Goal: Task Accomplishment & Management: Manage account settings

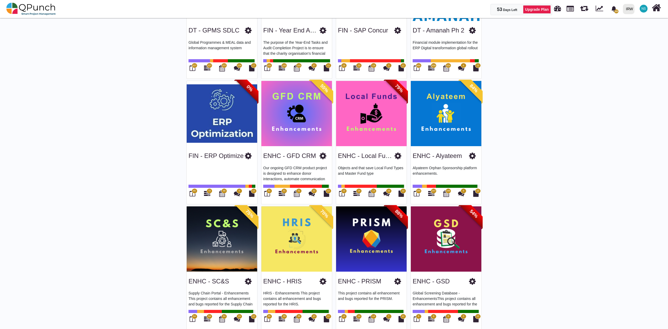
scroll to position [233, 0]
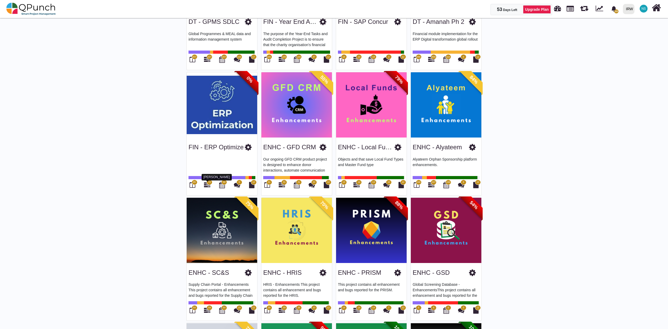
click at [207, 185] on icon at bounding box center [207, 185] width 6 height 6
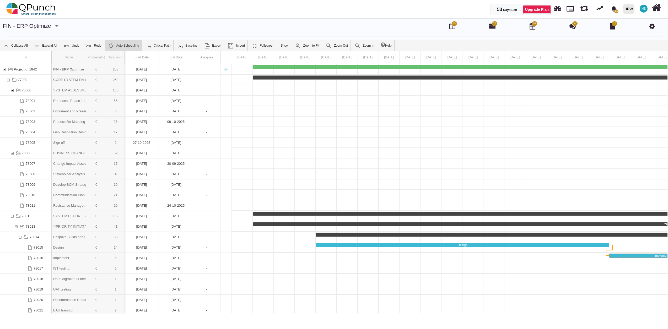
drag, startPoint x: 86, startPoint y: 60, endPoint x: 126, endPoint y: 60, distance: 39.6
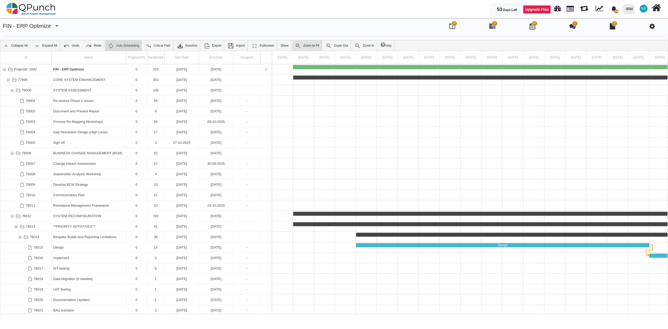
click at [306, 45] on link "Zoom to Fit" at bounding box center [307, 45] width 30 height 10
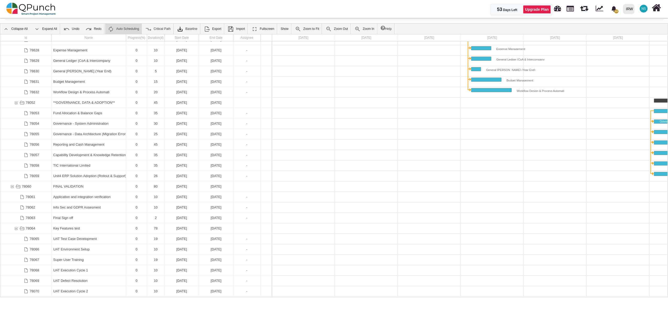
scroll to position [321, 0]
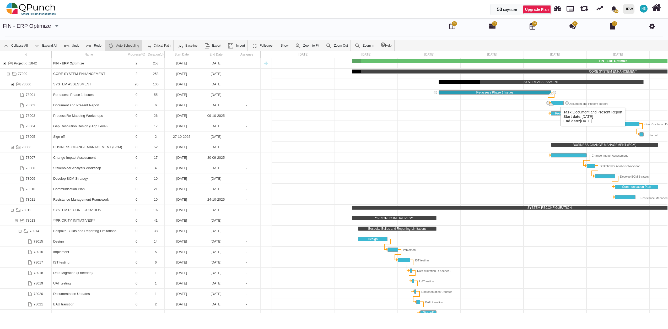
drag, startPoint x: 439, startPoint y: 93, endPoint x: 558, endPoint y: 102, distance: 118.8
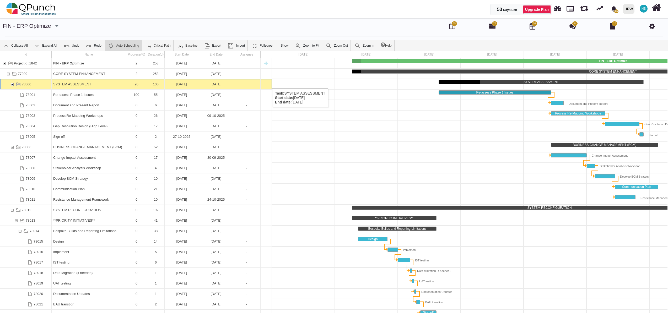
click at [100, 83] on div "SYSTEM ASSESSMENT" at bounding box center [88, 84] width 71 height 10
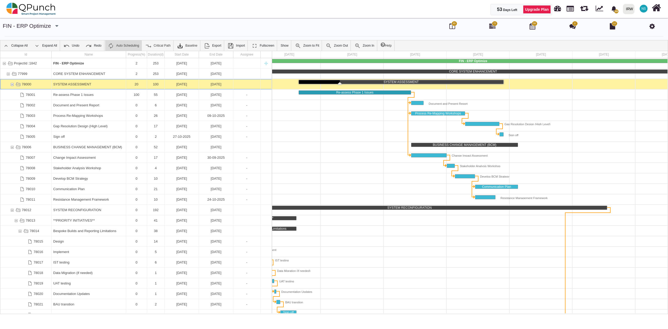
drag, startPoint x: 341, startPoint y: 83, endPoint x: 393, endPoint y: 84, distance: 52.7
click at [393, 84] on div "FIN - ERP Optimize CORE SYSTEM ENHANCEMENT SYSTEM ASSESSMENT Re-assess Phase 1 …" at bounding box center [478, 185] width 692 height 255
drag, startPoint x: 340, startPoint y: 84, endPoint x: 347, endPoint y: 84, distance: 6.8
click at [347, 84] on div "SYSTEM ASSESSMENT" at bounding box center [401, 82] width 205 height 4
click at [97, 94] on div "Re-assess Phase 1 Issues" at bounding box center [88, 95] width 71 height 10
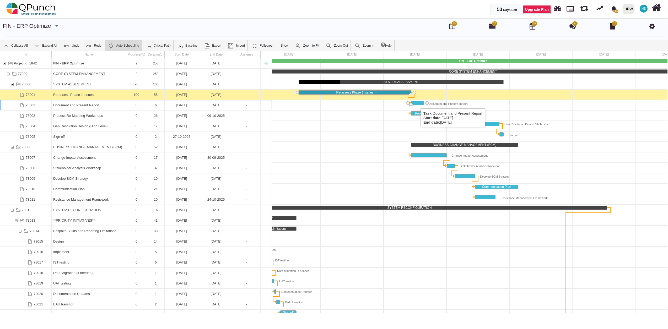
click at [418, 103] on div "Task: Document and Present Report Start date: 14-09-2025 End date: 19-09-2025" at bounding box center [417, 103] width 12 height 4
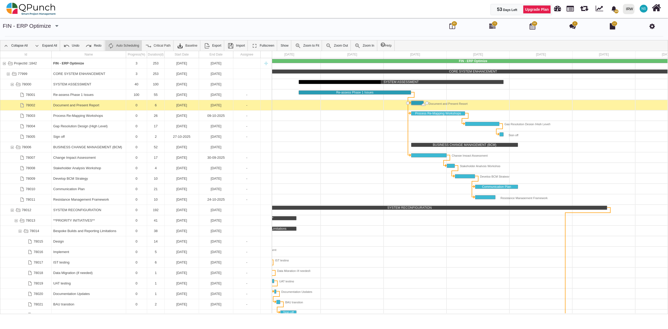
drag, startPoint x: 411, startPoint y: 105, endPoint x: 433, endPoint y: 109, distance: 22.3
click at [428, 115] on div "Process Re-Mapping Workshops" at bounding box center [437, 114] width 53 height 4
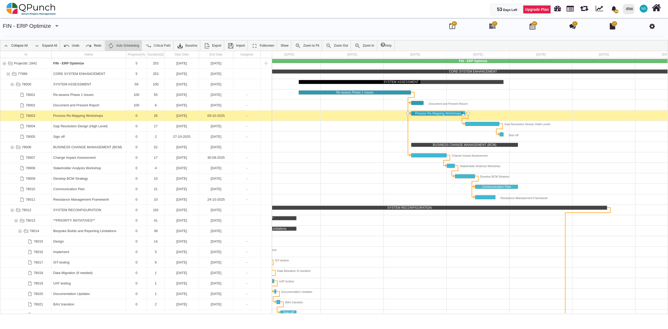
drag, startPoint x: 411, startPoint y: 116, endPoint x: 436, endPoint y: 118, distance: 25.5
click at [473, 124] on div "Task: Gap Resolution Design (High Level) Start date: 10-10-2025 End date: 26-10…" at bounding box center [482, 124] width 34 height 4
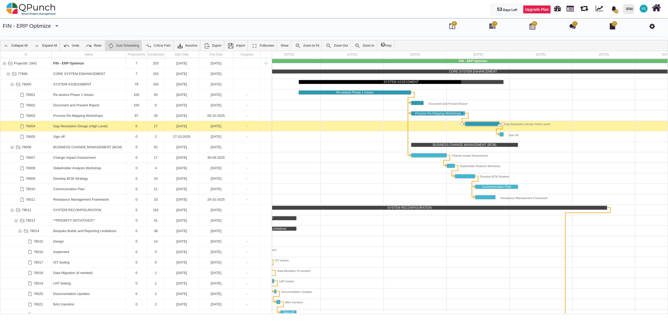
drag, startPoint x: 464, startPoint y: 126, endPoint x: 499, endPoint y: 125, distance: 34.9
click at [63, 136] on div "Sign off" at bounding box center [88, 137] width 71 height 10
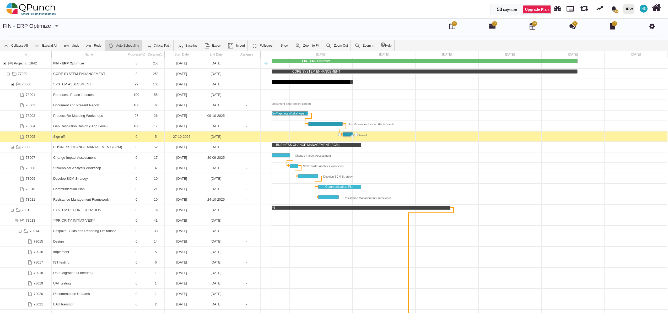
drag, startPoint x: 343, startPoint y: 137, endPoint x: 353, endPoint y: 142, distance: 10.5
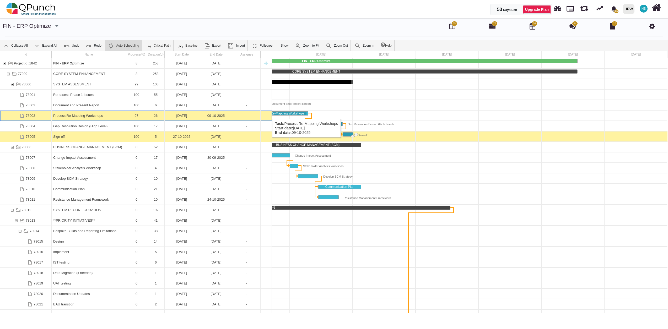
click at [143, 115] on div "97" at bounding box center [137, 116] width 18 height 10
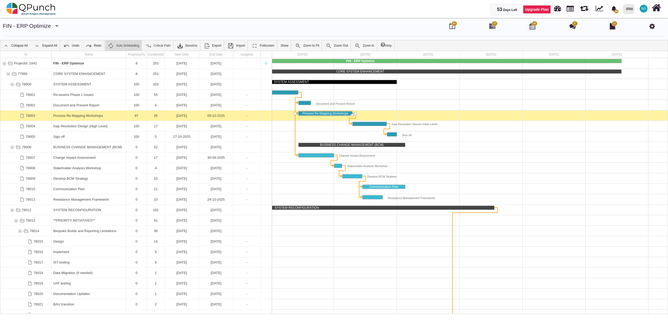
drag, startPoint x: 350, startPoint y: 115, endPoint x: 355, endPoint y: 117, distance: 4.6
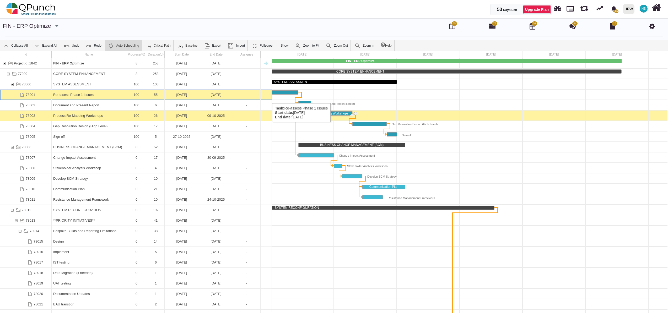
click at [81, 98] on div "Re-assess Phase 1 Issues" at bounding box center [88, 95] width 71 height 10
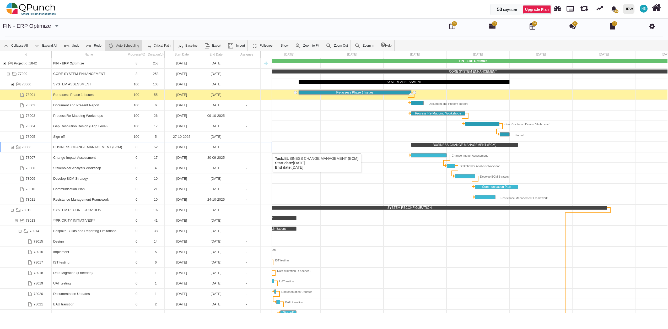
click at [34, 148] on div "78006" at bounding box center [25, 147] width 51 height 10
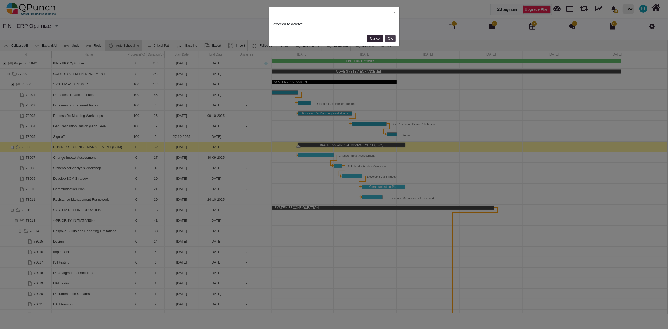
click at [389, 38] on button "OK" at bounding box center [390, 39] width 10 height 8
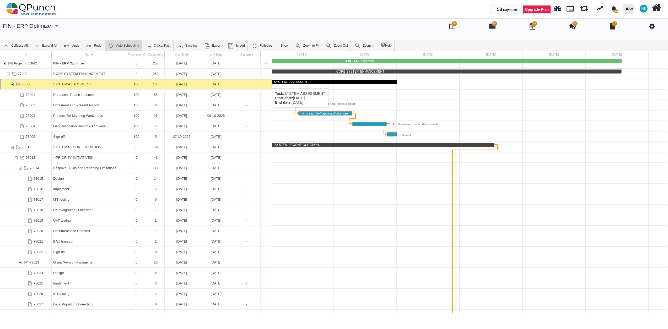
click at [13, 83] on div "78000" at bounding box center [12, 84] width 5 height 10
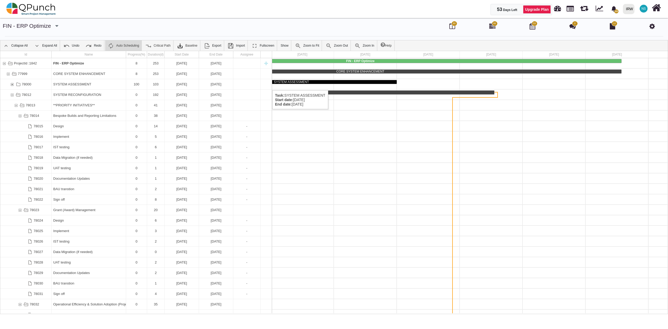
click at [173, 85] on div "21-07-2025" at bounding box center [181, 84] width 31 height 10
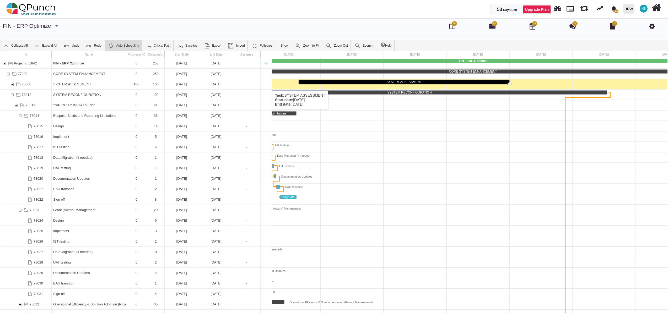
click at [11, 85] on div "78000" at bounding box center [12, 84] width 5 height 10
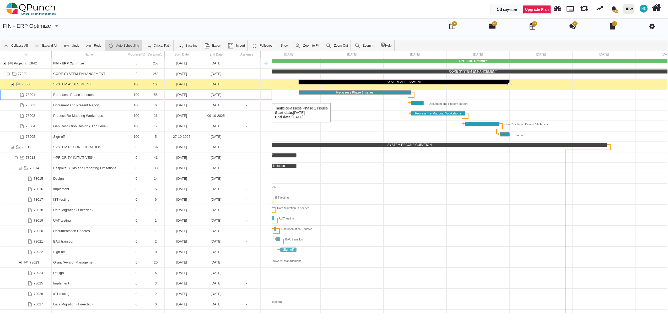
click at [68, 98] on div "Re-assess Phase 1 Issues" at bounding box center [88, 95] width 71 height 10
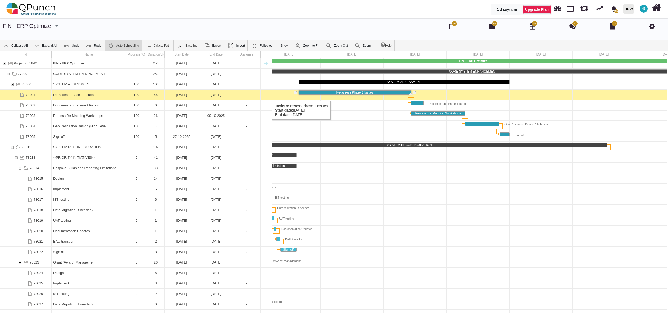
click at [182, 96] on div "21-07-2025" at bounding box center [181, 95] width 31 height 10
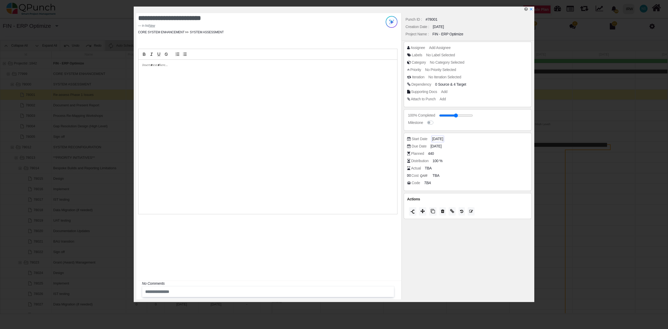
click at [440, 140] on span "21-07-2025" at bounding box center [437, 139] width 11 height 6
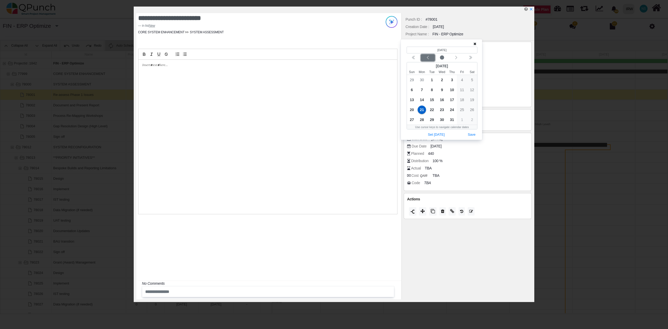
click at [428, 57] on icon "chevron left" at bounding box center [428, 57] width 2 height 3
click at [457, 59] on icon "chevron left" at bounding box center [456, 58] width 4 height 4
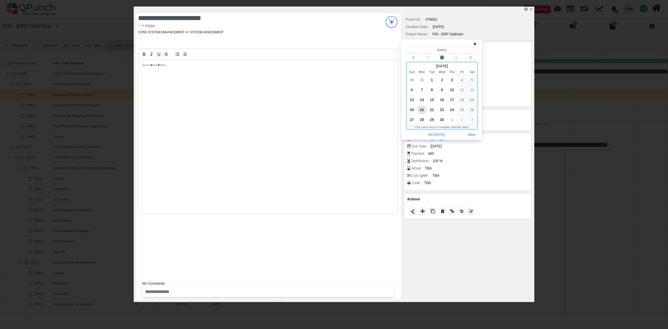
click at [431, 79] on span "1" at bounding box center [432, 80] width 8 height 8
click at [472, 133] on button "Save" at bounding box center [472, 134] width 12 height 7
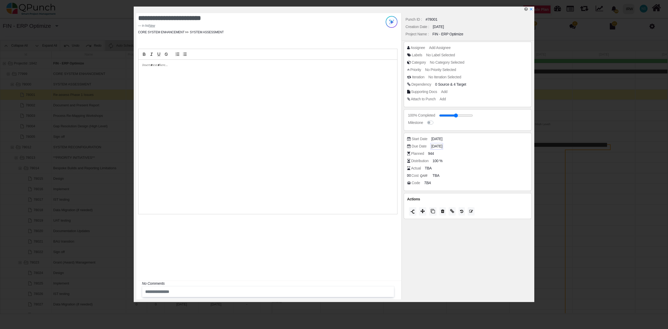
click at [441, 144] on span "13-09-2025" at bounding box center [436, 147] width 11 height 6
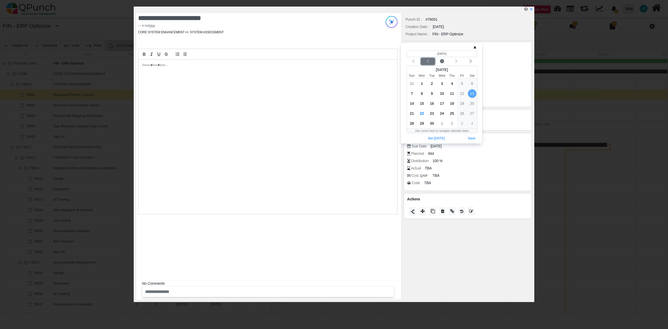
click at [428, 61] on icon "chevron left" at bounding box center [428, 61] width 4 height 4
click at [428, 60] on icon "chevron left" at bounding box center [428, 61] width 4 height 4
click at [452, 122] on span "29" at bounding box center [452, 123] width 8 height 8
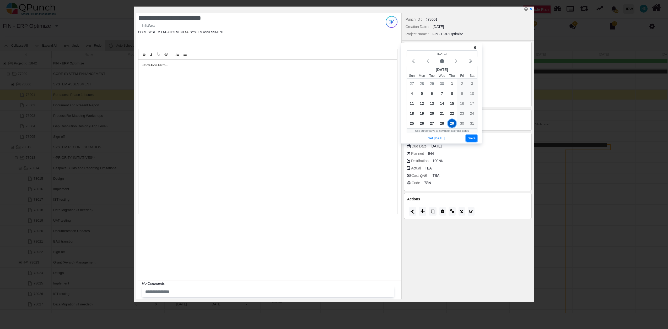
click at [475, 140] on button "Save" at bounding box center [472, 138] width 12 height 7
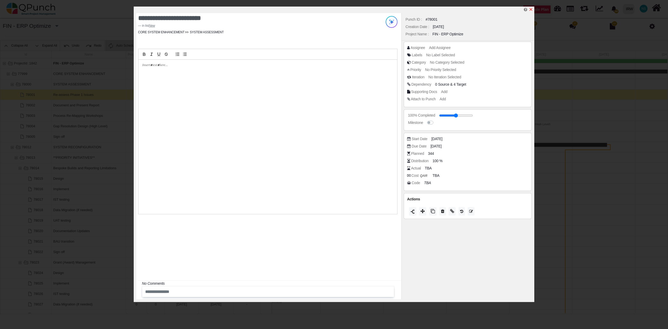
click at [532, 9] on icon "x" at bounding box center [531, 9] width 4 height 4
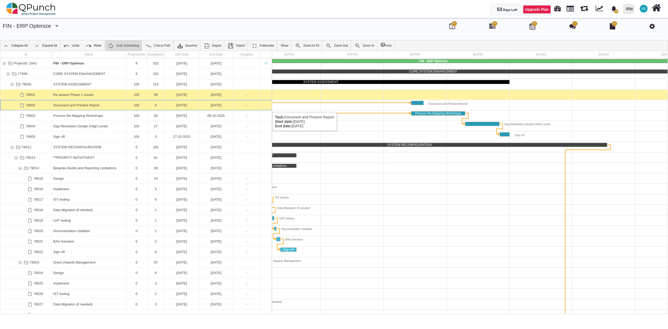
click at [189, 107] on div "14-09-2025" at bounding box center [181, 105] width 31 height 10
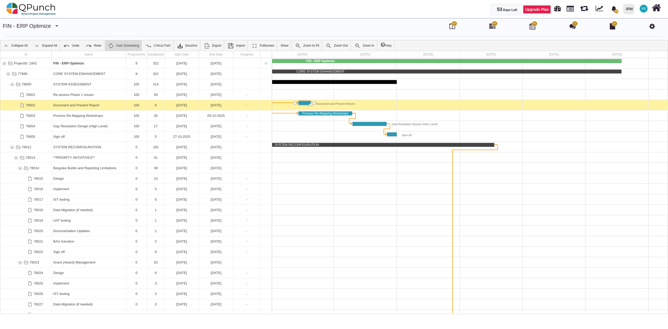
click at [189, 107] on div "14-09-2025" at bounding box center [181, 105] width 31 height 10
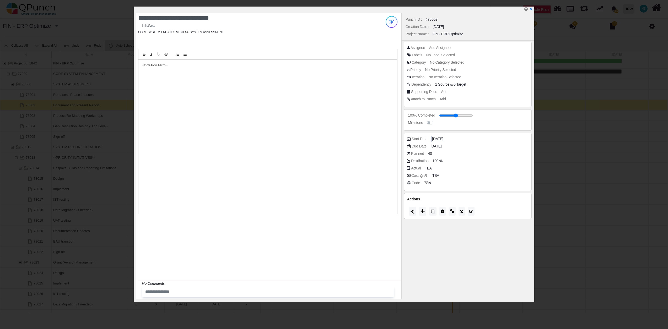
click at [435, 138] on span "14-09-2025" at bounding box center [437, 139] width 11 height 6
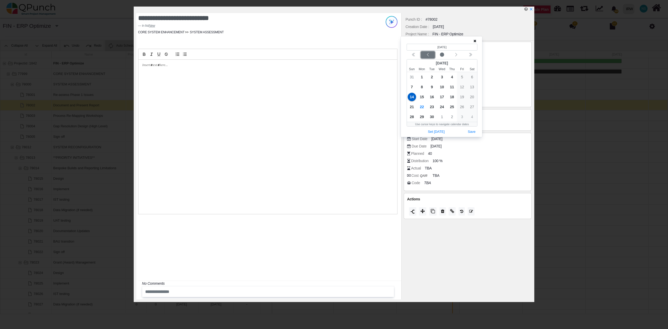
click at [428, 57] on button "Previous month" at bounding box center [428, 54] width 14 height 7
click at [428, 57] on div "Previous month" at bounding box center [427, 54] width 12 height 5
click at [430, 54] on div "Previous month" at bounding box center [427, 54] width 12 height 5
click at [413, 77] on span "1" at bounding box center [412, 77] width 8 height 8
click at [472, 132] on button "Save" at bounding box center [472, 131] width 12 height 7
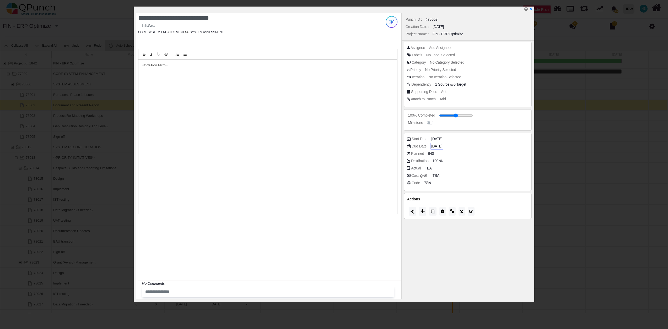
click at [441, 145] on span "19-09-2025" at bounding box center [436, 147] width 11 height 6
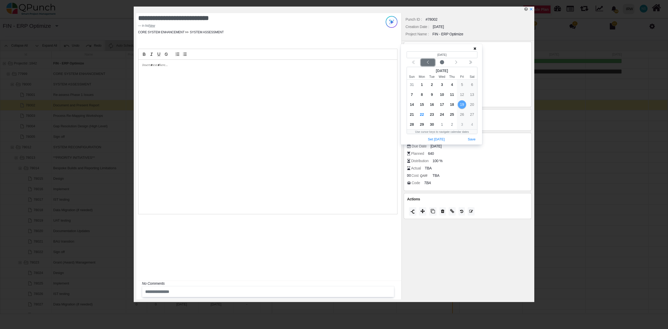
click at [429, 60] on div "Previous month" at bounding box center [427, 62] width 12 height 5
click at [452, 83] on span "5" at bounding box center [452, 84] width 8 height 8
click at [473, 140] on button "Save" at bounding box center [472, 139] width 12 height 7
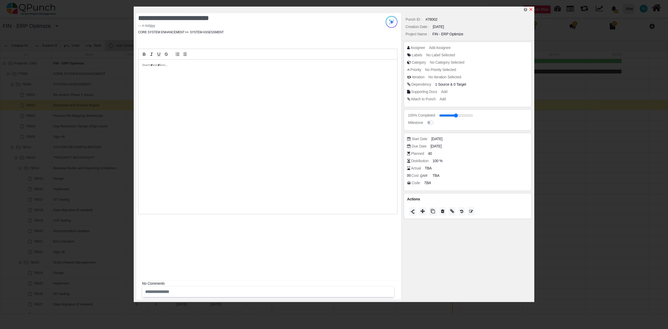
click at [532, 11] on icon "x" at bounding box center [531, 9] width 4 height 4
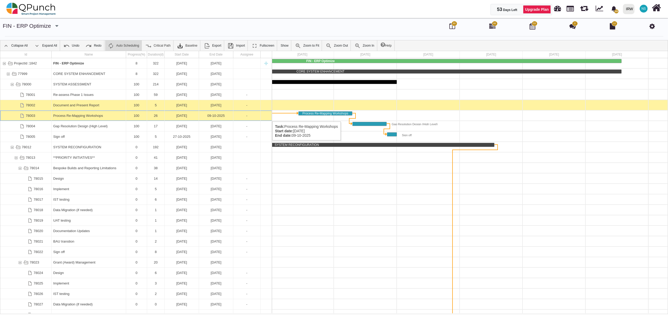
click at [70, 116] on div "Process Re-Mapping Workshops" at bounding box center [88, 116] width 71 height 10
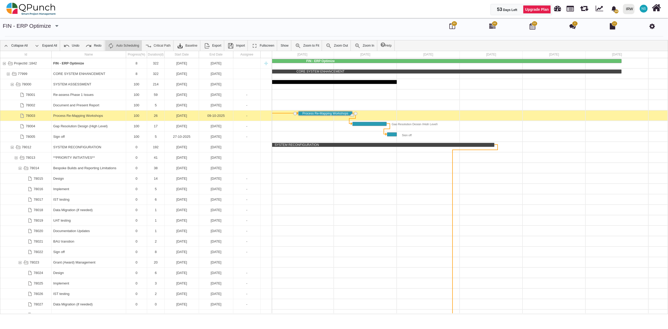
click at [70, 116] on div "Process Re-Mapping Workshops" at bounding box center [88, 116] width 71 height 10
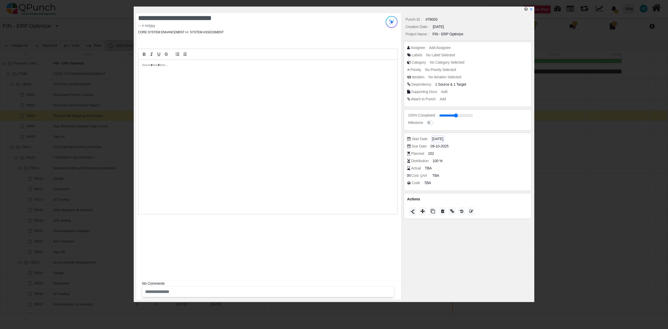
click at [439, 139] on span "14-09-2025" at bounding box center [437, 139] width 11 height 6
click at [428, 57] on icon "chevron left" at bounding box center [428, 57] width 4 height 4
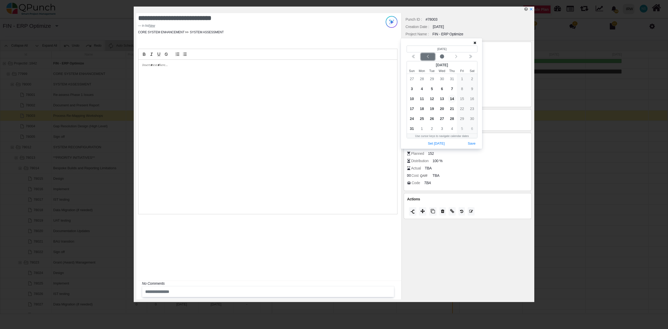
click at [428, 57] on icon "chevron left" at bounding box center [428, 57] width 4 height 4
click at [412, 88] on span "8" at bounding box center [412, 89] width 8 height 8
click at [451, 109] on span "26" at bounding box center [452, 109] width 8 height 8
click at [410, 87] on span "8" at bounding box center [412, 89] width 8 height 8
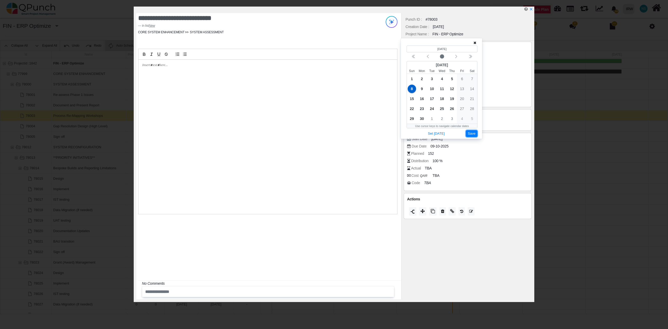
click at [472, 133] on button "Save" at bounding box center [472, 133] width 12 height 7
click at [441, 147] on span "09-10-2025" at bounding box center [440, 147] width 18 height 6
click at [453, 117] on span "23" at bounding box center [452, 116] width 8 height 8
click at [427, 66] on icon "chevron left" at bounding box center [428, 64] width 4 height 4
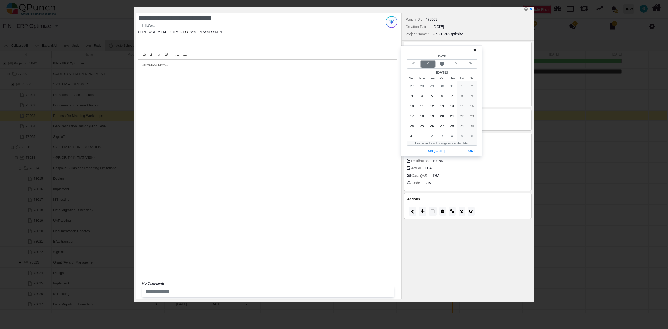
click at [427, 62] on icon "chevron left" at bounding box center [428, 64] width 4 height 4
click at [452, 107] on span "19" at bounding box center [452, 106] width 8 height 8
click at [472, 143] on button "Save" at bounding box center [472, 141] width 12 height 7
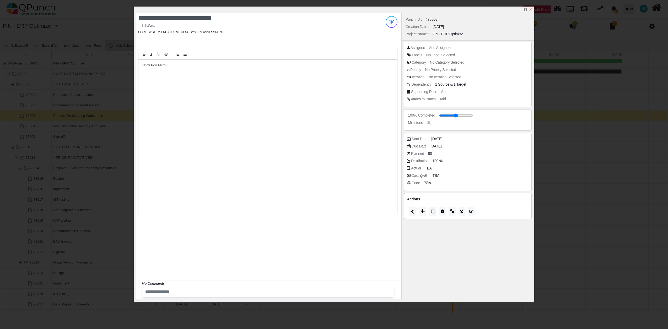
click at [531, 10] on icon "x" at bounding box center [530, 9] width 3 height 3
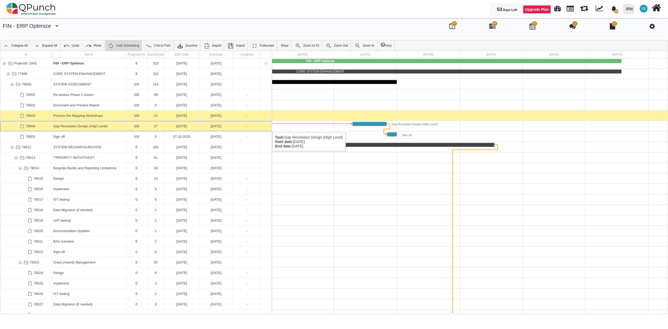
click at [63, 127] on div "Gap Resolution Design (High Level)" at bounding box center [88, 126] width 71 height 10
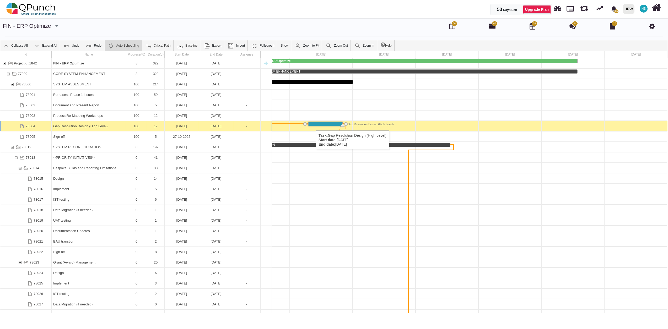
click at [313, 125] on div "Task: Gap Resolution Design (High Level) Start date: 10-10-2025 End date: 26-10…" at bounding box center [325, 124] width 34 height 4
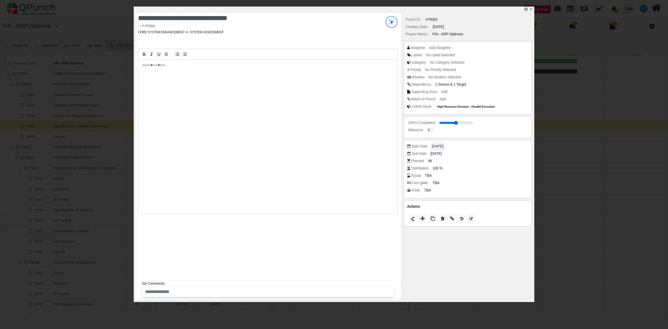
click at [434, 146] on span "[DATE]" at bounding box center [437, 147] width 11 height 6
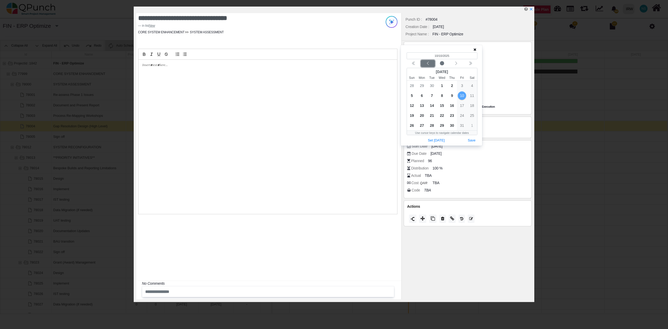
click at [426, 63] on icon "chevron left" at bounding box center [428, 63] width 4 height 4
click at [411, 105] on span "15" at bounding box center [412, 105] width 8 height 8
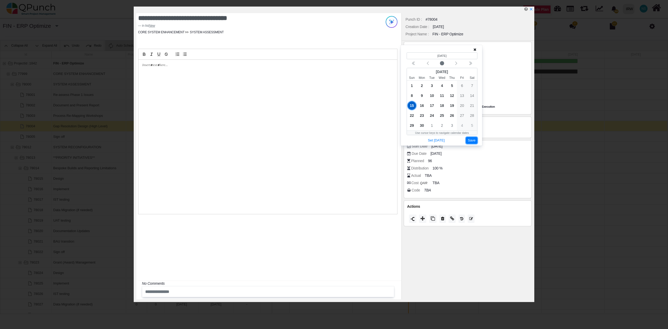
click at [471, 139] on button "Save" at bounding box center [472, 140] width 12 height 7
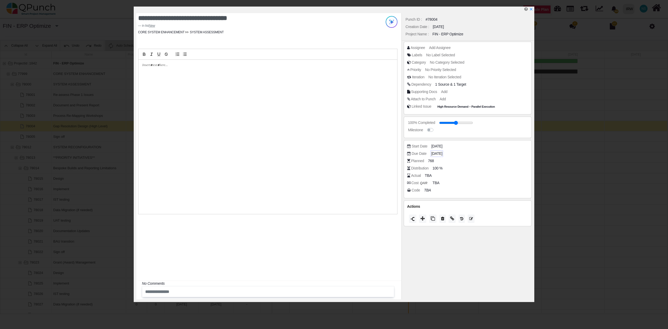
click at [434, 154] on span "26-10-2025" at bounding box center [436, 154] width 11 height 6
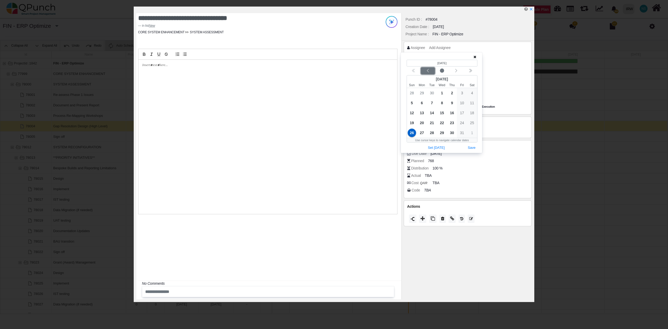
click at [428, 69] on icon "chevron left" at bounding box center [428, 71] width 4 height 4
click at [453, 125] on span "26" at bounding box center [452, 123] width 8 height 8
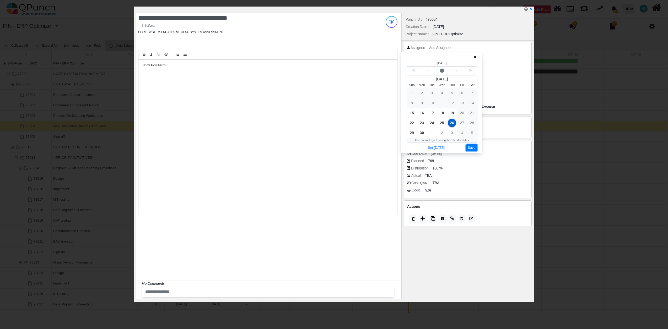
click at [474, 149] on button "Save" at bounding box center [472, 147] width 12 height 7
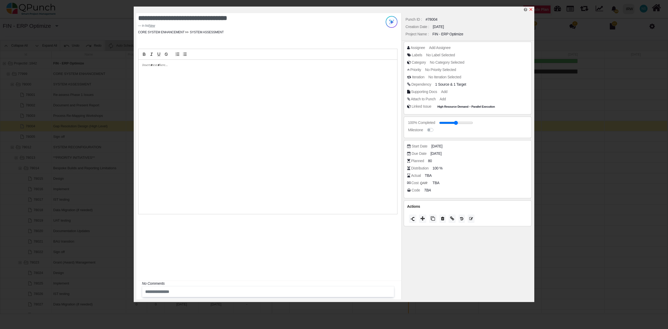
click at [533, 9] on icon "x" at bounding box center [531, 9] width 4 height 4
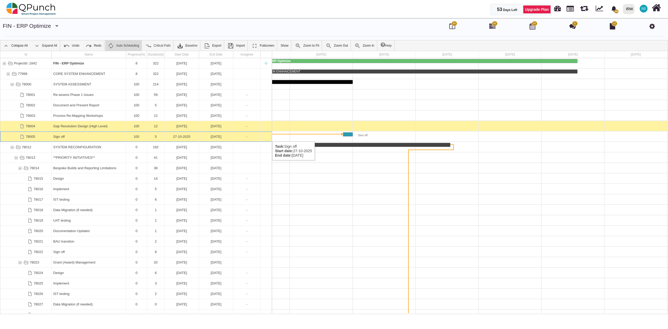
click at [156, 136] on div "5" at bounding box center [156, 137] width 14 height 10
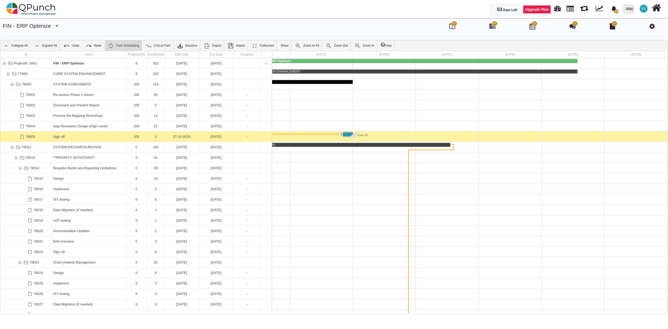
click at [156, 136] on div "5" at bounding box center [156, 137] width 14 height 10
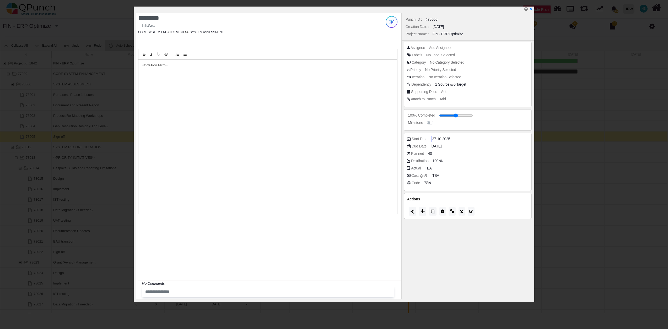
click at [440, 139] on span "27-10-2025" at bounding box center [441, 139] width 18 height 6
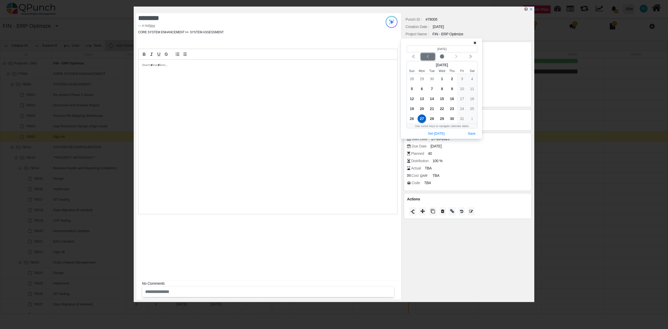
click at [429, 56] on icon "chevron left" at bounding box center [428, 57] width 4 height 4
click at [431, 79] on span "1" at bounding box center [432, 79] width 8 height 8
click at [473, 134] on button "Save" at bounding box center [472, 133] width 12 height 7
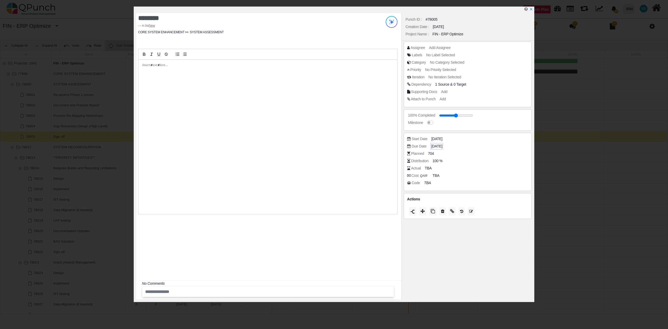
click at [442, 147] on span "31-10-2025" at bounding box center [436, 147] width 11 height 6
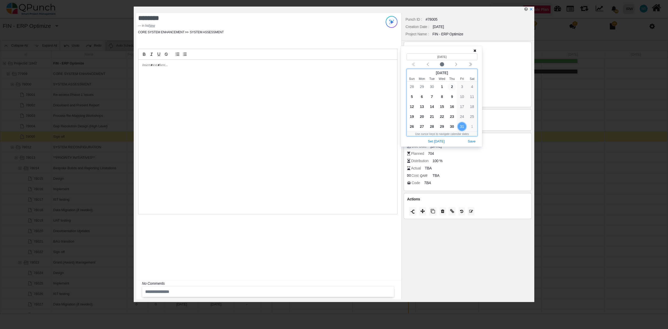
click at [453, 85] on span "2" at bounding box center [452, 87] width 8 height 8
click at [474, 144] on button "Save" at bounding box center [472, 141] width 12 height 7
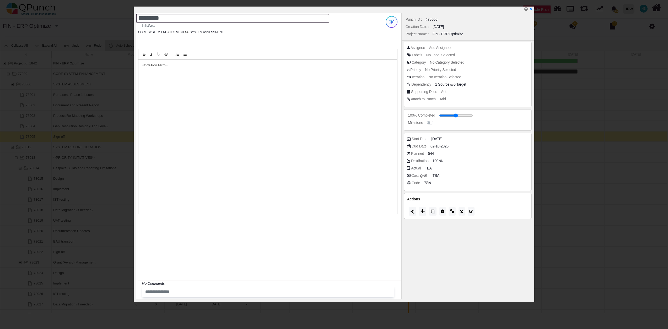
click at [139, 17] on textarea "********" at bounding box center [232, 18] width 193 height 9
click at [175, 18] on textarea "**********" at bounding box center [232, 18] width 193 height 9
type textarea "**********"
click at [436, 120] on label at bounding box center [436, 120] width 0 height 0
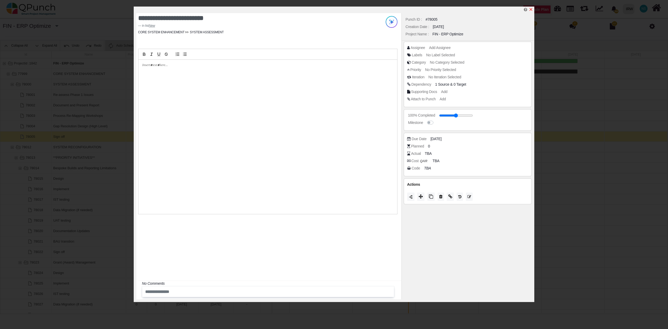
click at [532, 9] on icon "x" at bounding box center [531, 9] width 4 height 4
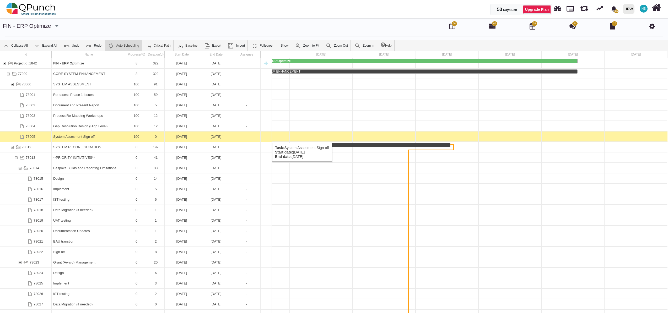
click at [87, 137] on div "System Assesment Sign off" at bounding box center [88, 137] width 71 height 10
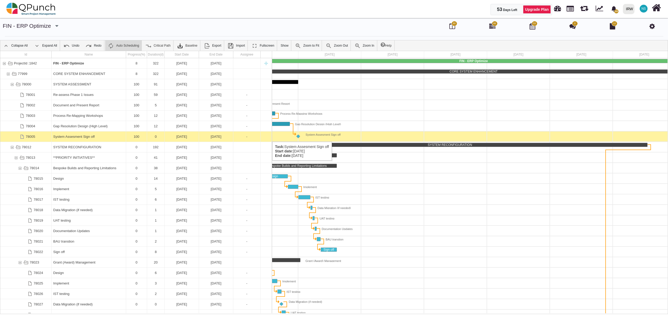
click at [87, 137] on div "System Assesment Sign off" at bounding box center [88, 137] width 71 height 10
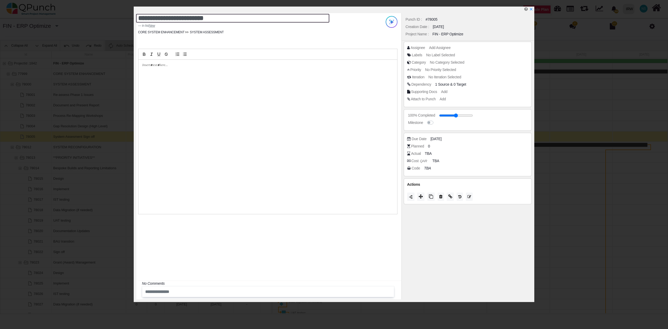
click at [179, 21] on textarea "**********" at bounding box center [232, 18] width 193 height 9
type textarea "**********"
click at [532, 11] on icon "x" at bounding box center [530, 9] width 3 height 3
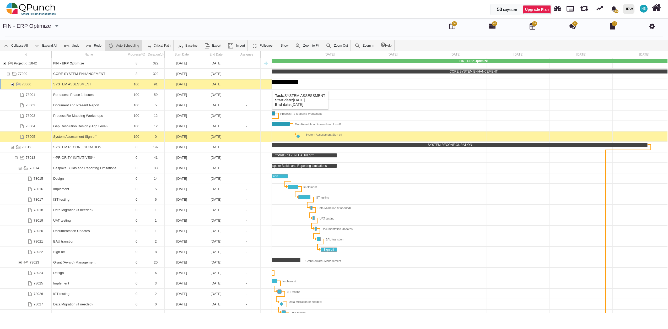
click at [11, 85] on div "78000" at bounding box center [12, 84] width 5 height 10
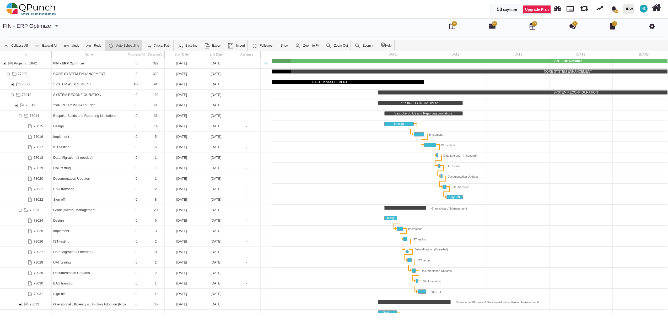
scroll to position [0, 225]
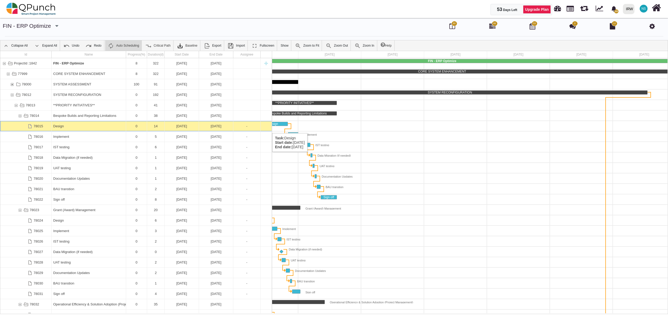
click at [149, 128] on div "14" at bounding box center [156, 126] width 14 height 10
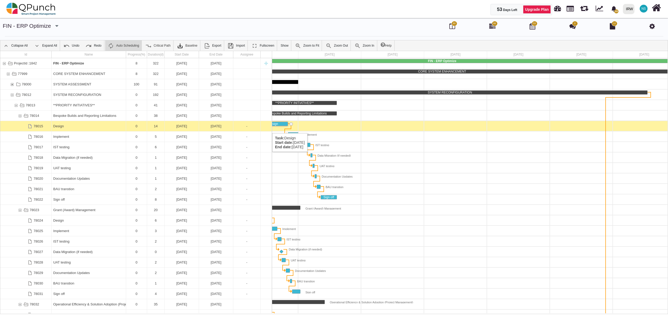
scroll to position [0, 186]
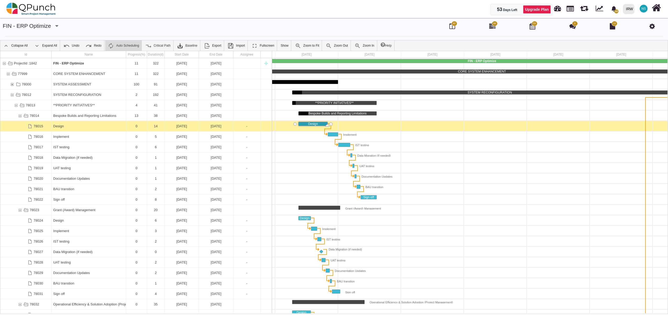
drag, startPoint x: 298, startPoint y: 126, endPoint x: 329, endPoint y: 130, distance: 31.2
drag, startPoint x: 328, startPoint y: 135, endPoint x: 322, endPoint y: 137, distance: 5.5
drag, startPoint x: 299, startPoint y: 126, endPoint x: 327, endPoint y: 129, distance: 27.9
drag, startPoint x: 323, startPoint y: 136, endPoint x: 331, endPoint y: 139, distance: 8.8
drag, startPoint x: 345, startPoint y: 146, endPoint x: 338, endPoint y: 148, distance: 7.6
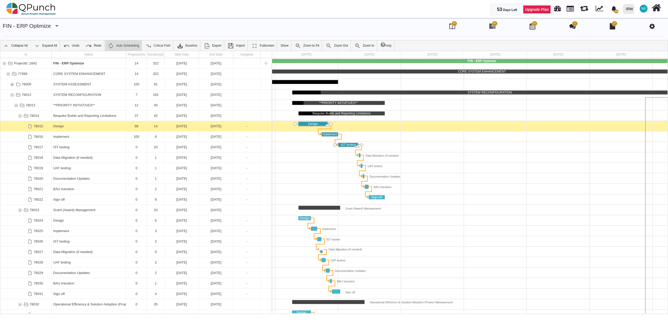
drag, startPoint x: 339, startPoint y: 147, endPoint x: 354, endPoint y: 149, distance: 15.4
drag, startPoint x: 356, startPoint y: 147, endPoint x: 360, endPoint y: 146, distance: 4.0
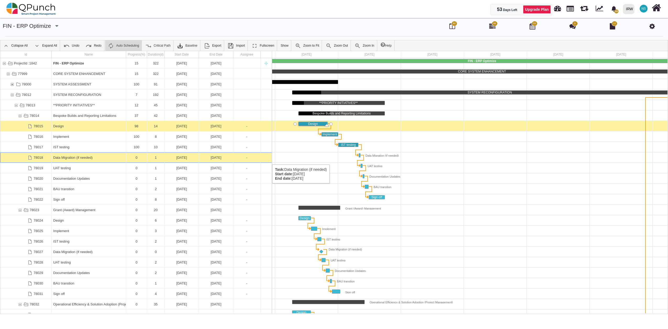
click at [140, 159] on div "0" at bounding box center [137, 158] width 18 height 10
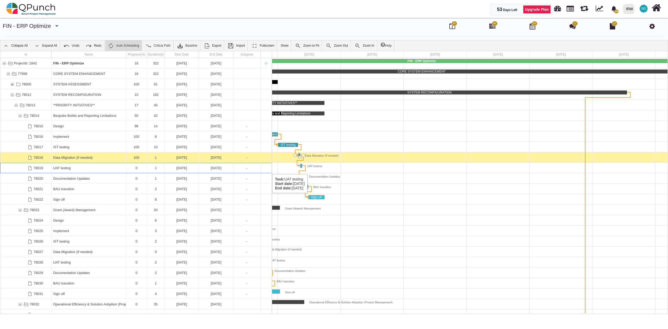
click at [105, 169] on div "UAT testing" at bounding box center [88, 168] width 71 height 10
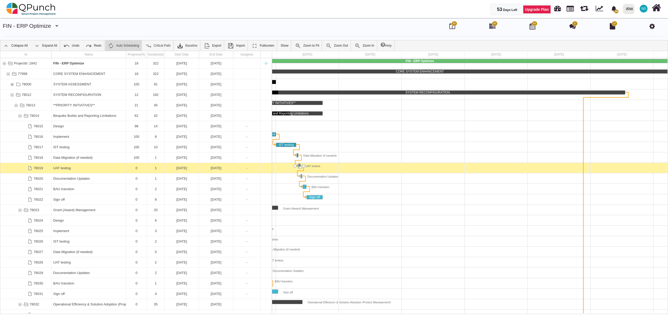
drag, startPoint x: 298, startPoint y: 168, endPoint x: 301, endPoint y: 169, distance: 3.8
click at [302, 177] on div "Task: Documentation Updates Start date: 13-07-2025 End date: 13-07-2025" at bounding box center [303, 176] width 2 height 4
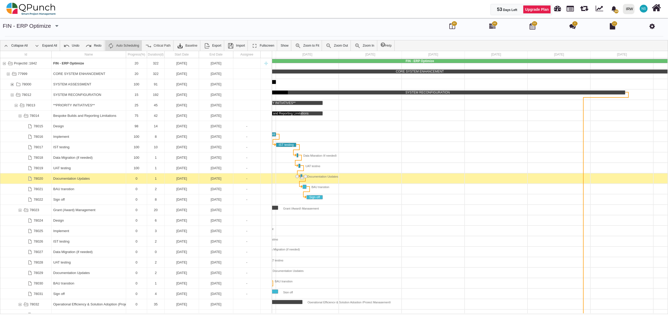
drag, startPoint x: 302, startPoint y: 179, endPoint x: 305, endPoint y: 179, distance: 3.1
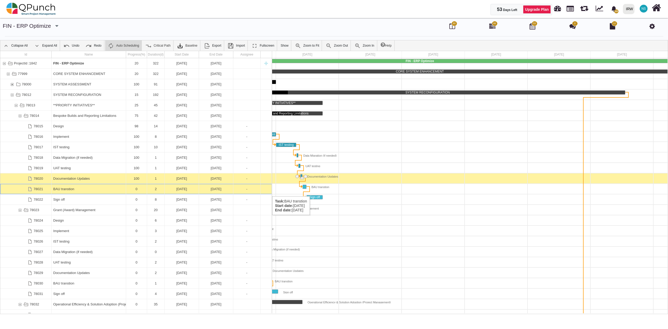
click at [67, 191] on div "BAU transtion" at bounding box center [88, 189] width 71 height 10
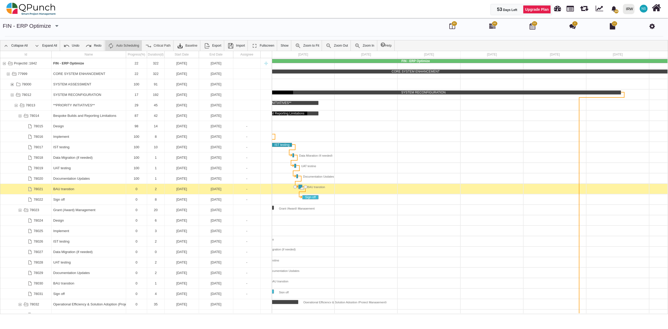
drag, startPoint x: 298, startPoint y: 189, endPoint x: 301, endPoint y: 190, distance: 3.5
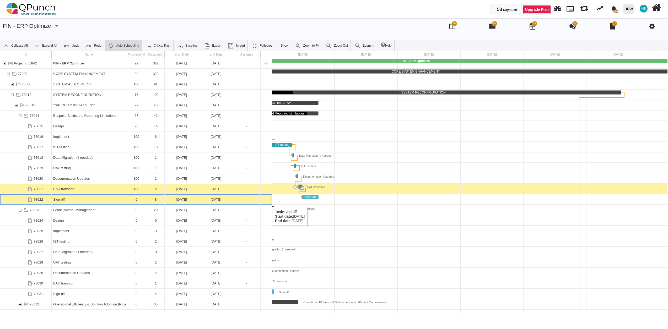
click at [76, 202] on div "Sign off" at bounding box center [88, 199] width 71 height 10
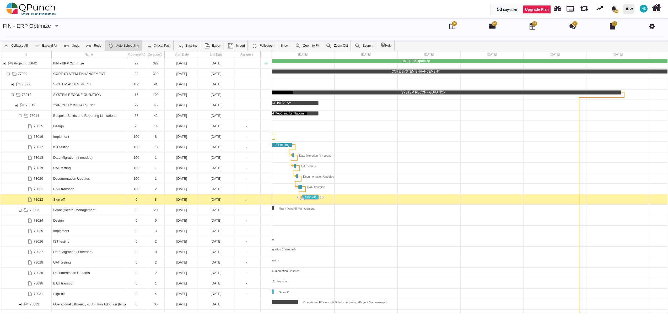
scroll to position [0, 256]
drag, startPoint x: 300, startPoint y: 200, endPoint x: 312, endPoint y: 202, distance: 12.5
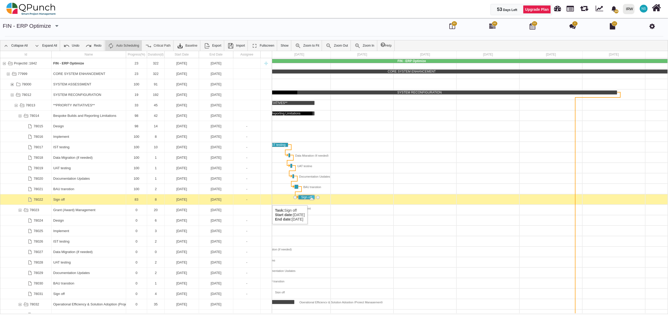
click at [139, 200] on div "83" at bounding box center [137, 199] width 18 height 10
click at [306, 196] on div "Sign off" at bounding box center [307, 198] width 16 height 4
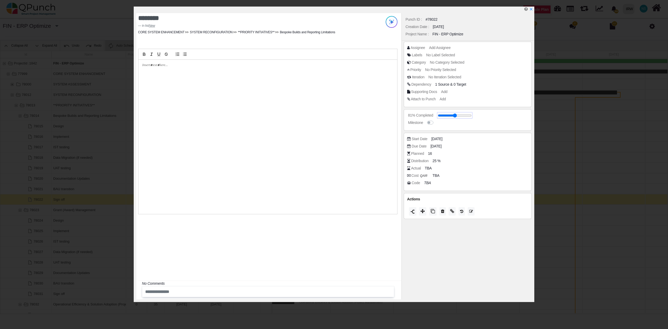
click at [464, 117] on input "range" at bounding box center [455, 116] width 34 height 2
type input "**"
click at [532, 9] on icon "x" at bounding box center [531, 9] width 4 height 4
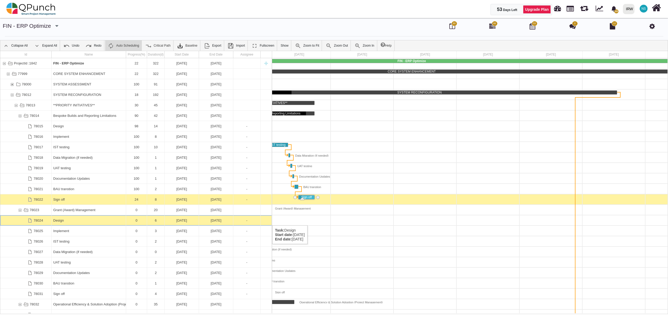
click at [61, 220] on div "Design" at bounding box center [88, 220] width 71 height 10
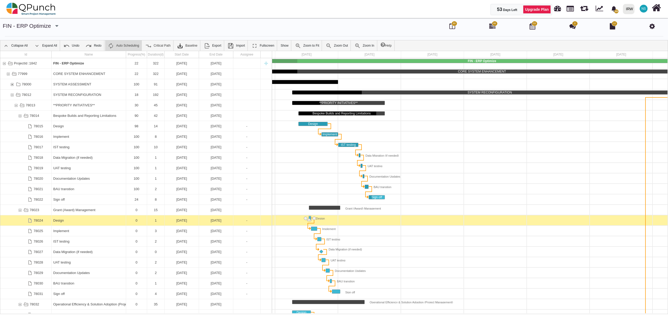
drag, startPoint x: 298, startPoint y: 220, endPoint x: 324, endPoint y: 219, distance: 26.2
drag, startPoint x: 311, startPoint y: 217, endPoint x: 398, endPoint y: 220, distance: 87.3
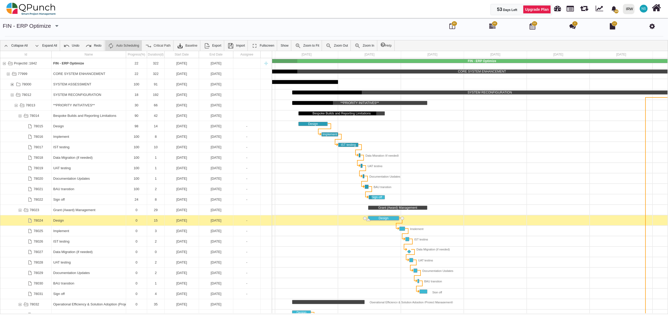
drag, startPoint x: 309, startPoint y: 219, endPoint x: 363, endPoint y: 220, distance: 54.3
drag, startPoint x: 369, startPoint y: 221, endPoint x: 401, endPoint y: 226, distance: 31.8
drag, startPoint x: 400, startPoint y: 230, endPoint x: 405, endPoint y: 231, distance: 5.0
drag, startPoint x: 407, startPoint y: 242, endPoint x: 410, endPoint y: 241, distance: 3.7
click at [410, 252] on div "Task: Data Migration (if needed) Start date: 05-08-2025 End date: 05-08-2025" at bounding box center [409, 252] width 4 height 4
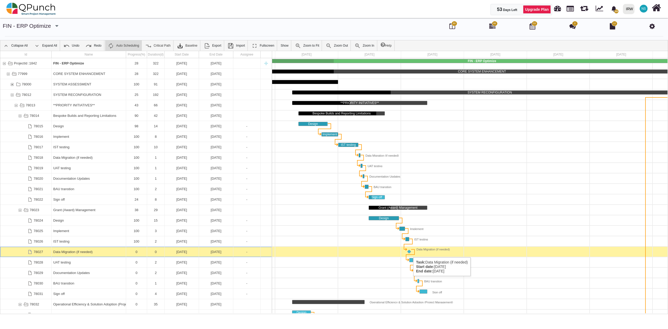
click at [410, 252] on div "Task: Data Migration (if needed) Start date: 05-08-2025 End date: 05-08-2025" at bounding box center [409, 252] width 4 height 4
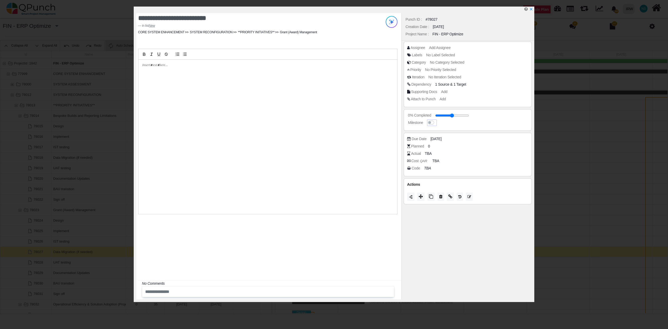
click at [436, 120] on label at bounding box center [436, 120] width 0 height 0
drag, startPoint x: 438, startPoint y: 115, endPoint x: 502, endPoint y: 119, distance: 63.3
click at [474, 117] on input "range" at bounding box center [457, 116] width 34 height 2
type input "**"
click at [532, 9] on icon "x" at bounding box center [531, 9] width 4 height 4
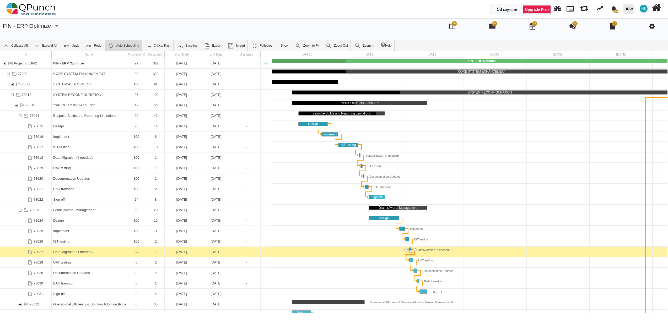
drag, startPoint x: 410, startPoint y: 253, endPoint x: 414, endPoint y: 254, distance: 4.1
drag, startPoint x: 425, startPoint y: 260, endPoint x: 433, endPoint y: 261, distance: 8.4
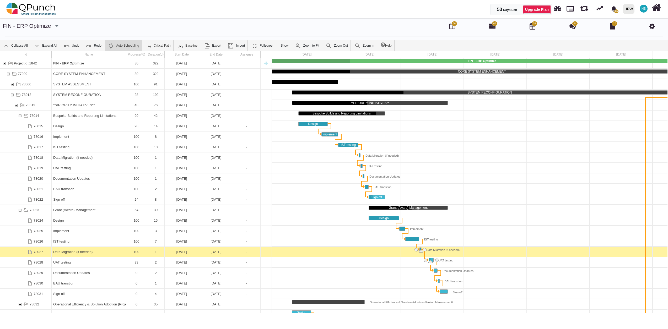
drag, startPoint x: 421, startPoint y: 260, endPoint x: 427, endPoint y: 260, distance: 6.0
drag, startPoint x: 434, startPoint y: 259, endPoint x: 439, endPoint y: 260, distance: 5.8
drag, startPoint x: 445, startPoint y: 270, endPoint x: 448, endPoint y: 270, distance: 3.1
drag, startPoint x: 447, startPoint y: 282, endPoint x: 451, endPoint y: 280, distance: 4.7
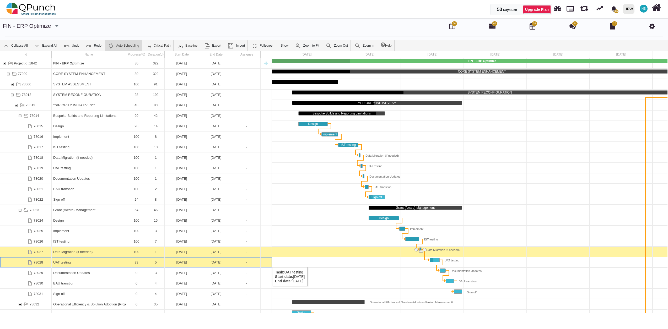
click at [143, 262] on div "33" at bounding box center [137, 262] width 18 height 10
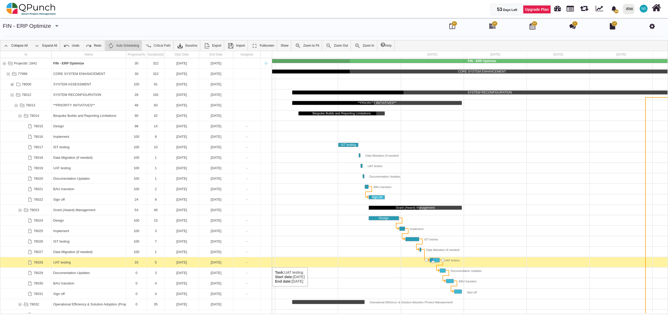
scroll to position [0, 317]
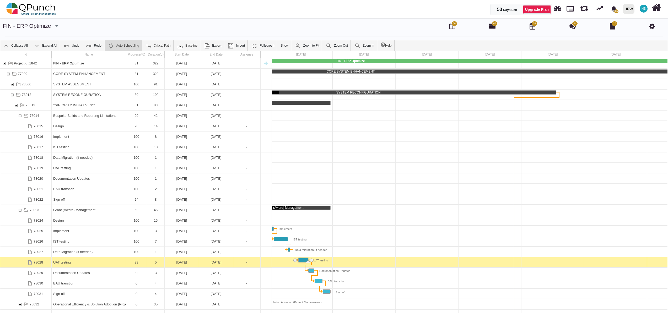
drag, startPoint x: 302, startPoint y: 261, endPoint x: 313, endPoint y: 264, distance: 10.8
drag, startPoint x: 315, startPoint y: 283, endPoint x: 319, endPoint y: 283, distance: 4.3
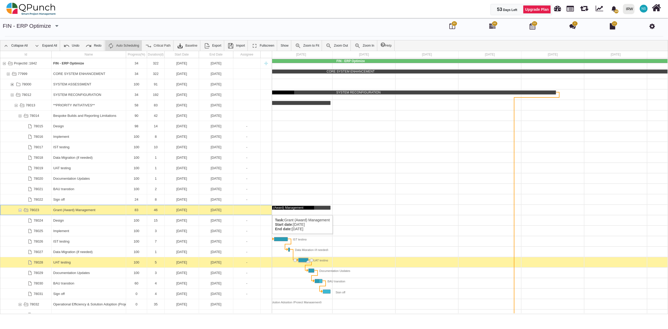
click at [18, 210] on div "78023" at bounding box center [20, 210] width 5 height 10
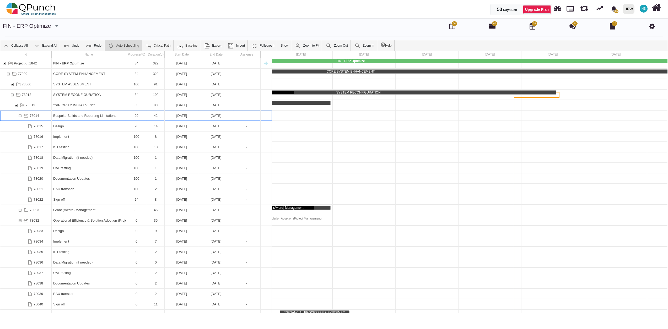
click at [19, 114] on div "78014" at bounding box center [20, 116] width 5 height 10
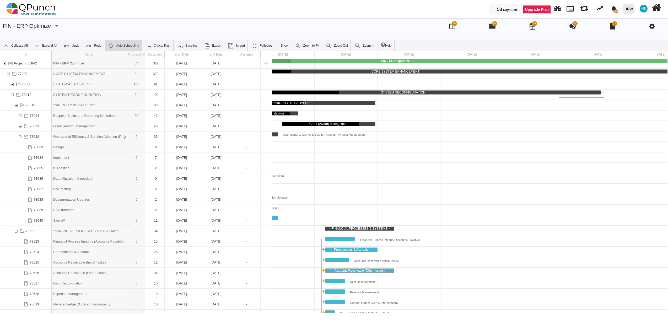
drag, startPoint x: 126, startPoint y: 55, endPoint x: 145, endPoint y: 55, distance: 18.6
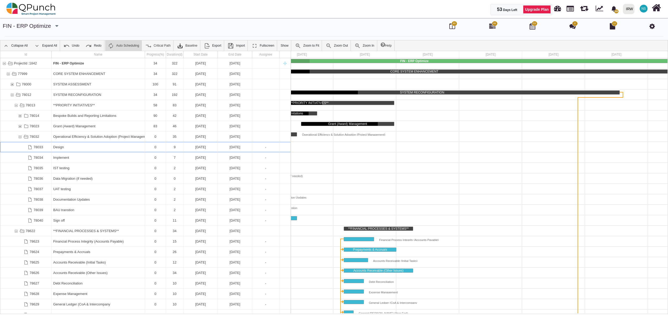
scroll to position [0, 179]
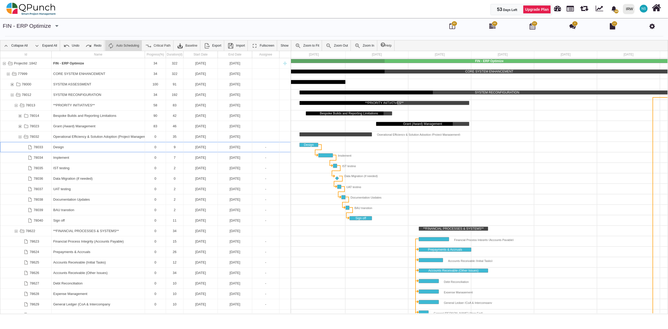
click at [140, 146] on div "Design" at bounding box center [98, 147] width 90 height 10
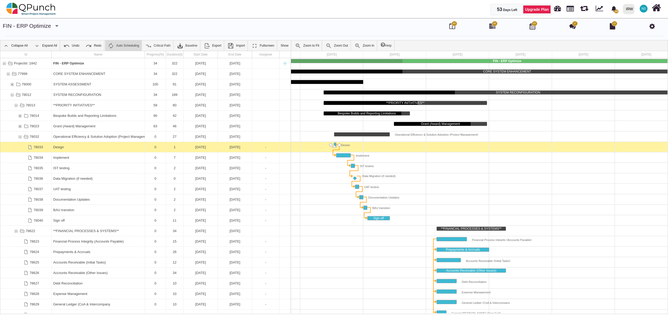
drag, startPoint x: 317, startPoint y: 146, endPoint x: 341, endPoint y: 153, distance: 25.1
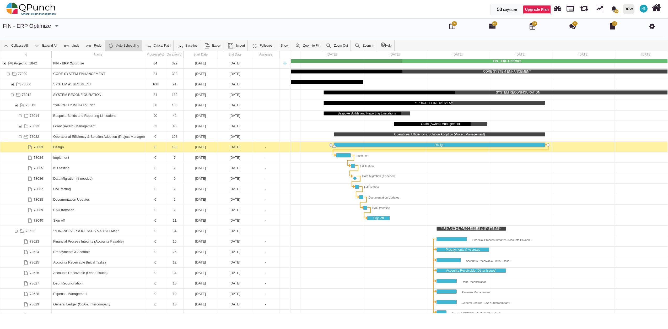
drag, startPoint x: 335, startPoint y: 145, endPoint x: 544, endPoint y: 160, distance: 209.4
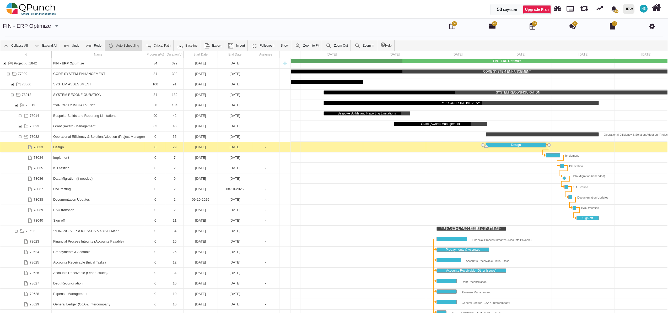
drag, startPoint x: 333, startPoint y: 146, endPoint x: 485, endPoint y: 154, distance: 152.7
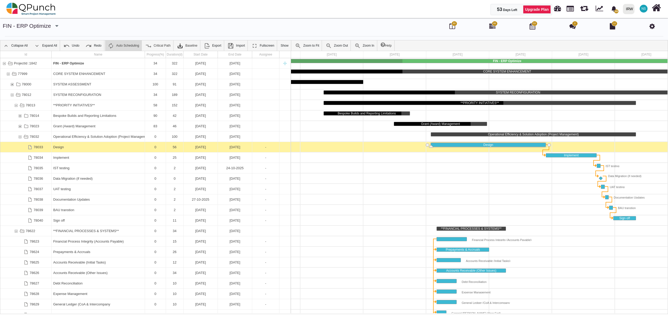
drag, startPoint x: 485, startPoint y: 145, endPoint x: 432, endPoint y: 148, distance: 52.5
drag, startPoint x: 545, startPoint y: 144, endPoint x: 492, endPoint y: 147, distance: 53.0
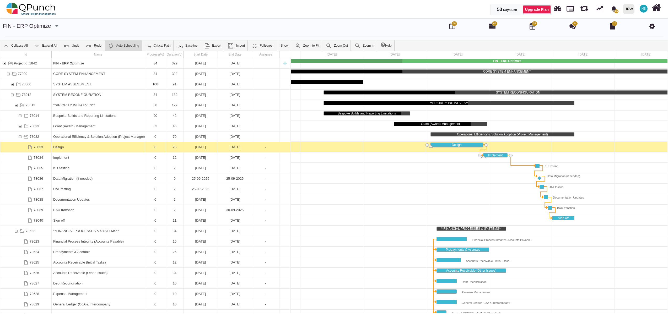
drag, startPoint x: 535, startPoint y: 155, endPoint x: 511, endPoint y: 158, distance: 24.3
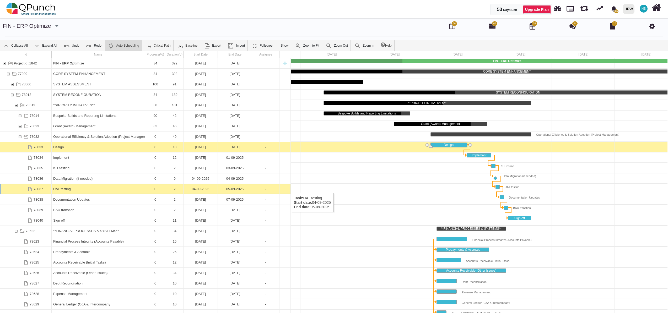
click at [71, 188] on div "UAT testing" at bounding box center [98, 189] width 90 height 10
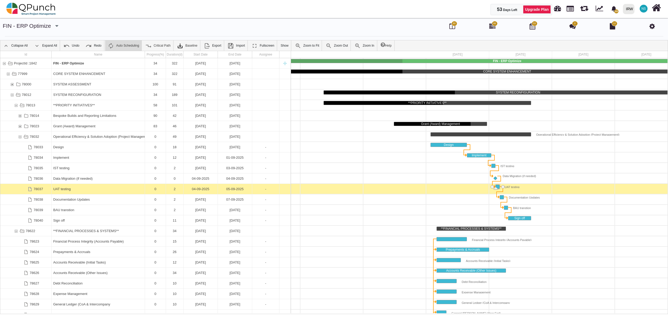
scroll to position [0, 357]
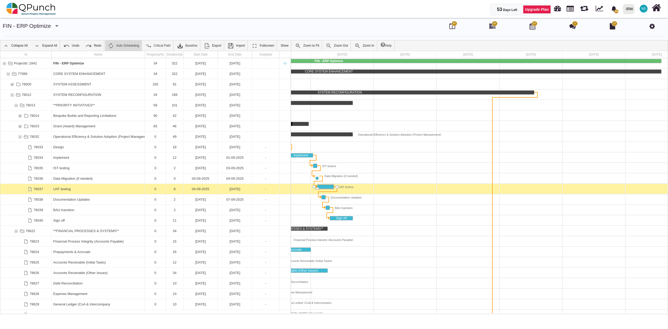
drag, startPoint x: 321, startPoint y: 187, endPoint x: 333, endPoint y: 186, distance: 11.5
click at [327, 176] on div "Data Migration (if needed)" at bounding box center [338, 176] width 39 height 4
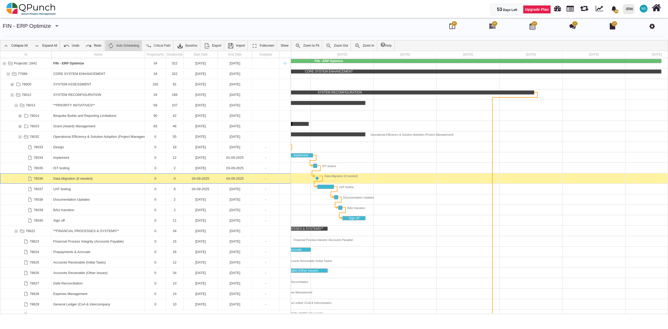
click at [327, 176] on div "Data Migration (if needed)" at bounding box center [338, 176] width 39 height 4
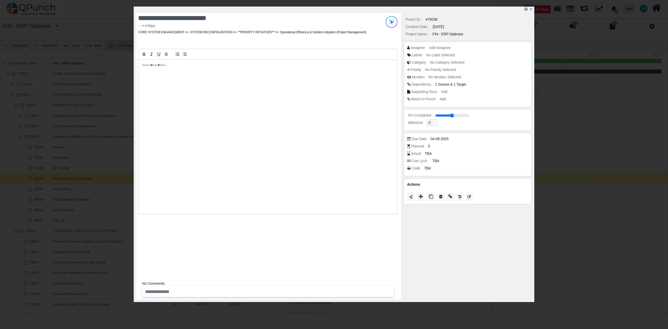
click at [436, 120] on label at bounding box center [436, 120] width 0 height 0
click at [531, 10] on icon "x" at bounding box center [531, 9] width 4 height 4
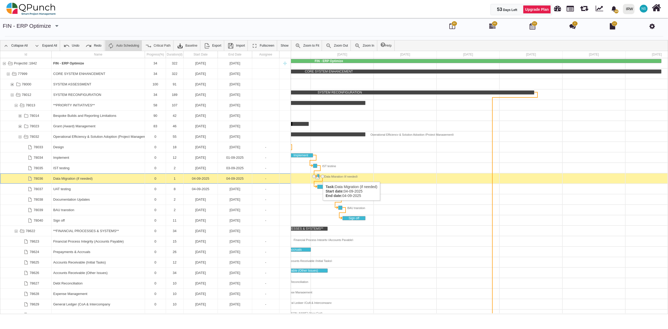
click at [320, 177] on div "Task: Data Migration (if needed) Start date: 04-09-2025 End date: 04-09-2025" at bounding box center [320, 176] width 2 height 4
drag, startPoint x: 317, startPoint y: 166, endPoint x: 327, endPoint y: 166, distance: 9.4
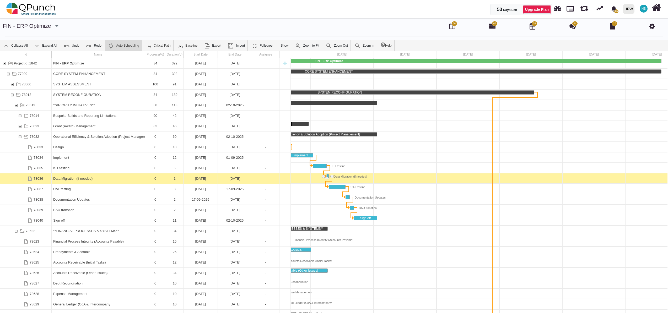
scroll to position [31, 0]
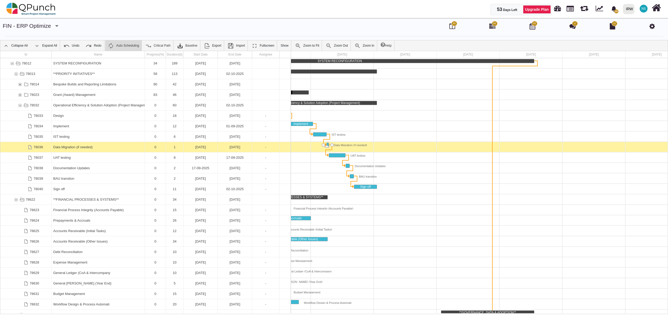
drag, startPoint x: 405, startPoint y: 90, endPoint x: 450, endPoint y: 90, distance: 45.1
click at [450, 90] on div at bounding box center [342, 95] width 818 height 10
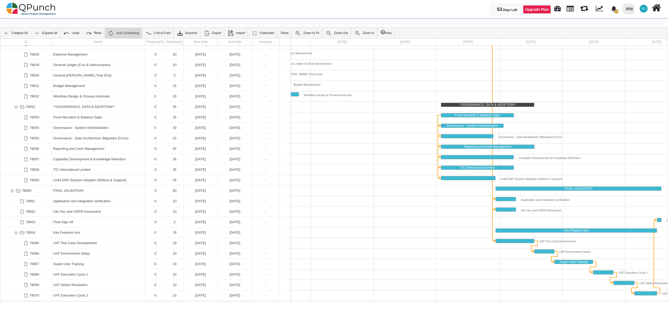
scroll to position [17, 0]
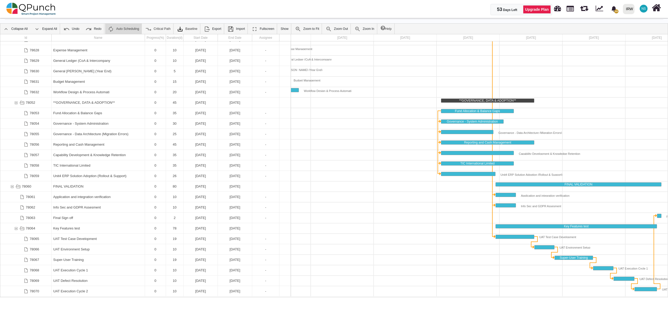
drag, startPoint x: 485, startPoint y: 297, endPoint x: 576, endPoint y: 298, distance: 90.7
click at [563, 298] on body "53 Days Left Upgrade Plan 19 Notification Clear Fire Suppression system Abdul.p…" at bounding box center [334, 164] width 668 height 329
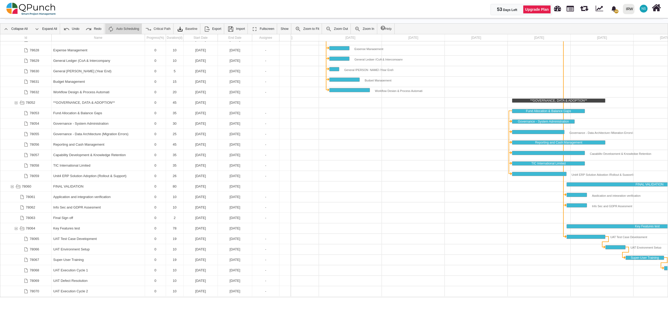
scroll to position [0, 233]
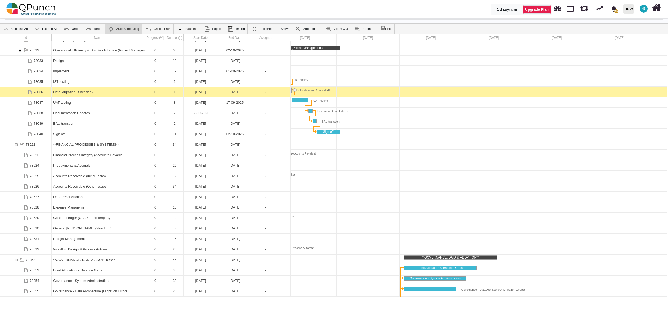
drag, startPoint x: 349, startPoint y: 296, endPoint x: 252, endPoint y: 298, distance: 97.3
click at [252, 298] on body "53 Days Left Upgrade Plan 19 Notification Clear Fire Suppression system Abdul.p…" at bounding box center [334, 164] width 668 height 329
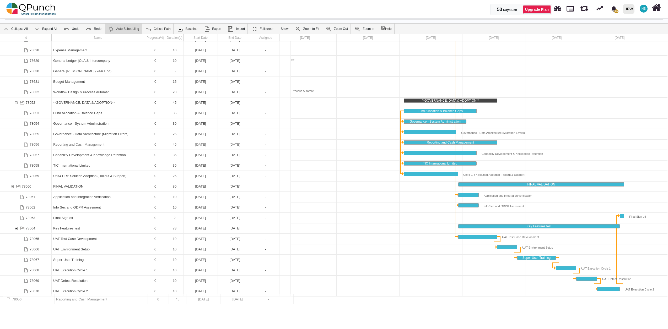
drag, startPoint x: 254, startPoint y: 297, endPoint x: 234, endPoint y: 297, distance: 19.7
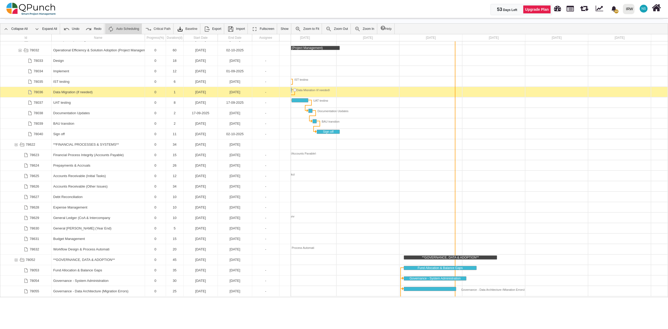
drag, startPoint x: 307, startPoint y: 298, endPoint x: 281, endPoint y: 297, distance: 25.7
click at [282, 297] on body "53 Days Left Upgrade Plan 19 Notification Clear Fire Suppression system Abdul.p…" at bounding box center [334, 164] width 668 height 329
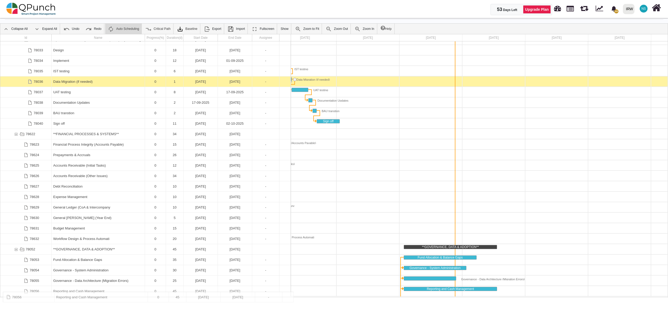
drag, startPoint x: 250, startPoint y: 297, endPoint x: 229, endPoint y: 295, distance: 21.3
drag, startPoint x: 616, startPoint y: 297, endPoint x: 596, endPoint y: 296, distance: 20.7
click at [596, 296] on div at bounding box center [305, 202] width 818 height 482
drag, startPoint x: 595, startPoint y: 297, endPoint x: 628, endPoint y: 297, distance: 33.3
click at [628, 297] on div "Id Name Progress(%) Duration(d) Start Date End Date Assignee 78032 Operational …" at bounding box center [334, 165] width 668 height 263
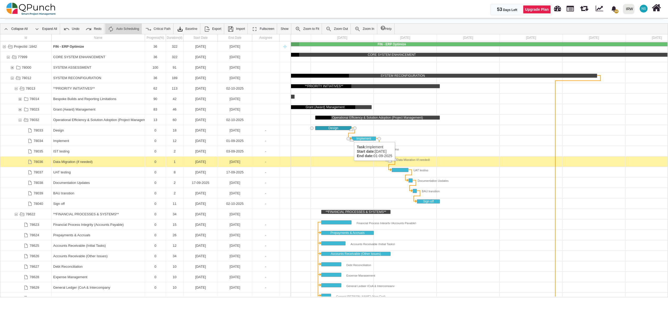
drag, startPoint x: 316, startPoint y: 130, endPoint x: 351, endPoint y: 137, distance: 36.0
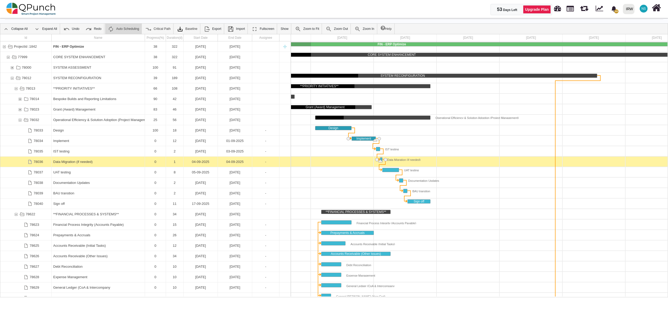
drag, startPoint x: 352, startPoint y: 139, endPoint x: 367, endPoint y: 145, distance: 15.6
click at [378, 150] on div "Task: IST testing Start date: 02-09-2025 End date: 03-09-2025" at bounding box center [376, 150] width 4 height 3
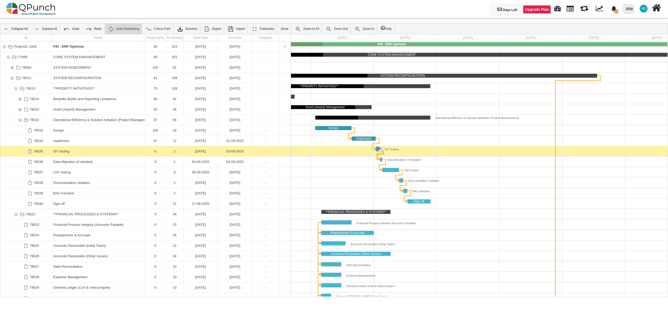
drag, startPoint x: 376, startPoint y: 151, endPoint x: 382, endPoint y: 153, distance: 5.5
click at [20, 120] on div "78032" at bounding box center [20, 120] width 5 height 10
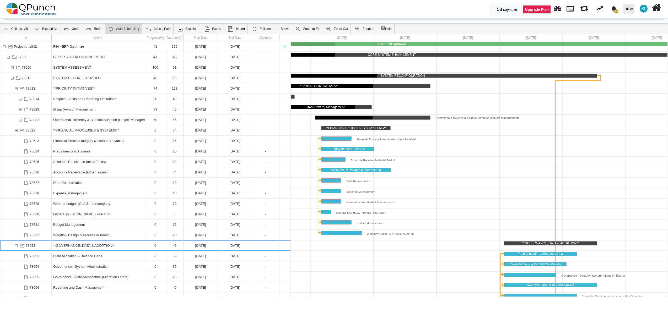
drag, startPoint x: 547, startPoint y: 242, endPoint x: 488, endPoint y: 245, distance: 59.1
click at [488, 245] on div "FIN - ERP Optimize CORE SYSTEM ENHANCEMENT SYSTEM ASSESSMENT SYSTEM RECONFIGURA…" at bounding box center [405, 168] width 818 height 255
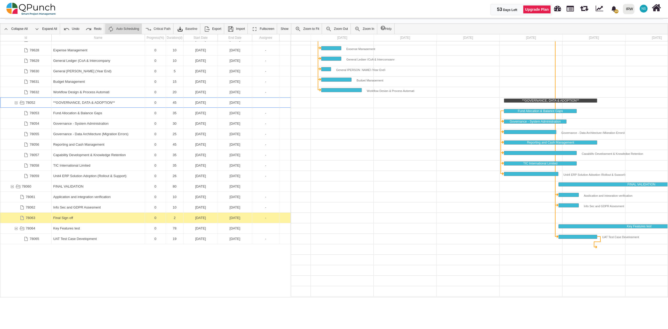
scroll to position [49, 0]
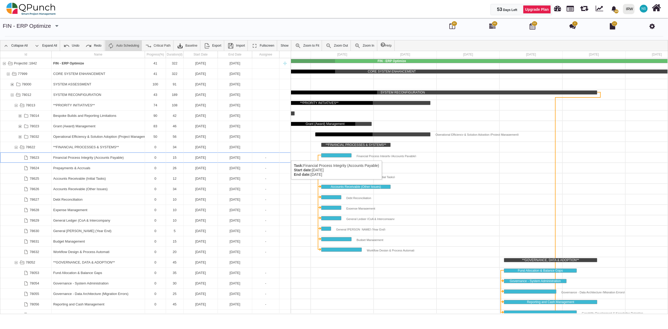
click at [62, 155] on div "Financial Process Integrity (Accounts Payable)" at bounding box center [98, 158] width 90 height 10
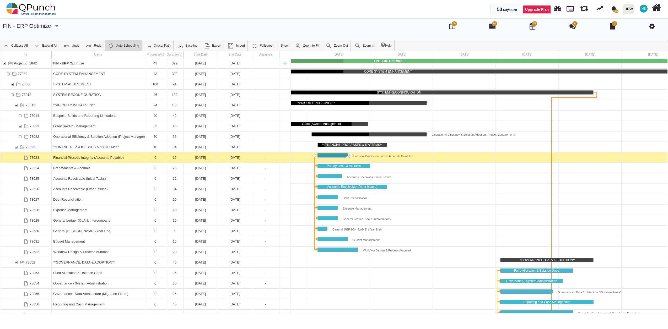
drag, startPoint x: 317, startPoint y: 158, endPoint x: 353, endPoint y: 164, distance: 36.4
drag, startPoint x: 317, startPoint y: 168, endPoint x: 378, endPoint y: 179, distance: 62.8
drag, startPoint x: 317, startPoint y: 178, endPoint x: 345, endPoint y: 185, distance: 29.5
drag, startPoint x: 318, startPoint y: 188, endPoint x: 387, endPoint y: 191, distance: 68.8
drag, startPoint x: 318, startPoint y: 199, endPoint x: 343, endPoint y: 204, distance: 25.8
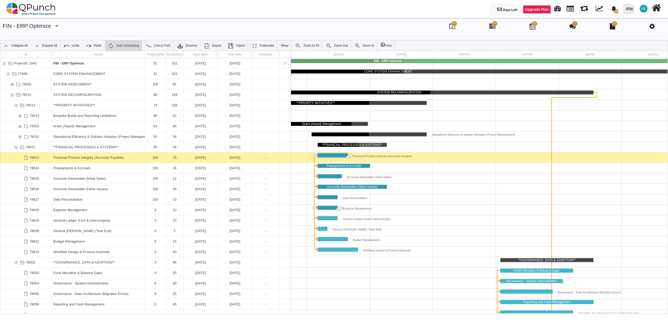
drag, startPoint x: 317, startPoint y: 210, endPoint x: 337, endPoint y: 213, distance: 20.2
drag, startPoint x: 317, startPoint y: 220, endPoint x: 337, endPoint y: 220, distance: 19.9
drag, startPoint x: 318, startPoint y: 231, endPoint x: 333, endPoint y: 233, distance: 15.8
drag, startPoint x: 319, startPoint y: 240, endPoint x: 349, endPoint y: 245, distance: 30.2
drag, startPoint x: 319, startPoint y: 252, endPoint x: 357, endPoint y: 252, distance: 38.5
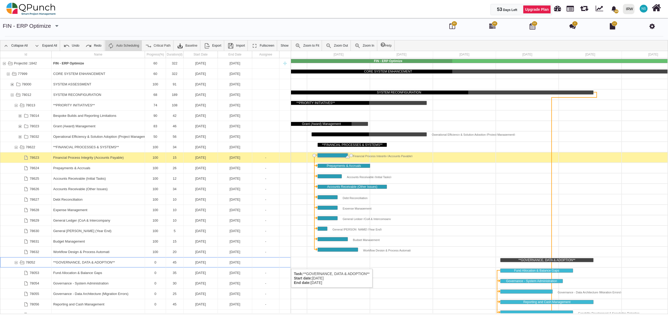
click at [55, 264] on div "**GOVERNANCE, DATA & ADOPTION**" at bounding box center [98, 262] width 90 height 10
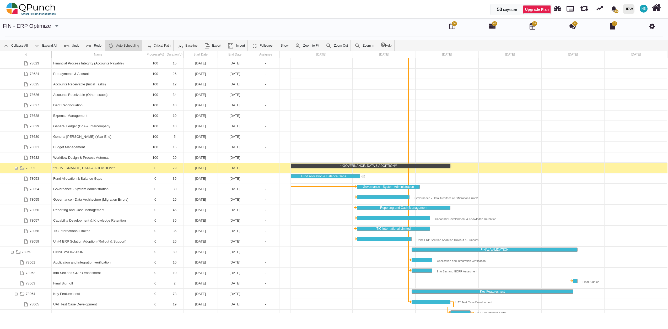
drag, startPoint x: 382, startPoint y: 176, endPoint x: 317, endPoint y: 180, distance: 64.9
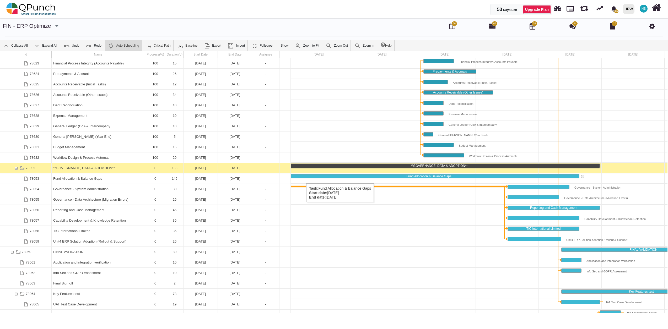
scroll to position [0, 162]
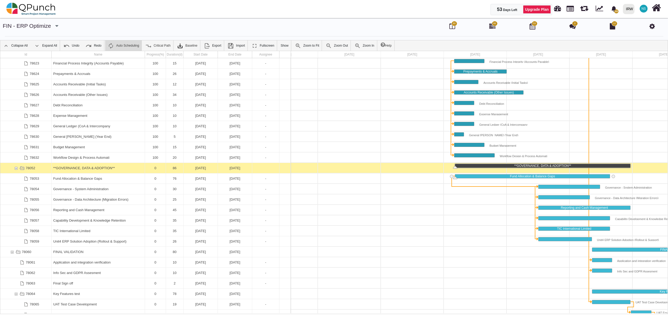
drag, startPoint x: 383, startPoint y: 176, endPoint x: 454, endPoint y: 179, distance: 71.1
drag, startPoint x: 609, startPoint y: 175, endPoint x: 511, endPoint y: 187, distance: 99.0
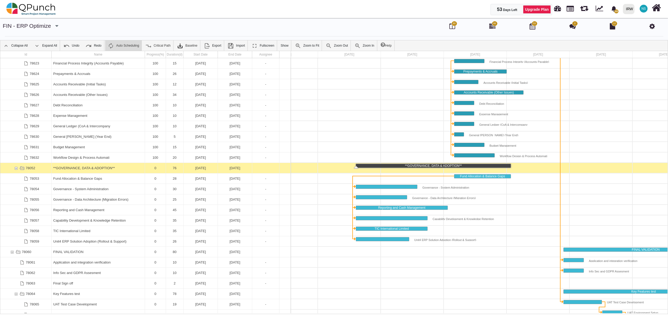
scroll to position [63, 0]
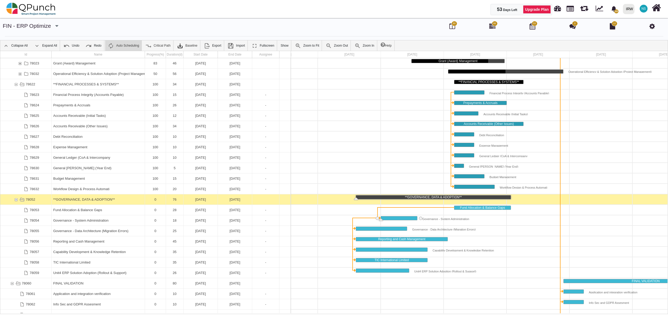
drag, startPoint x: 354, startPoint y: 219, endPoint x: 376, endPoint y: 224, distance: 22.3
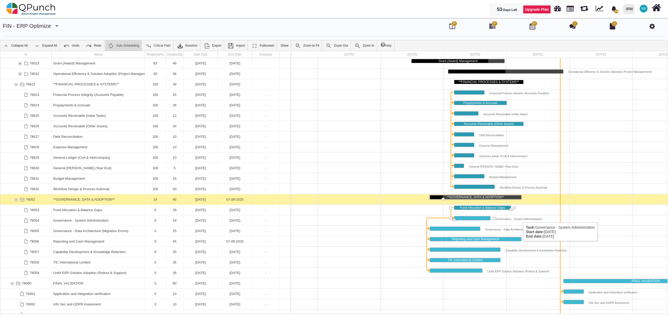
drag, startPoint x: 455, startPoint y: 210, endPoint x: 520, endPoint y: 217, distance: 65.4
drag, startPoint x: 456, startPoint y: 219, endPoint x: 491, endPoint y: 225, distance: 35.5
drag, startPoint x: 430, startPoint y: 230, endPoint x: 484, endPoint y: 233, distance: 54.1
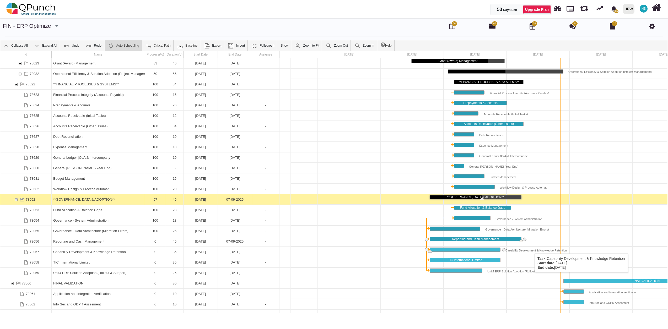
drag, startPoint x: 429, startPoint y: 242, endPoint x: 532, endPoint y: 248, distance: 102.7
drag, startPoint x: 429, startPoint y: 251, endPoint x: 437, endPoint y: 251, distance: 7.9
drag, startPoint x: 431, startPoint y: 252, endPoint x: 520, endPoint y: 258, distance: 88.8
drag, startPoint x: 431, startPoint y: 261, endPoint x: 507, endPoint y: 269, distance: 76.4
drag, startPoint x: 431, startPoint y: 273, endPoint x: 489, endPoint y: 274, distance: 57.7
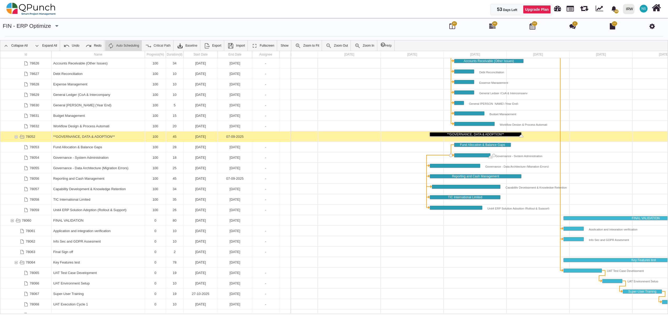
scroll to position [143, 0]
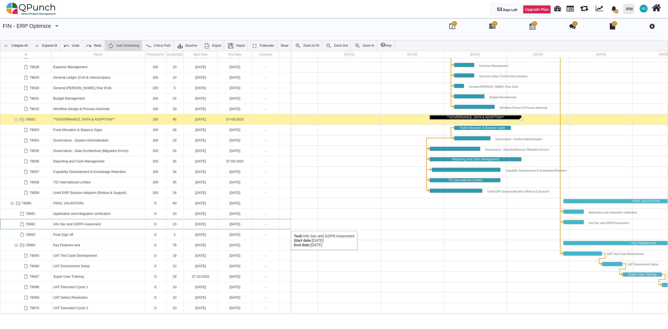
click at [214, 226] on div "28-09-2025" at bounding box center [200, 224] width 31 height 10
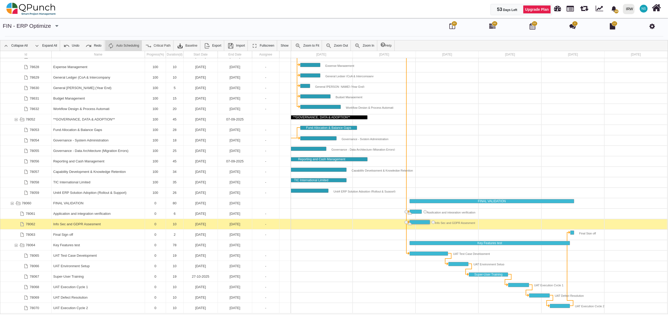
drag, startPoint x: 429, startPoint y: 212, endPoint x: 421, endPoint y: 214, distance: 7.9
drag, startPoint x: 429, startPoint y: 223, endPoint x: 421, endPoint y: 224, distance: 8.2
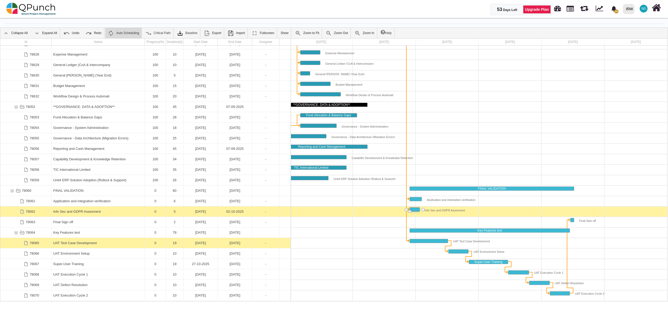
scroll to position [17, 0]
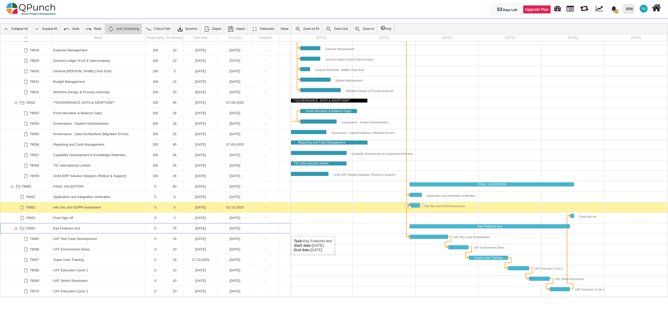
click at [16, 231] on div "78064" at bounding box center [16, 228] width 5 height 10
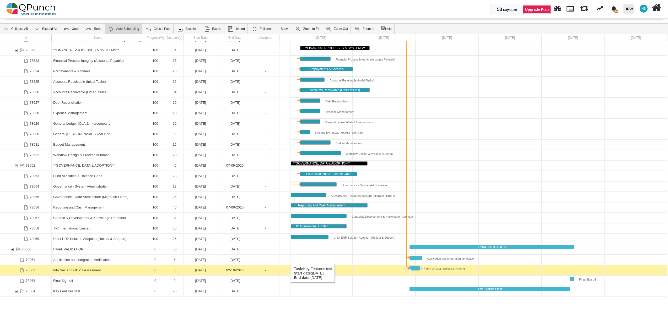
click at [7, 288] on div "78064" at bounding box center [8, 291] width 4 height 10
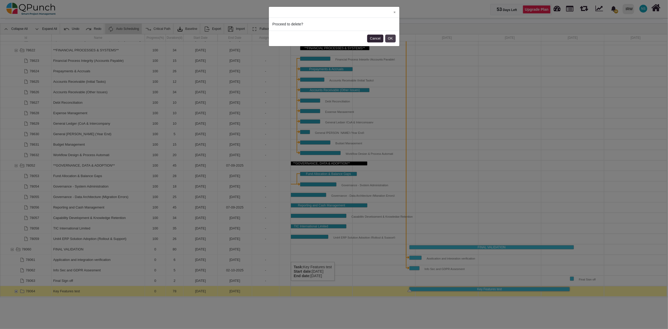
click at [393, 37] on button "OK" at bounding box center [390, 39] width 10 height 8
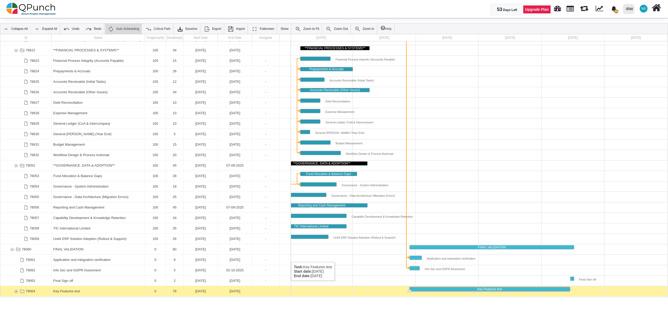
scroll to position [70, 0]
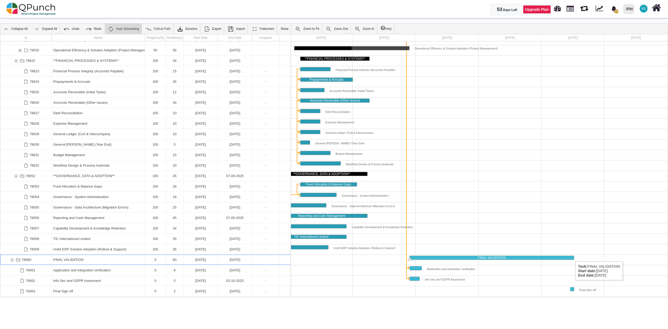
click at [572, 256] on div "FINAL VALIDATION" at bounding box center [492, 258] width 164 height 4
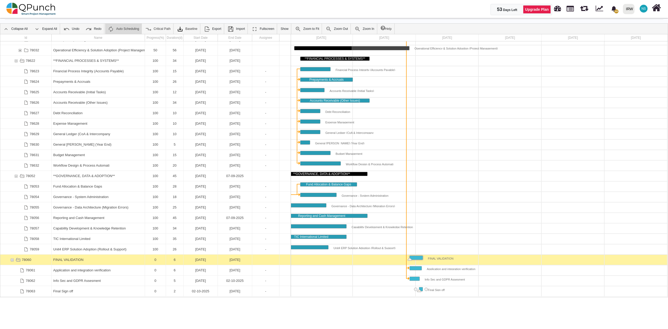
drag, startPoint x: 573, startPoint y: 289, endPoint x: 422, endPoint y: 295, distance: 151.3
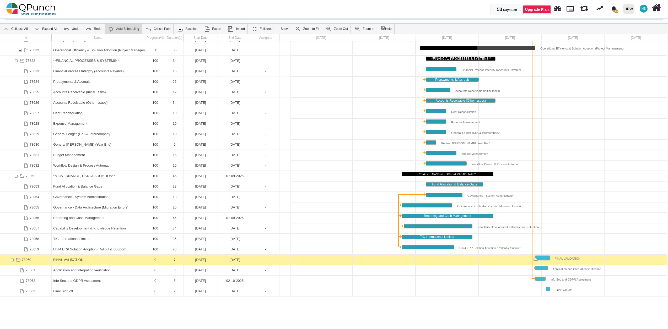
scroll to position [0, 190]
drag, startPoint x: 549, startPoint y: 278, endPoint x: 543, endPoint y: 289, distance: 12.2
drag, startPoint x: 549, startPoint y: 280, endPoint x: 543, endPoint y: 290, distance: 11.9
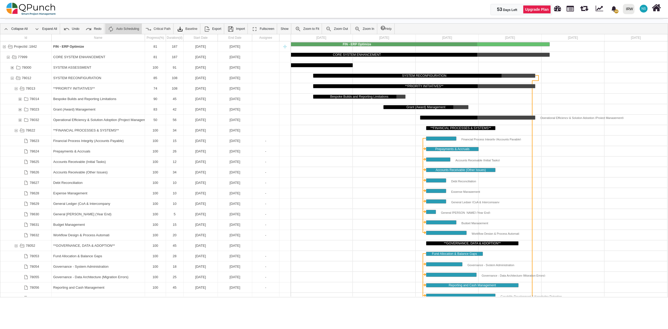
scroll to position [0, 0]
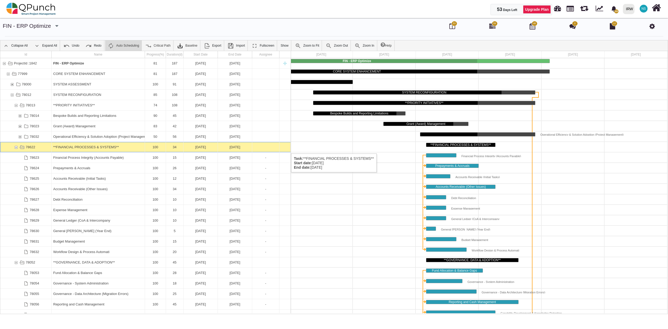
click at [15, 148] on div "78622" at bounding box center [16, 147] width 5 height 10
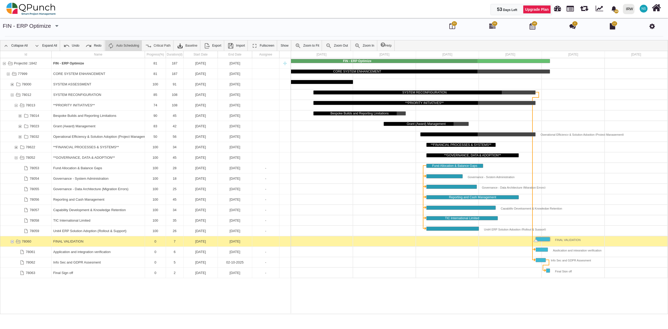
scroll to position [0, 189]
click at [14, 105] on div "78013" at bounding box center [16, 105] width 5 height 10
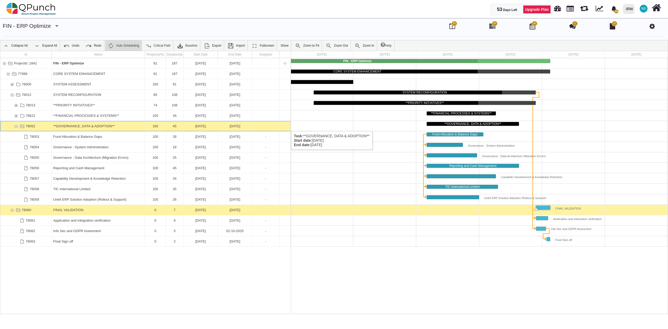
click at [16, 126] on div "78052" at bounding box center [16, 126] width 5 height 10
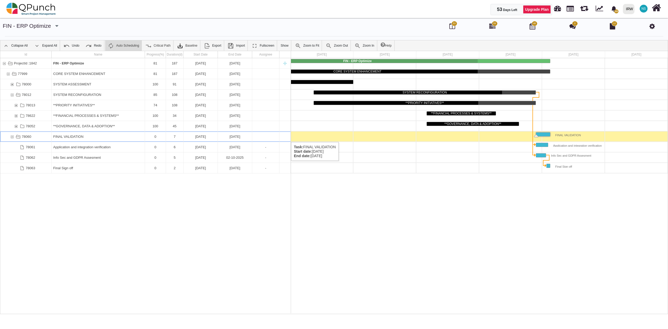
click at [12, 137] on div "78060" at bounding box center [12, 137] width 5 height 10
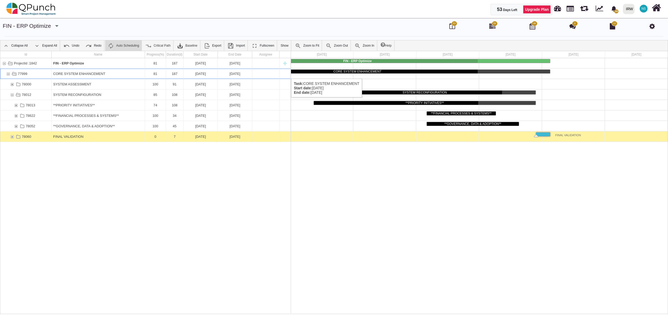
click at [7, 73] on div "77999" at bounding box center [8, 74] width 5 height 10
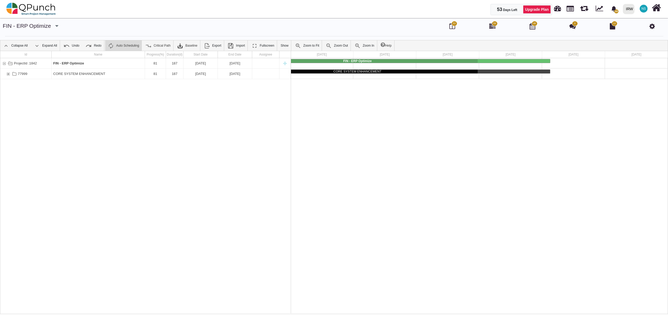
click at [7, 73] on div "77999" at bounding box center [8, 74] width 5 height 10
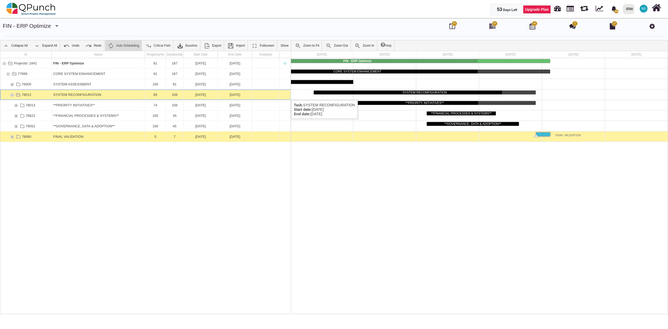
click at [11, 95] on div "78012" at bounding box center [12, 95] width 5 height 10
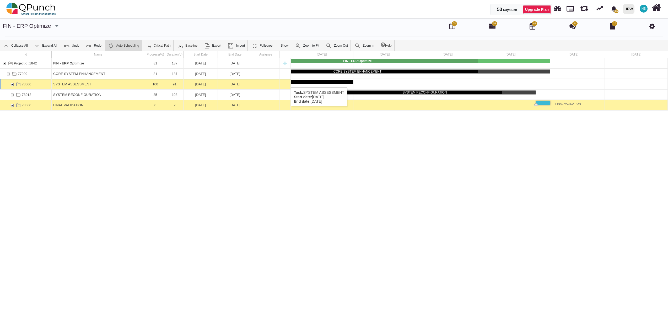
click at [79, 82] on div "SYSTEM ASSESSMENT" at bounding box center [98, 84] width 90 height 10
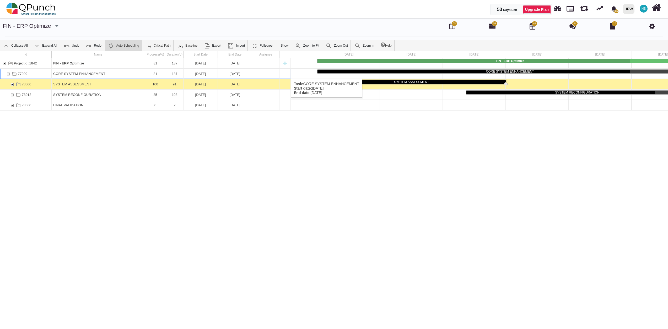
click at [87, 74] on div "CORE SYSTEM ENHANCEMENT" at bounding box center [98, 74] width 90 height 10
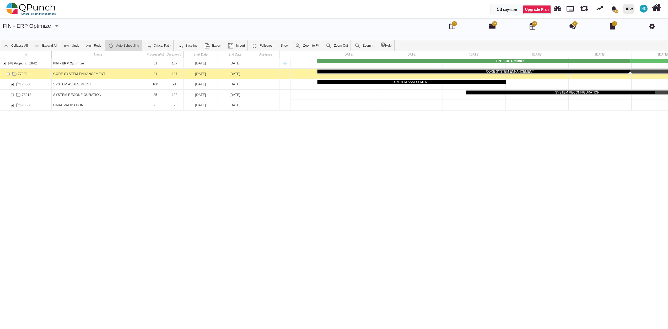
click at [652, 27] on icon at bounding box center [652, 26] width 6 height 6
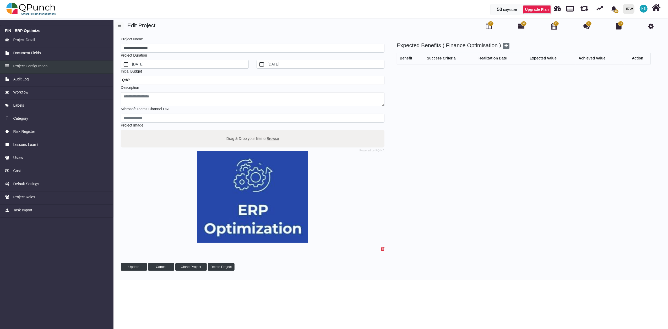
click at [47, 64] on span "Project Configuration" at bounding box center [30, 66] width 34 height 6
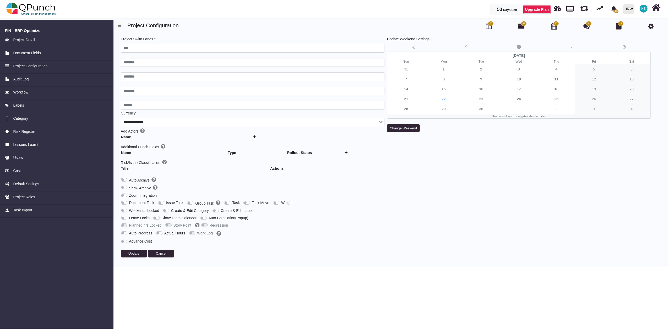
type input "***"
type input "********"
type input "******"
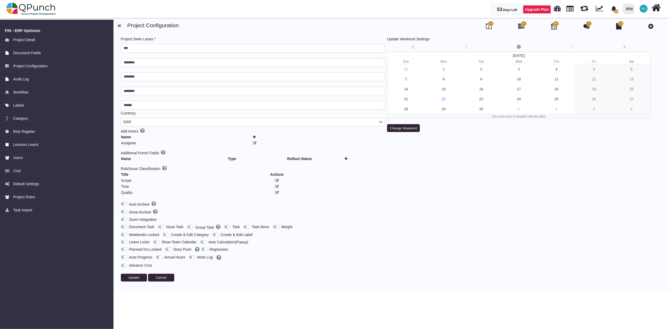
click at [201, 212] on div "Show Archive" at bounding box center [253, 211] width 264 height 8
click at [195, 229] on label "Group Task" at bounding box center [207, 227] width 25 height 6
click at [139, 279] on span "Update" at bounding box center [133, 278] width 11 height 4
click at [408, 129] on button "Change Weekend" at bounding box center [403, 128] width 33 height 8
click at [440, 123] on option "******" at bounding box center [437, 123] width 20 height 5
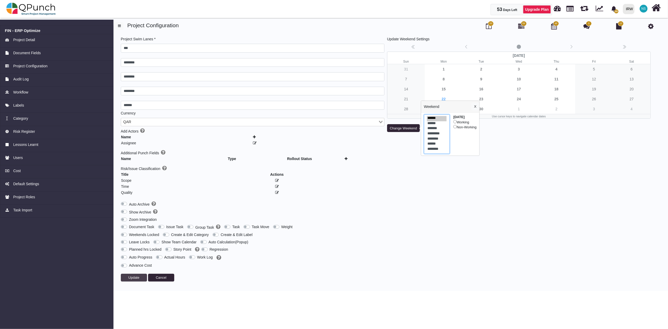
click at [433, 145] on option "******" at bounding box center [437, 144] width 20 height 5
select select "*"
click at [435, 150] on option "********" at bounding box center [437, 149] width 20 height 5
click at [527, 206] on div "Update Weekend Settings No date selected September 2025 Sun Mon Tue Wed Thu Fri…" at bounding box center [519, 160] width 266 height 249
click at [495, 236] on div "Update Weekend Settings No date selected September 2025 Sun Mon Tue Wed Thu Fri…" at bounding box center [519, 160] width 266 height 249
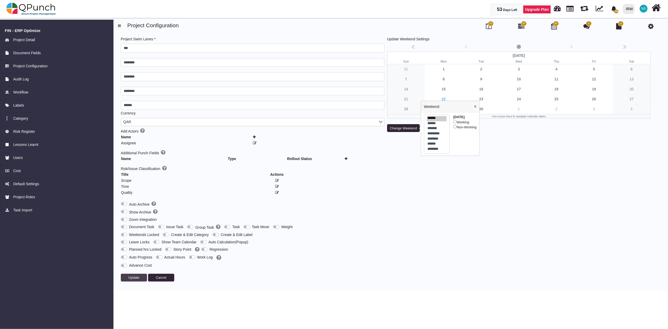
click at [134, 276] on button "Update" at bounding box center [134, 278] width 26 height 8
click at [491, 26] on icon at bounding box center [489, 26] width 6 height 6
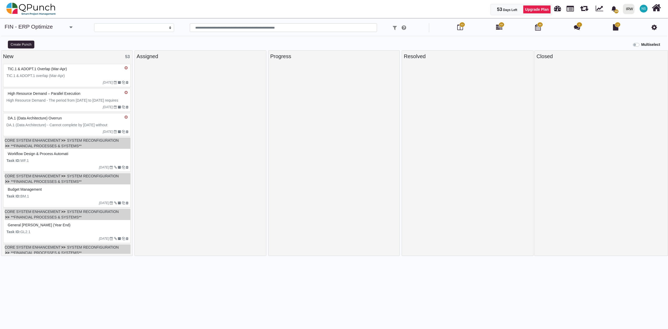
select select
click at [35, 7] on img at bounding box center [31, 9] width 50 height 16
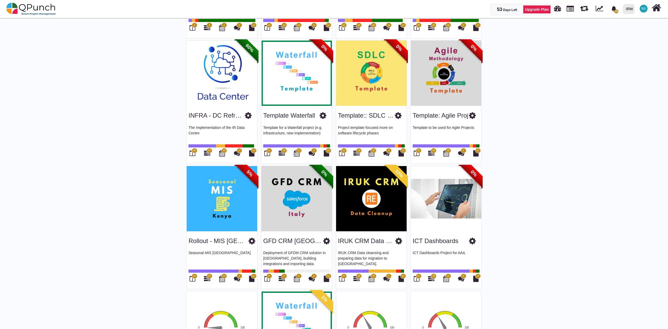
scroll to position [867, 0]
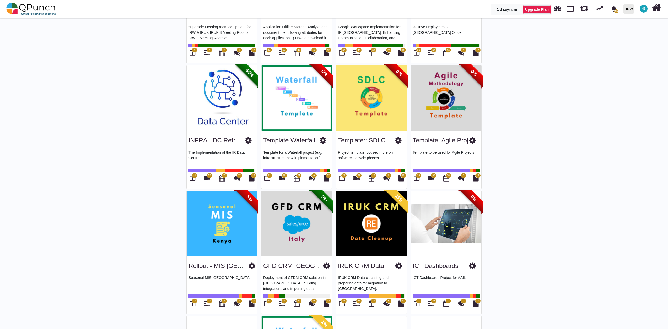
click at [226, 128] on img at bounding box center [222, 99] width 71 height 66
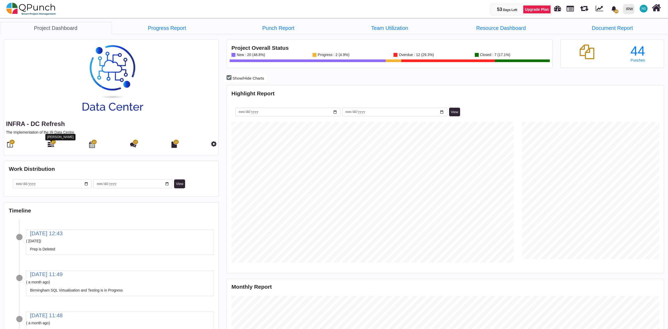
scroll to position [141, 145]
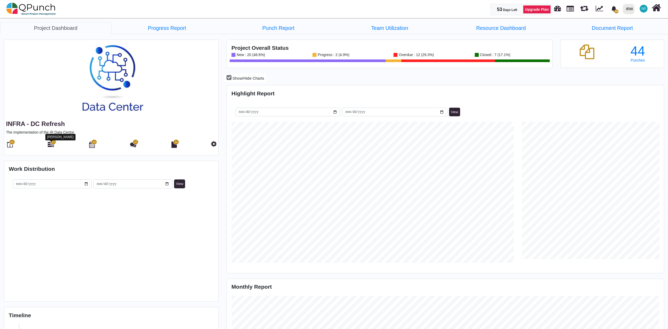
click at [52, 146] on icon at bounding box center [51, 145] width 6 height 6
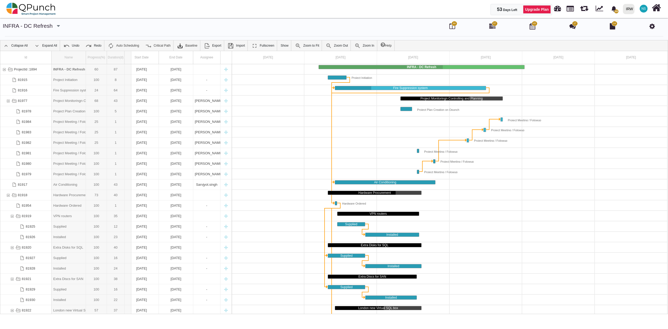
drag, startPoint x: 86, startPoint y: 60, endPoint x: 132, endPoint y: 61, distance: 46.1
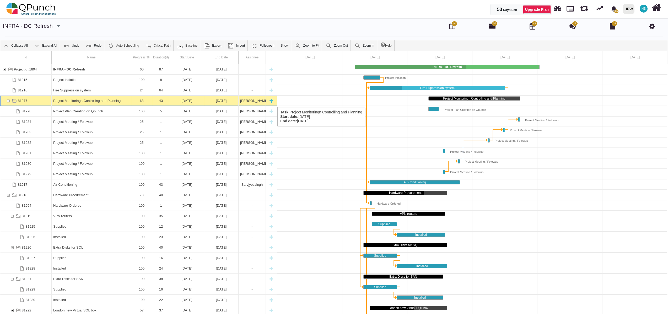
click at [85, 102] on div "Project Monitoringn Controlling and Planning" at bounding box center [91, 101] width 76 height 10
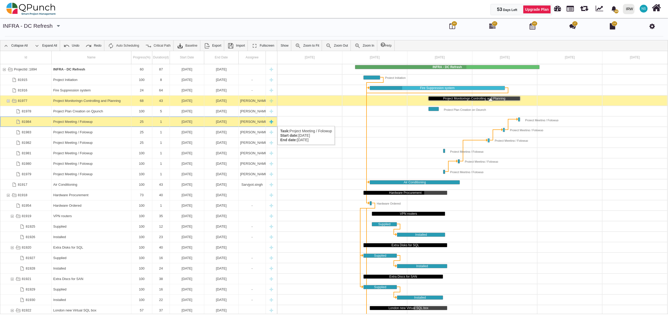
click at [71, 121] on div "Project Meeting / Folowup" at bounding box center [91, 122] width 76 height 10
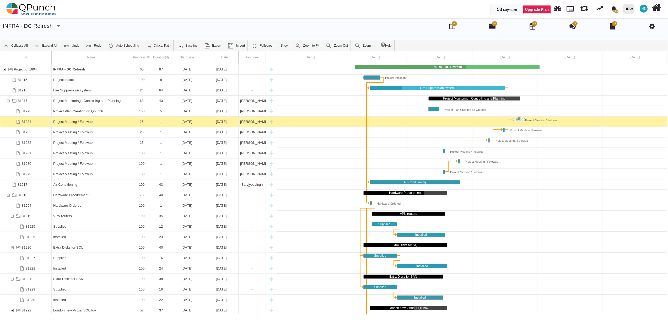
click at [71, 121] on div "Project Meeting / Folowup" at bounding box center [91, 122] width 76 height 10
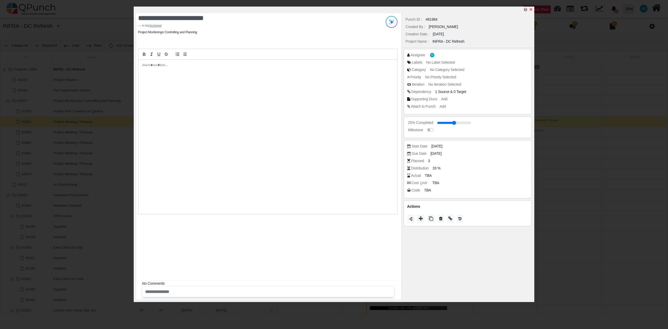
click at [531, 10] on icon "x" at bounding box center [531, 9] width 4 height 4
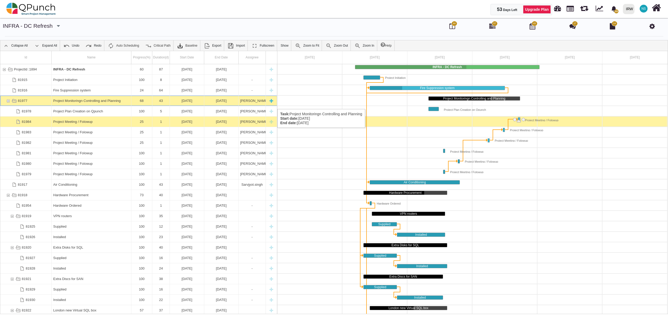
click at [77, 104] on div "Project Monitoringn Controlling and Planning" at bounding box center [91, 101] width 76 height 10
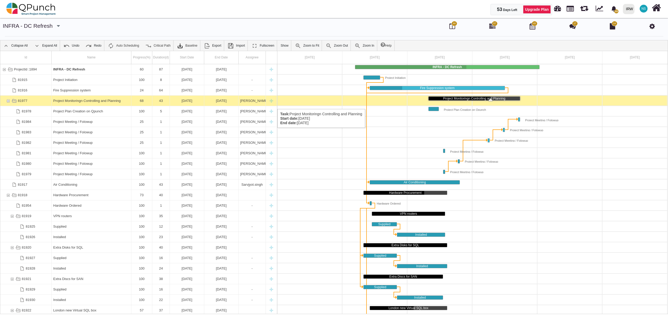
click at [77, 104] on div "Project Monitoringn Controlling and Planning" at bounding box center [91, 101] width 76 height 10
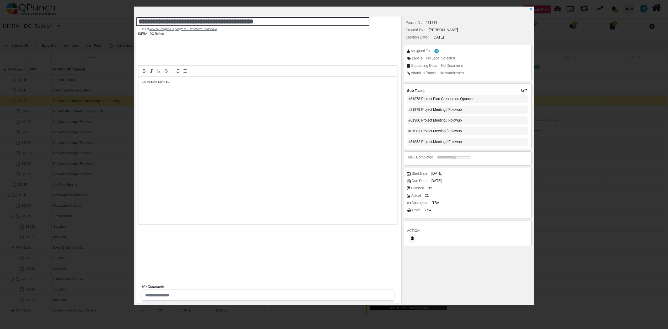
click at [198, 20] on textarea "**********" at bounding box center [252, 21] width 233 height 9
drag, startPoint x: 277, startPoint y: 24, endPoint x: 123, endPoint y: 23, distance: 154.1
click at [123, 23] on div "**********" at bounding box center [334, 164] width 668 height 329
type textarea "**********"
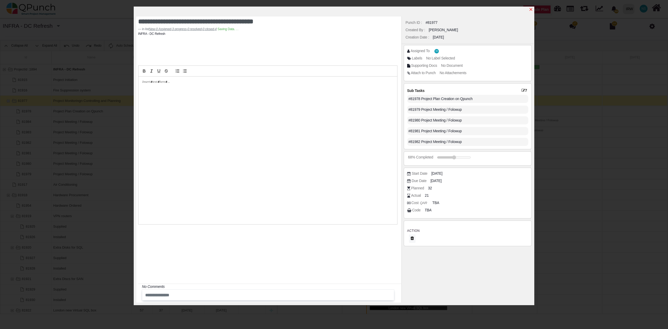
click at [533, 9] on icon "x" at bounding box center [531, 9] width 4 height 4
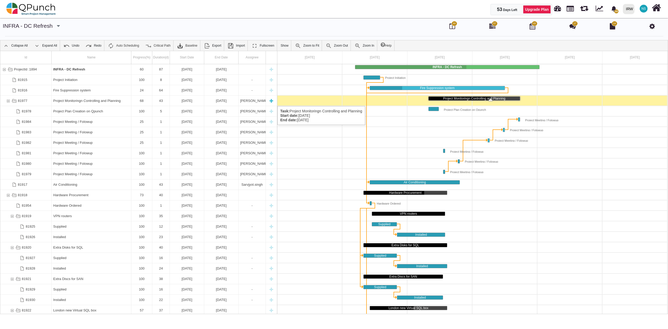
click at [104, 101] on div "Project Monitoringn Controlling and Planning" at bounding box center [91, 101] width 76 height 10
click at [105, 100] on div "Project Monitoringn Controlling and Planning" at bounding box center [91, 101] width 76 height 10
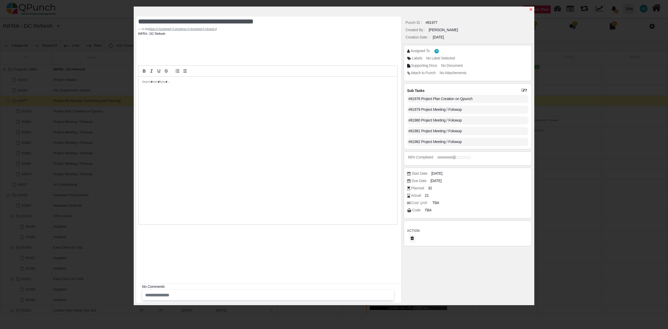
click at [532, 10] on icon "x" at bounding box center [531, 9] width 4 height 4
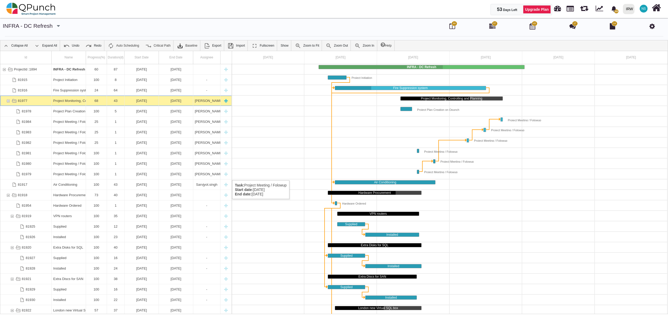
drag, startPoint x: 100, startPoint y: 175, endPoint x: 46, endPoint y: 100, distance: 92.4
click at [46, 100] on div "81977" at bounding box center [25, 101] width 51 height 10
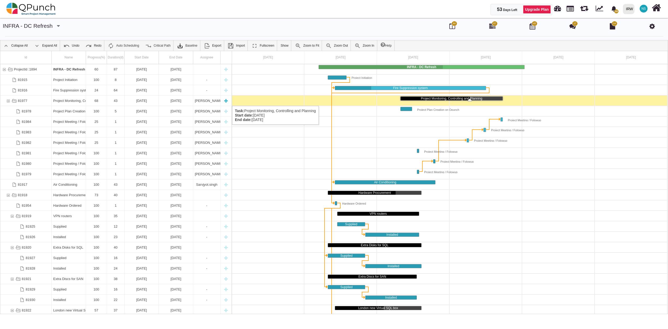
click at [227, 101] on div "New task" at bounding box center [226, 101] width 8 height 10
select select "**"
select select "*"
select select "****"
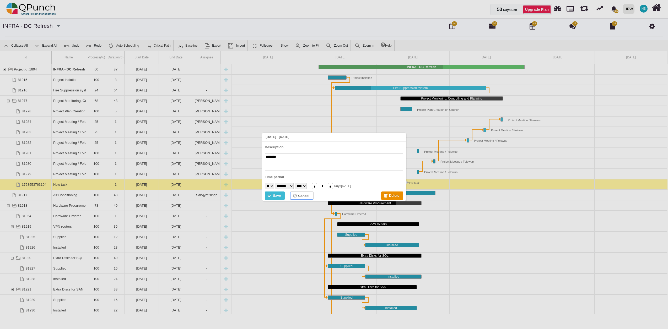
click at [304, 196] on div "Cancel" at bounding box center [303, 196] width 11 height 6
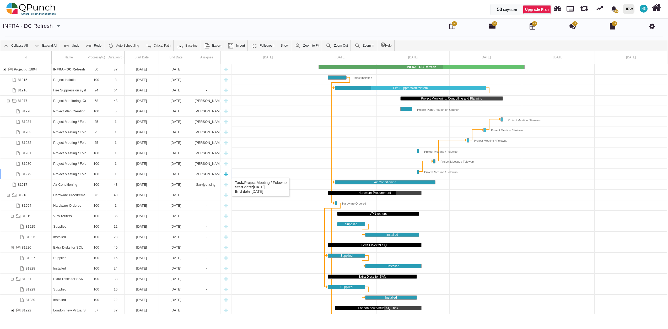
click at [74, 172] on div "Project Meeting / Folowup" at bounding box center [68, 174] width 31 height 10
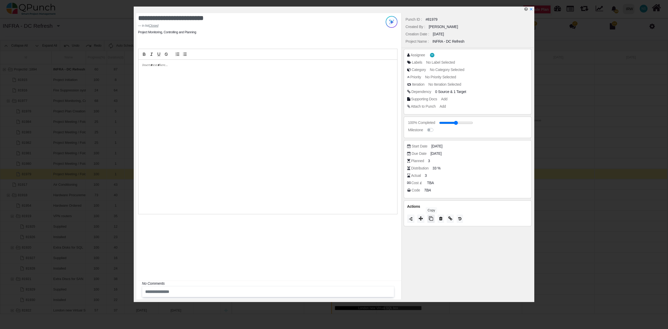
click at [431, 220] on icon at bounding box center [431, 218] width 4 height 4
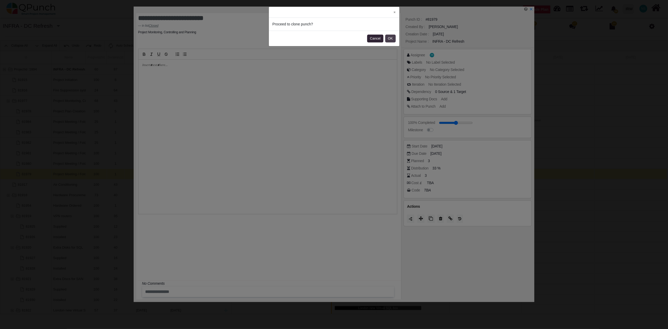
click at [390, 39] on button "OK" at bounding box center [390, 39] width 10 height 8
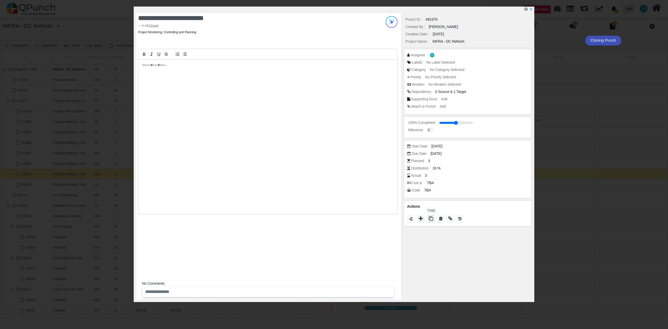
click at [433, 219] on icon at bounding box center [431, 218] width 4 height 4
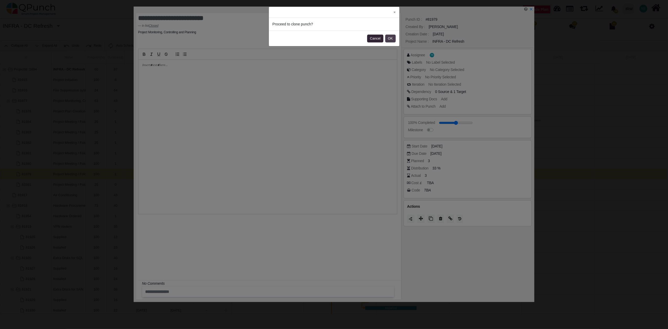
click at [387, 39] on button "OK" at bounding box center [390, 39] width 10 height 8
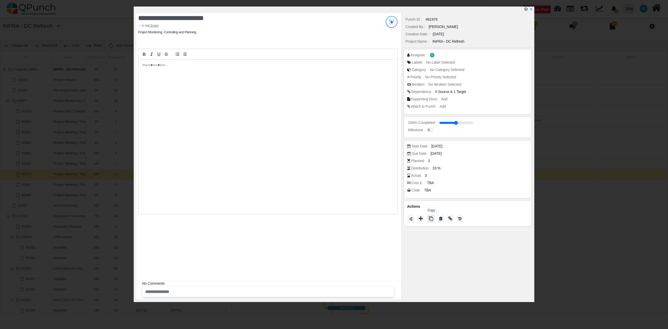
click at [432, 219] on icon at bounding box center [431, 218] width 4 height 4
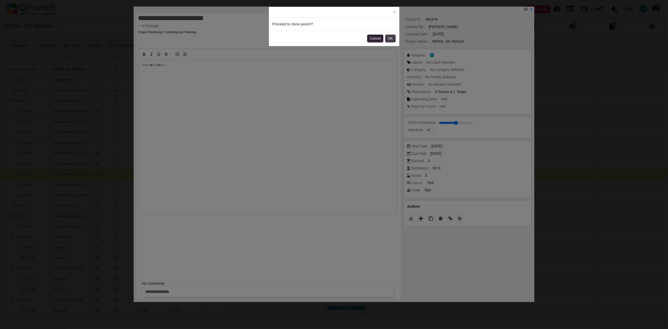
click at [391, 40] on button "OK" at bounding box center [390, 39] width 10 height 8
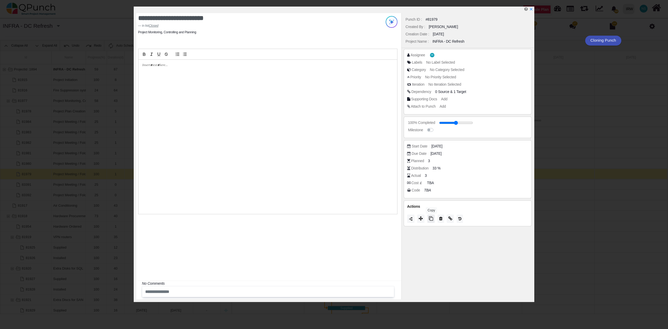
click at [432, 218] on icon at bounding box center [431, 218] width 4 height 4
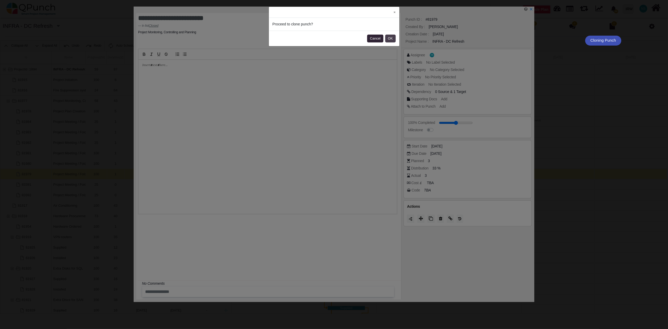
click at [392, 40] on button "OK" at bounding box center [390, 39] width 10 height 8
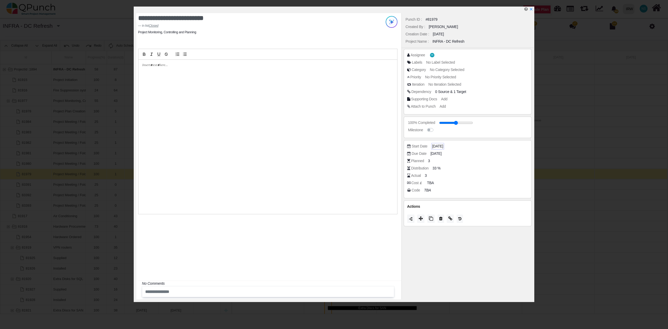
click at [439, 146] on span "[DATE]" at bounding box center [437, 147] width 11 height 6
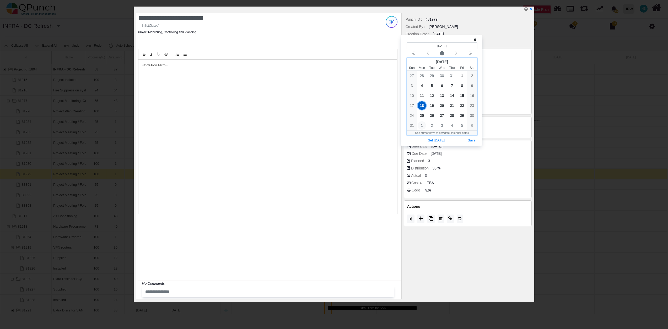
click at [422, 126] on span "1" at bounding box center [422, 125] width 8 height 8
click at [474, 129] on button "Save" at bounding box center [472, 130] width 12 height 7
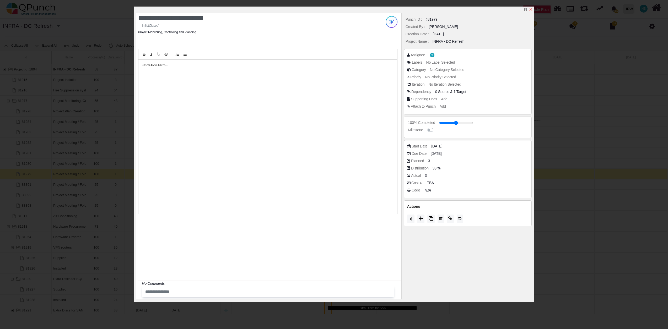
click at [530, 8] on icon "x" at bounding box center [531, 9] width 4 height 4
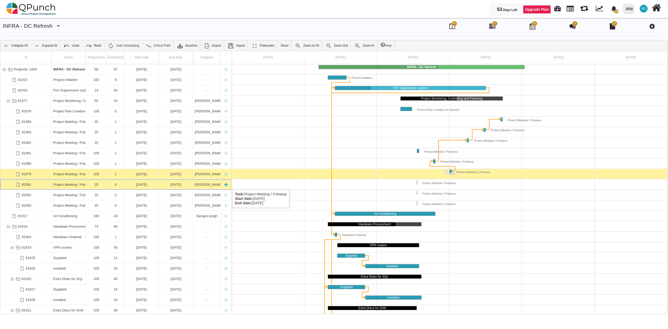
click at [138, 184] on div "[DATE]" at bounding box center [141, 185] width 31 height 10
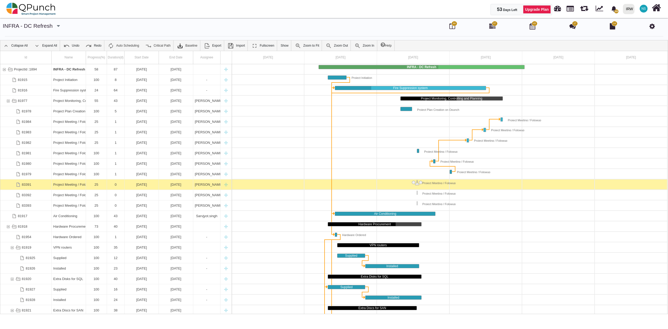
click at [138, 184] on div "[DATE]" at bounding box center [141, 185] width 31 height 10
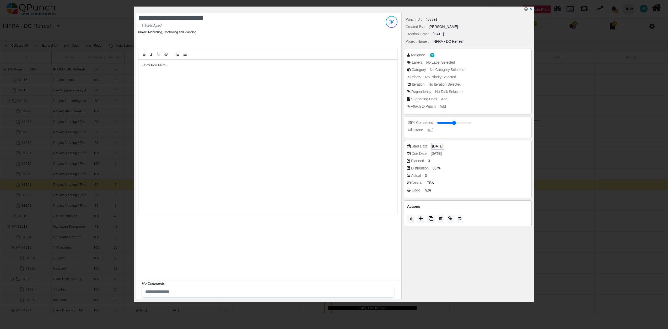
click at [440, 145] on span "[DATE]" at bounding box center [437, 147] width 11 height 6
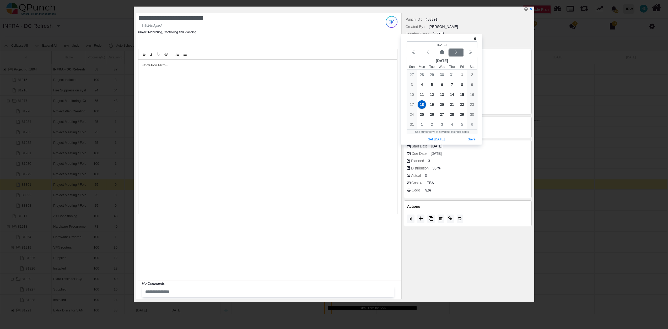
click at [458, 52] on div "Next month" at bounding box center [456, 52] width 12 height 5
click at [422, 94] on span "15" at bounding box center [422, 94] width 8 height 8
click at [470, 128] on button "Save" at bounding box center [472, 129] width 12 height 7
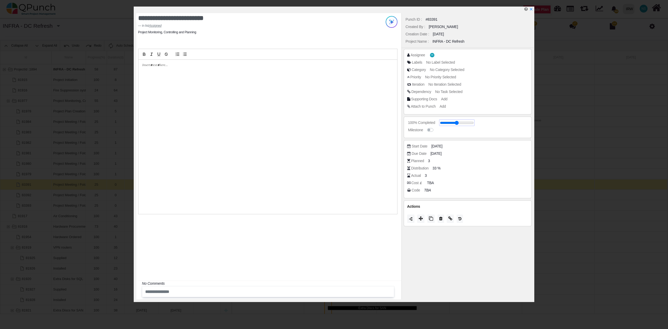
drag, startPoint x: 448, startPoint y: 123, endPoint x: 480, endPoint y: 126, distance: 32.2
click at [474, 124] on input "range" at bounding box center [457, 123] width 34 height 2
type input "**"
click at [471, 132] on div "Milestone" at bounding box center [469, 129] width 124 height 5
click at [532, 11] on icon "x" at bounding box center [531, 9] width 4 height 4
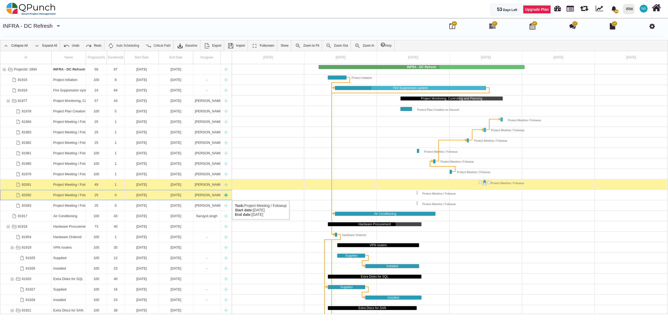
click at [143, 196] on div "[DATE]" at bounding box center [141, 195] width 31 height 10
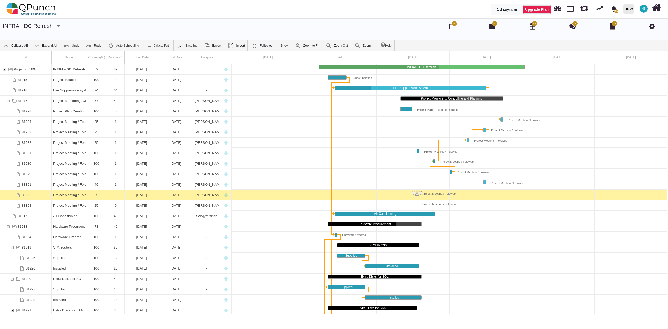
click at [143, 196] on div "[DATE]" at bounding box center [141, 195] width 31 height 10
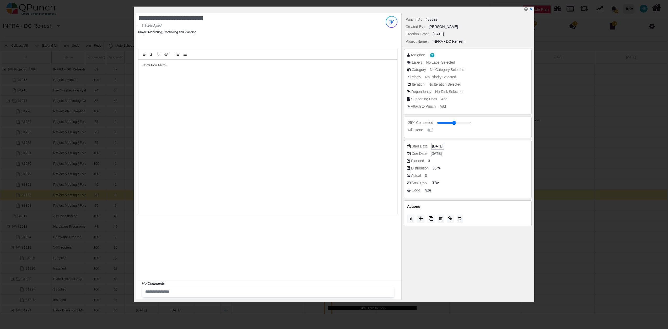
click at [434, 144] on div "[DATE]" at bounding box center [437, 146] width 13 height 7
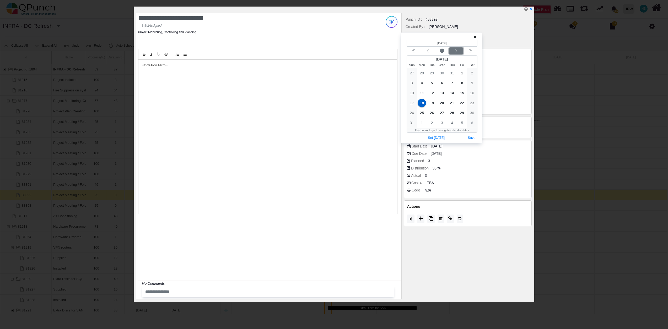
click at [458, 50] on div "Next month" at bounding box center [456, 50] width 12 height 5
click at [423, 102] on span "22" at bounding box center [422, 103] width 8 height 8
click at [471, 129] on button "Save" at bounding box center [472, 127] width 12 height 7
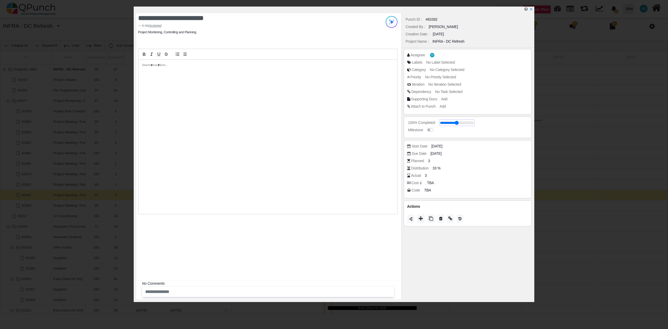
drag, startPoint x: 450, startPoint y: 123, endPoint x: 483, endPoint y: 126, distance: 32.9
click at [474, 124] on input "range" at bounding box center [457, 123] width 34 height 2
click at [459, 122] on input "range" at bounding box center [455, 123] width 34 height 2
click at [422, 219] on icon at bounding box center [421, 218] width 4 height 4
click at [420, 213] on div "Closed" at bounding box center [442, 213] width 78 height 8
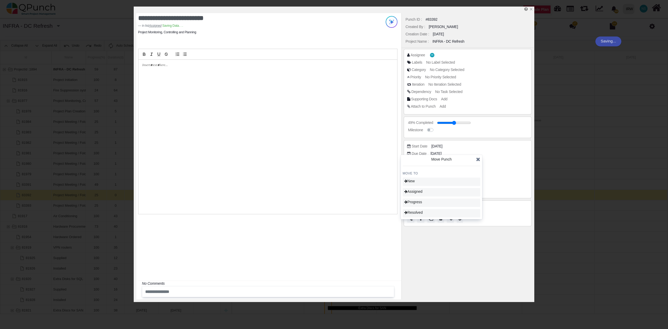
type input "***"
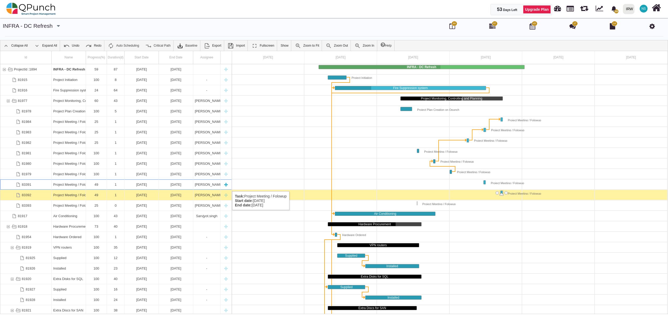
click at [139, 186] on div "15-09-2025" at bounding box center [141, 185] width 31 height 10
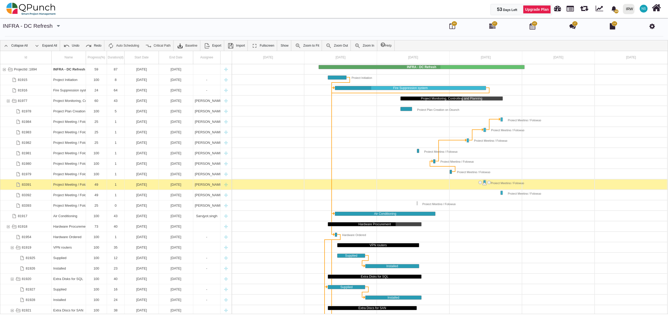
click at [139, 186] on div "15-09-2025" at bounding box center [141, 185] width 31 height 10
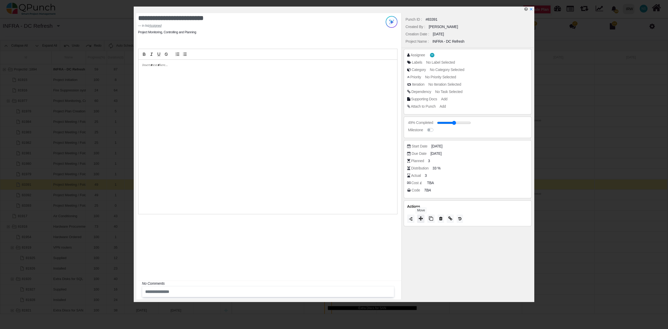
click at [421, 219] on icon at bounding box center [421, 218] width 4 height 4
click at [419, 213] on span "Closed" at bounding box center [411, 212] width 15 height 4
type input "***"
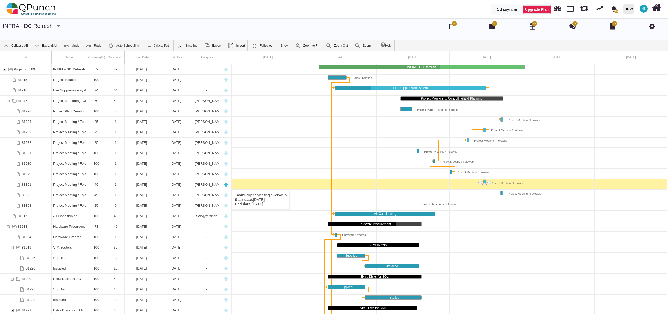
click at [97, 185] on div "49" at bounding box center [97, 185] width 18 height 10
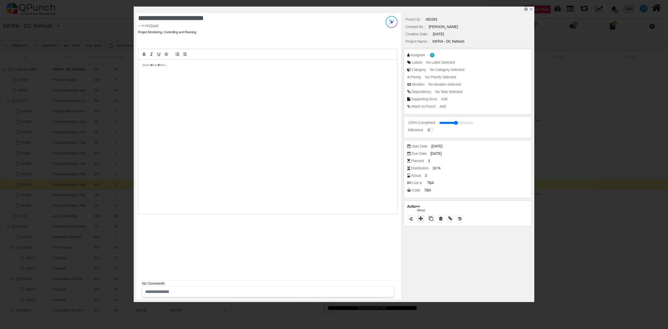
click at [420, 219] on icon at bounding box center [421, 218] width 4 height 4
click at [420, 214] on span "Resolved" at bounding box center [413, 212] width 18 height 4
type input "**"
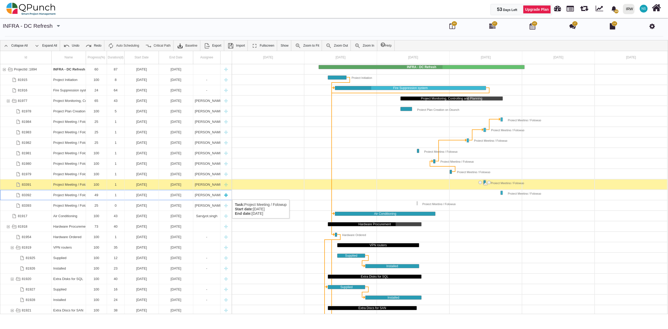
click at [123, 194] on div "1" at bounding box center [116, 195] width 18 height 10
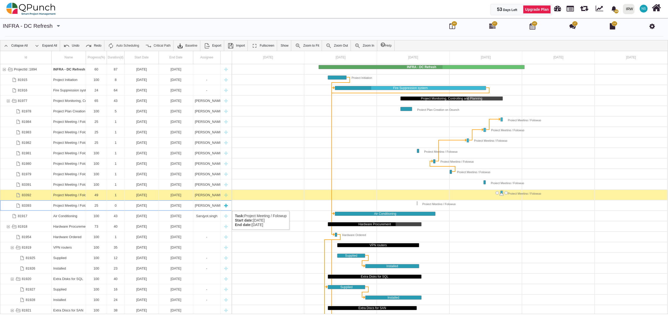
click at [126, 206] on div "[DATE]" at bounding box center [141, 206] width 34 height 10
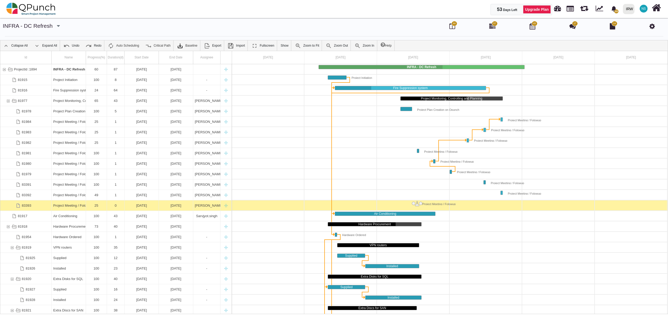
click at [126, 206] on div "[DATE]" at bounding box center [141, 206] width 34 height 10
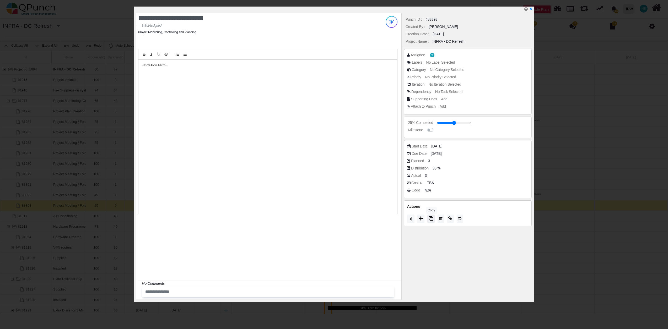
click at [431, 218] on icon at bounding box center [431, 218] width 4 height 4
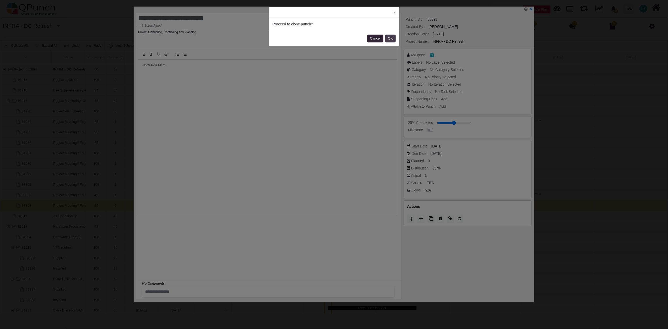
click at [388, 38] on button "OK" at bounding box center [390, 39] width 10 height 8
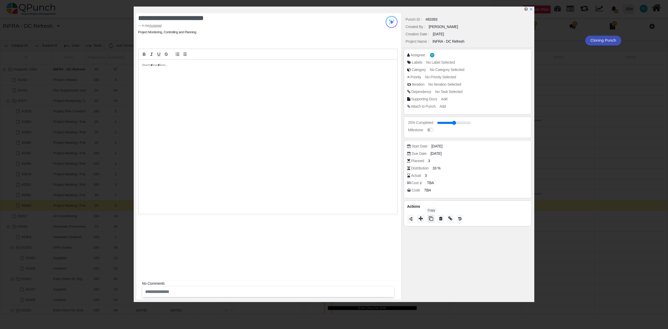
click at [431, 220] on icon at bounding box center [431, 218] width 4 height 4
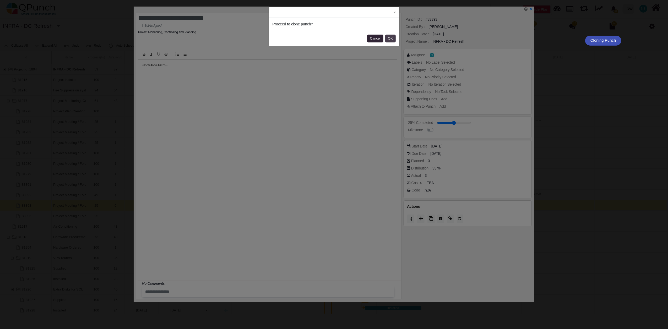
click at [389, 38] on button "OK" at bounding box center [390, 39] width 10 height 8
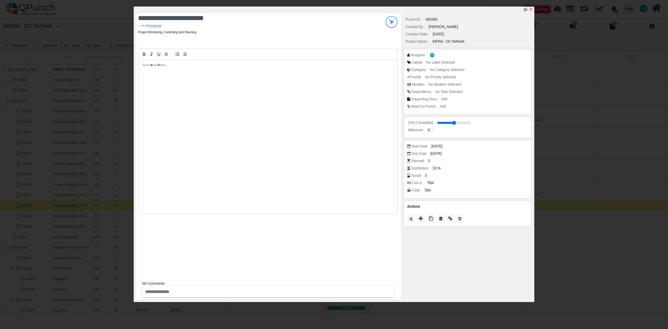
click at [532, 9] on icon "x" at bounding box center [531, 9] width 4 height 4
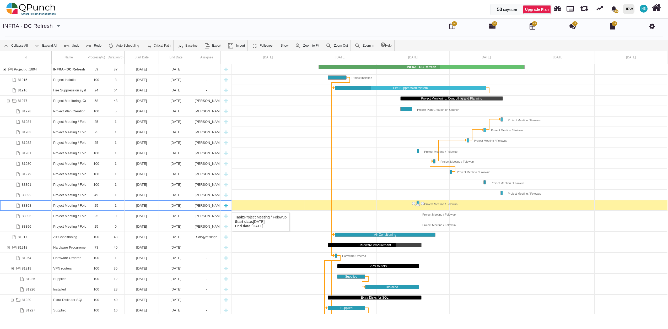
click at [149, 207] on div "[DATE]" at bounding box center [141, 206] width 31 height 10
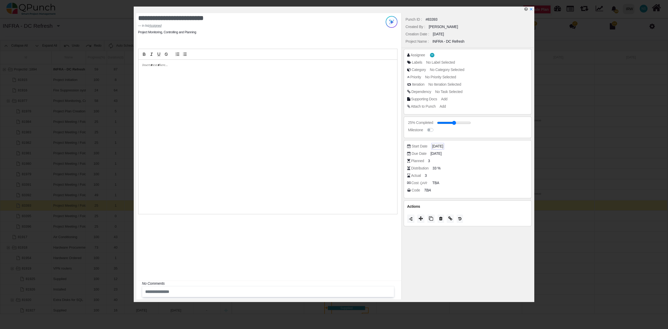
click at [440, 147] on span "[DATE]" at bounding box center [437, 147] width 11 height 6
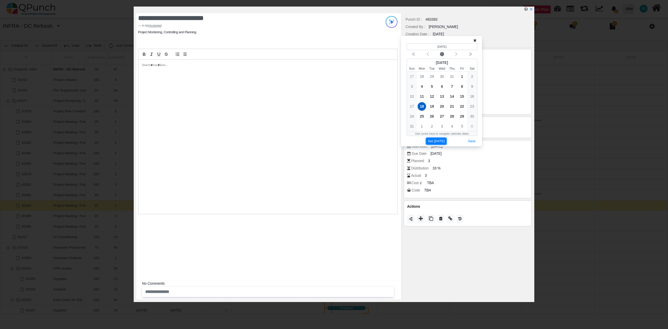
click at [440, 141] on button "Set [DATE]" at bounding box center [436, 141] width 20 height 7
click at [424, 108] on span "22" at bounding box center [422, 106] width 8 height 8
click at [422, 107] on span "22" at bounding box center [422, 106] width 8 height 8
click at [472, 131] on button "Save" at bounding box center [472, 131] width 12 height 7
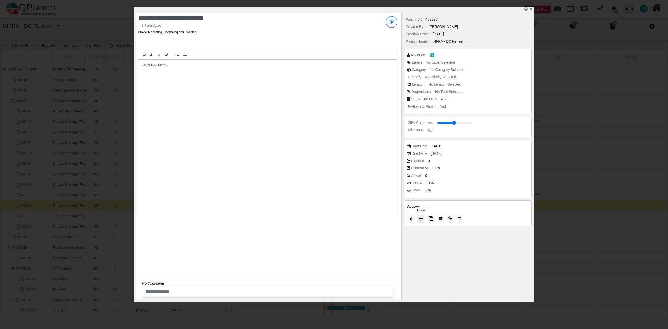
click at [420, 219] on icon at bounding box center [421, 218] width 4 height 4
click at [419, 212] on span "Closed" at bounding box center [411, 212] width 15 height 4
type input "***"
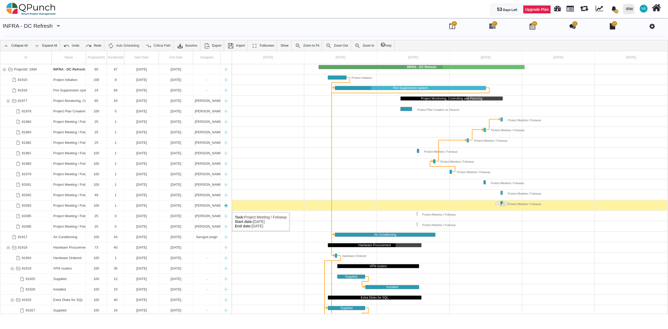
click at [143, 207] on div "[DATE]" at bounding box center [141, 206] width 31 height 10
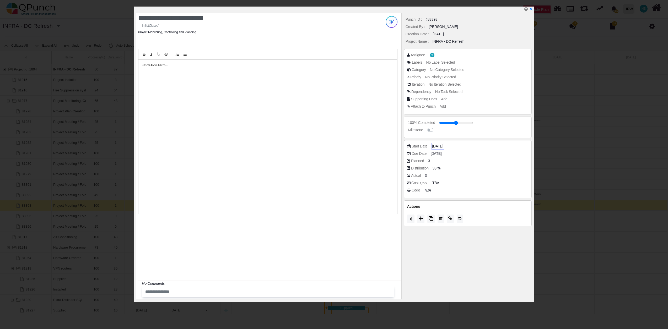
click at [436, 148] on span "[DATE]" at bounding box center [437, 147] width 11 height 6
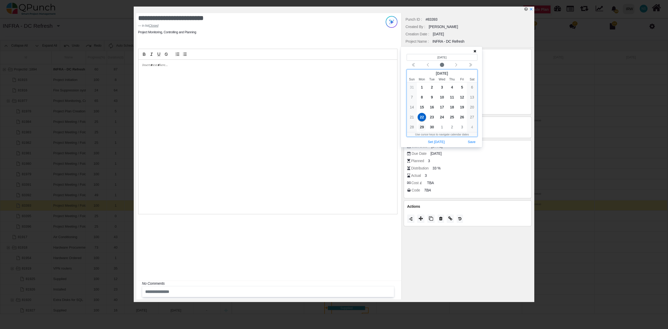
click at [421, 127] on span "29" at bounding box center [422, 127] width 8 height 8
click at [471, 143] on button "Save" at bounding box center [472, 142] width 12 height 7
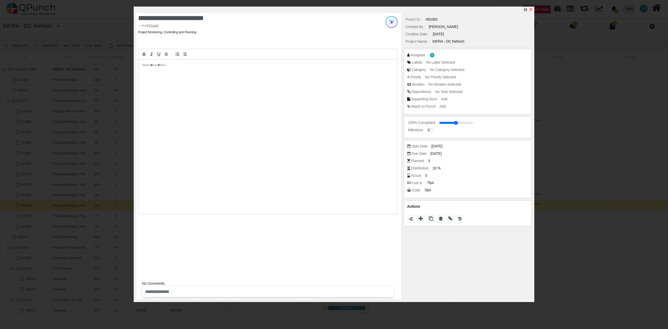
click at [532, 10] on icon "x" at bounding box center [531, 9] width 4 height 4
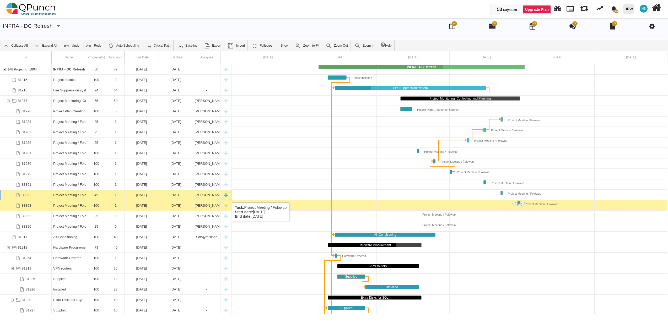
click at [144, 197] on div "[DATE]" at bounding box center [141, 195] width 31 height 10
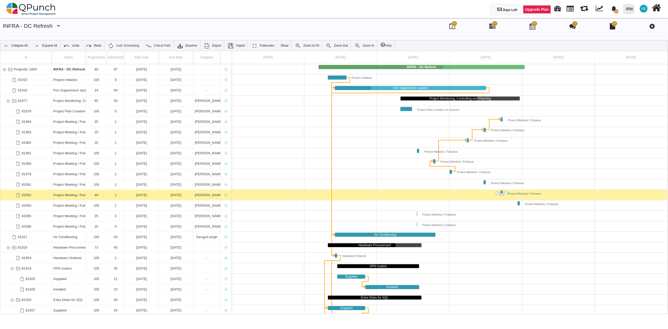
click at [144, 197] on div "[DATE]" at bounding box center [141, 195] width 31 height 10
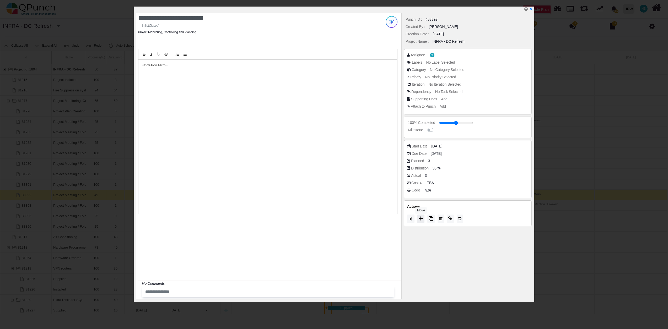
click at [421, 218] on icon at bounding box center [421, 218] width 4 height 4
click at [421, 214] on div "Resolved" at bounding box center [442, 212] width 78 height 8
type input "**"
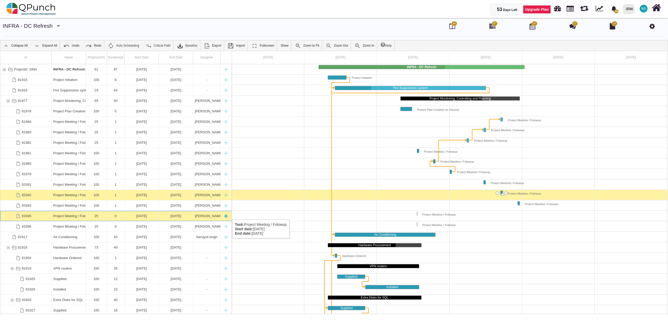
click at [140, 214] on div "[DATE]" at bounding box center [141, 216] width 31 height 10
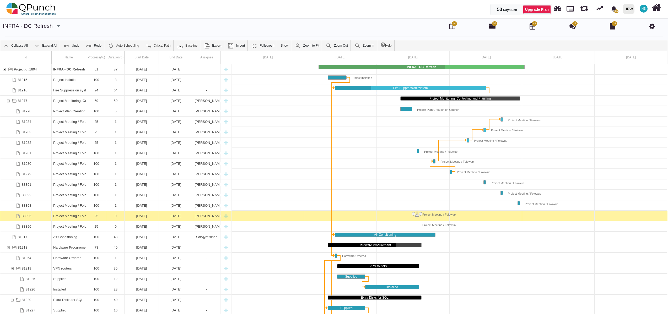
click at [140, 214] on div "[DATE]" at bounding box center [141, 216] width 31 height 10
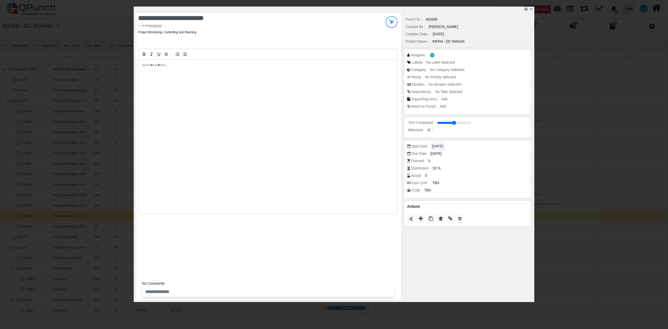
click at [440, 143] on div "[DATE]" at bounding box center [437, 146] width 13 height 7
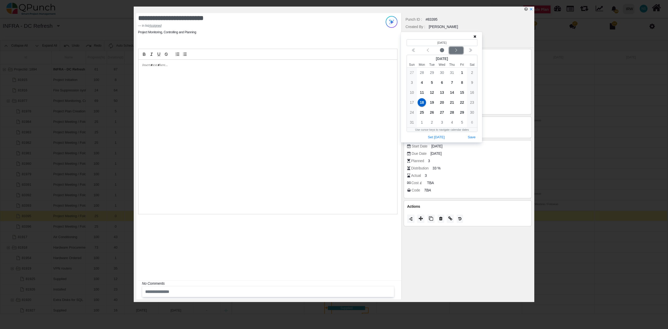
click at [459, 51] on div "Next month" at bounding box center [456, 50] width 12 height 5
click at [420, 82] on span "6" at bounding box center [422, 82] width 8 height 8
click at [471, 127] on button "Save" at bounding box center [472, 127] width 12 height 7
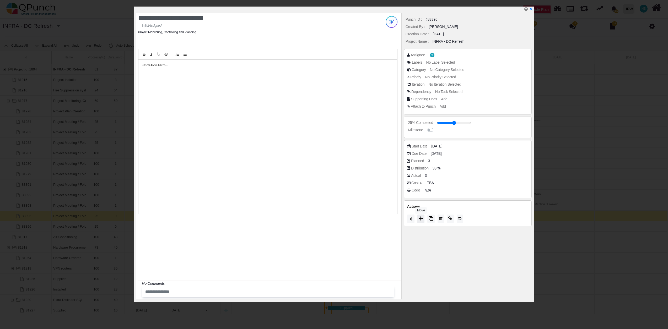
click at [421, 218] on icon at bounding box center [421, 218] width 4 height 4
click at [421, 191] on span "Progress" at bounding box center [413, 190] width 18 height 4
type input "**"
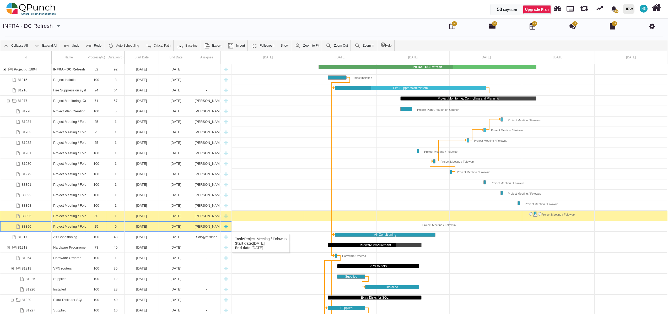
click at [145, 229] on div "[DATE]" at bounding box center [141, 226] width 31 height 10
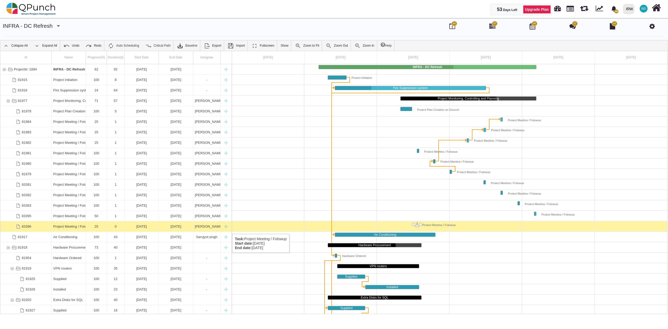
click at [145, 229] on div "[DATE]" at bounding box center [141, 226] width 31 height 10
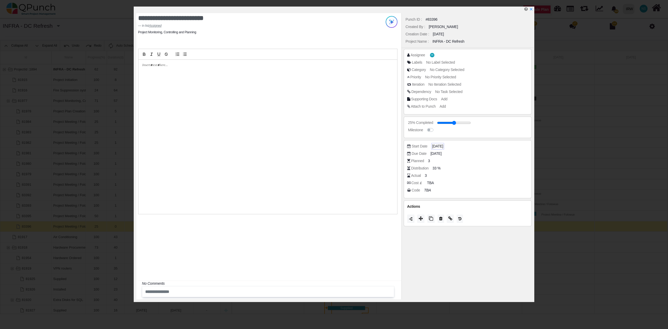
click at [441, 146] on span "[DATE]" at bounding box center [437, 147] width 11 height 6
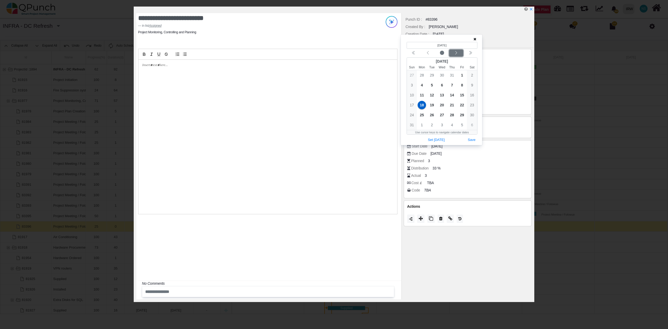
click at [458, 53] on icon "chevron left" at bounding box center [456, 53] width 4 height 4
click at [423, 95] on span "13" at bounding box center [422, 95] width 8 height 8
click at [470, 130] on button "Save" at bounding box center [472, 130] width 12 height 7
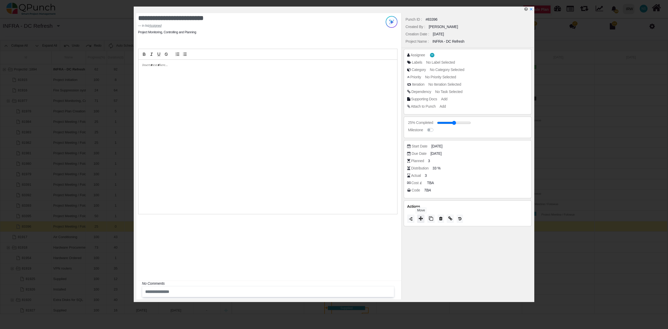
click at [422, 221] on icon at bounding box center [421, 218] width 4 height 4
click at [422, 193] on span "Progress" at bounding box center [413, 193] width 18 height 4
type input "**"
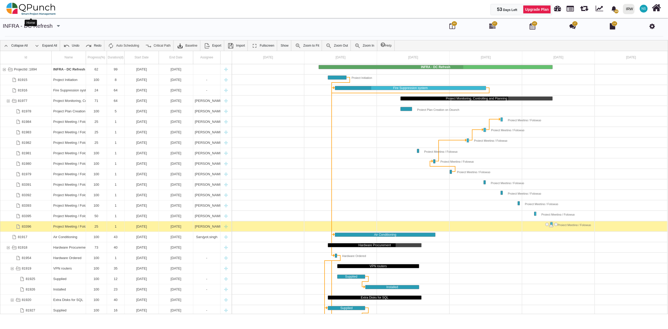
click at [34, 7] on img at bounding box center [31, 9] width 50 height 16
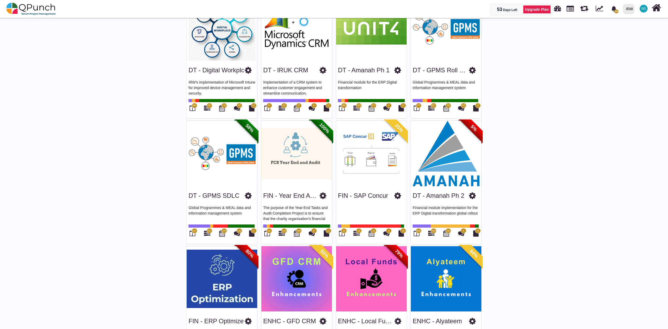
scroll to position [116, 0]
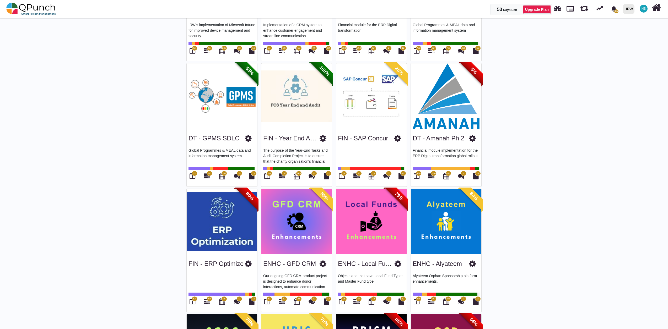
click at [193, 301] on span "53" at bounding box center [194, 299] width 3 height 4
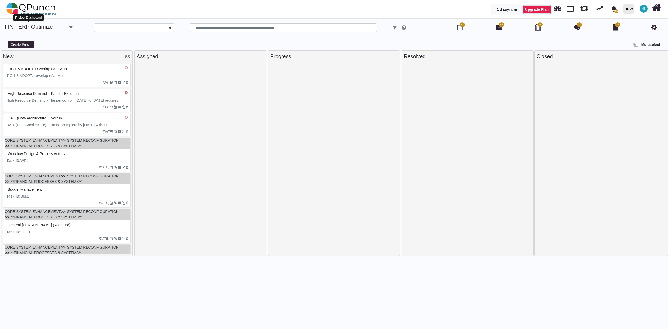
select select
click at [31, 9] on img at bounding box center [31, 9] width 50 height 16
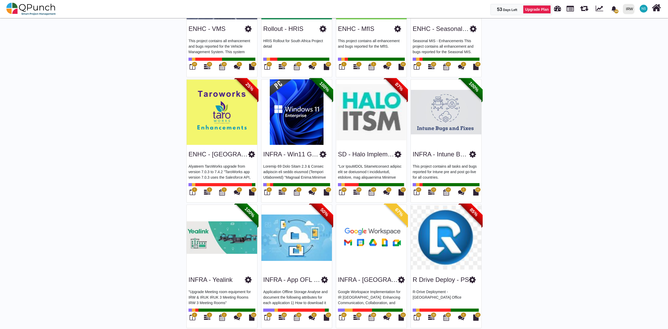
scroll to position [757, 0]
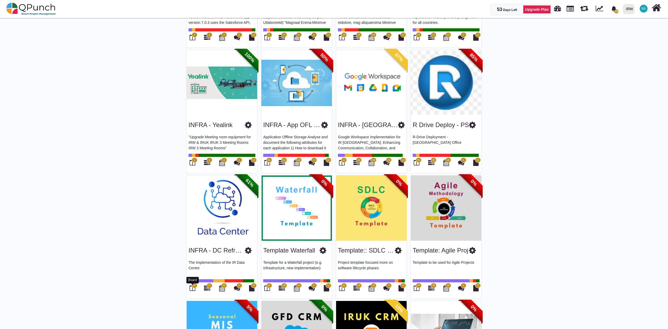
click at [194, 290] on icon at bounding box center [192, 288] width 6 height 6
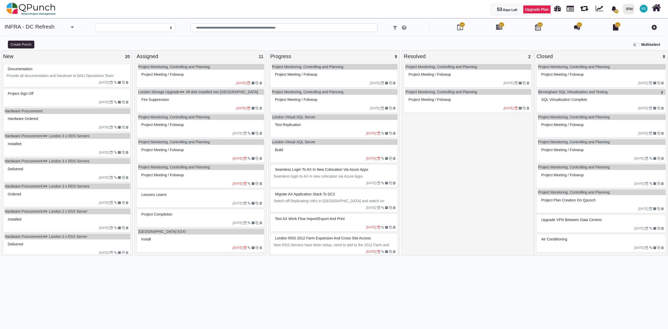
select select
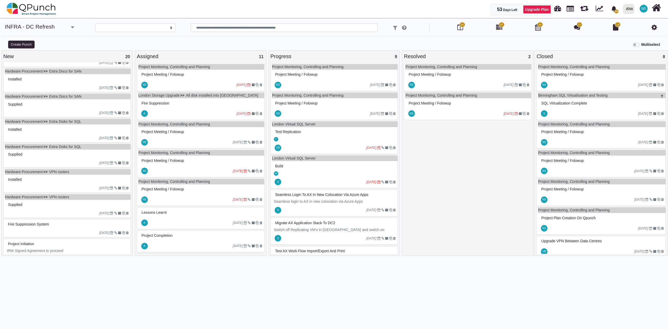
scroll to position [306, 0]
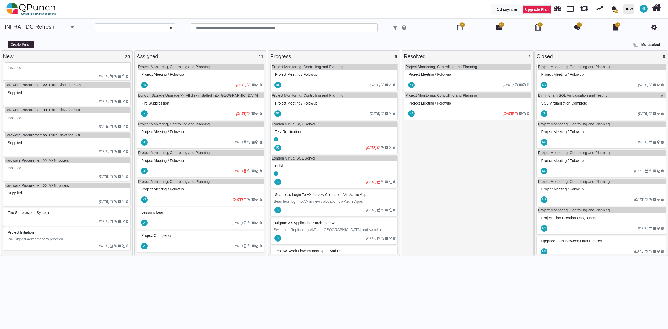
click at [47, 242] on div "[DATE]" at bounding box center [68, 246] width 126 height 8
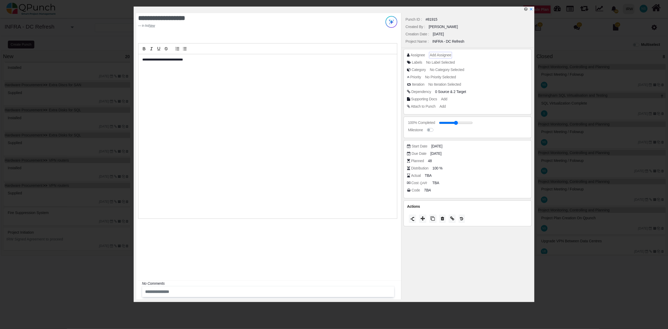
click at [443, 55] on span "Add Assignee" at bounding box center [440, 55] width 21 height 4
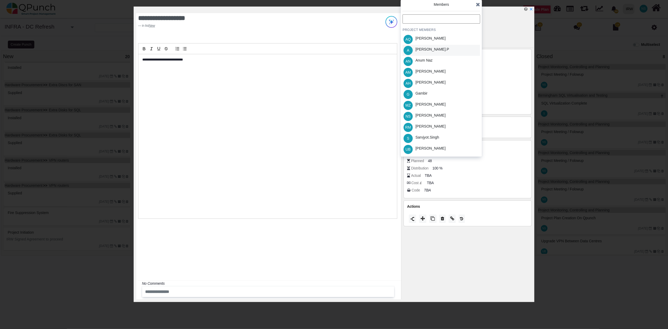
click at [424, 47] on div "[PERSON_NAME].p" at bounding box center [432, 50] width 34 height 6
click at [479, 6] on icon at bounding box center [478, 4] width 4 height 5
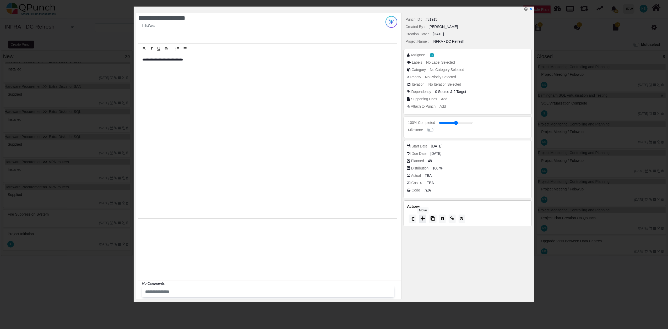
click at [422, 220] on icon at bounding box center [423, 218] width 4 height 4
click at [417, 214] on span "Closed" at bounding box center [411, 213] width 15 height 4
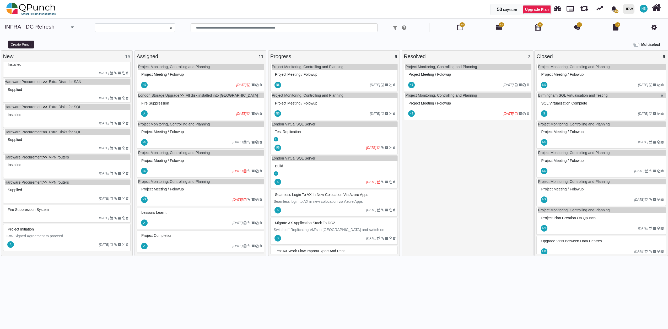
click at [58, 246] on div at bounding box center [57, 245] width 84 height 8
click at [58, 246] on div "Project Initiation IRW Signed Agreement to proceed A 18-07-2025" at bounding box center [67, 237] width 128 height 27
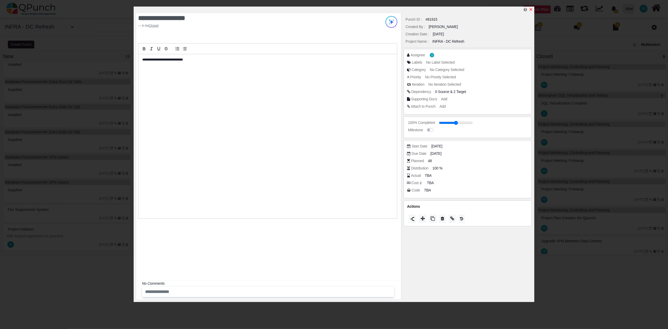
click at [531, 10] on icon "x" at bounding box center [531, 9] width 3 height 3
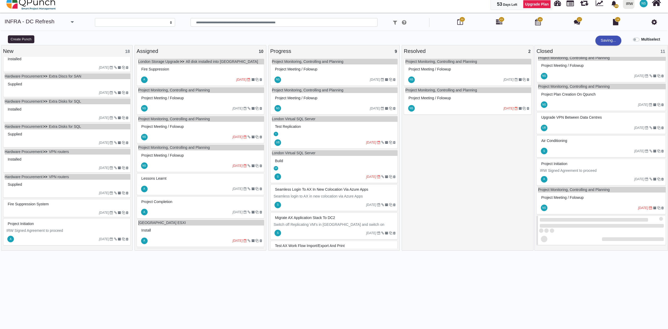
click at [627, 205] on div "Project Monitoring, Controlling and Planning Project Meeting / Folowup NS 29-09…" at bounding box center [600, 92] width 129 height 305
click at [627, 205] on div at bounding box center [593, 208] width 90 height 8
click at [627, 205] on div "Project Monitoring, Controlling and Planning Project Meeting / Folowup NS 18-08…" at bounding box center [600, 201] width 129 height 28
click at [459, 103] on div "NS 15-09-2025" at bounding box center [468, 108] width 126 height 12
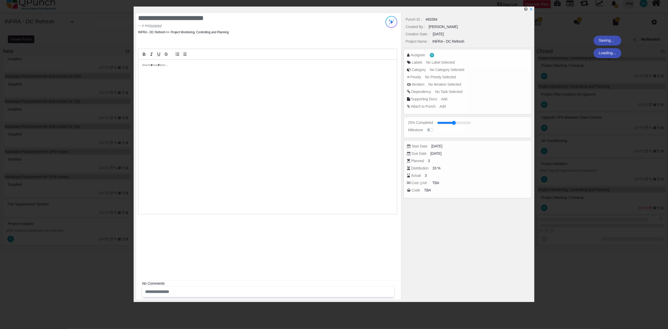
drag, startPoint x: 446, startPoint y: 123, endPoint x: 506, endPoint y: 131, distance: 60.3
click at [506, 131] on div "Punch ID : #83394 Created By : Nadeem Sheikh Creation Date : 22-09-2025 Project…" at bounding box center [467, 156] width 133 height 286
click at [469, 122] on div "Punch ID : #83394 Created By : Nadeem Sheikh Creation Date : 22-09-2025 Project…" at bounding box center [467, 156] width 133 height 286
drag, startPoint x: 469, startPoint y: 122, endPoint x: 429, endPoint y: 131, distance: 41.4
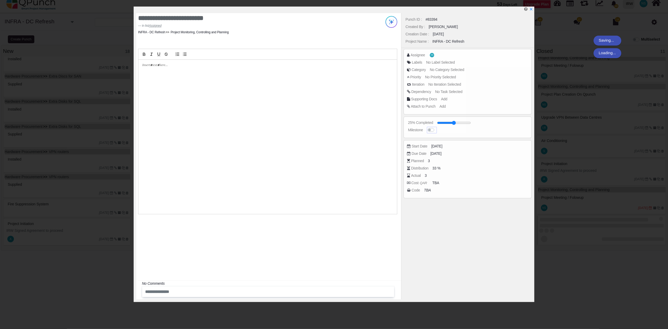
click at [436, 127] on label at bounding box center [436, 127] width 0 height 0
type input "**"
click at [436, 127] on label at bounding box center [436, 127] width 0 height 0
drag, startPoint x: 462, startPoint y: 123, endPoint x: 481, endPoint y: 124, distance: 18.9
click at [481, 124] on div "Punch ID : #83391 Created By : Nadeem Sheikh Creation Date : 22-09-2025 Project…" at bounding box center [467, 156] width 133 height 286
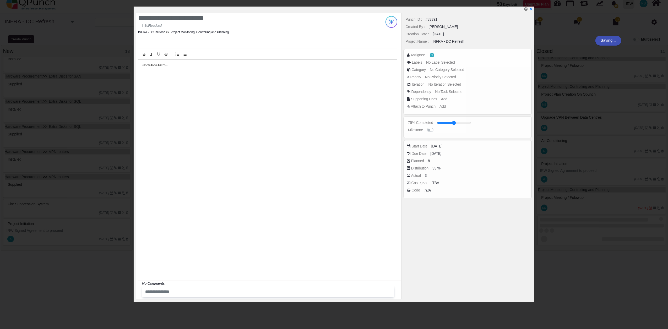
click at [469, 122] on div "Punch ID : #83391 Created By : Nadeem Sheikh Creation Date : 22-09-2025 Project…" at bounding box center [467, 156] width 133 height 286
drag, startPoint x: 469, startPoint y: 122, endPoint x: 430, endPoint y: 55, distance: 77.6
click at [430, 55] on div "Punch ID : #83391 Created By : Nadeem Sheikh Creation Date : 22-09-2025 Project…" at bounding box center [467, 156] width 133 height 286
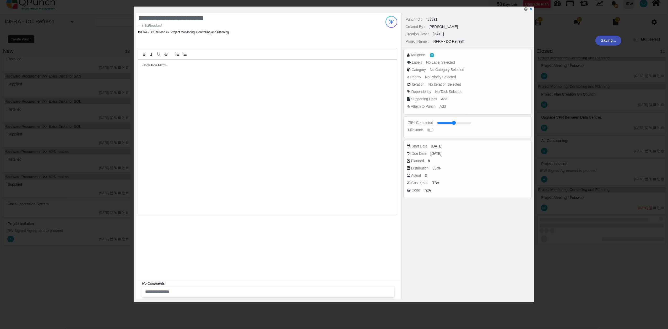
click at [418, 55] on div "Punch ID : #83391 Created By : Nadeem Sheikh Creation Date : 22-09-2025 Project…" at bounding box center [467, 156] width 133 height 286
click at [532, 9] on icon "x" at bounding box center [531, 9] width 4 height 4
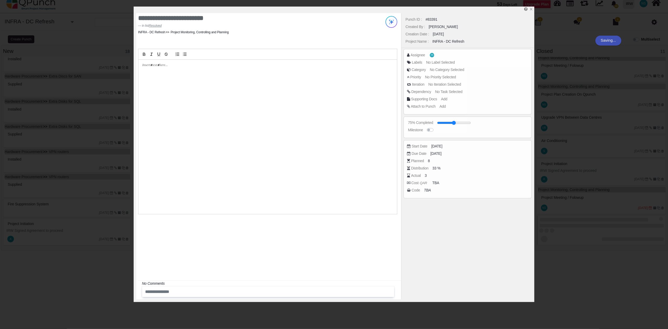
click at [581, 274] on div "**********" at bounding box center [334, 164] width 668 height 329
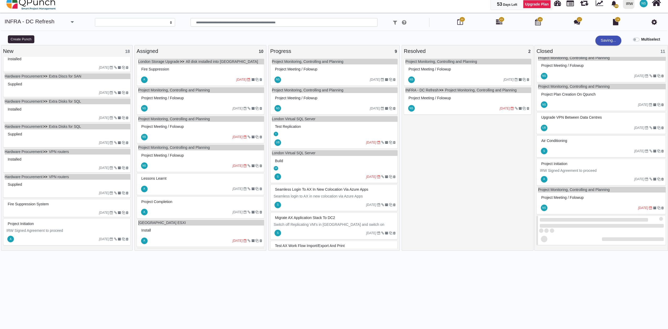
click at [621, 205] on div at bounding box center [593, 208] width 90 height 8
click at [503, 110] on icon "[DATE]" at bounding box center [505, 109] width 10 height 4
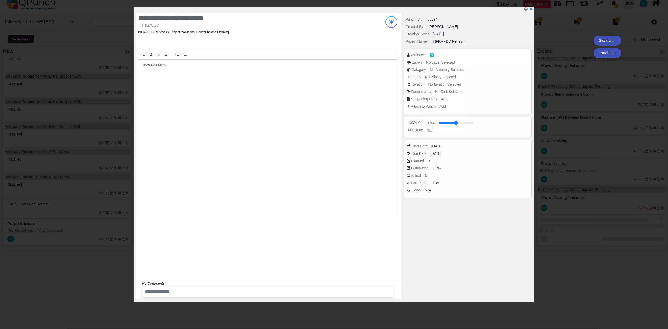
scroll to position [120, 0]
type input "**"
drag, startPoint x: 460, startPoint y: 122, endPoint x: 474, endPoint y: 124, distance: 14.4
click at [474, 124] on div "Punch ID : #83391 Created By : Nadeem Sheikh Creation Date : 22-09-2025 Project…" at bounding box center [467, 156] width 133 height 286
drag, startPoint x: 474, startPoint y: 124, endPoint x: 469, endPoint y: 123, distance: 5.7
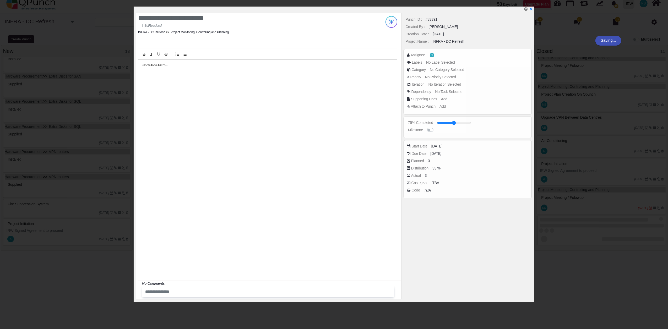
click at [469, 123] on div "Punch ID : #83391 Created By : Nadeem Sheikh Creation Date : 22-09-2025 Project…" at bounding box center [467, 156] width 133 height 286
click at [532, 10] on icon "x" at bounding box center [531, 9] width 4 height 4
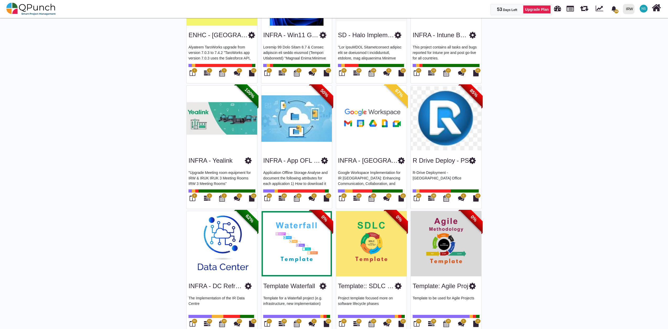
scroll to position [757, 0]
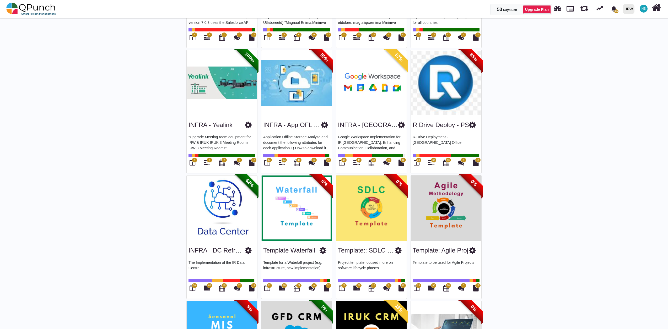
click at [216, 223] on img at bounding box center [222, 209] width 71 height 66
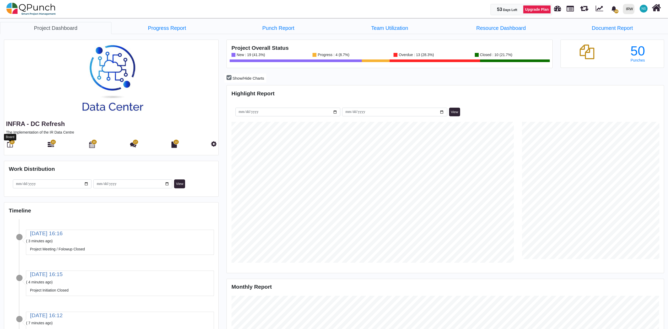
scroll to position [141, 145]
click at [10, 146] on icon at bounding box center [10, 145] width 6 height 6
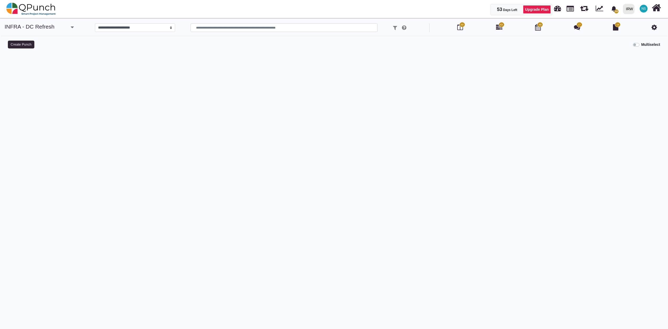
select select
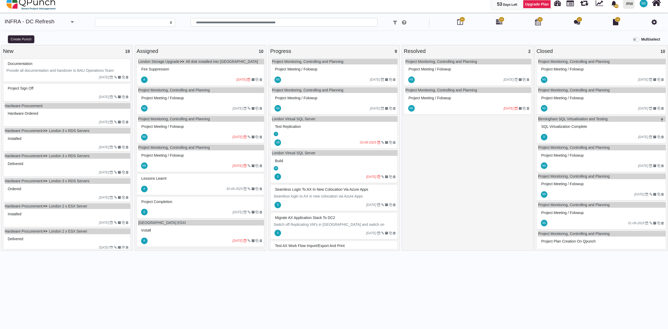
click at [503, 107] on icon "15-09-2025" at bounding box center [508, 109] width 10 height 4
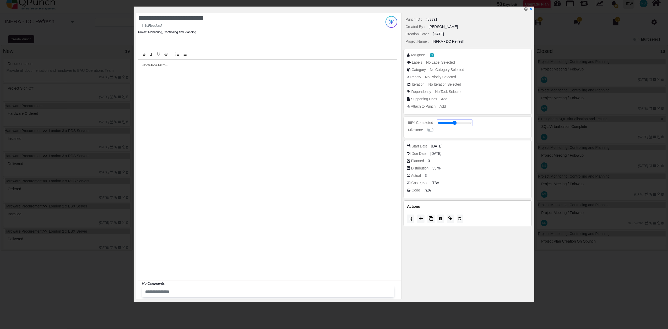
click at [469, 124] on input "range" at bounding box center [455, 123] width 34 height 2
drag, startPoint x: 469, startPoint y: 124, endPoint x: 481, endPoint y: 125, distance: 11.6
click at [474, 124] on input "range" at bounding box center [457, 123] width 34 height 2
click at [423, 220] on icon at bounding box center [421, 218] width 4 height 4
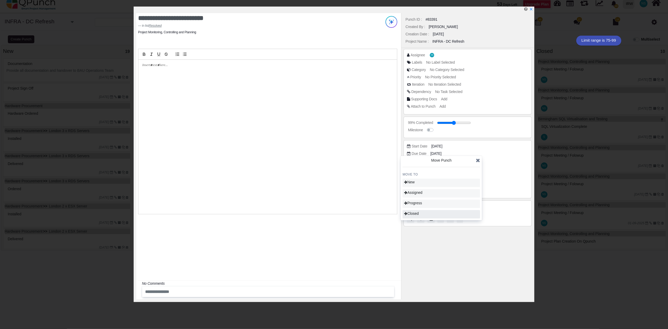
click at [416, 214] on span "Closed" at bounding box center [411, 214] width 15 height 4
type input "***"
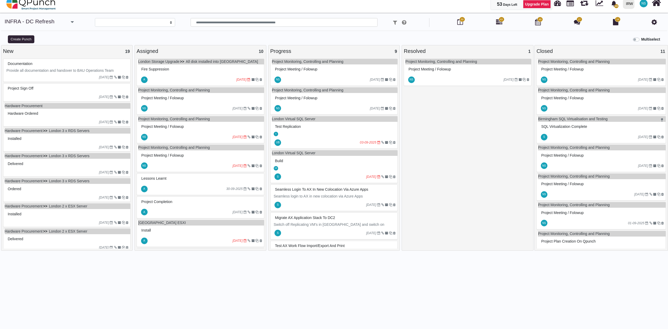
click at [232, 136] on icon "15-09-2025" at bounding box center [237, 137] width 10 height 4
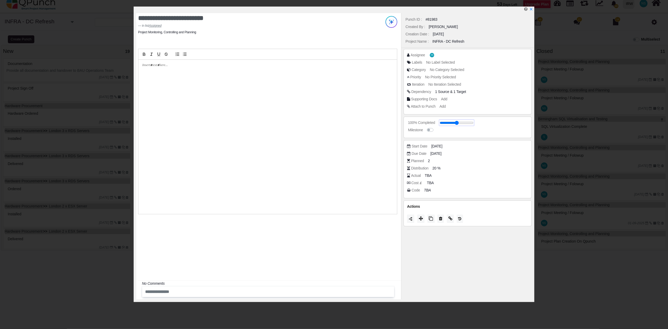
drag, startPoint x: 447, startPoint y: 124, endPoint x: 485, endPoint y: 125, distance: 38.0
click at [474, 124] on input "range" at bounding box center [457, 123] width 34 height 2
click at [421, 221] on icon at bounding box center [421, 218] width 4 height 4
click at [417, 214] on span "Closed" at bounding box center [411, 214] width 15 height 4
type input "***"
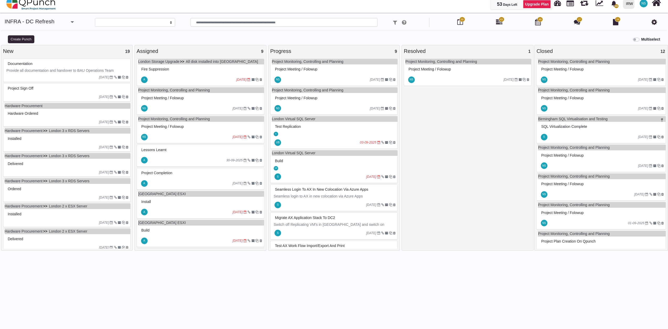
click at [202, 133] on div at bounding box center [190, 137] width 84 height 8
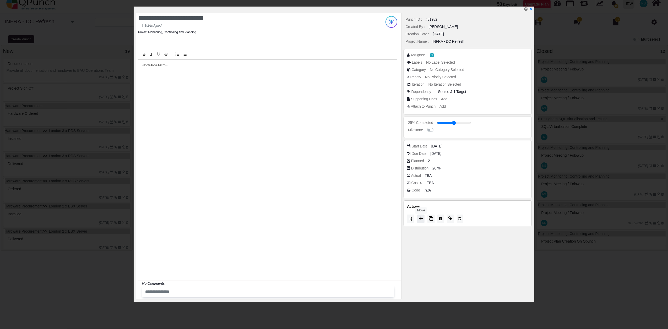
click at [421, 220] on icon at bounding box center [421, 218] width 4 height 4
click at [413, 214] on span "Closed" at bounding box center [411, 214] width 15 height 4
type input "***"
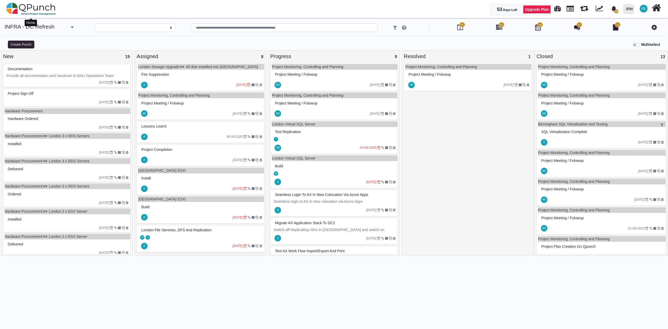
click at [37, 26] on div "Home" at bounding box center [31, 23] width 12 height 10
click at [72, 28] on icon "button" at bounding box center [72, 27] width 3 height 5
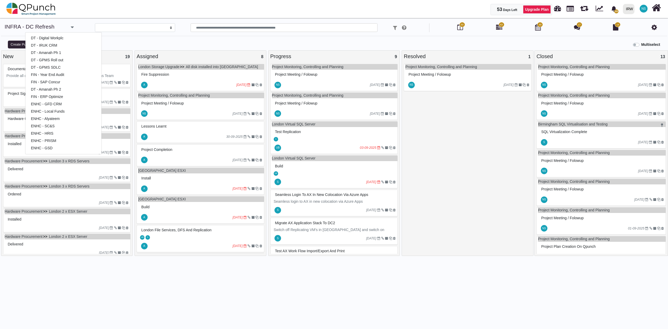
click at [72, 28] on icon "button" at bounding box center [72, 27] width 3 height 5
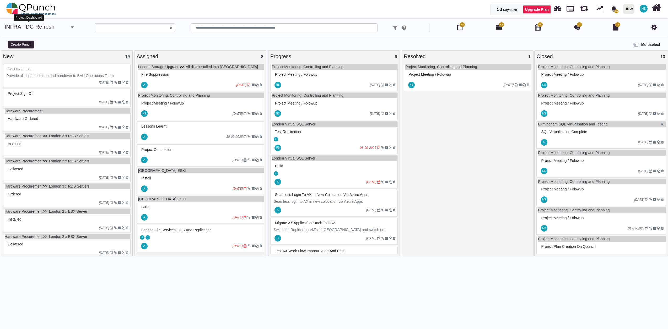
click at [12, 26] on link "INFRA - DC Refresh" at bounding box center [30, 27] width 50 height 6
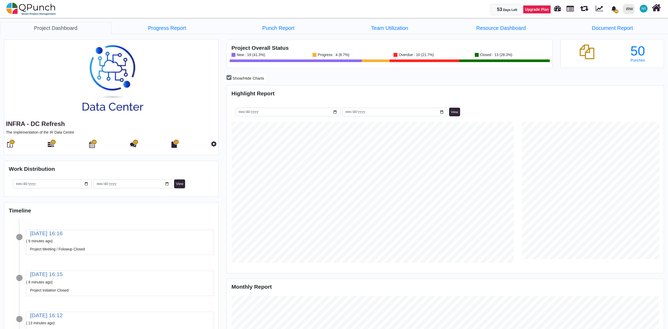
scroll to position [141, 145]
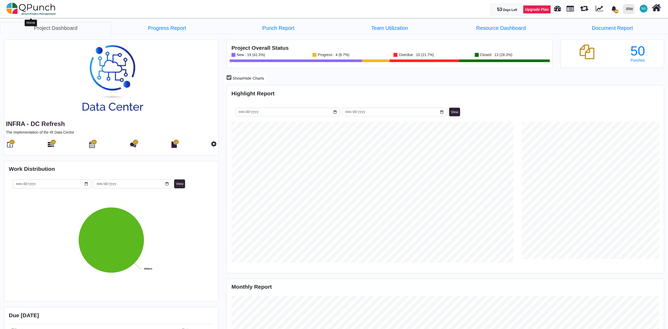
click at [37, 10] on img at bounding box center [31, 9] width 50 height 16
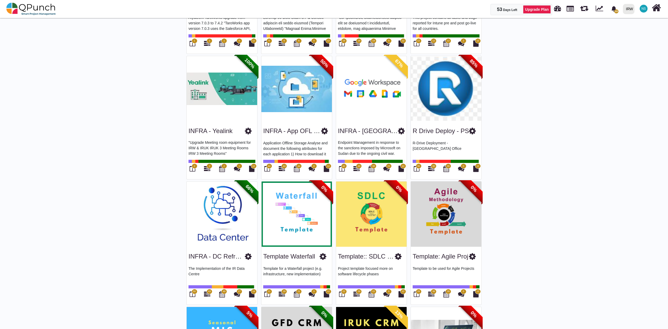
scroll to position [751, 0]
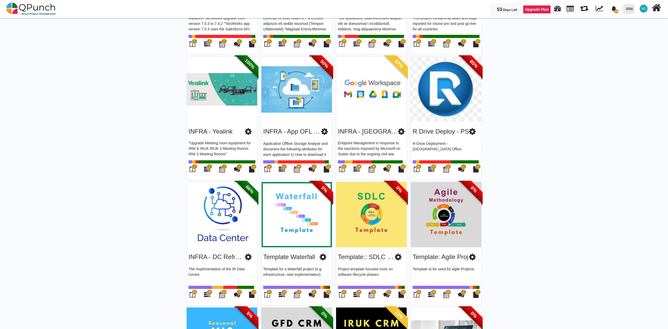
click at [216, 236] on img at bounding box center [222, 215] width 71 height 66
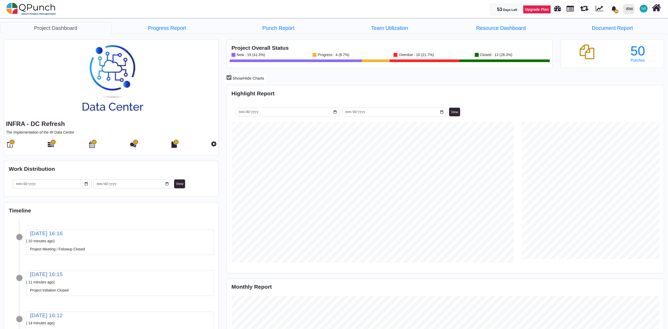
scroll to position [141, 145]
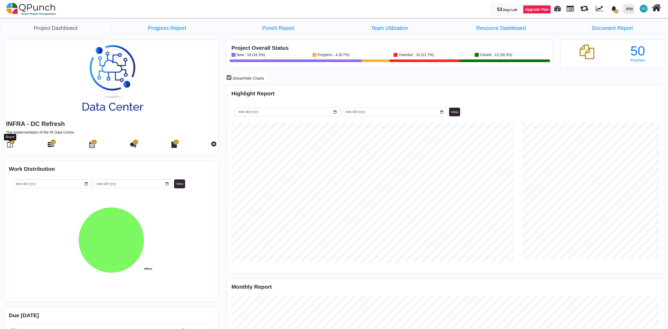
click at [10, 147] on icon at bounding box center [10, 145] width 6 height 6
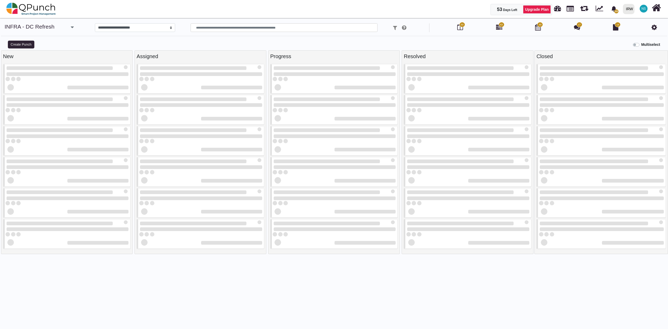
select select
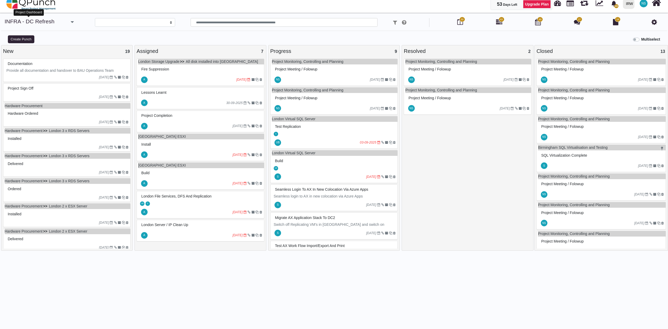
click at [26, 21] on link "INFRA - DC Refresh" at bounding box center [30, 21] width 50 height 6
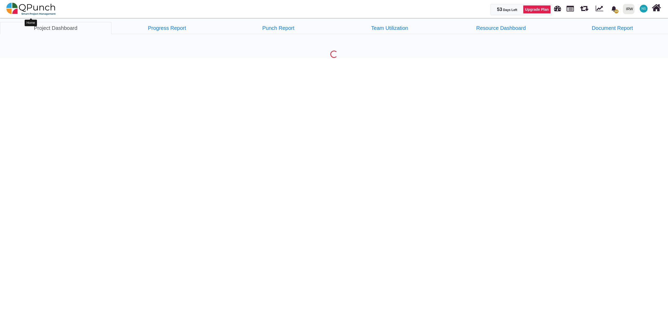
click at [28, 6] on img at bounding box center [31, 9] width 50 height 16
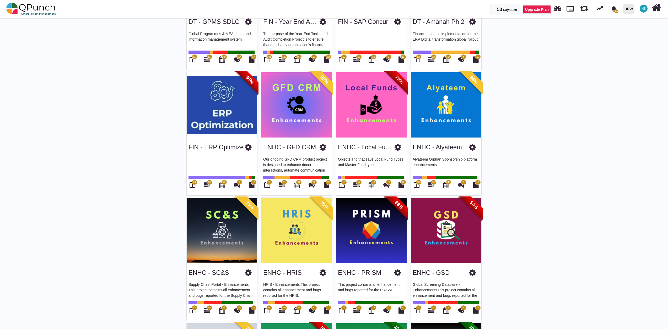
click at [208, 185] on span "59" at bounding box center [210, 182] width 6 height 5
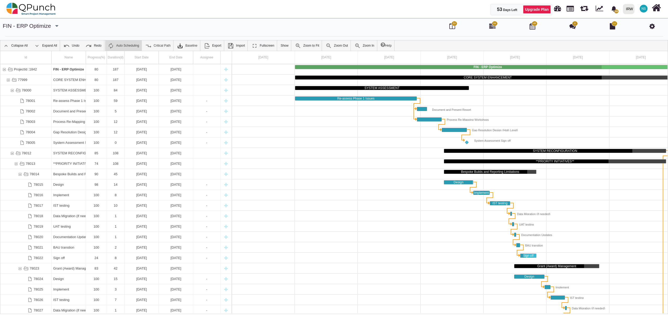
scroll to position [0, 37]
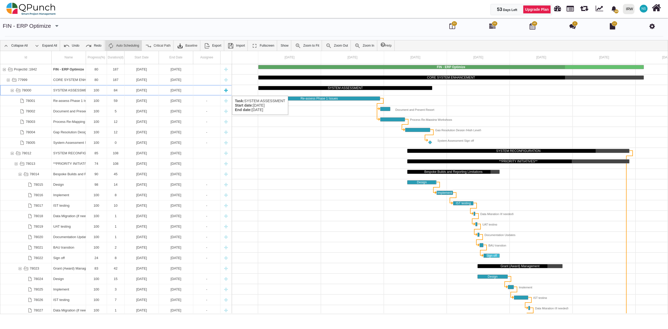
click at [11, 91] on div "78000" at bounding box center [12, 90] width 5 height 10
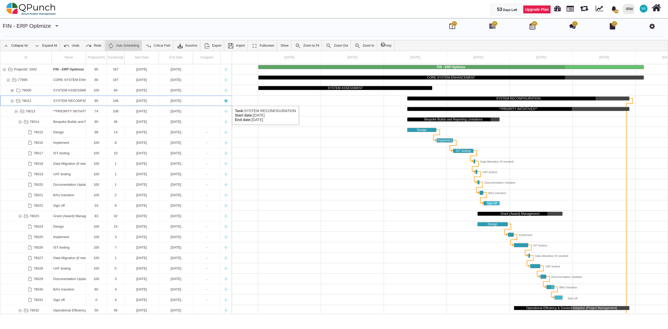
click at [12, 101] on div "78012" at bounding box center [12, 101] width 5 height 10
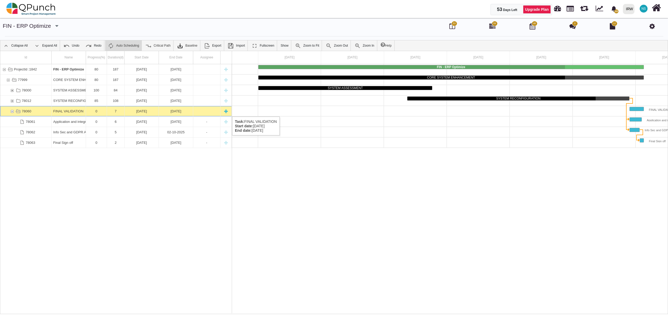
click at [13, 111] on div "78060" at bounding box center [12, 111] width 5 height 10
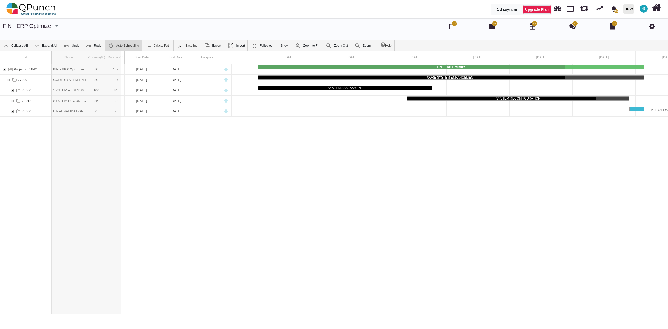
drag, startPoint x: 85, startPoint y: 57, endPoint x: 125, endPoint y: 53, distance: 40.3
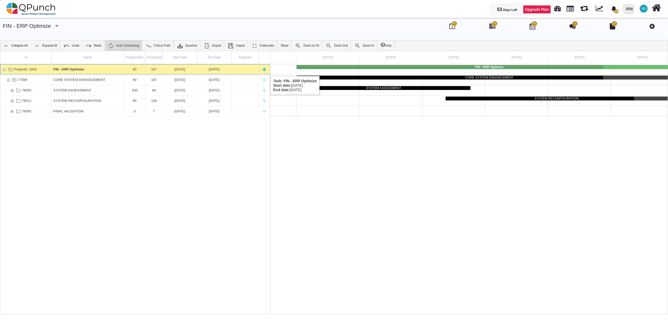
click at [263, 71] on div "New task" at bounding box center [264, 69] width 8 height 10
select select "*"
select select "****"
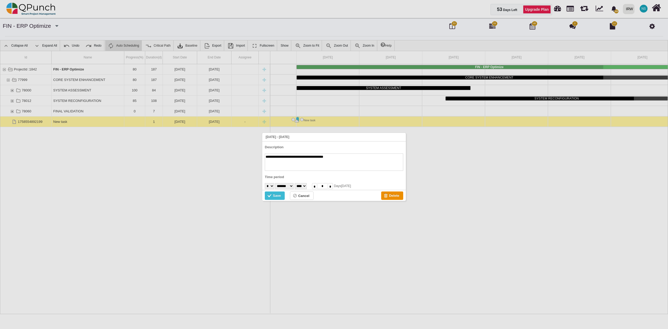
type textarea "**********"
click at [294, 186] on select "******* ******** ***** ***** *** **** **** ****** ********* ******* ******** **…" at bounding box center [284, 186] width 19 height 6
select select "*"
click at [278, 183] on select "******* ******** ***** ***** *** **** **** ****** ********* ******* ******** **…" at bounding box center [284, 186] width 19 height 6
click at [277, 197] on div "Save" at bounding box center [277, 196] width 8 height 6
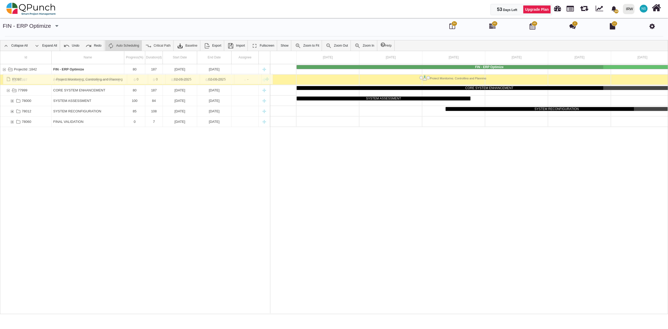
drag, startPoint x: 77, startPoint y: 122, endPoint x: 66, endPoint y: 77, distance: 47.0
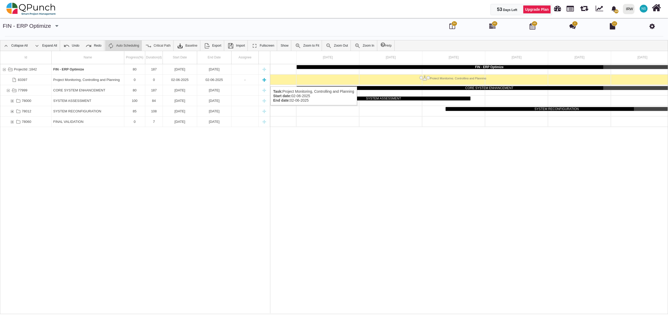
click at [265, 81] on div "New task" at bounding box center [264, 80] width 8 height 10
type textarea "********"
select select "*"
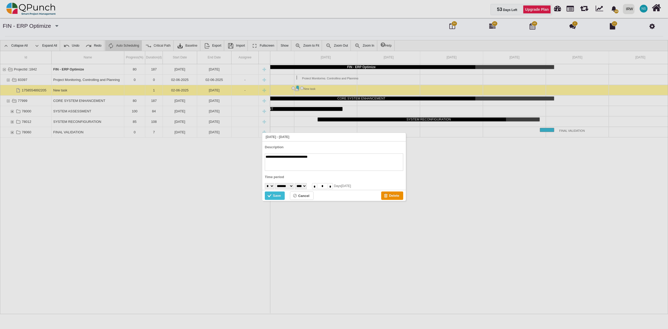
type textarea "**********"
click at [278, 194] on div "Save" at bounding box center [277, 196] width 8 height 6
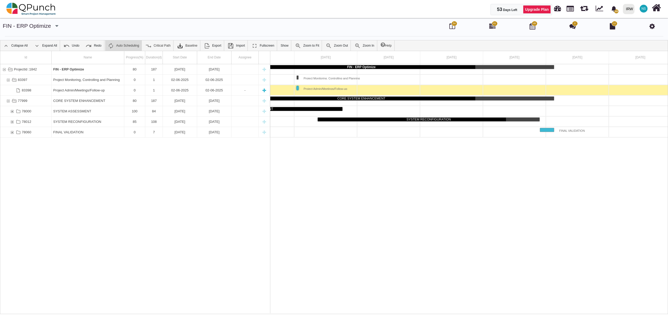
click at [104, 92] on div "Project Admin/Meetings/Follow-up" at bounding box center [87, 90] width 69 height 10
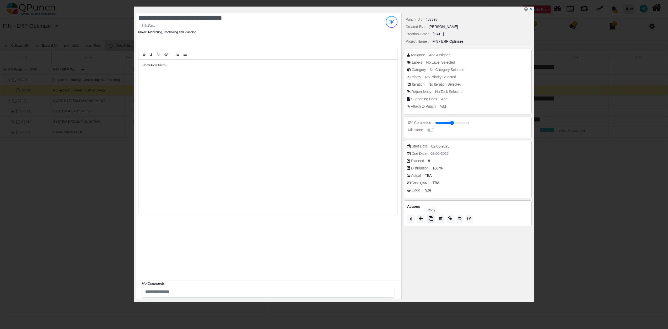
click at [431, 219] on icon at bounding box center [431, 218] width 4 height 4
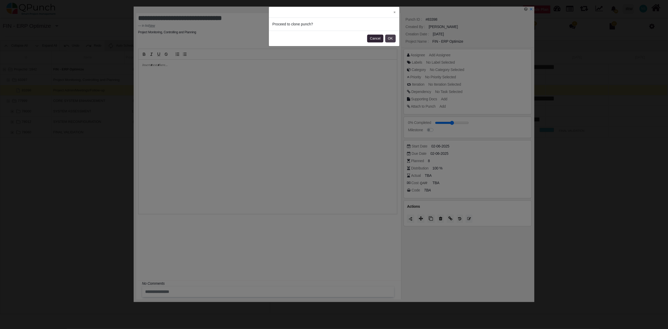
click at [391, 39] on button "OK" at bounding box center [390, 39] width 10 height 8
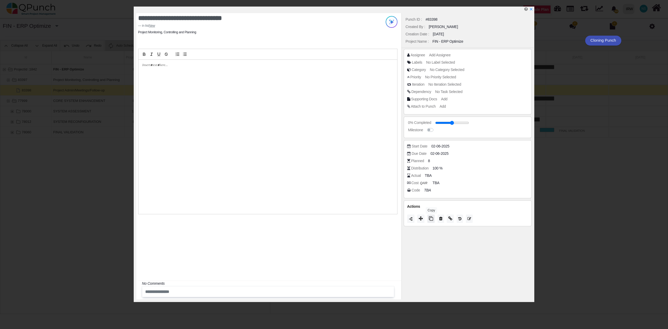
click at [431, 218] on icon at bounding box center [431, 218] width 4 height 4
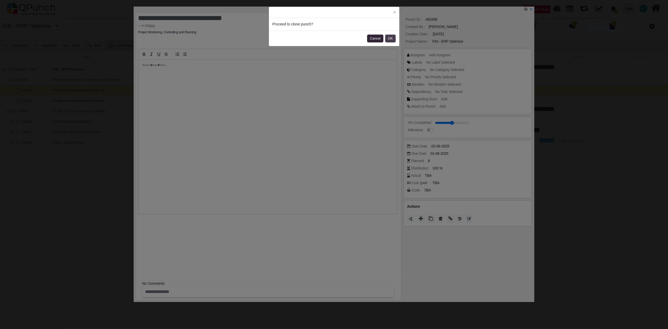
click at [393, 41] on button "OK" at bounding box center [390, 39] width 10 height 8
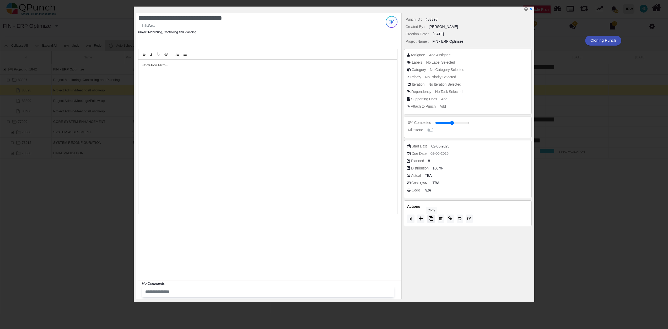
click at [431, 221] on icon at bounding box center [431, 218] width 4 height 4
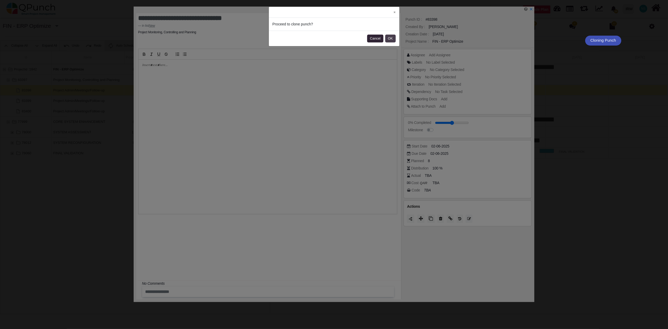
click at [393, 38] on button "OK" at bounding box center [390, 39] width 10 height 8
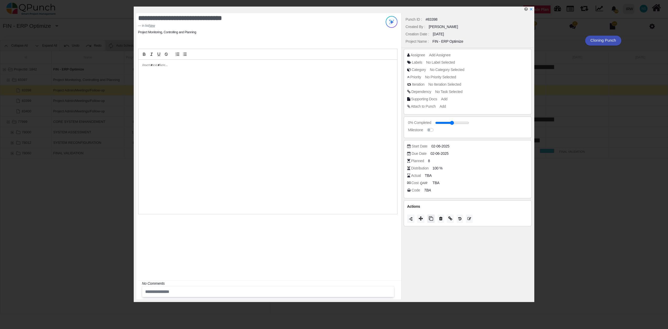
click at [430, 220] on icon at bounding box center [431, 218] width 4 height 4
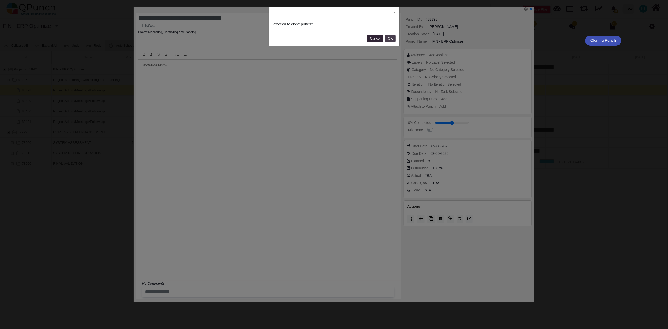
click at [391, 39] on button "OK" at bounding box center [390, 39] width 10 height 8
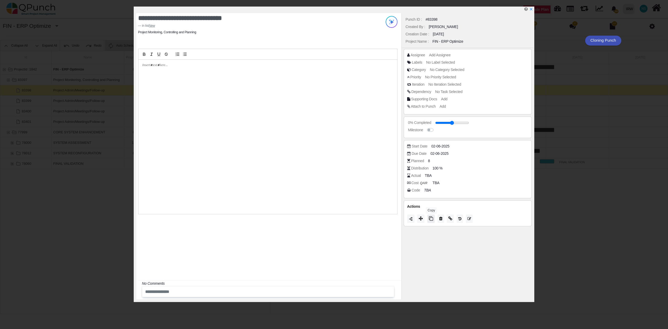
click at [431, 220] on icon at bounding box center [431, 218] width 4 height 4
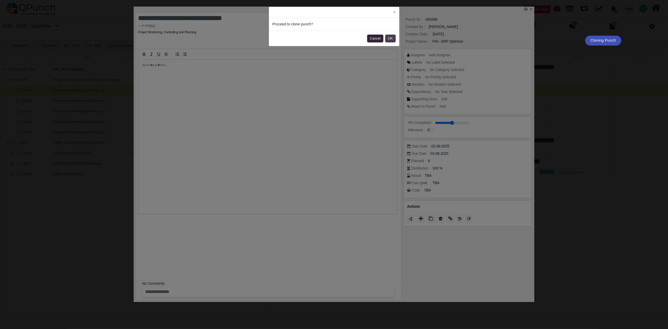
click at [391, 35] on button "OK" at bounding box center [390, 39] width 10 height 8
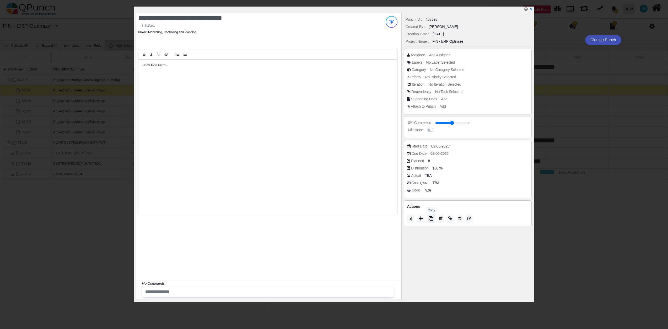
click at [431, 218] on icon at bounding box center [431, 218] width 4 height 4
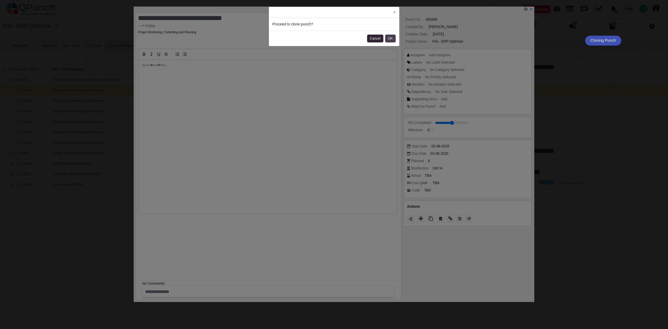
click at [393, 40] on button "OK" at bounding box center [390, 39] width 10 height 8
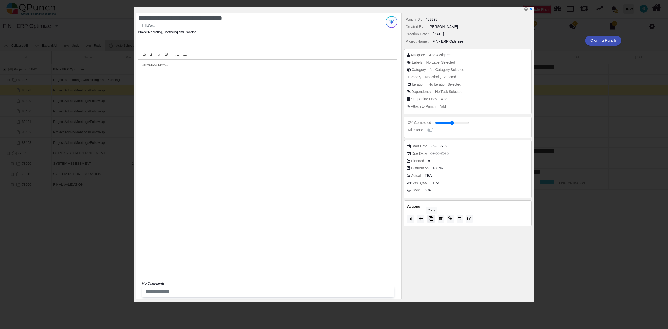
click at [432, 220] on icon at bounding box center [431, 218] width 4 height 4
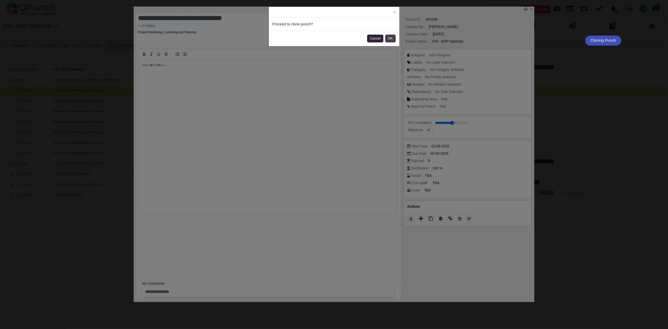
click at [394, 39] on button "OK" at bounding box center [390, 39] width 10 height 8
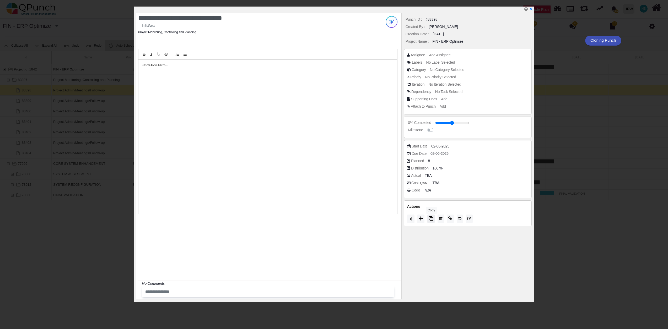
click at [432, 220] on icon at bounding box center [431, 218] width 4 height 4
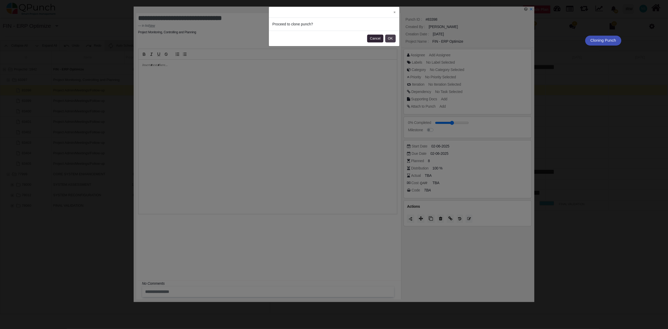
click at [394, 40] on button "OK" at bounding box center [390, 39] width 10 height 8
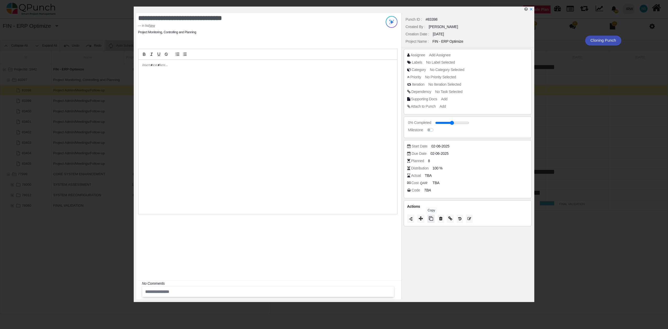
click at [431, 220] on icon at bounding box center [431, 218] width 4 height 4
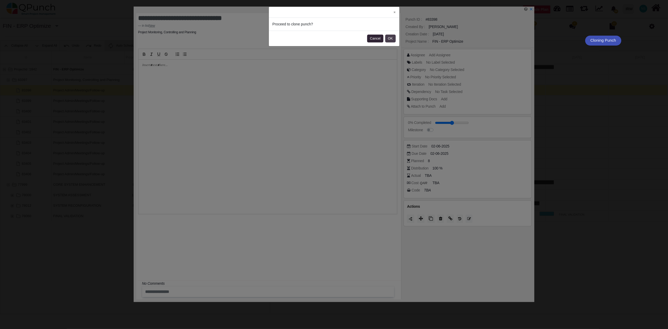
click at [388, 38] on button "OK" at bounding box center [390, 39] width 10 height 8
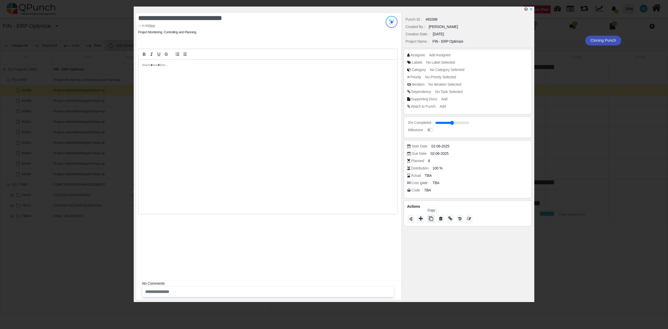
click at [431, 219] on icon at bounding box center [431, 218] width 4 height 4
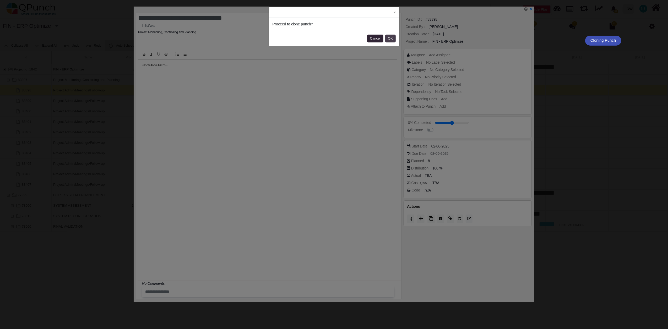
click at [389, 38] on button "OK" at bounding box center [390, 39] width 10 height 8
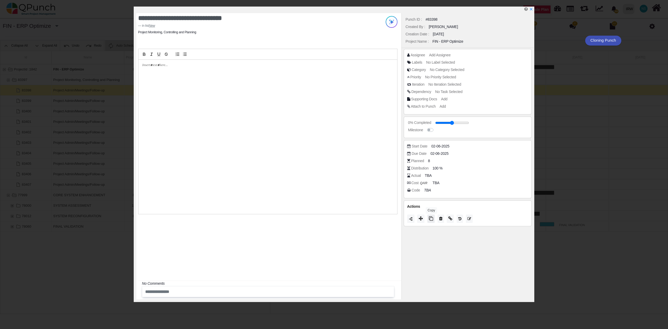
click at [429, 219] on icon at bounding box center [431, 218] width 4 height 4
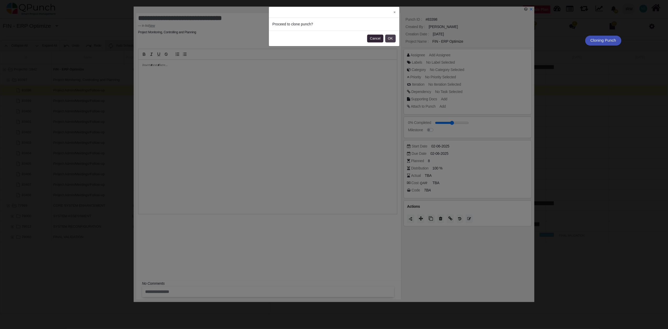
click at [389, 37] on button "OK" at bounding box center [390, 39] width 10 height 8
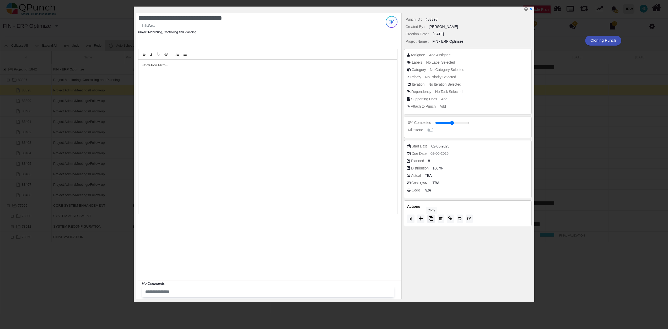
click at [432, 221] on button at bounding box center [430, 219] width 7 height 8
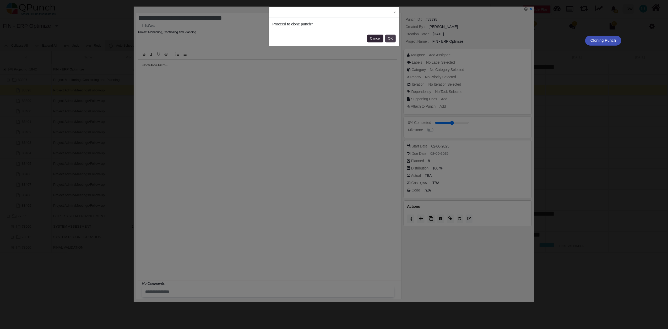
click at [392, 40] on button "OK" at bounding box center [390, 39] width 10 height 8
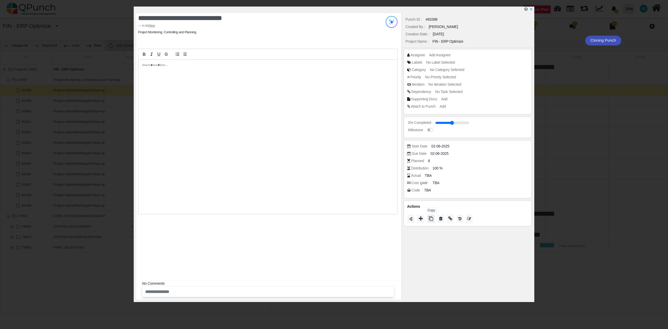
click at [430, 220] on icon at bounding box center [431, 218] width 4 height 4
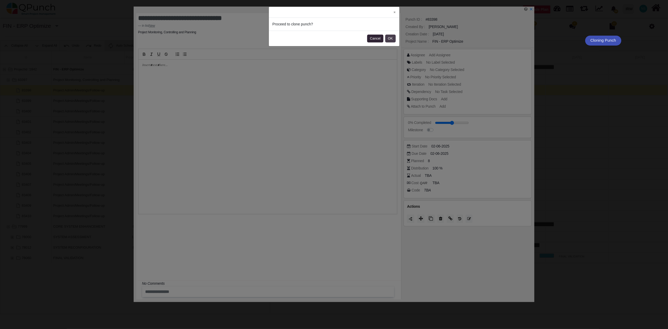
click at [391, 37] on button "OK" at bounding box center [390, 39] width 10 height 8
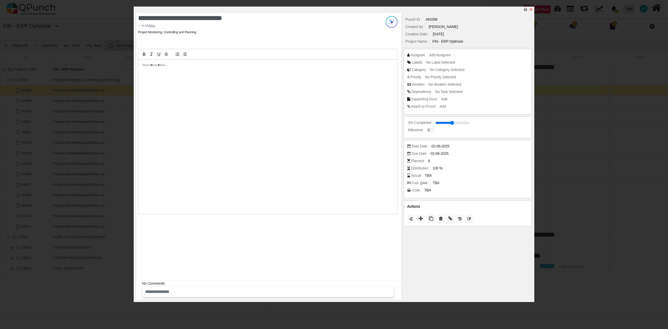
click at [531, 9] on icon "x" at bounding box center [531, 9] width 4 height 4
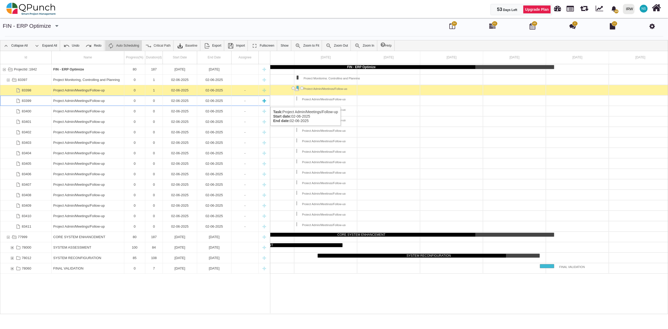
click at [182, 102] on div "02-06-2025" at bounding box center [179, 101] width 31 height 10
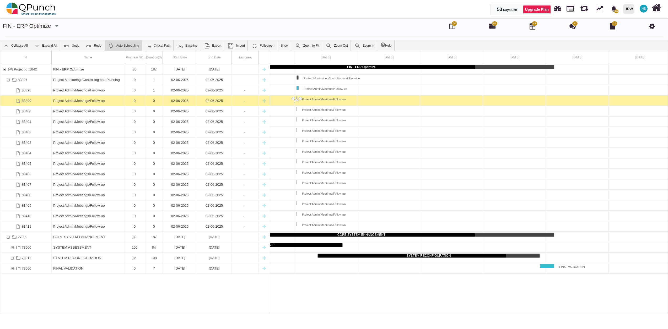
click at [182, 102] on div "02-06-2025" at bounding box center [179, 101] width 31 height 10
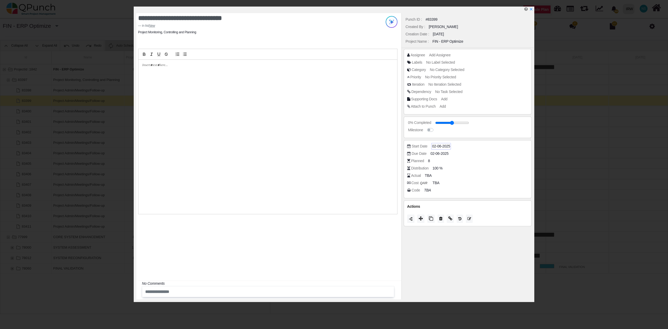
click at [438, 147] on span "02-06-2025" at bounding box center [441, 147] width 18 height 6
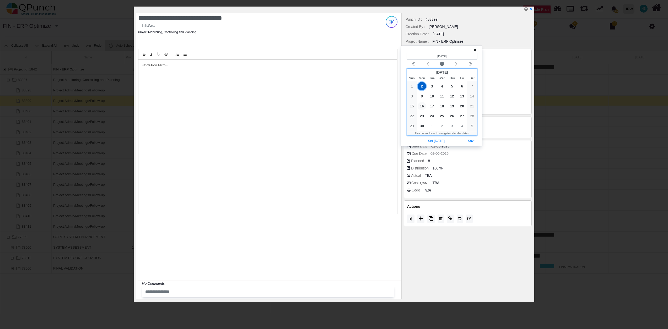
click at [422, 107] on span "16" at bounding box center [422, 106] width 8 height 8
click at [470, 140] on button "Save" at bounding box center [472, 141] width 12 height 7
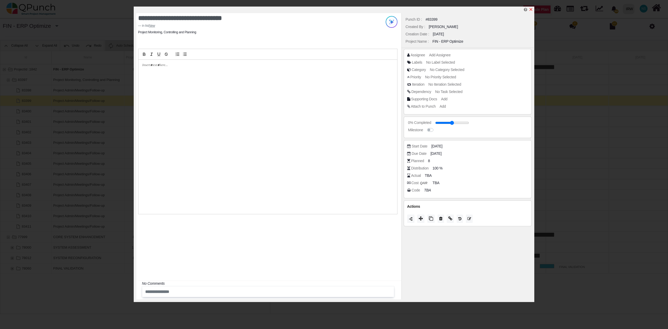
click at [532, 9] on icon "x" at bounding box center [530, 9] width 3 height 3
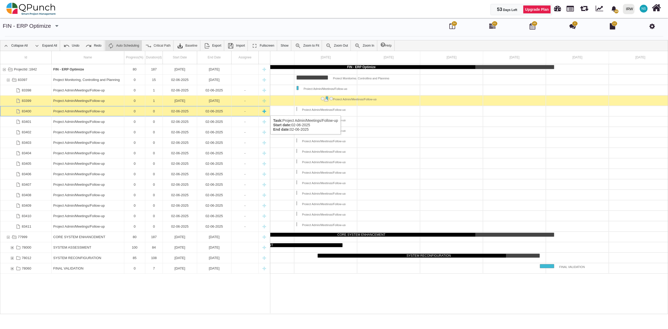
click at [183, 110] on div "02-06-2025" at bounding box center [179, 111] width 31 height 10
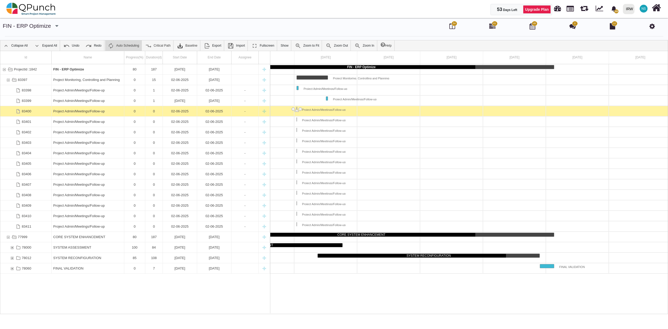
click at [183, 110] on div "02-06-2025" at bounding box center [179, 111] width 31 height 10
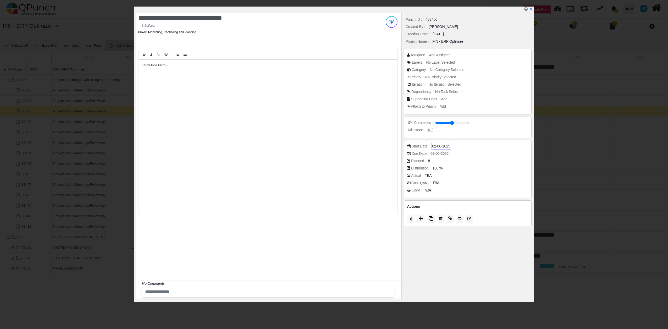
click at [435, 146] on span "02-06-2025" at bounding box center [441, 147] width 18 height 6
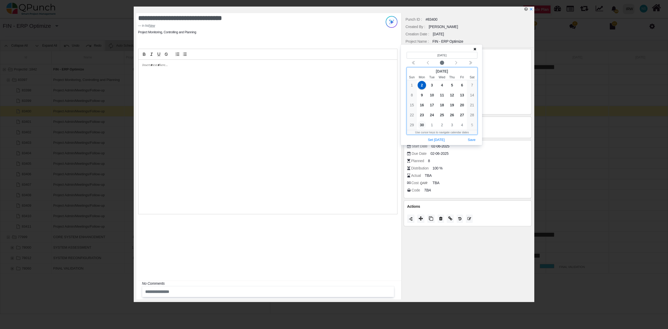
click at [423, 125] on span "30" at bounding box center [422, 125] width 8 height 8
click at [470, 140] on button "Save" at bounding box center [472, 140] width 12 height 7
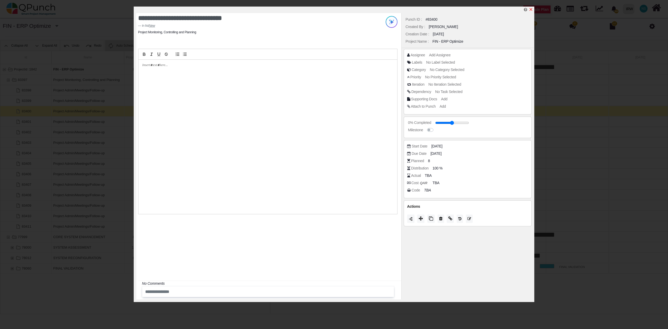
click at [532, 9] on icon "x" at bounding box center [531, 9] width 4 height 4
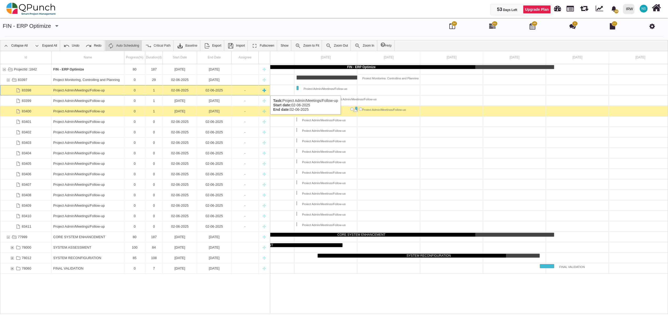
click at [149, 90] on div "1" at bounding box center [154, 90] width 14 height 10
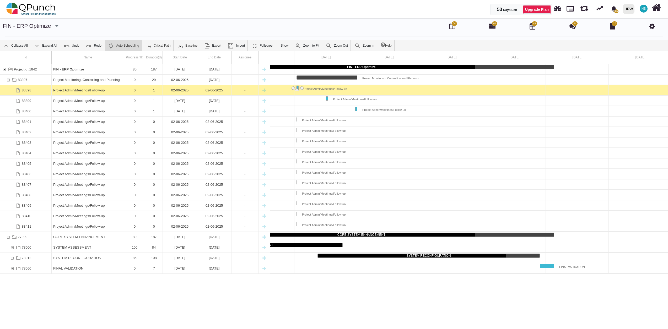
click at [149, 90] on div "1" at bounding box center [154, 90] width 14 height 10
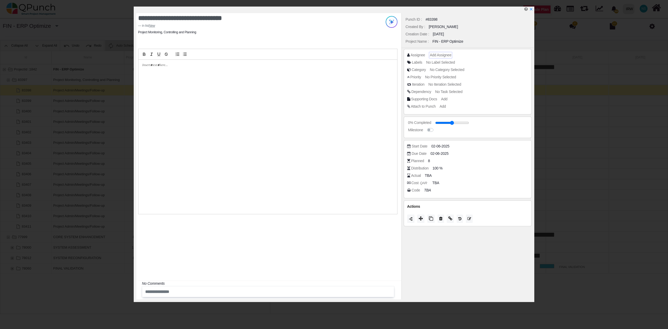
click at [442, 55] on span "Add Assignee" at bounding box center [440, 55] width 21 height 4
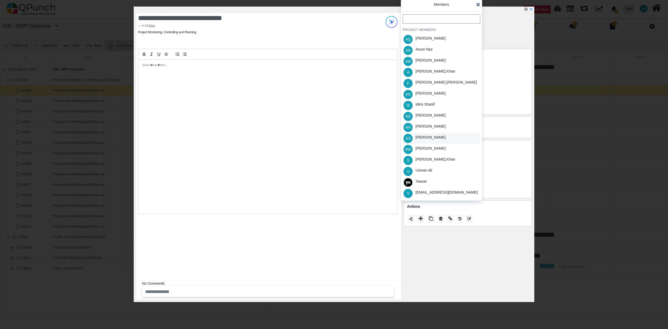
click at [428, 137] on div "[PERSON_NAME]" at bounding box center [430, 138] width 30 height 6
click at [478, 4] on icon at bounding box center [478, 4] width 4 height 5
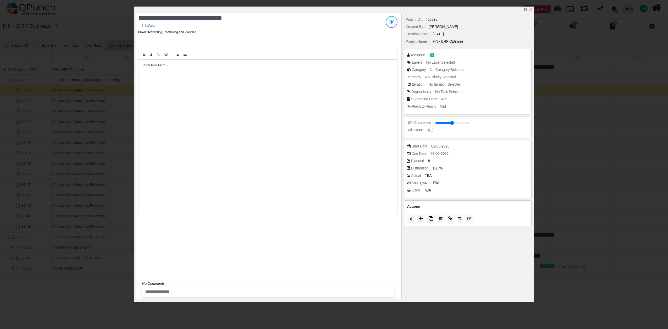
click at [531, 10] on icon "x" at bounding box center [531, 9] width 4 height 4
type input "**"
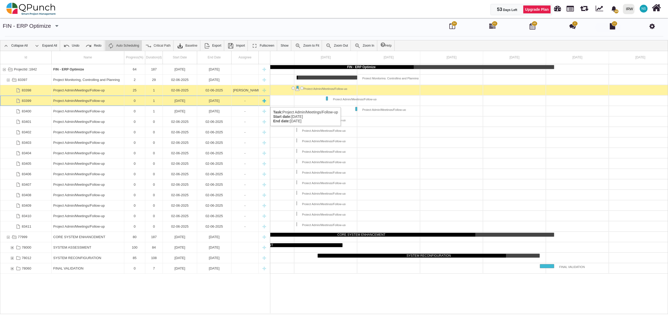
click at [86, 101] on div "Project Admin/Meetings/Follow-up" at bounding box center [87, 101] width 69 height 10
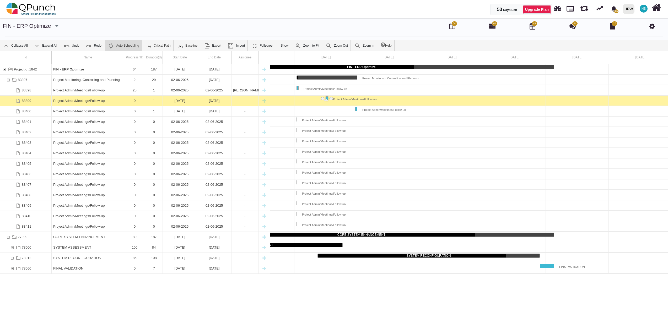
scroll to position [0, 169]
click at [87, 101] on div "Project Admin/Meetings/Follow-up" at bounding box center [87, 101] width 69 height 10
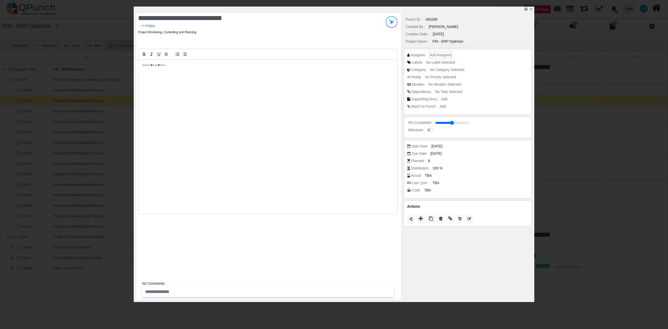
click at [440, 53] on span "Add Assignee" at bounding box center [440, 55] width 21 height 4
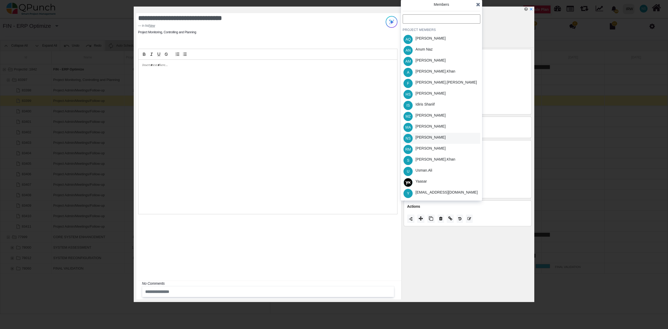
click at [424, 136] on div "[PERSON_NAME]" at bounding box center [430, 138] width 30 height 6
click at [478, 4] on icon at bounding box center [478, 4] width 4 height 5
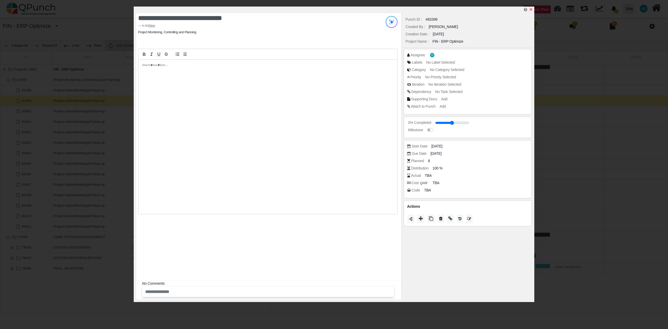
click at [532, 10] on icon "x" at bounding box center [530, 9] width 3 height 3
type input "**"
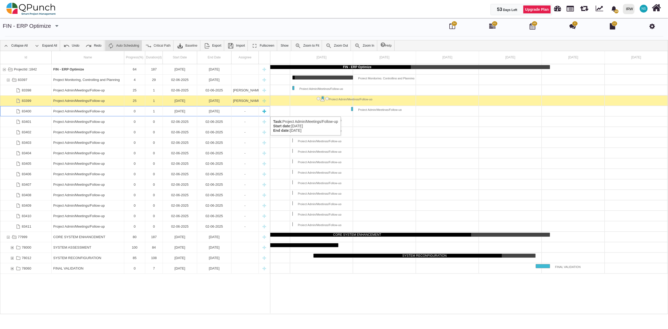
click at [87, 111] on div "Project Admin/Meetings/Follow-up" at bounding box center [87, 111] width 69 height 10
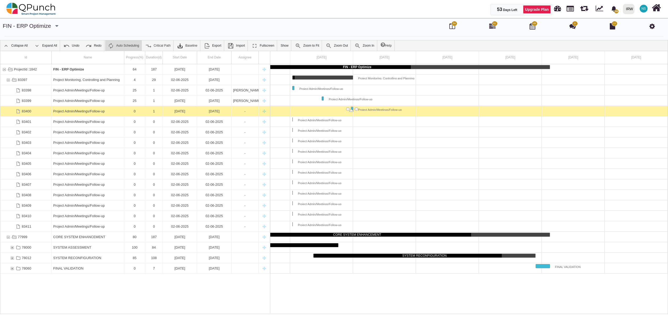
click at [87, 111] on div "Project Admin/Meetings/Follow-up" at bounding box center [87, 111] width 69 height 10
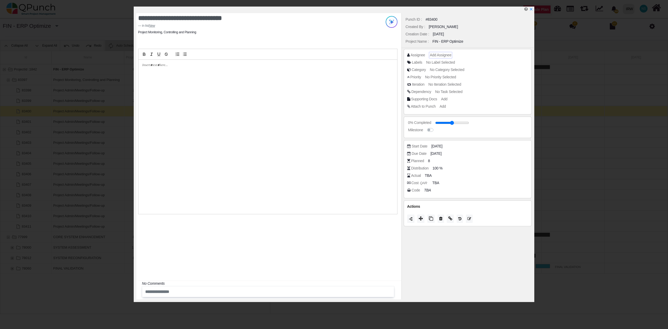
click at [444, 53] on span "Add Assignee" at bounding box center [440, 55] width 21 height 4
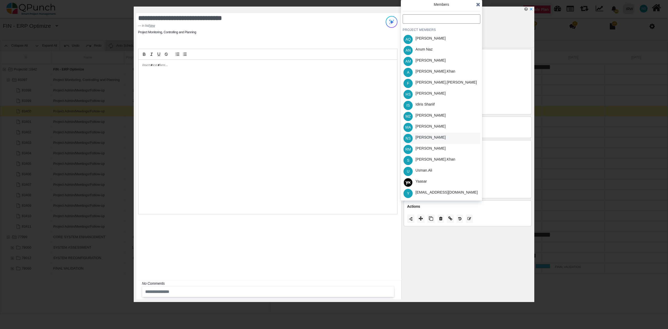
click at [425, 135] on div "[PERSON_NAME]" at bounding box center [430, 138] width 30 height 6
click at [480, 5] on icon at bounding box center [478, 4] width 4 height 5
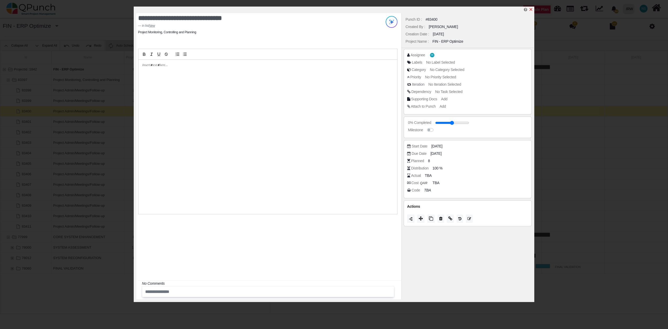
click at [531, 8] on icon "x" at bounding box center [531, 9] width 4 height 4
type input "**"
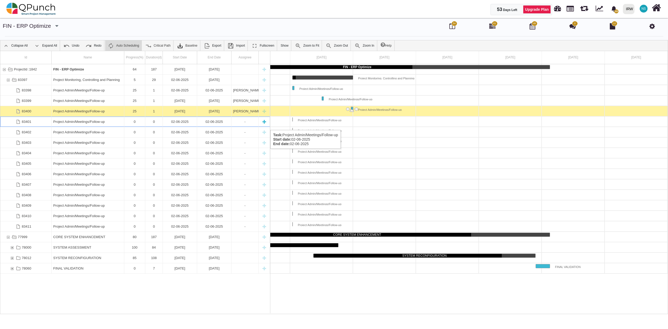
click at [141, 125] on div "0" at bounding box center [135, 122] width 18 height 10
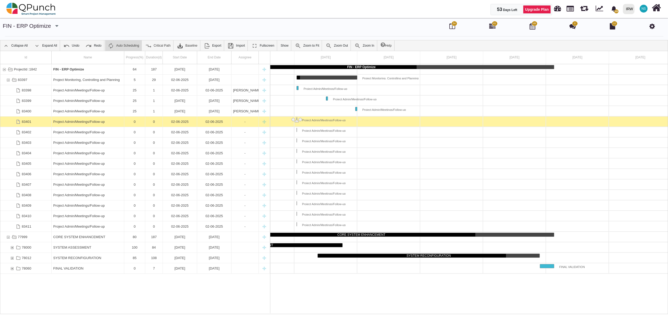
click at [141, 125] on div "0" at bounding box center [135, 122] width 18 height 10
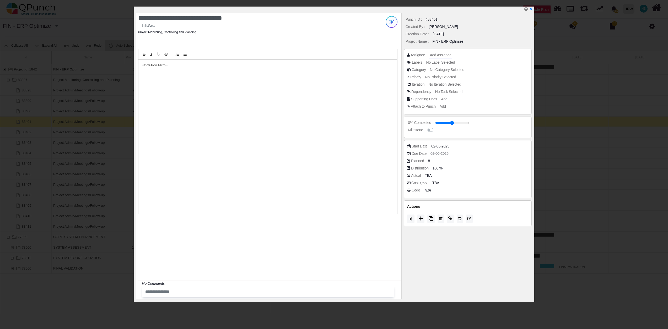
click at [433, 55] on span "Add Assignee" at bounding box center [440, 55] width 21 height 4
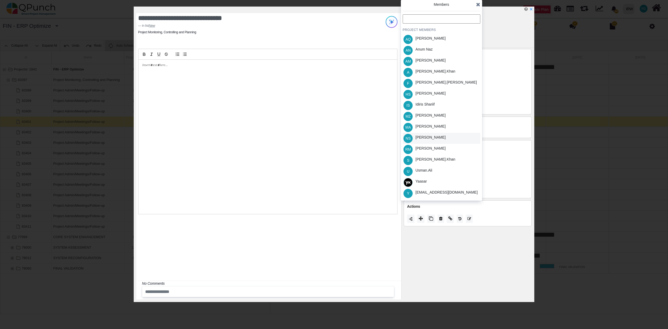
click at [428, 137] on div "[PERSON_NAME]" at bounding box center [430, 138] width 30 height 6
click at [477, 4] on icon at bounding box center [478, 4] width 4 height 5
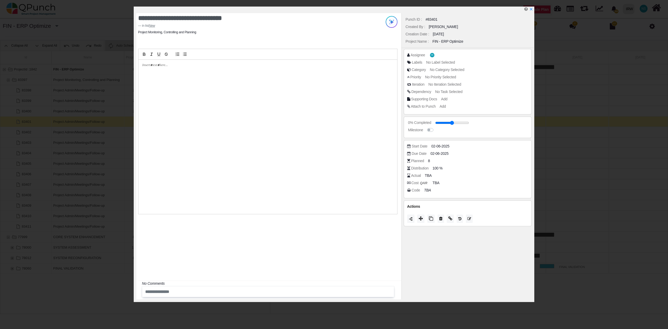
drag, startPoint x: 417, startPoint y: 9, endPoint x: 449, endPoint y: 12, distance: 31.5
click at [449, 12] on div at bounding box center [335, 10] width 398 height 7
click at [531, 9] on icon "x" at bounding box center [531, 9] width 4 height 4
type input "**"
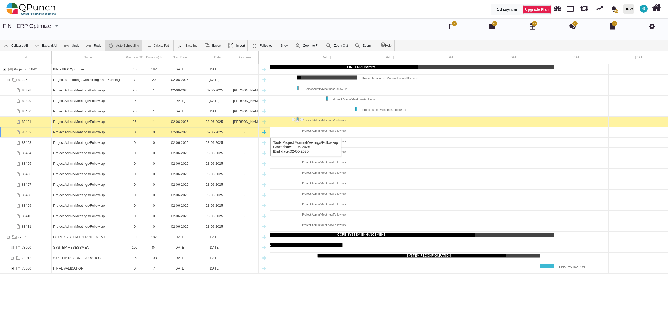
click at [165, 132] on div "02-06-2025" at bounding box center [179, 132] width 31 height 10
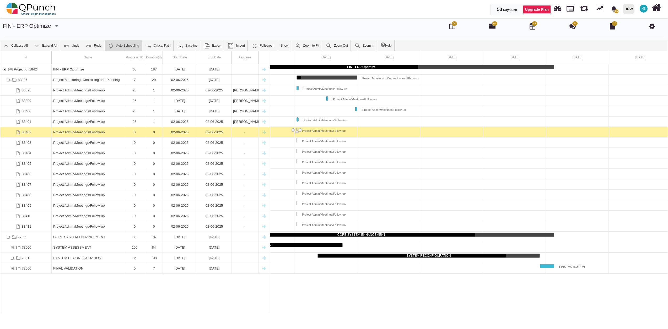
click at [165, 132] on div "02-06-2025" at bounding box center [179, 132] width 31 height 10
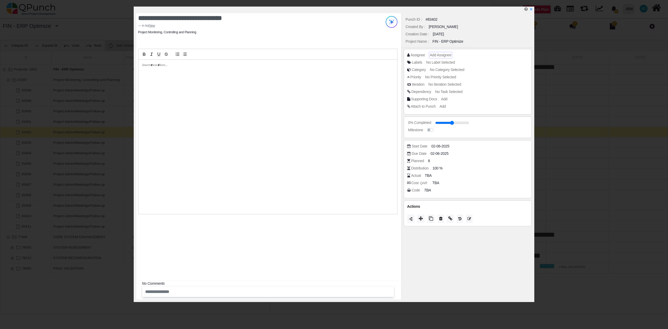
click at [446, 53] on span "Add Assignee" at bounding box center [440, 55] width 21 height 4
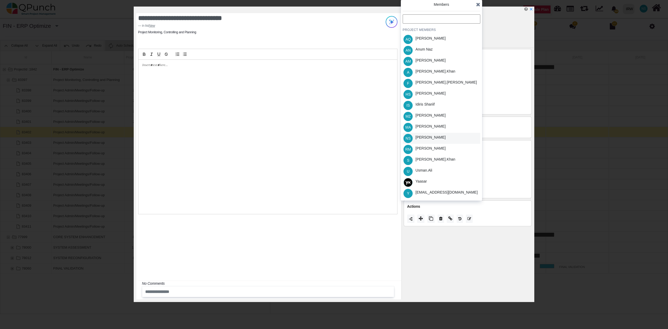
click at [432, 138] on div "[PERSON_NAME]" at bounding box center [430, 138] width 30 height 6
click at [478, 6] on icon at bounding box center [478, 4] width 4 height 5
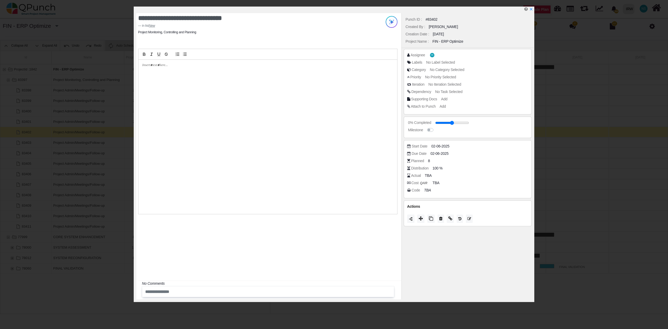
click at [530, 12] on div at bounding box center [335, 10] width 398 height 7
click at [530, 9] on icon "x" at bounding box center [531, 9] width 4 height 4
type input "**"
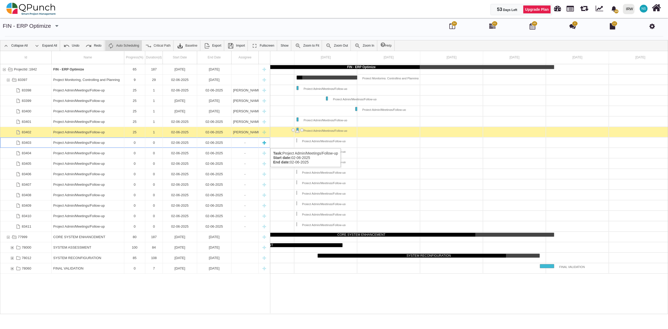
click at [86, 143] on div "Project Admin/Meetings/Follow-up" at bounding box center [87, 143] width 69 height 10
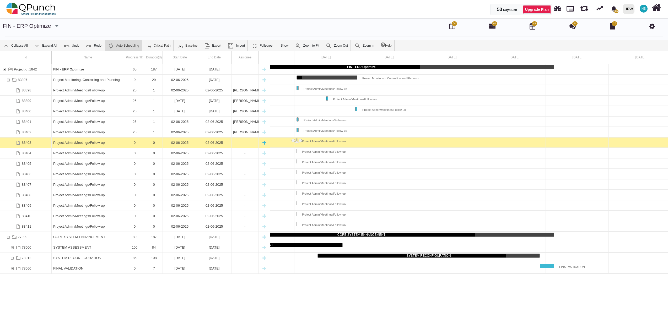
click at [87, 143] on div "Project Admin/Meetings/Follow-up" at bounding box center [87, 143] width 69 height 10
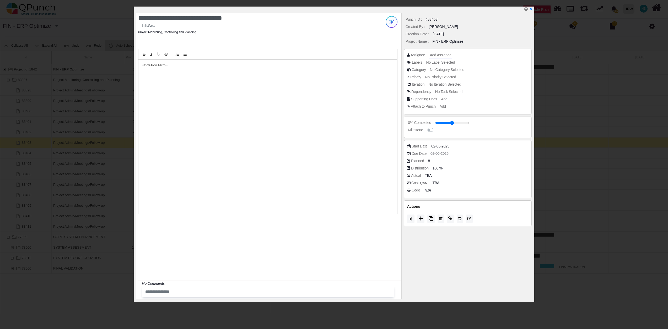
click at [439, 55] on span "Add Assignee" at bounding box center [440, 55] width 21 height 4
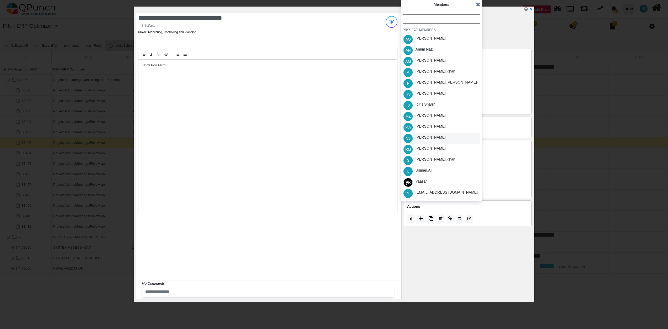
click at [426, 137] on div "[PERSON_NAME]" at bounding box center [430, 138] width 30 height 6
click at [479, 6] on icon at bounding box center [478, 4] width 4 height 5
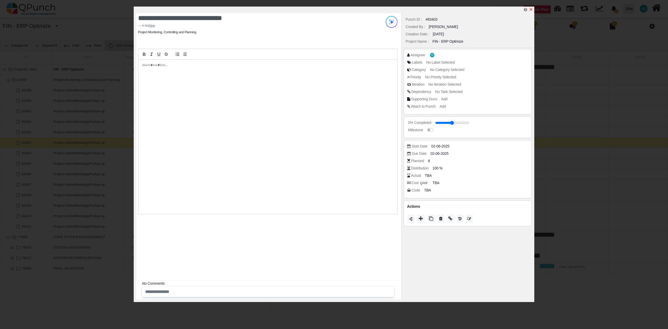
click at [532, 11] on icon "x" at bounding box center [531, 9] width 4 height 4
type input "**"
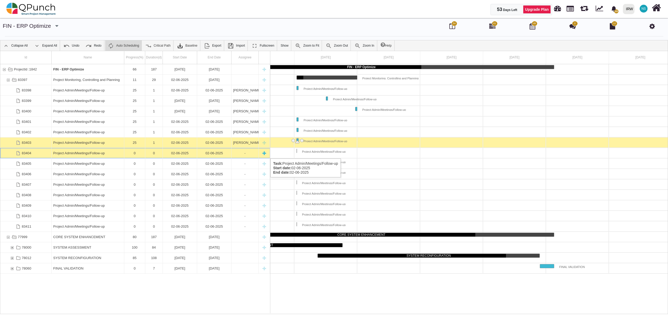
click at [75, 153] on div "Project Admin/Meetings/Follow-up" at bounding box center [87, 153] width 69 height 10
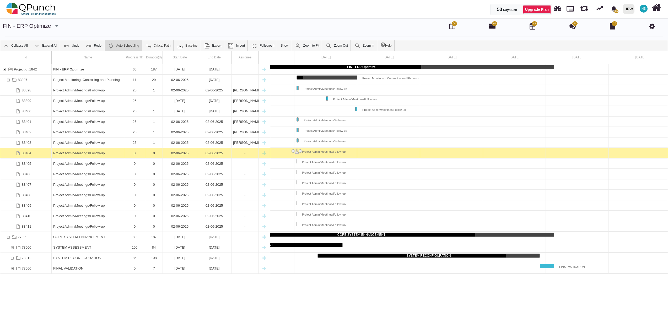
click at [75, 153] on div "Project Admin/Meetings/Follow-up" at bounding box center [87, 153] width 69 height 10
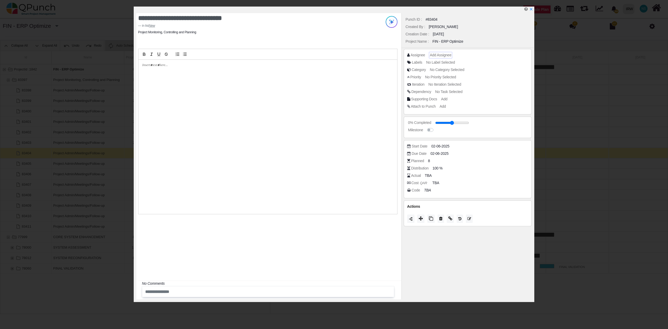
click at [441, 53] on span "Add Assignee" at bounding box center [440, 55] width 21 height 4
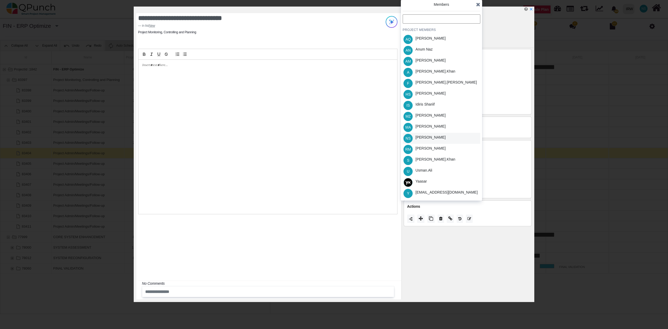
click at [425, 135] on div "[PERSON_NAME]" at bounding box center [430, 138] width 30 height 6
click at [480, 4] on div "Members PROJECT MEMBERS AQ [PERSON_NAME] AN [PERSON_NAME] AM [PERSON_NAME] A [P…" at bounding box center [441, 100] width 81 height 201
click at [478, 6] on icon at bounding box center [478, 4] width 4 height 5
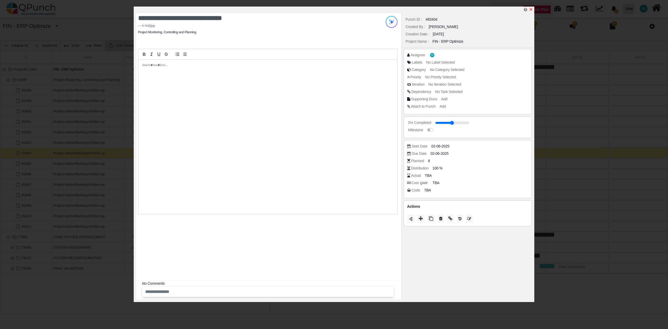
click at [531, 9] on icon "x" at bounding box center [531, 9] width 4 height 4
type input "**"
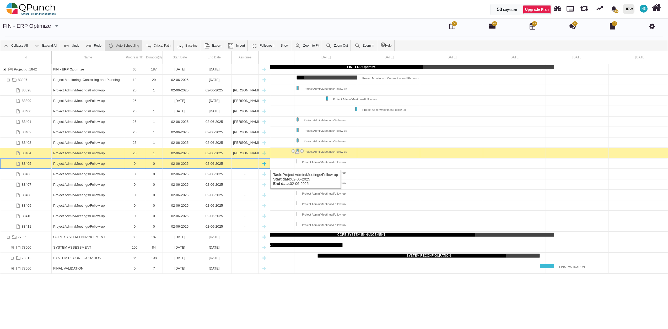
click at [93, 165] on div "Project Admin/Meetings/Follow-up" at bounding box center [87, 164] width 69 height 10
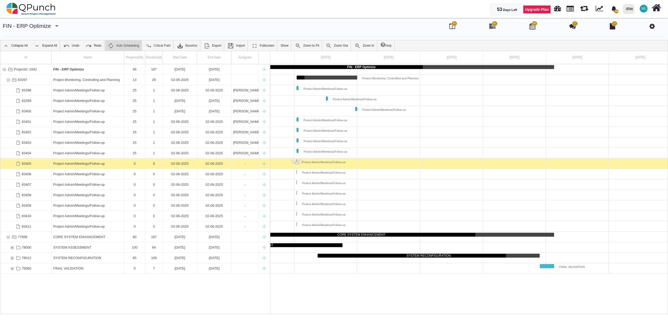
click at [93, 165] on div "Project Admin/Meetings/Follow-up" at bounding box center [87, 164] width 69 height 10
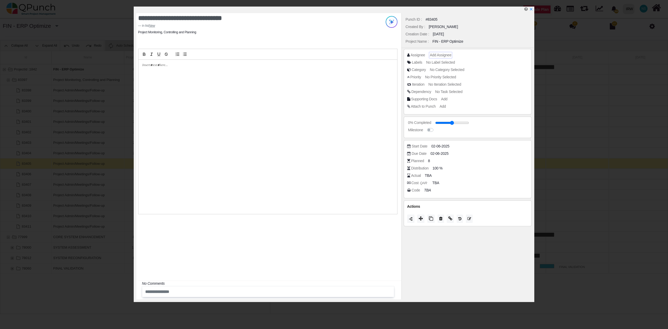
click at [446, 57] on span "Add Assignee" at bounding box center [440, 55] width 21 height 4
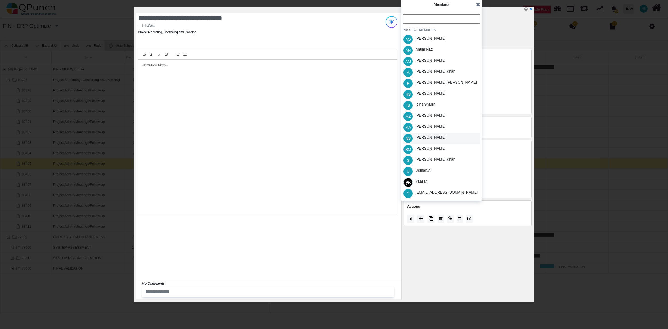
click at [424, 137] on div "[PERSON_NAME]" at bounding box center [430, 138] width 30 height 6
click at [477, 4] on icon at bounding box center [478, 4] width 4 height 5
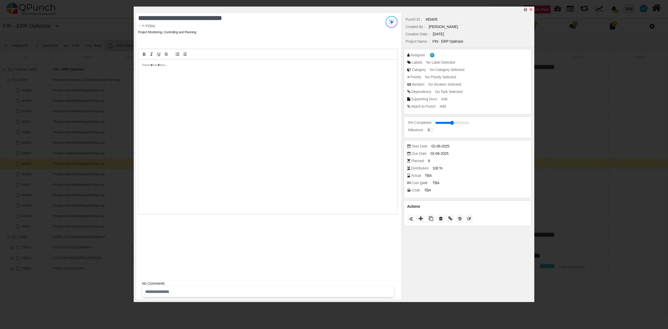
click at [531, 10] on icon "x" at bounding box center [530, 9] width 3 height 3
type input "**"
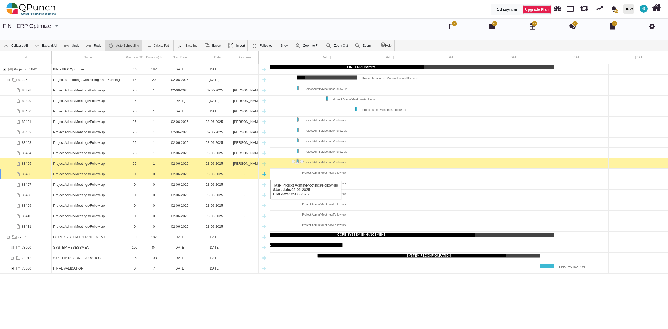
click at [113, 175] on div "Project Admin/Meetings/Follow-up" at bounding box center [87, 174] width 69 height 10
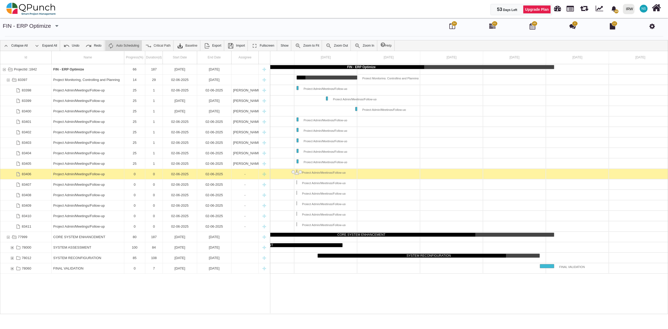
click at [113, 175] on div "Project Admin/Meetings/Follow-up" at bounding box center [87, 174] width 69 height 10
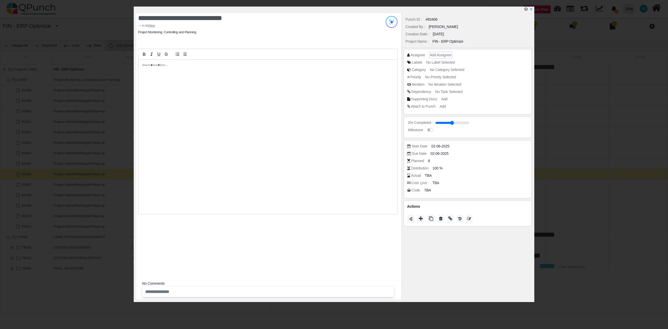
click at [444, 53] on span "Add Assignee" at bounding box center [440, 55] width 21 height 4
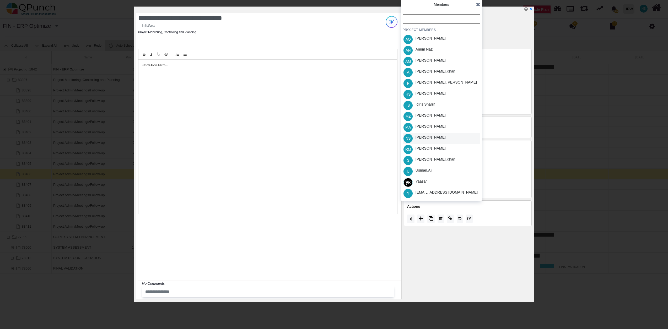
click at [430, 139] on div "[PERSON_NAME]" at bounding box center [430, 138] width 30 height 6
click at [479, 5] on icon at bounding box center [478, 4] width 4 height 5
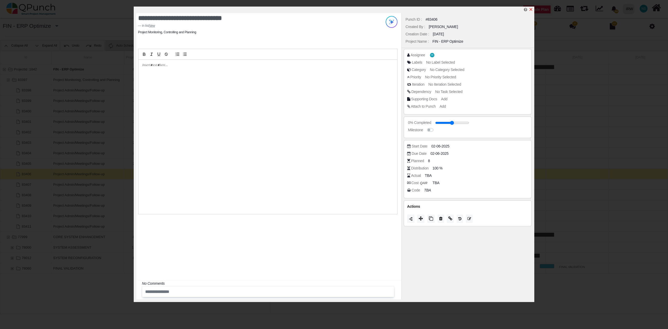
click at [530, 10] on icon "x" at bounding box center [531, 9] width 4 height 4
type input "**"
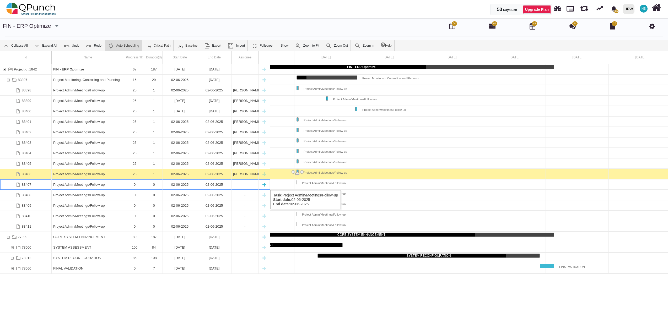
click at [134, 185] on div "0" at bounding box center [135, 185] width 18 height 10
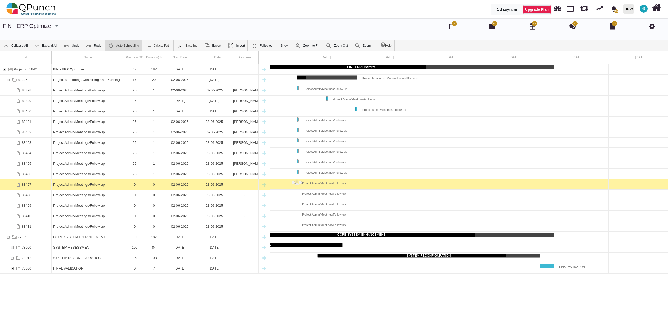
click at [134, 185] on div "0" at bounding box center [135, 185] width 18 height 10
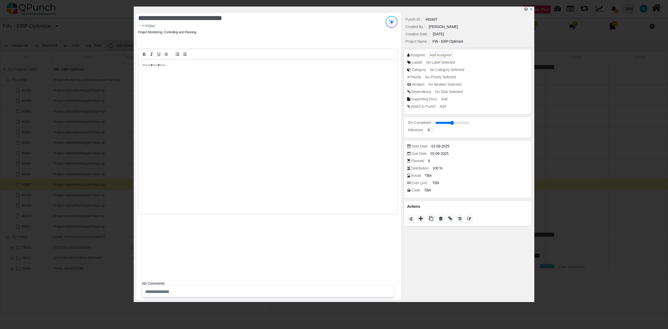
click at [435, 54] on span "Add Assignee" at bounding box center [440, 55] width 21 height 4
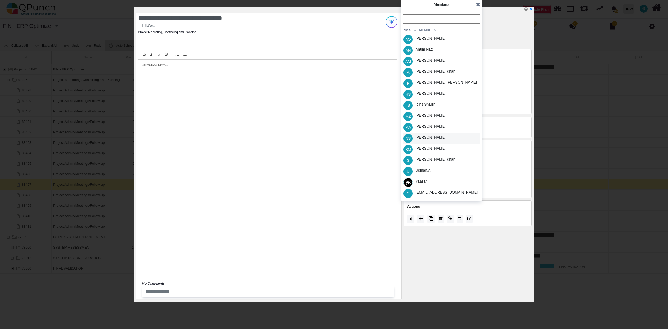
click at [429, 138] on div "[PERSON_NAME]" at bounding box center [430, 138] width 30 height 6
click at [480, 7] on icon at bounding box center [478, 4] width 4 height 5
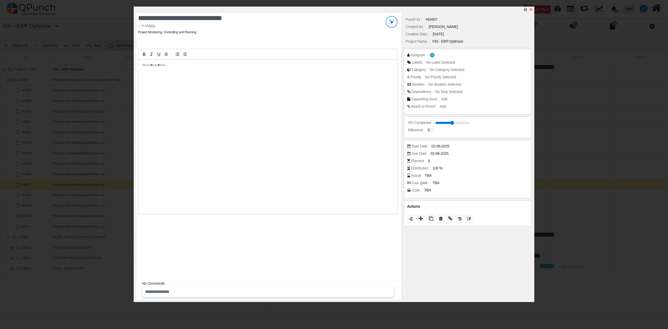
click at [531, 10] on icon "x" at bounding box center [530, 9] width 3 height 3
type input "**"
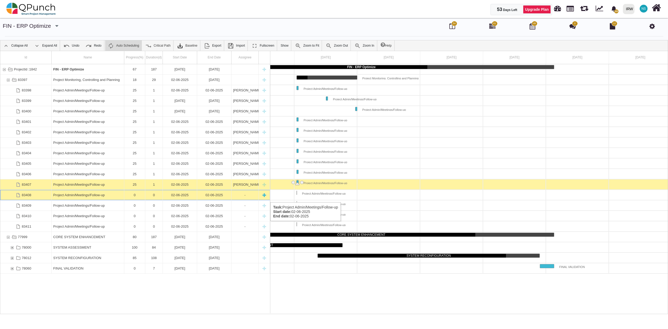
click at [72, 197] on div "Project Admin/Meetings/Follow-up" at bounding box center [87, 195] width 69 height 10
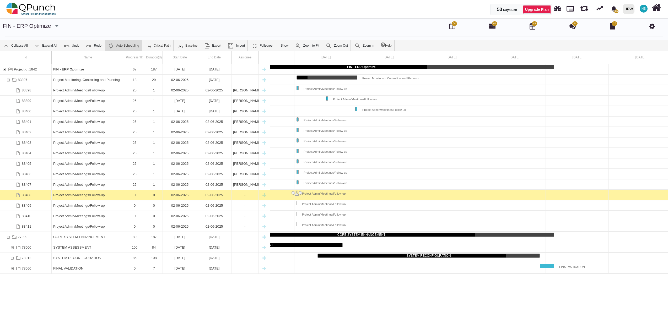
click at [72, 197] on div "Project Admin/Meetings/Follow-up" at bounding box center [87, 195] width 69 height 10
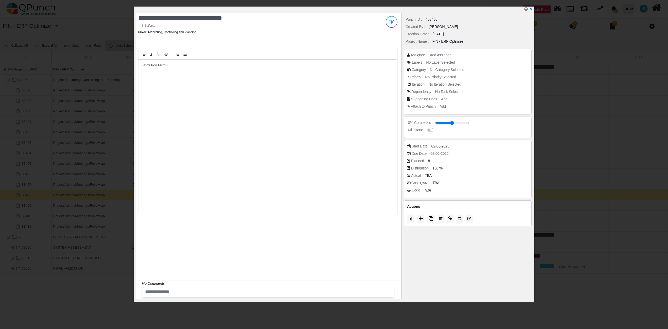
click at [442, 54] on span "Add Assignee" at bounding box center [440, 55] width 21 height 4
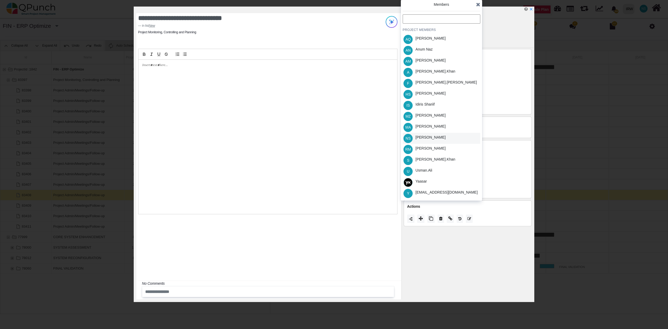
click at [441, 136] on div "[PERSON_NAME]" at bounding box center [430, 138] width 30 height 6
click at [478, 6] on icon at bounding box center [478, 4] width 4 height 5
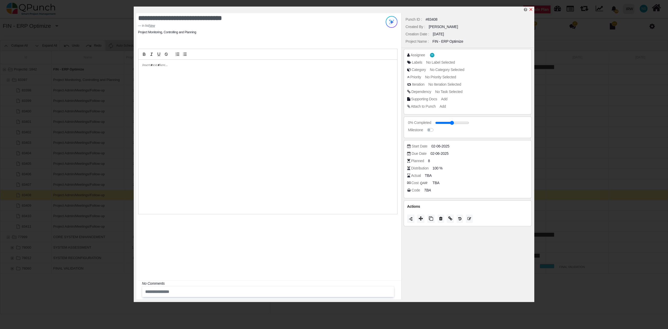
click at [531, 10] on icon "x" at bounding box center [531, 9] width 4 height 4
type input "**"
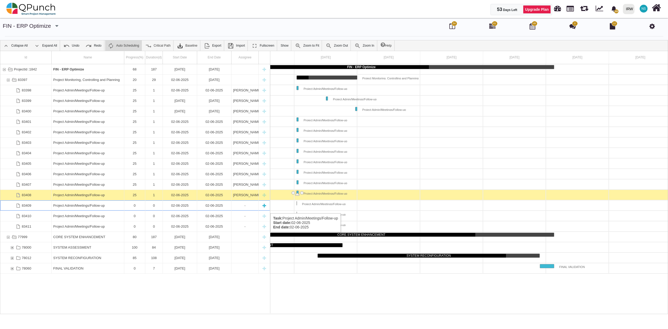
click at [85, 208] on div "Project Admin/Meetings/Follow-up" at bounding box center [87, 206] width 69 height 10
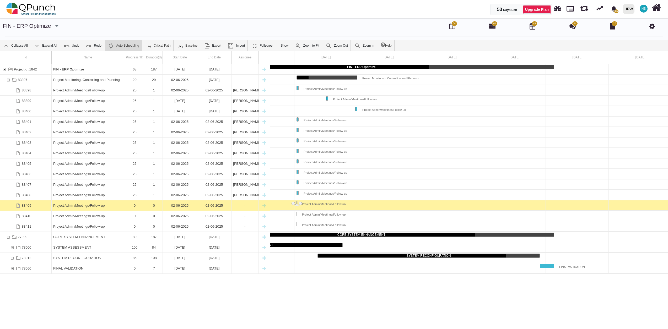
click at [85, 208] on div "Project Admin/Meetings/Follow-up" at bounding box center [87, 206] width 69 height 10
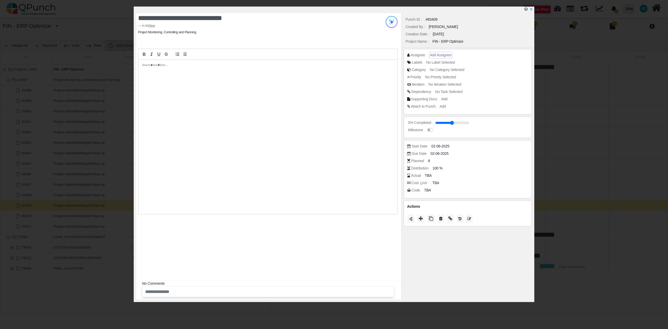
click at [445, 53] on span "Add Assignee" at bounding box center [440, 55] width 21 height 4
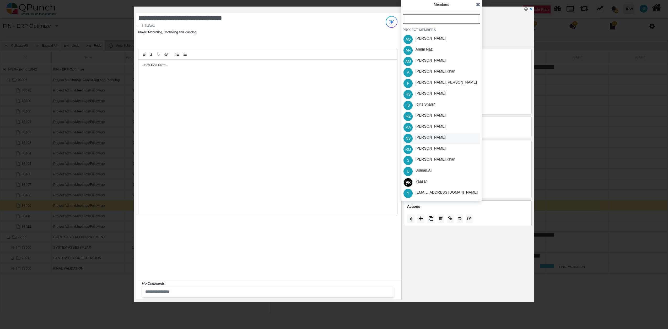
click at [425, 139] on div "[PERSON_NAME]" at bounding box center [430, 138] width 30 height 6
click at [479, 4] on icon at bounding box center [478, 4] width 4 height 5
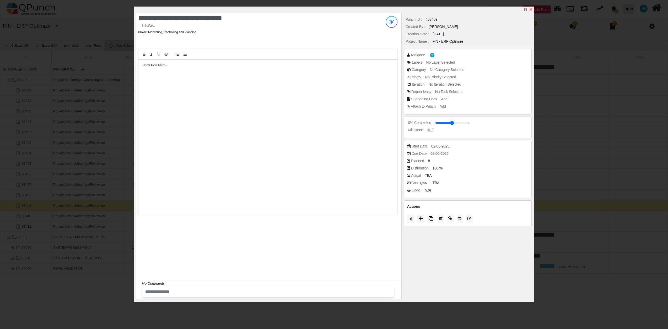
click at [530, 10] on icon "x" at bounding box center [531, 9] width 4 height 4
type input "**"
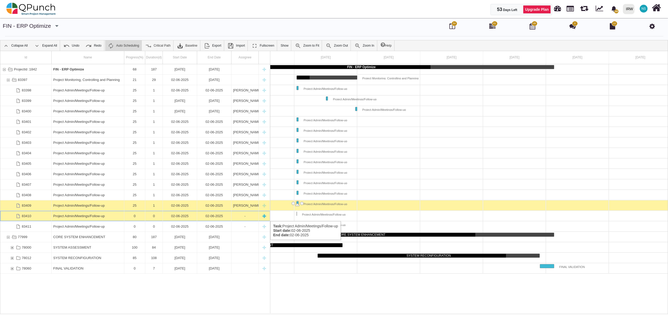
click at [84, 216] on div "Project Admin/Meetings/Follow-up" at bounding box center [87, 216] width 69 height 10
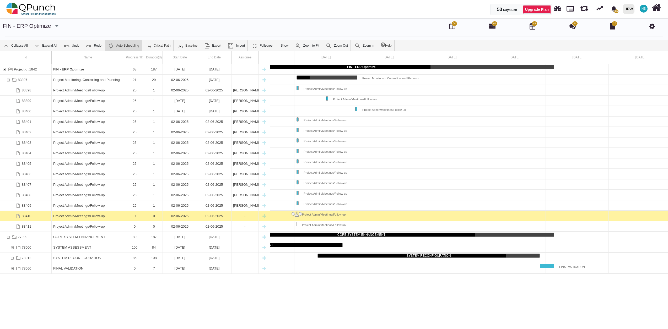
click at [84, 216] on div "Project Admin/Meetings/Follow-up" at bounding box center [87, 216] width 69 height 10
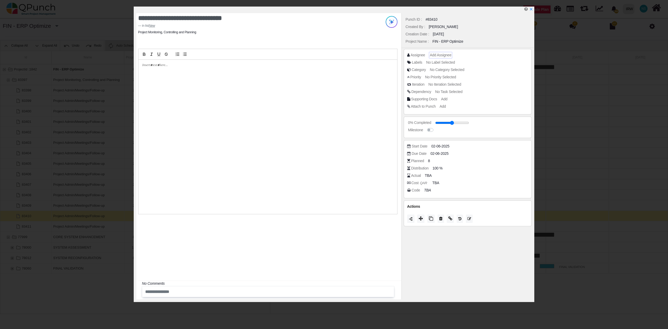
click at [443, 53] on span "Add Assignee" at bounding box center [440, 55] width 21 height 4
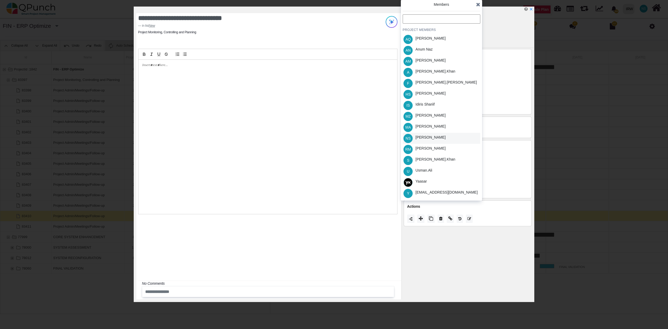
click at [422, 138] on div "[PERSON_NAME]" at bounding box center [430, 138] width 30 height 6
click at [478, 5] on icon at bounding box center [478, 4] width 4 height 5
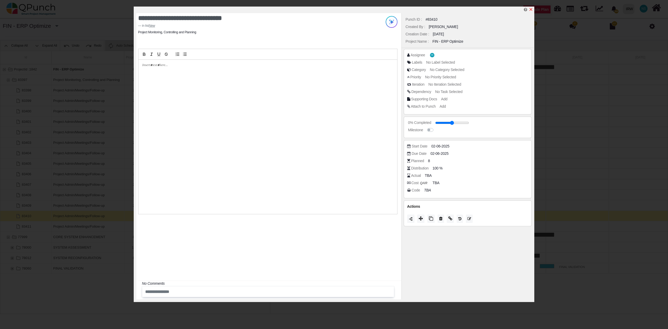
click at [531, 10] on icon "x" at bounding box center [530, 9] width 3 height 3
type input "**"
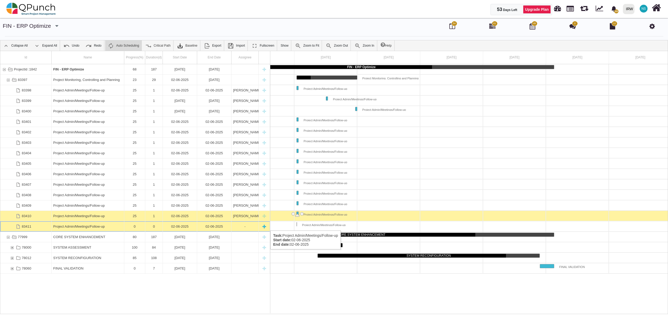
click at [75, 225] on div "Project Admin/Meetings/Follow-up" at bounding box center [87, 226] width 69 height 10
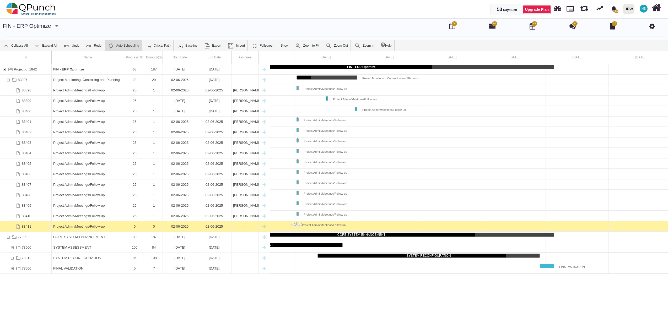
click at [75, 225] on div "Project Admin/Meetings/Follow-up" at bounding box center [87, 226] width 69 height 10
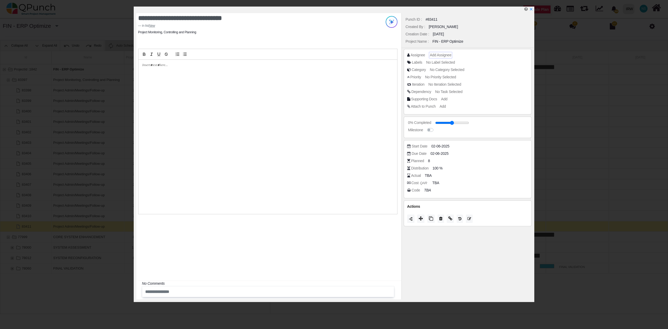
click at [446, 54] on span "Add Assignee" at bounding box center [440, 55] width 21 height 4
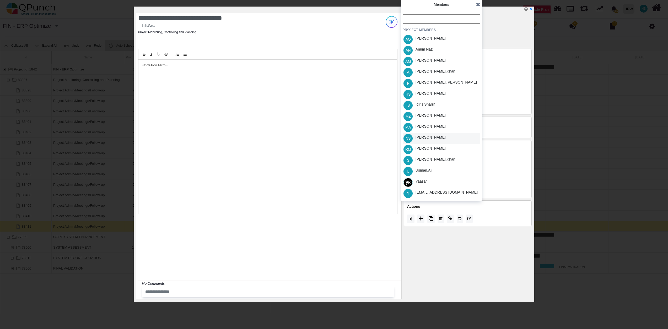
click at [426, 137] on div "[PERSON_NAME]" at bounding box center [430, 138] width 30 height 6
click at [477, 3] on icon at bounding box center [478, 4] width 4 height 5
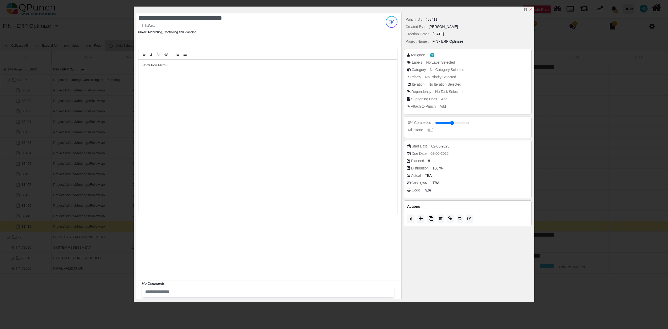
click at [532, 10] on icon "x" at bounding box center [530, 9] width 3 height 3
type input "**"
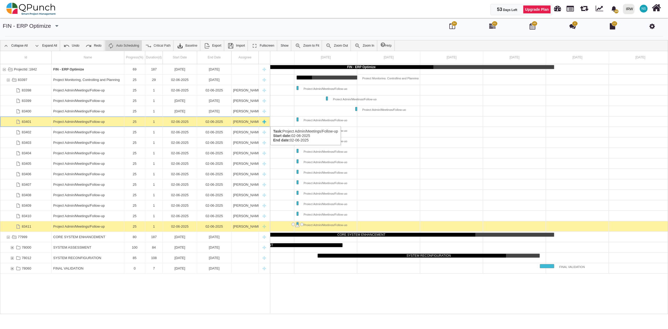
click at [181, 121] on div "02-06-2025" at bounding box center [179, 122] width 31 height 10
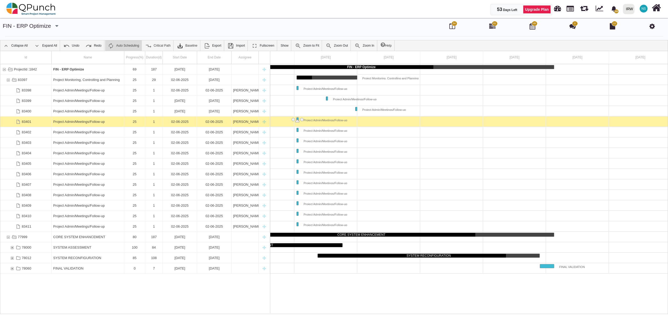
click at [181, 121] on div "02-06-2025" at bounding box center [179, 122] width 31 height 10
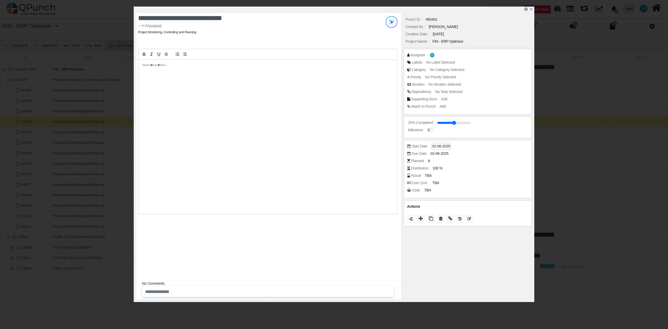
click at [439, 147] on span "02-06-2025" at bounding box center [441, 147] width 18 height 6
click at [458, 61] on button "Next month" at bounding box center [456, 64] width 14 height 7
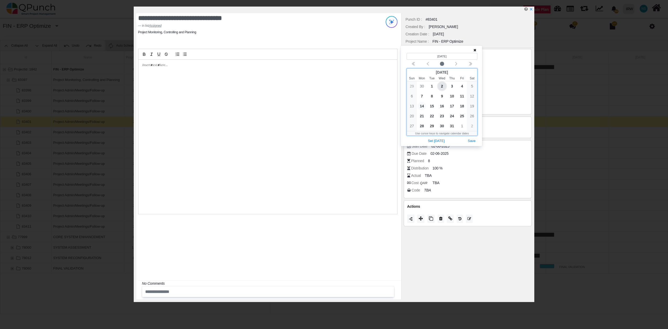
click at [423, 106] on span "14" at bounding box center [422, 106] width 8 height 8
click at [471, 142] on button "Save" at bounding box center [472, 141] width 12 height 7
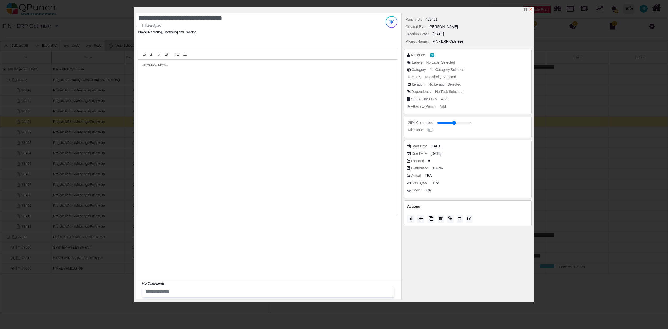
click at [533, 9] on icon "x" at bounding box center [531, 9] width 4 height 4
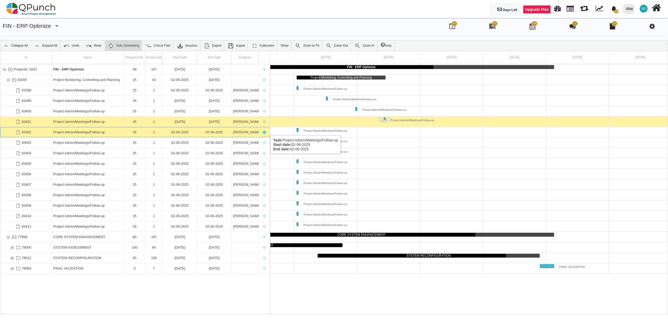
click at [178, 130] on div "02-06-2025" at bounding box center [179, 132] width 31 height 10
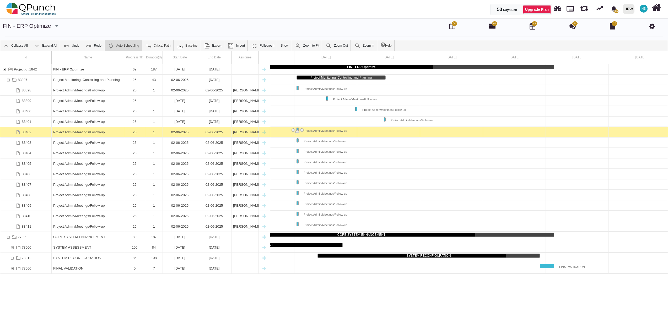
click at [178, 130] on div "02-06-2025" at bounding box center [179, 132] width 31 height 10
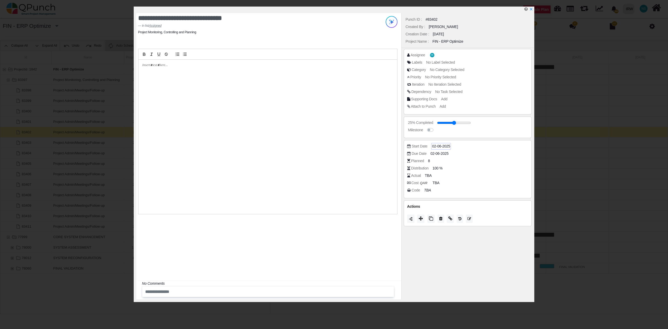
click at [439, 147] on span "02-06-2025" at bounding box center [441, 147] width 18 height 6
click at [458, 65] on icon "chevron left" at bounding box center [456, 64] width 4 height 4
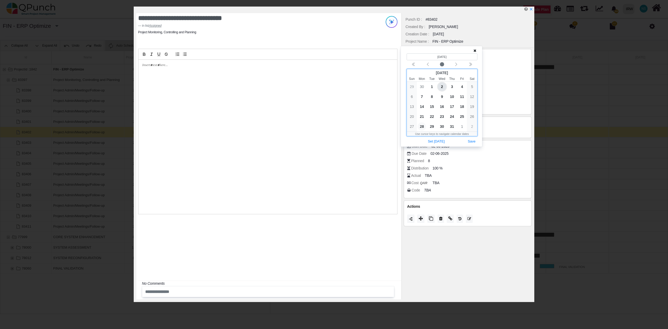
click at [423, 127] on span "28" at bounding box center [422, 126] width 8 height 8
click at [470, 140] on button "Save" at bounding box center [472, 141] width 12 height 7
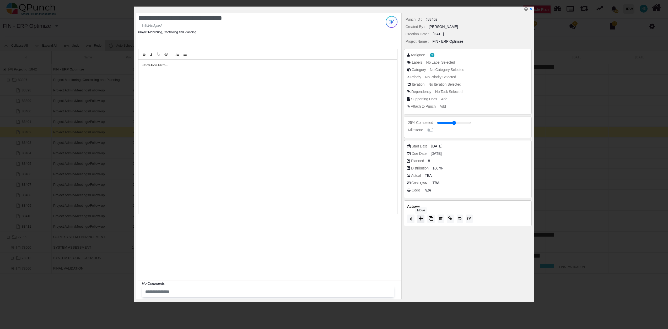
click at [421, 221] on icon at bounding box center [421, 218] width 4 height 4
click at [420, 216] on div "Closed" at bounding box center [442, 215] width 78 height 8
type input "***"
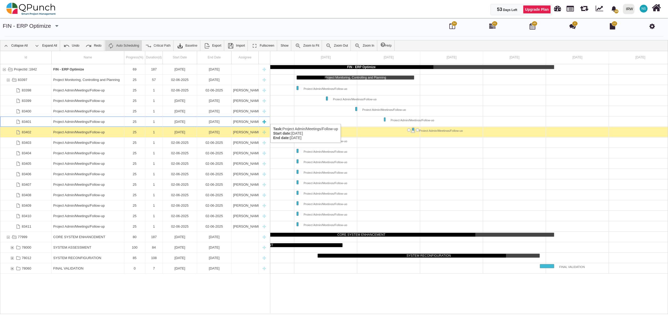
click at [175, 119] on div "[DATE]" at bounding box center [179, 122] width 31 height 10
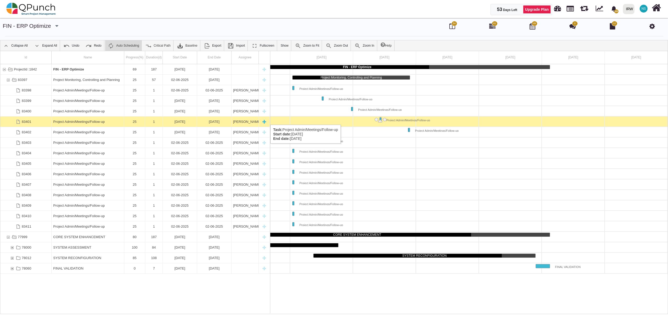
click at [169, 120] on div "[DATE]" at bounding box center [179, 122] width 31 height 10
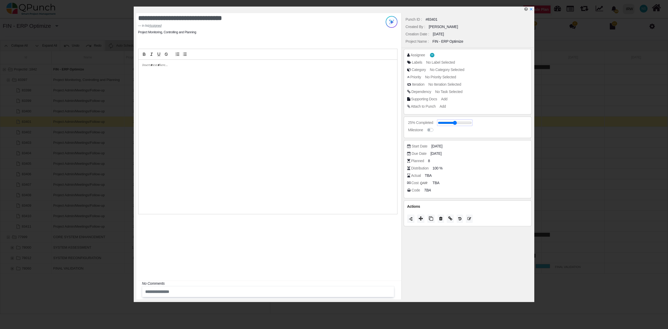
click at [470, 125] on span at bounding box center [455, 123] width 34 height 6
click at [470, 124] on input "range" at bounding box center [455, 123] width 34 height 2
click at [421, 221] on icon at bounding box center [421, 218] width 4 height 4
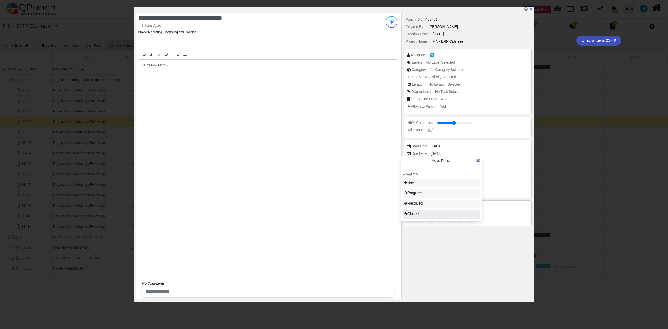
click at [423, 216] on div "Closed" at bounding box center [442, 214] width 78 height 8
type input "***"
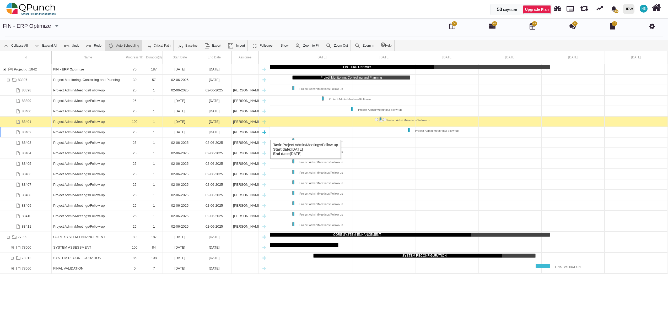
click at [178, 135] on div "[DATE]" at bounding box center [179, 132] width 31 height 10
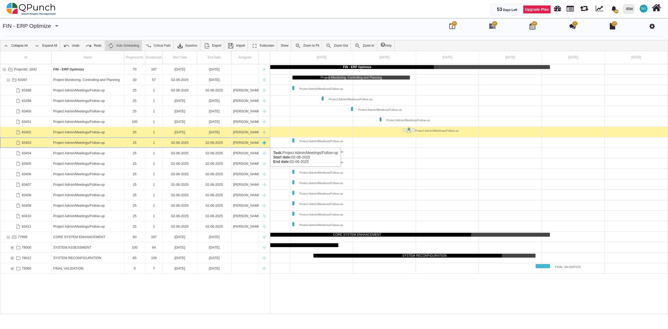
click at [180, 143] on div "02-06-2025" at bounding box center [179, 143] width 31 height 10
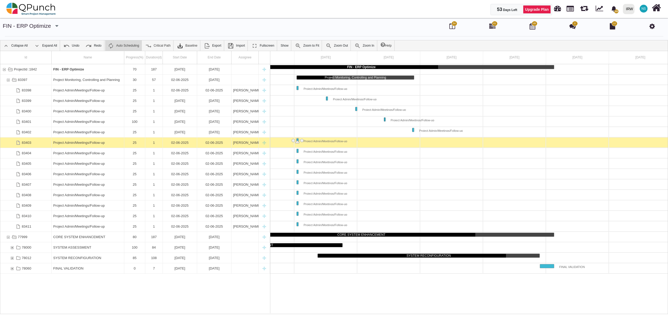
click at [180, 143] on div "02-06-2025" at bounding box center [179, 143] width 31 height 10
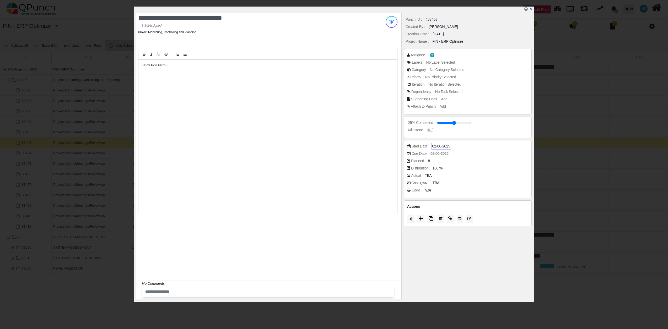
click at [436, 148] on span "02-06-2025" at bounding box center [441, 147] width 18 height 6
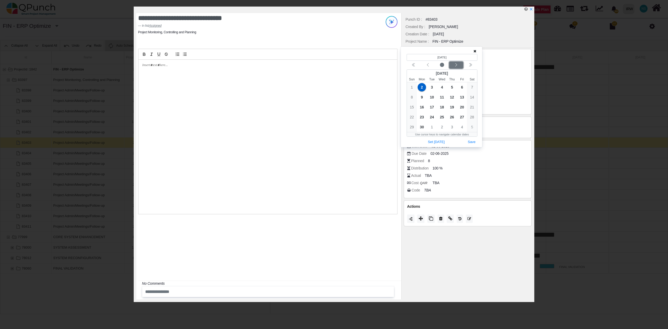
click at [456, 64] on icon "chevron left" at bounding box center [456, 65] width 4 height 4
click at [422, 107] on span "11" at bounding box center [422, 107] width 8 height 8
click at [473, 152] on button "Save" at bounding box center [472, 152] width 12 height 7
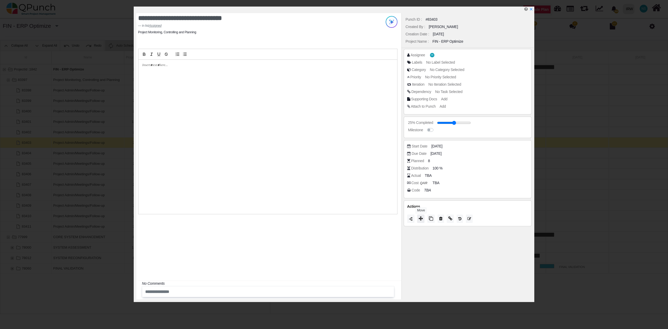
click at [420, 220] on icon at bounding box center [421, 218] width 4 height 4
click at [422, 214] on div "Closed" at bounding box center [442, 214] width 78 height 8
type input "***"
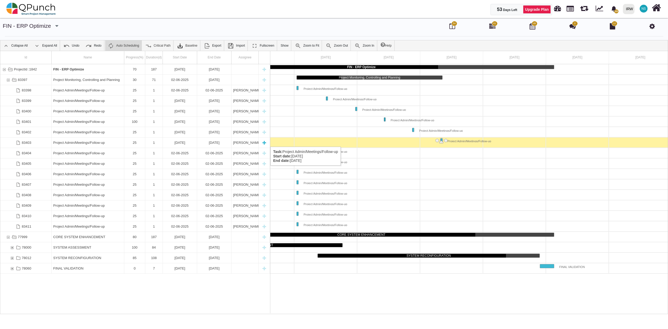
click at [138, 142] on div "25" at bounding box center [135, 143] width 18 height 10
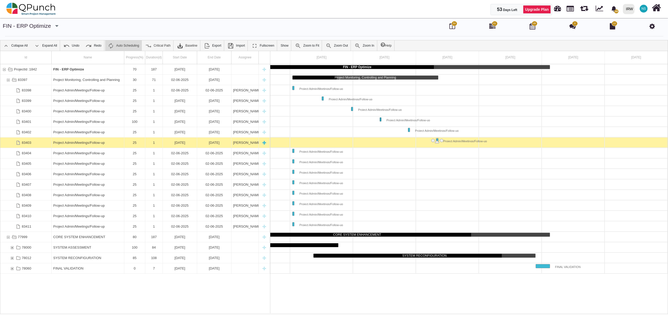
click at [138, 142] on div "25" at bounding box center [135, 143] width 18 height 10
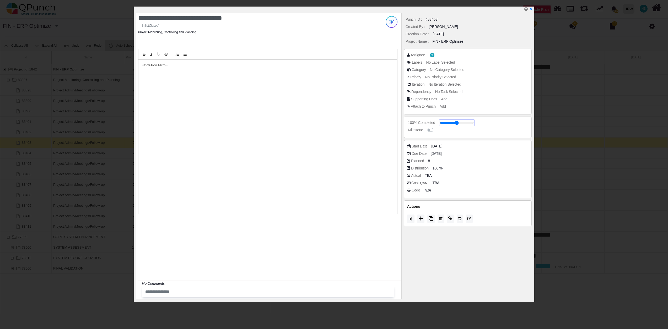
drag, startPoint x: 471, startPoint y: 124, endPoint x: 492, endPoint y: 125, distance: 21.0
click at [473, 122] on input "range" at bounding box center [456, 123] width 34 height 2
click at [533, 8] on icon "x" at bounding box center [531, 9] width 4 height 4
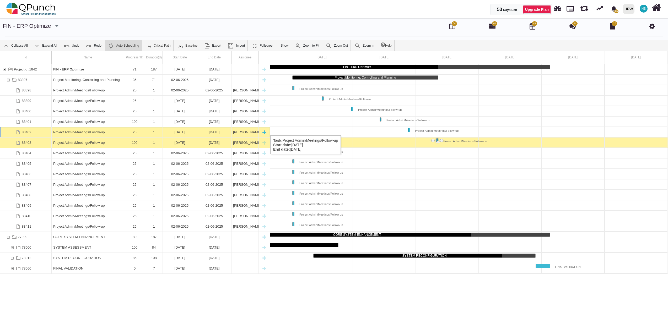
click at [137, 130] on div "25" at bounding box center [135, 132] width 18 height 10
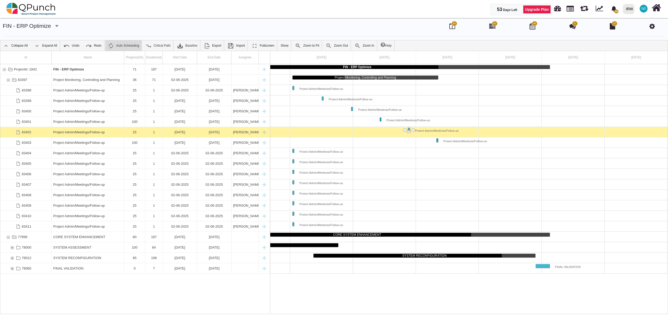
click at [137, 130] on div "25" at bounding box center [135, 132] width 18 height 10
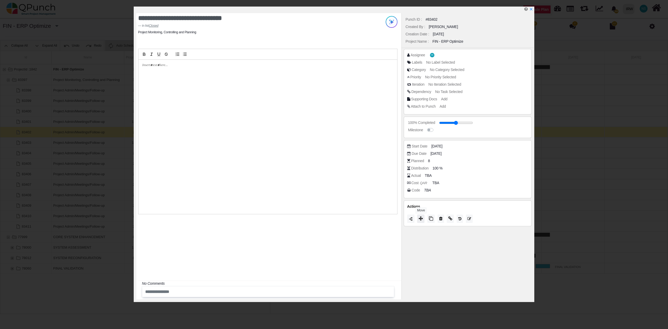
click at [423, 221] on button at bounding box center [420, 219] width 7 height 8
click at [421, 216] on span "Resolved" at bounding box center [413, 215] width 18 height 4
type input "**"
click at [421, 216] on div "Closed" at bounding box center [442, 215] width 78 height 8
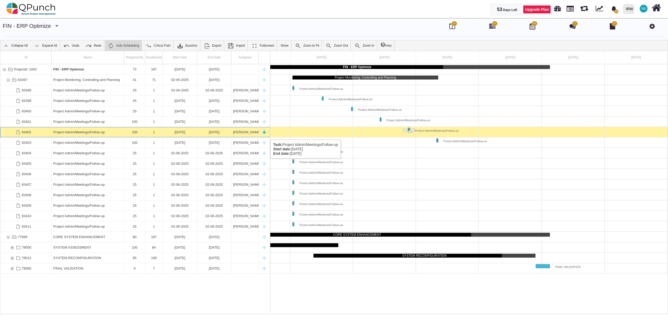
click at [146, 134] on div "1" at bounding box center [154, 132] width 18 height 10
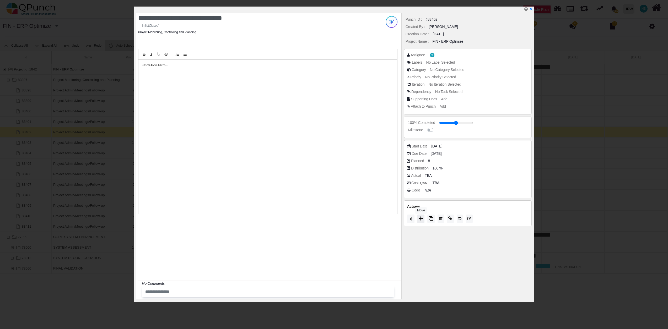
click at [422, 220] on icon at bounding box center [421, 218] width 4 height 4
click at [462, 252] on div "Punch ID : #83402 Created By : Nadeem Sheikh Creation Date : 22-09-2025 Project…" at bounding box center [467, 156] width 133 height 286
click at [479, 161] on icon at bounding box center [478, 160] width 4 height 5
click at [531, 9] on icon "x" at bounding box center [531, 9] width 4 height 4
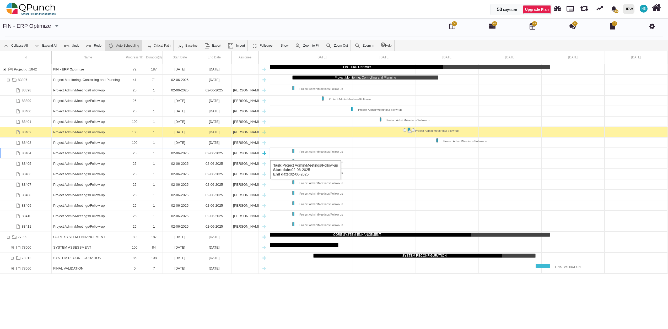
click at [171, 155] on div "02-06-2025" at bounding box center [179, 153] width 31 height 10
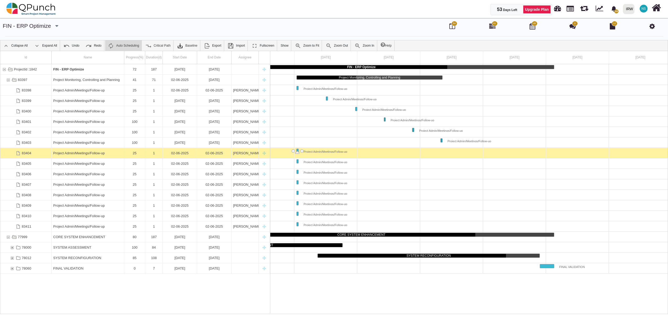
click at [171, 155] on div "02-06-2025" at bounding box center [179, 153] width 31 height 10
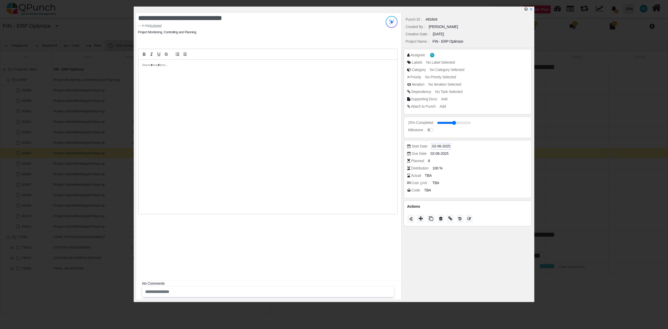
click at [437, 145] on span "02-06-2025" at bounding box center [441, 147] width 18 height 6
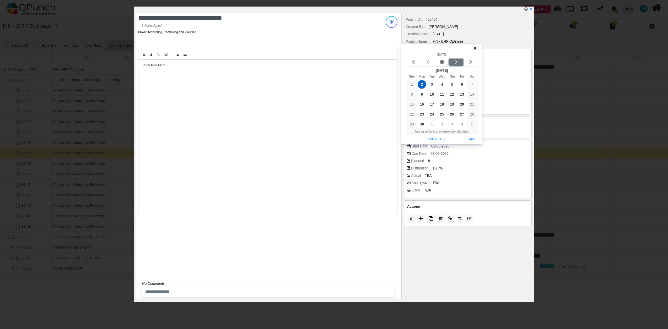
click at [458, 62] on div "Next month" at bounding box center [456, 62] width 12 height 5
click at [421, 126] on span "25" at bounding box center [422, 124] width 8 height 8
click at [473, 151] on button "Save" at bounding box center [472, 149] width 12 height 7
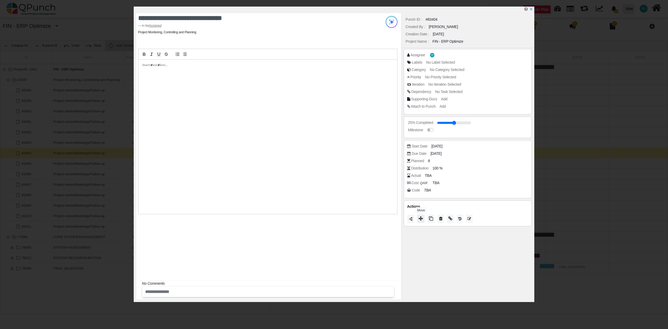
click at [424, 221] on button at bounding box center [420, 219] width 7 height 8
click at [422, 216] on div "Closed" at bounding box center [442, 214] width 78 height 8
type input "***"
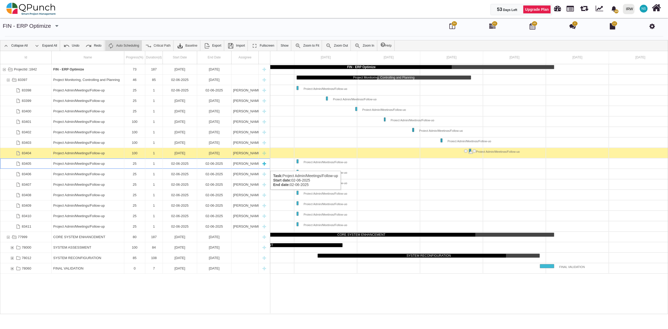
click at [175, 166] on div "02-06-2025" at bounding box center [179, 164] width 31 height 10
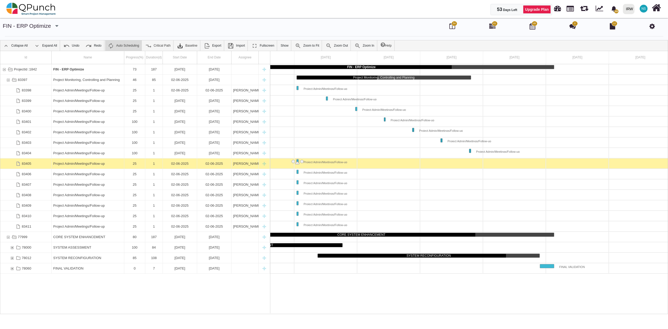
click at [176, 165] on div "02-06-2025" at bounding box center [179, 164] width 31 height 10
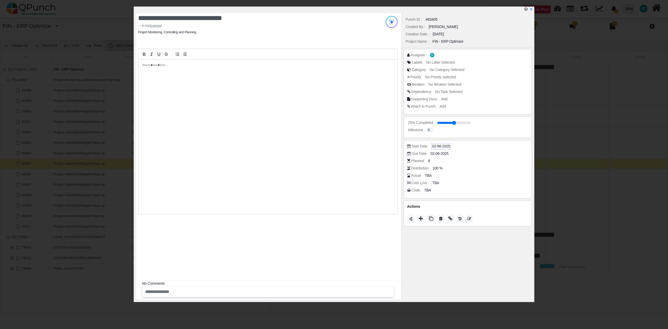
click at [435, 148] on span "02-06-2025" at bounding box center [441, 147] width 18 height 6
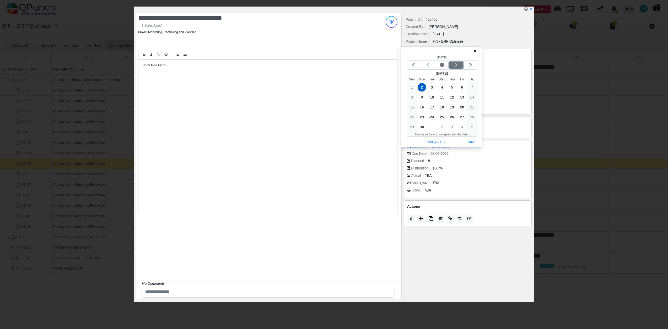
click at [456, 65] on icon "chevron left" at bounding box center [456, 64] width 2 height 3
click at [457, 66] on icon "chevron left" at bounding box center [456, 65] width 4 height 4
click at [421, 97] on span "8" at bounding box center [422, 97] width 8 height 8
click at [473, 143] on button "Save" at bounding box center [472, 142] width 12 height 7
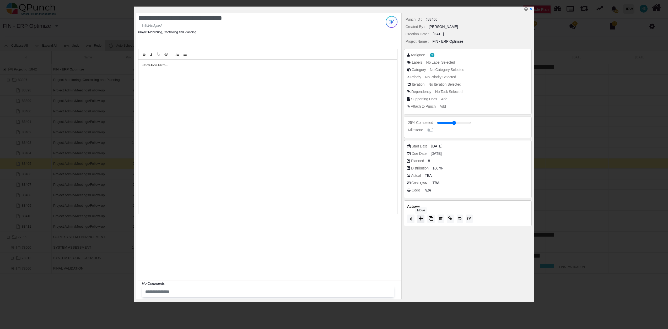
click at [424, 219] on button at bounding box center [420, 219] width 7 height 8
click at [424, 213] on div "Closed" at bounding box center [442, 213] width 78 height 8
type input "***"
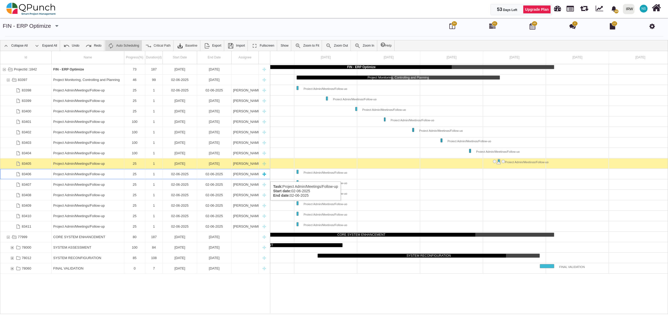
click at [178, 176] on div "02-06-2025" at bounding box center [179, 174] width 31 height 10
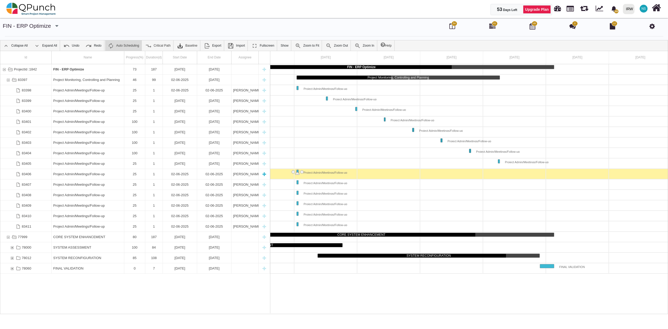
click at [178, 176] on div "02-06-2025" at bounding box center [179, 174] width 31 height 10
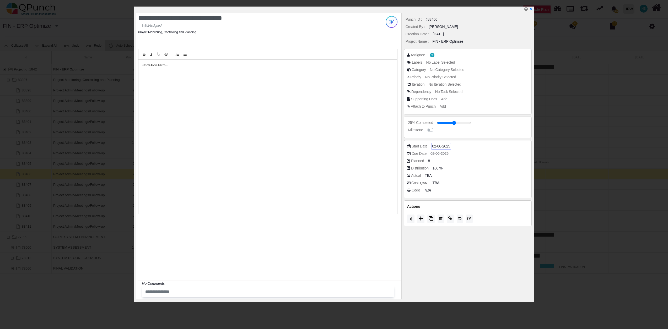
click at [436, 148] on span "02-06-2025" at bounding box center [441, 147] width 18 height 6
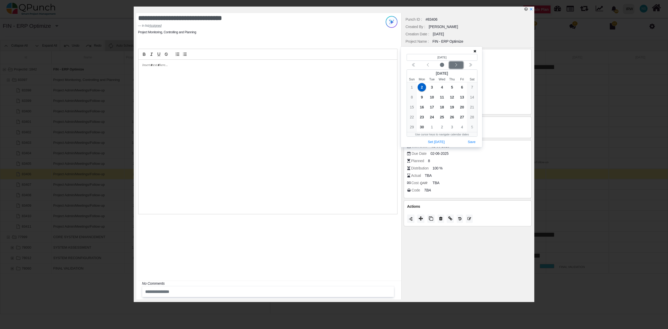
click at [458, 66] on icon "chevron left" at bounding box center [456, 65] width 4 height 4
click at [421, 108] on span "15" at bounding box center [422, 107] width 8 height 8
click at [442, 96] on span "10" at bounding box center [442, 97] width 8 height 8
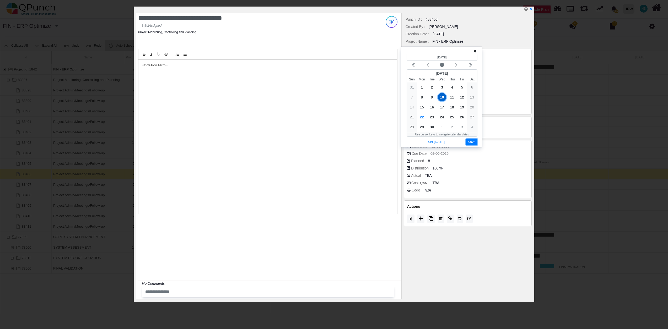
click at [471, 143] on button "Save" at bounding box center [472, 142] width 12 height 7
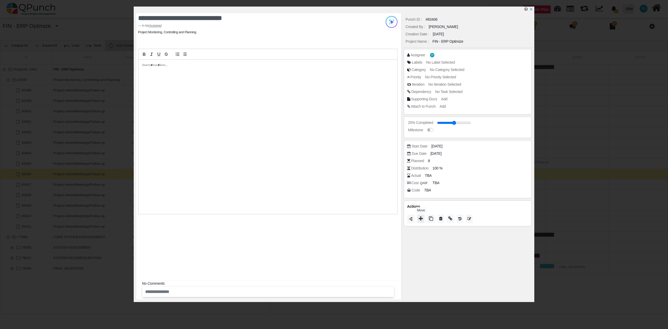
click at [420, 221] on icon at bounding box center [421, 218] width 4 height 4
click at [417, 212] on span "Closed" at bounding box center [411, 214] width 15 height 4
type input "***"
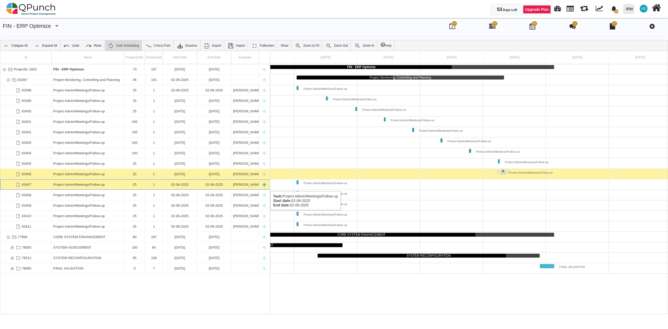
click at [111, 186] on div "Project Admin/Meetings/Follow-up" at bounding box center [87, 185] width 69 height 10
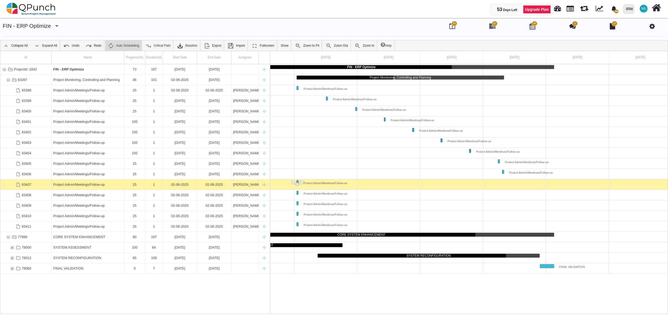
click at [111, 186] on div "Project Admin/Meetings/Follow-up" at bounding box center [87, 185] width 69 height 10
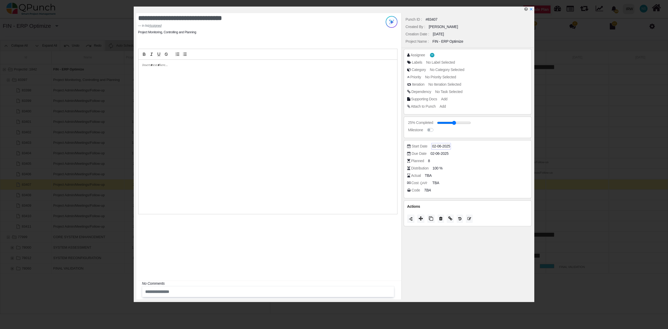
click at [437, 147] on span "02-06-2025" at bounding box center [441, 147] width 18 height 6
click at [456, 64] on icon "chevron left" at bounding box center [456, 64] width 4 height 4
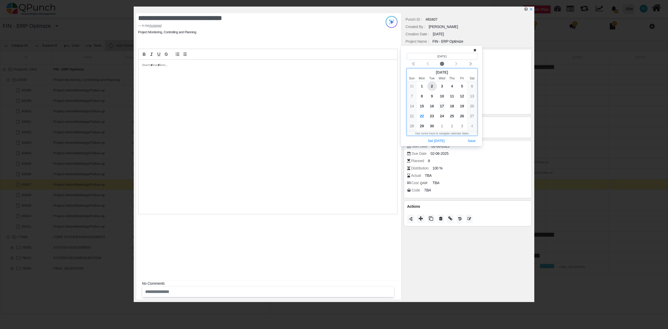
click at [443, 106] on span "17" at bounding box center [442, 106] width 8 height 8
click at [475, 143] on button "Save" at bounding box center [472, 141] width 12 height 7
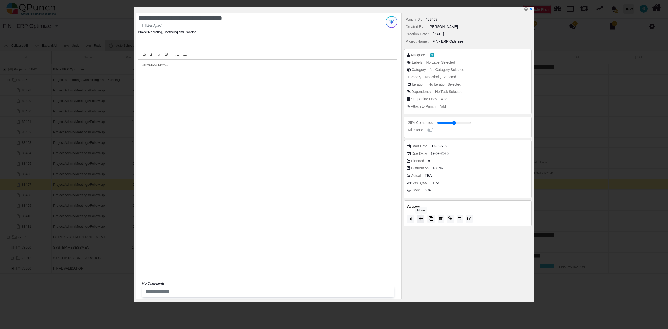
click at [419, 220] on icon at bounding box center [421, 218] width 4 height 4
click at [419, 205] on div "Resolved" at bounding box center [442, 203] width 78 height 8
type input "**"
click at [417, 211] on span "Closed" at bounding box center [411, 213] width 15 height 4
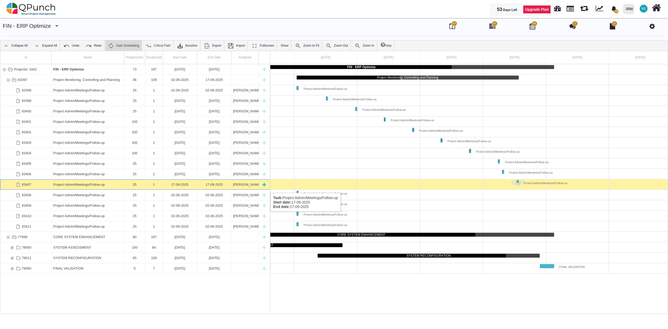
click at [135, 188] on div "25" at bounding box center [135, 185] width 18 height 10
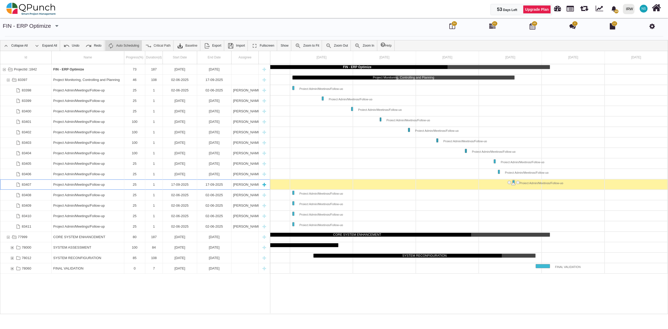
click at [135, 188] on div "25" at bounding box center [135, 185] width 18 height 10
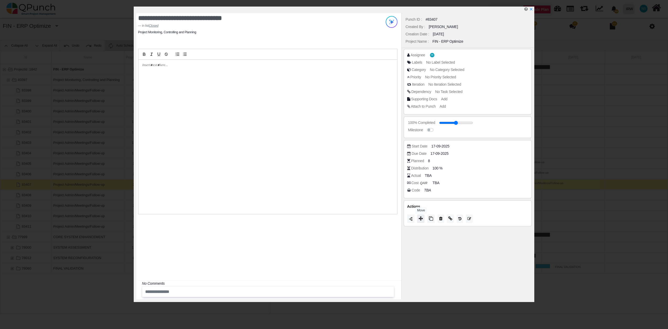
click at [420, 218] on icon at bounding box center [421, 218] width 4 height 4
click at [422, 235] on div "Punch ID : #83407 Created By : Nadeem Sheikh Creation Date : 22-09-2025 Project…" at bounding box center [467, 156] width 133 height 286
click at [478, 160] on icon at bounding box center [478, 157] width 4 height 5
click at [530, 10] on icon "x" at bounding box center [531, 9] width 4 height 4
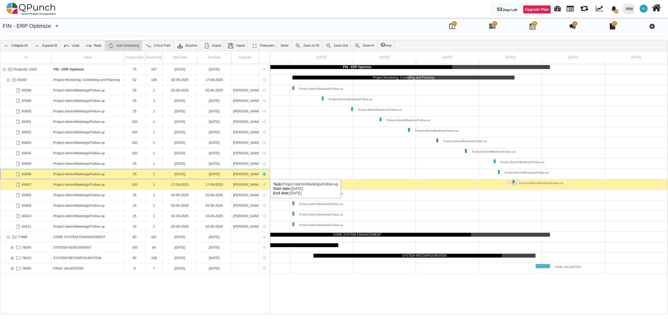
click at [138, 174] on div "25" at bounding box center [135, 174] width 18 height 10
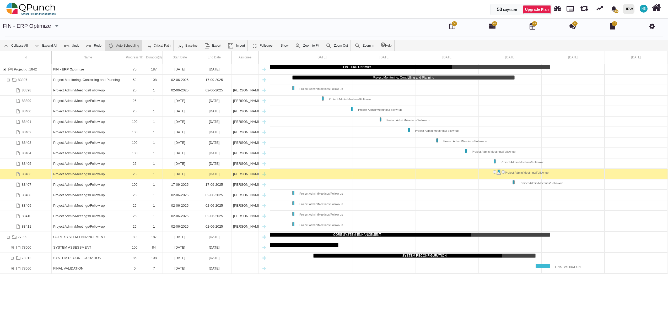
click at [138, 174] on div "25" at bounding box center [135, 174] width 18 height 10
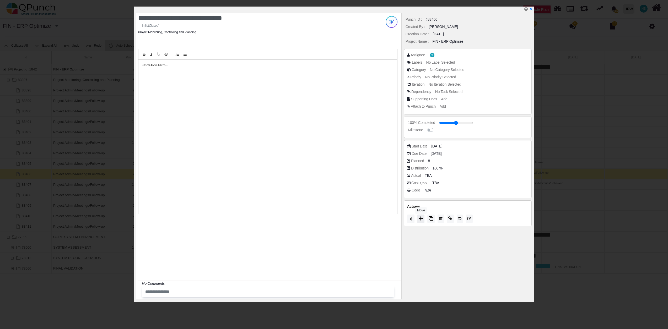
click at [421, 219] on icon at bounding box center [421, 218] width 4 height 4
click at [477, 159] on icon at bounding box center [478, 158] width 4 height 5
click at [532, 9] on icon "x" at bounding box center [530, 9] width 3 height 3
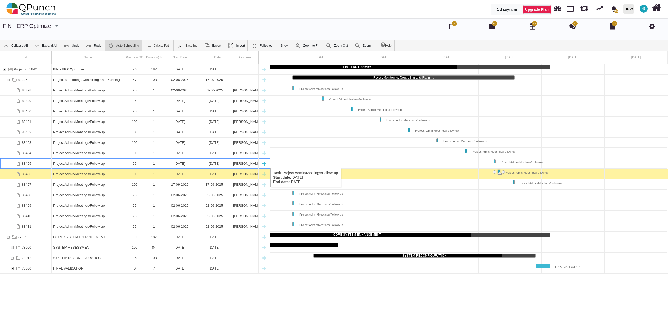
click at [133, 163] on div "25" at bounding box center [135, 164] width 18 height 10
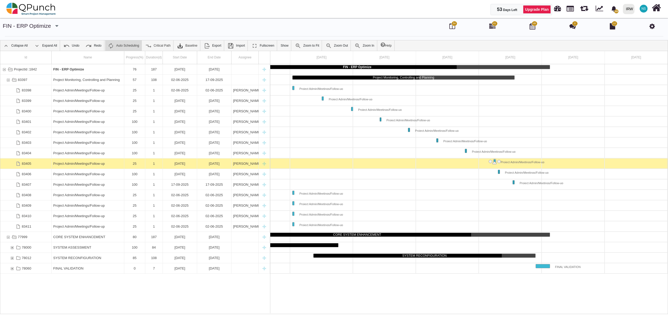
click at [133, 163] on div "25" at bounding box center [135, 164] width 18 height 10
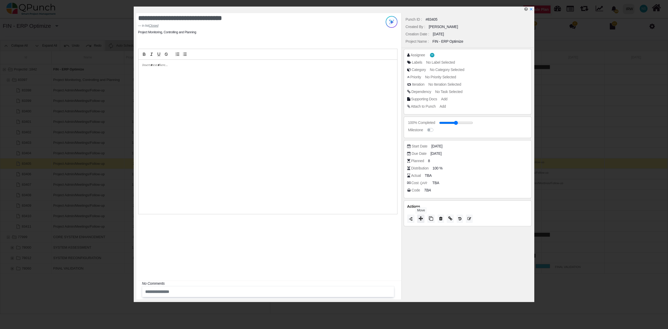
click at [420, 219] on icon at bounding box center [421, 218] width 4 height 4
click at [478, 157] on icon at bounding box center [478, 159] width 4 height 5
click at [533, 10] on icon "x" at bounding box center [531, 9] width 4 height 4
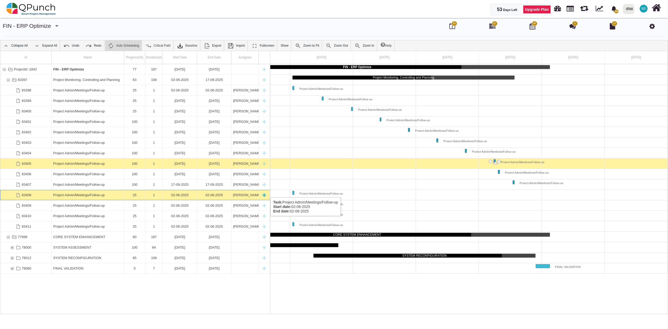
click at [159, 192] on div "1" at bounding box center [154, 195] width 14 height 10
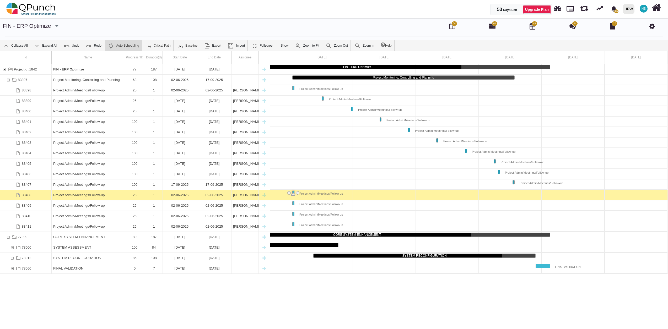
scroll to position [0, 165]
click at [156, 193] on div "1" at bounding box center [154, 195] width 14 height 10
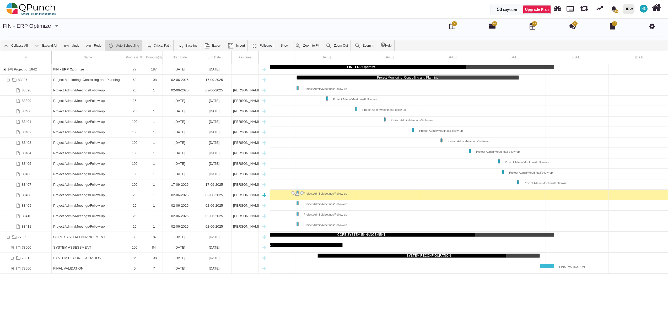
click at [156, 193] on div "1" at bounding box center [154, 195] width 14 height 10
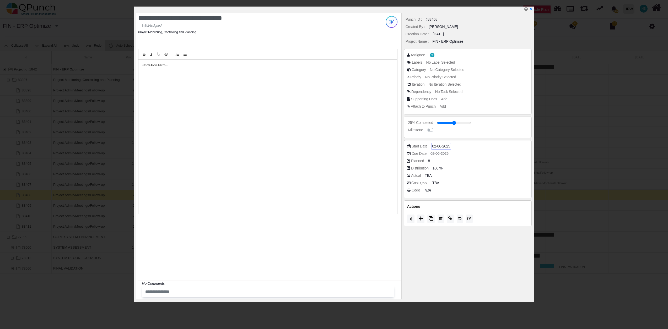
click at [434, 145] on span "02-06-2025" at bounding box center [441, 147] width 18 height 6
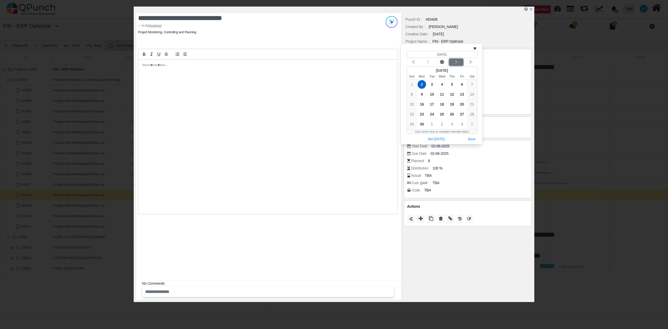
click at [457, 61] on icon "chevron left" at bounding box center [456, 62] width 4 height 4
click at [458, 61] on icon "chevron left" at bounding box center [456, 62] width 4 height 4
click at [421, 113] on span "22" at bounding box center [422, 114] width 8 height 8
click at [469, 139] on button "Save" at bounding box center [472, 139] width 12 height 7
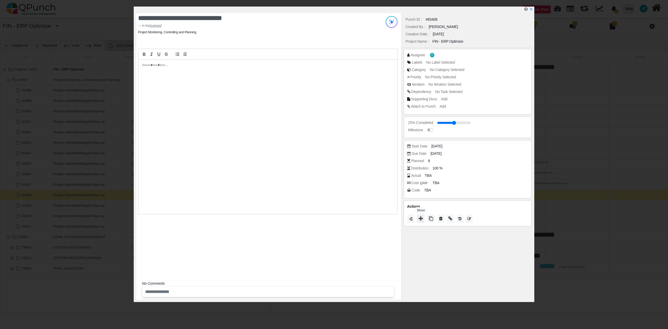
click at [419, 221] on button at bounding box center [420, 219] width 7 height 8
click at [419, 214] on span "Closed" at bounding box center [411, 215] width 15 height 4
type input "***"
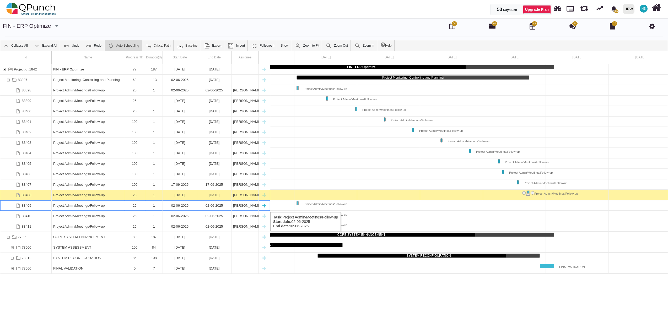
click at [99, 207] on div "Project Admin/Meetings/Follow-up" at bounding box center [87, 206] width 69 height 10
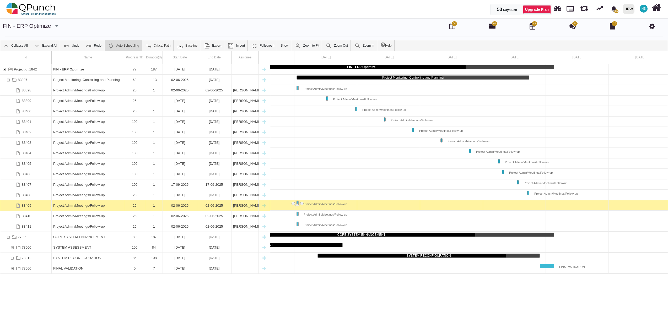
click at [99, 207] on div "Project Admin/Meetings/Follow-up" at bounding box center [87, 206] width 69 height 10
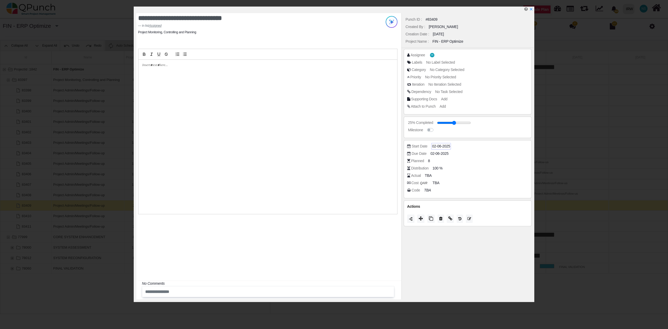
click at [434, 146] on span "02-06-2025" at bounding box center [441, 147] width 18 height 6
click at [459, 65] on div "Next month" at bounding box center [456, 63] width 12 height 5
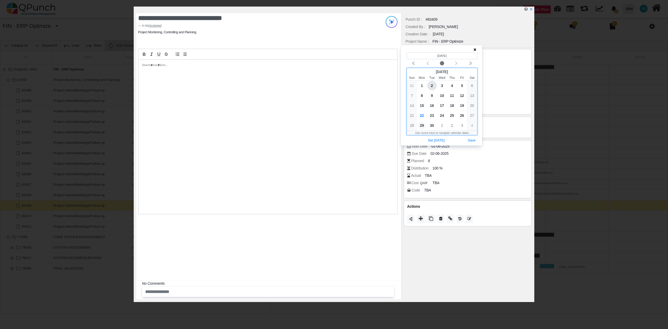
click at [421, 125] on span "29" at bounding box center [422, 125] width 8 height 8
click at [471, 142] on button "Save" at bounding box center [472, 140] width 12 height 7
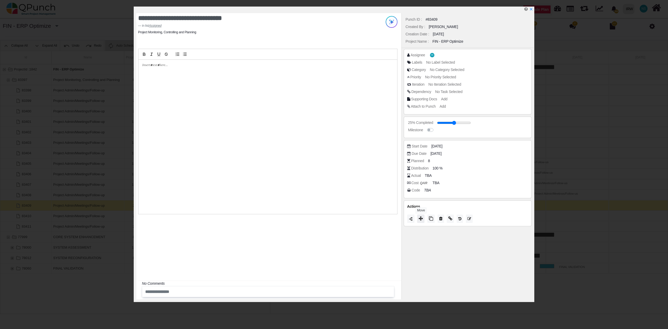
click at [422, 218] on icon at bounding box center [421, 218] width 4 height 4
click at [418, 189] on span "Progress" at bounding box center [413, 190] width 18 height 4
type input "**"
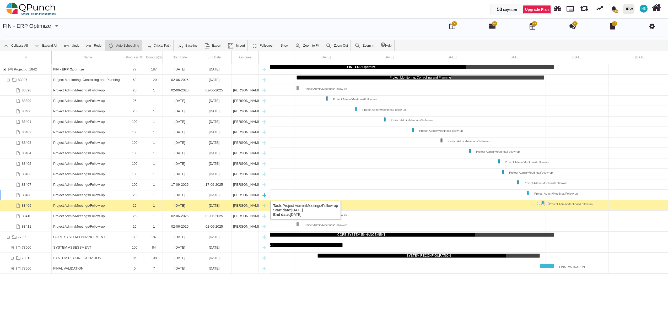
click at [134, 196] on div "25" at bounding box center [135, 195] width 18 height 10
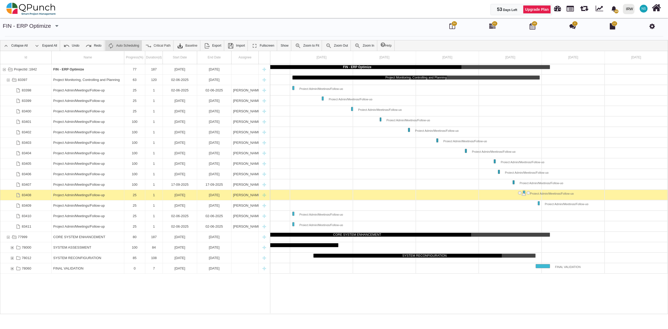
click at [134, 196] on div "25" at bounding box center [135, 195] width 18 height 10
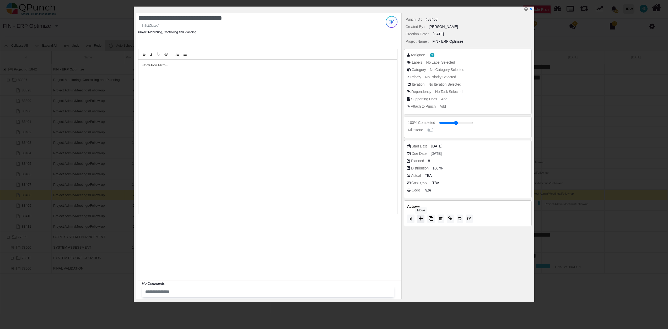
click at [423, 218] on button at bounding box center [420, 219] width 7 height 8
click at [478, 159] on icon at bounding box center [478, 157] width 4 height 5
click at [534, 8] on div at bounding box center [335, 10] width 398 height 7
click at [531, 11] on icon "x" at bounding box center [531, 9] width 4 height 4
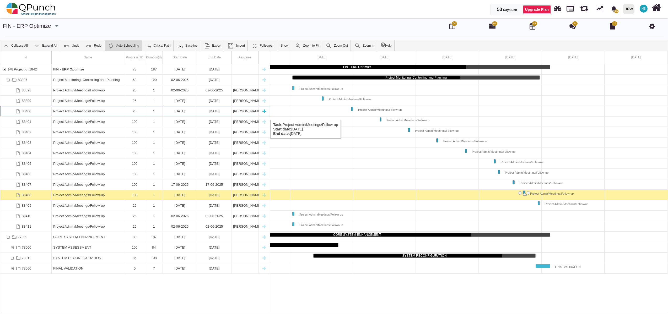
click at [139, 115] on div "25" at bounding box center [135, 111] width 18 height 10
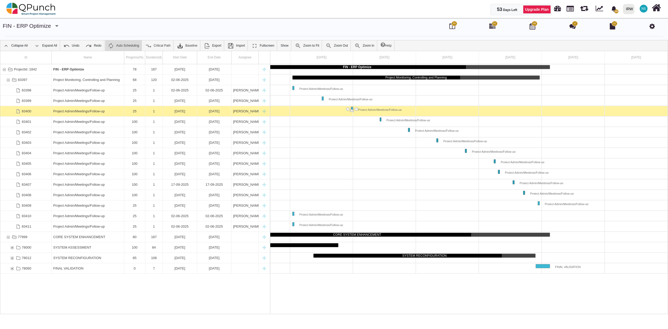
click at [139, 115] on div "25" at bounding box center [135, 111] width 18 height 10
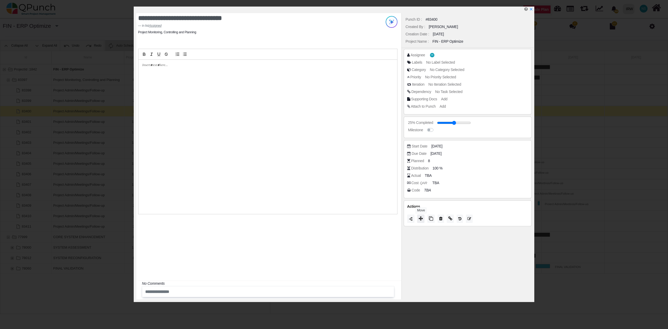
click at [421, 220] on icon at bounding box center [421, 218] width 4 height 4
click at [418, 214] on span "Closed" at bounding box center [411, 214] width 15 height 4
type input "***"
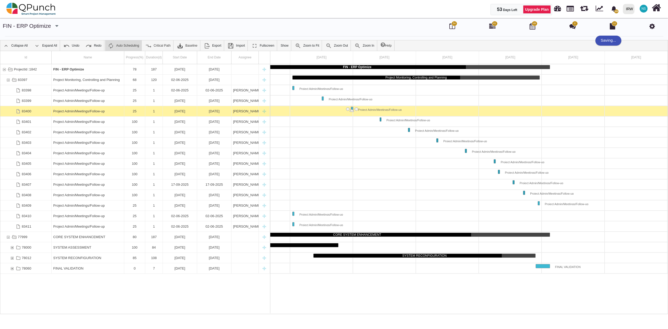
click at [478, 159] on div at bounding box center [384, 164] width 566 height 10
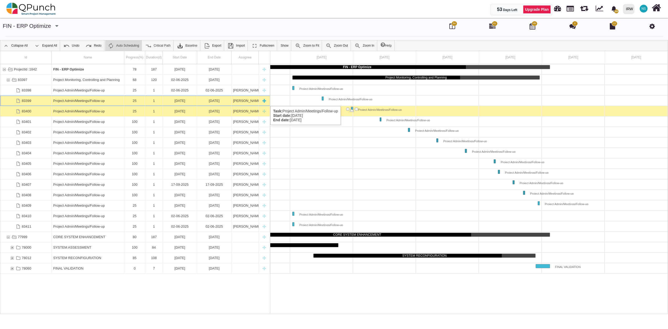
click at [131, 101] on div "25" at bounding box center [135, 101] width 18 height 10
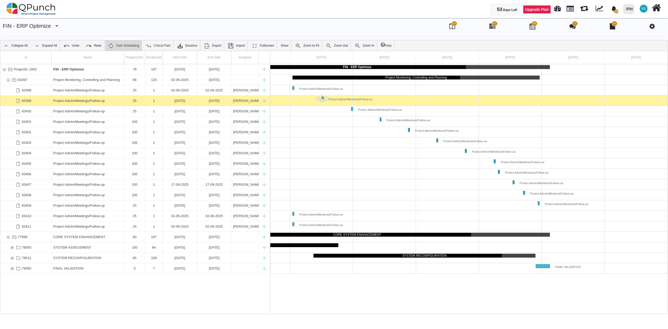
click at [131, 101] on div "25" at bounding box center [135, 101] width 18 height 10
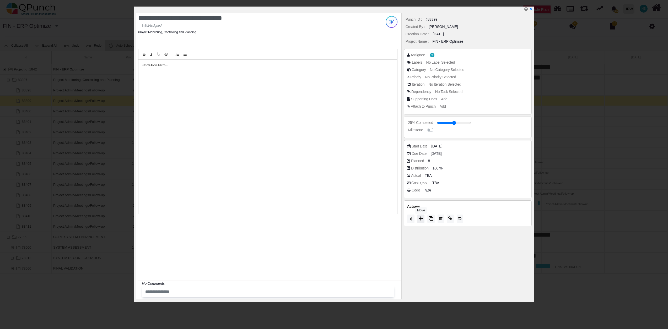
click at [422, 219] on icon at bounding box center [421, 218] width 4 height 4
click at [422, 214] on div "Closed" at bounding box center [442, 213] width 78 height 8
type input "***"
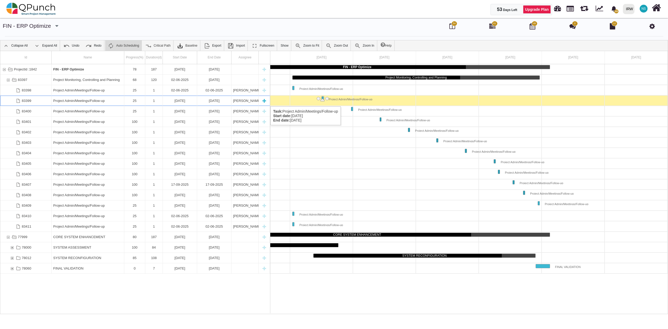
click at [133, 101] on div "25" at bounding box center [135, 101] width 18 height 10
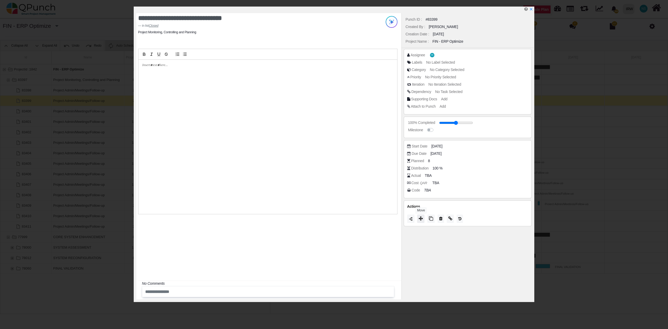
click at [424, 219] on button at bounding box center [420, 219] width 7 height 8
click at [477, 159] on icon at bounding box center [478, 159] width 4 height 5
click at [532, 8] on icon "x" at bounding box center [531, 9] width 4 height 4
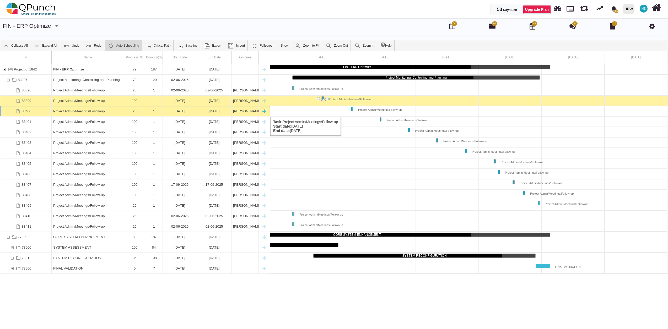
click at [137, 112] on div "25" at bounding box center [135, 111] width 18 height 10
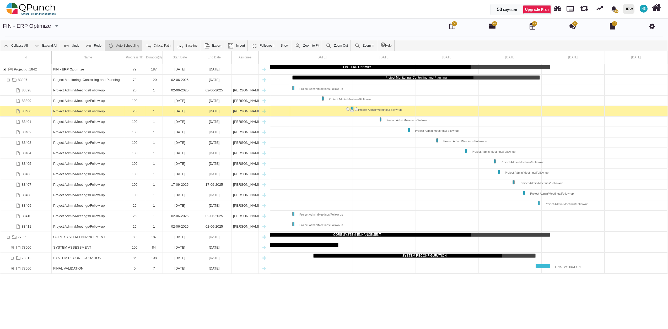
click at [137, 111] on div "25" at bounding box center [135, 111] width 18 height 10
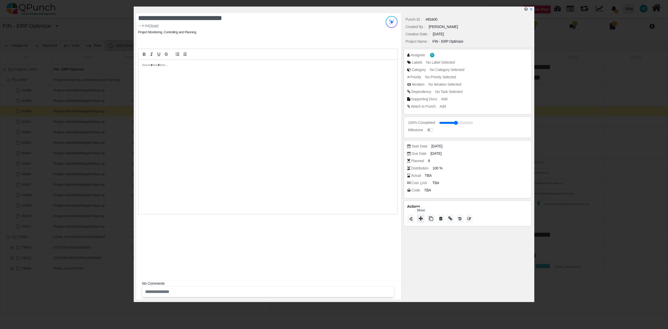
click at [423, 221] on icon at bounding box center [421, 218] width 4 height 4
click at [478, 161] on icon at bounding box center [478, 160] width 4 height 5
click at [531, 9] on icon "x" at bounding box center [531, 9] width 4 height 4
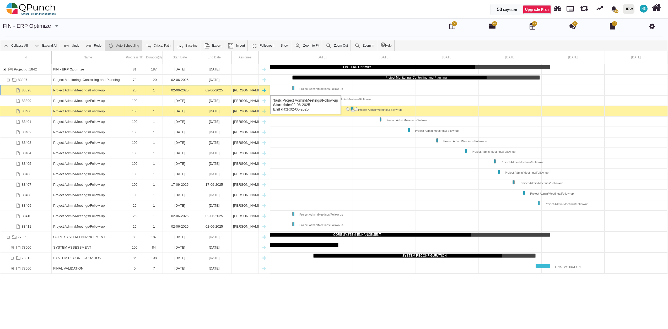
click at [138, 90] on div "25" at bounding box center [135, 90] width 18 height 10
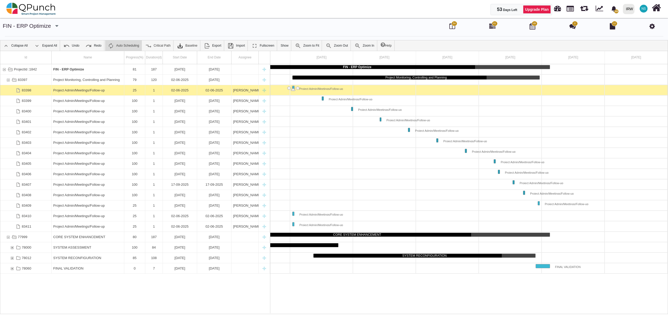
scroll to position [0, 165]
click at [138, 90] on div "25" at bounding box center [135, 90] width 18 height 10
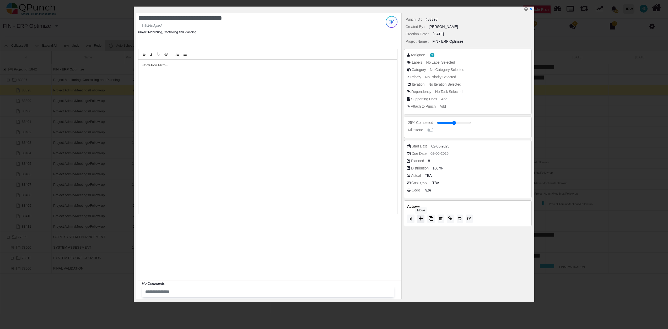
click at [423, 218] on button at bounding box center [420, 219] width 7 height 8
click at [418, 213] on span "Closed" at bounding box center [411, 211] width 15 height 4
type input "***"
click at [478, 157] on icon at bounding box center [478, 158] width 4 height 5
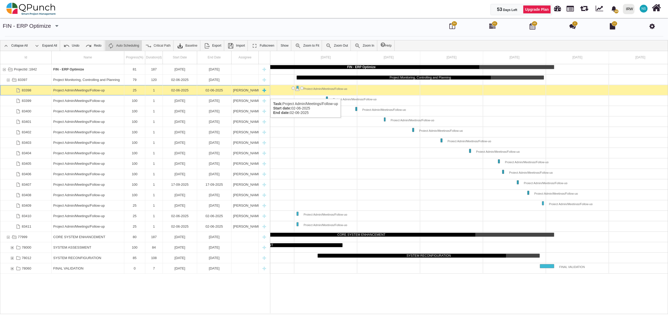
click at [134, 91] on div "25" at bounding box center [135, 90] width 18 height 10
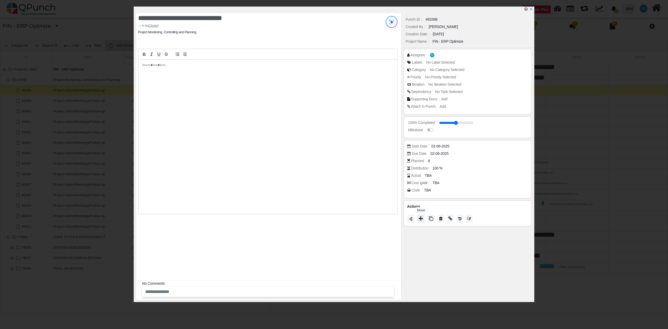
click at [421, 218] on icon at bounding box center [421, 218] width 4 height 4
click at [477, 160] on icon at bounding box center [478, 157] width 4 height 5
click at [531, 11] on icon "x" at bounding box center [531, 9] width 4 height 4
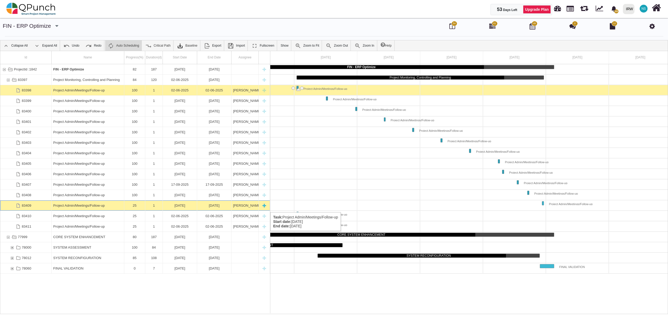
click at [137, 208] on div "25" at bounding box center [135, 206] width 18 height 10
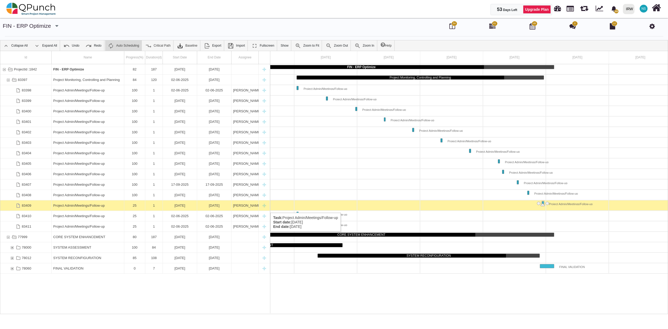
scroll to position [0, 169]
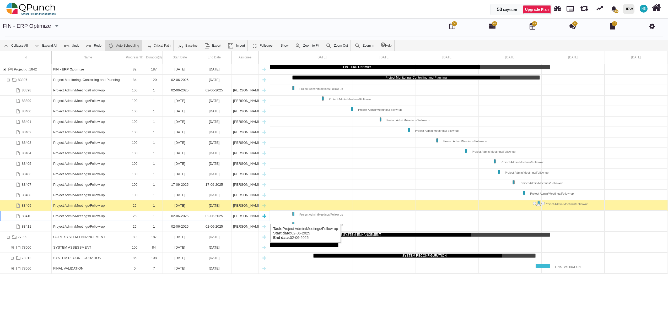
click at [138, 219] on div "25" at bounding box center [135, 216] width 18 height 10
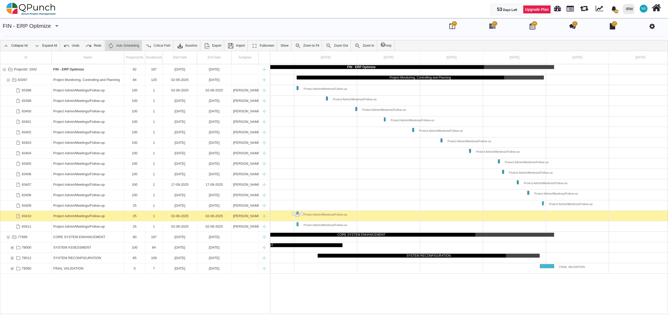
click at [138, 219] on div "25" at bounding box center [135, 216] width 18 height 10
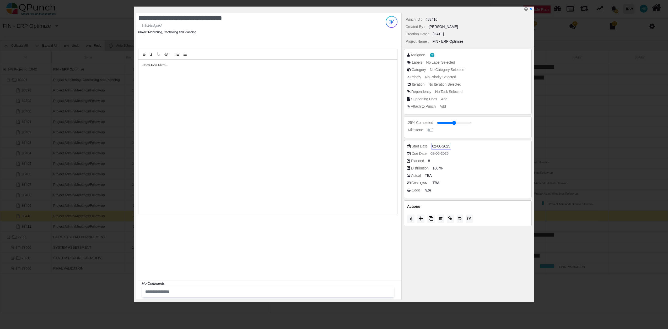
click at [437, 146] on span "02-06-2025" at bounding box center [441, 147] width 18 height 6
click at [460, 62] on div "Next month" at bounding box center [456, 63] width 12 height 5
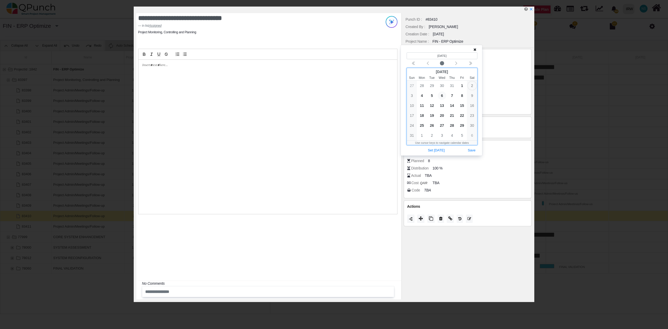
click at [442, 96] on span "6" at bounding box center [442, 95] width 8 height 8
click at [472, 153] on button "Save" at bounding box center [472, 150] width 12 height 7
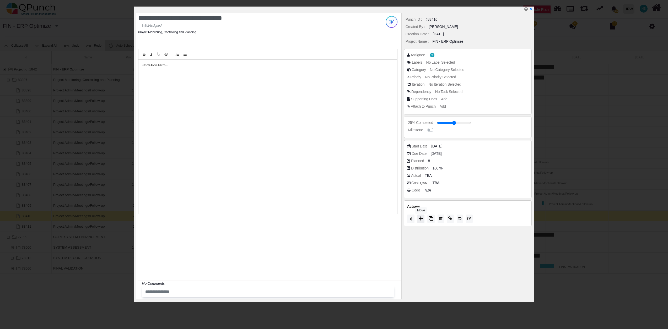
click at [419, 219] on icon at bounding box center [421, 218] width 4 height 4
click at [416, 191] on span "Progress" at bounding box center [413, 191] width 18 height 4
type input "**"
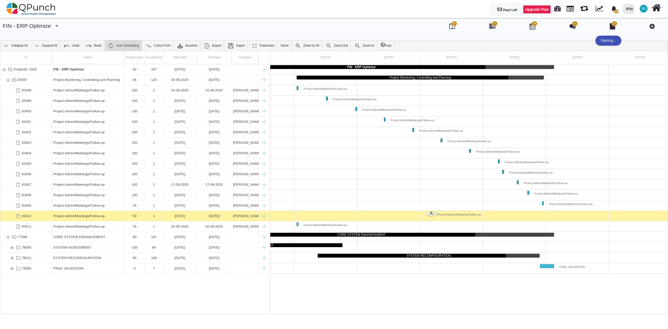
click at [478, 161] on div at bounding box center [389, 164] width 566 height 10
click at [124, 229] on div "Project Admin/Meetings/Follow-up" at bounding box center [88, 226] width 73 height 10
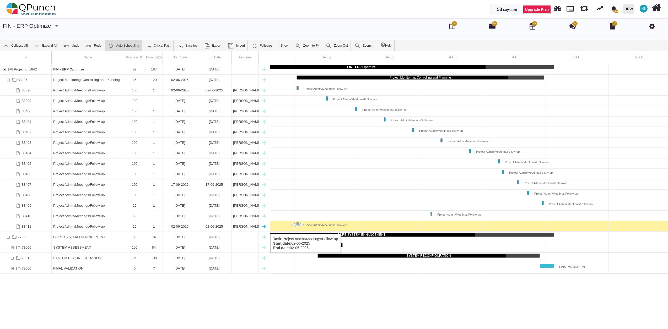
click at [125, 229] on div "83411 Project Admin/Meetings/Follow-up 25 1 02-06-2025 02-06-2025 Nadeem Sheikh" at bounding box center [135, 226] width 270 height 10
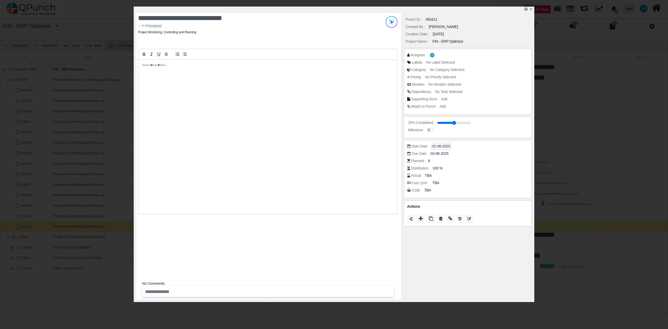
click at [436, 146] on span "02-06-2025" at bounding box center [441, 147] width 18 height 6
click at [456, 61] on icon "chevron left" at bounding box center [456, 63] width 4 height 4
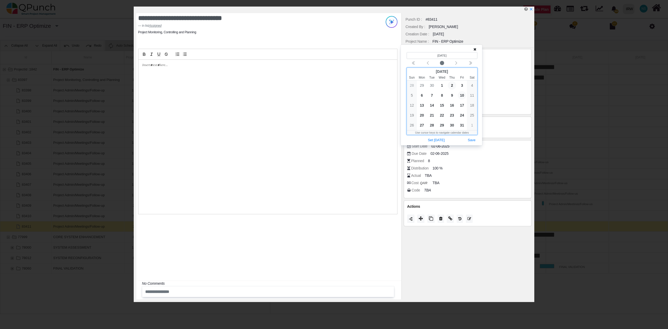
click at [463, 96] on span "10" at bounding box center [462, 95] width 8 height 8
click at [473, 144] on button "Save" at bounding box center [472, 140] width 12 height 7
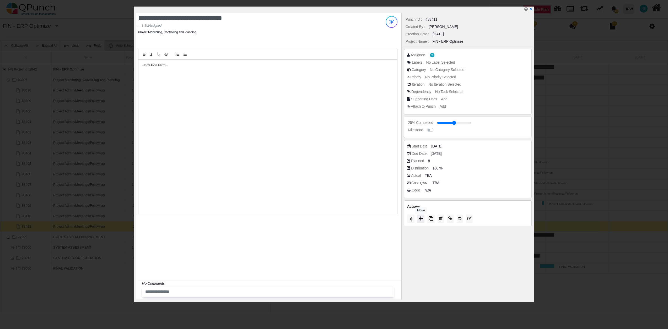
click at [422, 223] on button at bounding box center [420, 219] width 7 height 8
click at [414, 196] on span "Progress" at bounding box center [413, 196] width 18 height 4
type input "**"
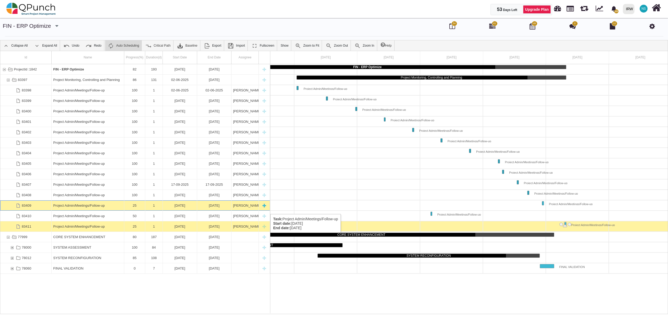
click at [141, 209] on div "25" at bounding box center [135, 206] width 18 height 10
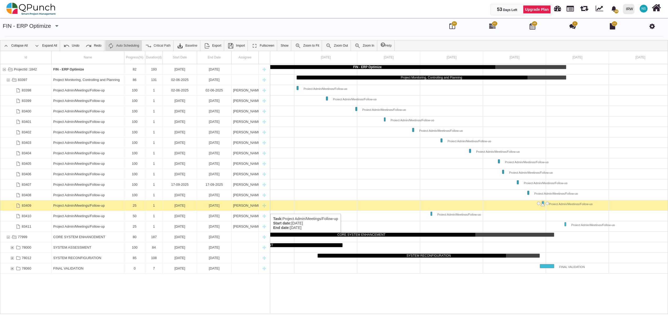
scroll to position [0, 169]
click at [141, 209] on div "25" at bounding box center [135, 206] width 18 height 10
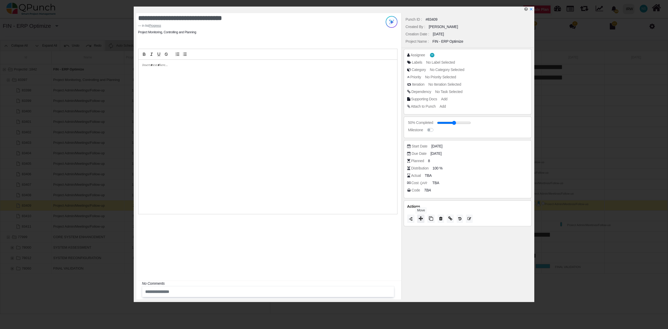
click at [422, 221] on icon at bounding box center [421, 218] width 4 height 4
click at [479, 160] on icon at bounding box center [478, 160] width 4 height 5
click at [530, 8] on icon "x" at bounding box center [531, 9] width 4 height 4
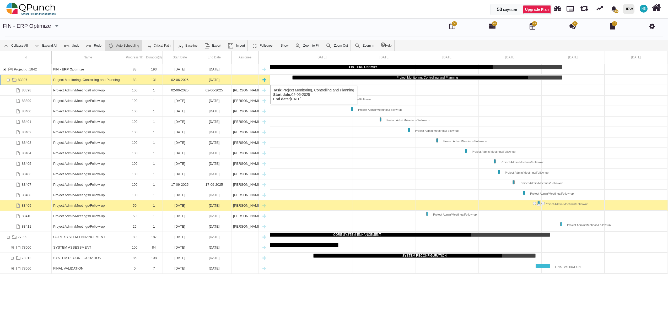
click at [8, 80] on div "83397" at bounding box center [8, 80] width 5 height 10
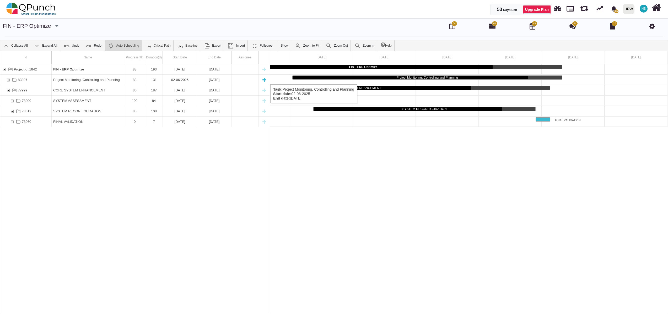
click at [8, 79] on div "83397" at bounding box center [8, 80] width 5 height 10
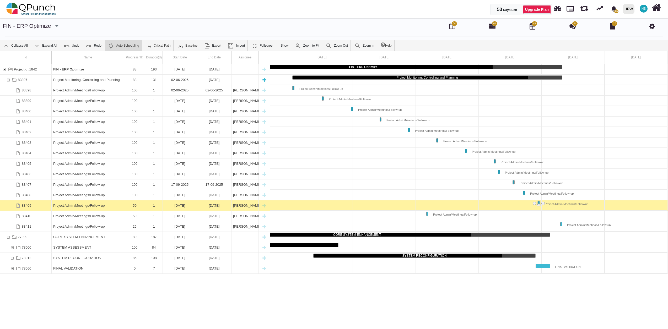
click at [8, 80] on div "83397" at bounding box center [8, 80] width 5 height 10
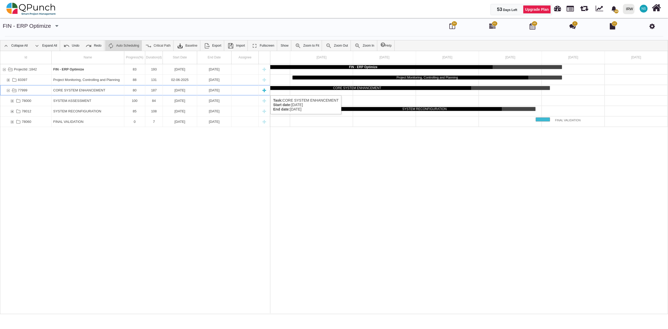
click at [6, 90] on div "77999" at bounding box center [8, 90] width 5 height 10
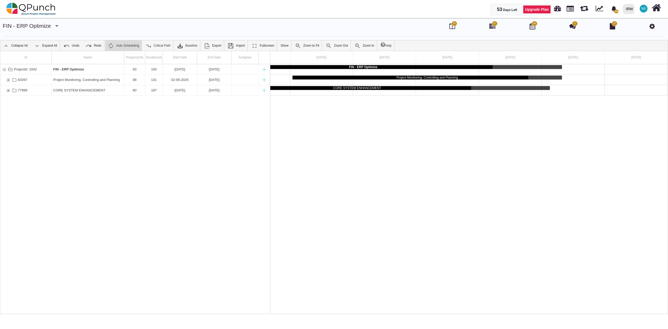
click at [6, 90] on div "77999" at bounding box center [8, 90] width 5 height 10
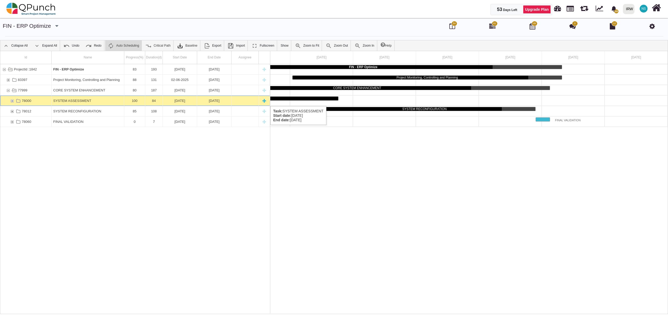
click at [12, 101] on div "78000" at bounding box center [12, 101] width 5 height 10
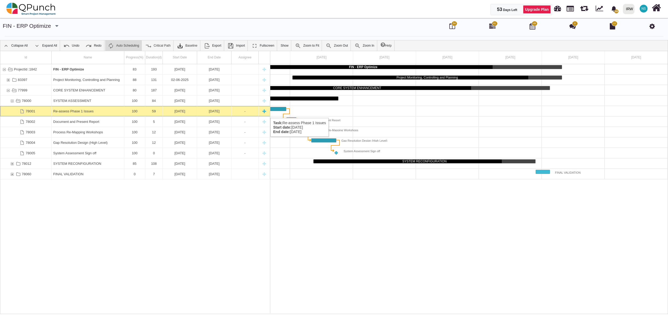
click at [247, 113] on div "-" at bounding box center [245, 111] width 24 height 10
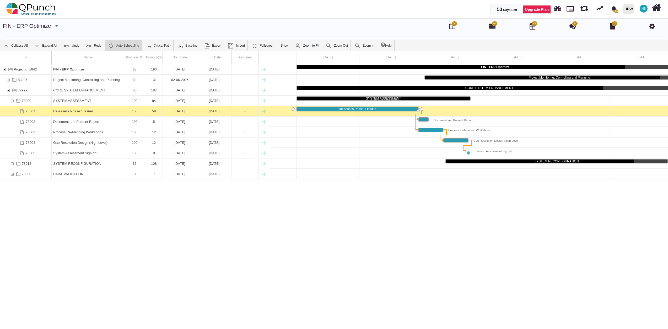
click at [247, 113] on div "-" at bounding box center [245, 111] width 24 height 10
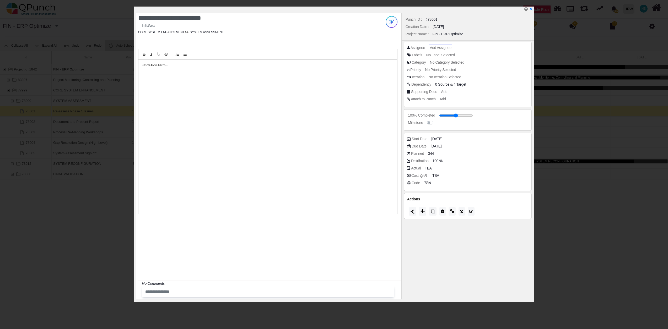
click at [440, 46] on span "Add Assignee" at bounding box center [440, 48] width 21 height 4
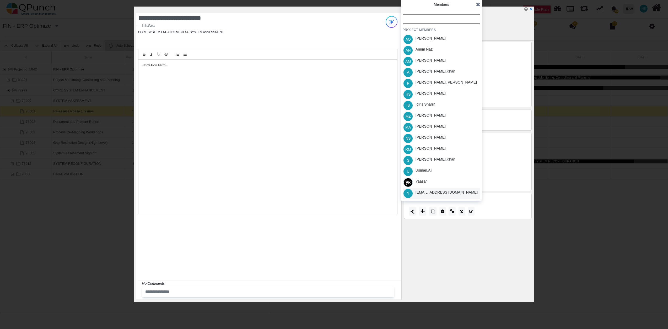
click at [433, 192] on div "[EMAIL_ADDRESS][DOMAIN_NAME]" at bounding box center [446, 193] width 62 height 6
click at [504, 170] on div "Actual TBA" at bounding box center [469, 168] width 124 height 5
click at [477, 6] on icon at bounding box center [478, 4] width 4 height 5
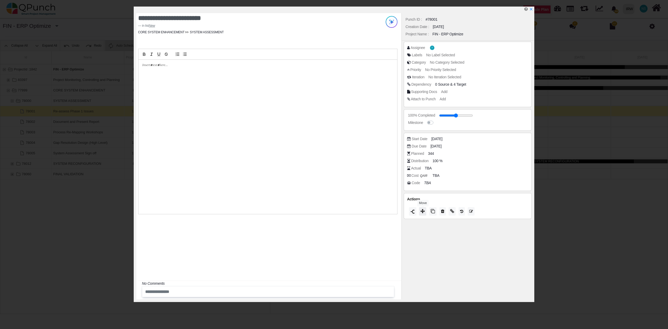
click at [422, 213] on icon at bounding box center [422, 211] width 4 height 4
click at [417, 209] on div "Closed" at bounding box center [442, 207] width 78 height 8
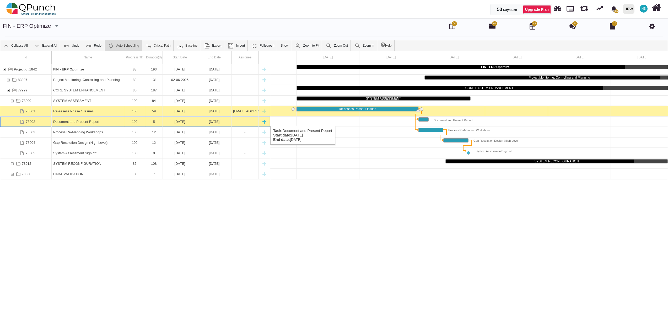
click at [71, 121] on div "Document and Present Report" at bounding box center [87, 122] width 69 height 10
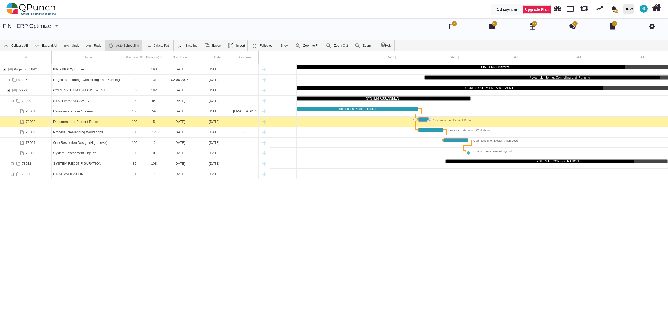
scroll to position [0, 159]
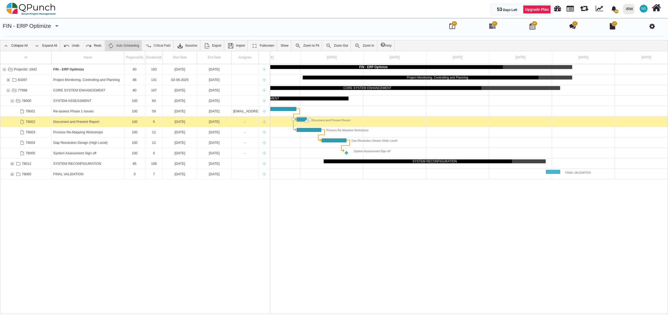
click at [71, 121] on div "Document and Present Report" at bounding box center [87, 122] width 69 height 10
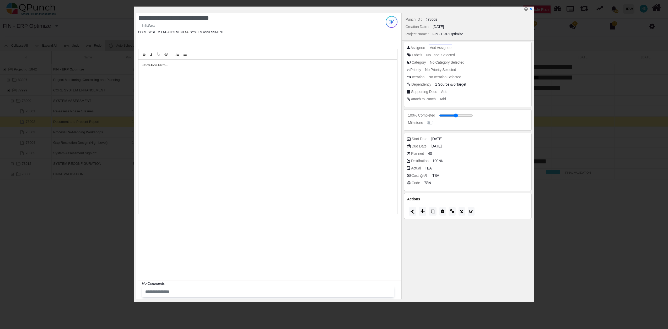
click at [440, 49] on span "Add Assignee" at bounding box center [440, 48] width 21 height 4
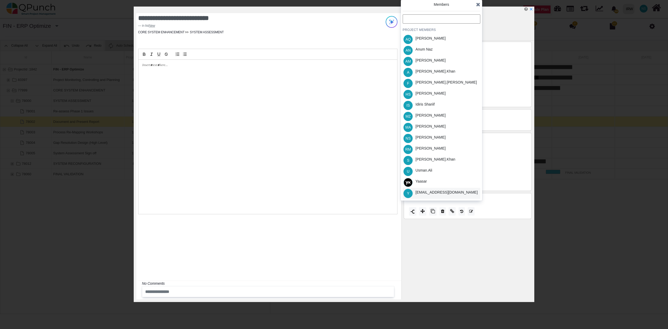
click at [434, 194] on div "[EMAIL_ADDRESS][DOMAIN_NAME]" at bounding box center [446, 193] width 62 height 6
click at [478, 5] on icon at bounding box center [478, 4] width 4 height 5
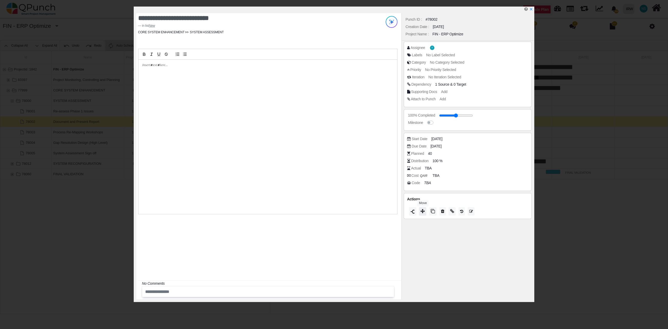
click at [424, 212] on icon at bounding box center [422, 211] width 4 height 4
click at [419, 206] on span "Closed" at bounding box center [411, 205] width 15 height 4
click at [477, 154] on icon at bounding box center [478, 151] width 4 height 5
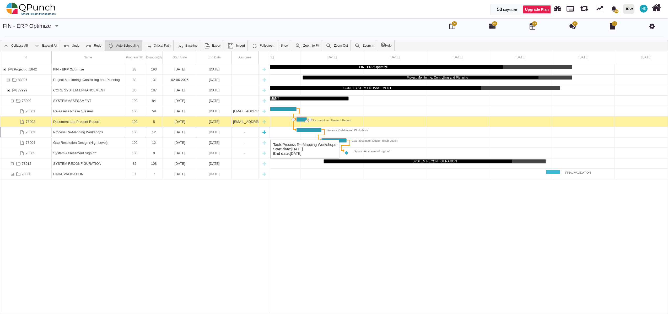
click at [110, 134] on div "Process Re-Mapping Workshops" at bounding box center [87, 132] width 69 height 10
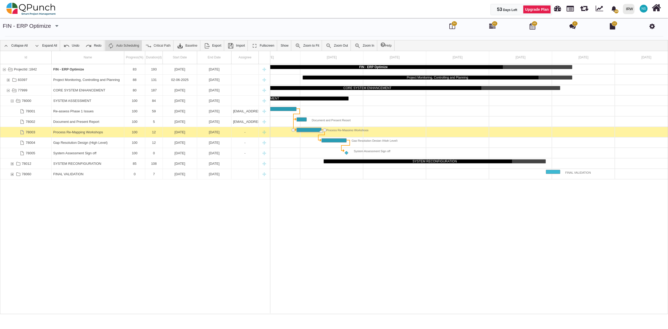
click at [110, 134] on div "Process Re-Mapping Workshops" at bounding box center [87, 132] width 69 height 10
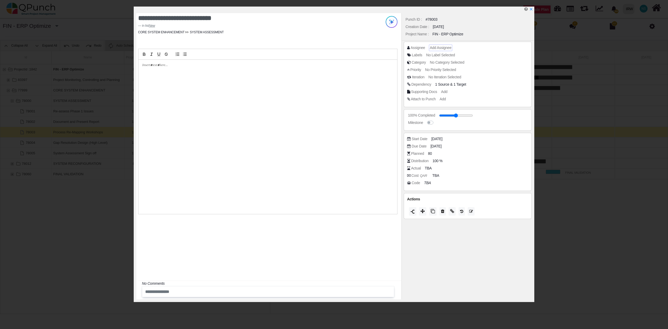
click at [437, 48] on span "Add Assignee" at bounding box center [440, 48] width 21 height 4
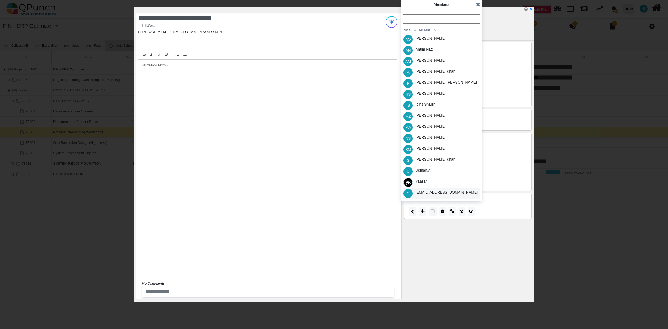
click at [429, 193] on div "[EMAIL_ADDRESS][DOMAIN_NAME]" at bounding box center [446, 193] width 62 height 6
click at [477, 8] on span at bounding box center [478, 5] width 4 height 8
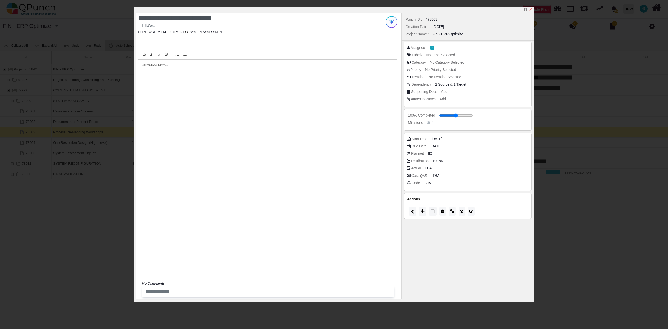
click at [532, 8] on icon "x" at bounding box center [531, 9] width 4 height 4
type input "**"
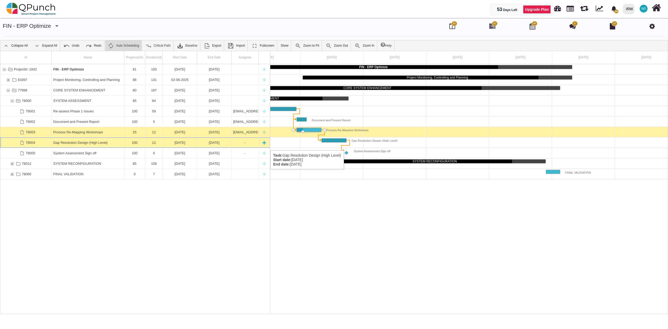
click at [89, 145] on div "Gap Resolution Design (High Level)" at bounding box center [87, 143] width 69 height 10
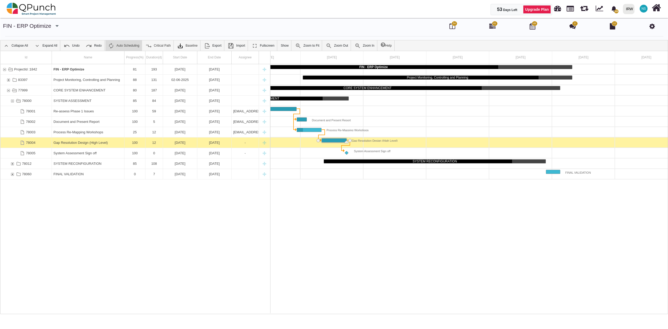
scroll to position [0, 169]
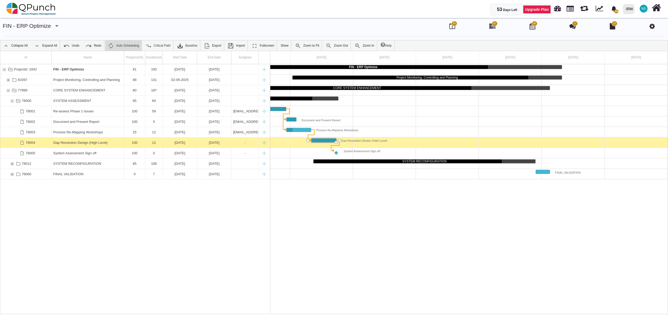
click at [89, 145] on div "Gap Resolution Design (High Level)" at bounding box center [87, 143] width 69 height 10
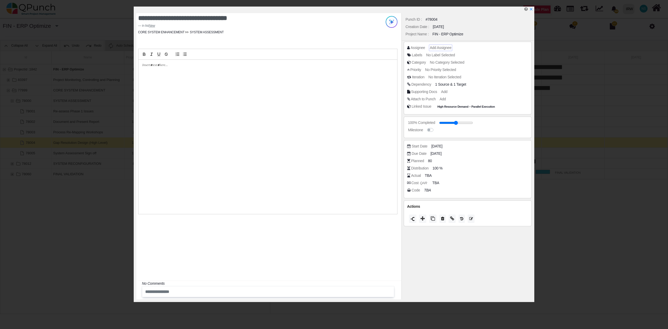
click at [444, 48] on span "Add Assignee" at bounding box center [440, 48] width 21 height 4
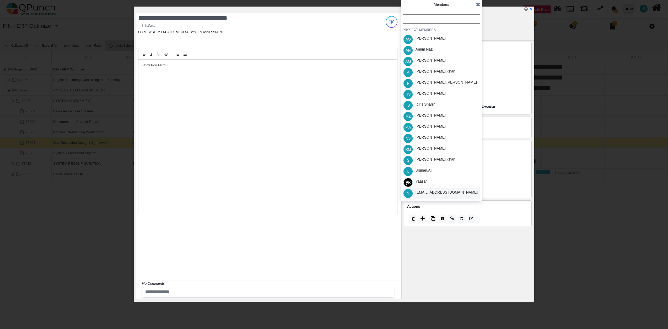
click at [438, 195] on div "[EMAIL_ADDRESS][DOMAIN_NAME]" at bounding box center [447, 193] width 66 height 11
click at [478, 4] on icon at bounding box center [478, 4] width 4 height 5
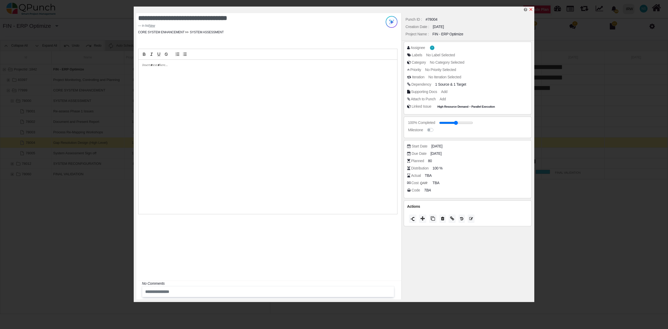
click at [532, 10] on icon "x" at bounding box center [531, 9] width 4 height 4
type input "**"
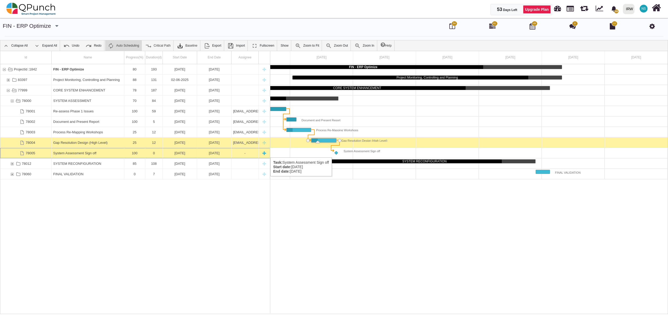
click at [83, 152] on div "System Assessment Sign off" at bounding box center [87, 153] width 69 height 10
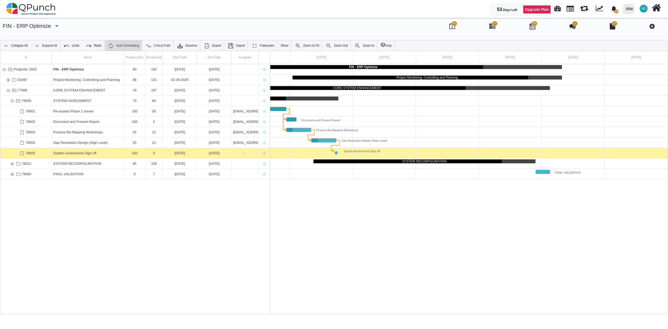
click at [83, 152] on div "System Assessment Sign off" at bounding box center [87, 153] width 69 height 10
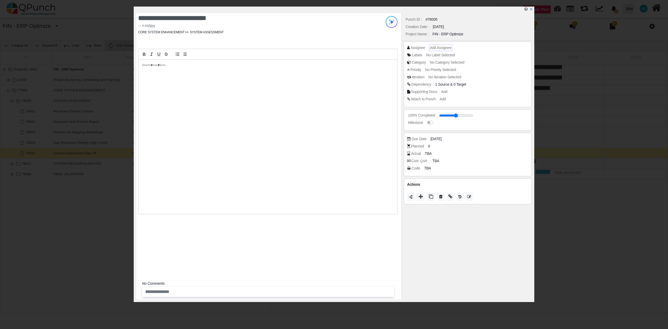
click at [445, 47] on span "Add Assignee" at bounding box center [440, 48] width 21 height 4
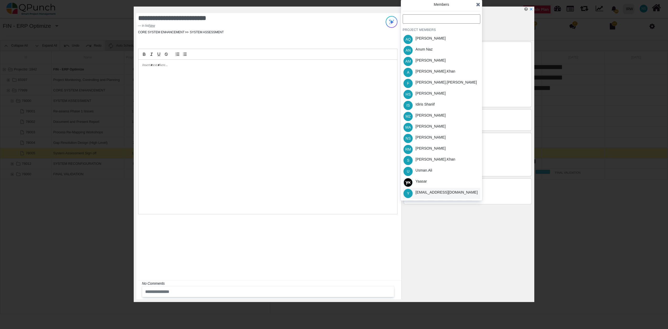
click at [451, 195] on div "[EMAIL_ADDRESS][DOMAIN_NAME]" at bounding box center [447, 193] width 66 height 11
click at [479, 5] on icon at bounding box center [478, 4] width 4 height 5
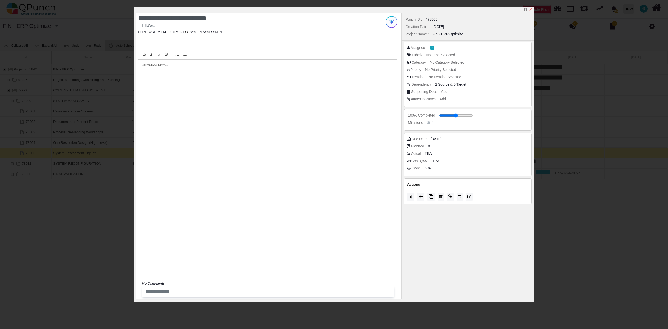
click at [532, 10] on icon "x" at bounding box center [531, 9] width 4 height 4
type input "**"
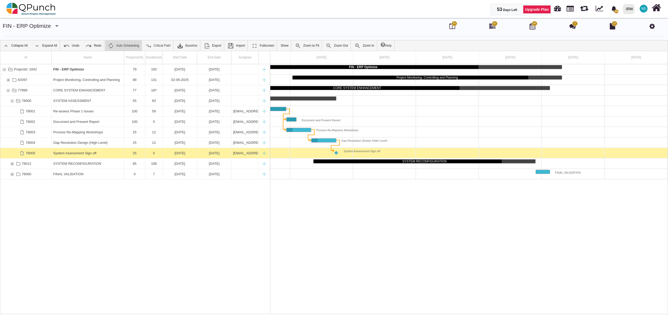
click at [645, 7] on span "NS" at bounding box center [644, 9] width 8 height 8
click at [637, 25] on link "Subscription Settings" at bounding box center [628, 23] width 46 height 7
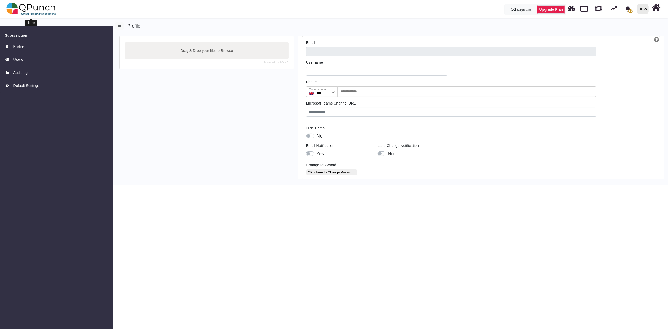
type input "**********"
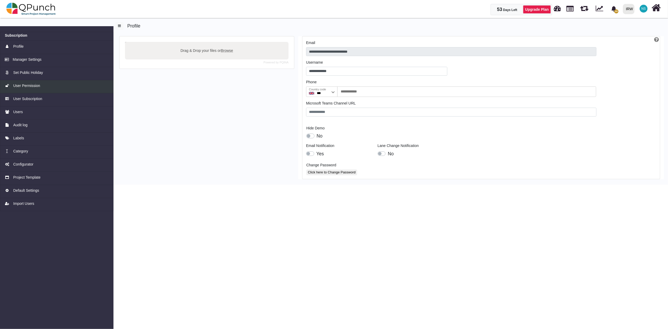
click at [37, 81] on link "User Permission" at bounding box center [56, 86] width 113 height 13
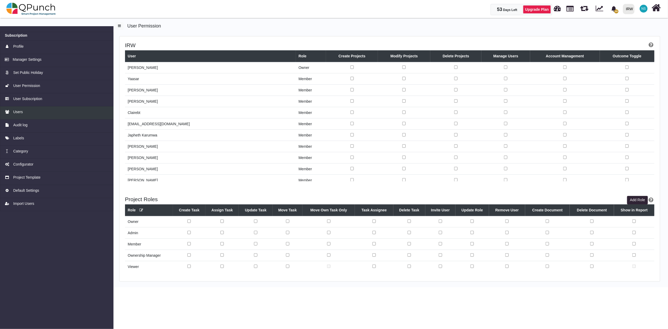
click at [30, 111] on div "Users" at bounding box center [57, 112] width 104 height 6
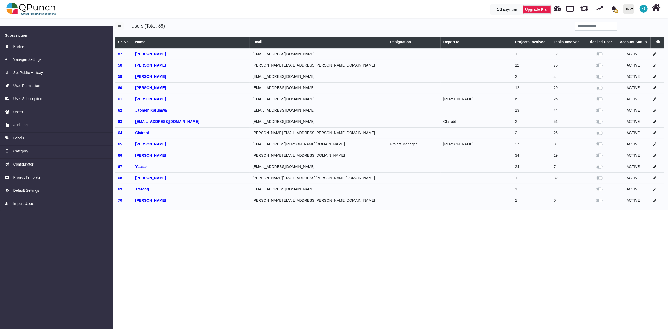
scroll to position [607, 0]
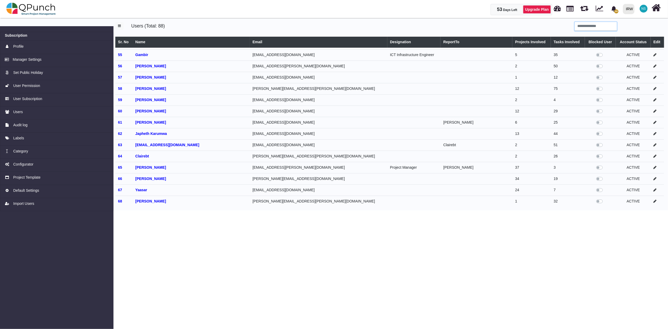
click at [592, 29] on input "search" at bounding box center [596, 26] width 42 height 9
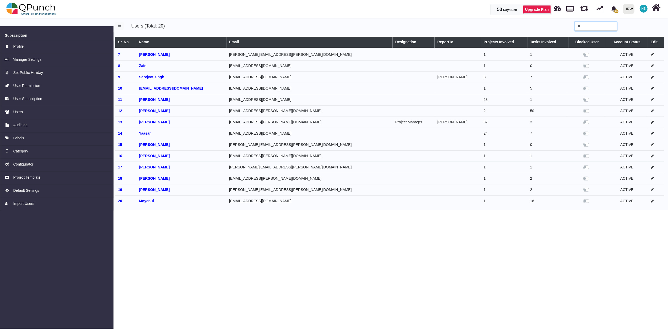
scroll to position [0, 0]
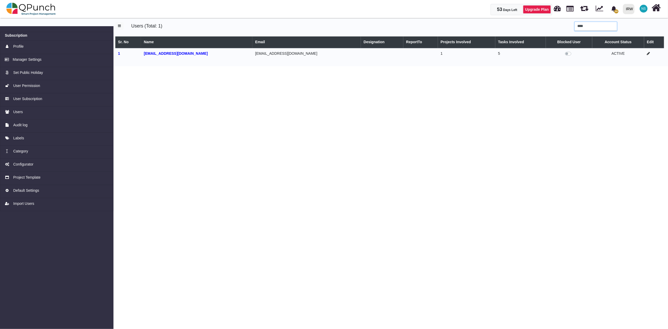
type input "****"
click at [648, 53] on icon at bounding box center [648, 54] width 3 height 4
select select
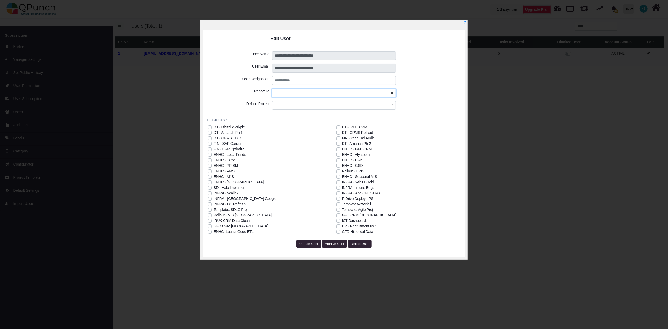
click at [365, 94] on select "**********" at bounding box center [334, 93] width 124 height 9
click at [350, 108] on select "**********" at bounding box center [334, 105] width 124 height 9
click at [351, 144] on div "DT - Amanah Ph 2" at bounding box center [356, 144] width 29 height 6
click at [326, 103] on select "**********" at bounding box center [334, 105] width 124 height 9
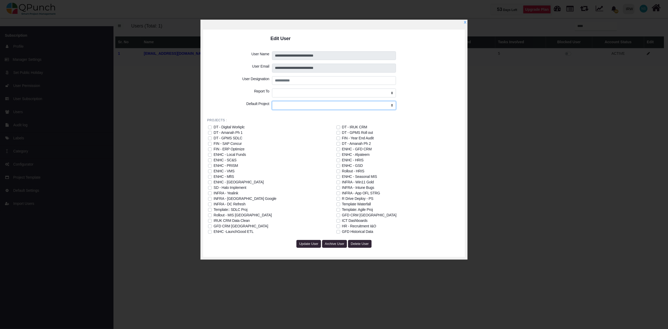
select select "****"
click at [272, 101] on select "**********" at bounding box center [334, 105] width 124 height 9
click at [302, 243] on span "Update User" at bounding box center [308, 244] width 19 height 4
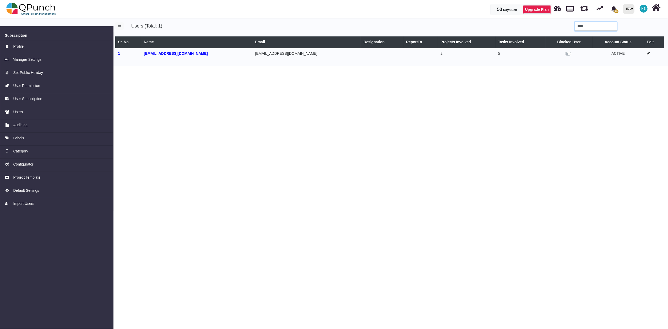
click at [593, 24] on input "****" at bounding box center [596, 26] width 42 height 9
drag, startPoint x: 593, startPoint y: 24, endPoint x: 543, endPoint y: 25, distance: 49.8
click at [543, 25] on div "****" at bounding box center [529, 26] width 263 height 9
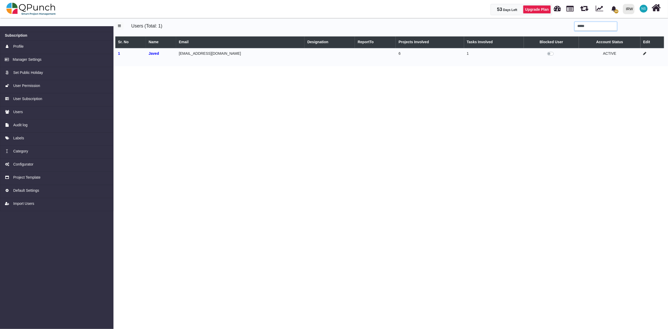
type input "*****"
click at [644, 55] on icon at bounding box center [644, 54] width 3 height 4
select select
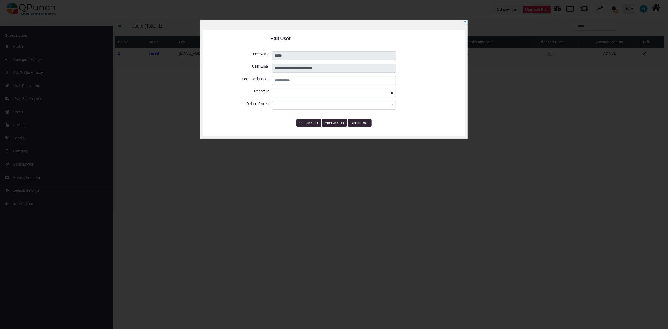
select select
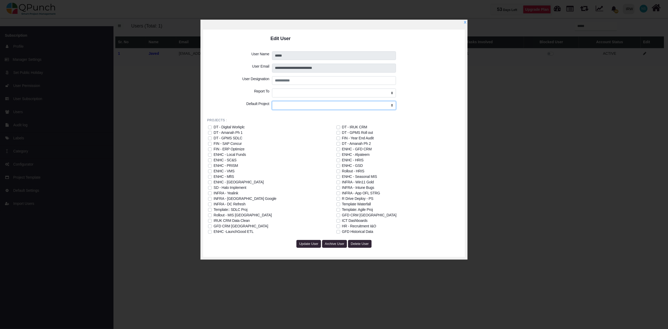
click at [297, 106] on select "**********" at bounding box center [334, 105] width 124 height 9
click at [408, 182] on div "INFRA - Win11 Gold" at bounding box center [401, 183] width 128 height 6
click at [342, 143] on label "DT - Amanah Ph 2" at bounding box center [356, 144] width 29 height 6
click at [214, 188] on label "SD - Halo Implement" at bounding box center [230, 188] width 33 height 6
click at [344, 133] on div "DT - GPMS Roll out" at bounding box center [357, 133] width 31 height 6
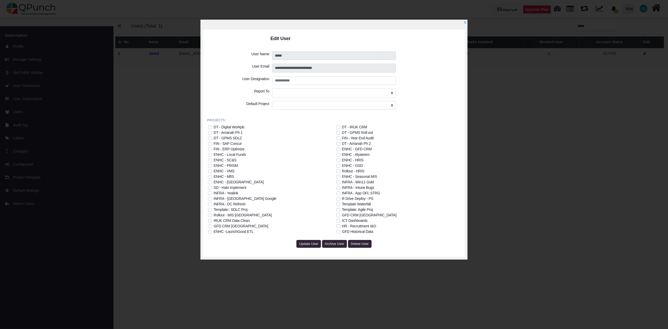
click at [211, 140] on div "DT - GPMS SDLC" at bounding box center [272, 139] width 128 height 6
click at [214, 139] on label "DT - GPMS SDLC" at bounding box center [228, 139] width 29 height 6
click at [238, 148] on div "FIN - ERP Optimize" at bounding box center [229, 150] width 31 height 6
click at [214, 204] on label "INFRA - DC Refresh" at bounding box center [230, 205] width 32 height 6
click at [318, 105] on select "**********" at bounding box center [334, 105] width 124 height 9
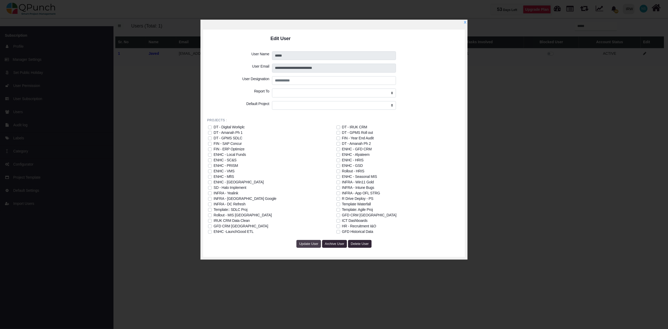
click at [306, 245] on span "Update User" at bounding box center [308, 244] width 19 height 4
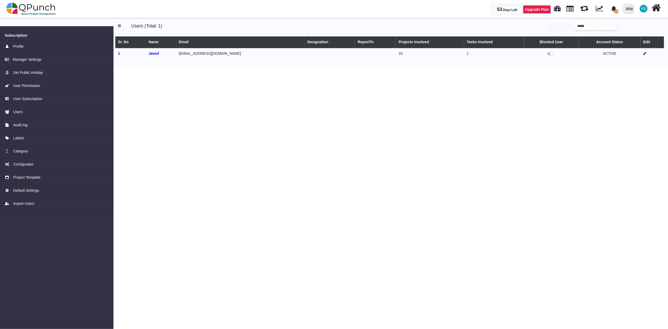
click at [643, 54] on icon at bounding box center [644, 54] width 3 height 4
select select
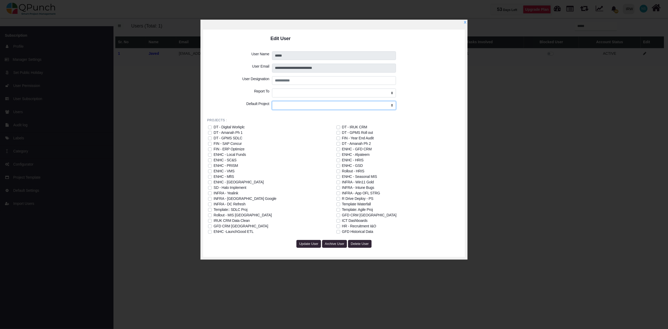
click at [332, 108] on select "**********" at bounding box center [334, 105] width 124 height 9
select select "****"
click at [272, 101] on select "**********" at bounding box center [334, 105] width 124 height 9
click at [303, 242] on span "Update User" at bounding box center [308, 244] width 19 height 4
click at [303, 244] on span "Update User" at bounding box center [308, 244] width 19 height 4
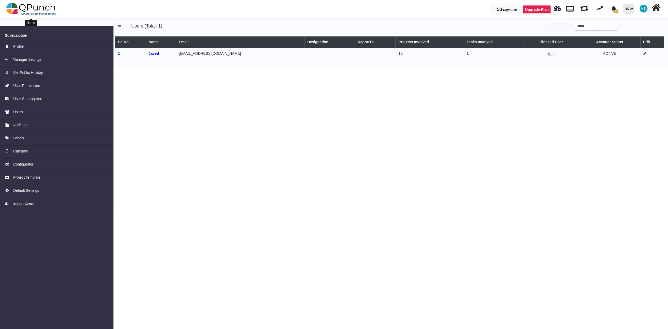
click at [41, 9] on img at bounding box center [31, 9] width 50 height 16
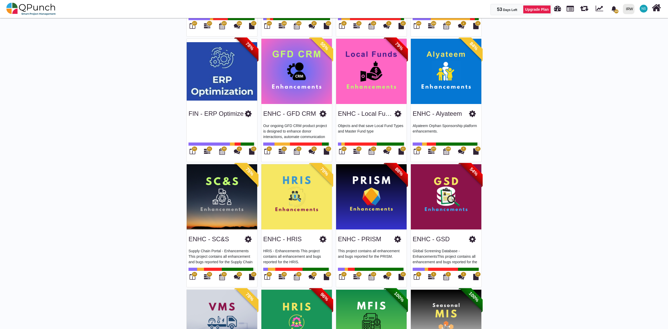
scroll to position [250, 0]
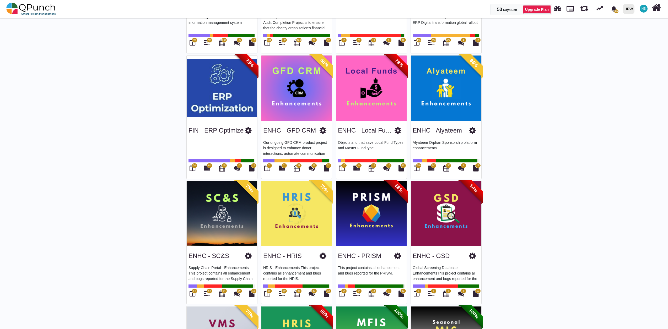
click at [208, 168] on span "61" at bounding box center [210, 165] width 6 height 5
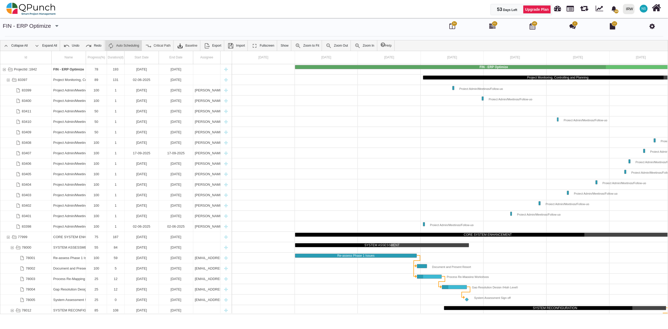
scroll to position [0, 37]
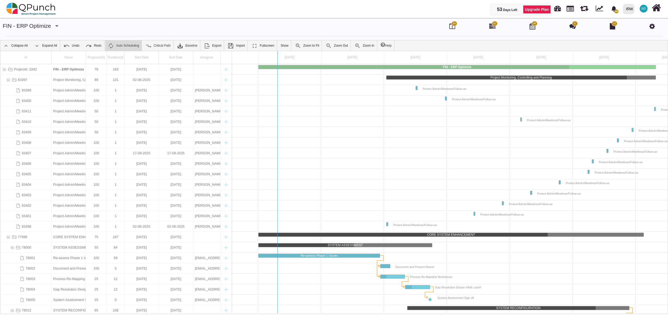
drag, startPoint x: 232, startPoint y: 133, endPoint x: 277, endPoint y: 136, distance: 45.5
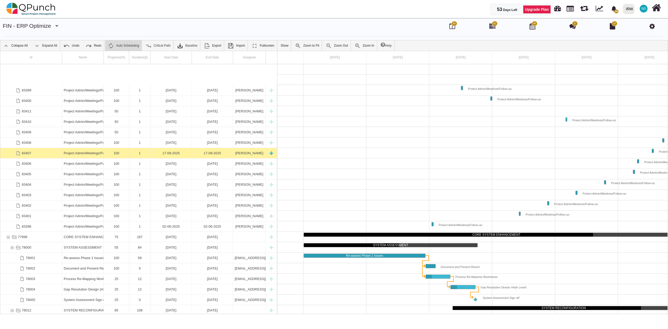
scroll to position [63, 0]
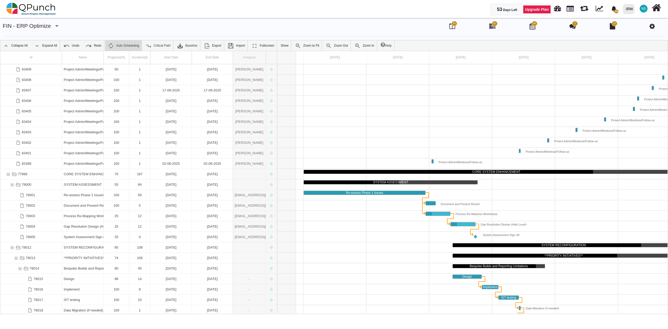
drag, startPoint x: 267, startPoint y: 60, endPoint x: 296, endPoint y: 65, distance: 29.7
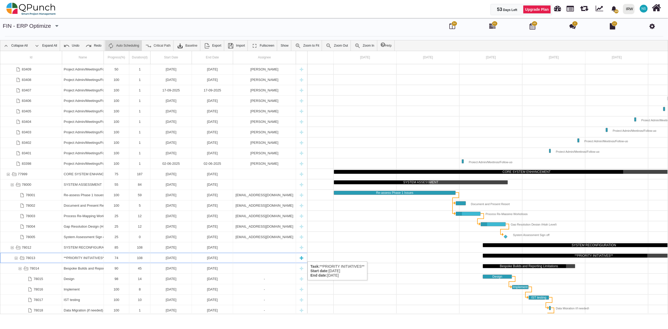
click at [68, 256] on div "**PRIORITY INITIATIVES**" at bounding box center [83, 258] width 38 height 10
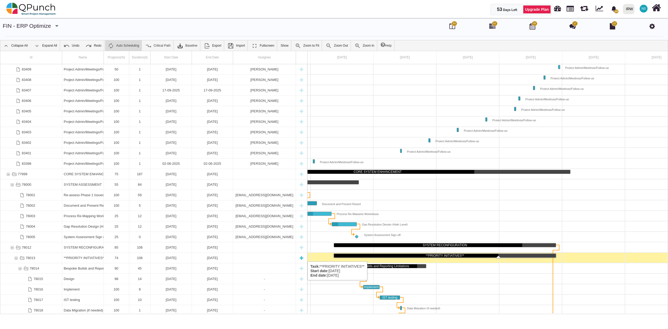
click at [258, 256] on div "Task: **PRIORITY INITIATIVES** Start date: 12-06-2025 End date: 27-09-2025" at bounding box center [264, 258] width 59 height 10
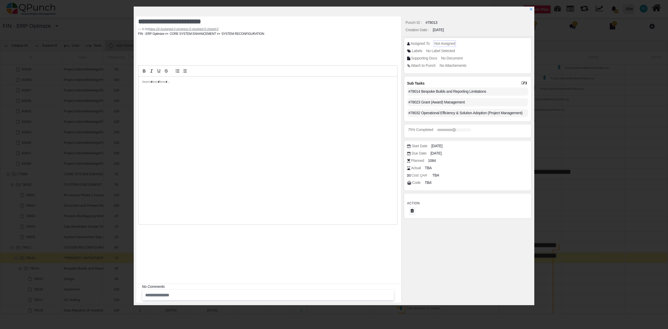
click at [448, 44] on span "Not Assigned" at bounding box center [444, 43] width 21 height 4
click at [436, 43] on span "Not Assigned" at bounding box center [444, 43] width 21 height 4
click at [530, 10] on icon "x" at bounding box center [531, 9] width 4 height 4
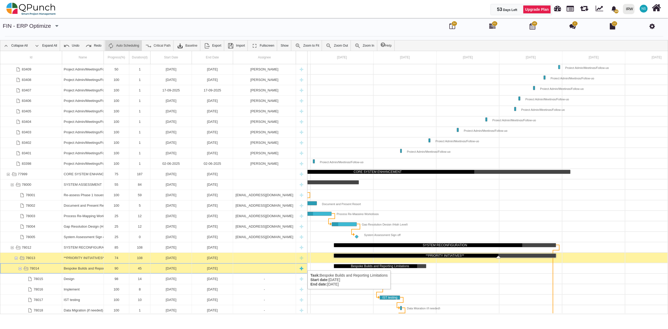
click at [95, 265] on div "Bespoke Builds and Reporting Limitations" at bounding box center [83, 268] width 38 height 10
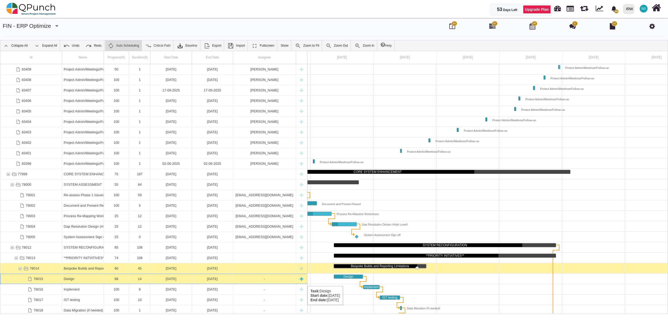
click at [83, 281] on div "Design" at bounding box center [83, 279] width 38 height 10
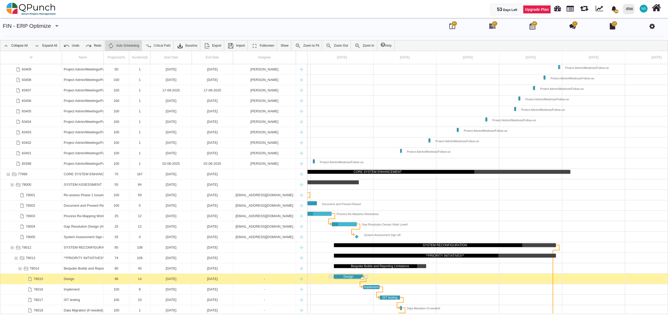
click at [83, 281] on div "Design" at bounding box center [83, 279] width 38 height 10
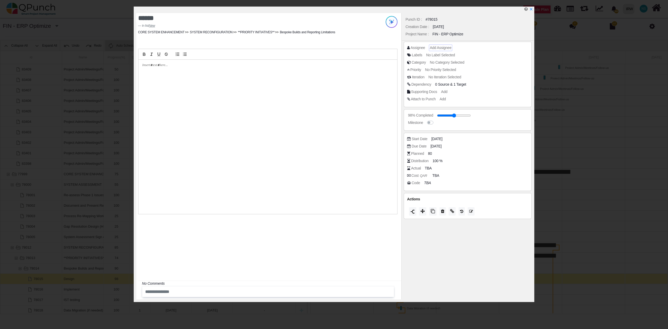
click at [438, 46] on span "Add Assignee" at bounding box center [440, 48] width 21 height 4
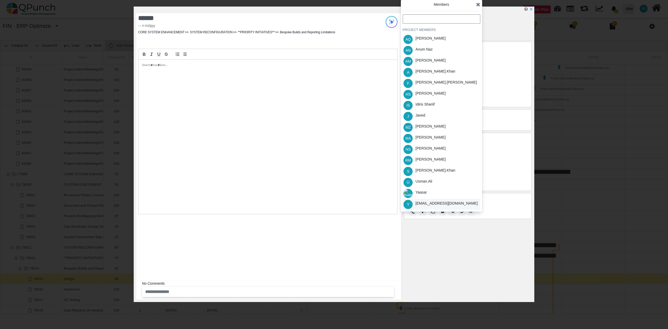
drag, startPoint x: 419, startPoint y: 206, endPoint x: 420, endPoint y: 203, distance: 3.2
click at [419, 205] on div "[EMAIL_ADDRESS][DOMAIN_NAME]" at bounding box center [446, 204] width 62 height 6
click at [478, 4] on icon at bounding box center [478, 4] width 4 height 5
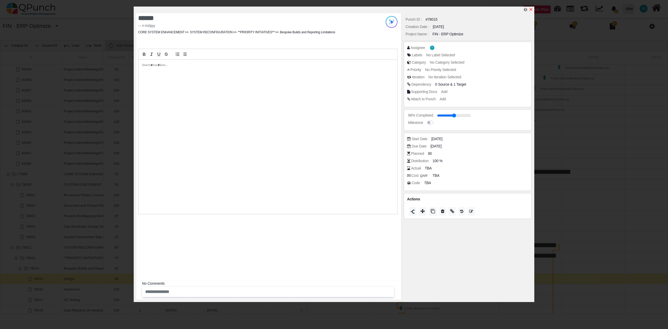
click at [532, 10] on icon "x" at bounding box center [531, 9] width 4 height 4
type input "**"
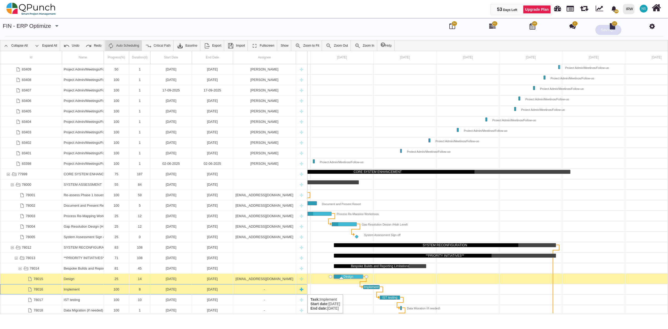
click at [66, 292] on div "Implement" at bounding box center [83, 289] width 38 height 10
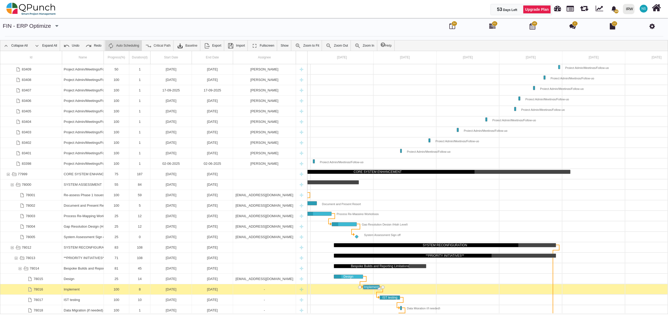
scroll to position [0, 206]
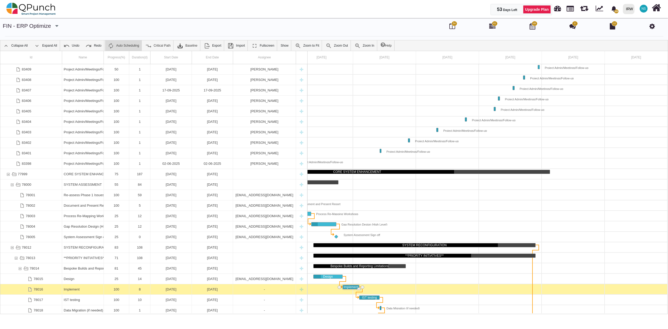
click at [66, 292] on div "Implement" at bounding box center [83, 289] width 38 height 10
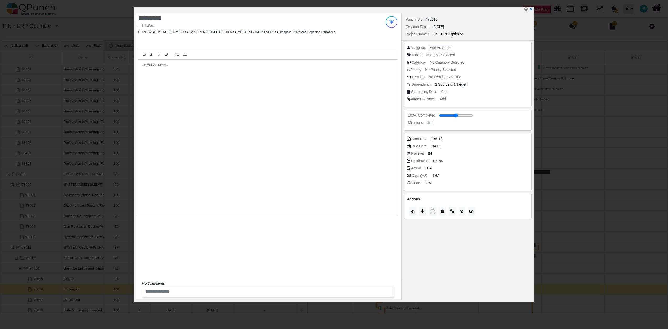
click at [442, 46] on span "Add Assignee" at bounding box center [440, 48] width 21 height 4
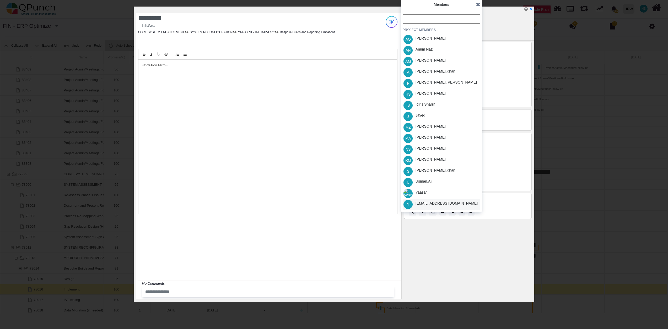
click at [422, 204] on div "[EMAIL_ADDRESS][DOMAIN_NAME]" at bounding box center [446, 204] width 62 height 6
click at [480, 7] on icon at bounding box center [478, 4] width 4 height 5
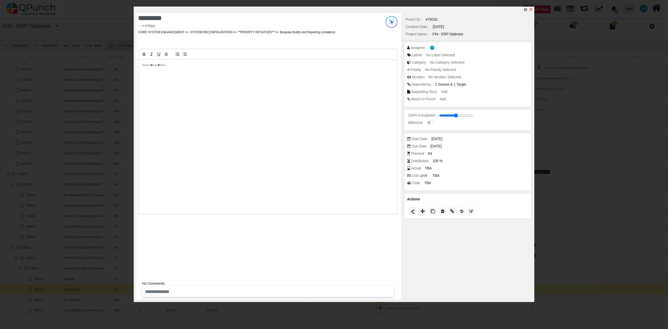
click at [531, 9] on icon "x" at bounding box center [531, 9] width 4 height 4
type input "**"
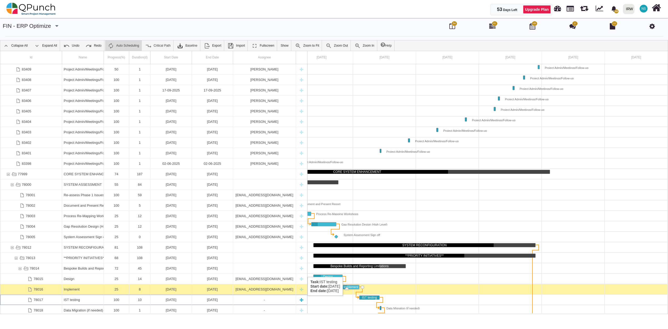
click at [73, 301] on div "IST testing" at bounding box center [83, 300] width 38 height 10
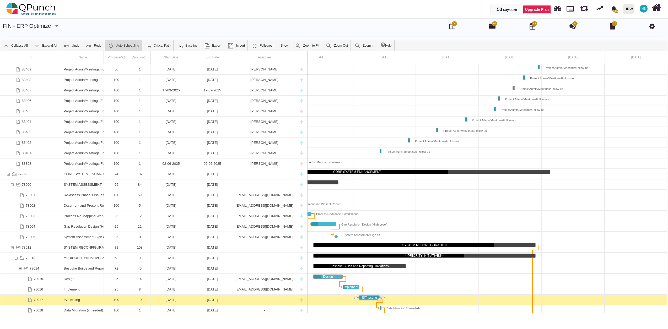
click at [73, 301] on div "IST testing" at bounding box center [83, 300] width 38 height 10
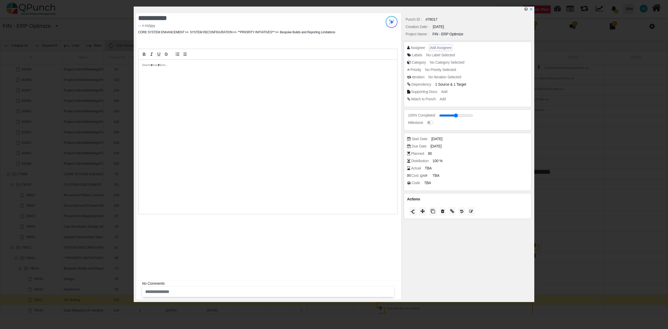
click at [448, 49] on span "Add Assignee" at bounding box center [440, 48] width 21 height 4
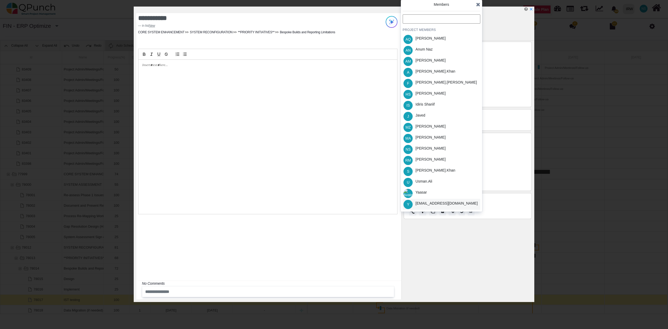
click at [436, 206] on div "[EMAIL_ADDRESS][DOMAIN_NAME]" at bounding box center [446, 204] width 62 height 6
click at [478, 4] on icon at bounding box center [478, 4] width 4 height 5
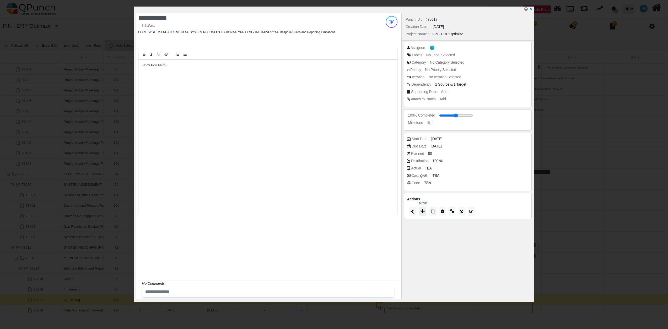
click at [421, 213] on icon at bounding box center [422, 211] width 4 height 4
click at [416, 207] on span "Closed" at bounding box center [411, 206] width 15 height 4
click at [479, 154] on icon at bounding box center [478, 153] width 4 height 5
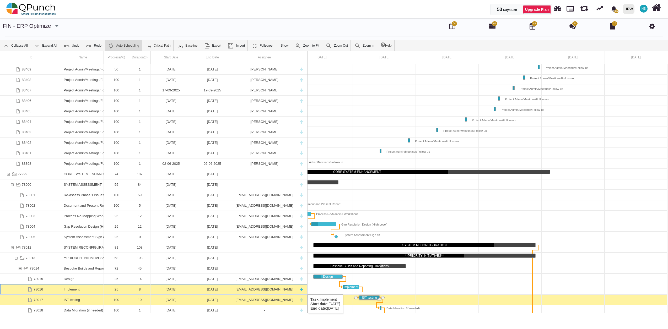
click at [119, 290] on div "25" at bounding box center [116, 289] width 22 height 10
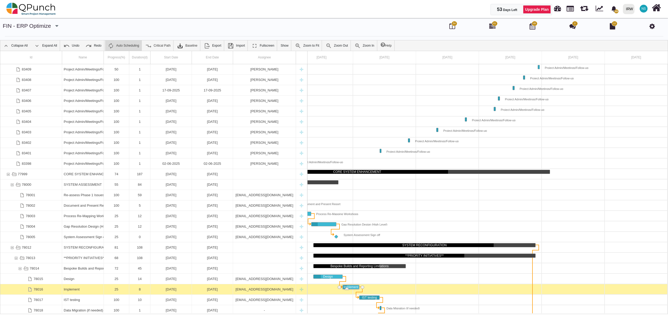
click at [119, 290] on div "25" at bounding box center [116, 289] width 22 height 10
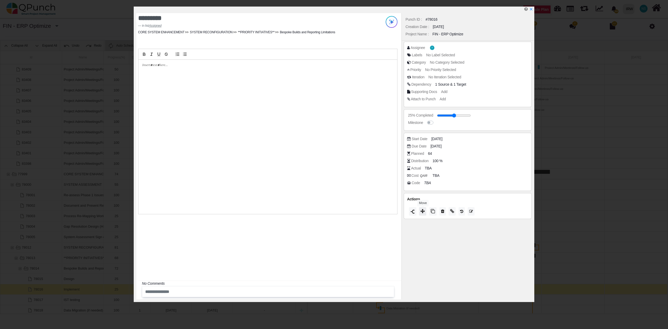
click at [424, 211] on icon at bounding box center [422, 211] width 4 height 4
click at [415, 206] on span "Closed" at bounding box center [411, 204] width 15 height 4
type input "***"
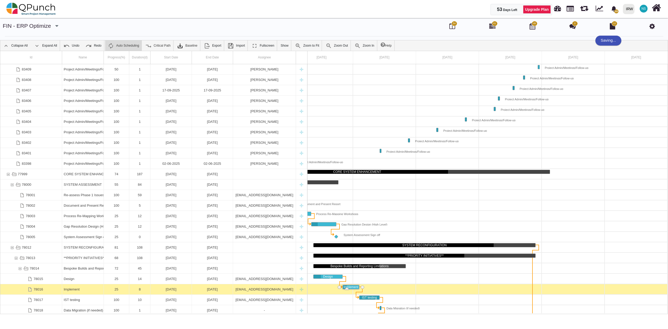
click at [477, 149] on div at bounding box center [384, 153] width 566 height 10
click at [118, 280] on div "25" at bounding box center [116, 279] width 22 height 10
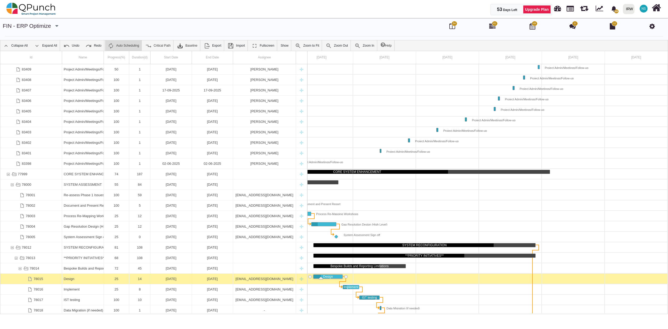
scroll to position [0, 186]
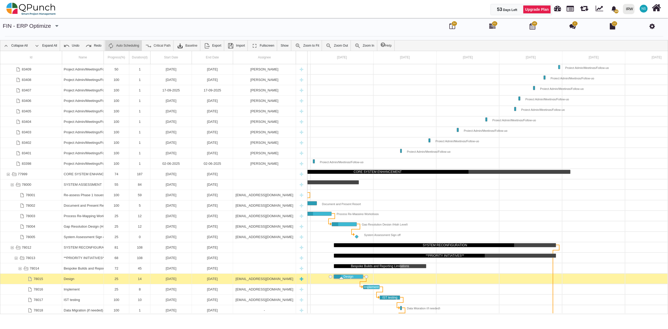
click at [118, 279] on div "25" at bounding box center [116, 279] width 22 height 10
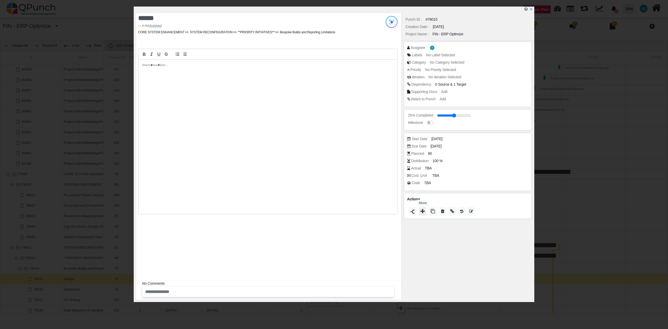
click at [422, 211] on icon at bounding box center [422, 211] width 4 height 4
click at [418, 205] on span "Closed" at bounding box center [411, 204] width 15 height 4
type input "***"
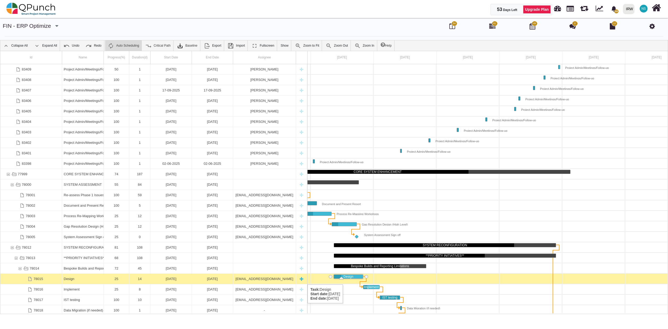
click at [118, 279] on div "25" at bounding box center [116, 279] width 22 height 10
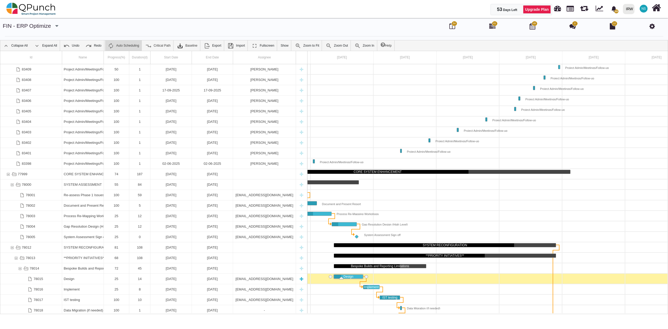
click at [118, 279] on div "25" at bounding box center [116, 279] width 22 height 10
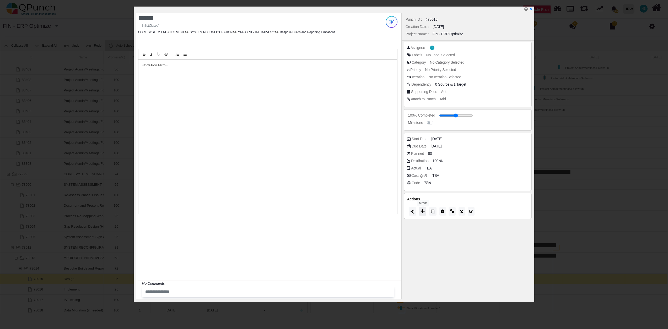
click at [425, 211] on icon at bounding box center [422, 211] width 4 height 4
click at [479, 150] on icon at bounding box center [478, 150] width 4 height 5
click at [531, 11] on icon "x" at bounding box center [531, 9] width 4 height 4
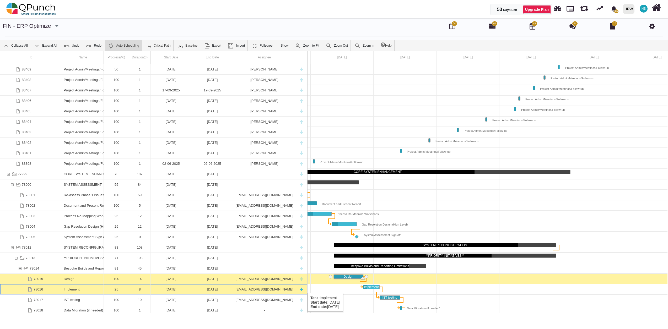
click at [118, 288] on div "25" at bounding box center [116, 289] width 22 height 10
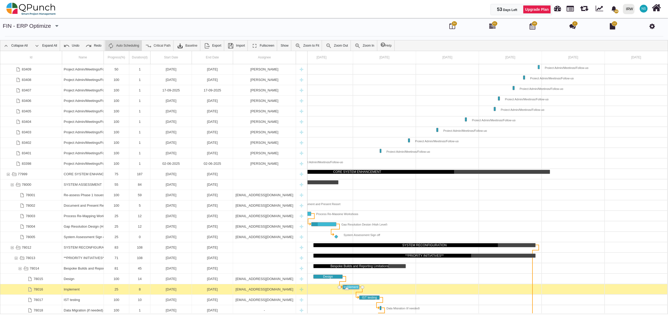
click at [118, 288] on div "25" at bounding box center [116, 289] width 22 height 10
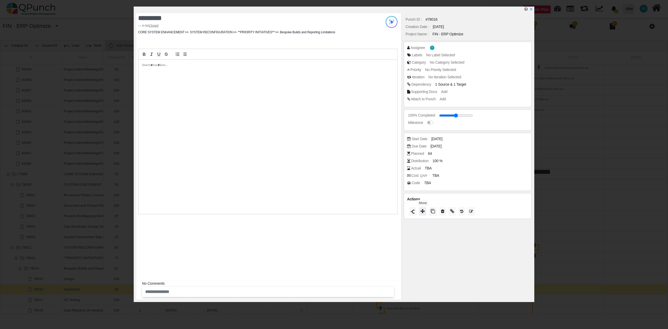
click at [422, 213] on icon at bounding box center [422, 211] width 4 height 4
click at [477, 151] on icon at bounding box center [478, 152] width 4 height 5
click at [532, 9] on icon "x" at bounding box center [530, 9] width 3 height 3
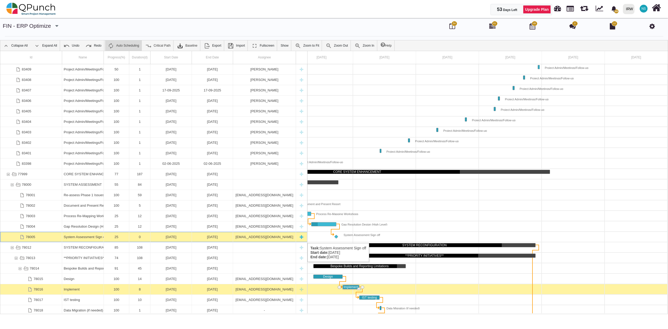
click at [123, 238] on div "25" at bounding box center [116, 237] width 22 height 10
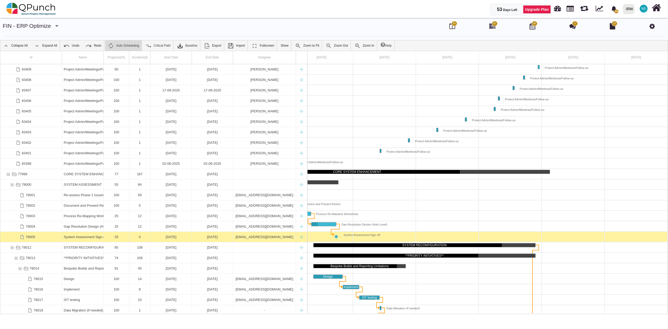
click at [123, 238] on div "25" at bounding box center [116, 237] width 22 height 10
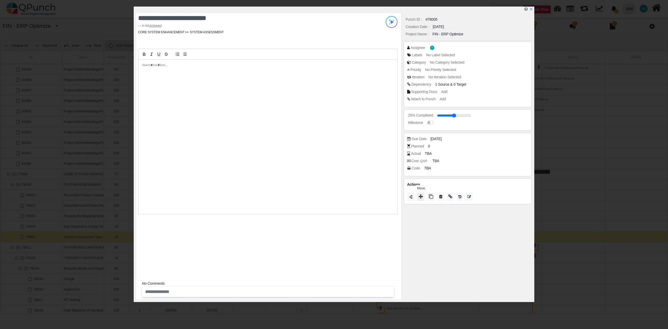
click at [422, 196] on icon at bounding box center [421, 196] width 4 height 4
click at [414, 189] on span "Closed" at bounding box center [411, 189] width 15 height 4
type input "***"
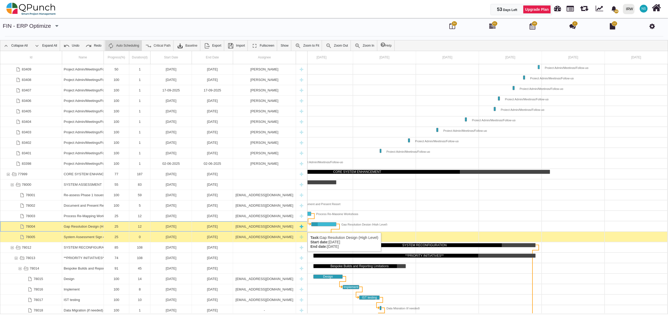
click at [118, 227] on div "25" at bounding box center [116, 226] width 22 height 10
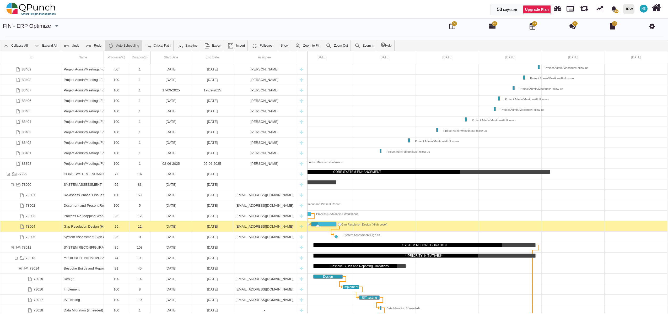
scroll to position [0, 183]
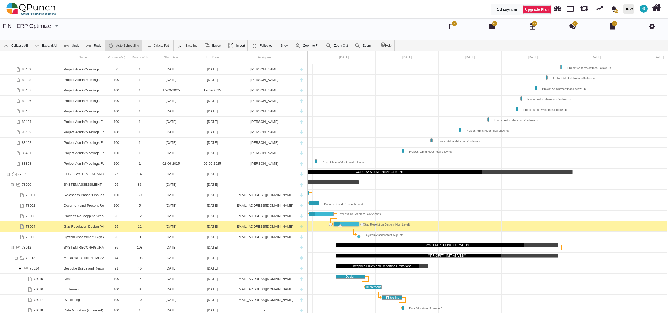
click at [118, 227] on div "25" at bounding box center [116, 226] width 22 height 10
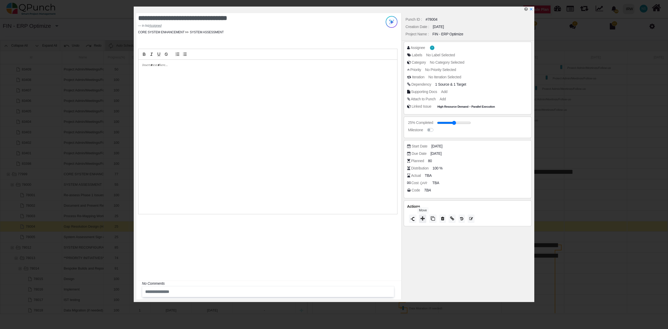
click at [423, 221] on button at bounding box center [422, 219] width 7 height 8
click at [421, 216] on div "Closed" at bounding box center [442, 215] width 78 height 8
type input "***"
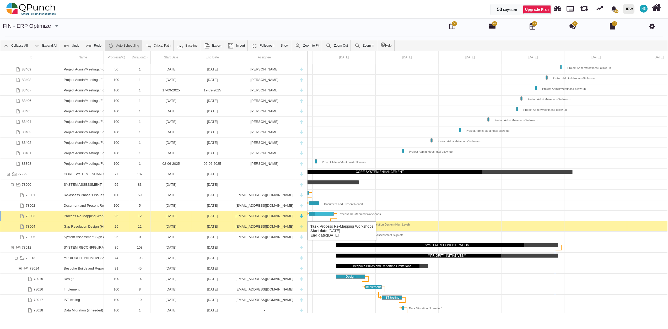
click at [110, 216] on div "25" at bounding box center [116, 216] width 22 height 10
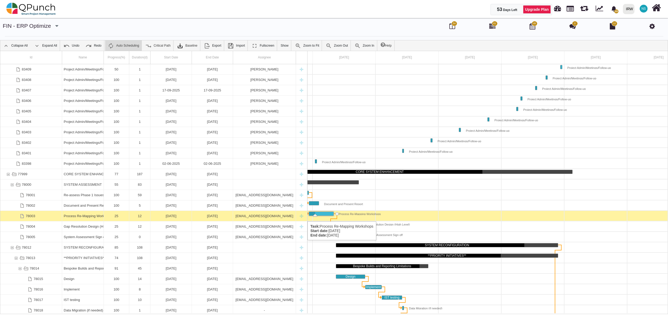
scroll to position [0, 159]
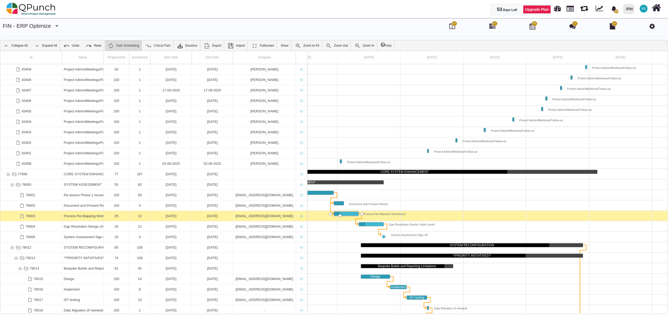
click at [110, 216] on div "25" at bounding box center [116, 216] width 22 height 10
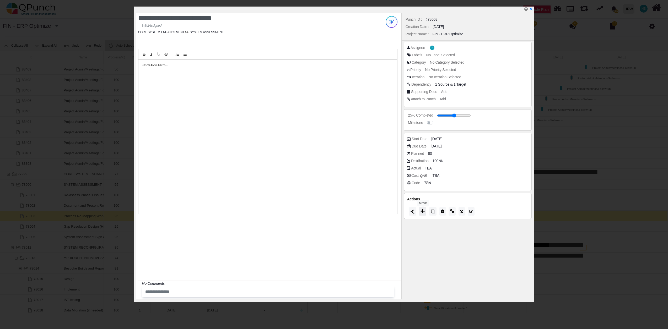
click at [424, 210] on icon at bounding box center [422, 211] width 4 height 4
click at [418, 201] on span "Closed" at bounding box center [411, 203] width 15 height 4
type input "***"
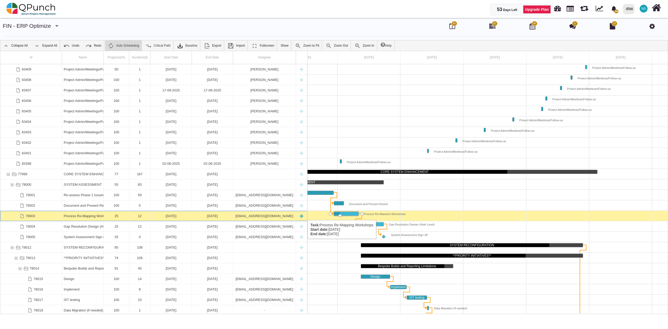
click at [119, 215] on div "25" at bounding box center [116, 216] width 22 height 10
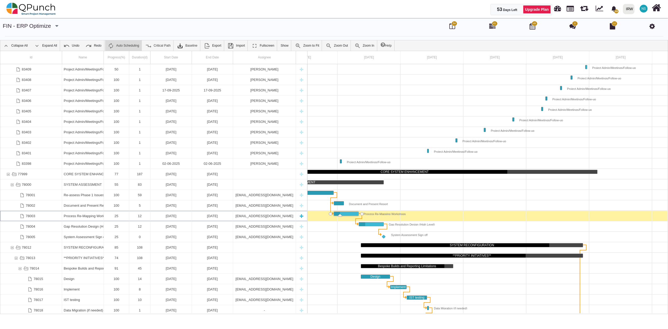
click at [119, 215] on div "25" at bounding box center [116, 216] width 22 height 10
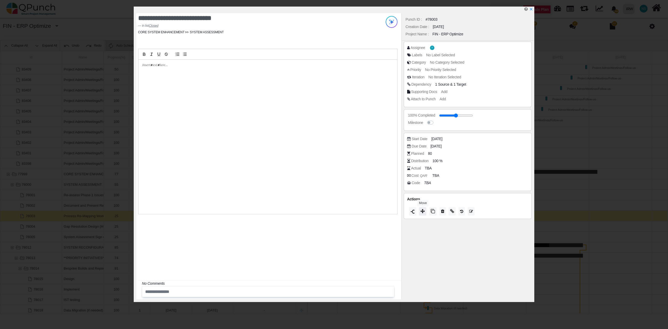
click at [421, 211] on icon at bounding box center [422, 211] width 4 height 4
click at [478, 153] on icon at bounding box center [478, 151] width 4 height 5
click at [533, 9] on icon "x" at bounding box center [531, 9] width 4 height 4
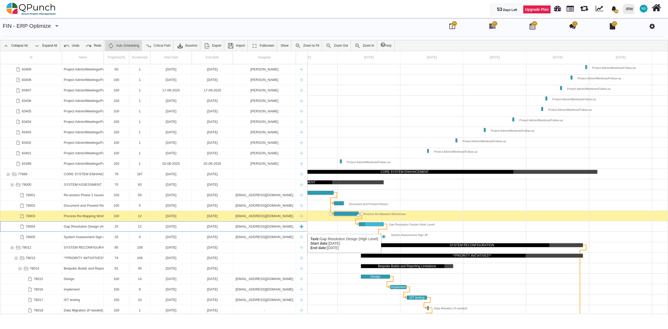
click at [132, 229] on div "12" at bounding box center [140, 226] width 18 height 10
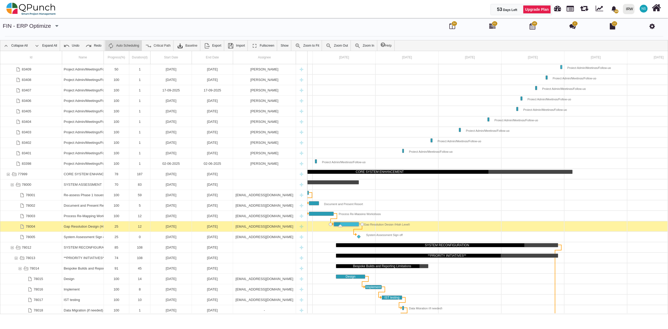
click at [132, 229] on div "12" at bounding box center [140, 226] width 18 height 10
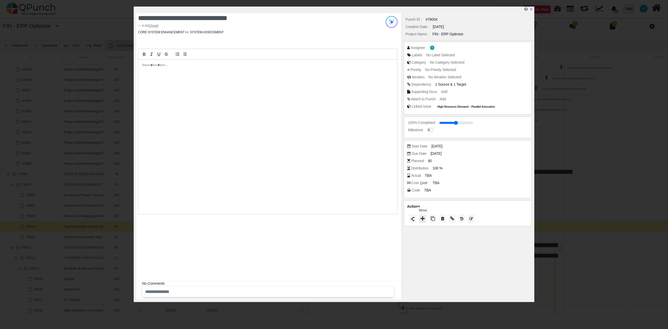
click at [422, 223] on button at bounding box center [422, 219] width 7 height 8
click at [478, 163] on icon at bounding box center [478, 163] width 4 height 5
click at [532, 8] on icon "x" at bounding box center [531, 9] width 4 height 4
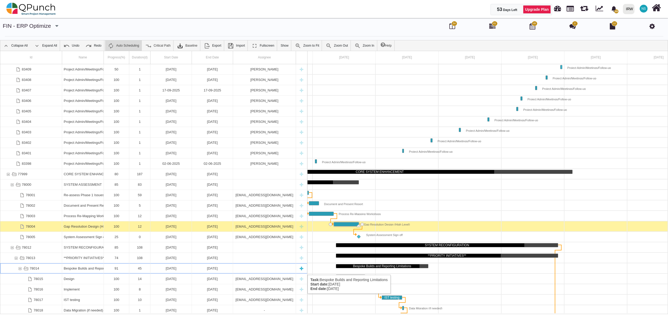
click at [20, 270] on div "78014" at bounding box center [20, 268] width 5 height 10
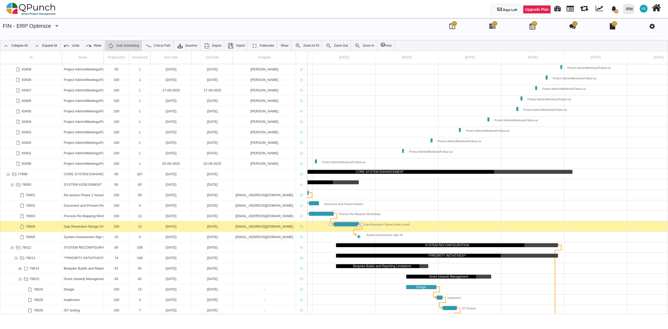
click at [20, 270] on div "78014" at bounding box center [20, 268] width 5 height 10
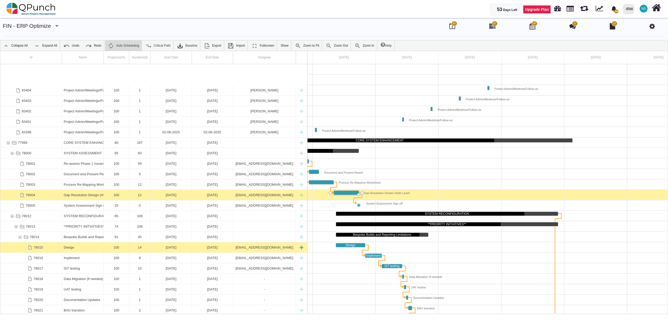
scroll to position [126, 0]
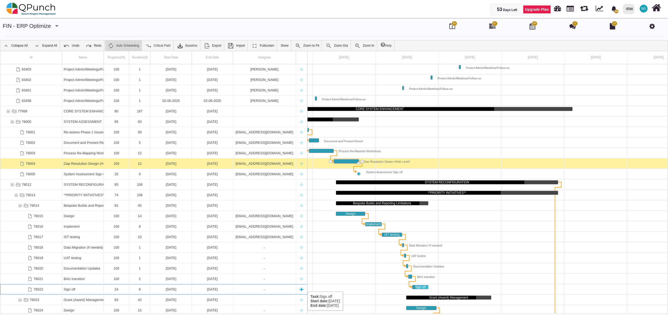
click at [103, 286] on div "Sign off" at bounding box center [83, 289] width 42 height 10
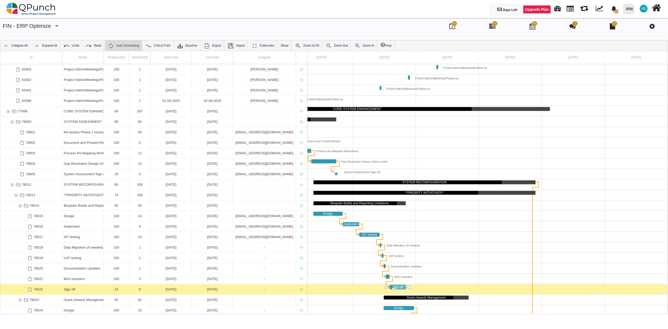
click at [103, 286] on div "Sign off" at bounding box center [83, 289] width 42 height 10
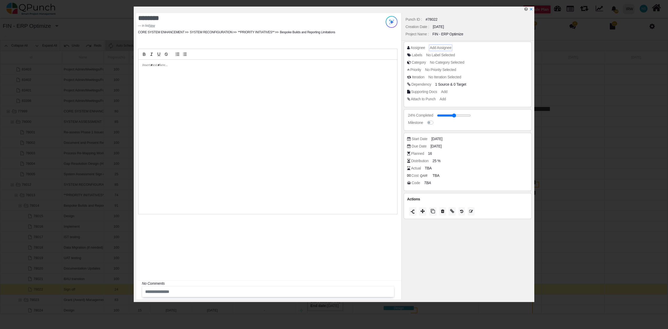
click at [442, 47] on span "Add Assignee" at bounding box center [440, 48] width 21 height 4
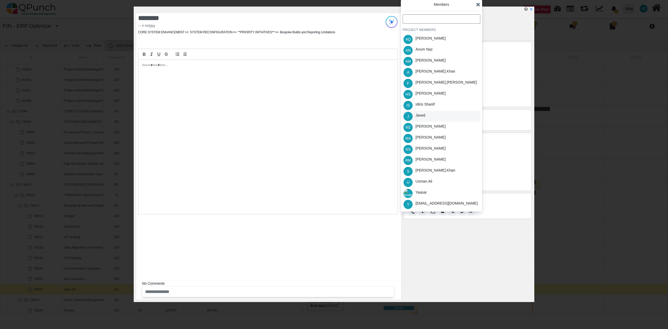
click at [428, 118] on div "J Javed" at bounding box center [442, 116] width 78 height 11
click at [478, 4] on icon at bounding box center [478, 4] width 4 height 5
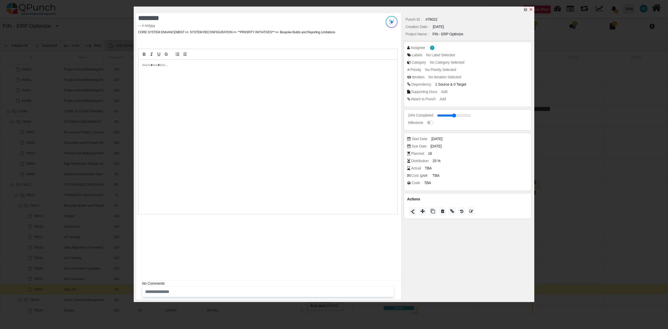
click at [533, 9] on icon "x" at bounding box center [531, 9] width 4 height 4
type input "**"
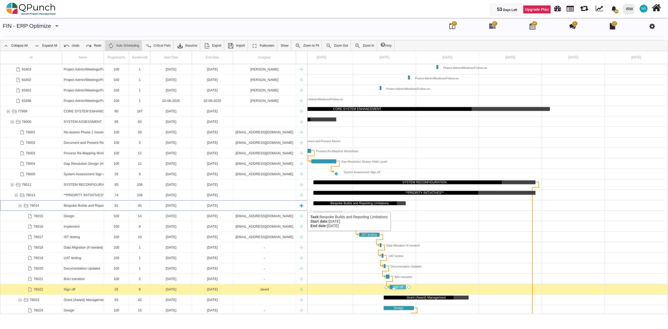
click at [21, 207] on div "78014" at bounding box center [20, 206] width 5 height 10
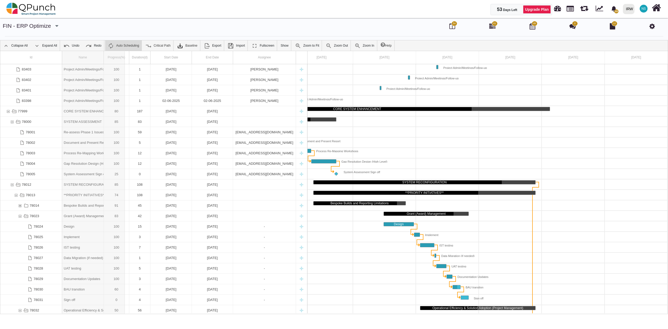
drag, startPoint x: 104, startPoint y: 56, endPoint x: 125, endPoint y: 54, distance: 21.0
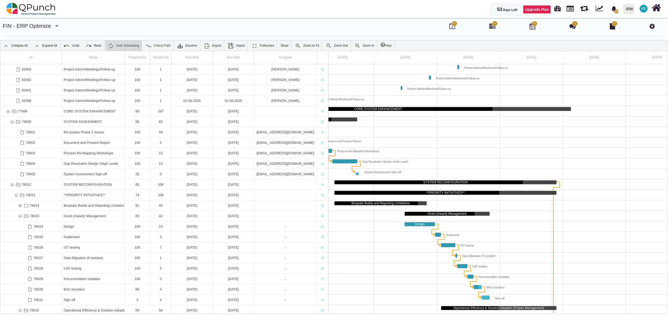
scroll to position [0, 227]
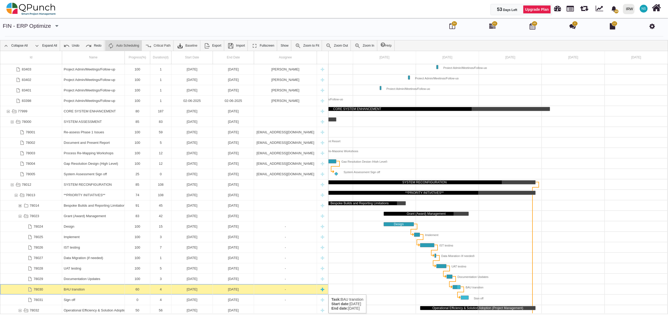
click at [98, 292] on div "BAU transtion" at bounding box center [93, 289] width 59 height 10
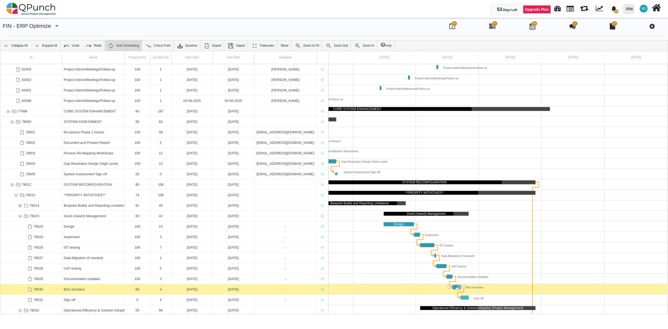
click at [98, 292] on div "BAU transtion" at bounding box center [93, 289] width 59 height 10
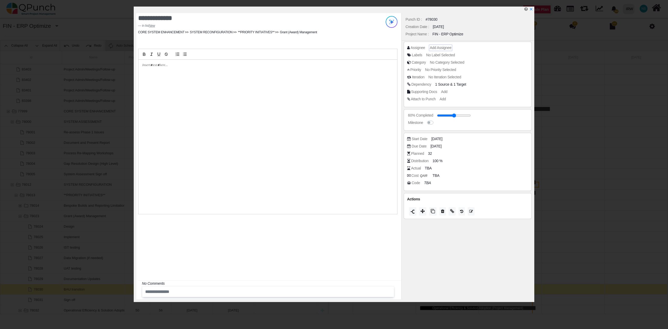
click at [436, 48] on span "Add Assignee" at bounding box center [440, 48] width 21 height 4
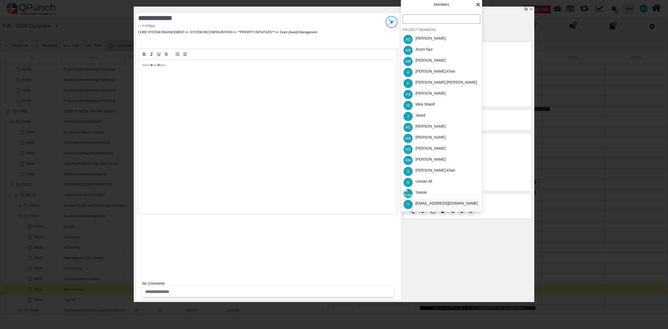
click at [429, 203] on div "[EMAIL_ADDRESS][DOMAIN_NAME]" at bounding box center [446, 204] width 62 height 6
click at [476, 4] on icon at bounding box center [478, 4] width 4 height 5
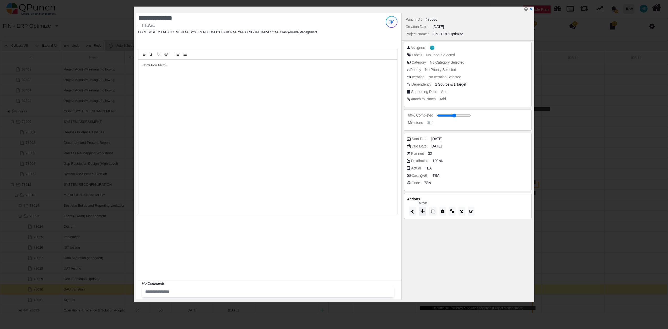
click at [424, 213] on icon at bounding box center [422, 211] width 4 height 4
click at [418, 205] on span "Closed" at bounding box center [411, 207] width 15 height 4
type input "***"
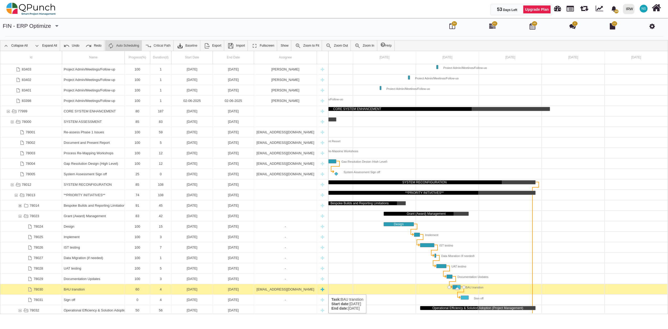
click at [140, 289] on div "60" at bounding box center [137, 289] width 22 height 10
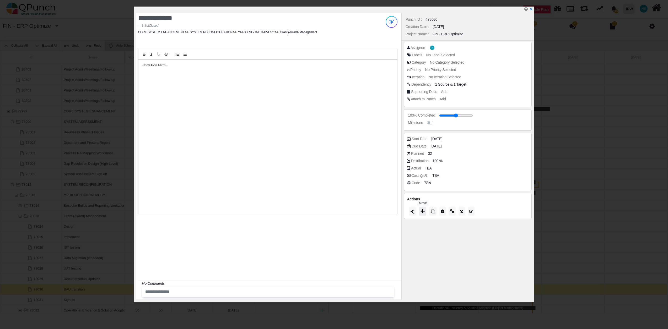
click at [425, 211] on icon at bounding box center [422, 211] width 4 height 4
click at [478, 149] on icon at bounding box center [478, 150] width 4 height 5
click at [533, 9] on icon "x" at bounding box center [531, 9] width 4 height 4
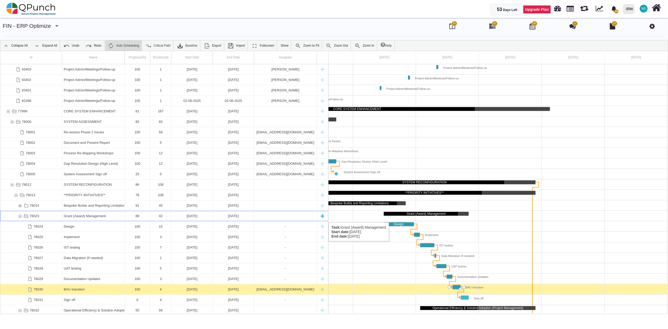
click at [20, 217] on div "78023" at bounding box center [20, 216] width 5 height 10
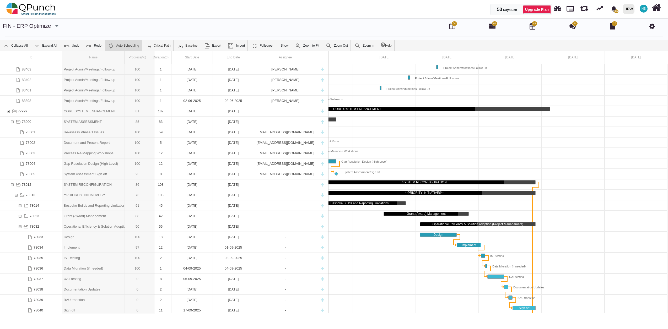
drag, startPoint x: 125, startPoint y: 63, endPoint x: 154, endPoint y: 60, distance: 29.5
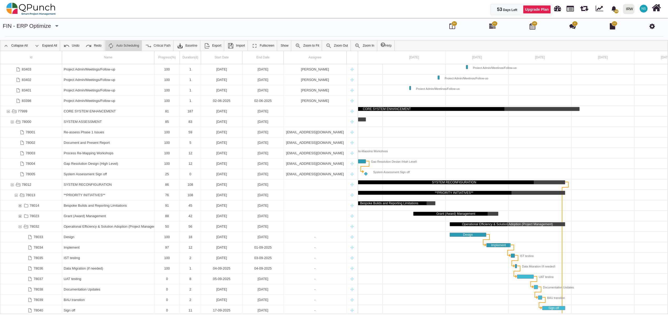
scroll to position [0, 257]
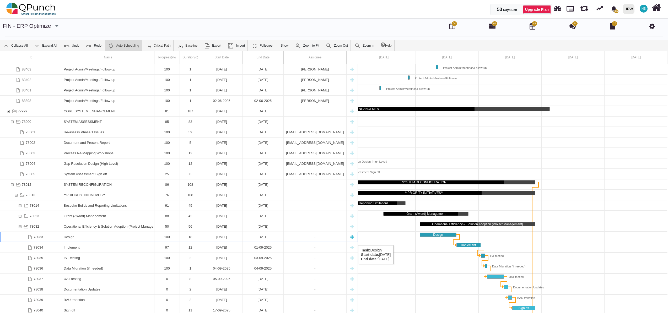
click at [74, 240] on div "Design" at bounding box center [108, 237] width 89 height 10
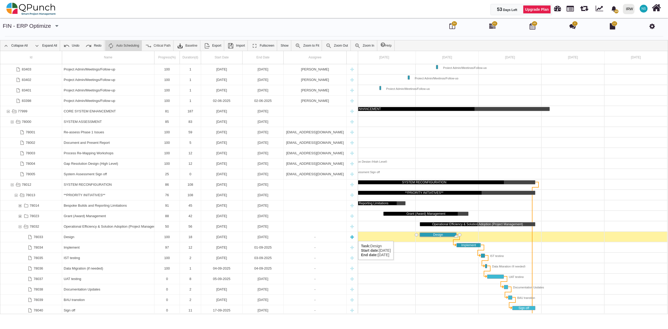
click at [78, 236] on div "Design" at bounding box center [108, 237] width 89 height 10
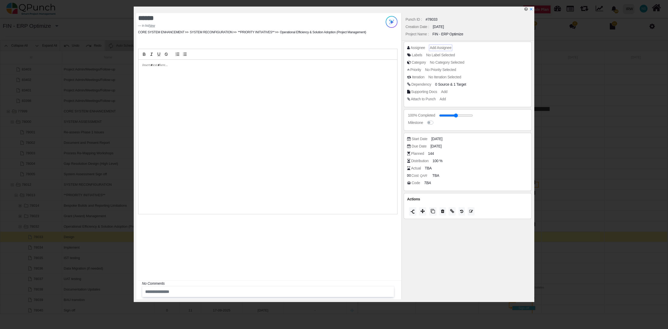
click at [439, 46] on span "Add Assignee" at bounding box center [440, 48] width 21 height 4
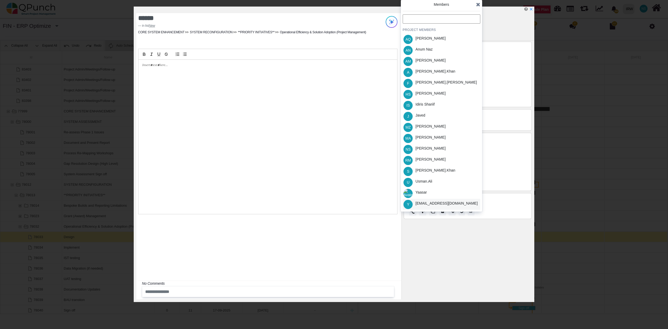
click at [426, 202] on div "[EMAIL_ADDRESS][DOMAIN_NAME]" at bounding box center [446, 204] width 62 height 6
click at [477, 5] on icon at bounding box center [478, 4] width 4 height 5
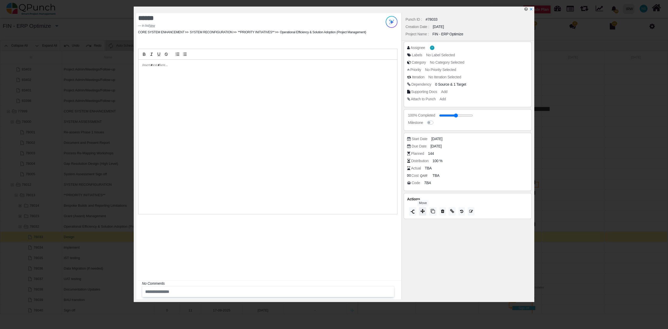
click at [423, 213] on icon at bounding box center [422, 211] width 4 height 4
click at [419, 208] on span "Closed" at bounding box center [411, 207] width 15 height 4
click at [478, 154] on icon at bounding box center [478, 153] width 4 height 5
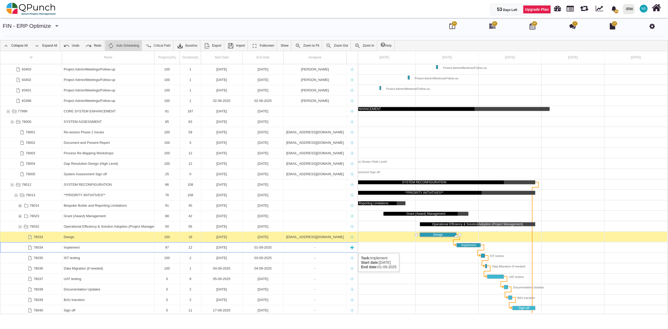
click at [68, 248] on div "Implement" at bounding box center [108, 247] width 89 height 10
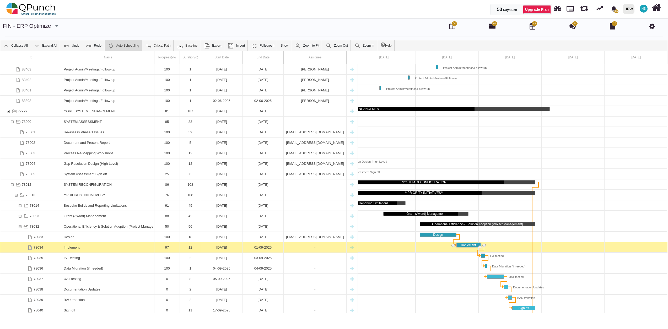
click at [68, 248] on div "Implement" at bounding box center [108, 247] width 89 height 10
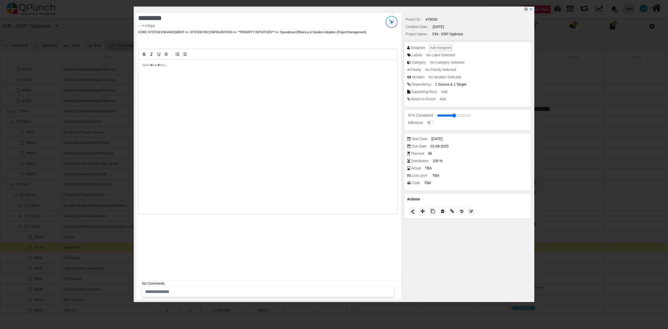
click at [441, 47] on span "Add Assignee" at bounding box center [440, 48] width 21 height 4
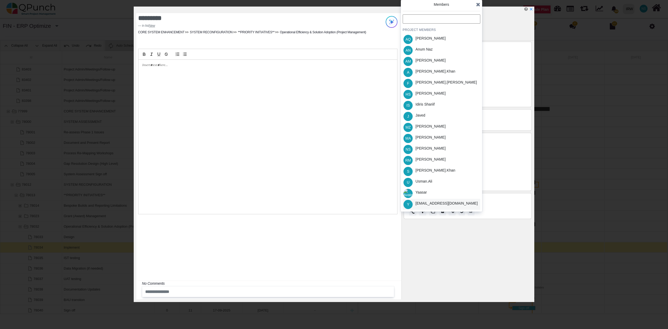
click at [428, 205] on div "[EMAIL_ADDRESS][DOMAIN_NAME]" at bounding box center [446, 204] width 62 height 6
click at [478, 3] on icon at bounding box center [478, 4] width 4 height 5
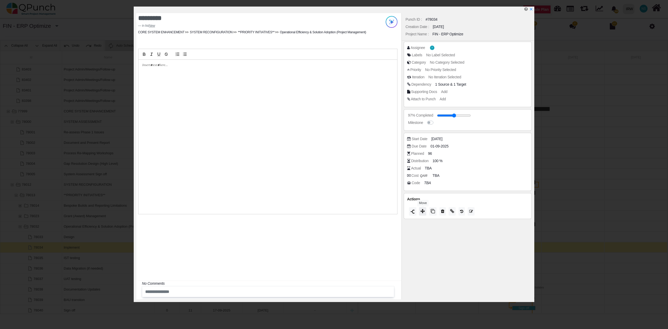
click at [424, 212] on icon at bounding box center [422, 211] width 4 height 4
click at [420, 204] on div "Closed" at bounding box center [442, 206] width 78 height 8
type input "***"
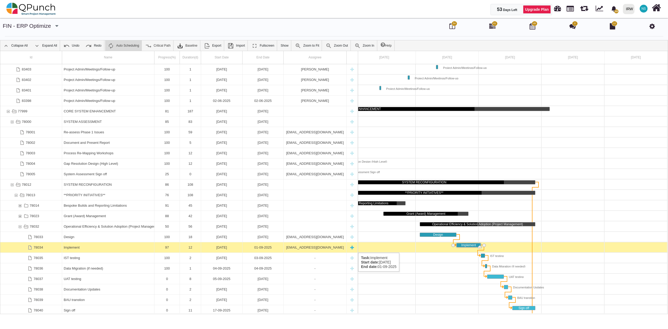
click at [111, 248] on div "Implement" at bounding box center [108, 247] width 89 height 10
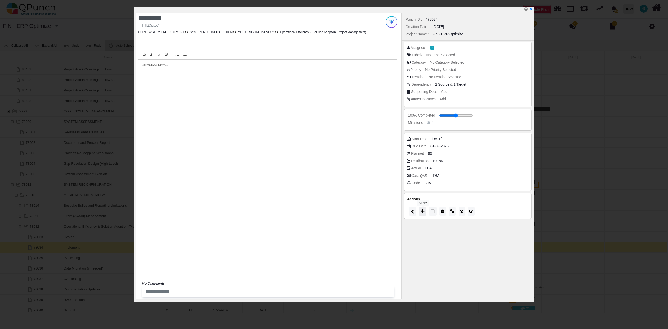
click at [425, 214] on button at bounding box center [422, 211] width 7 height 8
click at [478, 152] on icon at bounding box center [478, 153] width 4 height 5
click at [530, 10] on icon "x" at bounding box center [531, 9] width 4 height 4
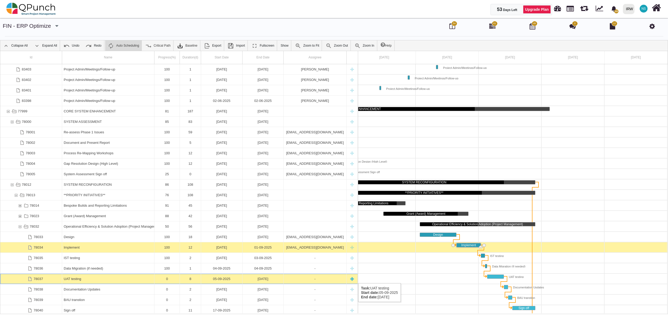
click at [174, 278] on div "0" at bounding box center [167, 279] width 22 height 10
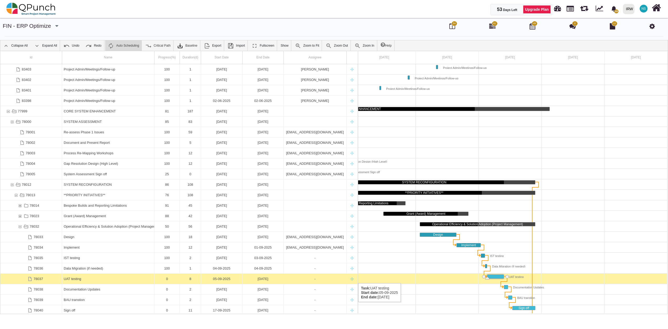
click at [174, 278] on div "0" at bounding box center [167, 279] width 22 height 10
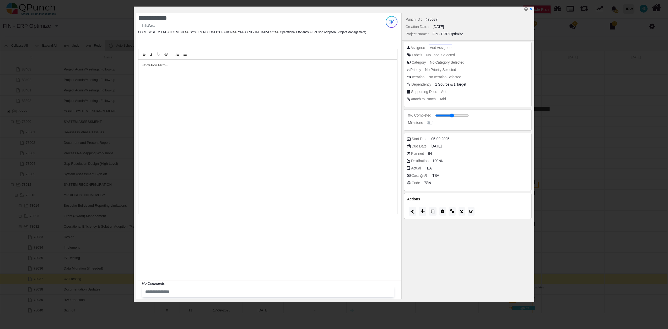
click at [444, 47] on span "Add Assignee" at bounding box center [440, 48] width 21 height 4
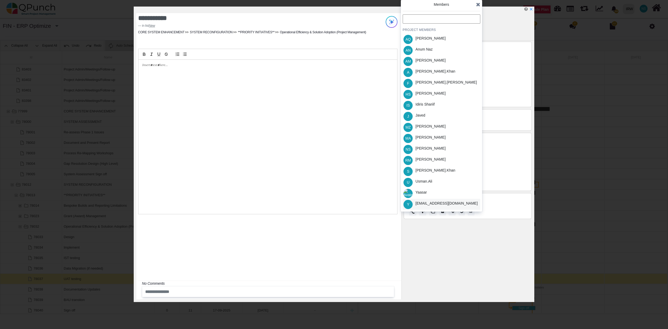
click at [441, 203] on div "[EMAIL_ADDRESS][DOMAIN_NAME]" at bounding box center [446, 204] width 62 height 6
click at [479, 4] on icon at bounding box center [478, 4] width 4 height 5
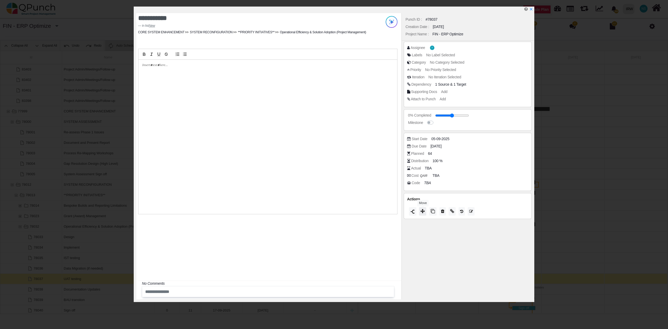
click at [425, 213] on icon at bounding box center [422, 211] width 4 height 4
click at [420, 187] on span "Progress" at bounding box center [413, 185] width 18 height 4
type input "**"
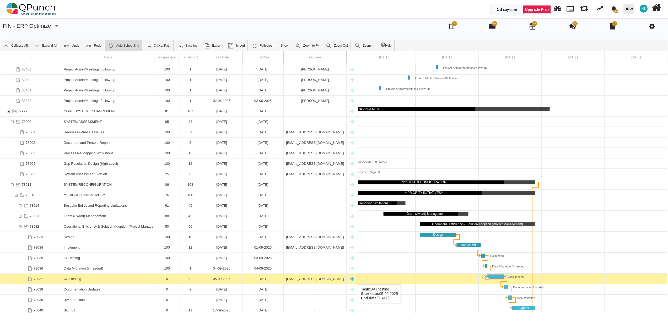
click at [167, 279] on div "0" at bounding box center [167, 279] width 22 height 10
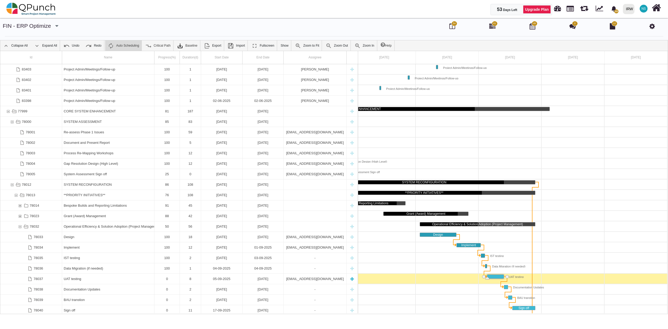
click at [167, 279] on div "0" at bounding box center [167, 279] width 22 height 10
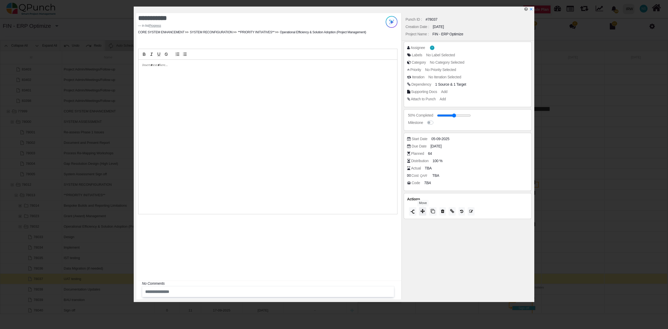
click at [425, 213] on icon at bounding box center [422, 211] width 4 height 4
click at [479, 153] on icon at bounding box center [478, 152] width 4 height 5
click at [532, 9] on icon "x" at bounding box center [530, 9] width 3 height 3
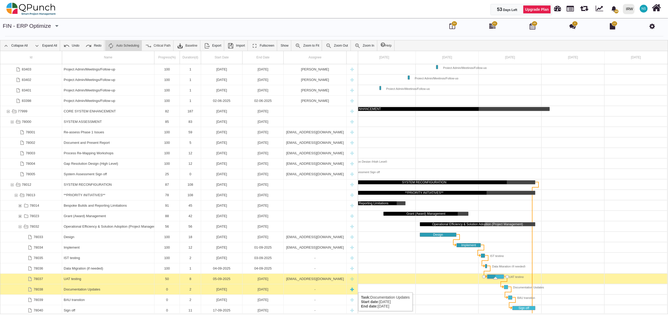
scroll to position [157, 0]
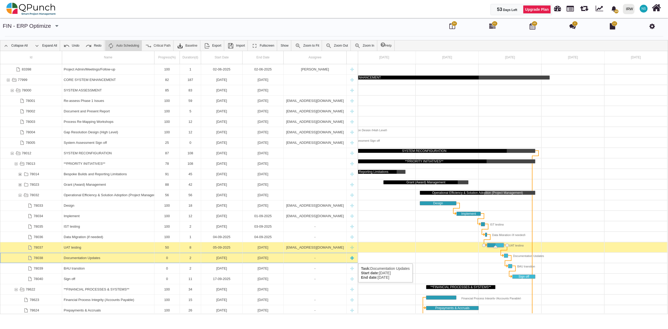
click at [173, 258] on div "0" at bounding box center [167, 258] width 22 height 10
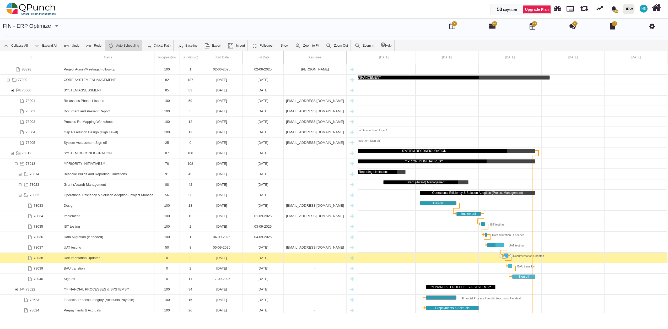
click at [173, 258] on div "0" at bounding box center [167, 258] width 22 height 10
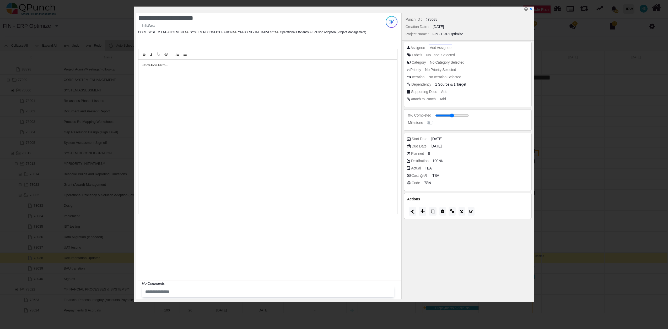
click at [447, 48] on span "Add Assignee" at bounding box center [440, 48] width 21 height 4
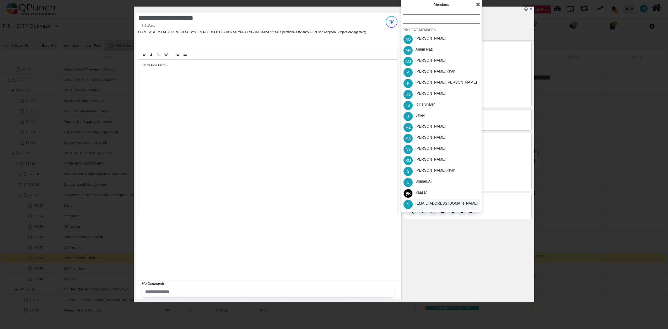
click at [424, 201] on div "[EMAIL_ADDRESS][DOMAIN_NAME]" at bounding box center [446, 204] width 62 height 6
click at [479, 5] on icon at bounding box center [478, 4] width 4 height 5
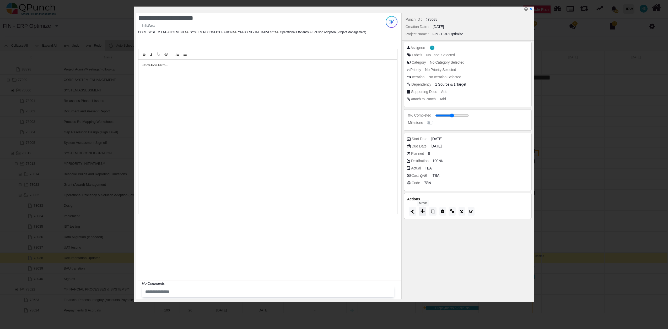
click at [423, 214] on button at bounding box center [422, 211] width 7 height 8
click at [421, 187] on span "Progress" at bounding box center [413, 186] width 18 height 4
type input "**"
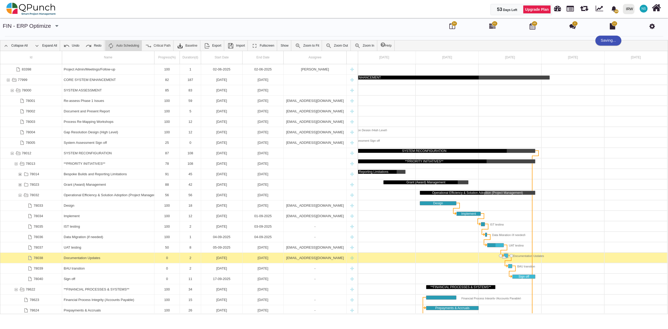
click at [478, 156] on div at bounding box center [384, 153] width 566 height 10
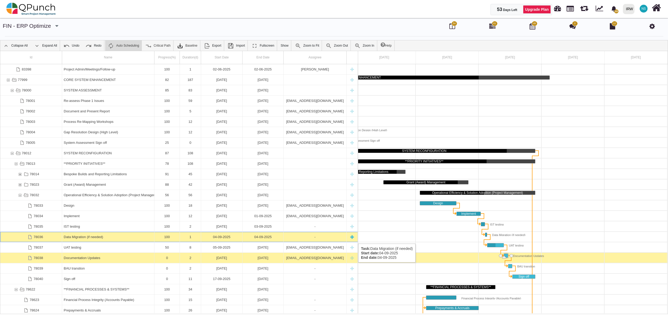
click at [317, 239] on div "-" at bounding box center [314, 237] width 59 height 10
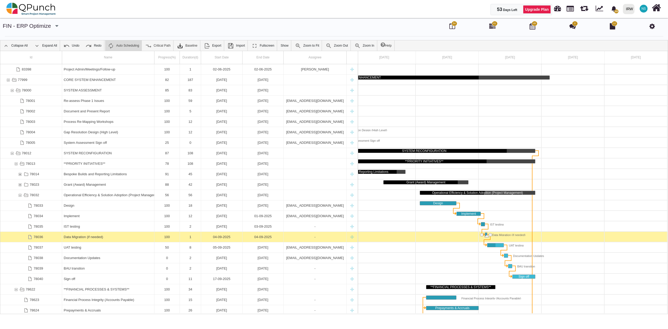
click at [317, 239] on div "-" at bounding box center [314, 237] width 59 height 10
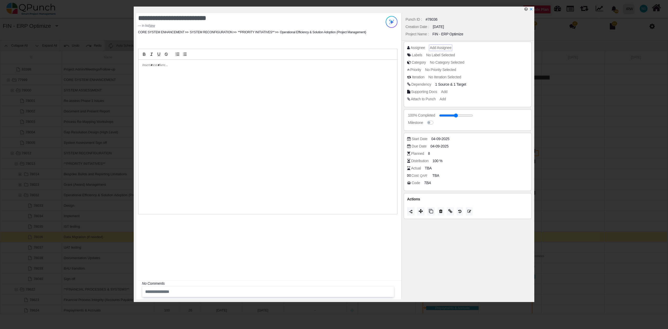
click at [441, 48] on span "Add Assignee" at bounding box center [440, 48] width 21 height 4
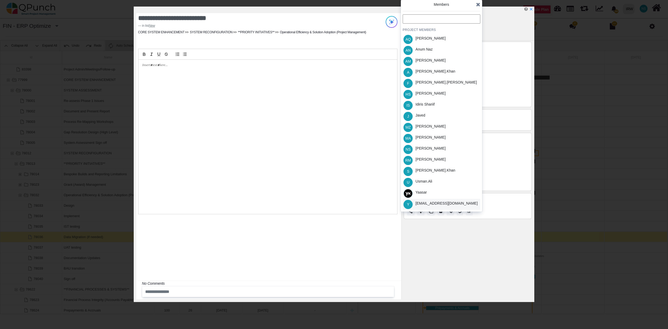
click at [427, 205] on div "[EMAIL_ADDRESS][DOMAIN_NAME]" at bounding box center [446, 204] width 62 height 6
click at [476, 3] on icon at bounding box center [478, 4] width 4 height 5
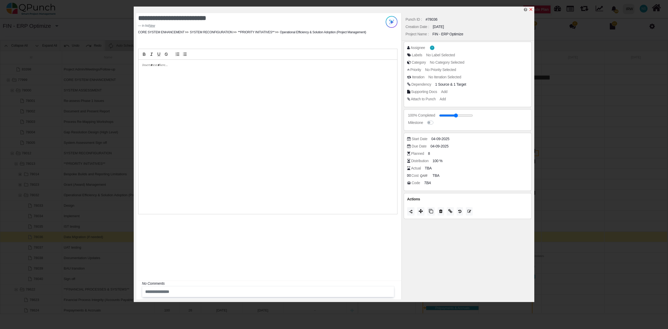
click at [533, 10] on icon "x" at bounding box center [531, 9] width 4 height 4
type input "**"
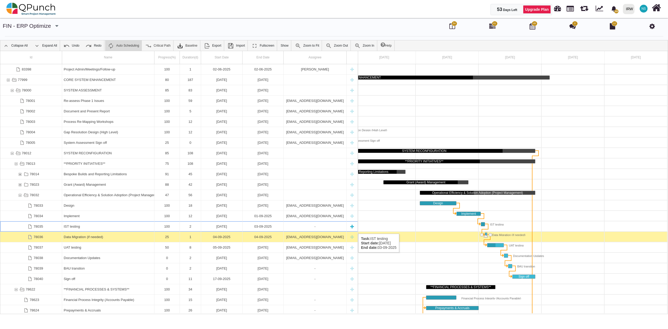
click at [310, 229] on div "-" at bounding box center [314, 226] width 59 height 10
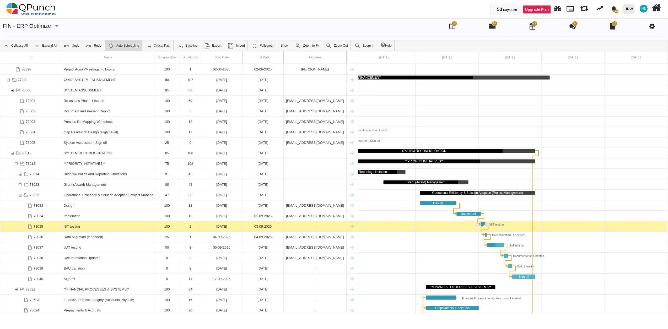
click at [310, 229] on div "-" at bounding box center [314, 226] width 59 height 10
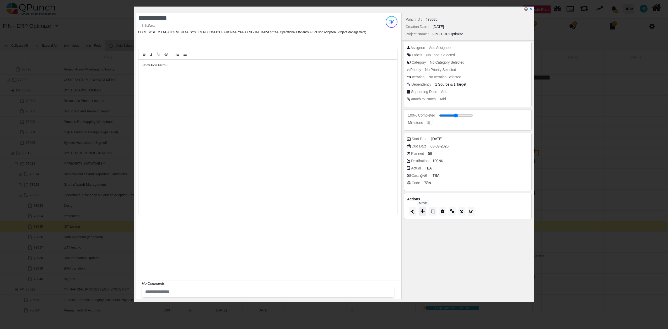
click at [424, 213] on icon at bounding box center [422, 211] width 4 height 4
click at [418, 207] on span "Closed" at bounding box center [411, 207] width 15 height 4
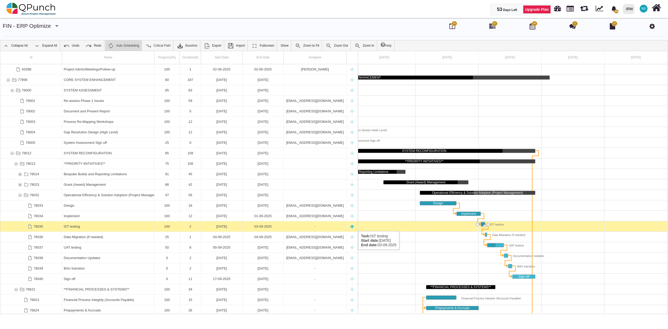
click at [314, 226] on div "-" at bounding box center [314, 226] width 59 height 10
click at [315, 226] on div "-" at bounding box center [314, 226] width 59 height 10
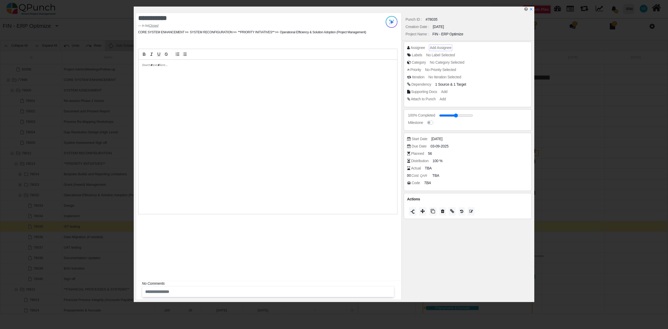
click at [445, 48] on span "Add Assignee" at bounding box center [440, 48] width 21 height 4
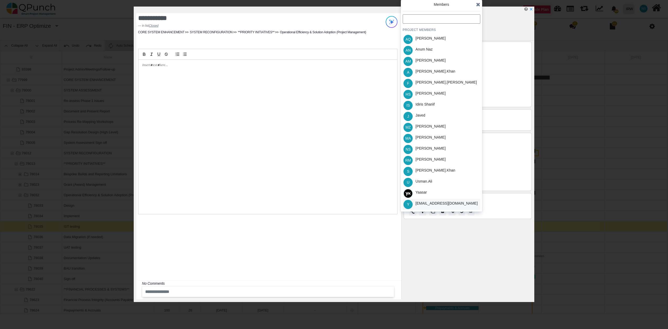
click at [430, 205] on div "[EMAIL_ADDRESS][DOMAIN_NAME]" at bounding box center [446, 204] width 62 height 6
click at [478, 3] on icon at bounding box center [478, 4] width 4 height 5
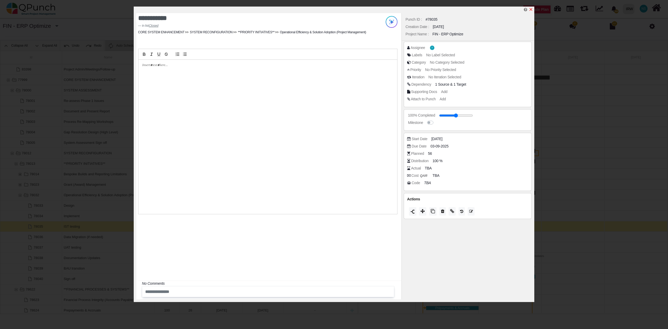
click at [530, 10] on icon "x" at bounding box center [531, 9] width 4 height 4
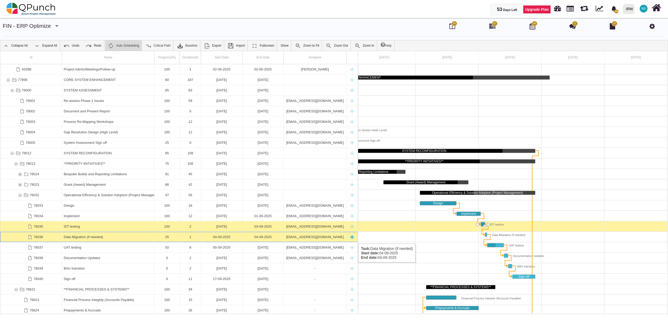
click at [187, 239] on div "1" at bounding box center [190, 237] width 18 height 10
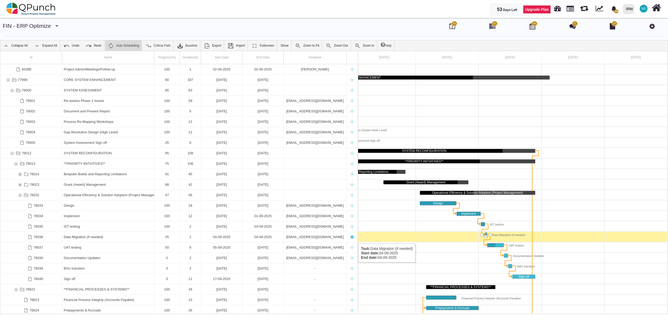
click at [188, 239] on div "1" at bounding box center [190, 237] width 18 height 10
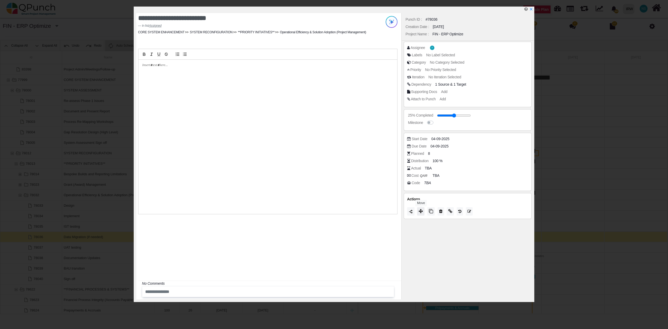
click at [421, 213] on icon at bounding box center [421, 211] width 4 height 4
click at [478, 153] on icon at bounding box center [478, 153] width 4 height 5
click at [422, 212] on icon at bounding box center [421, 211] width 4 height 4
click at [422, 208] on div "Closed" at bounding box center [442, 206] width 78 height 8
type input "***"
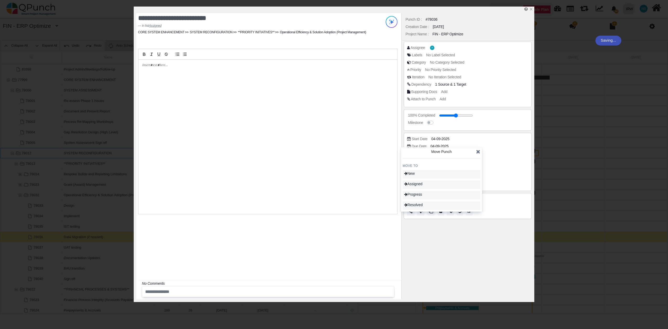
click at [477, 150] on div "SYSTEM RECONFIGURATION" at bounding box center [424, 151] width 222 height 4
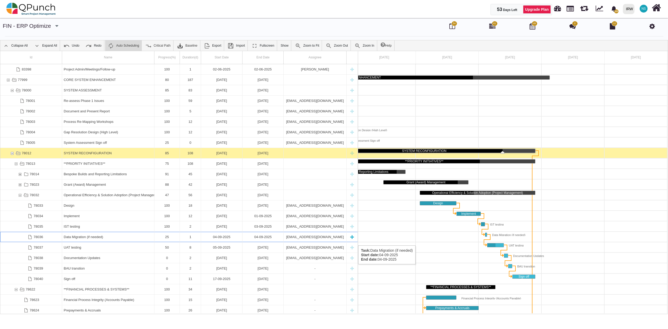
click at [169, 240] on div "25" at bounding box center [167, 237] width 22 height 10
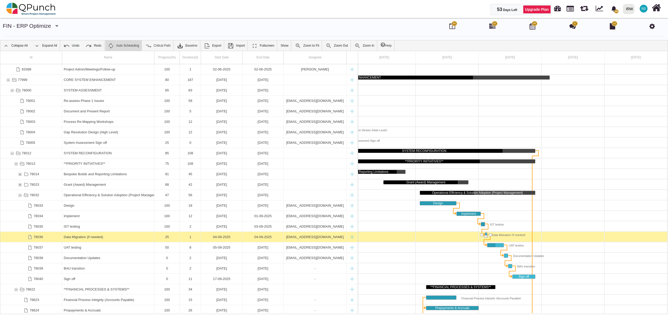
click at [169, 240] on div "25" at bounding box center [167, 237] width 22 height 10
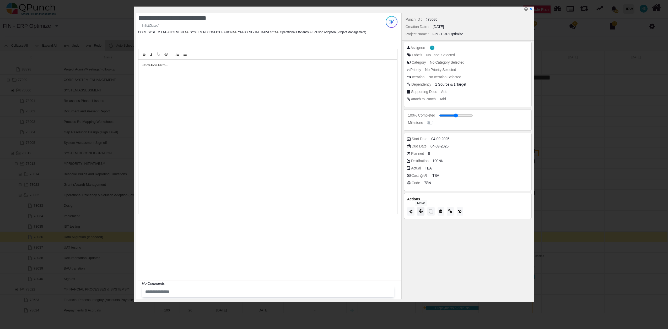
click at [421, 213] on icon at bounding box center [421, 211] width 4 height 4
click at [477, 153] on icon at bounding box center [478, 152] width 4 height 5
click at [531, 9] on icon "x" at bounding box center [531, 9] width 4 height 4
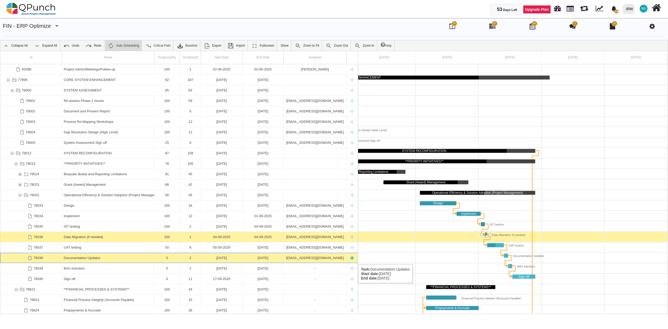
click at [170, 259] on div "0" at bounding box center [167, 258] width 22 height 10
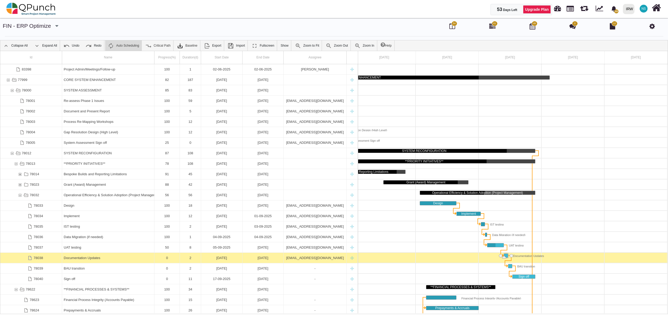
click at [170, 259] on div "0" at bounding box center [167, 258] width 22 height 10
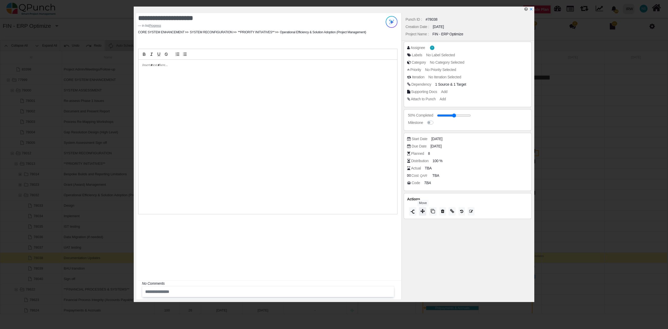
click at [423, 212] on icon at bounding box center [422, 211] width 4 height 4
click at [477, 149] on span at bounding box center [478, 152] width 4 height 8
click at [533, 7] on div at bounding box center [335, 10] width 398 height 7
click at [530, 10] on icon "x" at bounding box center [530, 9] width 3 height 3
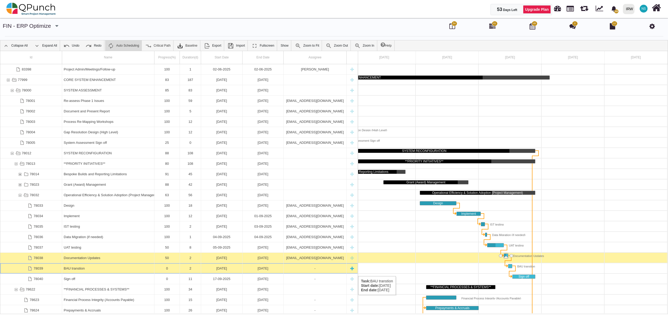
click at [78, 271] on div "BAU transtion" at bounding box center [108, 268] width 89 height 10
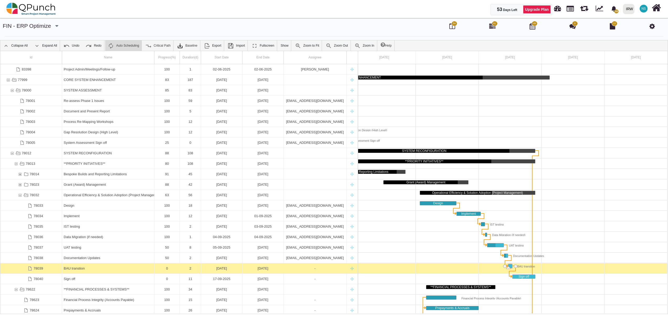
click at [78, 271] on div "BAU transtion" at bounding box center [108, 268] width 89 height 10
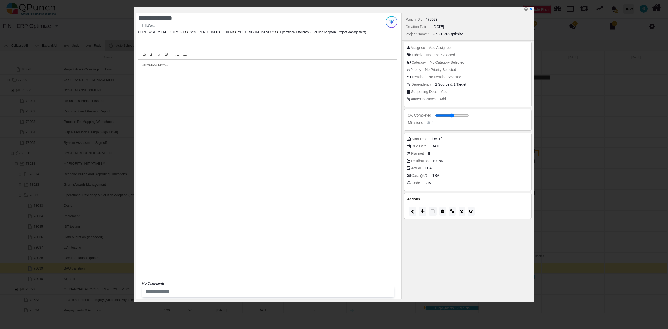
click at [440, 45] on div "Assignee Add Assignee Labels No Label Selected Category No Category Selected Pr…" at bounding box center [468, 75] width 128 height 66
click at [438, 48] on span "Add Assignee" at bounding box center [440, 48] width 21 height 4
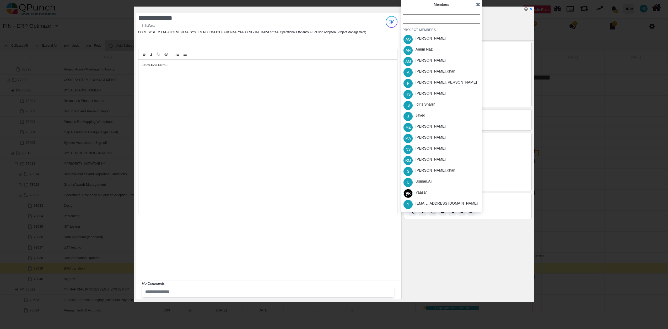
click at [425, 202] on div "[EMAIL_ADDRESS][DOMAIN_NAME]" at bounding box center [446, 204] width 62 height 6
click at [478, 6] on icon at bounding box center [478, 4] width 4 height 5
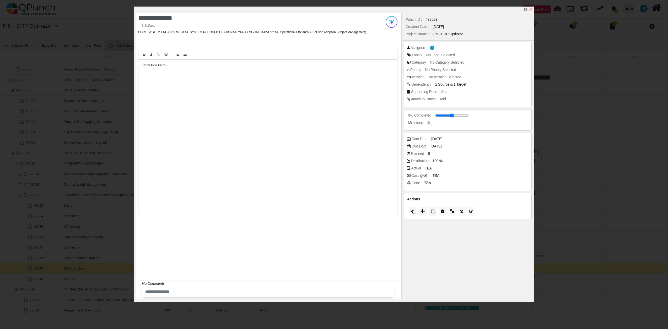
click at [531, 11] on icon "x" at bounding box center [531, 9] width 4 height 4
type input "**"
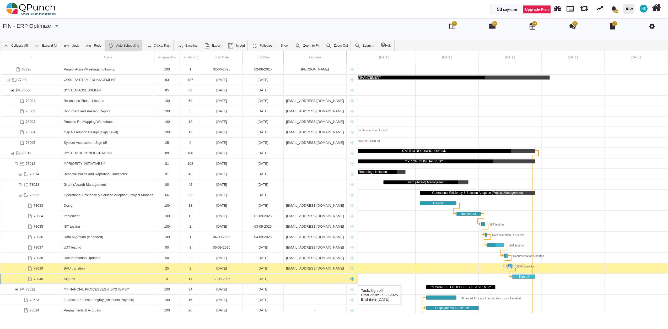
click at [77, 280] on div "Sign off" at bounding box center [108, 279] width 89 height 10
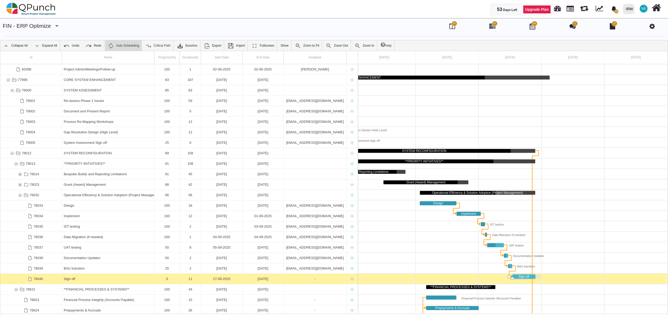
click at [77, 280] on div "Sign off" at bounding box center [108, 279] width 89 height 10
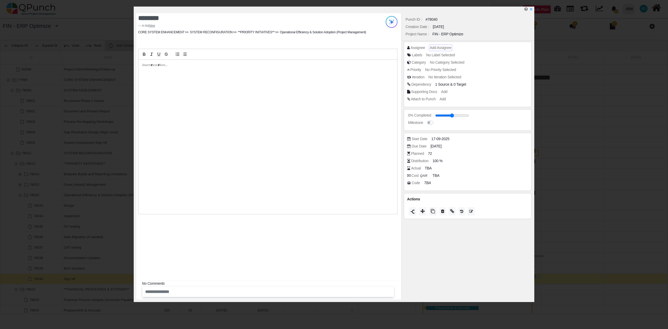
click at [435, 46] on span "Add Assignee" at bounding box center [440, 48] width 21 height 4
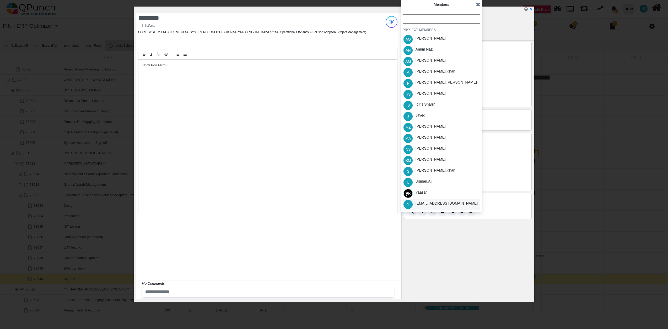
click at [424, 202] on div "[EMAIL_ADDRESS][DOMAIN_NAME]" at bounding box center [446, 204] width 62 height 6
click at [431, 113] on div "J Javed" at bounding box center [442, 116] width 78 height 11
click at [479, 6] on icon at bounding box center [478, 4] width 4 height 5
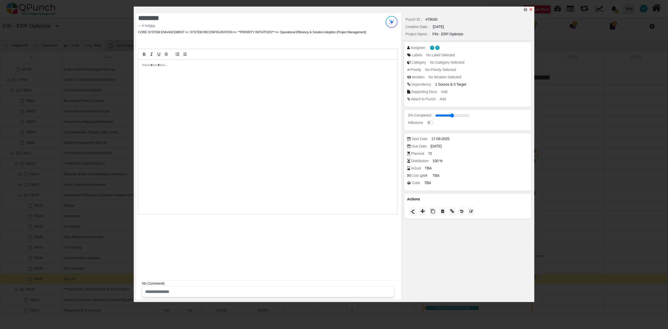
click at [530, 9] on icon "x" at bounding box center [530, 9] width 3 height 3
type input "**"
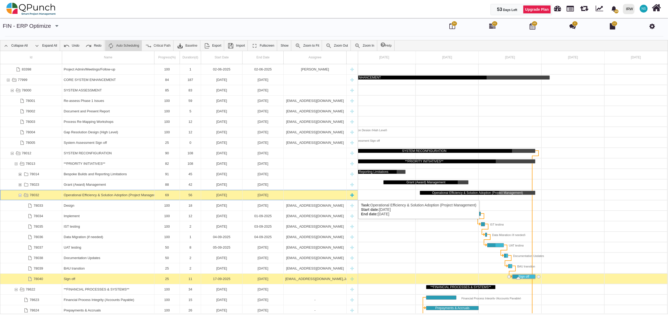
click at [19, 195] on div "78032" at bounding box center [20, 195] width 5 height 10
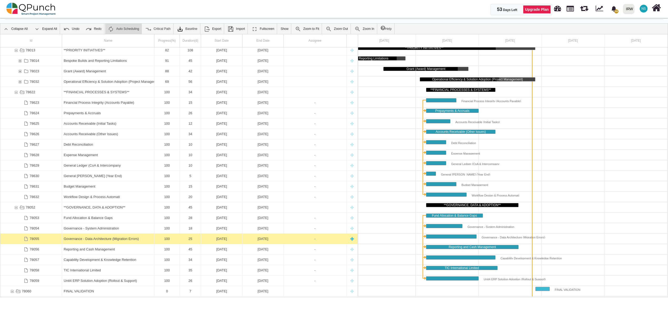
scroll to position [191, 0]
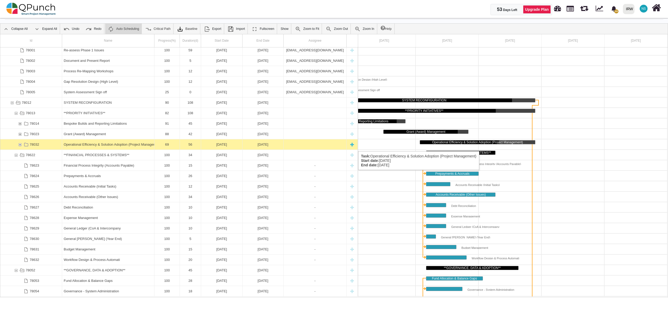
click at [21, 145] on div "78032" at bounding box center [20, 144] width 5 height 10
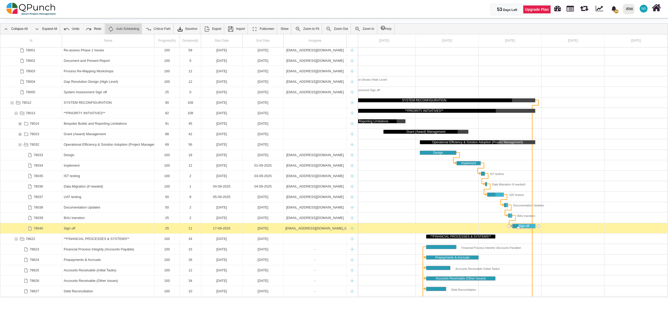
click at [21, 145] on div "78032" at bounding box center [20, 144] width 5 height 10
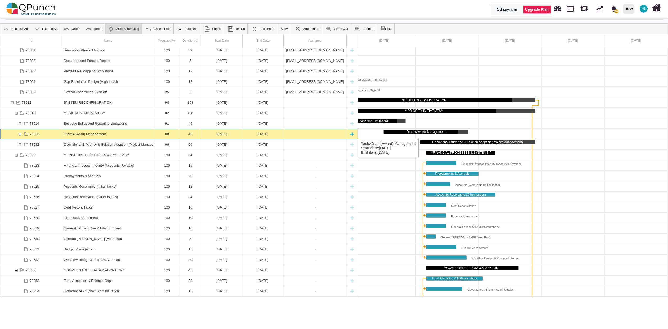
click at [20, 133] on div "78023" at bounding box center [20, 134] width 5 height 10
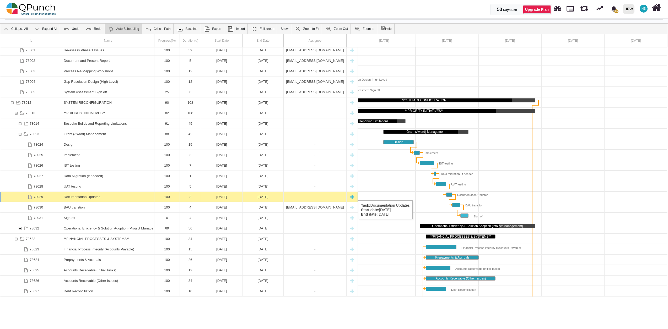
click at [318, 195] on div "-" at bounding box center [314, 197] width 59 height 10
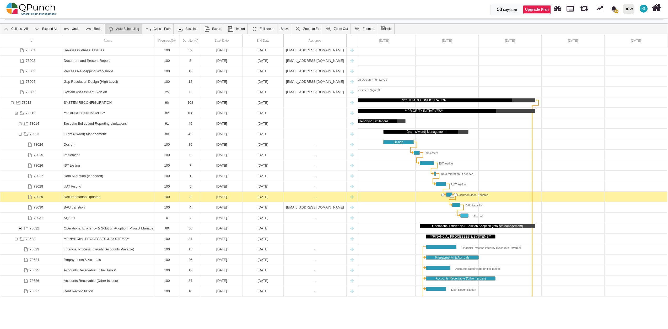
click at [318, 195] on div "-" at bounding box center [314, 197] width 59 height 10
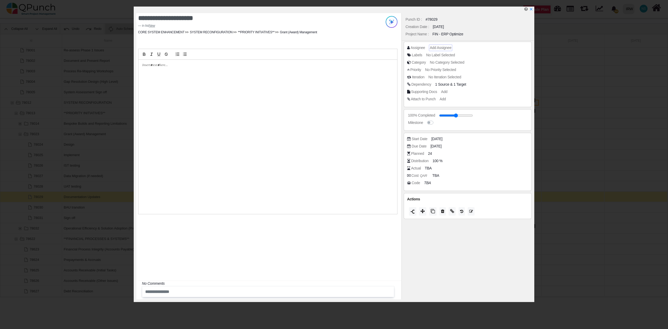
click at [435, 47] on span "Add Assignee" at bounding box center [440, 48] width 21 height 4
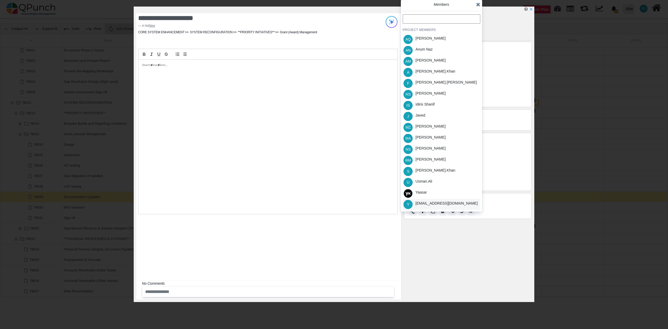
click at [430, 203] on div "[EMAIL_ADDRESS][DOMAIN_NAME]" at bounding box center [446, 204] width 62 height 6
click at [478, 4] on icon at bounding box center [478, 4] width 4 height 5
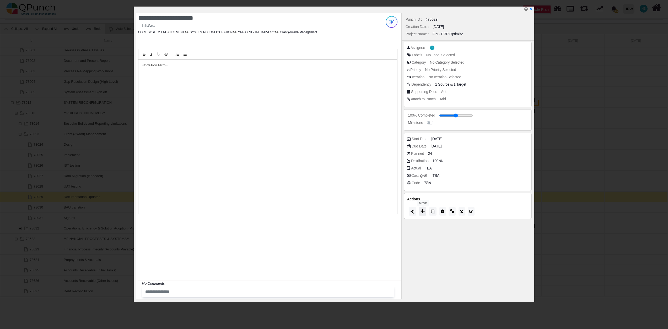
click at [424, 212] on icon at bounding box center [422, 211] width 4 height 4
click at [418, 206] on span "Closed" at bounding box center [411, 205] width 15 height 4
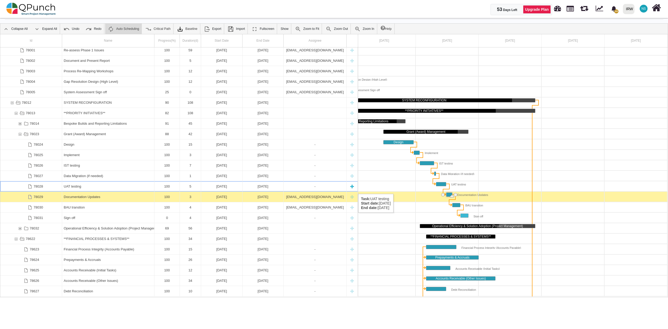
click at [140, 189] on div "UAT testing" at bounding box center [108, 186] width 89 height 10
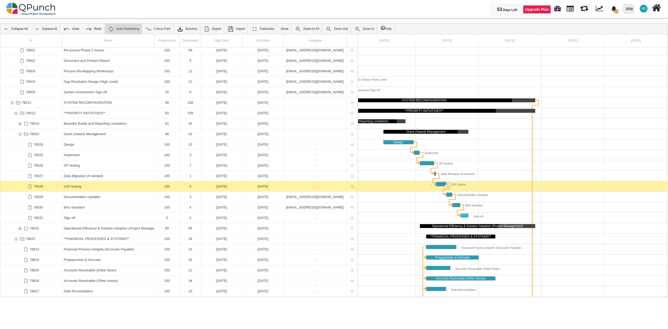
click at [140, 189] on div "UAT testing" at bounding box center [108, 186] width 89 height 10
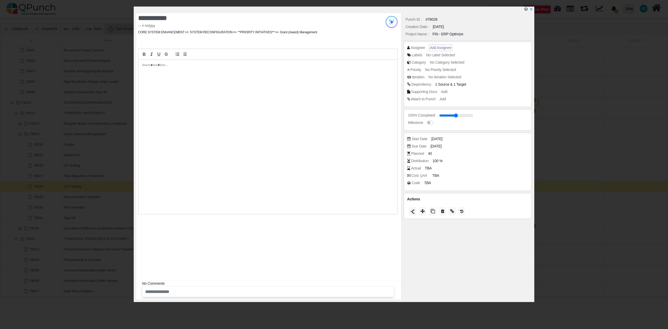
click at [442, 46] on span "Add Assignee" at bounding box center [440, 48] width 21 height 4
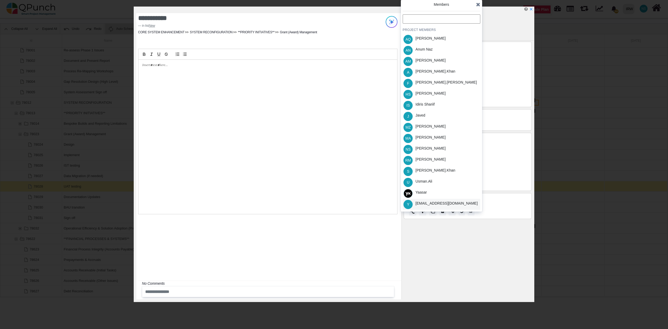
click at [421, 203] on div "[EMAIL_ADDRESS][DOMAIN_NAME]" at bounding box center [446, 204] width 62 height 6
click at [477, 4] on icon at bounding box center [478, 4] width 4 height 5
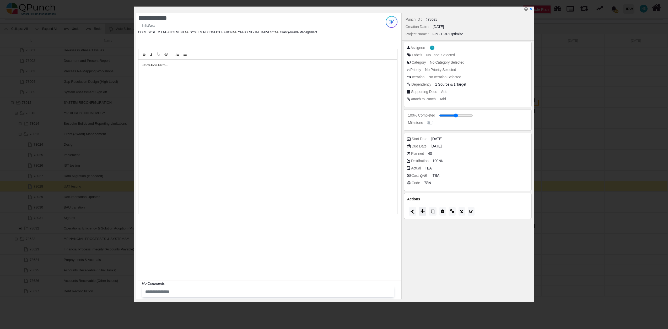
click at [422, 213] on icon at bounding box center [422, 211] width 4 height 4
click at [422, 208] on div "Closed" at bounding box center [442, 207] width 78 height 8
click at [479, 153] on icon at bounding box center [478, 152] width 4 height 5
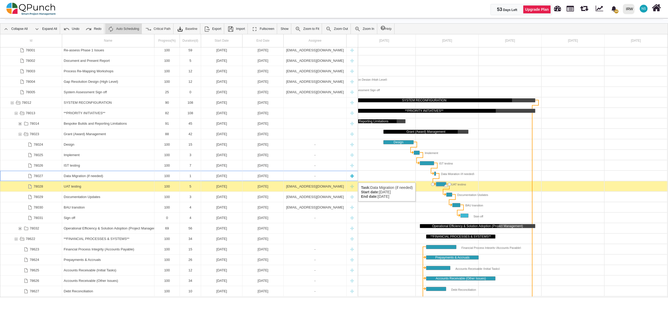
click at [180, 177] on div "1" at bounding box center [190, 176] width 21 height 10
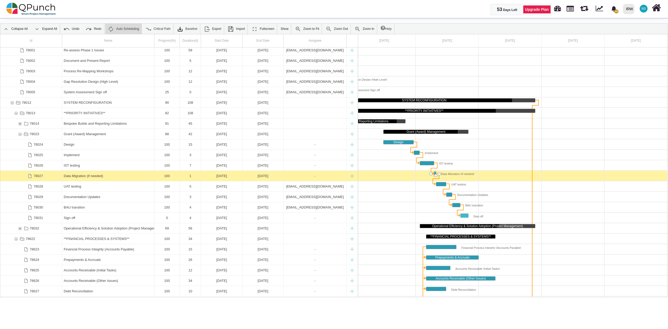
click at [180, 177] on div "1" at bounding box center [190, 176] width 21 height 10
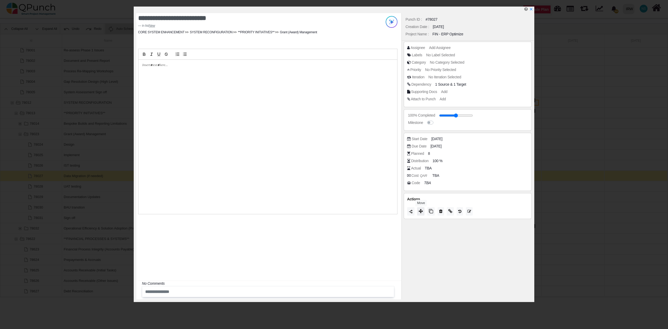
click at [421, 213] on icon at bounding box center [421, 211] width 4 height 4
click at [416, 206] on span "Closed" at bounding box center [411, 206] width 15 height 4
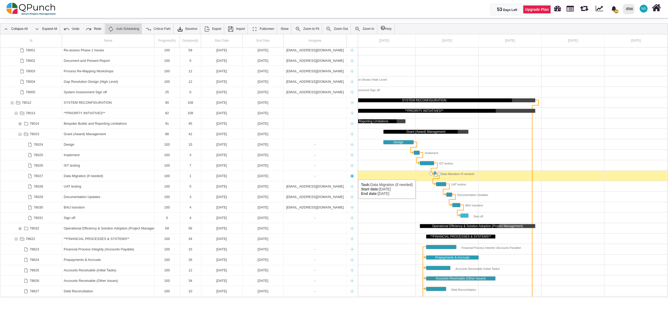
click at [296, 175] on div "-" at bounding box center [314, 176] width 59 height 10
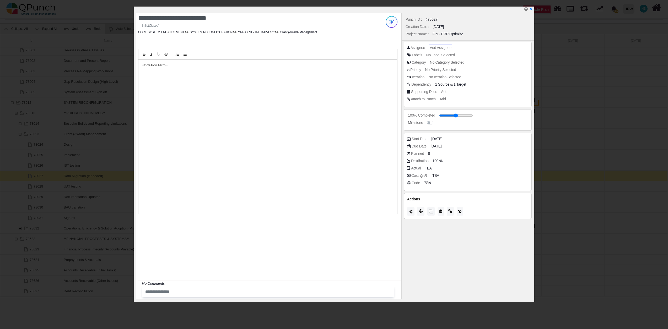
click at [443, 46] on span "Add Assignee" at bounding box center [440, 48] width 21 height 4
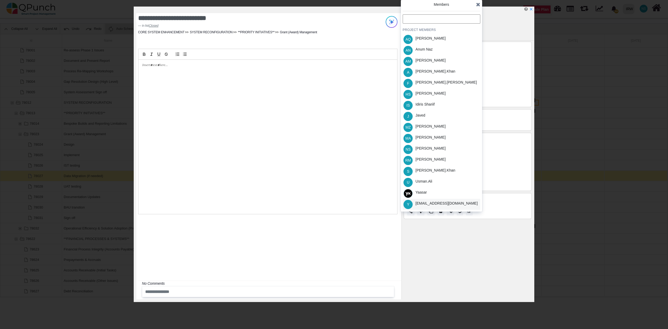
click at [426, 204] on div "[EMAIL_ADDRESS][DOMAIN_NAME]" at bounding box center [446, 204] width 62 height 6
click at [477, 5] on icon at bounding box center [478, 4] width 4 height 5
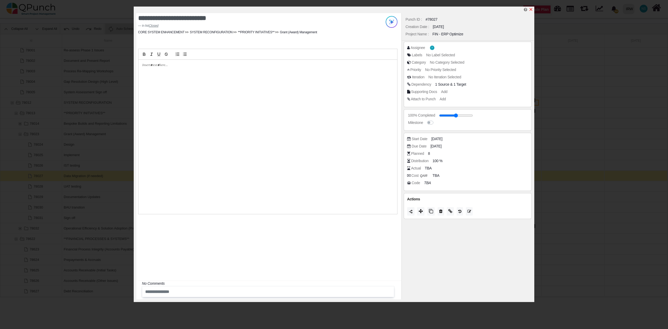
click at [532, 10] on icon "x" at bounding box center [531, 9] width 4 height 4
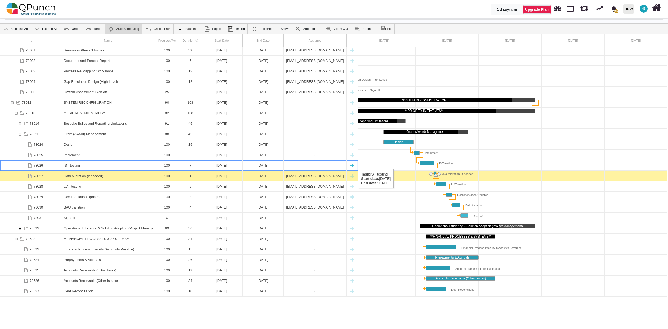
click at [82, 164] on div "IST testing" at bounding box center [108, 165] width 89 height 10
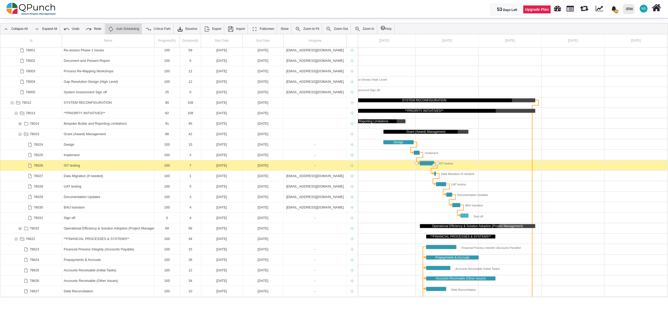
click at [82, 164] on div "IST testing" at bounding box center [108, 165] width 89 height 10
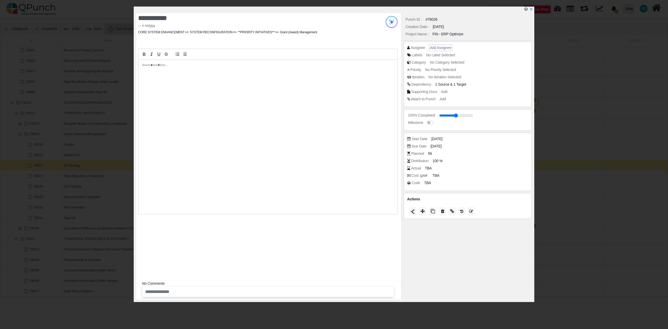
click at [442, 49] on span "Add Assignee" at bounding box center [440, 48] width 21 height 4
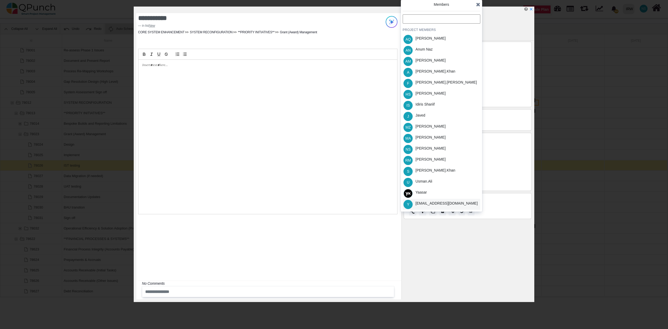
click at [428, 205] on div "[EMAIL_ADDRESS][DOMAIN_NAME]" at bounding box center [446, 204] width 62 height 6
click at [479, 4] on icon at bounding box center [478, 4] width 4 height 5
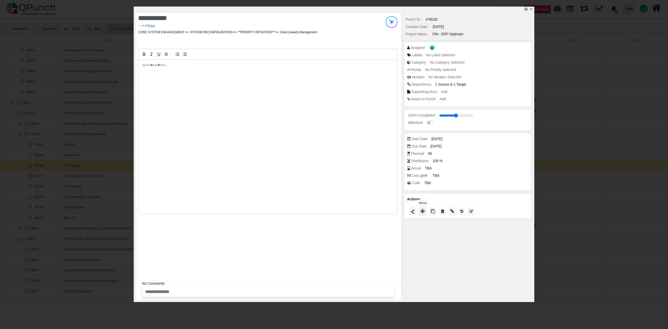
click at [422, 212] on icon at bounding box center [422, 211] width 4 height 4
click at [422, 207] on div "Closed" at bounding box center [442, 206] width 78 height 8
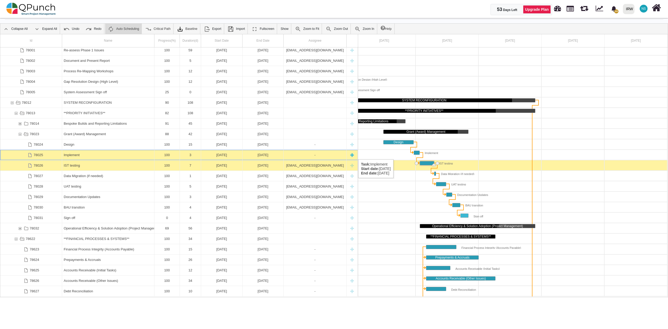
click at [315, 154] on div "-" at bounding box center [314, 155] width 59 height 10
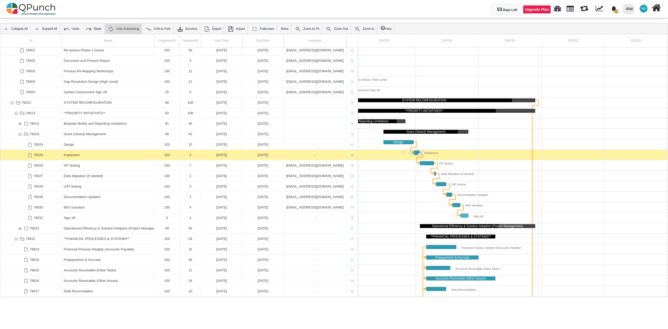
click at [315, 154] on div "-" at bounding box center [314, 155] width 59 height 10
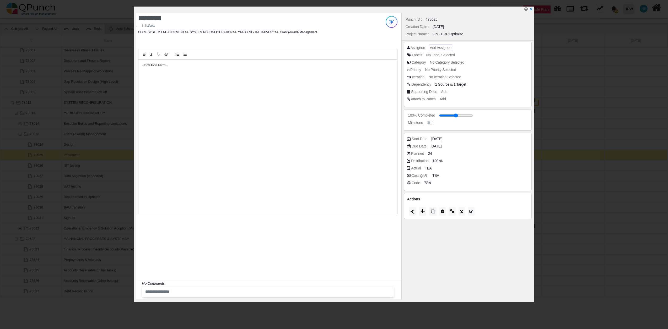
click at [442, 47] on span "Add Assignee" at bounding box center [440, 48] width 21 height 4
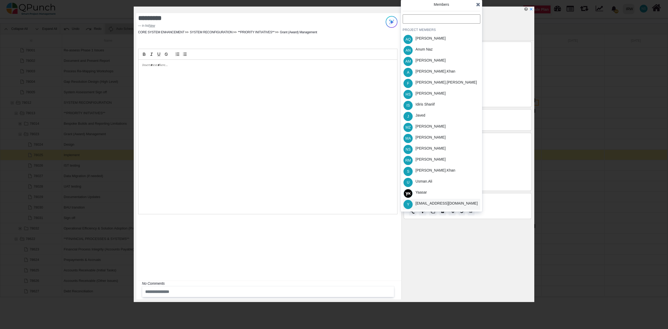
click at [415, 203] on div "[EMAIL_ADDRESS][DOMAIN_NAME]" at bounding box center [446, 204] width 62 height 6
click at [409, 204] on span "Y" at bounding box center [407, 204] width 9 height 9
click at [478, 4] on icon at bounding box center [478, 4] width 4 height 5
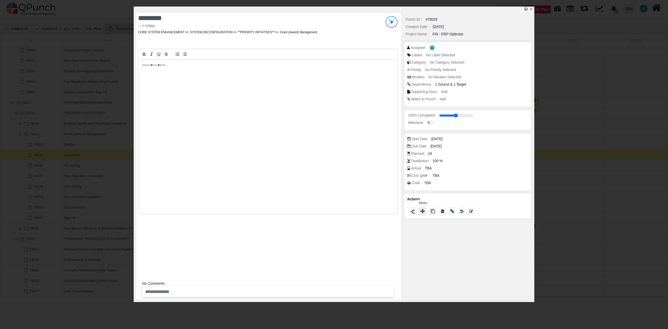
click at [424, 212] on icon at bounding box center [422, 211] width 4 height 4
click at [421, 204] on div "Closed" at bounding box center [442, 206] width 78 height 8
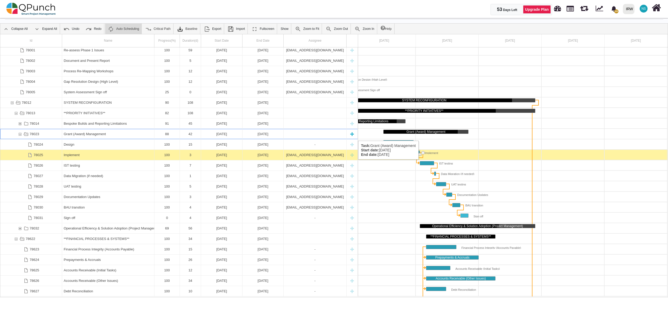
click at [20, 136] on div "78023" at bounding box center [20, 134] width 5 height 10
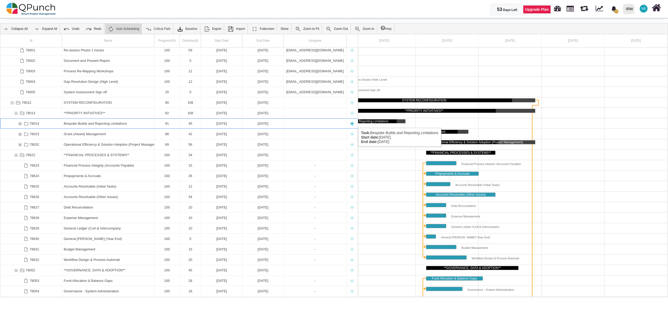
click at [21, 123] on div "78014" at bounding box center [20, 123] width 5 height 10
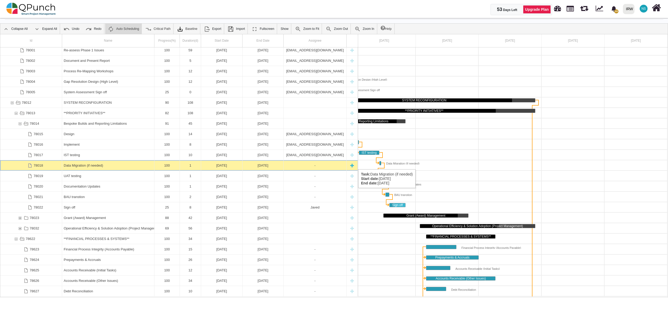
click at [321, 164] on div "-" at bounding box center [314, 165] width 59 height 10
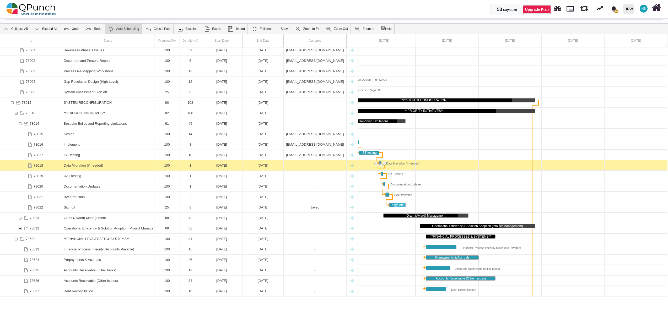
scroll to position [0, 252]
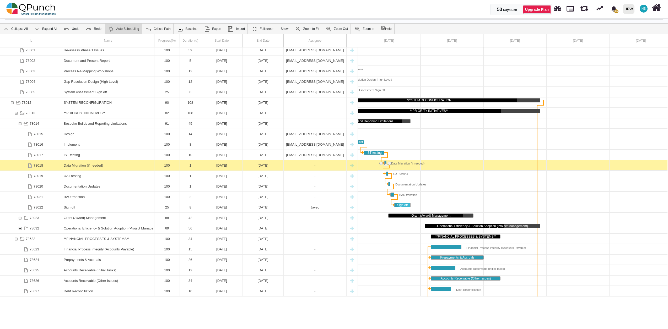
click at [321, 164] on div "-" at bounding box center [314, 165] width 59 height 10
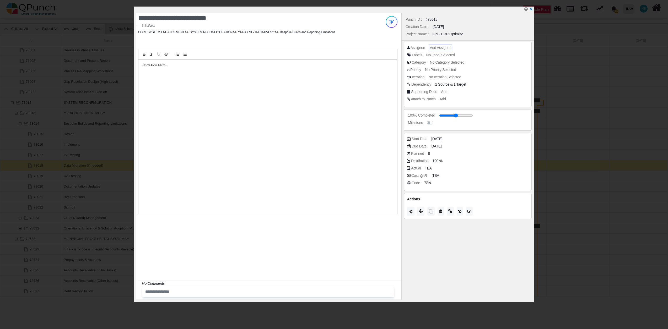
click at [439, 47] on span "Add Assignee" at bounding box center [440, 48] width 21 height 4
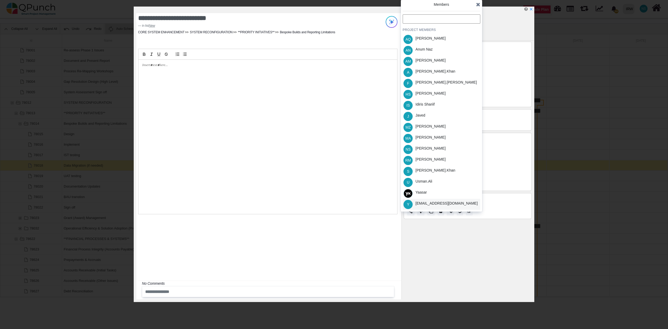
click at [430, 205] on div "[EMAIL_ADDRESS][DOMAIN_NAME]" at bounding box center [446, 204] width 62 height 6
click at [476, 5] on icon at bounding box center [478, 4] width 4 height 5
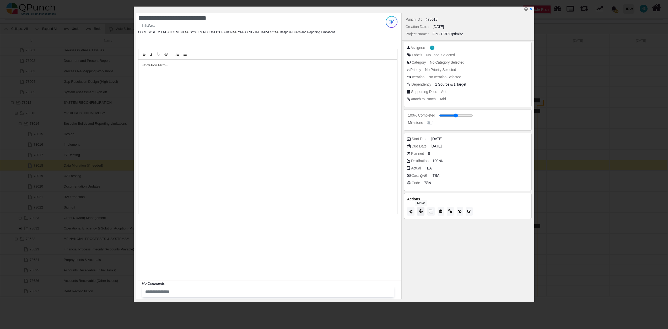
click at [419, 212] on icon at bounding box center [421, 211] width 4 height 4
click at [419, 205] on span "Closed" at bounding box center [411, 205] width 15 height 4
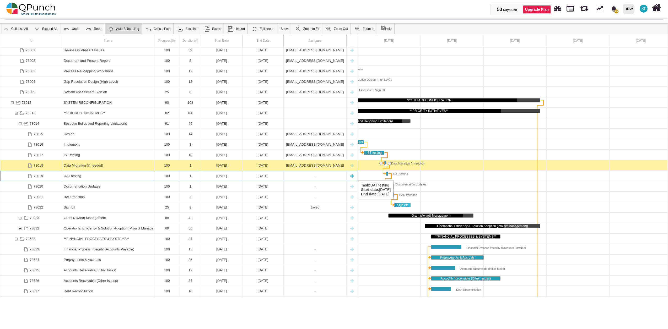
click at [305, 175] on div "-" at bounding box center [314, 176] width 59 height 10
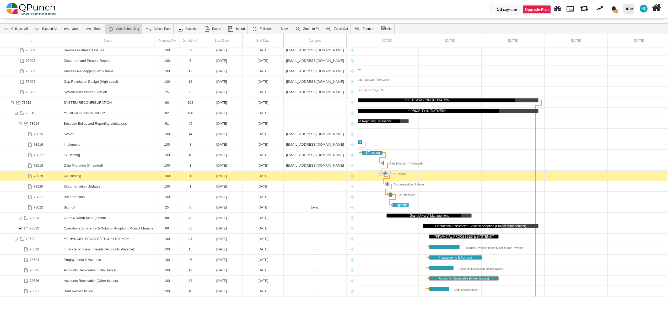
click at [305, 175] on div "-" at bounding box center [314, 176] width 59 height 10
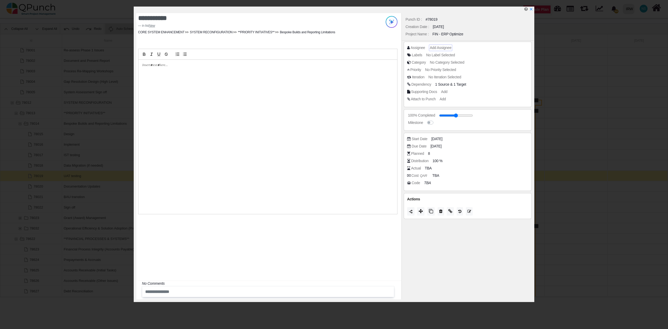
click at [446, 47] on span "Add Assignee" at bounding box center [440, 48] width 21 height 4
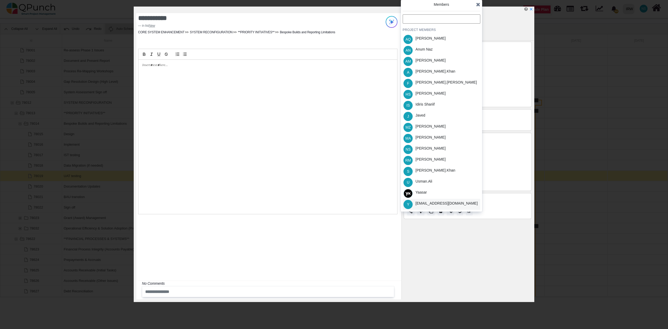
click at [425, 207] on div "[EMAIL_ADDRESS][DOMAIN_NAME]" at bounding box center [447, 204] width 66 height 11
click at [480, 6] on icon at bounding box center [478, 4] width 4 height 5
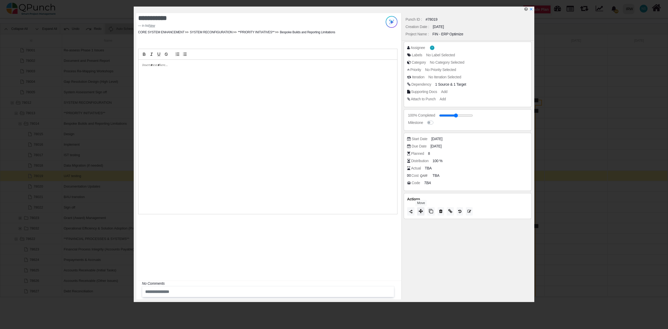
click at [420, 213] on icon at bounding box center [421, 211] width 4 height 4
click at [419, 206] on span "Closed" at bounding box center [411, 206] width 15 height 4
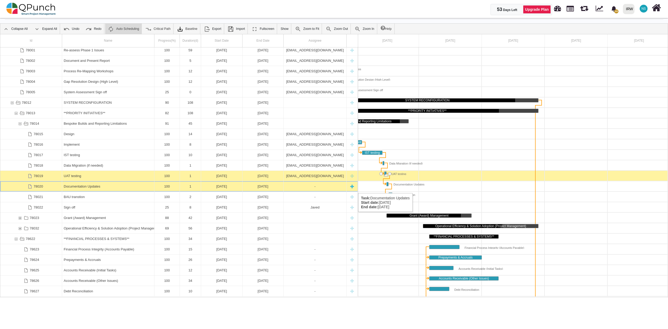
click at [314, 188] on div "-" at bounding box center [314, 186] width 59 height 10
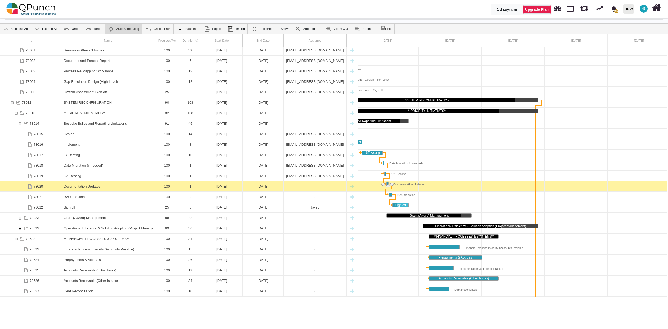
scroll to position [0, 256]
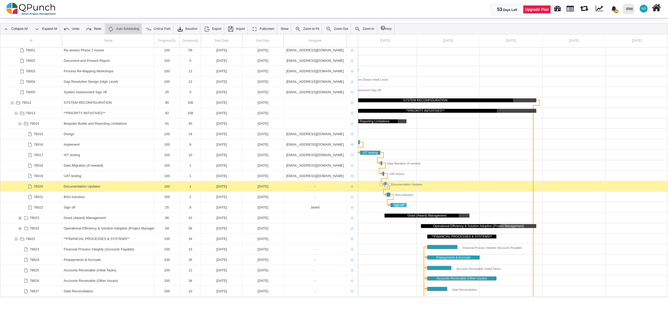
click at [314, 188] on div "-" at bounding box center [314, 186] width 59 height 10
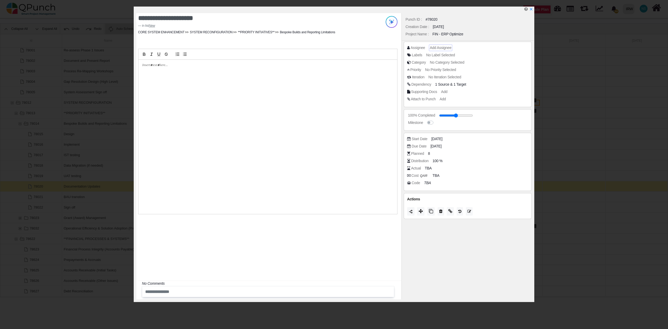
click at [443, 46] on span "Add Assignee" at bounding box center [440, 48] width 21 height 4
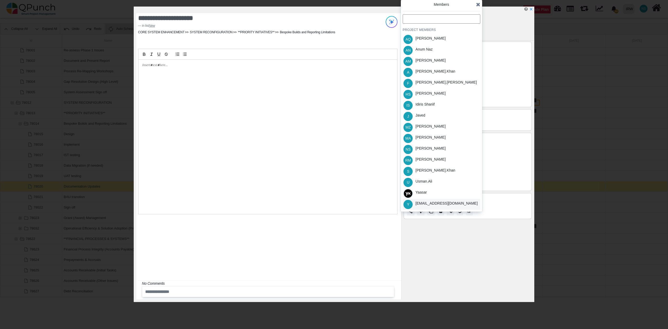
click at [433, 203] on div "[EMAIL_ADDRESS][DOMAIN_NAME]" at bounding box center [446, 204] width 62 height 6
click at [480, 7] on div "Members PROJECT MEMBERS AQ Aamar Qayum AN Anum Naz AM Asad Malik A Azeem.khan F…" at bounding box center [441, 106] width 81 height 212
click at [479, 5] on icon at bounding box center [478, 4] width 4 height 5
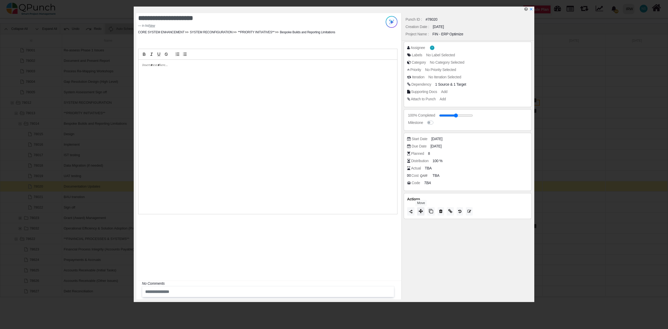
click at [419, 213] on icon at bounding box center [421, 211] width 4 height 4
click at [419, 205] on span "Closed" at bounding box center [411, 206] width 15 height 4
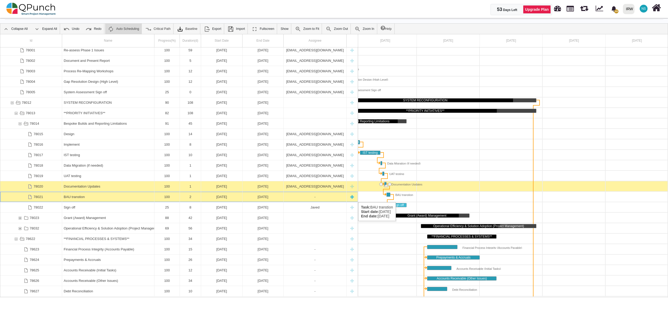
click at [297, 197] on div "-" at bounding box center [314, 197] width 59 height 10
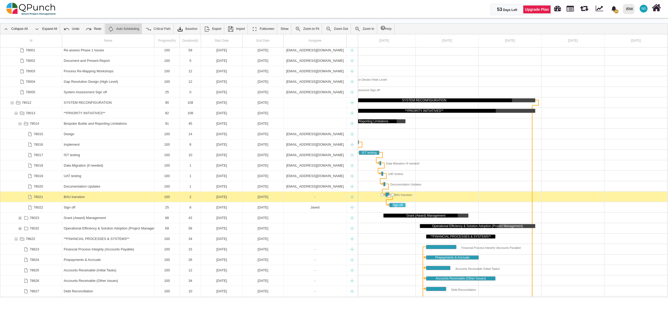
click at [297, 197] on div "-" at bounding box center [314, 197] width 59 height 10
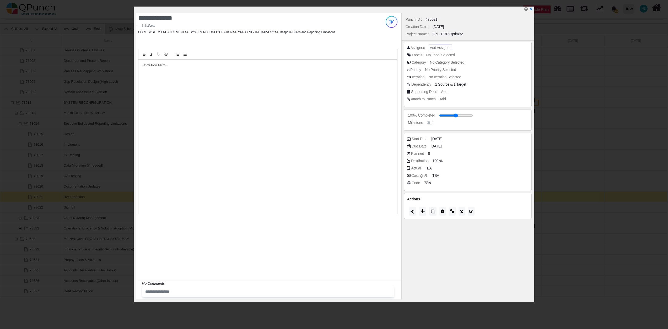
click at [444, 48] on span "Add Assignee" at bounding box center [440, 48] width 21 height 4
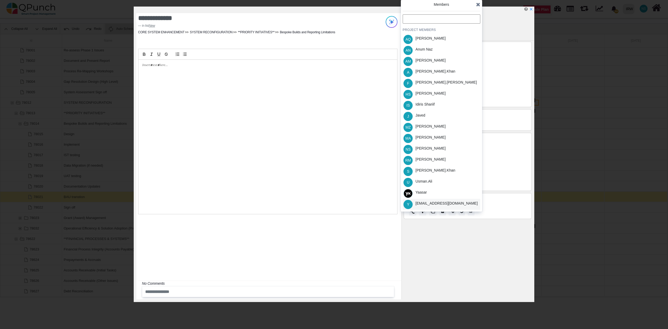
click at [436, 204] on div "[EMAIL_ADDRESS][DOMAIN_NAME]" at bounding box center [446, 204] width 62 height 6
click at [479, 6] on icon at bounding box center [478, 4] width 4 height 5
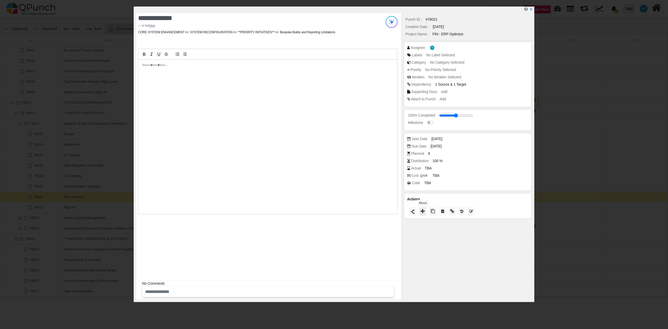
click at [425, 215] on button at bounding box center [422, 211] width 7 height 8
click at [419, 209] on span "Closed" at bounding box center [411, 208] width 15 height 4
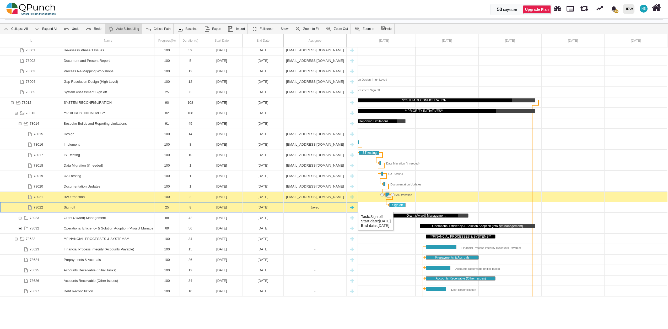
click at [328, 207] on div "Javed" at bounding box center [314, 207] width 59 height 10
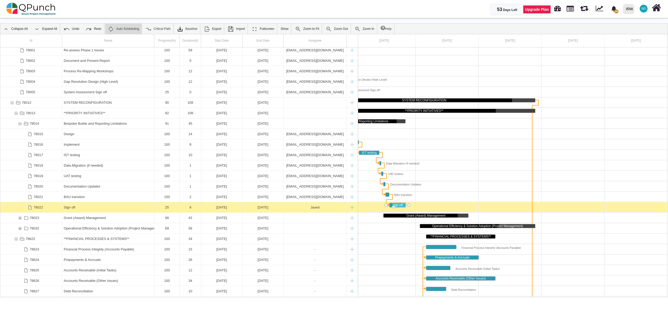
click at [328, 207] on div "Javed" at bounding box center [314, 207] width 59 height 10
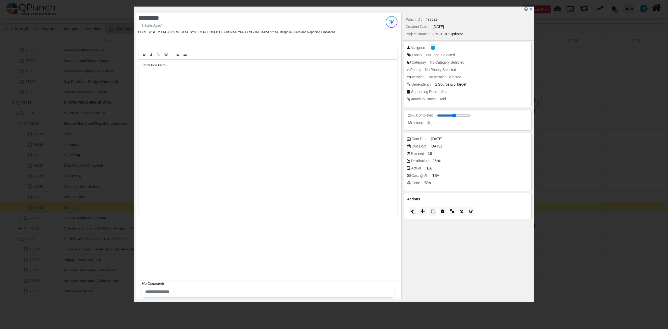
click at [432, 48] on span "J" at bounding box center [432, 48] width 1 height 2
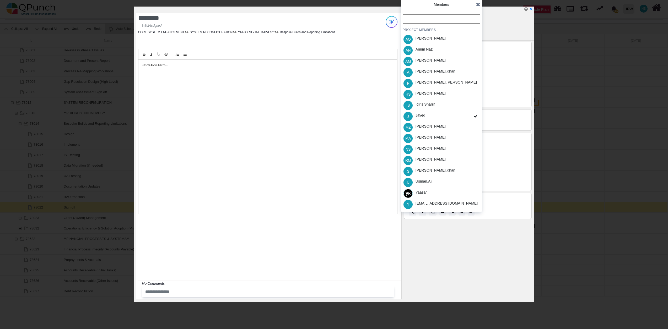
click at [442, 204] on div "[EMAIL_ADDRESS][DOMAIN_NAME]" at bounding box center [446, 204] width 62 height 6
click at [479, 5] on icon at bounding box center [478, 4] width 4 height 5
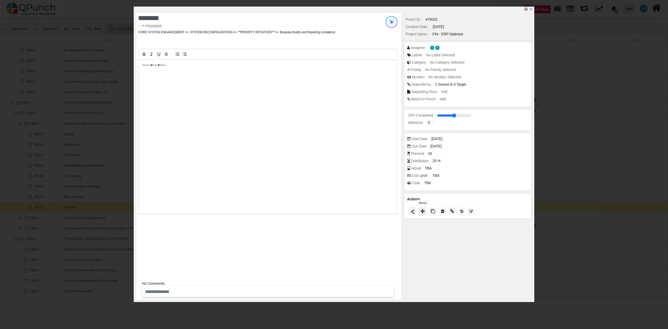
click at [424, 213] on icon at bounding box center [422, 211] width 4 height 4
click at [416, 187] on span "Progress" at bounding box center [413, 186] width 18 height 4
type input "**"
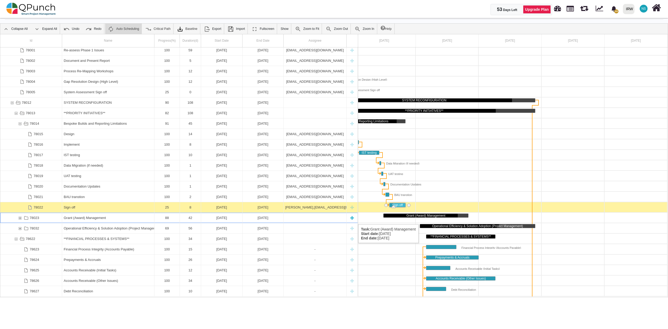
click at [21, 219] on div "78023" at bounding box center [20, 218] width 5 height 10
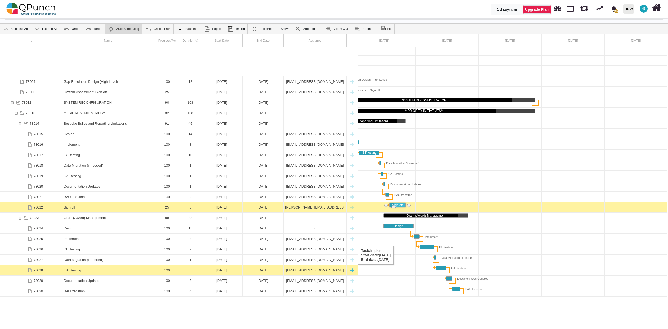
scroll to position [223, 0]
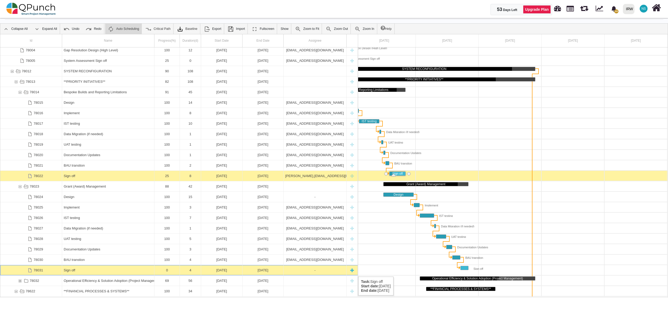
click at [315, 272] on div "-" at bounding box center [314, 270] width 59 height 10
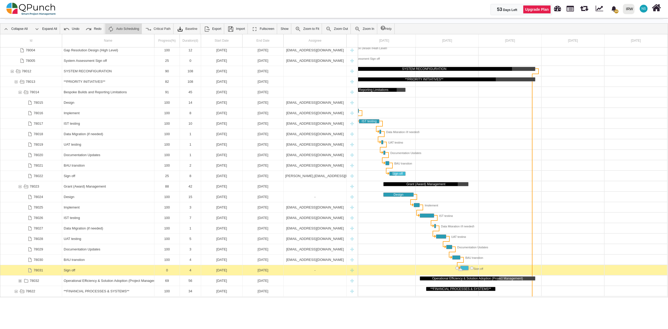
click at [315, 272] on div "-" at bounding box center [314, 270] width 59 height 10
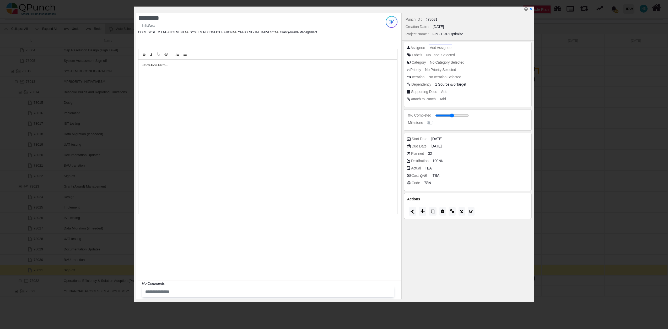
click at [439, 48] on span "Add Assignee" at bounding box center [440, 48] width 21 height 4
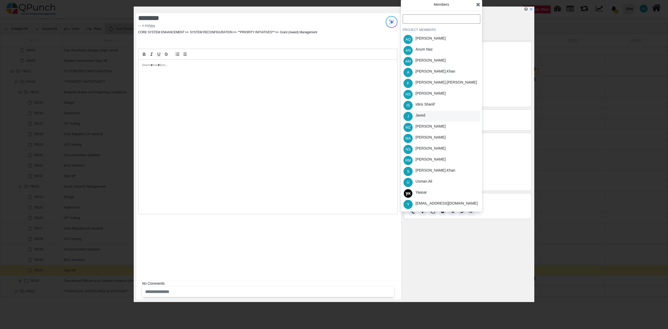
click at [424, 118] on div "Javed" at bounding box center [420, 116] width 13 height 11
click at [426, 203] on div "[EMAIL_ADDRESS][DOMAIN_NAME]" at bounding box center [446, 204] width 62 height 6
click at [478, 7] on icon at bounding box center [478, 4] width 4 height 5
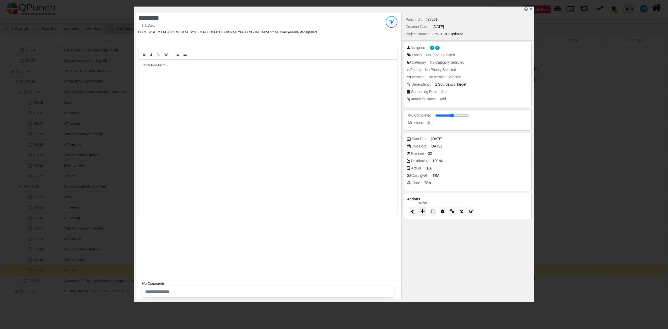
click at [422, 211] on icon at bounding box center [422, 211] width 4 height 4
click at [418, 183] on span "Progress" at bounding box center [413, 183] width 18 height 4
type input "**"
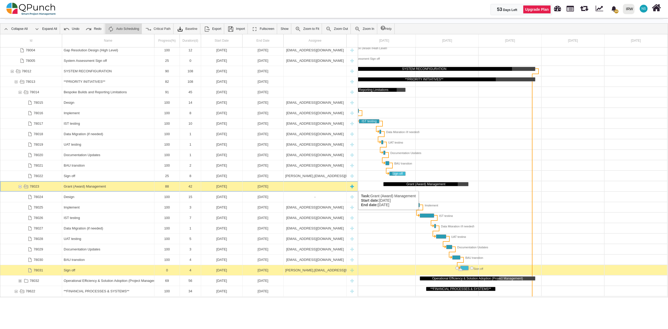
click at [20, 186] on div "78023" at bounding box center [20, 186] width 5 height 10
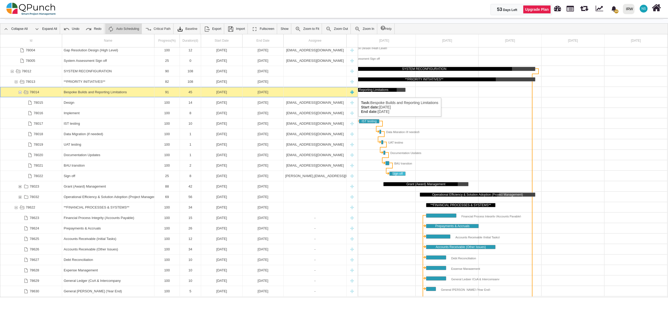
click at [21, 93] on div "78014" at bounding box center [20, 92] width 5 height 10
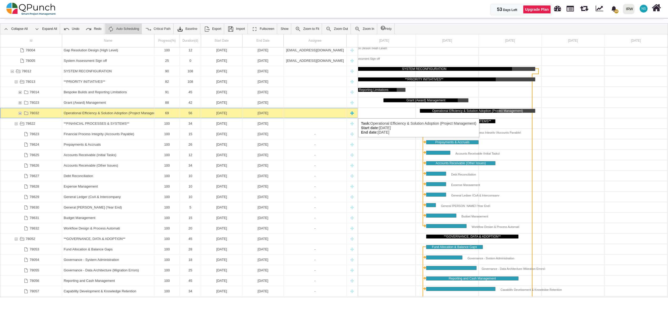
click at [18, 113] on div "78032" at bounding box center [20, 113] width 5 height 10
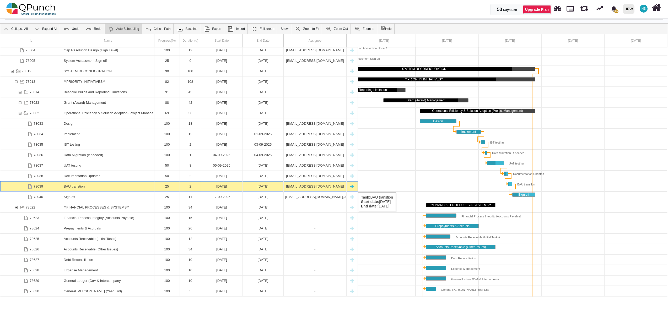
click at [104, 187] on div "BAU transtion" at bounding box center [108, 186] width 89 height 10
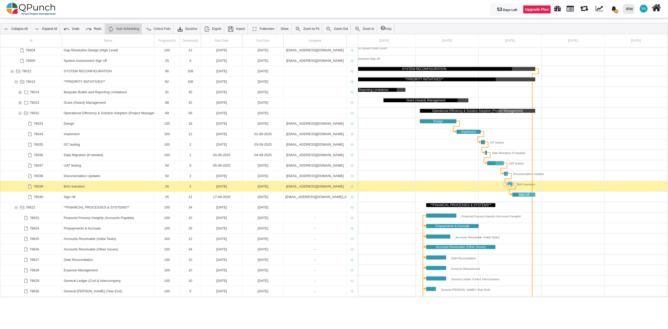
click at [104, 187] on div "BAU transtion" at bounding box center [108, 186] width 89 height 10
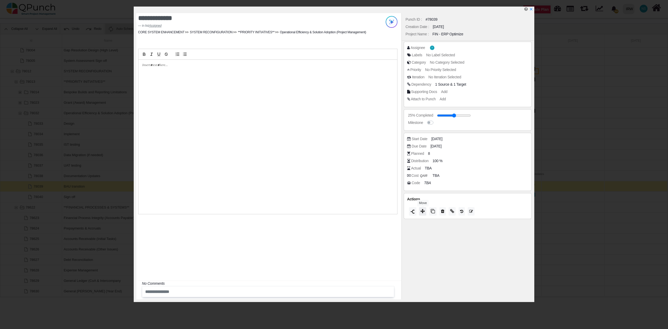
click at [425, 211] on button at bounding box center [422, 211] width 7 height 8
click at [420, 184] on span "Progress" at bounding box center [413, 183] width 18 height 4
type input "**"
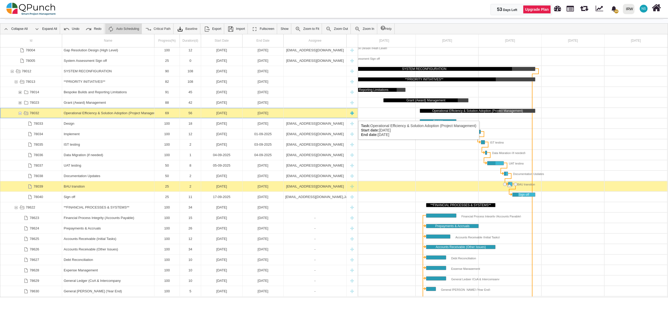
click at [21, 116] on div "78032" at bounding box center [20, 113] width 5 height 10
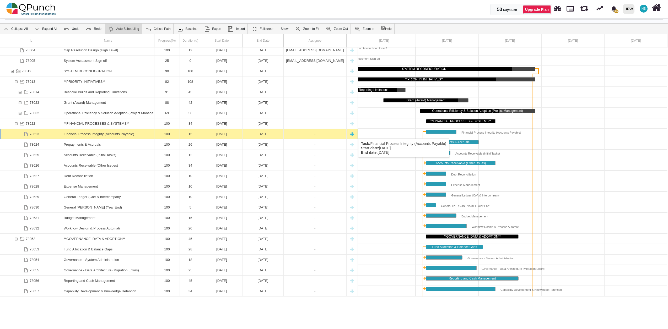
click at [94, 133] on div "Financial Process Integrity (Accounts Payable)" at bounding box center [108, 134] width 89 height 10
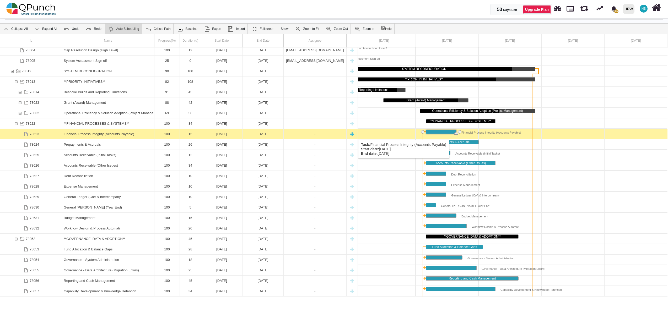
click at [319, 134] on div "-" at bounding box center [314, 134] width 59 height 10
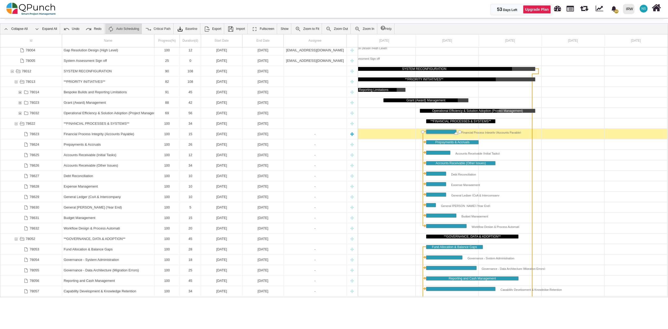
click at [319, 134] on div "-" at bounding box center [314, 134] width 59 height 10
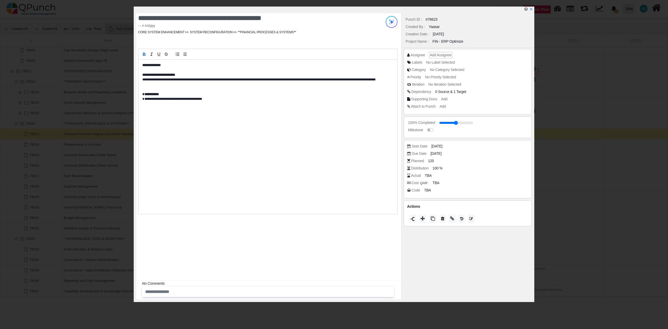
click at [442, 53] on span "Add Assignee" at bounding box center [440, 55] width 21 height 4
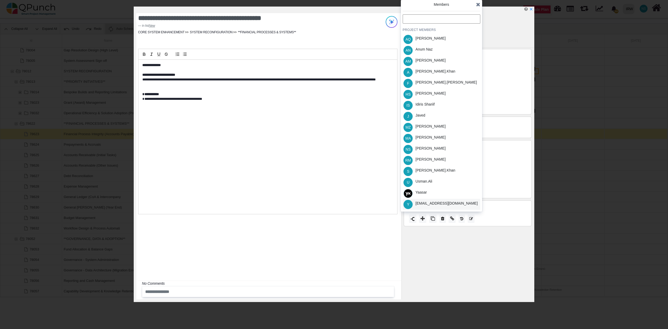
click at [435, 203] on div "[EMAIL_ADDRESS][DOMAIN_NAME]" at bounding box center [446, 204] width 62 height 6
click at [477, 4] on icon at bounding box center [478, 4] width 4 height 5
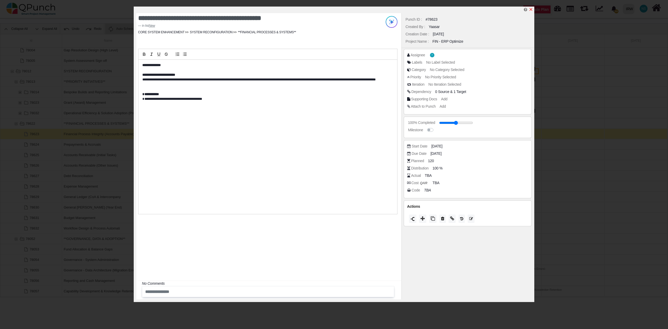
click at [530, 10] on icon "x" at bounding box center [530, 9] width 3 height 3
type input "**"
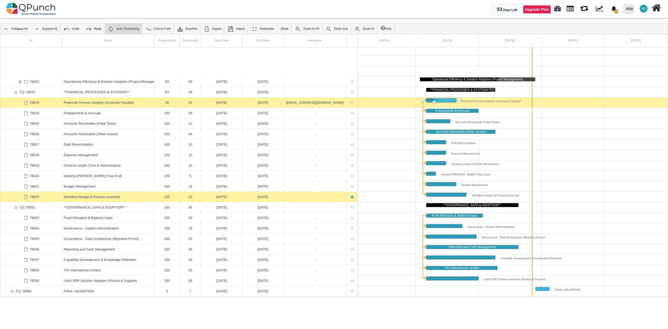
scroll to position [285, 0]
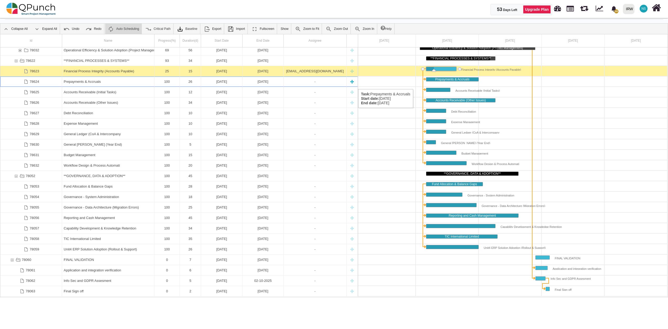
click at [322, 84] on div "-" at bounding box center [314, 82] width 59 height 10
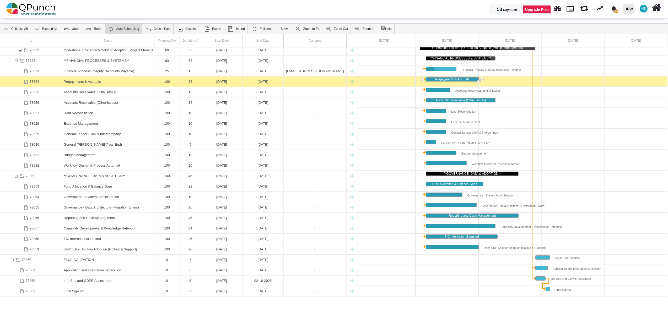
click at [322, 84] on div "-" at bounding box center [314, 82] width 59 height 10
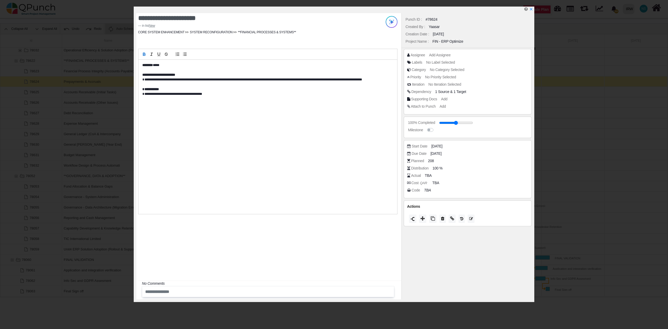
click at [442, 49] on div "Assignee Add Assignee Labels No Label Selected Category No Category Selected Pr…" at bounding box center [468, 82] width 128 height 66
click at [441, 55] on span "Add Assignee" at bounding box center [440, 55] width 21 height 4
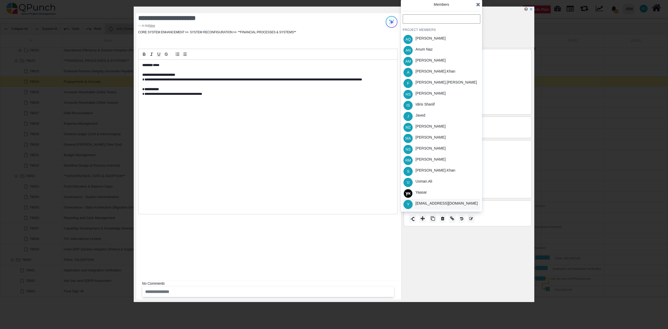
click at [436, 204] on div "[EMAIL_ADDRESS][DOMAIN_NAME]" at bounding box center [446, 204] width 62 height 6
click at [479, 6] on icon at bounding box center [478, 4] width 4 height 5
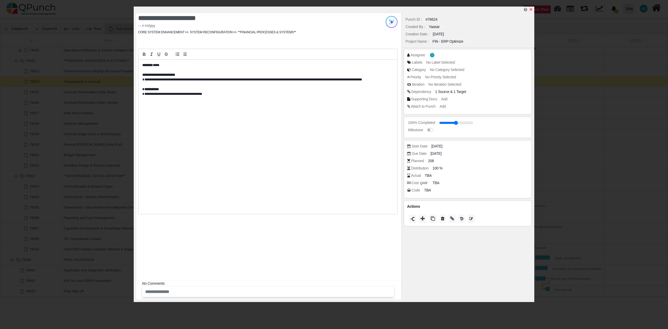
click at [531, 9] on icon "x" at bounding box center [531, 9] width 4 height 4
type input "**"
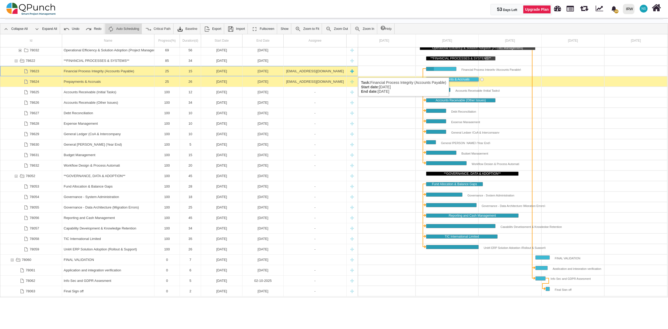
click at [169, 72] on div "25" at bounding box center [167, 71] width 22 height 10
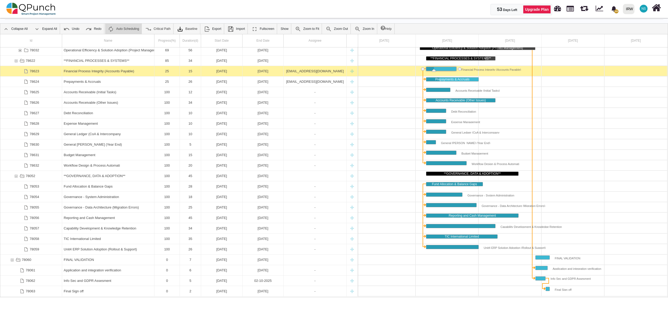
click at [169, 72] on div "25" at bounding box center [167, 71] width 22 height 10
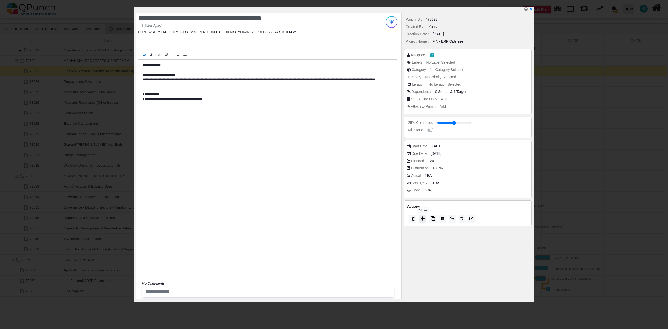
click at [422, 220] on icon at bounding box center [422, 218] width 4 height 4
click at [419, 213] on span "Closed" at bounding box center [411, 213] width 15 height 4
type input "***"
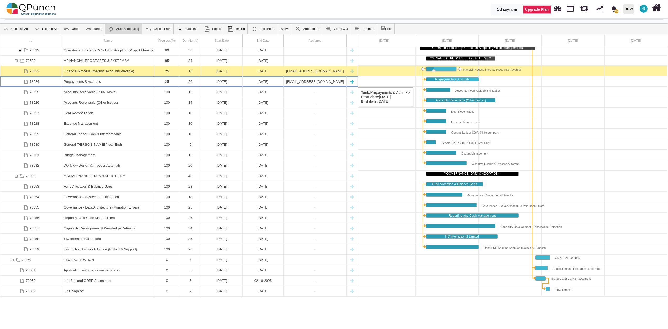
click at [169, 82] on div "25" at bounding box center [167, 82] width 22 height 10
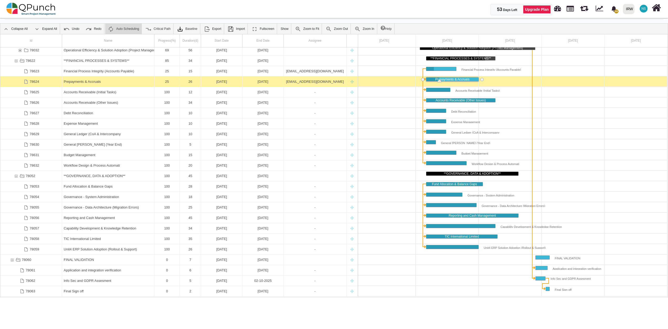
click at [169, 82] on div "25" at bounding box center [167, 82] width 22 height 10
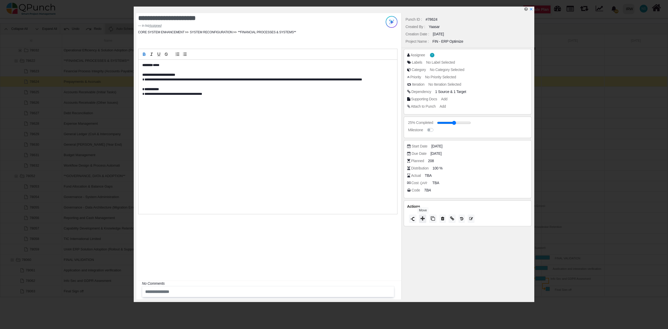
click at [420, 219] on icon at bounding box center [422, 218] width 4 height 4
click at [422, 214] on div "Closed" at bounding box center [442, 213] width 78 height 8
type input "***"
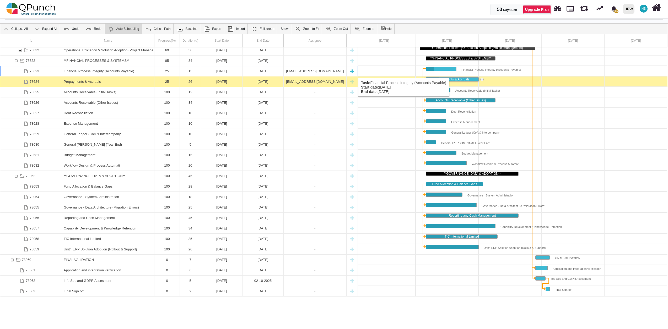
click at [169, 73] on div "25" at bounding box center [167, 71] width 22 height 10
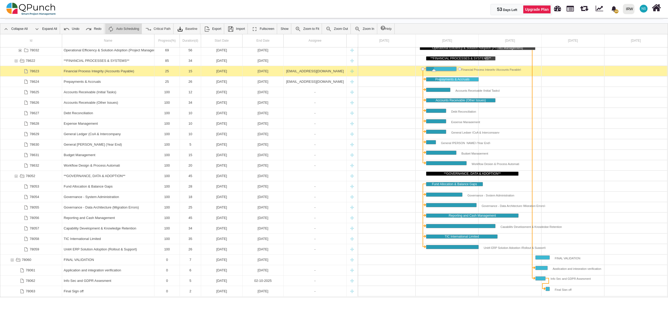
click at [169, 73] on div "25" at bounding box center [167, 71] width 22 height 10
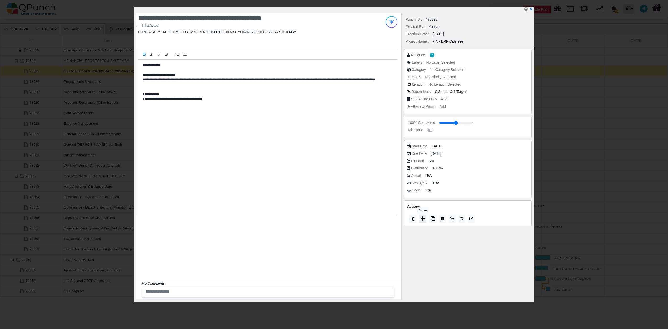
click at [424, 221] on button at bounding box center [422, 219] width 7 height 8
click at [479, 160] on icon at bounding box center [478, 161] width 4 height 5
click at [530, 9] on icon "x" at bounding box center [531, 9] width 4 height 4
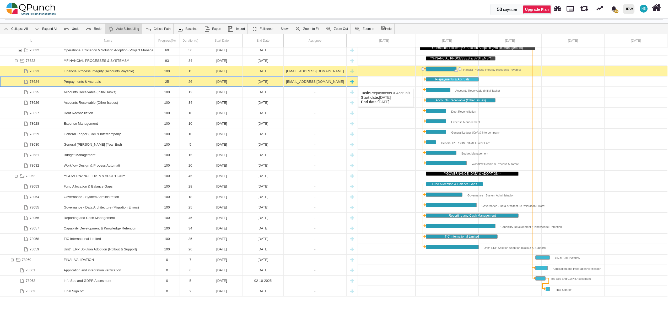
click at [172, 83] on div "25" at bounding box center [167, 82] width 22 height 10
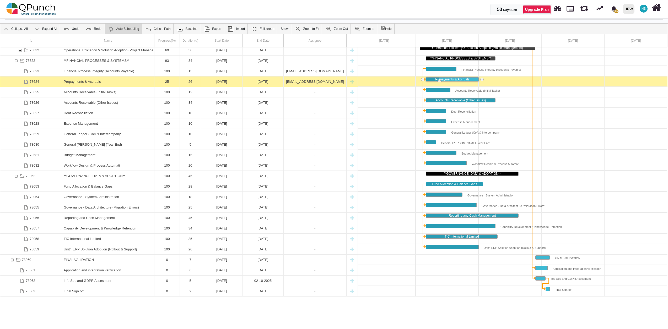
click at [172, 83] on div "25" at bounding box center [167, 82] width 22 height 10
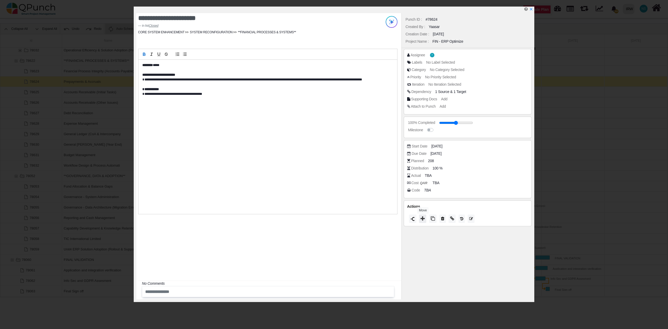
click at [422, 220] on icon at bounding box center [422, 218] width 4 height 4
click at [478, 160] on icon at bounding box center [478, 159] width 4 height 5
click at [532, 10] on icon "x" at bounding box center [531, 9] width 4 height 4
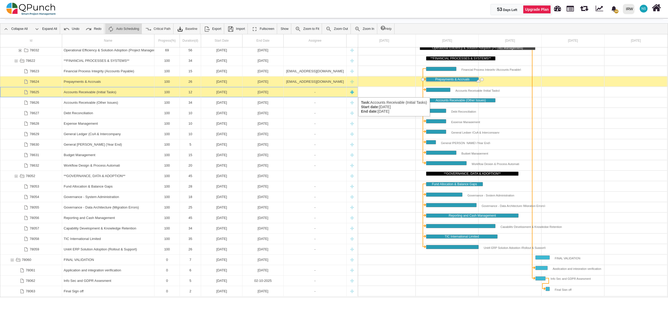
click at [296, 92] on div "-" at bounding box center [314, 92] width 59 height 10
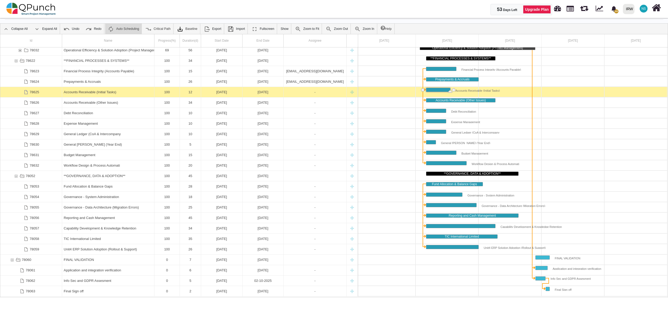
click at [296, 92] on div "-" at bounding box center [314, 92] width 59 height 10
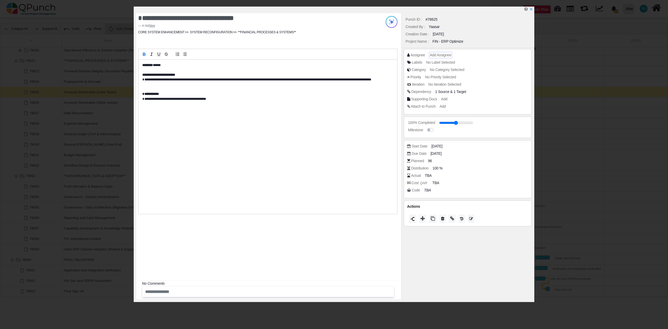
click at [448, 55] on span "Add Assignee" at bounding box center [440, 55] width 21 height 4
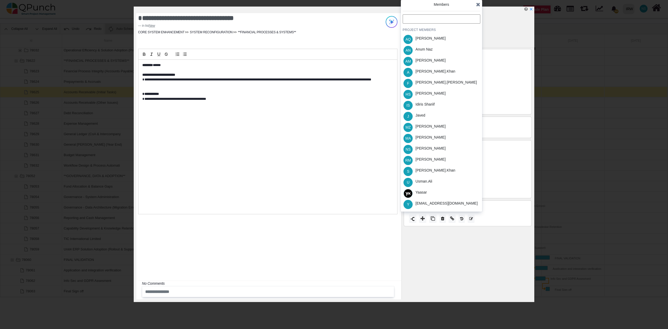
click at [427, 204] on div "[EMAIL_ADDRESS][DOMAIN_NAME]" at bounding box center [446, 204] width 62 height 6
click at [478, 3] on icon at bounding box center [478, 4] width 4 height 5
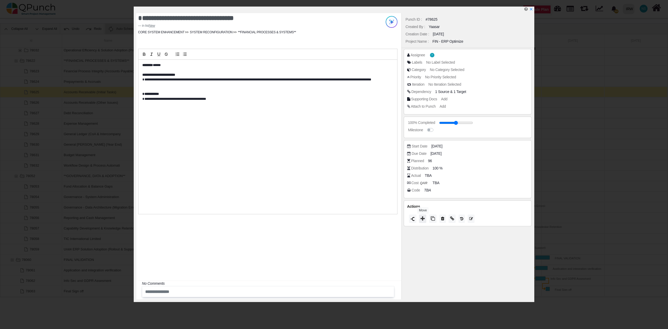
click at [422, 223] on button at bounding box center [422, 219] width 7 height 8
click at [419, 218] on span "Closed" at bounding box center [411, 216] width 15 height 4
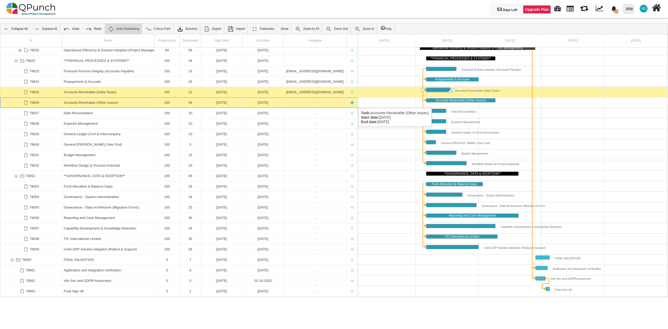
click at [319, 103] on div "-" at bounding box center [314, 102] width 59 height 10
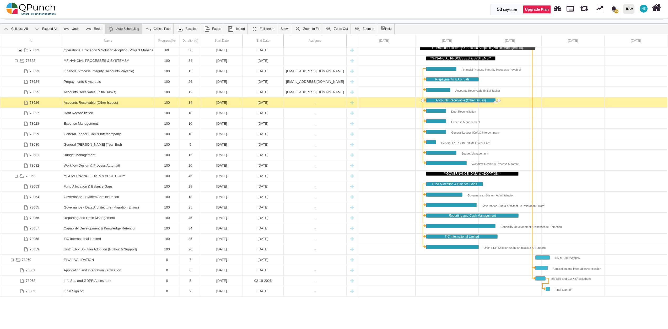
click at [319, 103] on div "-" at bounding box center [314, 102] width 59 height 10
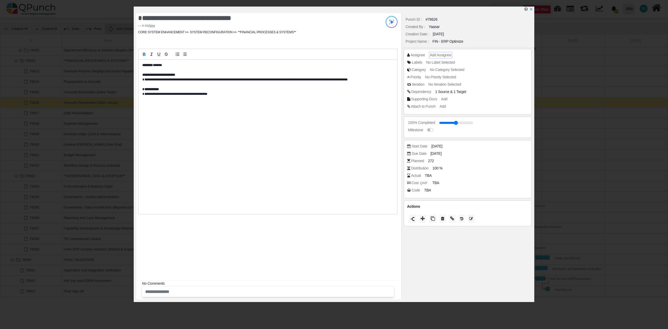
click at [437, 53] on span "Add Assignee" at bounding box center [440, 55] width 21 height 4
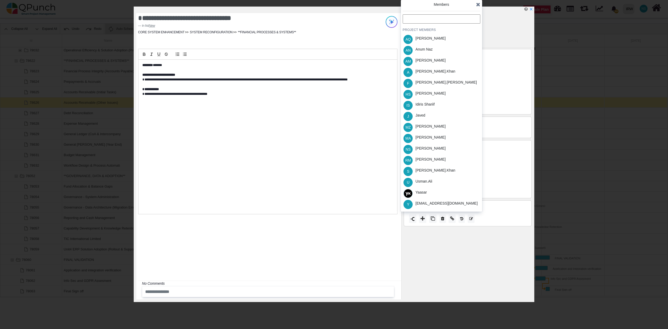
click at [422, 205] on div "[EMAIL_ADDRESS][DOMAIN_NAME]" at bounding box center [446, 204] width 62 height 6
click at [479, 5] on icon at bounding box center [478, 4] width 4 height 5
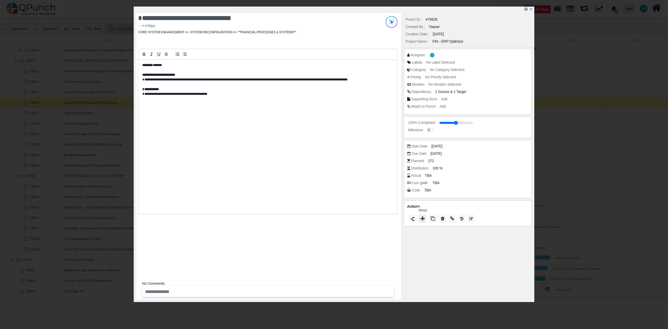
click at [422, 220] on icon at bounding box center [422, 218] width 4 height 4
click at [414, 214] on span "Closed" at bounding box center [411, 214] width 15 height 4
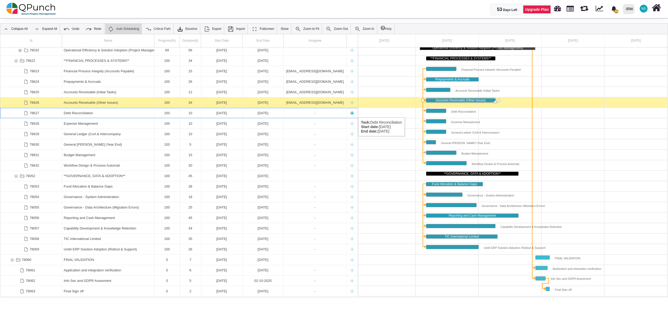
click at [312, 112] on div "-" at bounding box center [314, 113] width 59 height 10
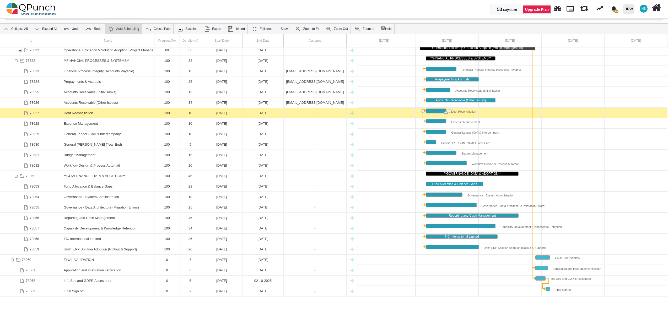
click at [312, 112] on div "-" at bounding box center [314, 113] width 59 height 10
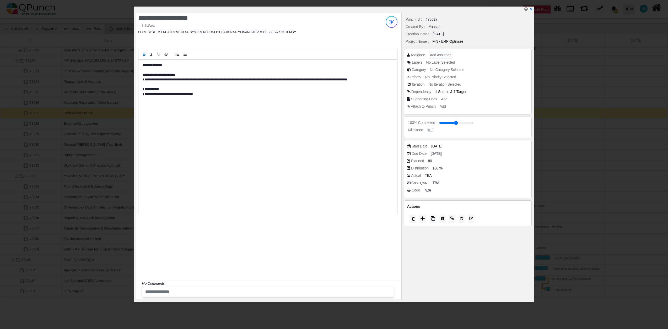
click at [446, 53] on span "Add Assignee" at bounding box center [440, 55] width 21 height 4
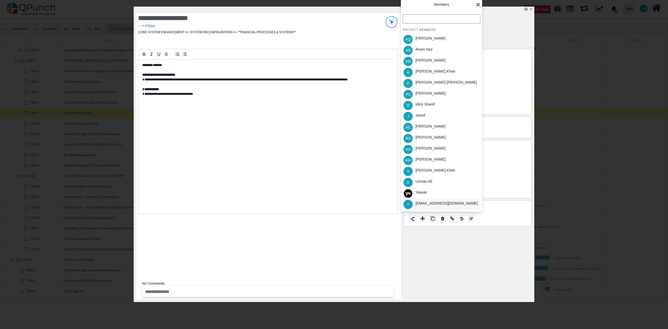
click at [437, 205] on div "[EMAIL_ADDRESS][DOMAIN_NAME]" at bounding box center [446, 204] width 62 height 6
click at [477, 6] on icon at bounding box center [478, 4] width 4 height 5
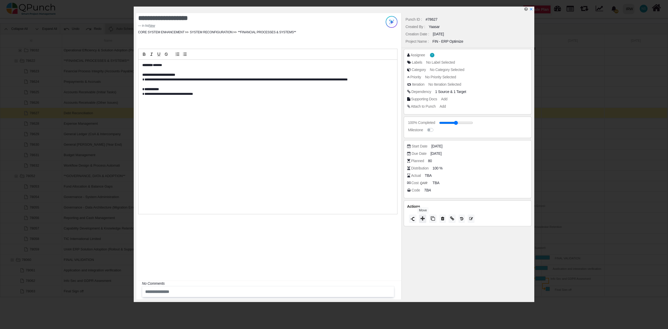
click at [424, 220] on icon at bounding box center [422, 218] width 4 height 4
click at [416, 211] on span "Closed" at bounding box center [411, 213] width 15 height 4
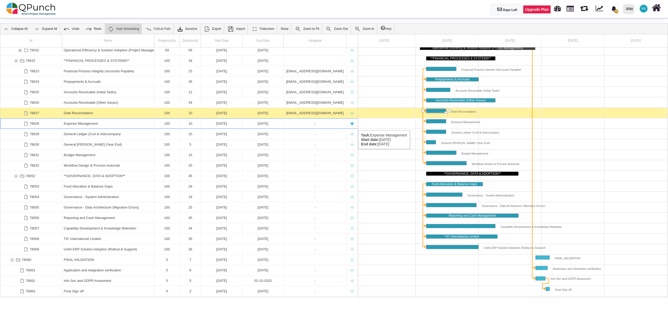
click at [305, 125] on div "-" at bounding box center [314, 123] width 59 height 10
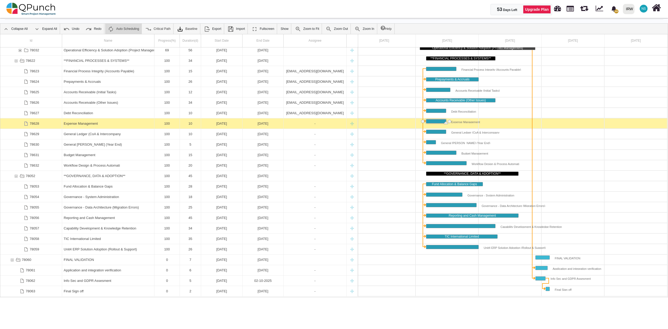
click at [305, 125] on div "-" at bounding box center [314, 123] width 59 height 10
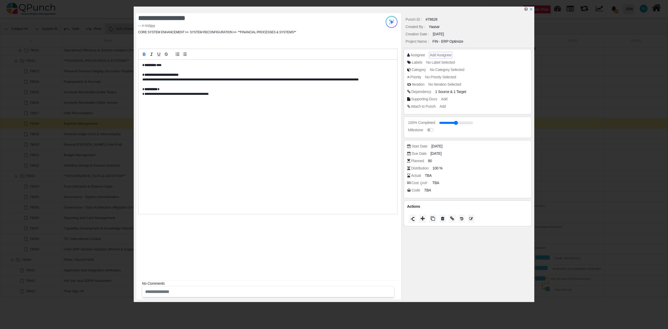
click at [445, 55] on span "Add Assignee" at bounding box center [440, 55] width 21 height 4
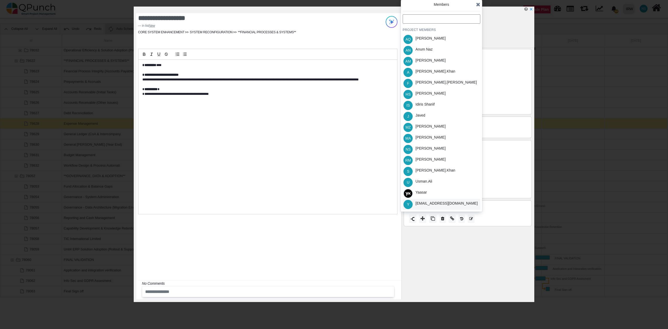
click at [439, 205] on div "[EMAIL_ADDRESS][DOMAIN_NAME]" at bounding box center [446, 204] width 62 height 6
click at [478, 3] on icon at bounding box center [478, 4] width 4 height 5
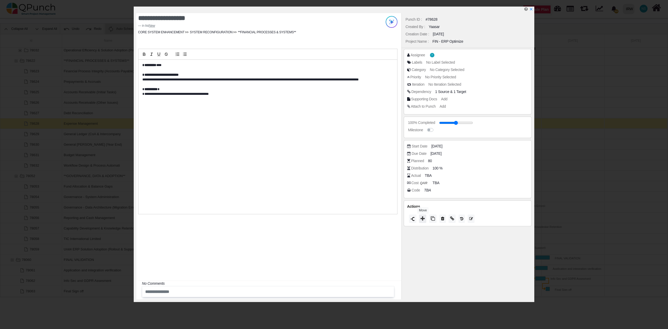
click at [425, 219] on button at bounding box center [422, 219] width 7 height 8
click at [416, 212] on span "Closed" at bounding box center [411, 212] width 15 height 4
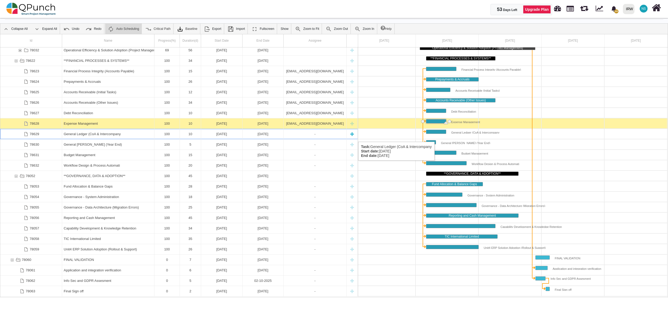
click at [195, 137] on div "10" at bounding box center [190, 134] width 18 height 10
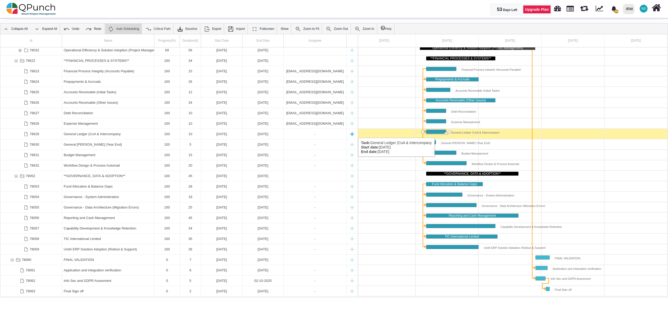
click at [304, 133] on div "-" at bounding box center [314, 134] width 59 height 10
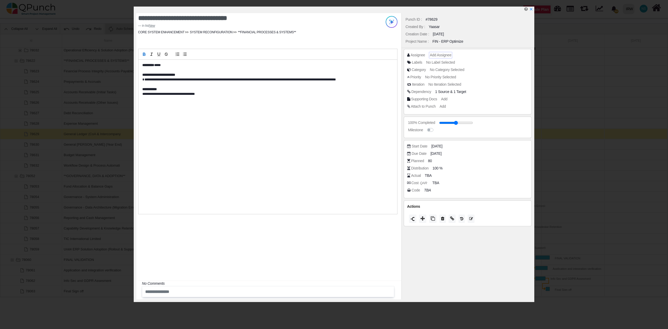
click at [439, 53] on span "Add Assignee" at bounding box center [440, 55] width 21 height 4
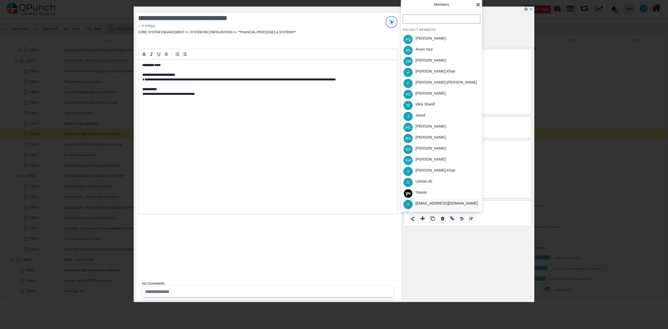
click at [417, 205] on div "[EMAIL_ADDRESS][DOMAIN_NAME]" at bounding box center [446, 204] width 62 height 6
click at [477, 5] on icon at bounding box center [478, 4] width 4 height 5
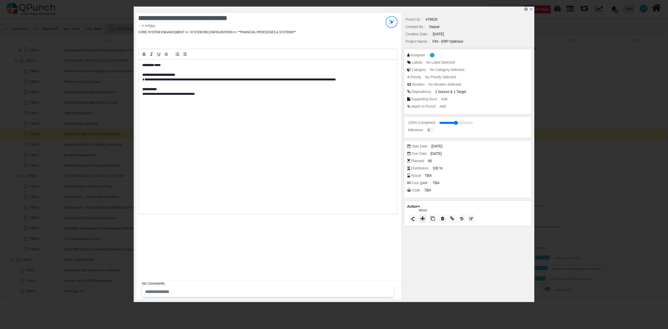
click at [423, 220] on icon at bounding box center [422, 218] width 4 height 4
click at [418, 212] on span "Closed" at bounding box center [411, 213] width 15 height 4
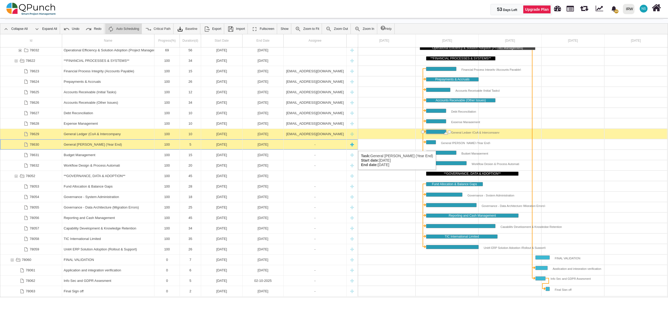
click at [306, 146] on div "-" at bounding box center [314, 144] width 59 height 10
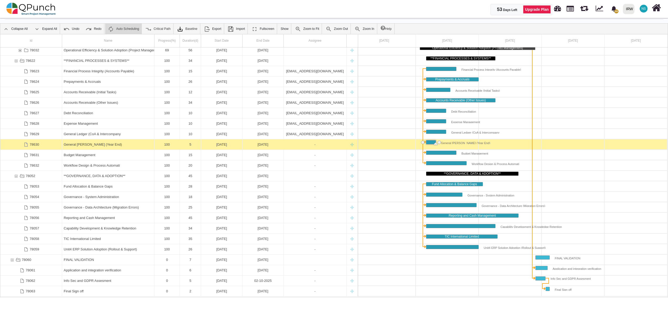
click at [306, 146] on div "-" at bounding box center [314, 144] width 59 height 10
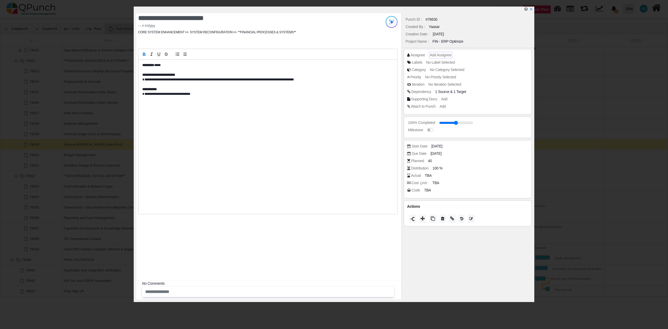
click at [446, 57] on span "Add Assignee" at bounding box center [440, 55] width 21 height 4
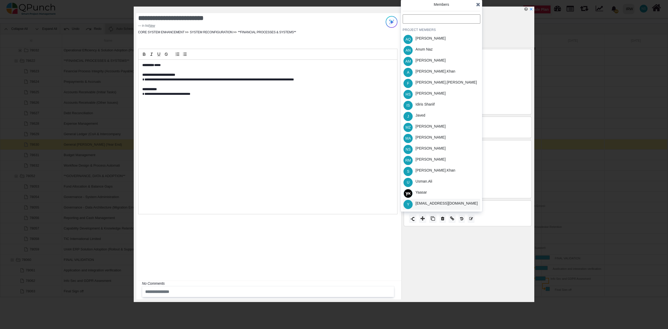
click at [426, 204] on div "[EMAIL_ADDRESS][DOMAIN_NAME]" at bounding box center [446, 204] width 62 height 6
click at [478, 4] on icon at bounding box center [478, 4] width 4 height 5
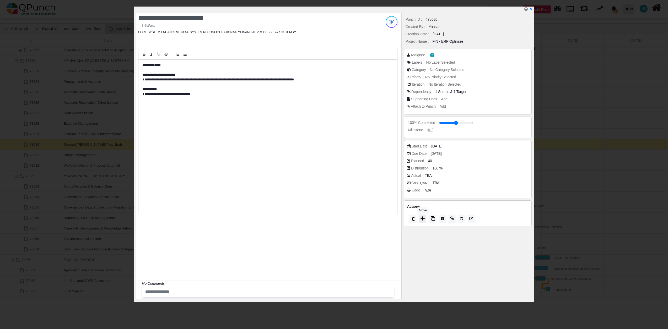
click at [424, 216] on button at bounding box center [422, 219] width 7 height 8
click at [417, 210] on span "Closed" at bounding box center [411, 209] width 15 height 4
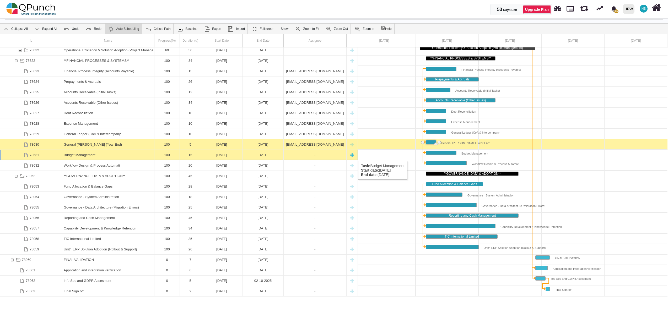
click at [308, 156] on div "-" at bounding box center [314, 155] width 59 height 10
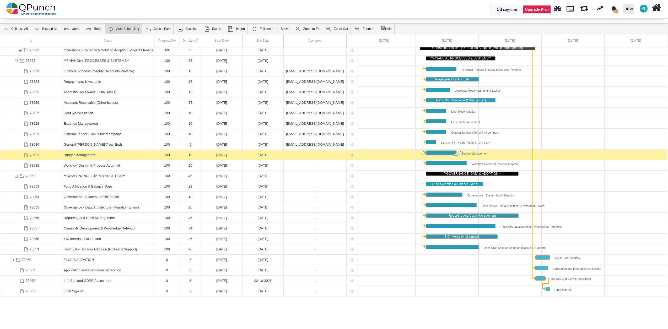
click at [308, 156] on div "-" at bounding box center [314, 155] width 59 height 10
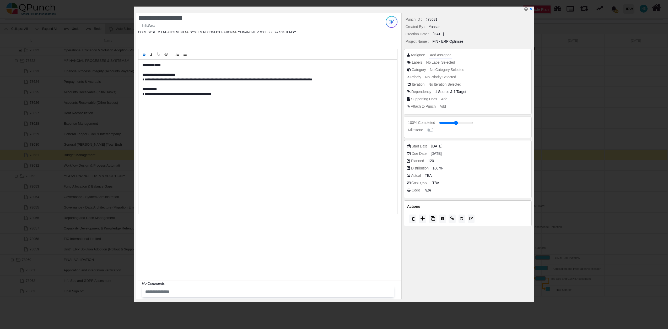
click at [435, 56] on span "Add Assignee" at bounding box center [440, 55] width 21 height 4
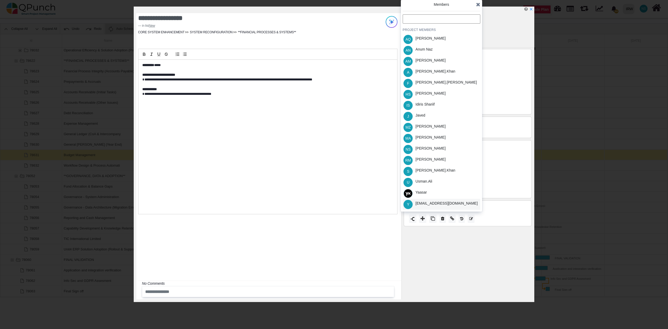
click at [424, 202] on div "[EMAIL_ADDRESS][DOMAIN_NAME]" at bounding box center [446, 204] width 62 height 6
click at [478, 7] on icon at bounding box center [478, 4] width 4 height 5
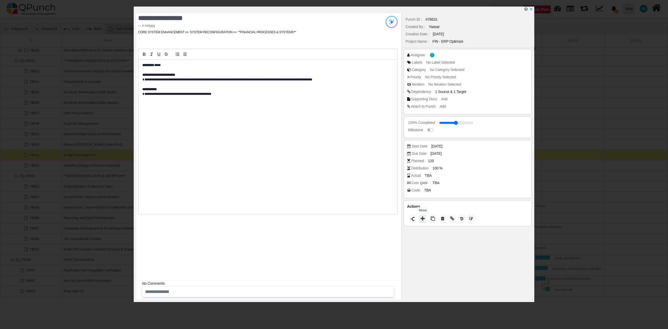
click at [424, 221] on icon at bounding box center [422, 218] width 4 height 4
click at [418, 212] on span "Closed" at bounding box center [411, 214] width 15 height 4
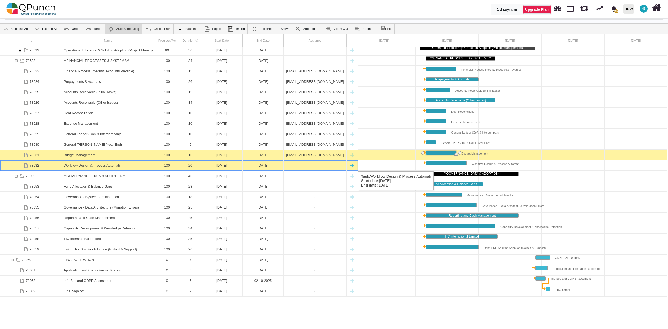
click at [317, 166] on div "-" at bounding box center [314, 165] width 59 height 10
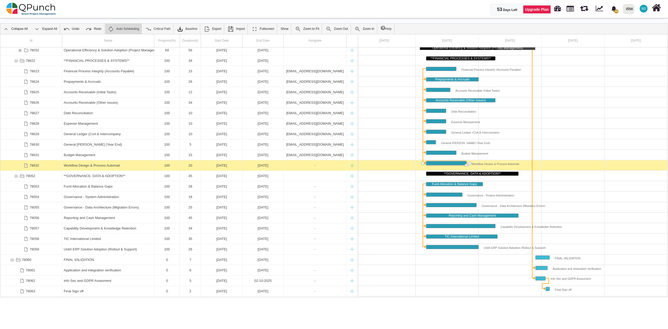
click at [317, 166] on div "-" at bounding box center [314, 165] width 59 height 10
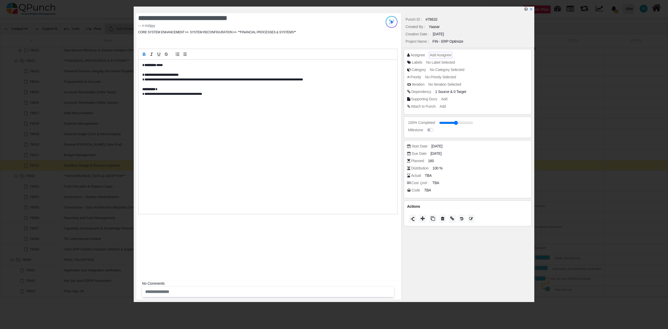
click at [440, 54] on span "Add Assignee" at bounding box center [440, 55] width 21 height 4
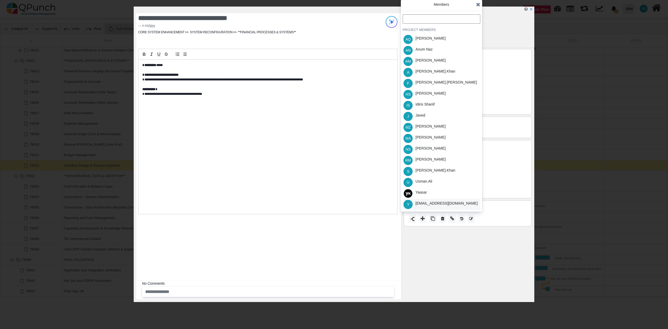
click at [426, 201] on div "[EMAIL_ADDRESS][DOMAIN_NAME]" at bounding box center [446, 204] width 62 height 6
click at [476, 4] on icon at bounding box center [478, 4] width 4 height 5
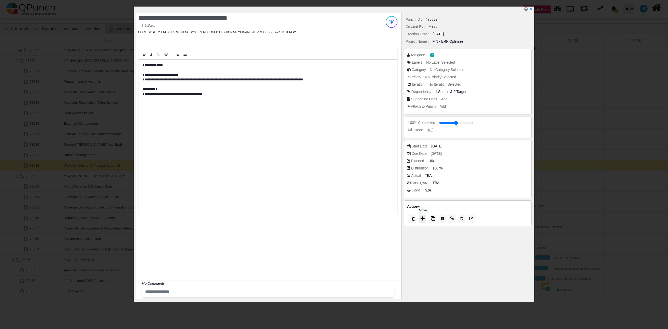
click at [425, 220] on button at bounding box center [422, 219] width 7 height 8
click at [417, 212] on span "Closed" at bounding box center [411, 213] width 15 height 4
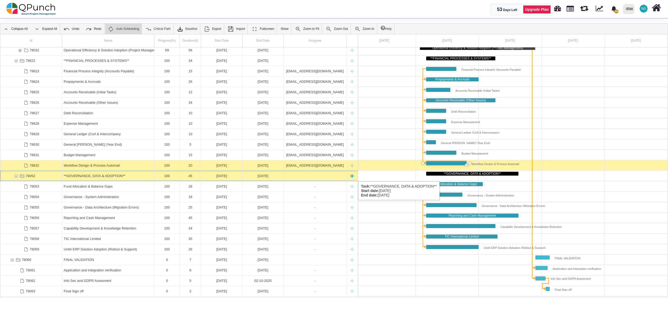
click at [327, 176] on div "Task: **GOVERNANCE, DATA & ADOPTION** Start date: 06-08-2025 End date: 19-09-20…" at bounding box center [314, 176] width 59 height 10
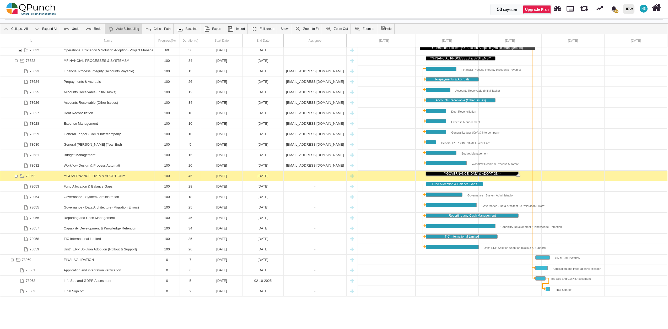
click at [327, 176] on div "Task: **GOVERNANCE, DATA & ADOPTION** Start date: 06-08-2025 End date: 19-09-20…" at bounding box center [314, 176] width 59 height 10
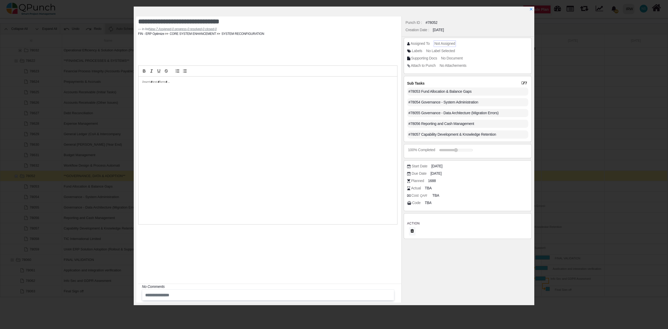
click at [445, 41] on span "Not Assigned" at bounding box center [444, 43] width 21 height 4
click at [442, 42] on span "Not Assigned" at bounding box center [444, 43] width 21 height 4
click at [530, 9] on icon "x" at bounding box center [531, 9] width 4 height 4
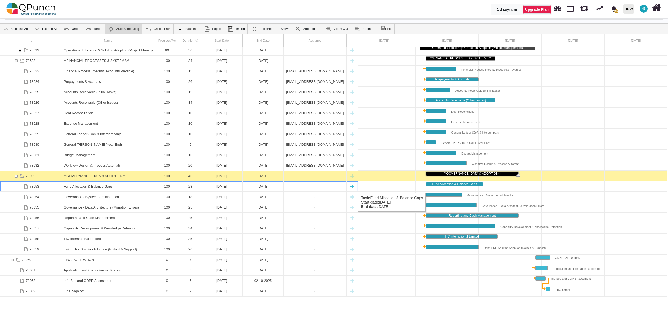
click at [304, 188] on div "-" at bounding box center [314, 186] width 59 height 10
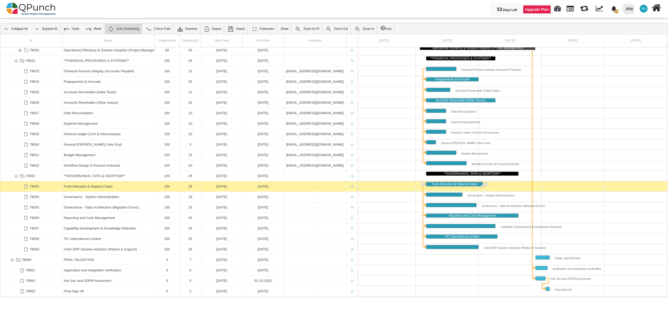
click at [304, 188] on div "-" at bounding box center [314, 186] width 59 height 10
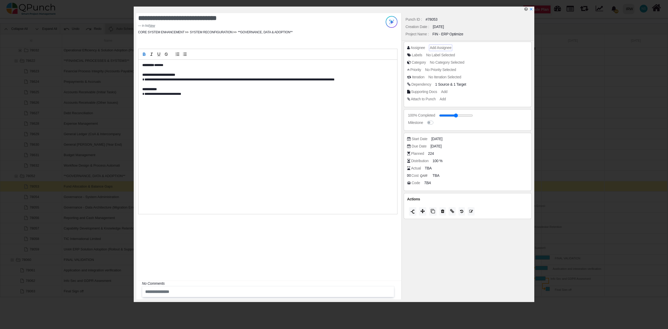
click at [433, 48] on span "Add Assignee" at bounding box center [440, 48] width 21 height 4
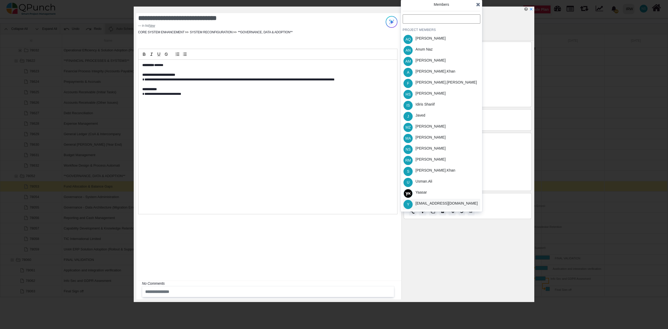
click at [449, 204] on div "[EMAIL_ADDRESS][DOMAIN_NAME]" at bounding box center [446, 204] width 62 height 6
click at [478, 5] on icon at bounding box center [478, 4] width 4 height 5
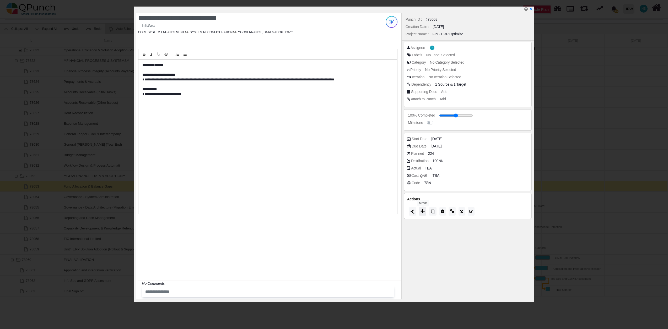
click at [420, 212] on button at bounding box center [422, 211] width 7 height 8
click at [418, 208] on div "Closed" at bounding box center [442, 206] width 78 height 8
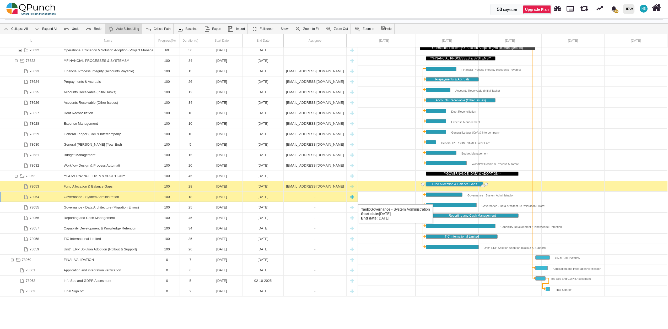
click at [316, 199] on div "-" at bounding box center [314, 197] width 59 height 10
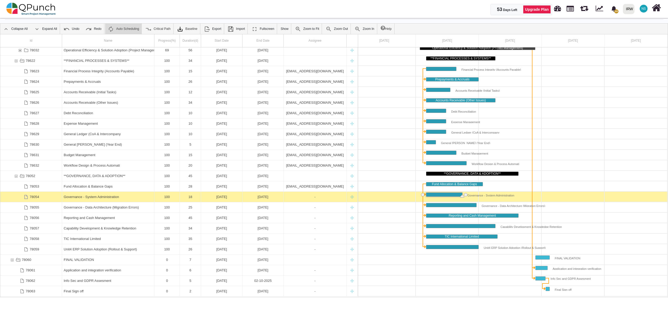
click at [316, 199] on div "-" at bounding box center [314, 197] width 59 height 10
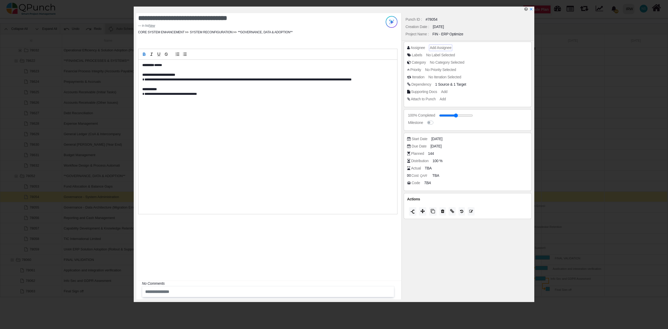
click at [437, 48] on span "Add Assignee" at bounding box center [440, 48] width 21 height 4
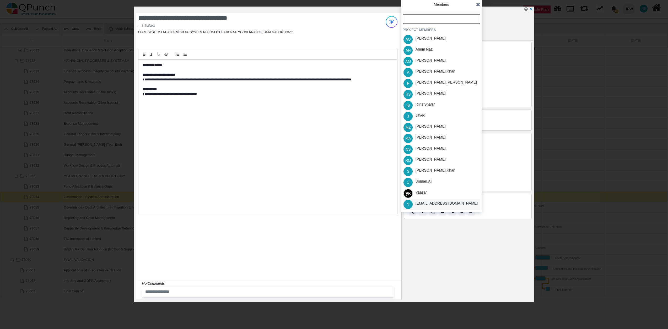
click at [422, 201] on div "[EMAIL_ADDRESS][DOMAIN_NAME]" at bounding box center [446, 204] width 62 height 6
click at [478, 6] on icon at bounding box center [478, 4] width 4 height 5
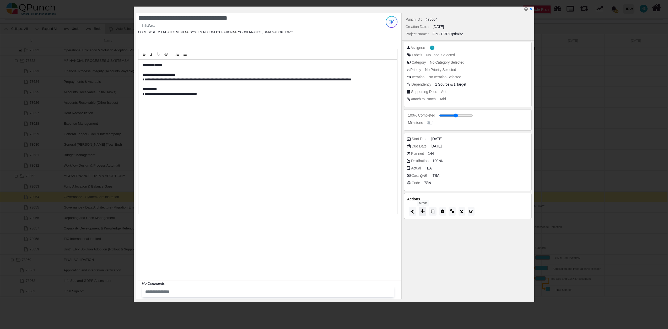
click at [424, 212] on icon at bounding box center [422, 211] width 4 height 4
click at [415, 205] on span "Closed" at bounding box center [411, 205] width 15 height 4
click at [478, 149] on span at bounding box center [478, 152] width 4 height 8
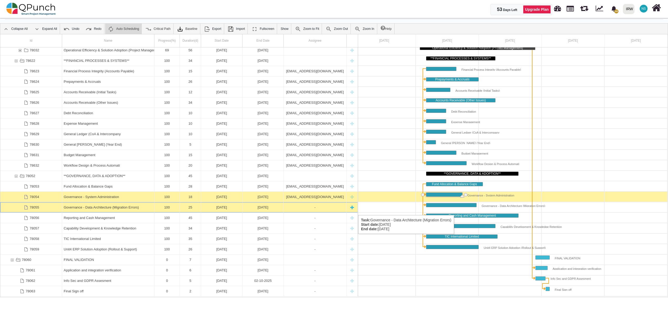
click at [307, 210] on div "-" at bounding box center [314, 207] width 59 height 10
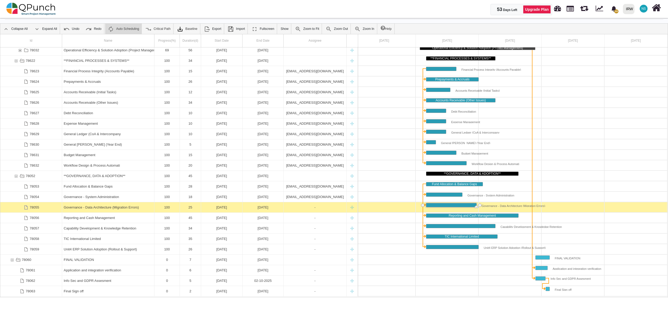
click at [307, 210] on div "-" at bounding box center [314, 207] width 59 height 10
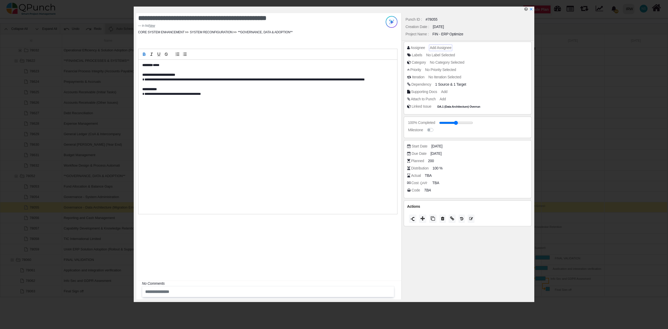
click at [435, 45] on div "Add Assignee" at bounding box center [440, 48] width 23 height 7
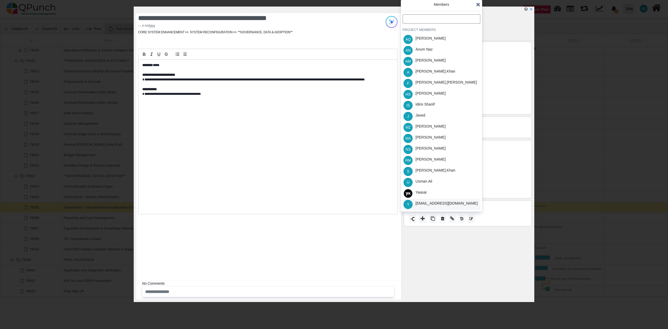
click at [428, 203] on div "[EMAIL_ADDRESS][DOMAIN_NAME]" at bounding box center [446, 204] width 62 height 6
click at [479, 6] on icon at bounding box center [478, 4] width 4 height 5
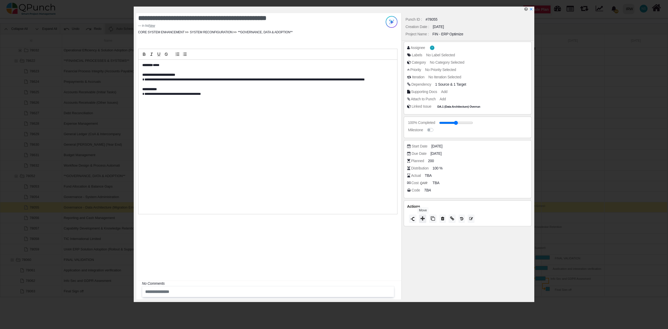
click at [421, 218] on icon at bounding box center [422, 218] width 4 height 4
click at [416, 211] on span "Closed" at bounding box center [411, 211] width 15 height 4
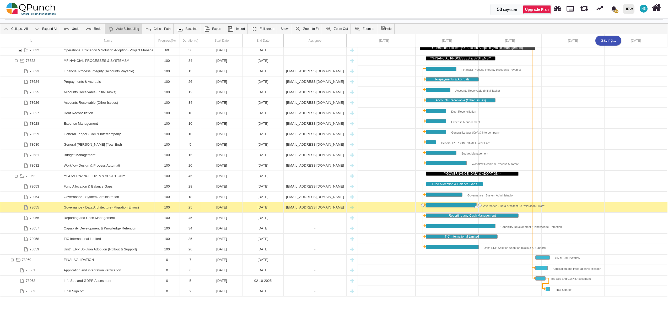
click at [477, 159] on div at bounding box center [384, 155] width 566 height 10
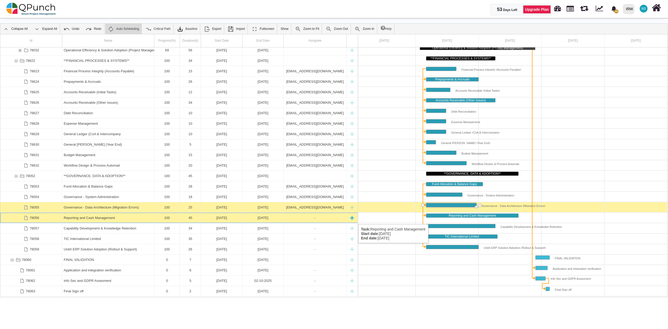
click at [285, 219] on div "-" at bounding box center [314, 218] width 59 height 10
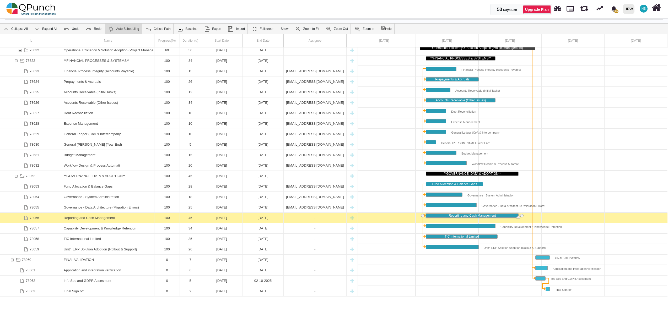
click at [285, 219] on div "-" at bounding box center [314, 218] width 59 height 10
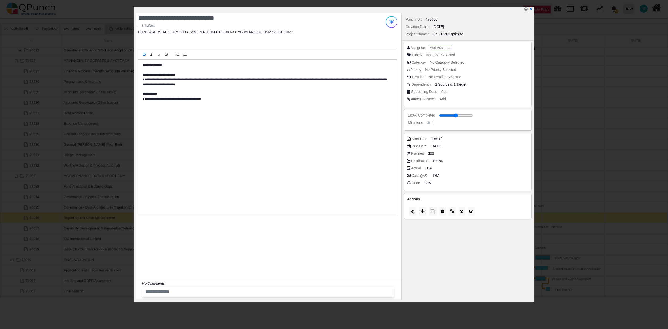
click at [435, 46] on span "Add Assignee" at bounding box center [440, 48] width 21 height 4
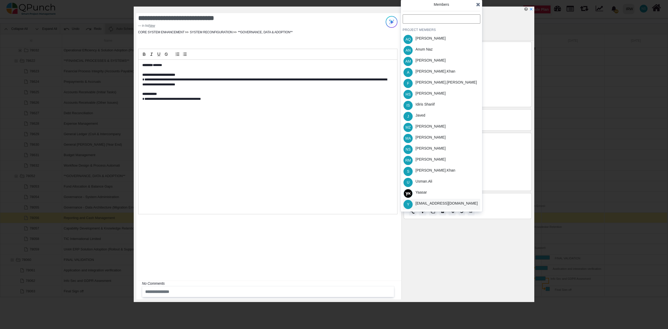
click at [440, 204] on div "[EMAIL_ADDRESS][DOMAIN_NAME]" at bounding box center [446, 204] width 62 height 6
click at [425, 201] on div "[EMAIL_ADDRESS][DOMAIN_NAME]" at bounding box center [446, 204] width 62 height 6
click at [425, 202] on div "[EMAIL_ADDRESS][DOMAIN_NAME]" at bounding box center [446, 204] width 62 height 6
click at [479, 6] on icon at bounding box center [478, 4] width 4 height 5
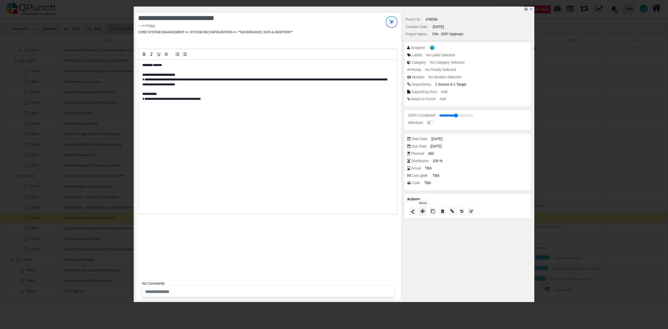
click at [421, 210] on icon at bounding box center [422, 211] width 4 height 4
click at [422, 202] on div "Closed" at bounding box center [442, 203] width 78 height 8
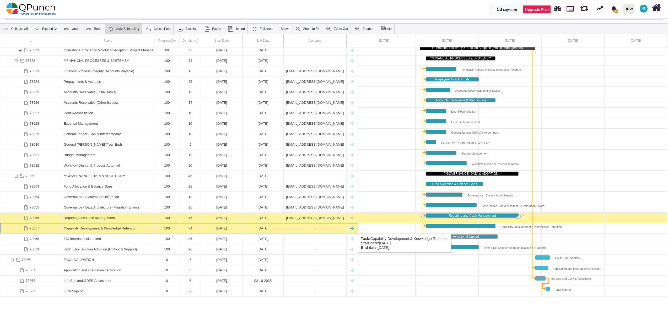
click at [317, 229] on div "-" at bounding box center [314, 228] width 59 height 10
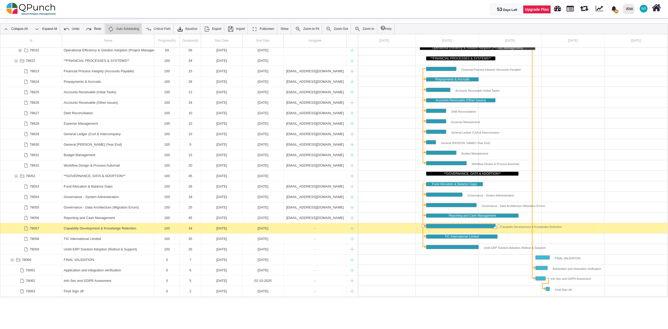
click at [317, 229] on div "-" at bounding box center [314, 228] width 59 height 10
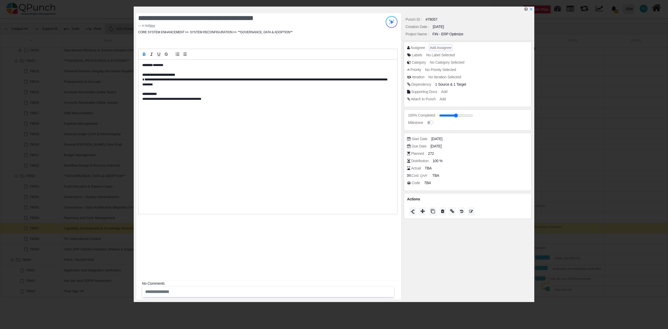
click at [438, 48] on span "Add Assignee" at bounding box center [440, 48] width 21 height 4
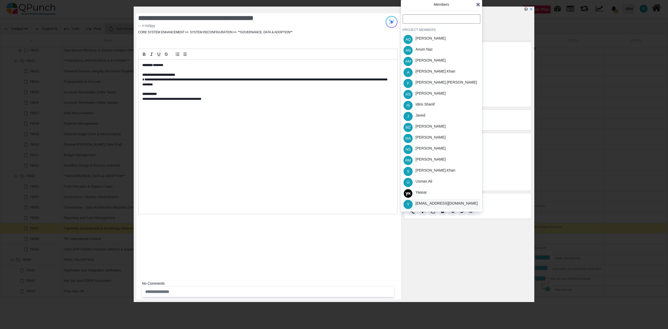
click at [429, 205] on div "[EMAIL_ADDRESS][DOMAIN_NAME]" at bounding box center [446, 204] width 62 height 6
click at [477, 4] on icon at bounding box center [478, 4] width 4 height 5
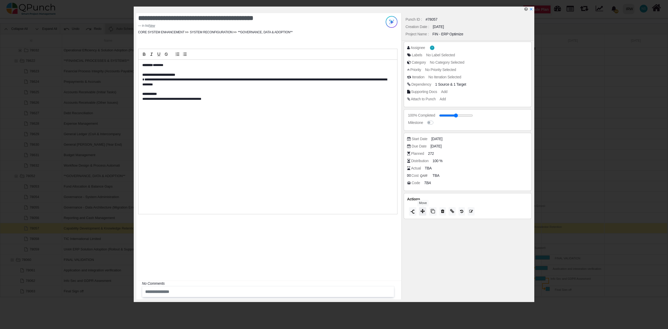
click at [421, 211] on icon at bounding box center [422, 211] width 4 height 4
click at [420, 205] on div "Closed" at bounding box center [442, 205] width 78 height 8
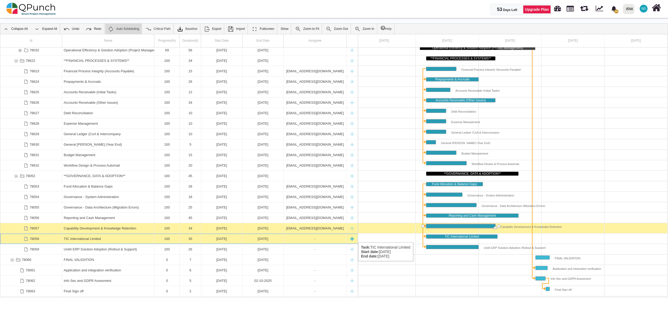
click at [324, 237] on div "-" at bounding box center [314, 239] width 59 height 10
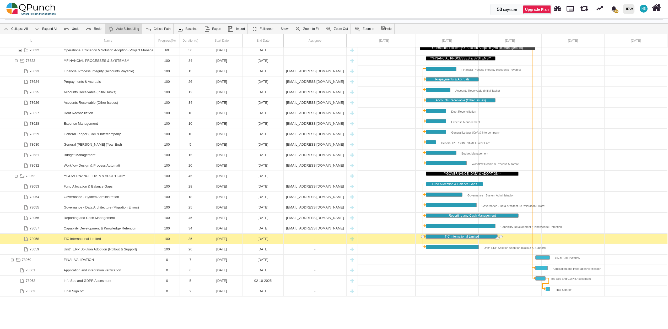
click at [324, 237] on div "-" at bounding box center [314, 239] width 59 height 10
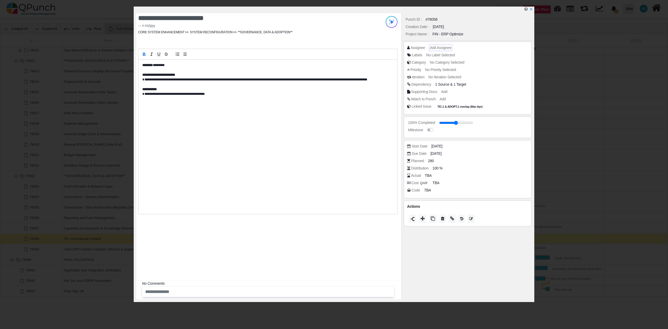
click at [448, 45] on div "Add Assignee" at bounding box center [440, 48] width 23 height 7
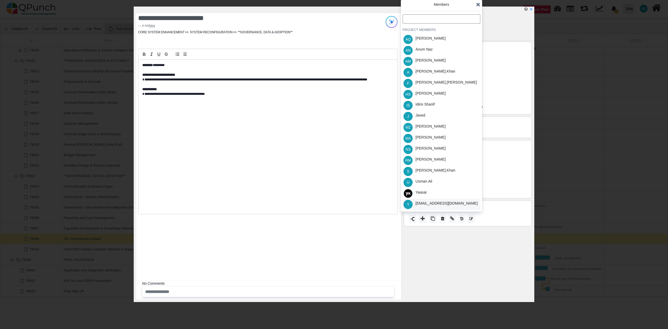
click at [432, 207] on div "[EMAIL_ADDRESS][DOMAIN_NAME]" at bounding box center [447, 204] width 66 height 11
click at [479, 3] on icon at bounding box center [478, 4] width 4 height 5
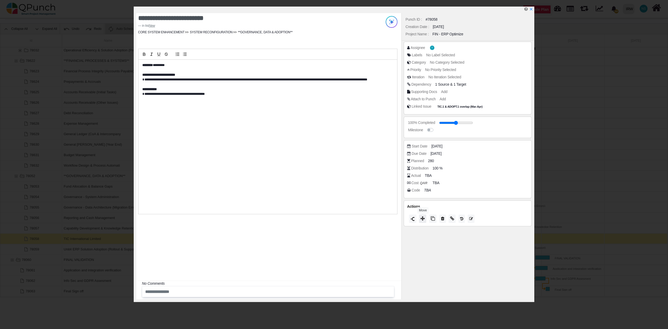
click at [422, 222] on button at bounding box center [422, 219] width 7 height 8
click at [419, 215] on span "Closed" at bounding box center [411, 215] width 15 height 4
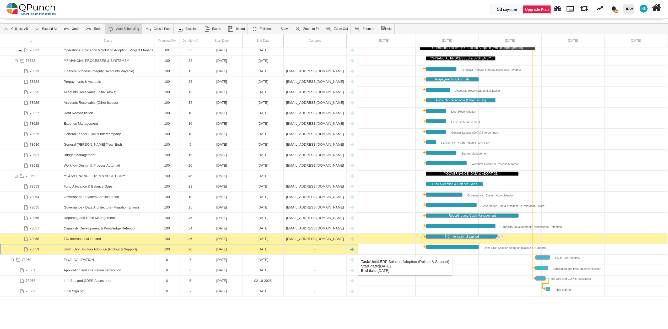
click at [296, 252] on div "-" at bounding box center [314, 249] width 59 height 10
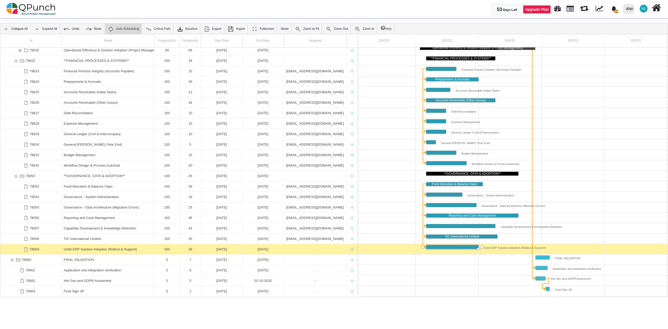
click at [296, 252] on div "-" at bounding box center [314, 249] width 59 height 10
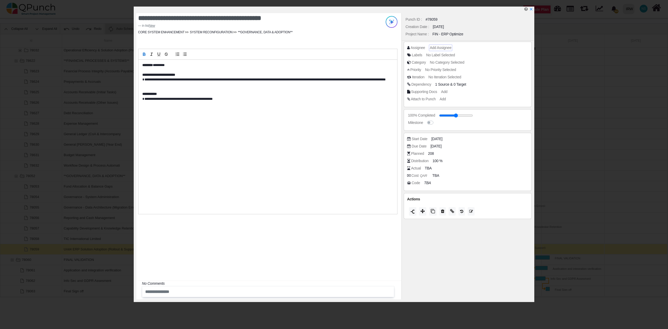
click at [444, 49] on span "Add Assignee" at bounding box center [440, 48] width 21 height 4
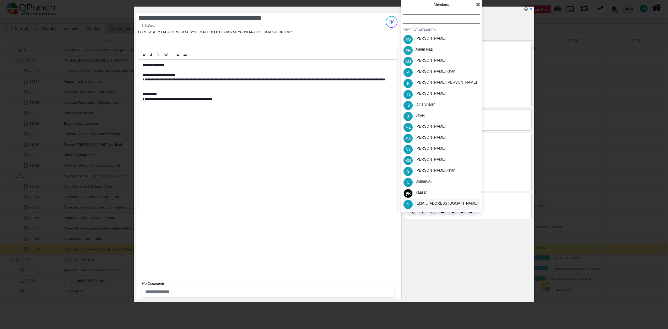
click at [416, 205] on div "[EMAIL_ADDRESS][DOMAIN_NAME]" at bounding box center [446, 204] width 62 height 6
click at [479, 6] on icon at bounding box center [478, 4] width 4 height 5
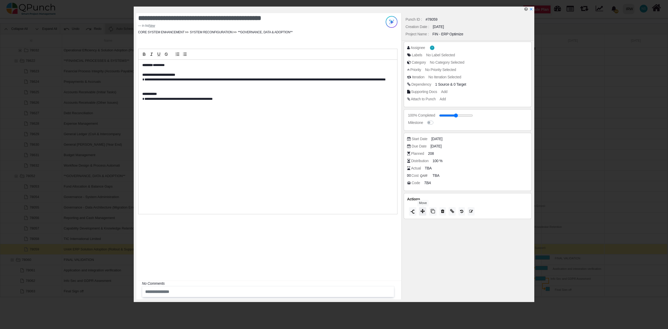
click at [425, 211] on icon at bounding box center [422, 211] width 4 height 4
click at [418, 207] on div "Closed" at bounding box center [442, 205] width 78 height 8
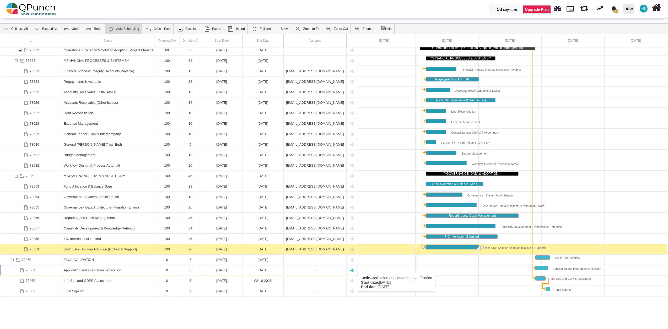
click at [144, 268] on div "Application and integration verification" at bounding box center [108, 270] width 89 height 10
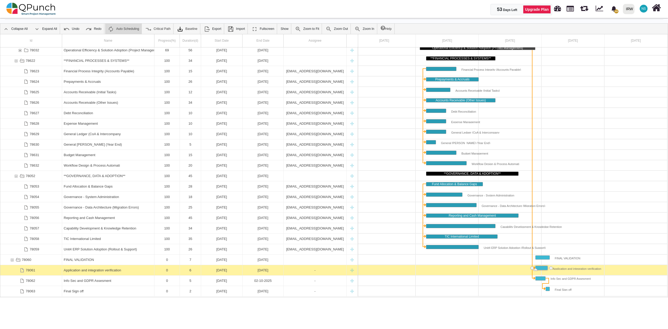
click at [144, 268] on div "Application and integration verification" at bounding box center [108, 270] width 89 height 10
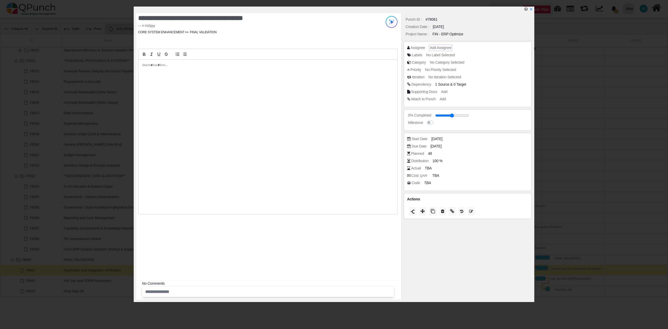
click at [437, 47] on span "Add Assignee" at bounding box center [440, 48] width 21 height 4
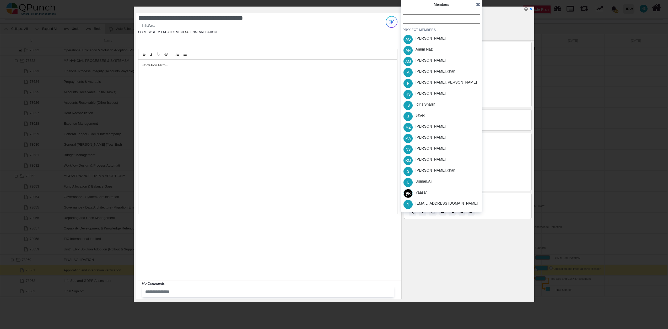
click at [426, 59] on div "[PERSON_NAME]" at bounding box center [430, 61] width 30 height 6
click at [427, 105] on div "Idiris Shariif" at bounding box center [424, 105] width 19 height 6
click at [453, 201] on div "[EMAIL_ADDRESS][DOMAIN_NAME]" at bounding box center [446, 204] width 62 height 6
click at [478, 6] on icon at bounding box center [478, 4] width 4 height 5
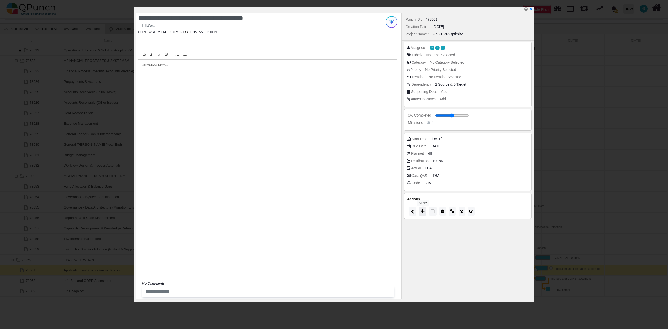
click at [423, 214] on button at bounding box center [422, 211] width 7 height 8
click at [421, 188] on span "Progress" at bounding box center [413, 186] width 18 height 4
type input "**"
click at [477, 153] on icon at bounding box center [478, 153] width 4 height 5
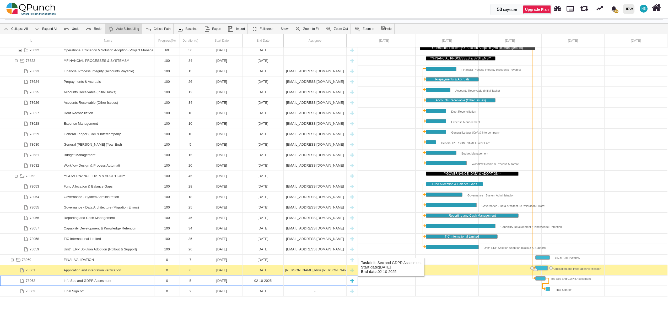
click at [88, 282] on div "Info Sec and GDPR Assesment" at bounding box center [108, 281] width 89 height 10
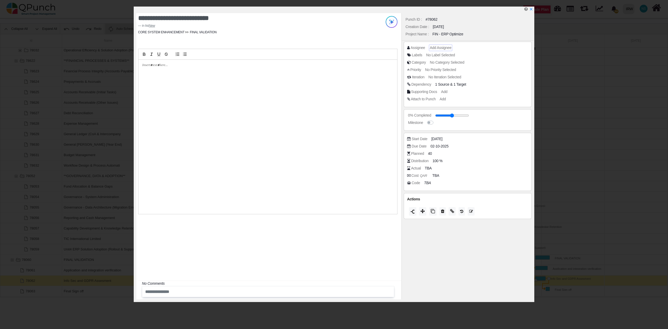
click at [442, 48] on span "Add Assignee" at bounding box center [440, 48] width 21 height 4
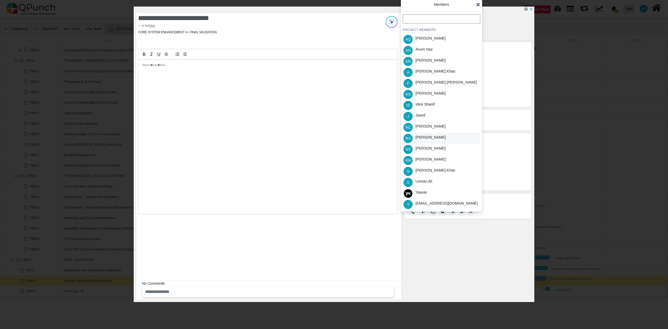
click at [436, 139] on div "Morufu Adesanya" at bounding box center [430, 138] width 30 height 6
click at [478, 4] on icon at bounding box center [478, 4] width 4 height 5
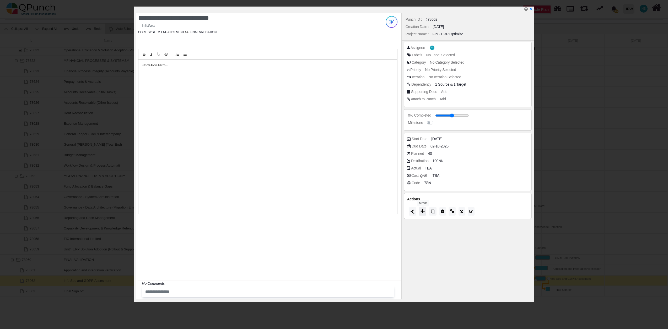
click at [426, 214] on button at bounding box center [422, 211] width 7 height 8
click at [420, 186] on span "Progress" at bounding box center [413, 186] width 18 height 4
type input "**"
click at [478, 153] on icon at bounding box center [478, 153] width 4 height 5
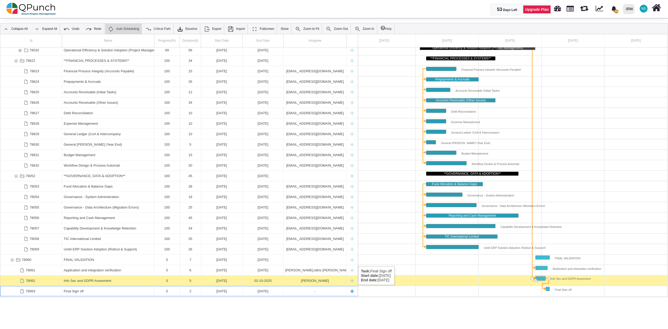
click at [91, 291] on div "Final Sign off" at bounding box center [108, 291] width 89 height 10
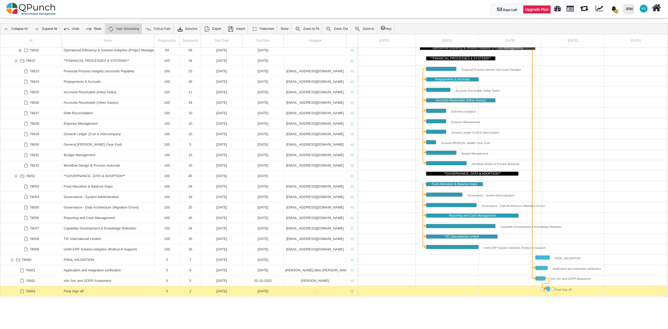
click at [91, 291] on div "Final Sign off" at bounding box center [108, 291] width 89 height 10
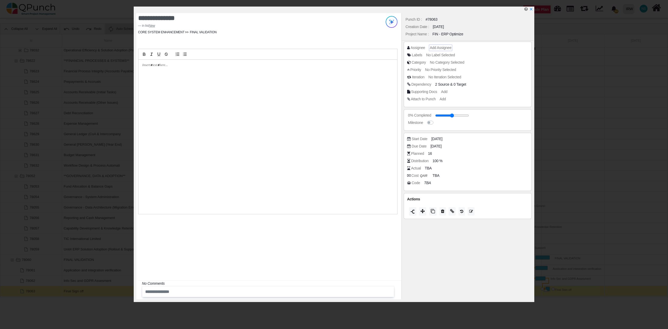
click at [437, 48] on span "Add Assignee" at bounding box center [440, 48] width 21 height 4
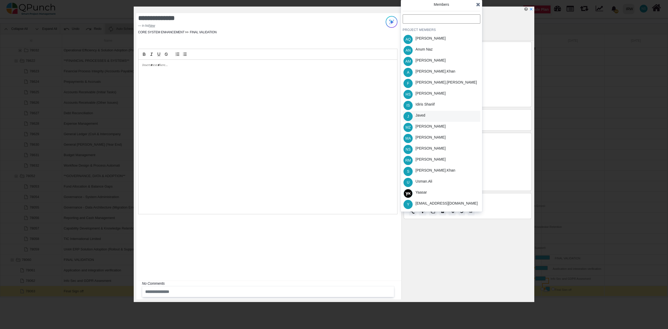
click at [424, 116] on div "Javed" at bounding box center [420, 116] width 10 height 6
click at [421, 202] on div "[EMAIL_ADDRESS][DOMAIN_NAME]" at bounding box center [446, 204] width 62 height 6
click at [477, 4] on icon at bounding box center [478, 4] width 4 height 5
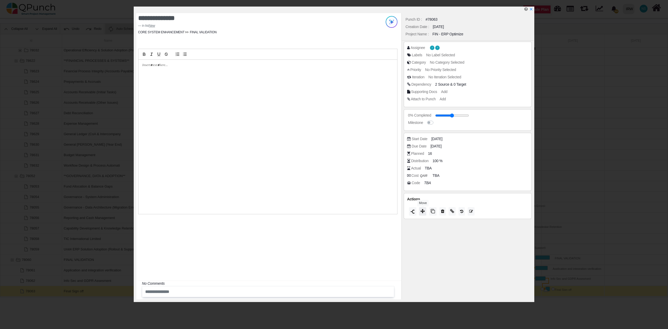
click at [424, 213] on icon at bounding box center [422, 211] width 4 height 4
click at [420, 187] on span "Progress" at bounding box center [413, 185] width 18 height 4
type input "**"
click at [476, 154] on icon at bounding box center [478, 152] width 4 height 5
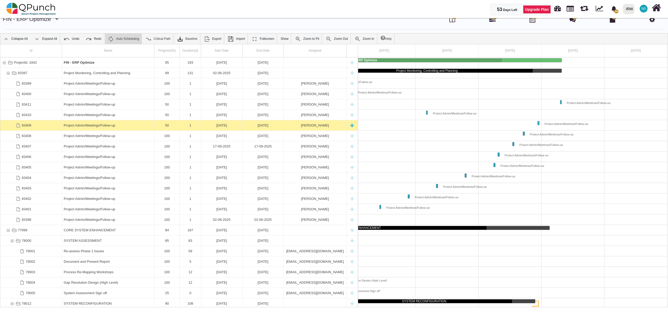
scroll to position [0, 0]
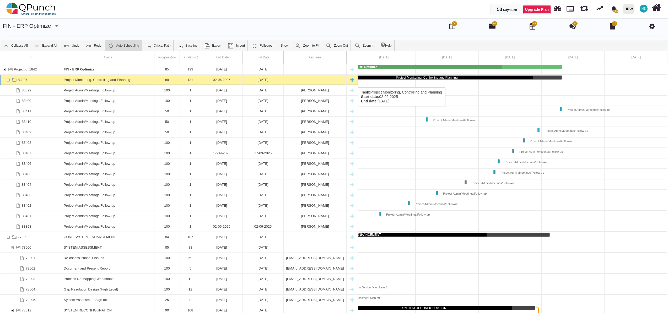
click at [8, 82] on div "83397" at bounding box center [8, 80] width 5 height 10
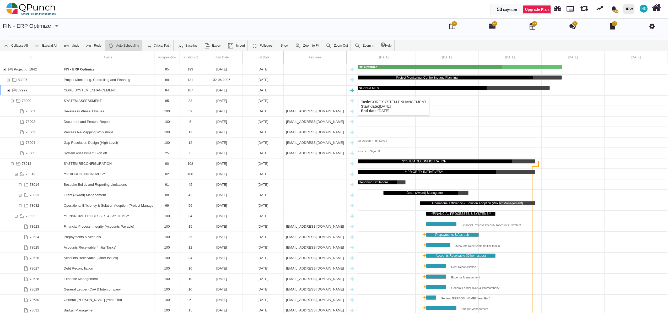
click at [8, 92] on div "77999" at bounding box center [8, 90] width 5 height 10
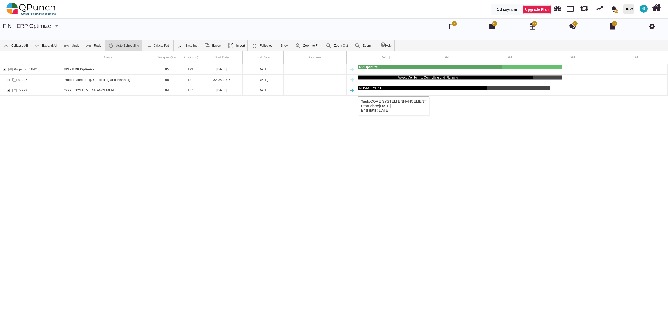
click at [9, 91] on div "77999" at bounding box center [8, 90] width 5 height 10
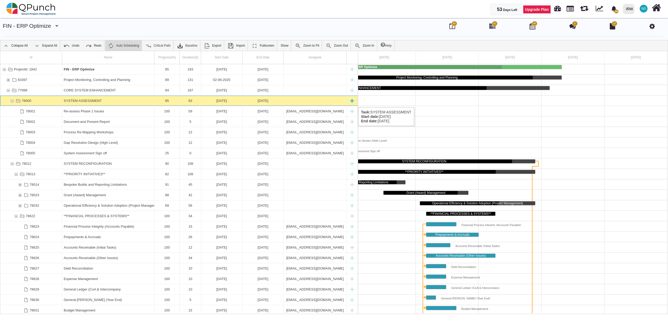
click at [11, 102] on div "78000" at bounding box center [12, 101] width 5 height 10
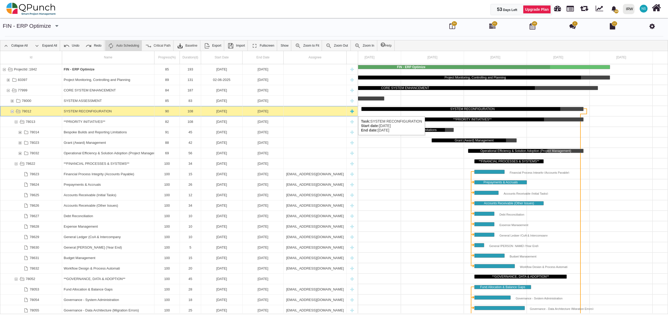
click at [12, 111] on div "78012" at bounding box center [12, 111] width 5 height 10
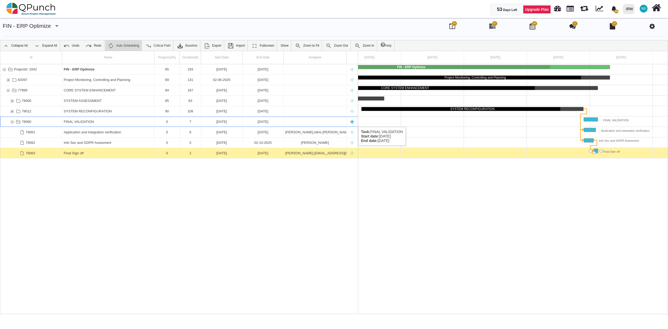
click at [13, 122] on div "78060" at bounding box center [12, 122] width 5 height 10
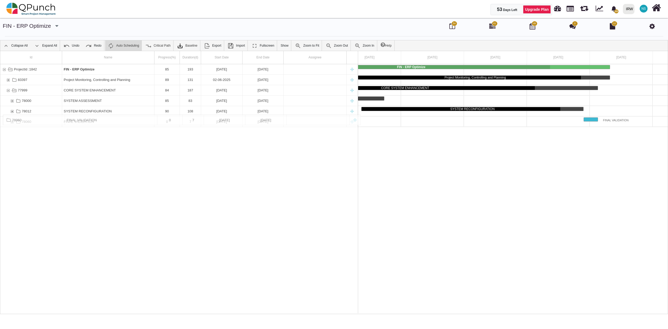
drag, startPoint x: 42, startPoint y: 121, endPoint x: 13, endPoint y: 117, distance: 29.6
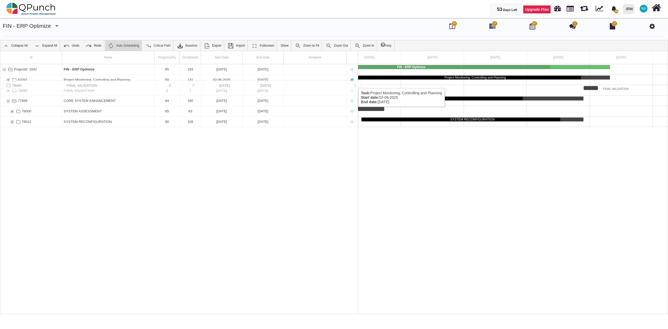
drag, startPoint x: 14, startPoint y: 122, endPoint x: 1, endPoint y: 83, distance: 41.0
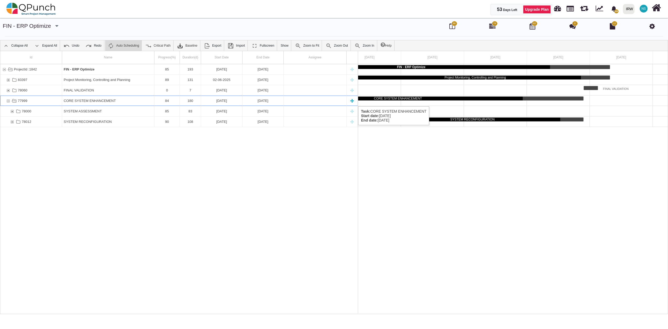
click at [8, 101] on div "77999" at bounding box center [8, 101] width 5 height 10
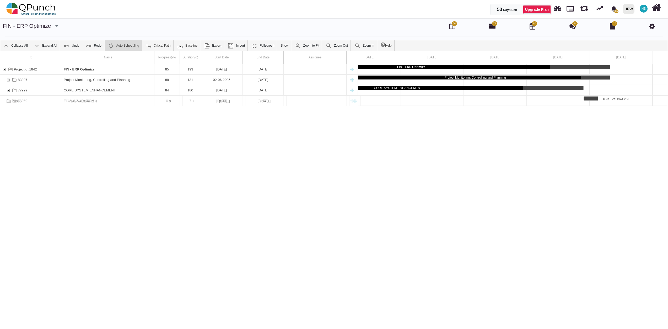
drag, startPoint x: 70, startPoint y: 89, endPoint x: 68, endPoint y: 103, distance: 14.7
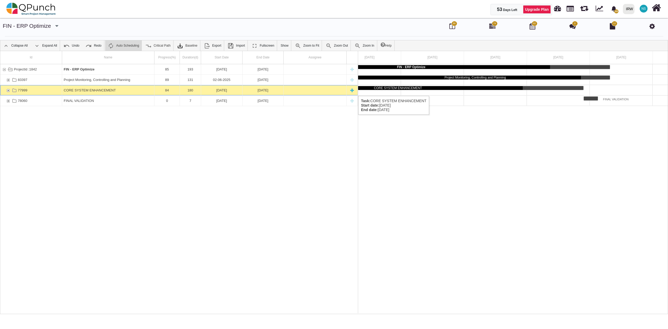
click at [7, 91] on div "77999" at bounding box center [8, 90] width 5 height 10
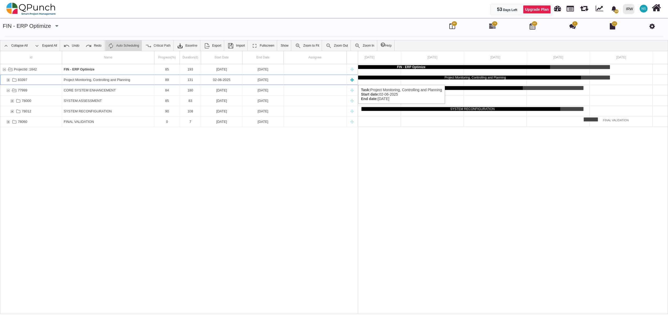
click at [9, 80] on div "83397" at bounding box center [8, 80] width 5 height 10
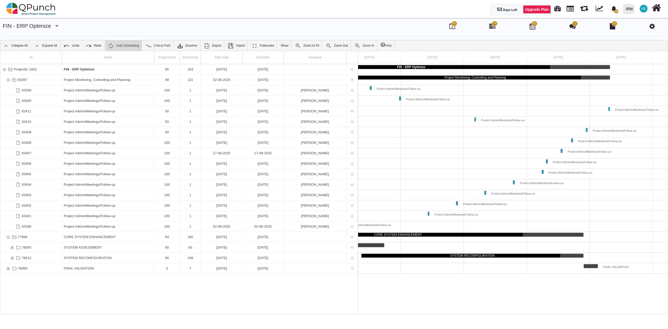
click at [9, 80] on div "83397" at bounding box center [8, 80] width 5 height 10
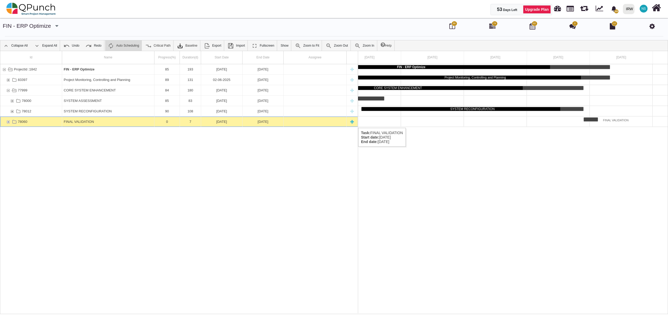
click at [8, 123] on div "78060" at bounding box center [8, 122] width 5 height 10
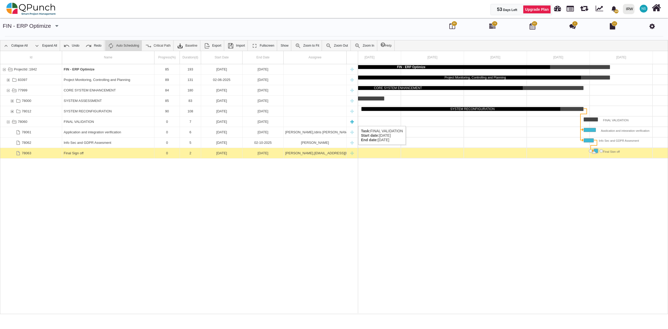
click at [8, 121] on div "78060" at bounding box center [8, 122] width 5 height 10
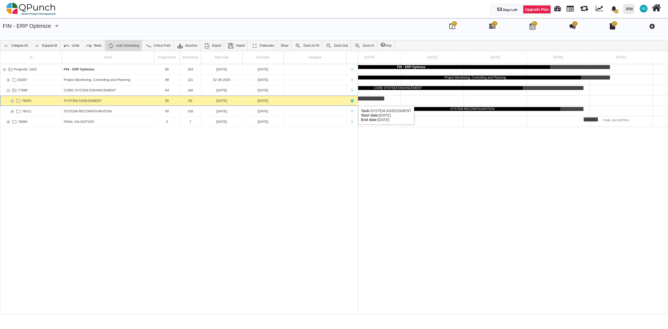
click at [11, 101] on div "78000" at bounding box center [12, 101] width 5 height 10
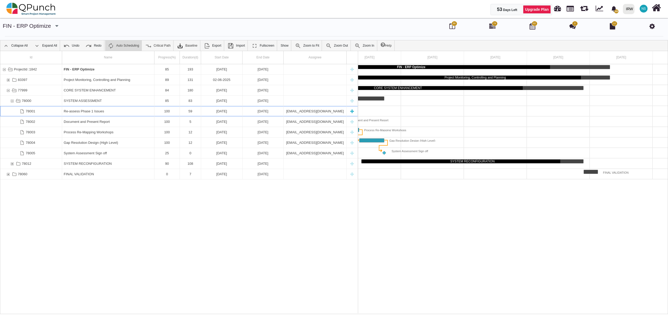
click at [352, 112] on div "New task" at bounding box center [352, 111] width 8 height 10
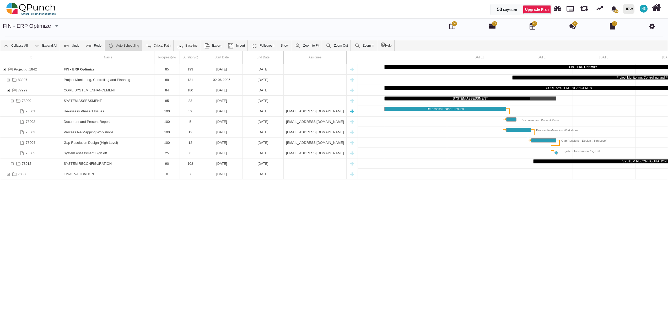
select select "*"
select select "****"
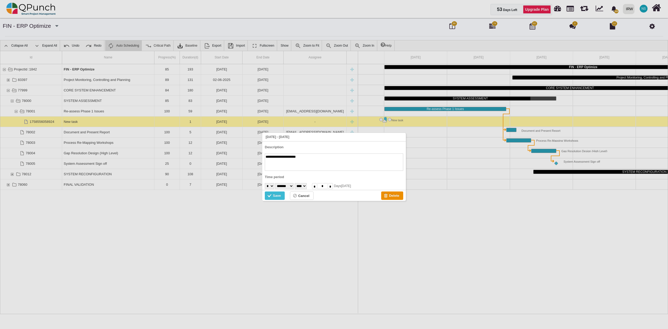
click at [291, 158] on textarea "**********" at bounding box center [334, 162] width 138 height 17
type textarea "**********"
click at [286, 185] on select "******* ******** ***** ***** *** **** **** ****** ********* ******* ******** **…" at bounding box center [284, 186] width 19 height 6
select select "*"
click at [278, 183] on select "******* ******** ***** ***** *** **** **** ****** ********* ******* ******** **…" at bounding box center [284, 186] width 19 height 6
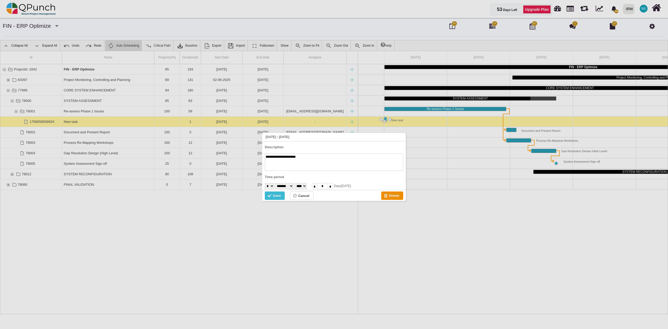
click at [273, 186] on select "* * * * * * * * * ** ** ** ** ** ** ** ** ** ** ** ** ** ** ** ** ** ** ** ** *…" at bounding box center [269, 186] width 9 height 6
select select "**"
click at [265, 183] on select "* * * * * * * * * ** ** ** ** ** ** ** ** ** ** ** ** ** ** ** ** ** ** ** ** *…" at bounding box center [269, 186] width 9 height 6
click at [279, 195] on div "Save" at bounding box center [277, 196] width 8 height 6
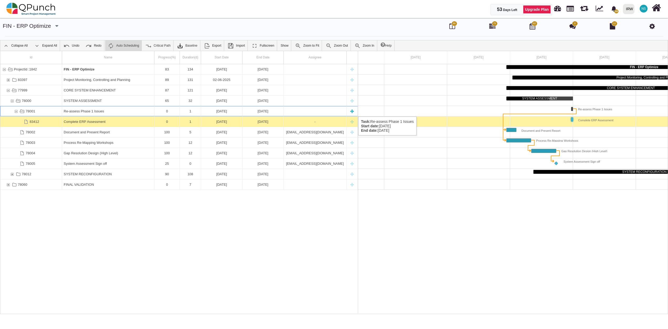
click at [16, 111] on div "78001" at bounding box center [16, 111] width 5 height 10
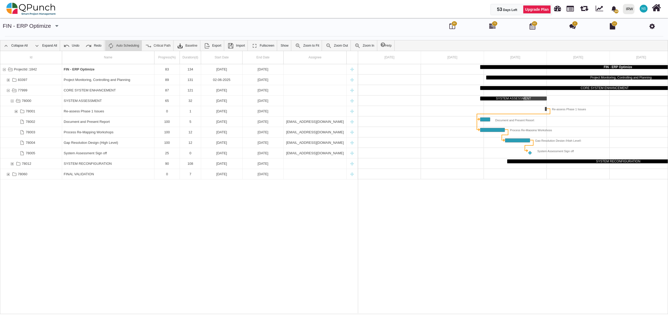
click at [16, 111] on div "78001" at bounding box center [16, 111] width 5 height 10
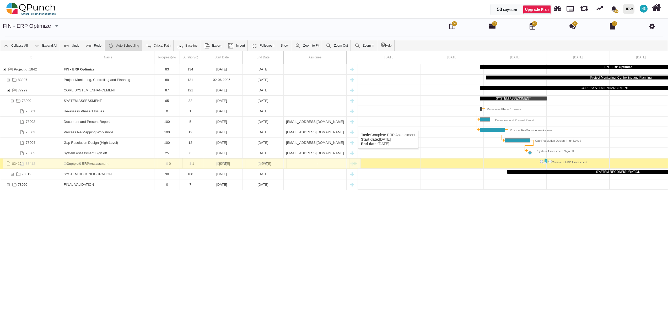
drag, startPoint x: 73, startPoint y: 124, endPoint x: 60, endPoint y: 161, distance: 39.0
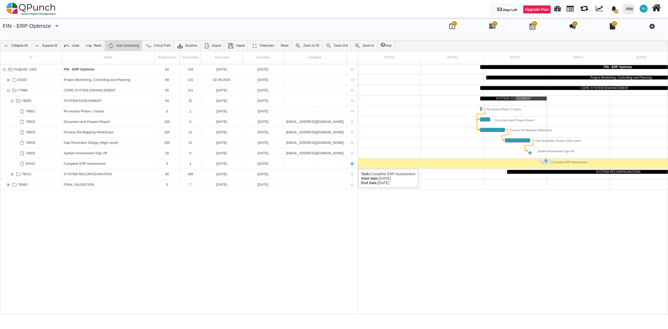
click at [277, 164] on div "[DATE]" at bounding box center [263, 164] width 38 height 10
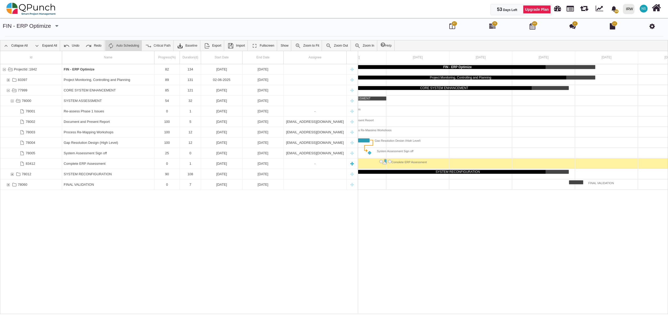
click at [277, 164] on div "[DATE]" at bounding box center [263, 164] width 38 height 10
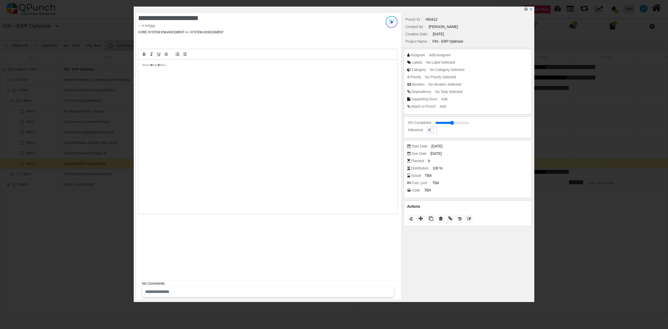
click at [436, 127] on label at bounding box center [436, 127] width 0 height 0
click at [436, 56] on span "Add Assignee" at bounding box center [440, 55] width 21 height 4
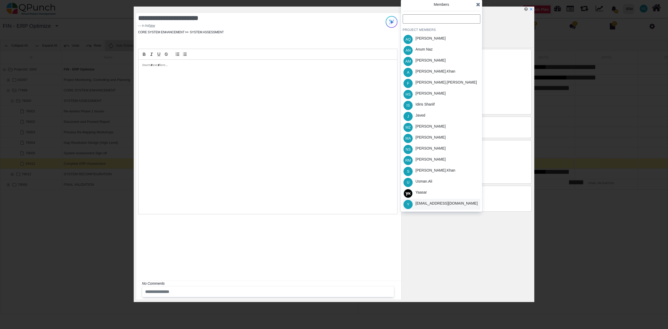
click at [429, 205] on div "Yele.abisogun@irworldwide.org" at bounding box center [446, 204] width 62 height 6
click at [421, 115] on div "Javed" at bounding box center [420, 116] width 10 height 6
click at [478, 7] on icon at bounding box center [478, 4] width 4 height 5
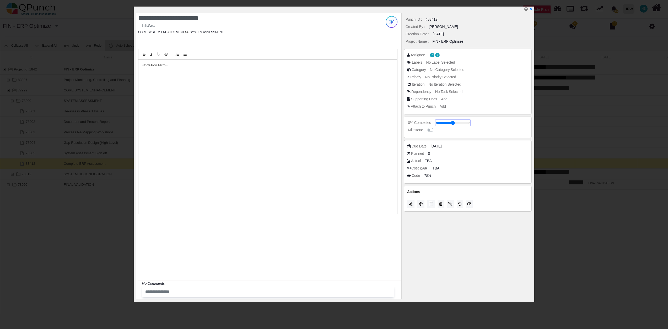
click at [437, 124] on input "range" at bounding box center [453, 123] width 34 height 2
drag, startPoint x: 438, startPoint y: 124, endPoint x: 488, endPoint y: 131, distance: 50.0
click at [474, 124] on input "range" at bounding box center [457, 123] width 34 height 2
click at [436, 127] on label at bounding box center [436, 127] width 0 height 0
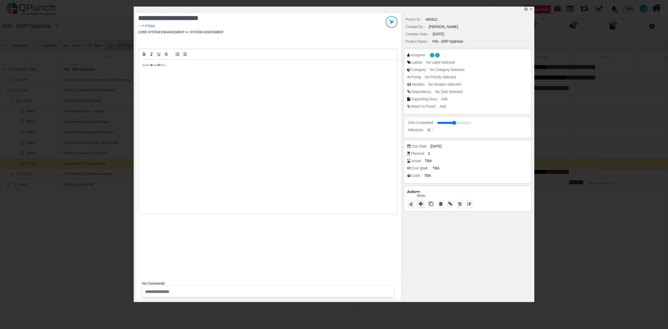
click at [421, 203] on icon at bounding box center [421, 204] width 4 height 4
click at [420, 197] on div "Closed" at bounding box center [442, 196] width 78 height 8
type input "***"
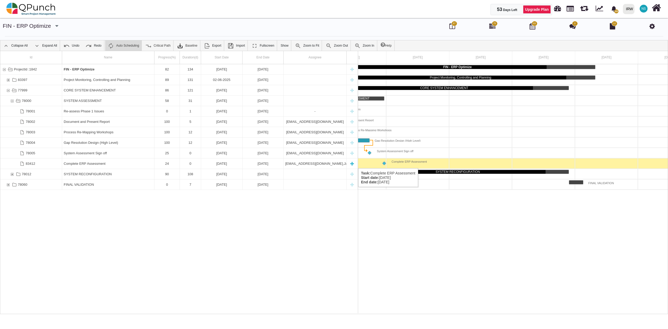
click at [94, 163] on div "Complete ERP Assessment" at bounding box center [108, 164] width 89 height 10
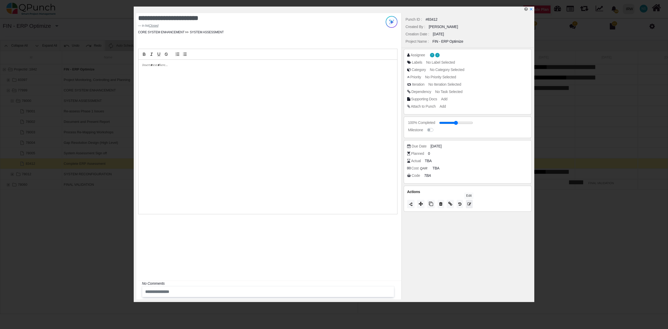
click at [469, 205] on icon at bounding box center [469, 204] width 4 height 4
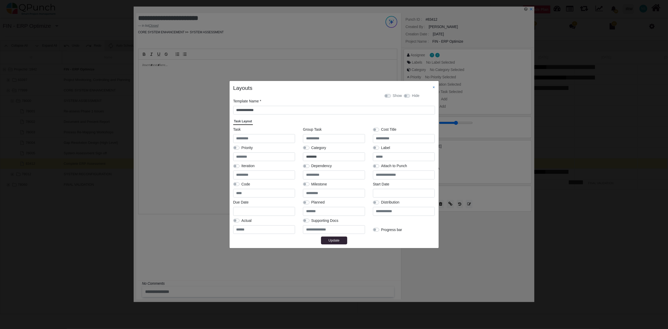
click at [434, 86] on link "×" at bounding box center [434, 87] width 2 height 4
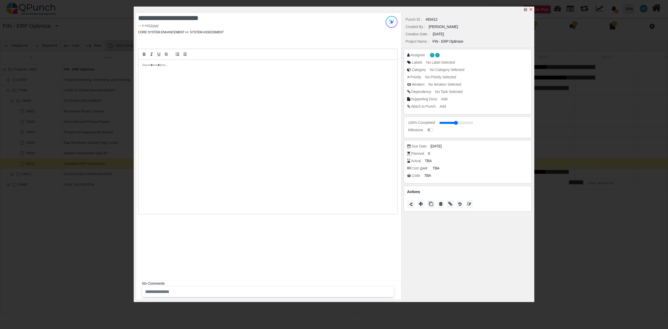
click at [533, 9] on icon "x" at bounding box center [531, 9] width 4 height 4
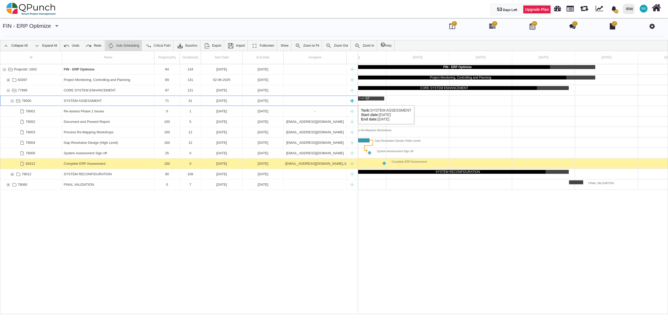
click at [12, 100] on div "78000" at bounding box center [12, 101] width 5 height 10
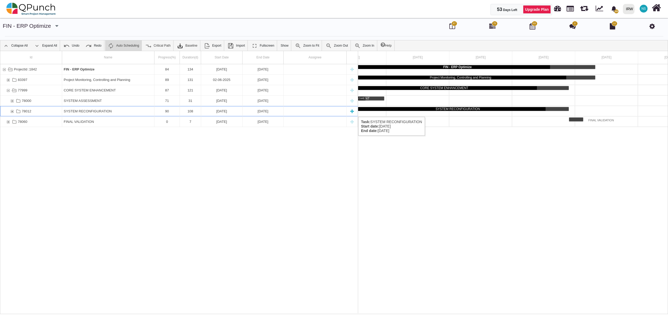
click at [12, 112] on div "78012" at bounding box center [12, 111] width 5 height 10
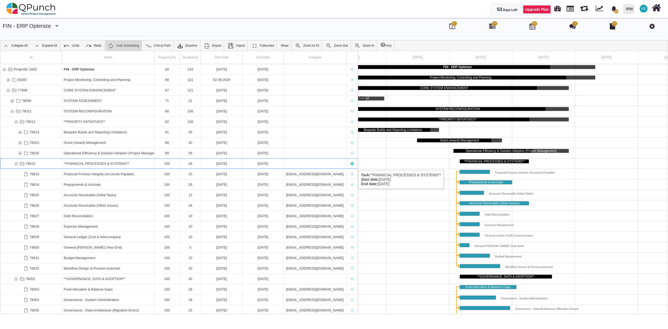
click at [15, 165] on div "78622" at bounding box center [16, 164] width 5 height 10
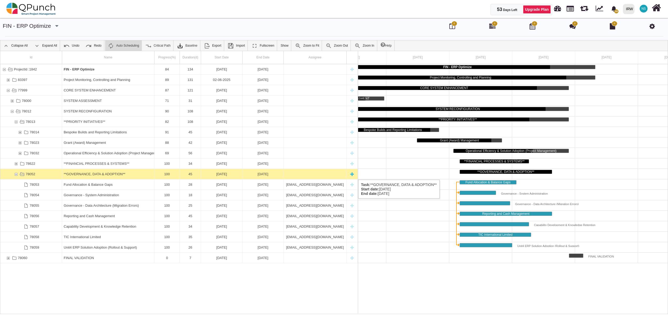
click at [17, 175] on div "78052" at bounding box center [16, 174] width 5 height 10
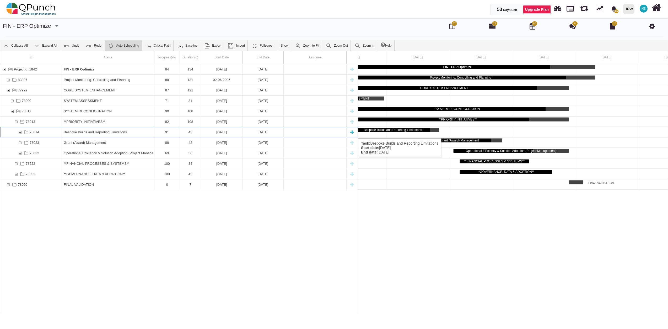
click at [20, 133] on div "78014" at bounding box center [20, 132] width 5 height 10
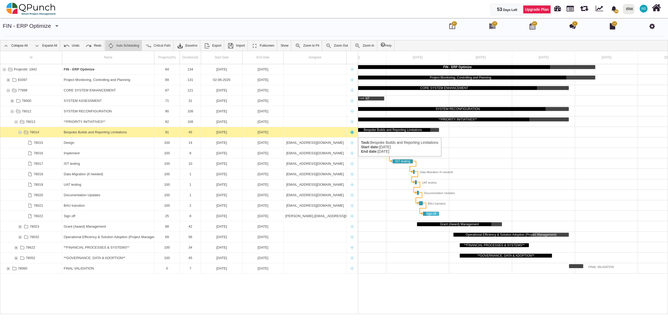
click at [351, 132] on div "New task" at bounding box center [352, 132] width 8 height 10
type textarea "********"
select select "**"
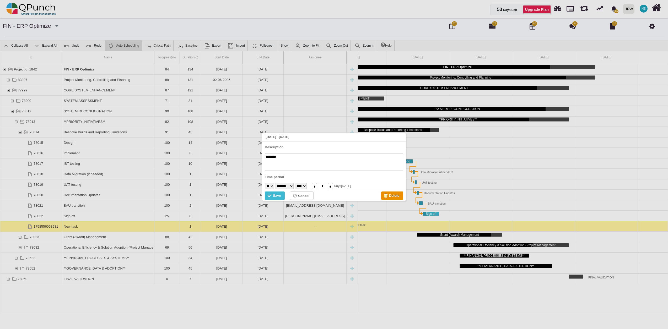
scroll to position [0, 123]
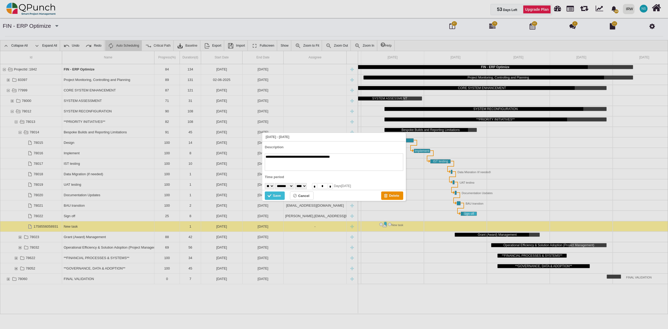
type textarea "**********"
click at [274, 185] on select "* * * * * * * * * ** ** ** ** ** ** ** ** ** ** ** ** ** ** ** ** ** ** ** ** *…" at bounding box center [269, 186] width 9 height 6
select select "**"
click at [265, 183] on select "* * * * * * * * * ** ** ** ** ** ** ** ** ** ** ** ** ** ** ** ** ** ** ** ** *…" at bounding box center [269, 186] width 9 height 6
click at [294, 185] on select "******* ******** ***** ***** *** **** **** ****** ********* ******* ******** **…" at bounding box center [284, 186] width 19 height 6
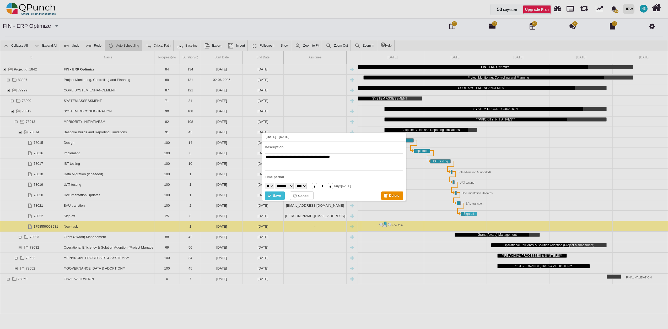
select select "*"
click at [278, 183] on select "******* ******** ***** ***** *** **** **** ****** ********* ******* ******** **…" at bounding box center [284, 186] width 19 height 6
click at [279, 196] on div "Save" at bounding box center [277, 196] width 8 height 6
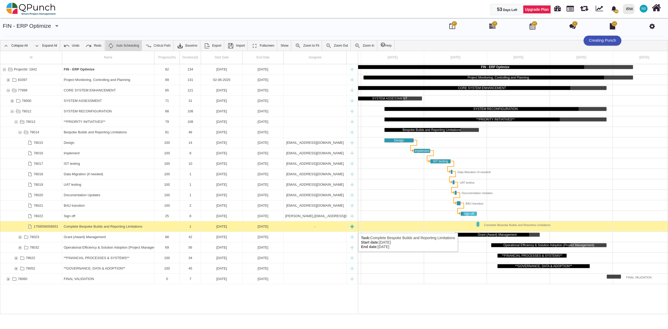
click at [188, 228] on div "1" at bounding box center [190, 226] width 18 height 10
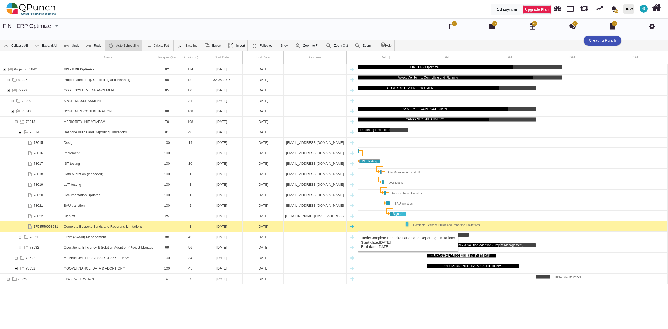
click at [188, 228] on div "1" at bounding box center [190, 226] width 18 height 10
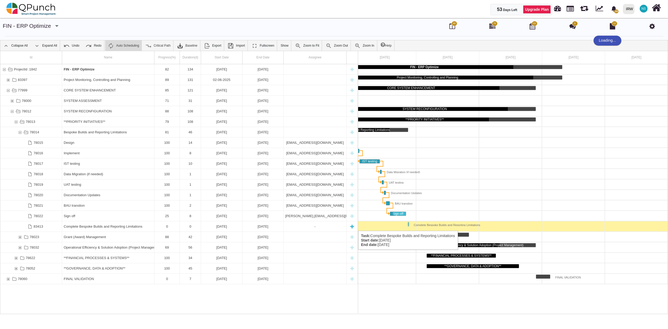
click at [303, 226] on div "-" at bounding box center [314, 226] width 59 height 10
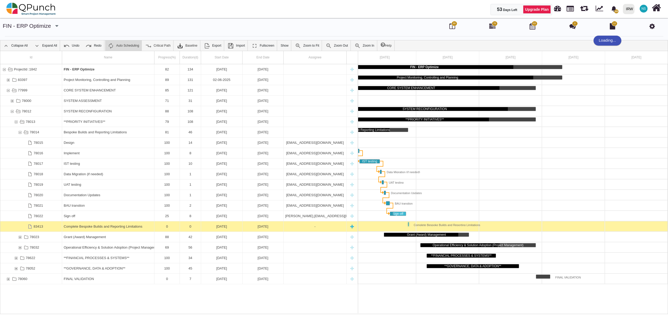
click at [303, 226] on div "-" at bounding box center [314, 226] width 59 height 10
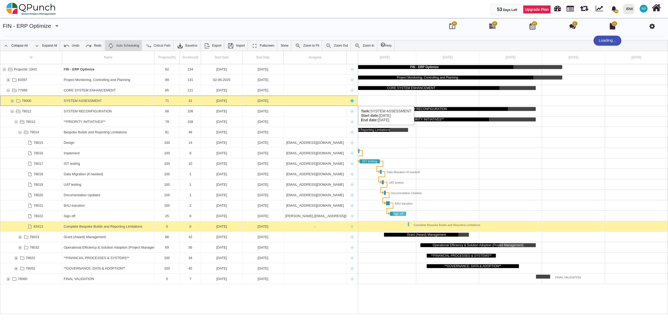
click at [11, 101] on div "78000" at bounding box center [12, 101] width 5 height 10
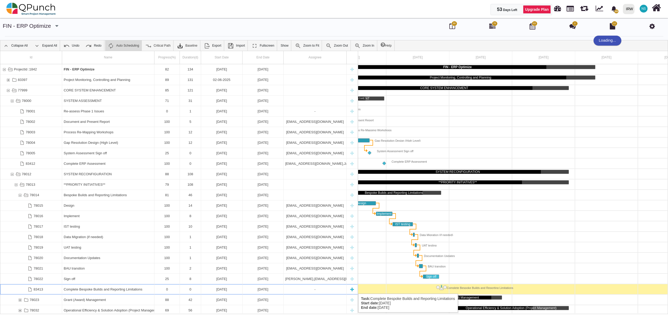
click at [300, 289] on div "-" at bounding box center [314, 289] width 59 height 10
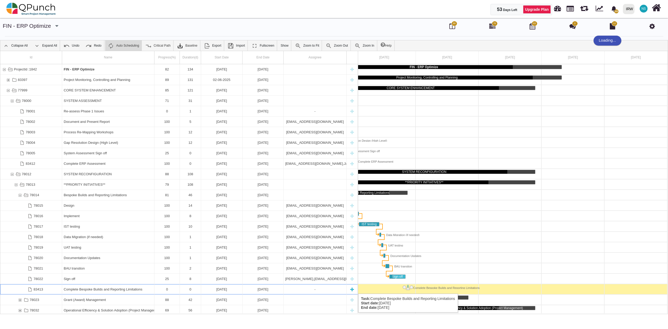
click at [300, 289] on div "-" at bounding box center [314, 289] width 59 height 10
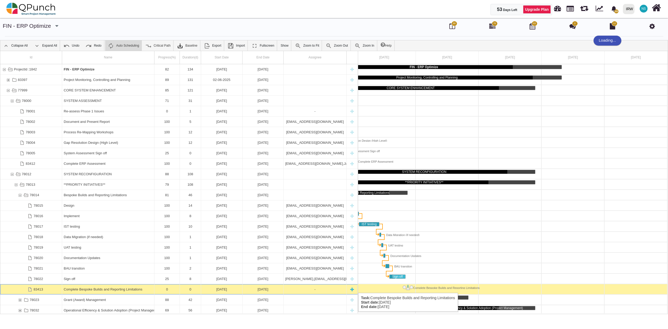
click at [300, 288] on div "-" at bounding box center [314, 289] width 59 height 10
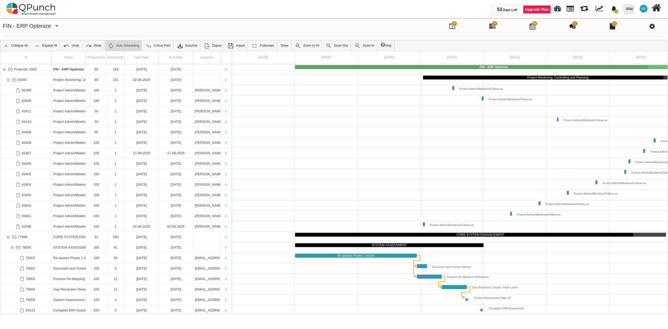
scroll to position [0, 37]
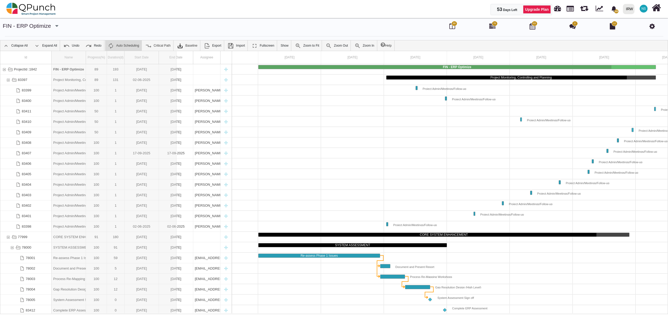
drag, startPoint x: 85, startPoint y: 59, endPoint x: 177, endPoint y: 63, distance: 91.6
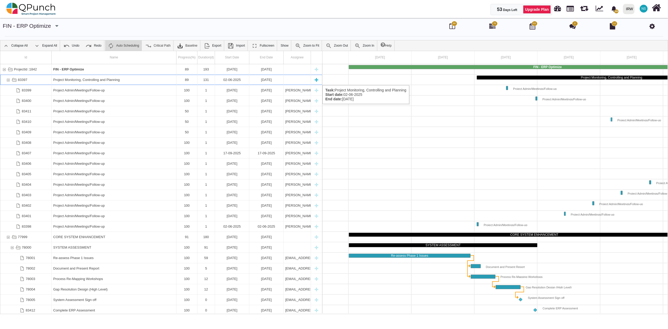
click at [8, 80] on div "83397" at bounding box center [8, 80] width 5 height 10
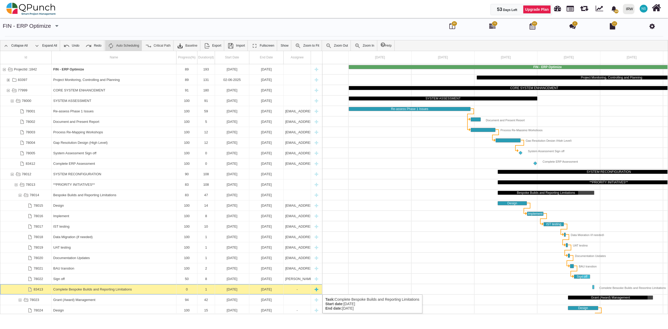
click at [293, 291] on div "-" at bounding box center [297, 289] width 24 height 10
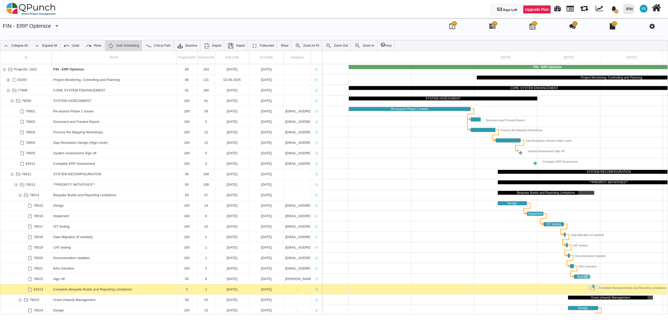
scroll to position [0, 221]
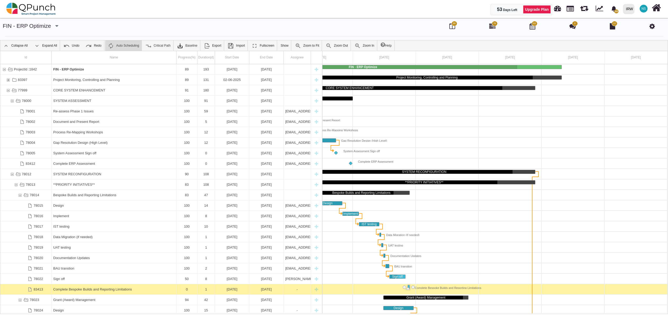
click at [293, 291] on div "-" at bounding box center [297, 289] width 24 height 10
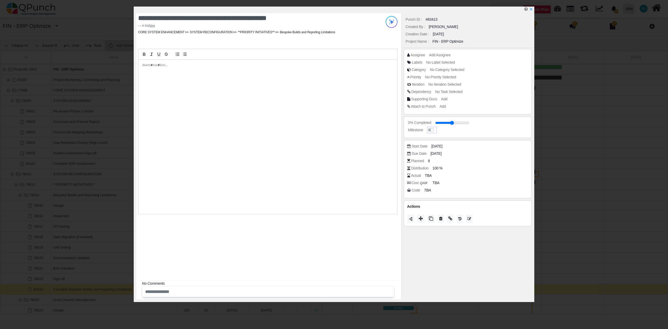
click at [436, 127] on label at bounding box center [436, 127] width 0 height 0
click at [441, 54] on span "Add Assignee" at bounding box center [440, 55] width 21 height 4
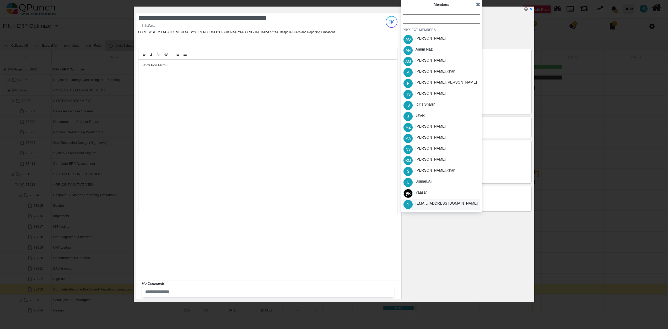
click at [443, 204] on div "[EMAIL_ADDRESS][DOMAIN_NAME]" at bounding box center [446, 204] width 62 height 6
click at [426, 113] on div "Javed" at bounding box center [420, 116] width 13 height 11
click at [476, 4] on icon at bounding box center [478, 4] width 4 height 5
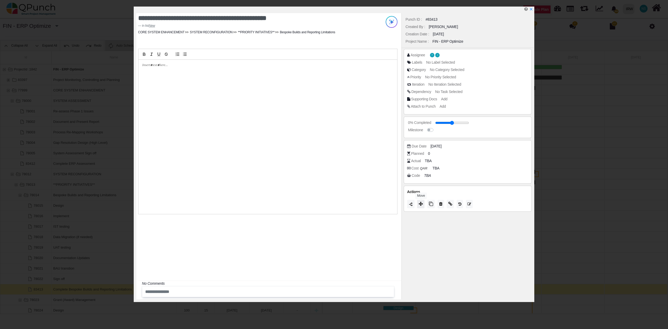
click at [420, 203] on icon at bounding box center [421, 204] width 4 height 4
click at [416, 174] on span "Progress" at bounding box center [413, 175] width 18 height 4
type input "**"
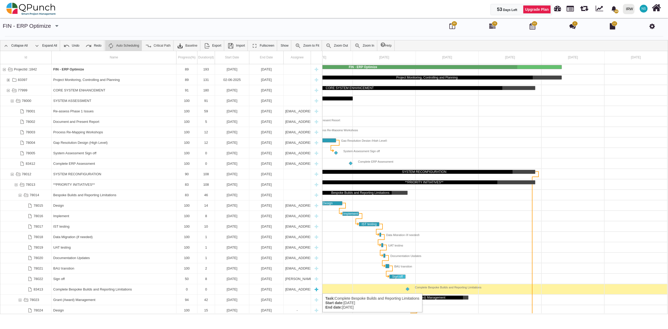
click at [191, 288] on div "0" at bounding box center [187, 289] width 18 height 10
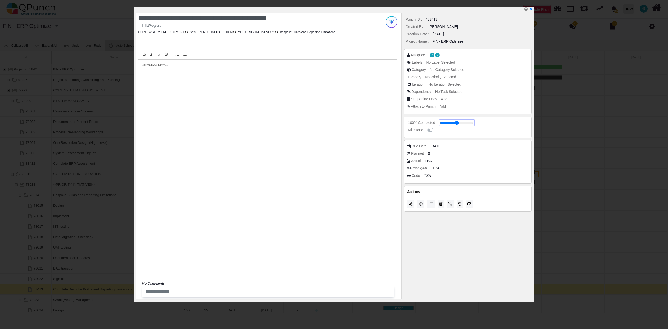
drag, startPoint x: 457, startPoint y: 124, endPoint x: 472, endPoint y: 123, distance: 15.2
click at [472, 123] on input "range" at bounding box center [457, 123] width 34 height 2
drag, startPoint x: 462, startPoint y: 121, endPoint x: 464, endPoint y: 122, distance: 2.7
click at [464, 122] on input "range" at bounding box center [455, 123] width 34 height 2
type input "**"
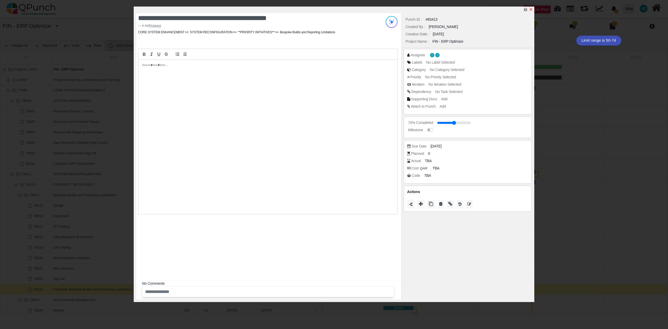
click at [530, 8] on icon "x" at bounding box center [531, 9] width 4 height 4
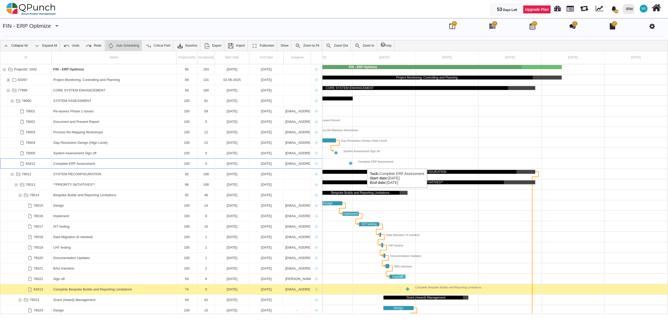
click at [364, 164] on div "Complete ERP Assessment" at bounding box center [373, 162] width 41 height 4
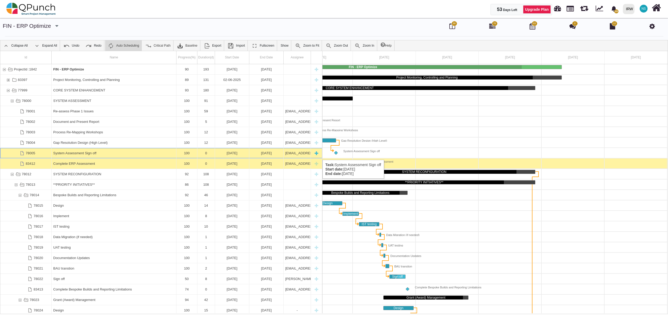
click at [210, 155] on div "0" at bounding box center [206, 153] width 14 height 10
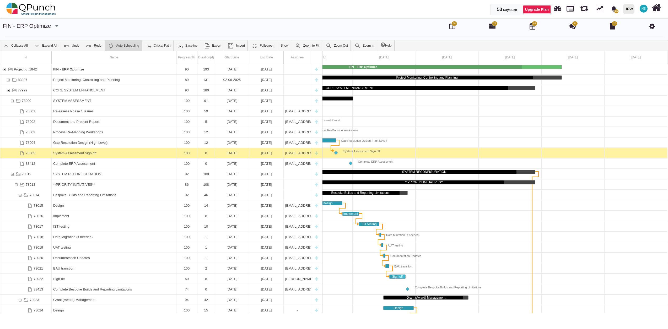
scroll to position [0, 209]
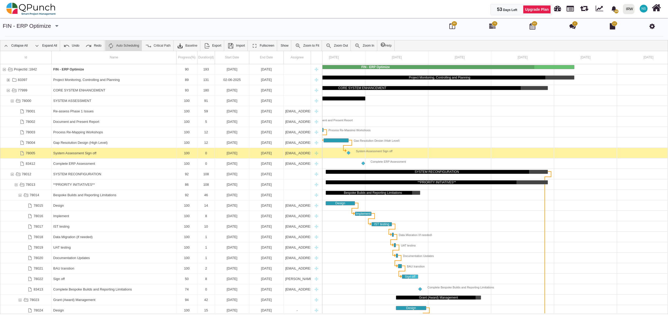
click at [210, 155] on div "0" at bounding box center [206, 153] width 14 height 10
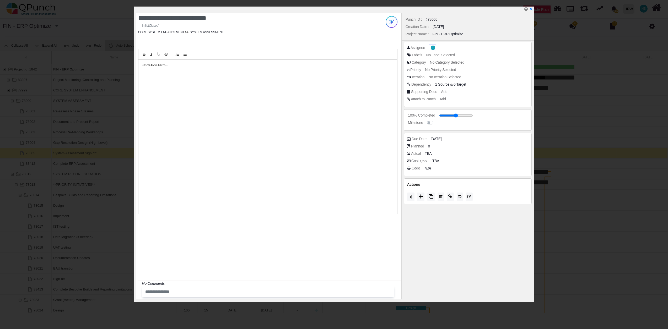
click at [432, 50] on span "Y" at bounding box center [433, 48] width 4 height 4
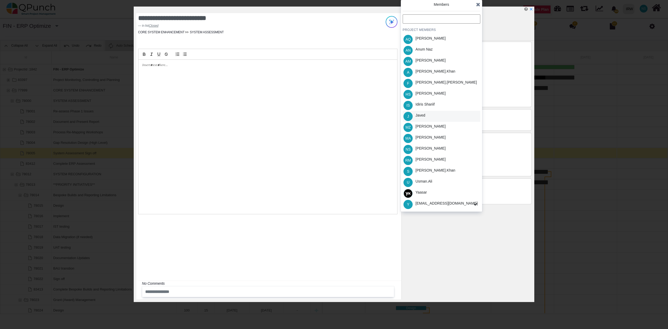
click at [424, 116] on div "Javed" at bounding box center [420, 116] width 10 height 6
click at [478, 4] on icon at bounding box center [478, 4] width 4 height 5
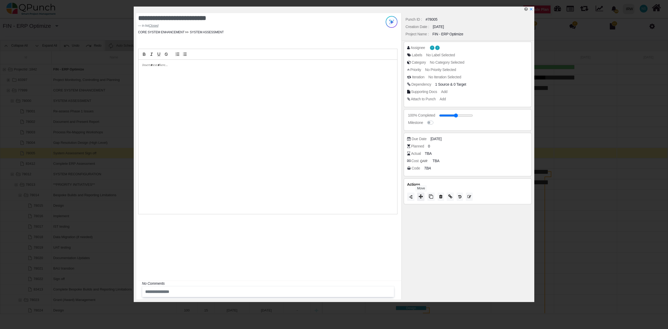
click at [421, 195] on icon at bounding box center [421, 196] width 4 height 4
click at [421, 191] on div "Resolved" at bounding box center [442, 189] width 78 height 8
type input "**"
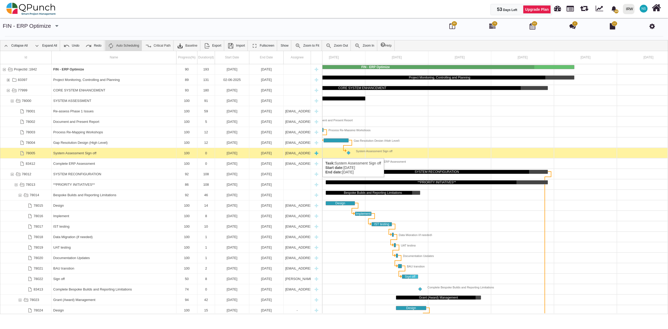
click at [223, 153] on div "[DATE]" at bounding box center [231, 153] width 31 height 10
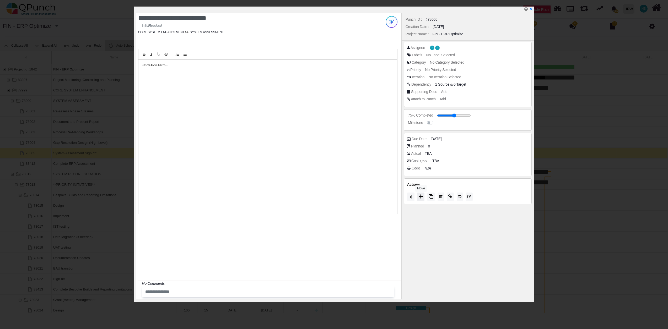
click at [420, 195] on icon at bounding box center [421, 196] width 4 height 4
click at [418, 189] on span "Closed" at bounding box center [411, 188] width 15 height 4
type input "***"
click at [479, 137] on div at bounding box center [397, 132] width 566 height 10
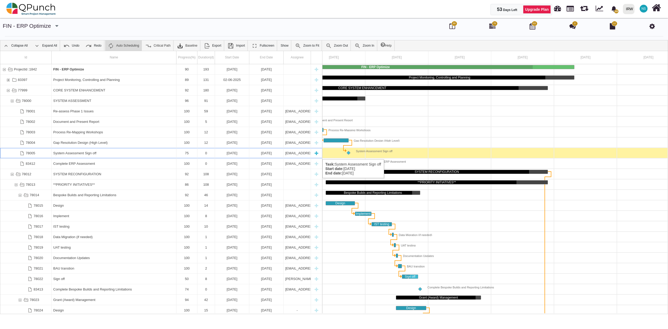
click at [207, 154] on div "0" at bounding box center [206, 153] width 14 height 10
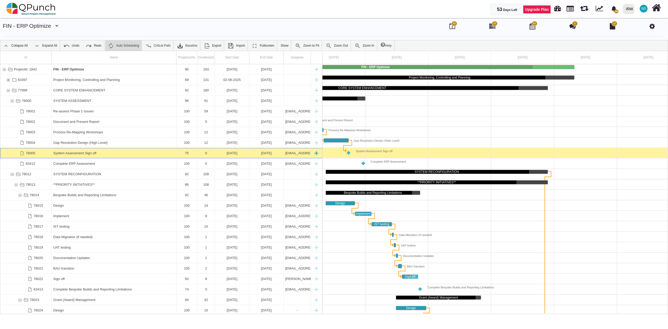
click at [207, 154] on div "0" at bounding box center [206, 153] width 14 height 10
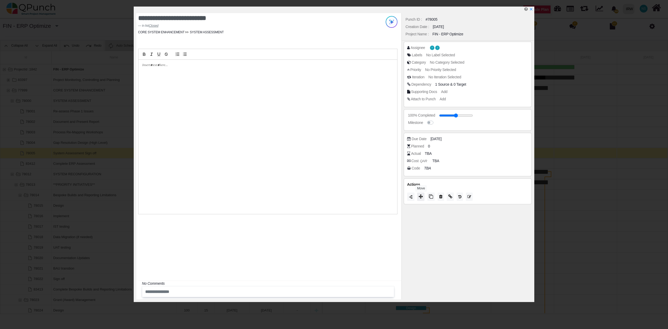
click at [420, 199] on icon at bounding box center [421, 196] width 4 height 4
click at [478, 140] on icon at bounding box center [478, 138] width 4 height 5
click at [534, 10] on div at bounding box center [335, 10] width 398 height 7
click at [532, 8] on icon "x" at bounding box center [531, 9] width 4 height 4
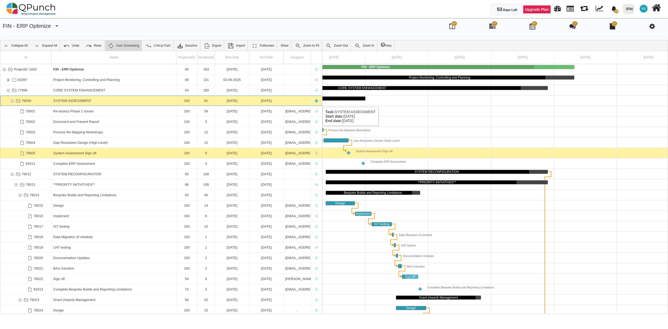
click at [12, 102] on div "78000" at bounding box center [12, 101] width 5 height 10
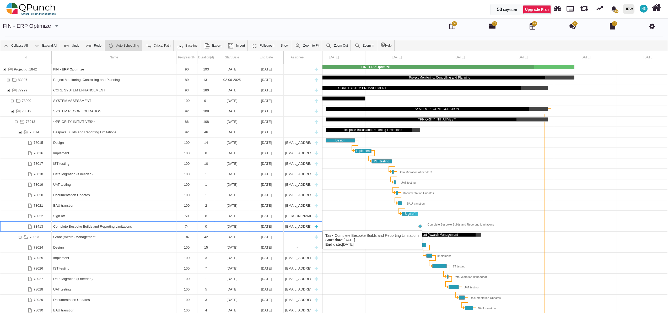
click at [81, 225] on div "Complete Bespoke Builds and Reporting Limitations" at bounding box center [113, 226] width 121 height 10
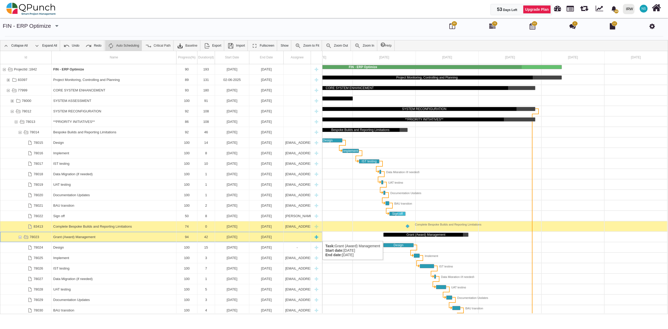
click at [80, 236] on div "Grant (Award) Management" at bounding box center [113, 237] width 121 height 10
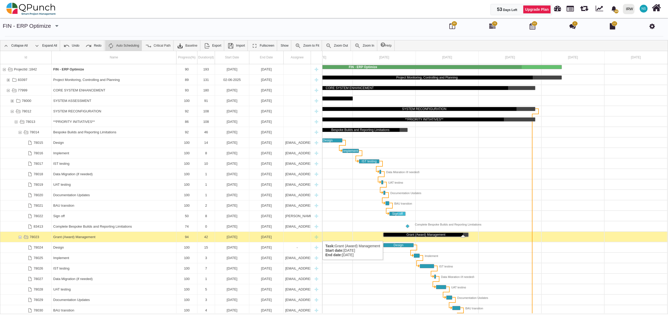
click at [80, 236] on div "Grant (Award) Management" at bounding box center [113, 237] width 121 height 10
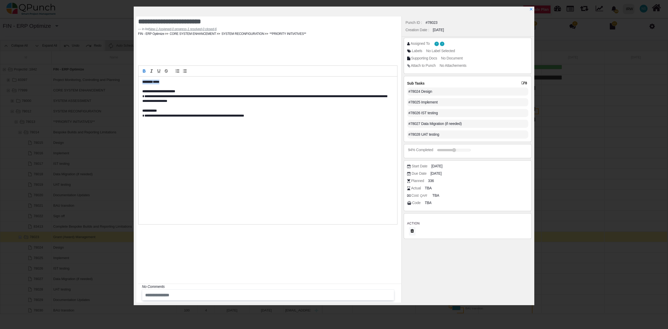
drag, startPoint x: 173, startPoint y: 82, endPoint x: 133, endPoint y: 81, distance: 39.8
click at [134, 81] on div "**********" at bounding box center [334, 156] width 401 height 299
click at [532, 10] on icon "x" at bounding box center [531, 9] width 4 height 4
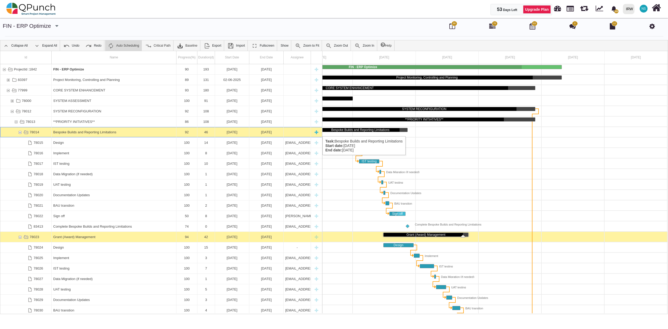
click at [86, 131] on div "Bespoke Builds and Reporting Limitations" at bounding box center [113, 132] width 121 height 10
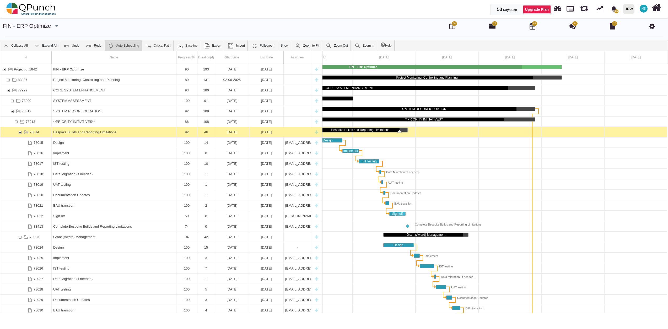
scroll to position [0, 186]
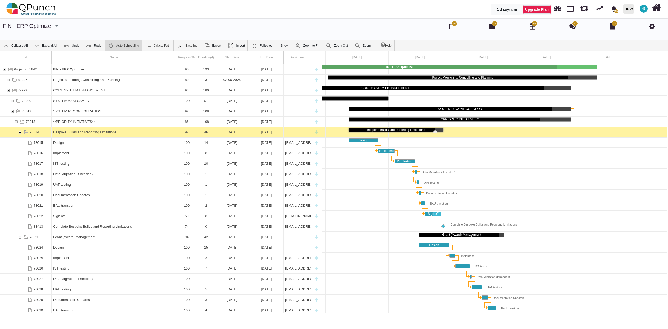
click at [86, 131] on div "Bespoke Builds and Reporting Limitations" at bounding box center [113, 132] width 121 height 10
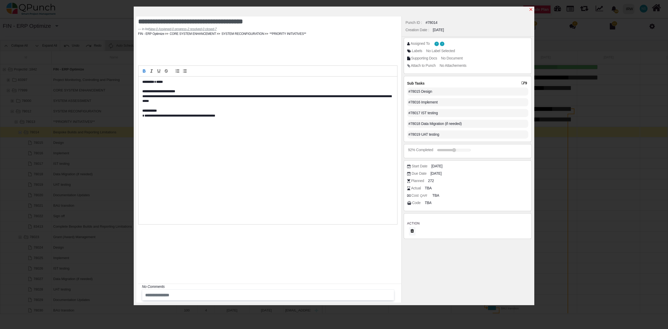
click at [531, 8] on icon "x" at bounding box center [531, 9] width 4 height 4
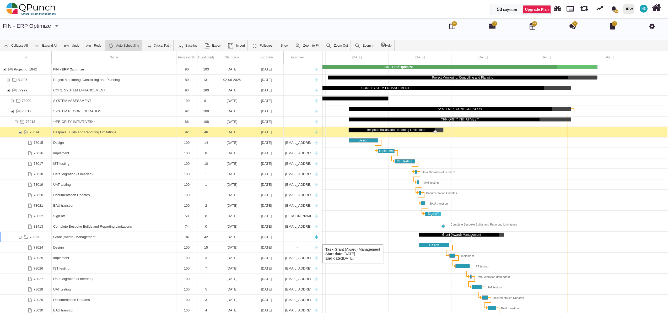
click at [85, 239] on div "Grant (Award) Management" at bounding box center [113, 237] width 121 height 10
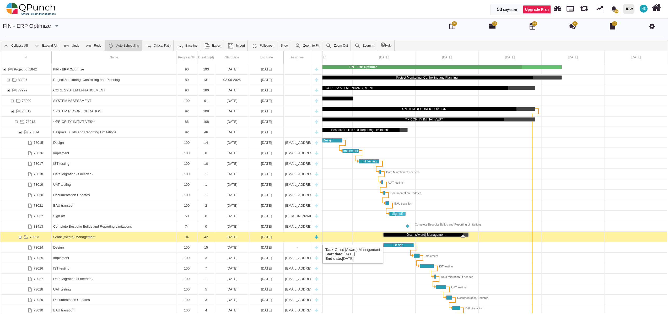
click at [316, 239] on div "New task" at bounding box center [316, 237] width 8 height 10
select select "**"
select select "*"
select select "****"
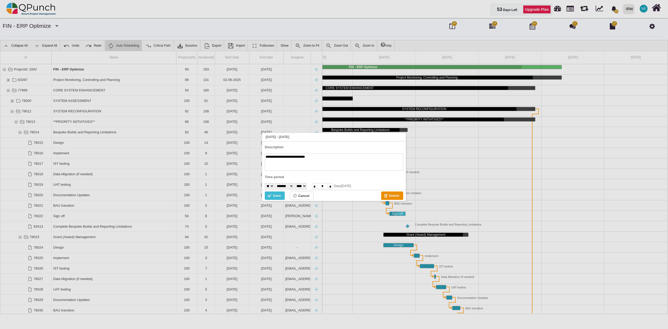
click at [306, 156] on textarea "**********" at bounding box center [334, 162] width 138 height 17
click at [312, 157] on textarea "**********" at bounding box center [334, 162] width 138 height 17
click at [312, 160] on textarea "**********" at bounding box center [334, 162] width 138 height 17
click at [329, 159] on textarea "**********" at bounding box center [334, 162] width 138 height 17
type textarea "**********"
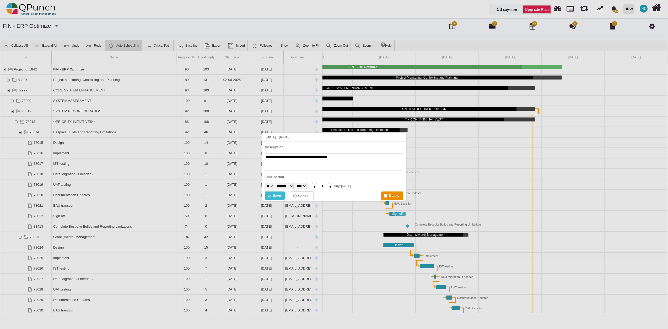
click at [274, 186] on select "* * * * * * * * * ** ** ** ** ** ** ** ** ** ** ** ** ** ** ** ** ** ** ** ** *…" at bounding box center [269, 186] width 9 height 6
select select "**"
click at [265, 183] on select "* * * * * * * * * ** ** ** ** ** ** ** ** ** ** ** ** ** ** ** ** ** ** ** ** *…" at bounding box center [269, 186] width 9 height 6
click at [294, 184] on select "******* ******** ***** ***** *** **** **** ****** ********* ******* ******** **…" at bounding box center [284, 186] width 19 height 6
select select "*"
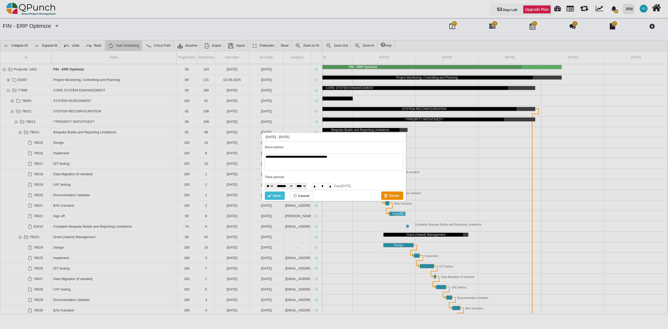
click at [278, 183] on select "******* ******** ***** ***** *** **** **** ****** ********* ******* ******** **…" at bounding box center [284, 186] width 19 height 6
click at [274, 187] on select "* * * * * * * * * ** ** ** ** ** ** ** ** ** ** ** ** ** ** ** ** ** ** ** ** *…" at bounding box center [269, 186] width 9 height 6
select select "**"
click at [265, 183] on select "* * * * * * * * * ** ** ** ** ** ** ** ** ** ** ** ** ** ** ** ** ** ** ** ** *…" at bounding box center [269, 186] width 9 height 6
click at [272, 196] on div "Save" at bounding box center [270, 196] width 6 height 6
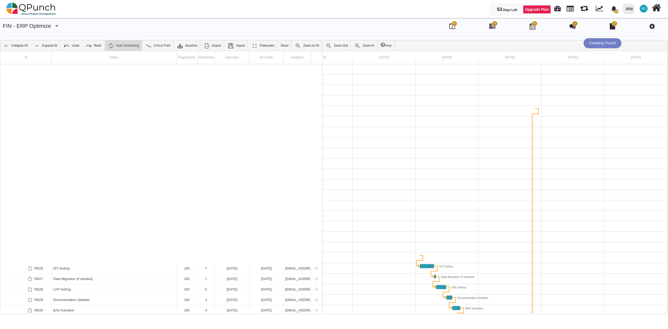
scroll to position [210, 0]
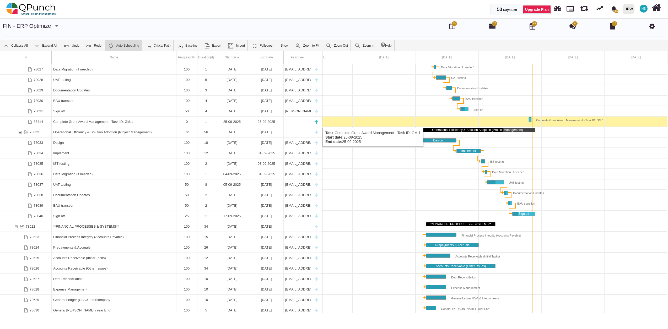
click at [294, 123] on div "-" at bounding box center [297, 122] width 24 height 10
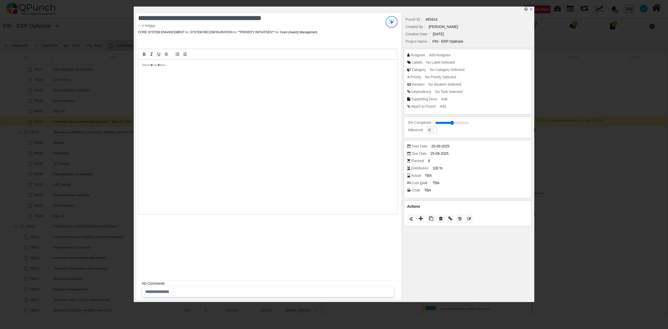
click at [436, 127] on label at bounding box center [436, 127] width 0 height 0
click at [448, 55] on span "Add Assignee" at bounding box center [440, 55] width 21 height 4
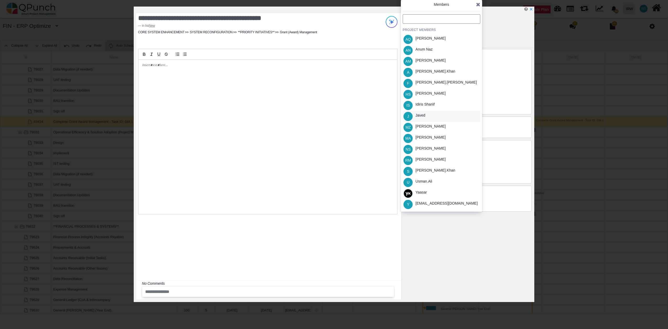
click at [421, 115] on div "Javed" at bounding box center [420, 116] width 10 height 6
click at [426, 205] on div "[EMAIL_ADDRESS][DOMAIN_NAME]" at bounding box center [446, 204] width 62 height 6
click at [477, 5] on icon at bounding box center [478, 4] width 4 height 5
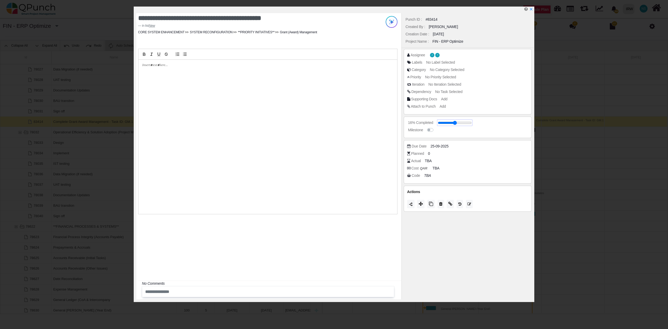
click at [443, 124] on input "range" at bounding box center [455, 123] width 34 height 2
click at [422, 207] on button at bounding box center [420, 204] width 7 height 8
click at [418, 180] on span "Progress" at bounding box center [413, 179] width 18 height 4
type input "**"
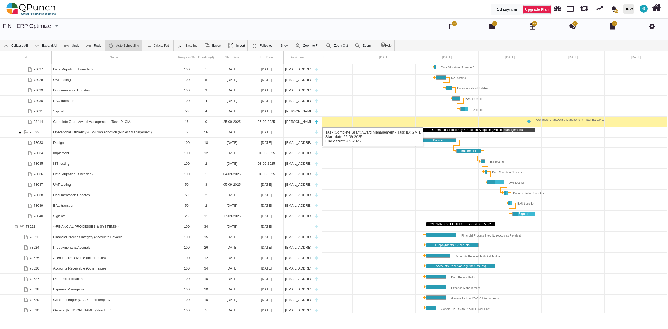
click at [189, 122] on div "16" at bounding box center [187, 122] width 18 height 10
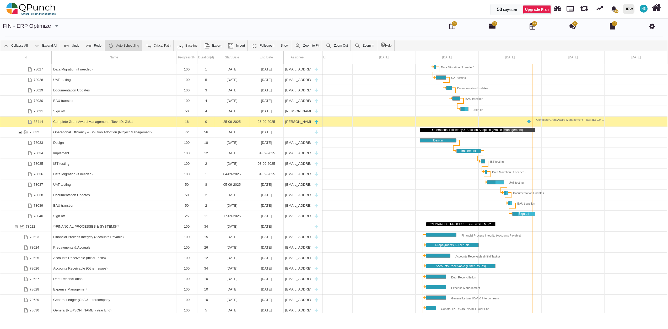
click at [189, 122] on div "16" at bounding box center [187, 122] width 18 height 10
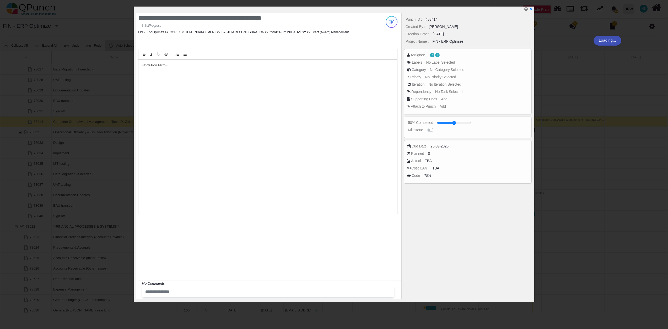
click at [189, 122] on div at bounding box center [267, 137] width 259 height 154
click at [421, 205] on icon at bounding box center [421, 204] width 4 height 4
click at [477, 145] on icon at bounding box center [478, 145] width 4 height 5
click at [533, 10] on icon "x" at bounding box center [531, 9] width 4 height 4
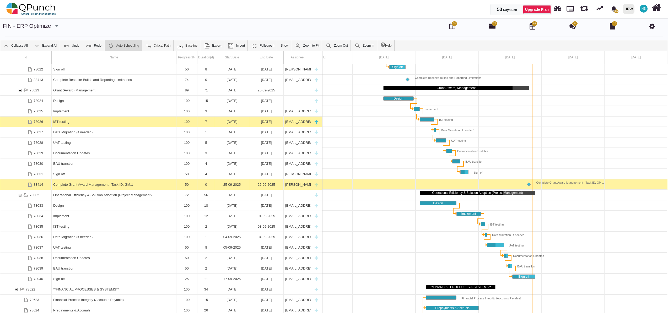
scroll to position [115, 0]
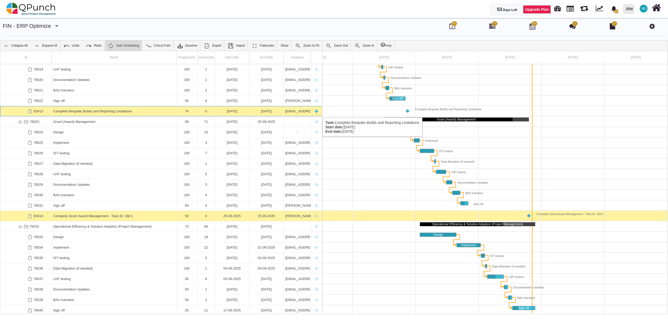
click at [192, 112] on div "74" at bounding box center [187, 111] width 18 height 10
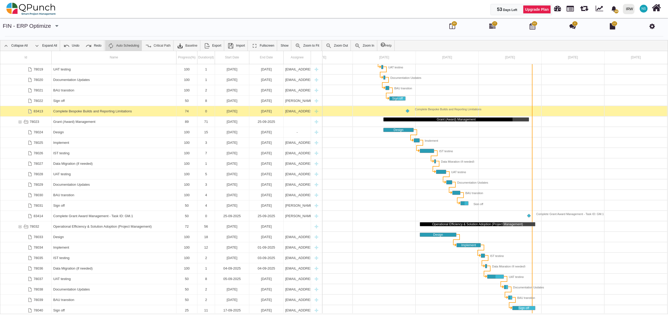
click at [192, 112] on div "74" at bounding box center [187, 111] width 18 height 10
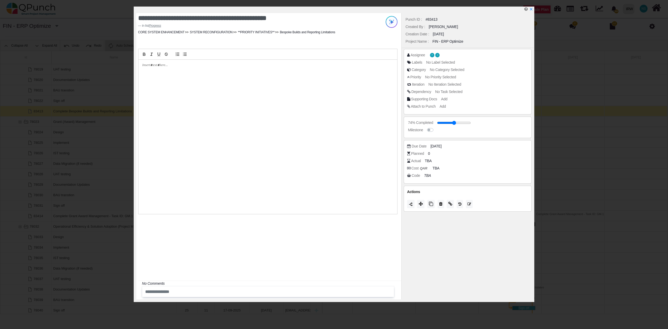
click at [533, 7] on div at bounding box center [335, 10] width 398 height 7
click at [531, 10] on icon "x" at bounding box center [530, 9] width 3 height 3
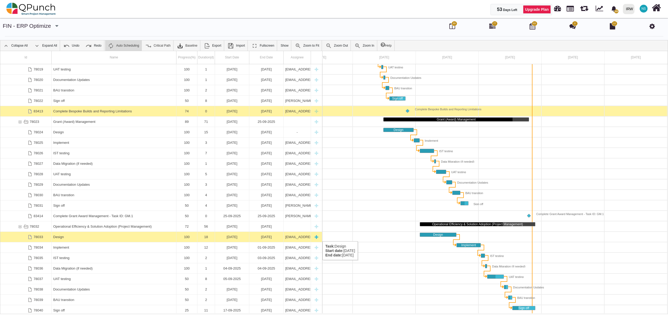
scroll to position [147, 0]
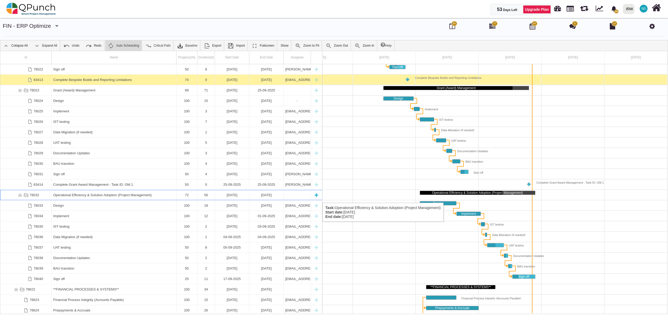
click at [145, 198] on div "Operational Efficiency & Solution Adoption (Project Management)" at bounding box center [113, 195] width 121 height 10
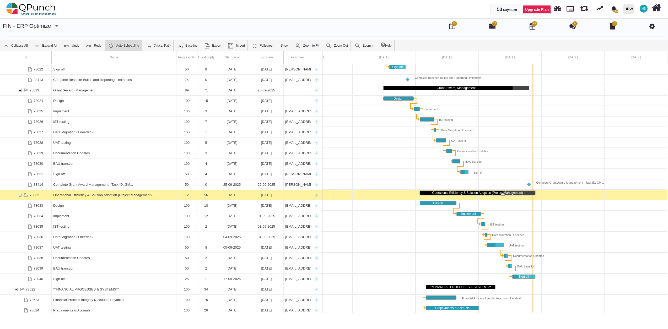
click at [145, 198] on div "Operational Efficiency & Solution Adoption (Project Management)" at bounding box center [113, 195] width 121 height 10
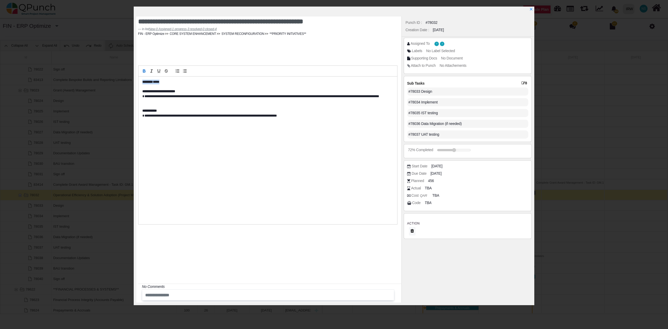
drag, startPoint x: 165, startPoint y: 80, endPoint x: 144, endPoint y: 83, distance: 21.2
click at [137, 80] on div "**********" at bounding box center [267, 146] width 267 height 160
click at [532, 9] on icon "x" at bounding box center [530, 9] width 3 height 3
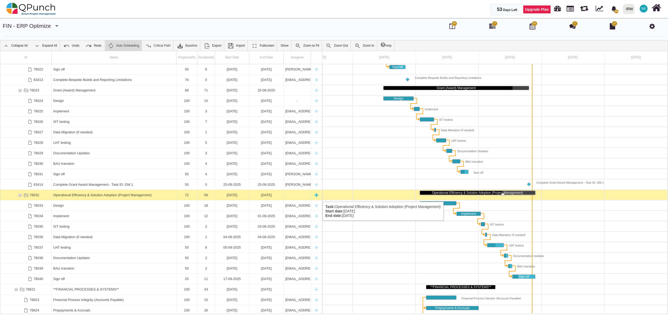
click at [317, 197] on div "New task" at bounding box center [316, 195] width 8 height 10
type textarea "********"
select select "*"
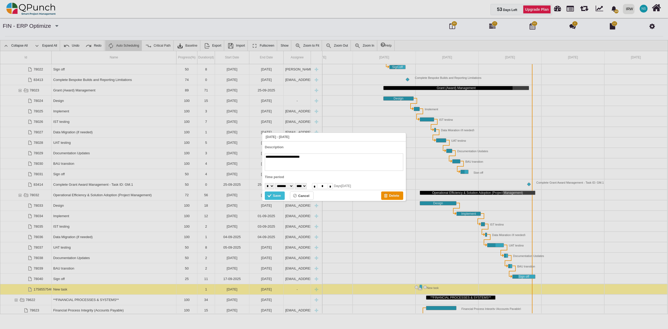
click at [311, 155] on textarea "**********" at bounding box center [334, 162] width 138 height 17
type textarea "**********"
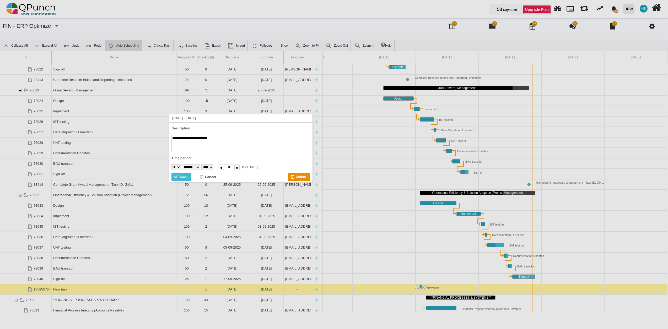
drag, startPoint x: 345, startPoint y: 138, endPoint x: 252, endPoint y: 119, distance: 95.2
click at [252, 119] on div "[DATE] - [DATE]" at bounding box center [241, 118] width 144 height 8
click at [180, 168] on select "* * * * * * * * * ** ** ** ** ** ** ** ** ** ** ** ** ** ** ** ** ** ** ** ** *…" at bounding box center [175, 167] width 9 height 6
click at [197, 168] on select "******* ******** ***** ***** *** **** **** ****** ********* ******* ******** **…" at bounding box center [191, 167] width 19 height 6
select select "*"
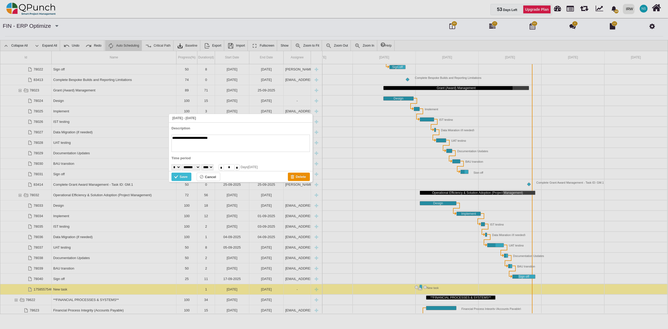
click at [184, 164] on select "******* ******** ***** ***** *** **** **** ****** ********* ******* ******** **…" at bounding box center [191, 167] width 19 height 6
click at [181, 167] on select "* * * * * * * * * ** ** ** ** ** ** ** ** ** ** ** ** ** ** ** ** ** ** ** ** *…" at bounding box center [175, 167] width 9 height 6
click at [171, 164] on select "* * * * * * * * * ** ** ** ** ** ** ** ** ** ** ** ** ** ** ** ** ** ** ** ** *…" at bounding box center [175, 167] width 9 height 6
click at [181, 166] on select "* * * * * * * * * ** ** ** ** ** ** ** ** ** ** ** ** ** ** ** ** ** ** ** ** *…" at bounding box center [175, 167] width 9 height 6
select select "**"
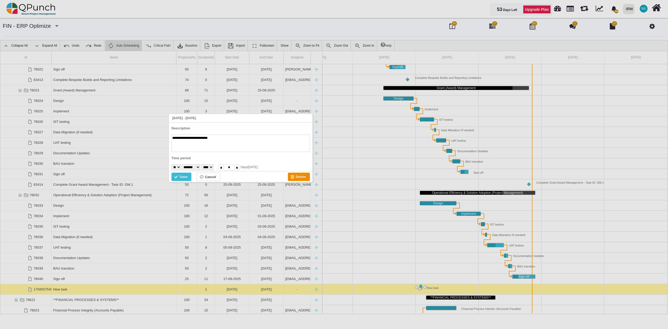
click at [171, 164] on select "* * * * * * * * * ** ** ** ** ** ** ** ** ** ** ** ** ** ** ** ** ** ** ** ** *…" at bounding box center [175, 167] width 9 height 6
click at [232, 139] on textarea "**********" at bounding box center [240, 143] width 138 height 17
paste textarea "**********"
type textarea "**********"
click at [181, 174] on div "Save" at bounding box center [181, 177] width 20 height 8
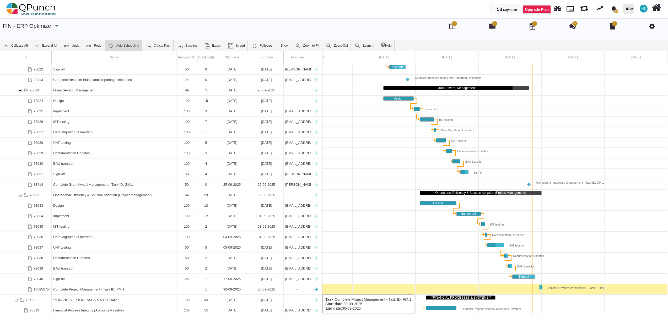
click at [290, 293] on div "-" at bounding box center [297, 289] width 24 height 10
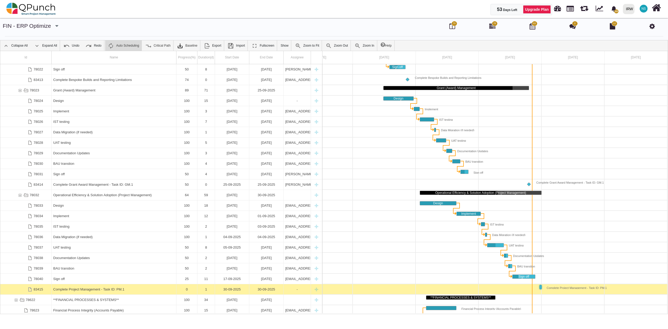
click at [290, 293] on div "-" at bounding box center [297, 289] width 24 height 10
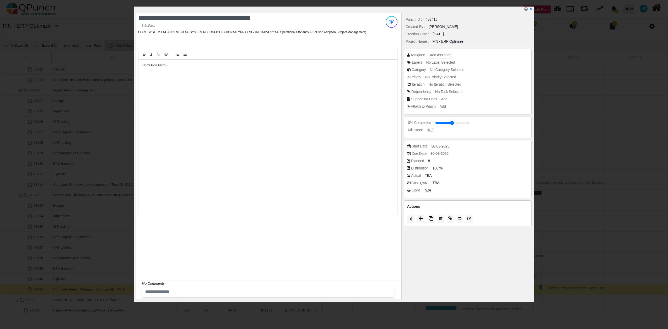
click at [438, 55] on span "Add Assignee" at bounding box center [440, 55] width 21 height 4
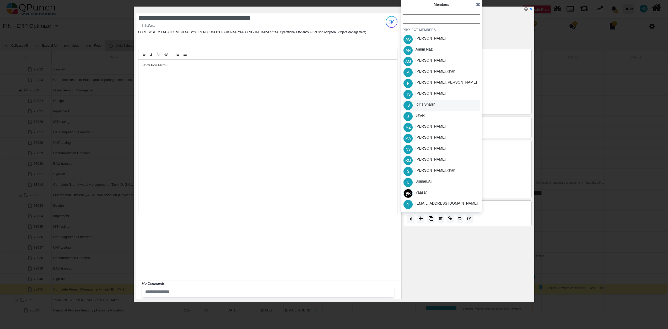
click at [429, 110] on div "Idiris Shariif" at bounding box center [425, 105] width 23 height 11
click at [448, 101] on div "IS Idiris Shariif" at bounding box center [442, 105] width 78 height 11
click at [430, 113] on div "J Javed" at bounding box center [442, 116] width 78 height 11
click at [430, 207] on div "[EMAIL_ADDRESS][DOMAIN_NAME]" at bounding box center [447, 204] width 66 height 11
click at [478, 5] on icon at bounding box center [478, 4] width 4 height 5
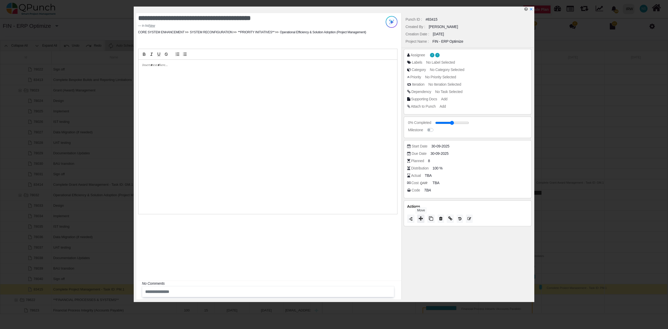
click at [421, 221] on icon at bounding box center [421, 218] width 4 height 4
click at [420, 194] on span "Progress" at bounding box center [413, 193] width 18 height 4
type input "**"
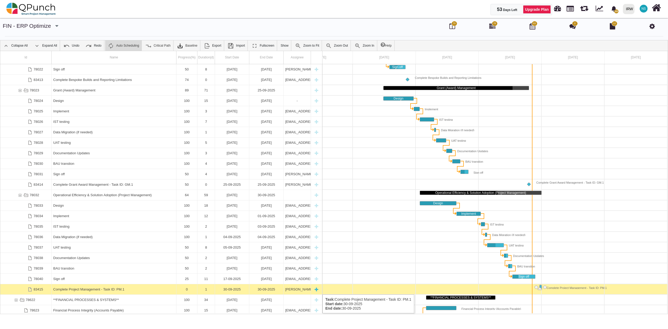
click at [189, 291] on div "0" at bounding box center [187, 289] width 18 height 10
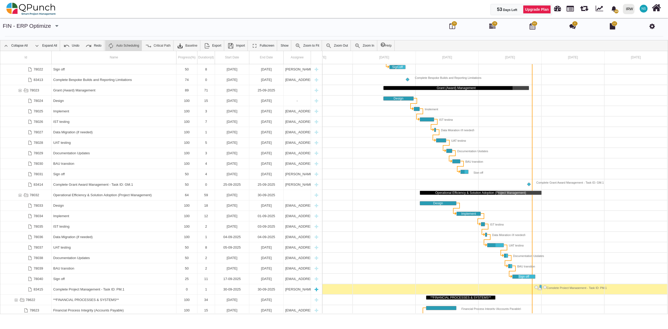
click at [189, 291] on div "0" at bounding box center [187, 289] width 18 height 10
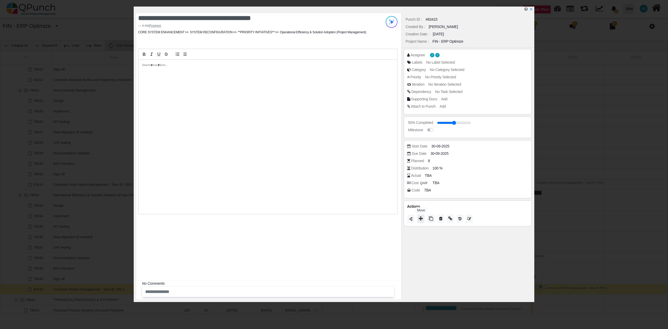
click at [422, 220] on icon at bounding box center [421, 218] width 4 height 4
click at [478, 160] on icon at bounding box center [478, 160] width 4 height 5
click at [531, 8] on icon "x" at bounding box center [531, 9] width 4 height 4
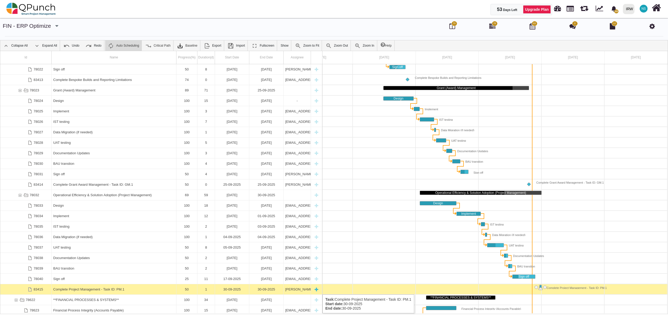
click at [164, 291] on div "Complete Project Management - Task ID: PM.1" at bounding box center [113, 289] width 121 height 10
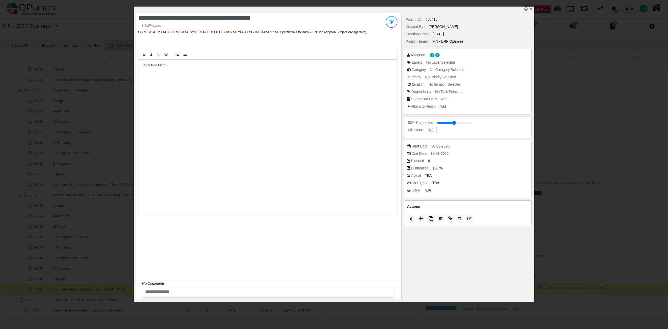
click at [436, 127] on label at bounding box center [436, 127] width 0 height 0
click at [531, 9] on icon "x" at bounding box center [531, 9] width 4 height 4
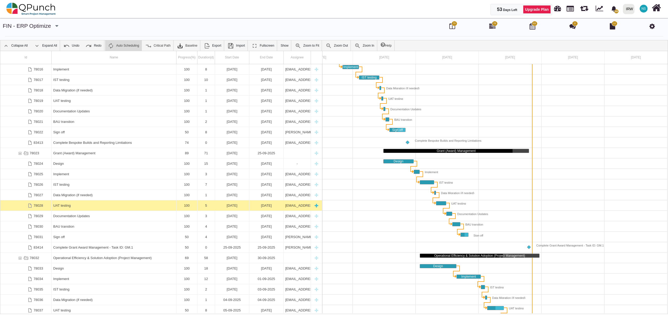
scroll to position [21, 0]
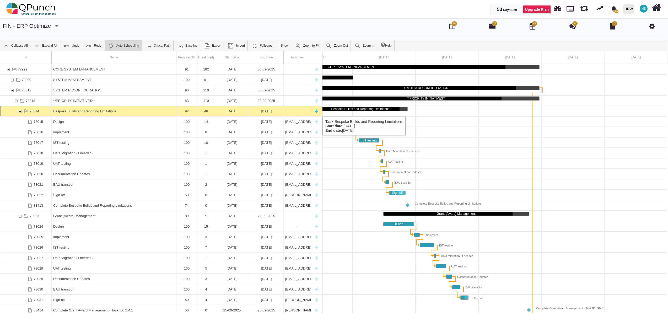
click at [90, 111] on div "Bespoke Builds and Reporting Limitations" at bounding box center [113, 111] width 121 height 10
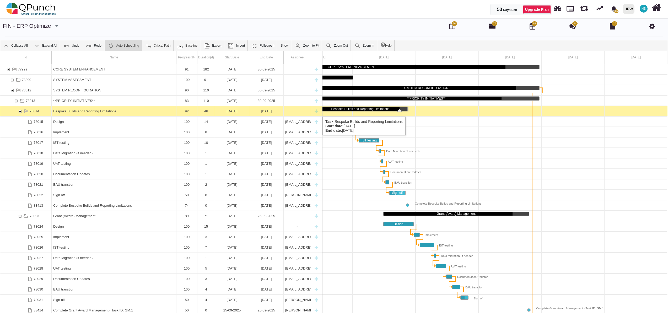
scroll to position [0, 186]
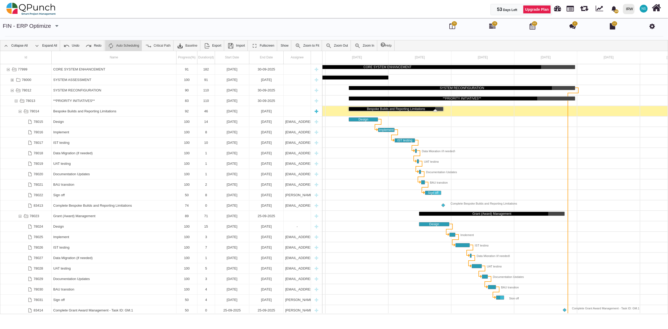
click at [89, 111] on div "Bespoke Builds and Reporting Limitations" at bounding box center [113, 111] width 121 height 10
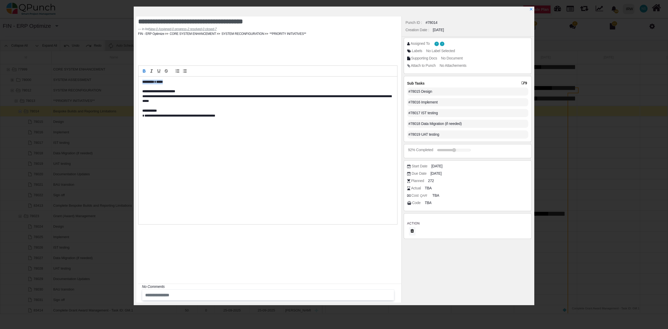
drag, startPoint x: 171, startPoint y: 84, endPoint x: 143, endPoint y: 84, distance: 28.6
click at [136, 82] on div "**********" at bounding box center [267, 146] width 267 height 160
copy p "******** *****"
click at [532, 8] on icon "x" at bounding box center [531, 9] width 4 height 4
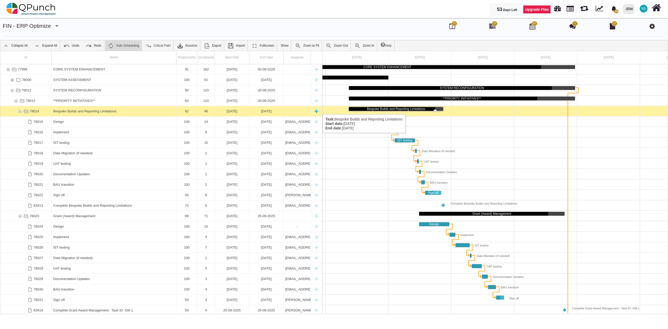
click at [139, 109] on div "Bespoke Builds and Reporting Limitations" at bounding box center [113, 111] width 121 height 10
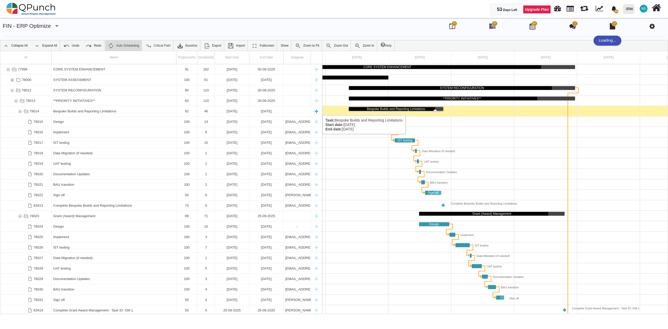
click at [136, 110] on div "Bespoke Builds and Reporting Limitations" at bounding box center [113, 111] width 121 height 10
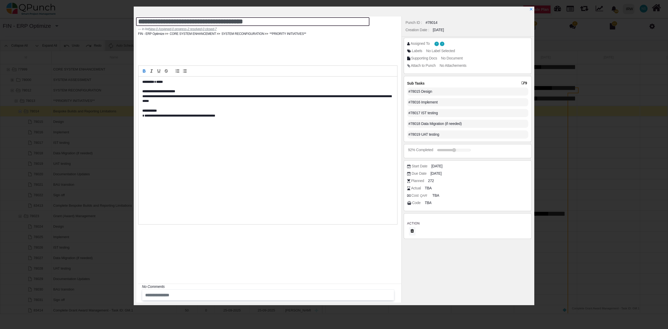
click at [262, 21] on textarea "**********" at bounding box center [252, 21] width 233 height 9
paste textarea "**********"
type textarea "**********"
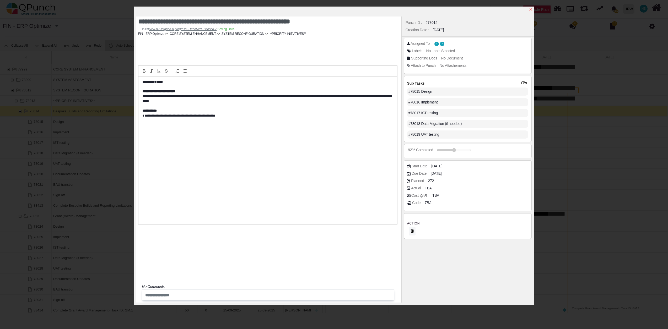
click at [532, 10] on icon "x" at bounding box center [531, 9] width 4 height 4
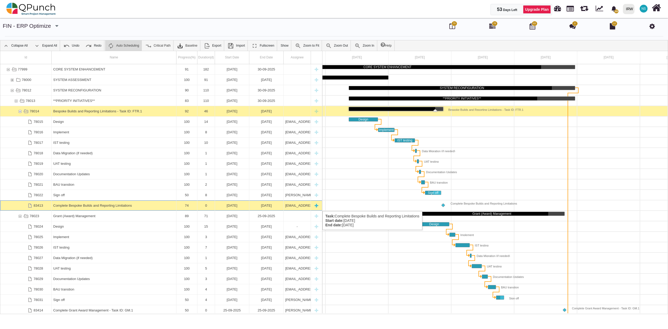
click at [71, 206] on div "Complete Bespoke Builds and Reporting Limitations" at bounding box center [113, 206] width 121 height 10
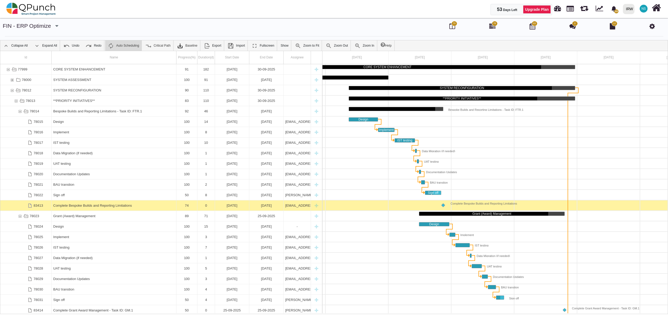
scroll to position [0, 221]
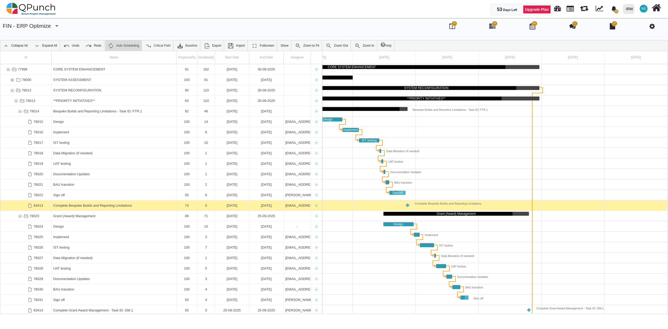
click at [71, 206] on div "Complete Bespoke Builds and Reporting Limitations" at bounding box center [113, 206] width 121 height 10
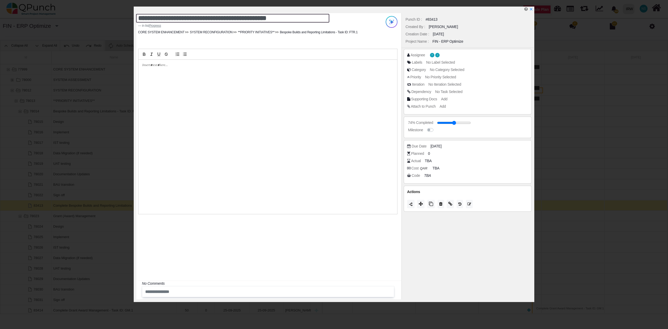
click at [298, 21] on textarea "**********" at bounding box center [232, 18] width 193 height 9
paste textarea "**********"
type textarea "**********"
click at [532, 9] on icon "x" at bounding box center [531, 9] width 4 height 4
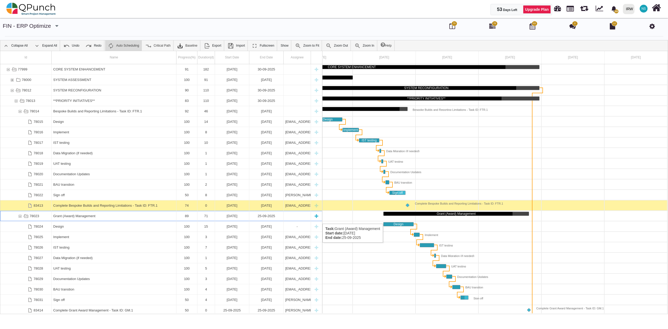
click at [87, 219] on div "Grant (Award) Management" at bounding box center [113, 216] width 121 height 10
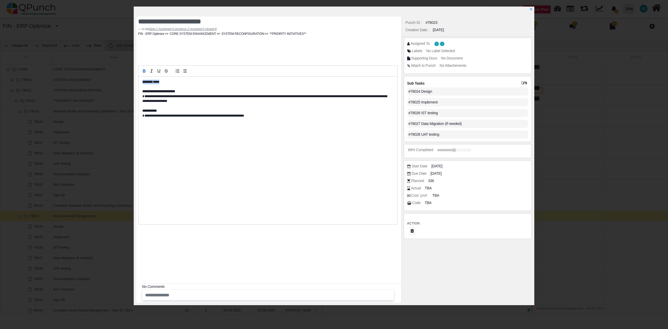
drag, startPoint x: 171, startPoint y: 83, endPoint x: 108, endPoint y: 82, distance: 62.9
click at [108, 82] on div "**********" at bounding box center [334, 164] width 668 height 329
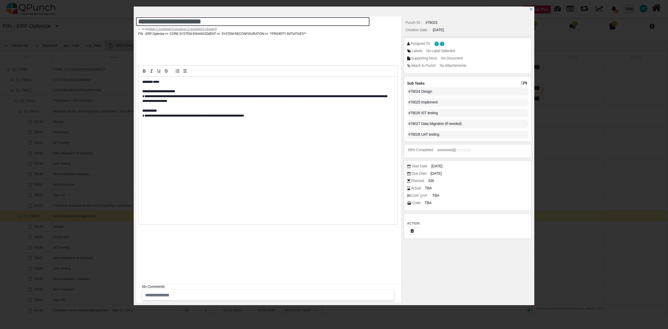
click at [241, 20] on textarea "**********" at bounding box center [252, 21] width 233 height 9
paste textarea "**********"
type textarea "**********"
click at [531, 10] on icon "x" at bounding box center [531, 9] width 4 height 4
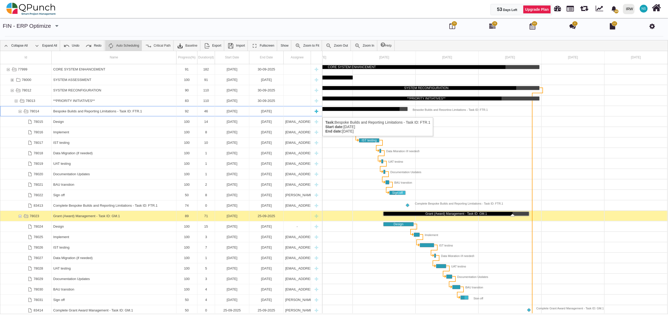
click at [20, 112] on div "78014" at bounding box center [20, 111] width 5 height 10
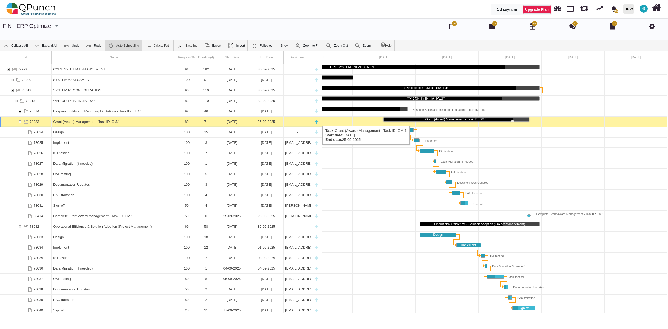
click at [20, 121] on div "78023" at bounding box center [20, 122] width 5 height 10
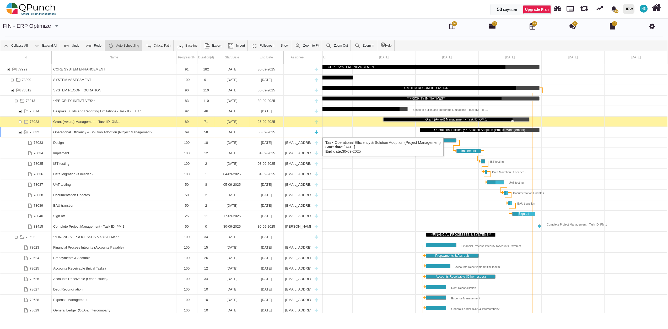
click at [135, 132] on div "Operational Efficiency & Solution Adoption (Project Management)" at bounding box center [113, 132] width 121 height 10
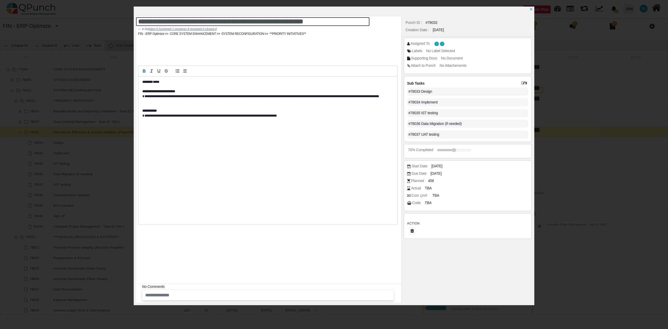
click at [350, 20] on textarea "**********" at bounding box center [252, 21] width 233 height 9
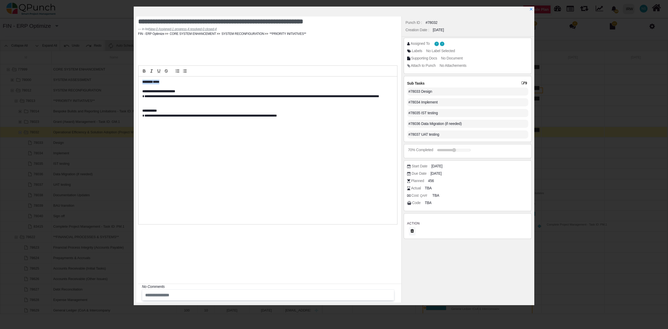
drag, startPoint x: 166, startPoint y: 81, endPoint x: 127, endPoint y: 77, distance: 38.5
click at [127, 77] on div "**********" at bounding box center [334, 164] width 668 height 329
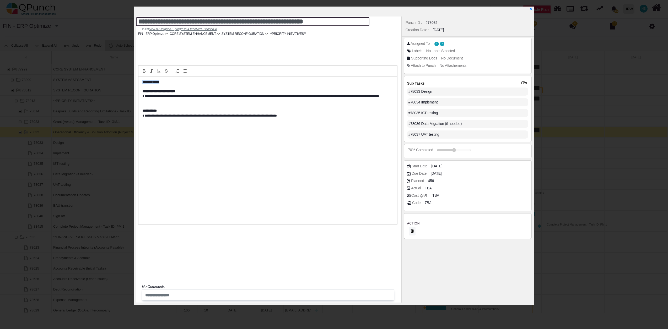
click at [338, 21] on textarea "**********" at bounding box center [252, 21] width 233 height 9
paste textarea "**********"
type textarea "**********"
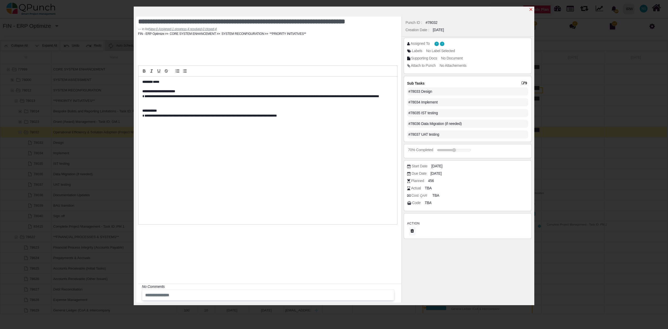
click at [532, 10] on icon "x" at bounding box center [531, 9] width 4 height 4
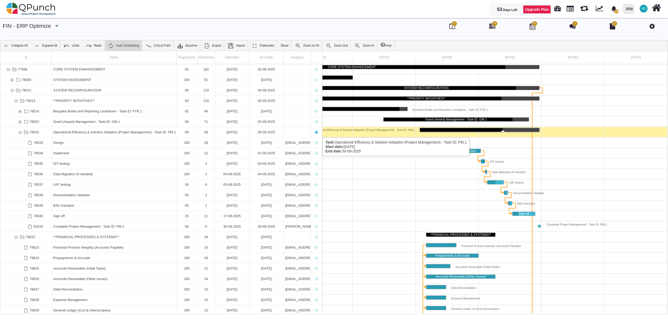
click at [19, 132] on div "78032" at bounding box center [20, 132] width 5 height 10
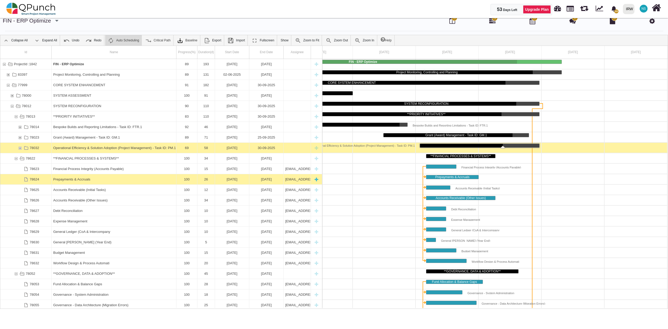
scroll to position [0, 0]
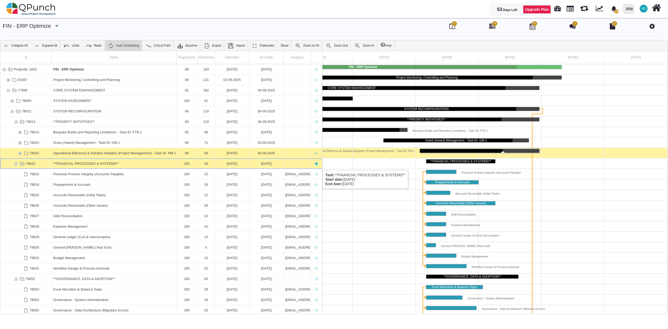
click at [95, 165] on div "**FINANCIAL PROCESSES & SYSTEMS**" at bounding box center [113, 164] width 121 height 10
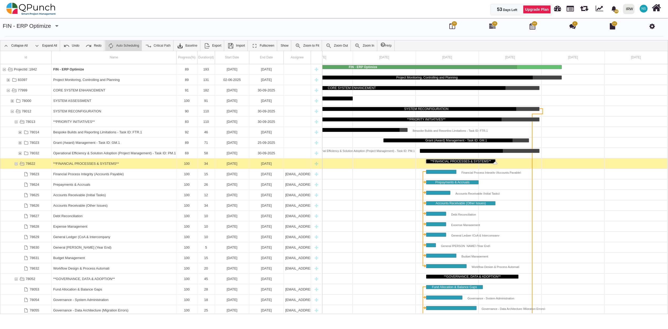
click at [95, 165] on div "**FINANCIAL PROCESSES & SYSTEMS**" at bounding box center [113, 164] width 121 height 10
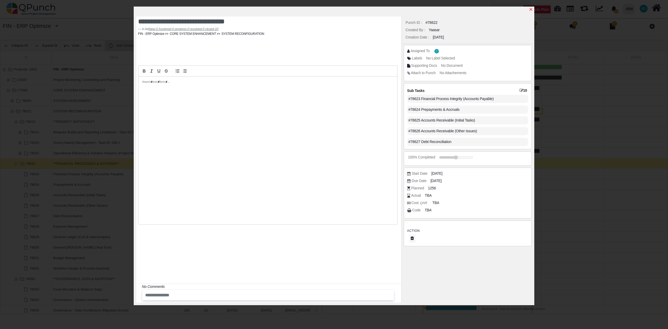
click at [533, 9] on icon "x" at bounding box center [531, 9] width 4 height 4
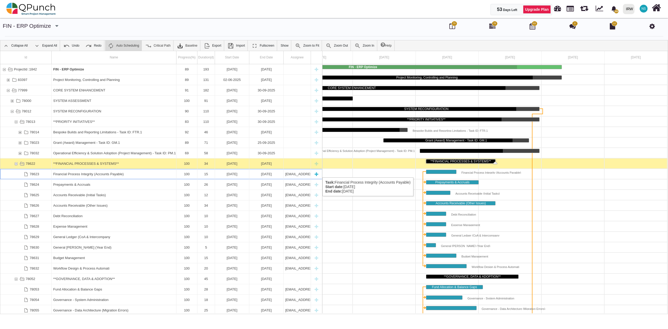
click at [83, 172] on div "Financial Process Integrity (Accounts Payable)" at bounding box center [113, 174] width 121 height 10
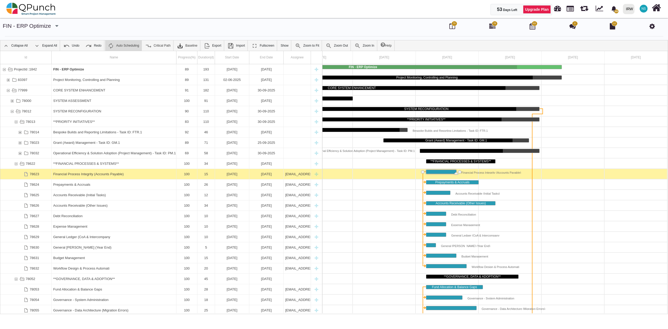
click at [83, 172] on div "Financial Process Integrity (Accounts Payable)" at bounding box center [113, 174] width 121 height 10
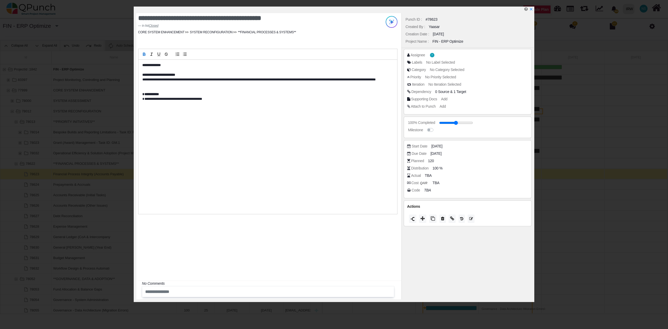
click at [167, 67] on p "**********" at bounding box center [266, 65] width 248 height 5
click at [530, 11] on icon "x" at bounding box center [531, 9] width 4 height 4
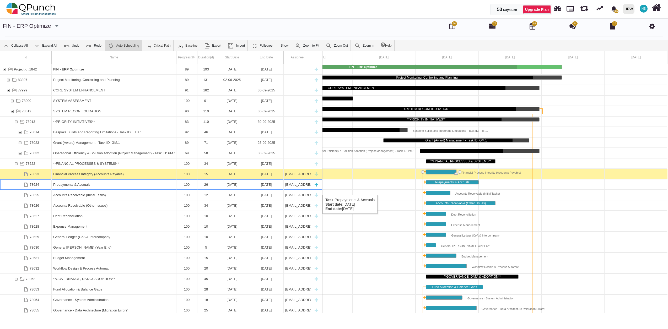
click at [80, 190] on div "Prepayments & Accruals" at bounding box center [113, 185] width 121 height 10
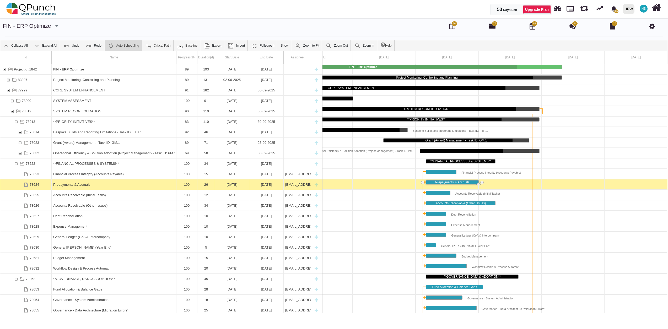
click at [80, 190] on div "Prepayments & Accruals" at bounding box center [113, 185] width 121 height 10
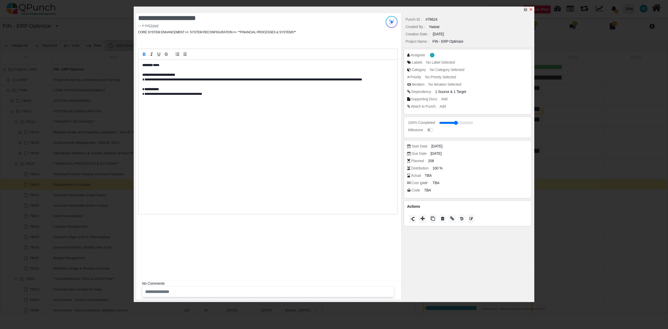
click at [533, 10] on icon "x" at bounding box center [531, 9] width 4 height 4
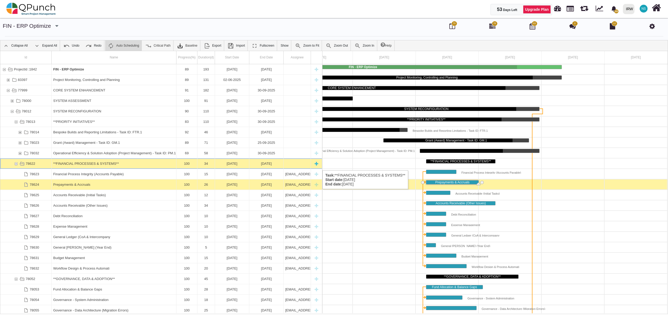
click at [15, 165] on div "78622" at bounding box center [16, 164] width 5 height 10
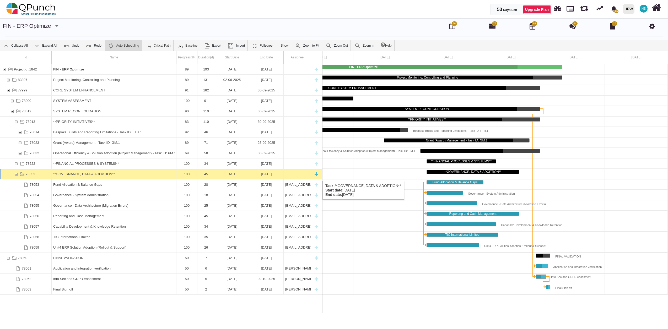
click at [15, 176] on div "78052" at bounding box center [16, 174] width 5 height 10
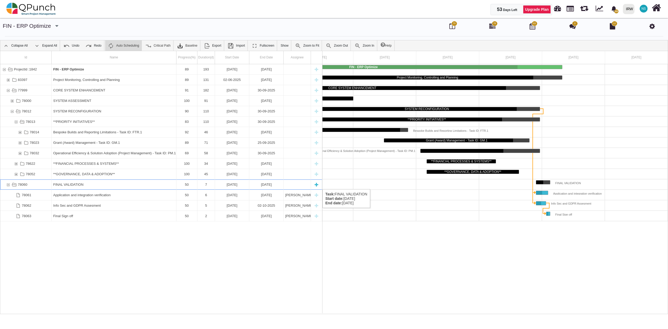
click at [6, 184] on div "78060" at bounding box center [8, 185] width 5 height 10
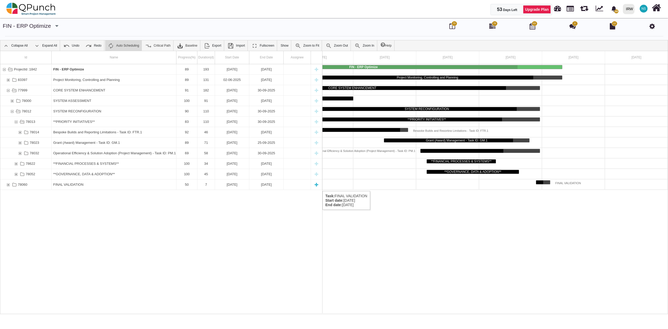
click at [5, 186] on div "78060" at bounding box center [4, 185] width 4 height 10
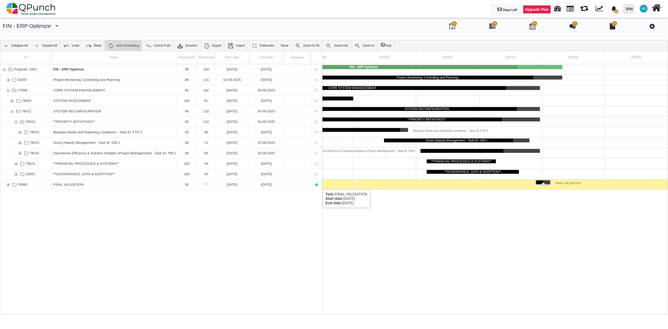
click at [8, 184] on div "78060" at bounding box center [8, 185] width 5 height 10
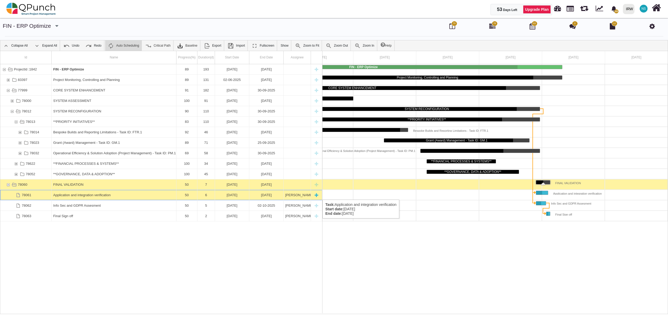
click at [107, 193] on div "Application and integration verification" at bounding box center [113, 195] width 121 height 10
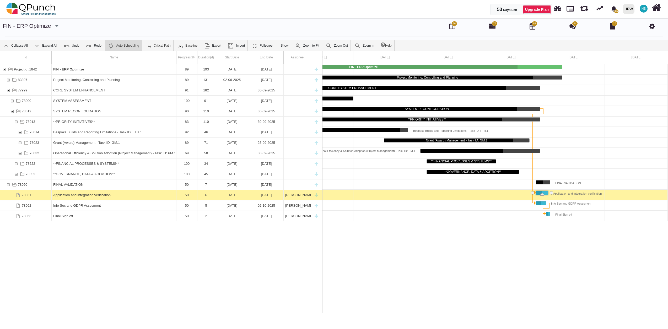
click at [451, 25] on link "70" at bounding box center [452, 27] width 6 height 4
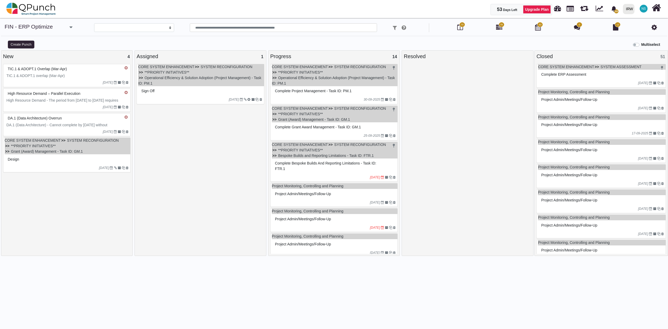
select select
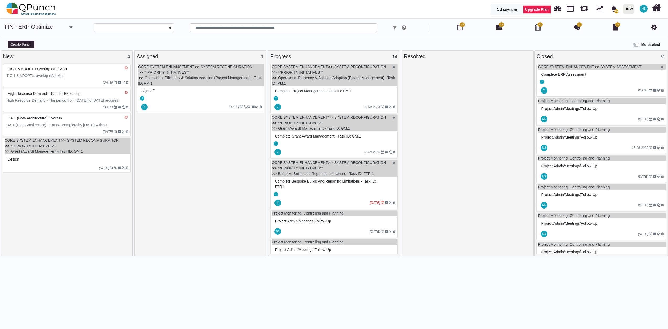
click at [79, 75] on div "TIC.1 & ADOPT.1 overlap (Mar-Apr)" at bounding box center [68, 75] width 122 height 5
click at [79, 75] on div "TIC.1 & ADOPT.1 overlap (Mar-Apr) TIC.1 & ADOPT.1 overlap (Mar-Apr) 07-12-2025" at bounding box center [67, 75] width 128 height 23
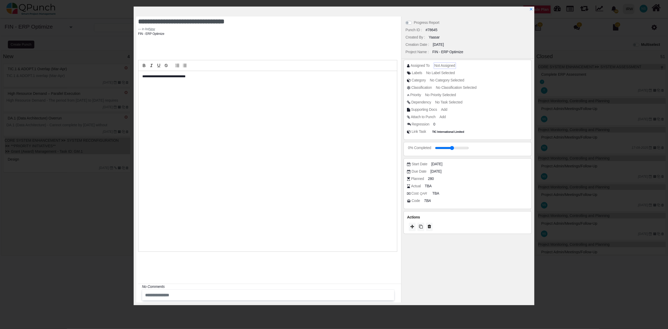
click at [437, 65] on span "Not Assigned" at bounding box center [445, 65] width 21 height 4
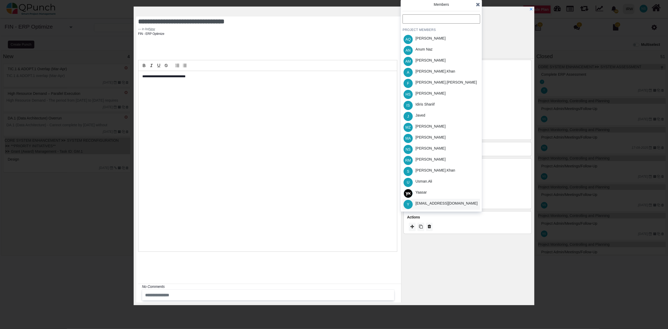
click at [428, 205] on div "[EMAIL_ADDRESS][DOMAIN_NAME]" at bounding box center [446, 204] width 62 height 6
click at [480, 5] on div "Members PROJECT MEMBERS AQ Aamar Qayum AN Anum Naz AM Asad Malik A Azeem.khan F…" at bounding box center [441, 106] width 81 height 212
click at [479, 4] on icon at bounding box center [478, 4] width 4 height 5
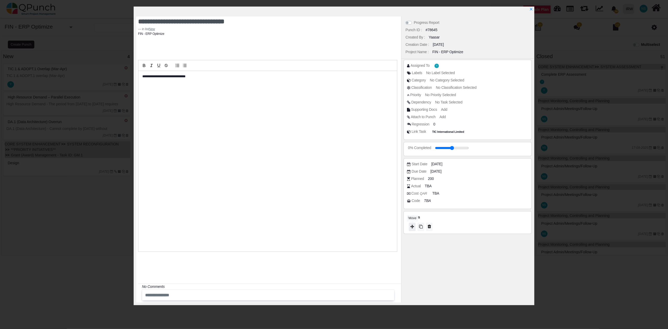
click at [413, 229] on icon at bounding box center [412, 227] width 4 height 4
click at [414, 223] on span "Closed" at bounding box center [411, 222] width 15 height 4
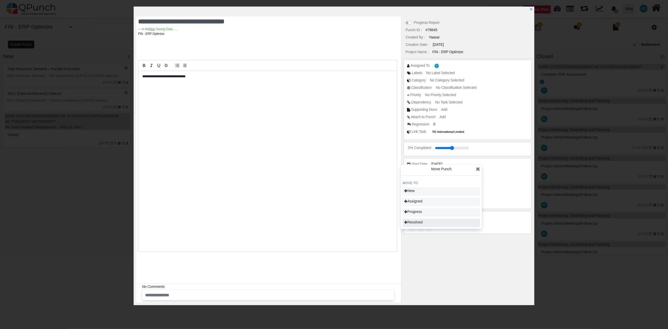
type input "***"
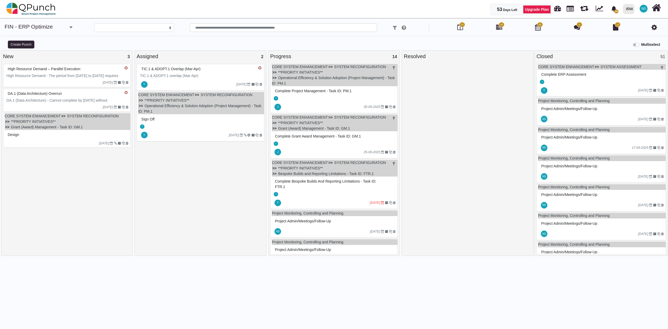
click at [73, 124] on ul "CORE SYSTEM ENHANCEMENT SYSTEM RECONFIGURATION **PRIORITY INITIATIVES** Grant (…" at bounding box center [68, 121] width 126 height 17
click at [73, 124] on div "CORE SYSTEM ENHANCEMENT SYSTEM RECONFIGURATION **PRIORITY INITIATIVES** Grant (…" at bounding box center [67, 130] width 128 height 35
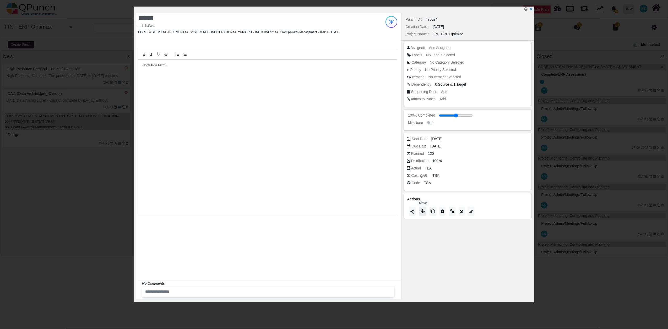
click at [422, 213] on icon at bounding box center [423, 211] width 4 height 4
click at [445, 47] on span "Add Assignee" at bounding box center [440, 48] width 21 height 4
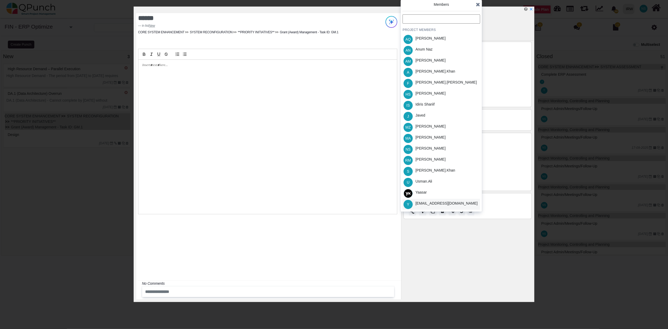
click at [429, 206] on div "[EMAIL_ADDRESS][DOMAIN_NAME]" at bounding box center [446, 204] width 62 height 6
click at [477, 6] on icon at bounding box center [478, 4] width 4 height 5
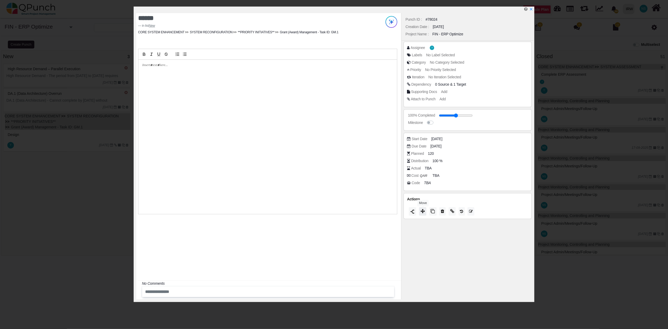
click at [424, 213] on icon at bounding box center [423, 211] width 4 height 4
click at [421, 207] on div "Closed" at bounding box center [442, 207] width 78 height 8
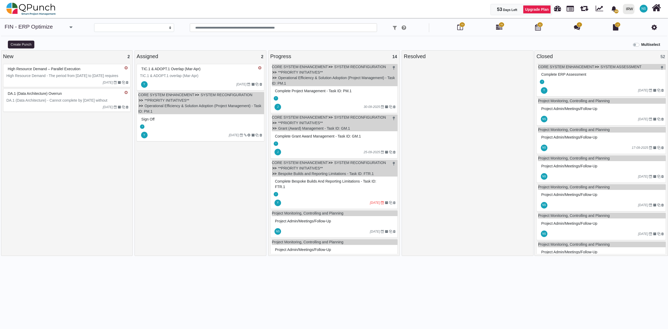
click at [83, 102] on span "DA.1 (Data Architecture) - Cannot complete by [DATE] without compromising quali…" at bounding box center [68, 105] width 122 height 15
click at [83, 102] on div "DA.1 (Data Architecture) Overrun DA.1 (Data Architecture) - Cannot complete by …" at bounding box center [67, 100] width 128 height 23
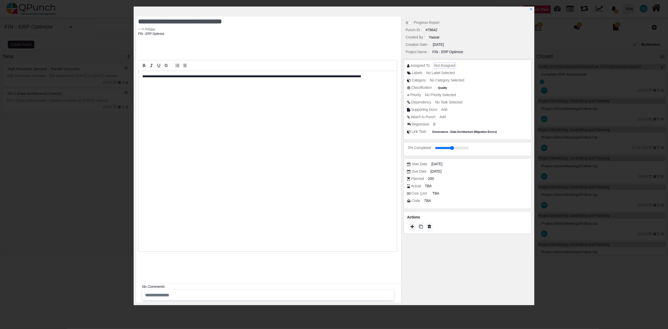
click at [437, 64] on span "Not Assigned" at bounding box center [445, 65] width 21 height 4
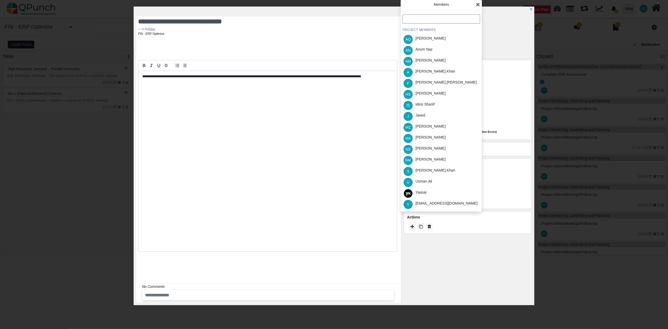
click at [447, 204] on div "[EMAIL_ADDRESS][DOMAIN_NAME]" at bounding box center [446, 204] width 62 height 6
click at [479, 4] on icon at bounding box center [478, 4] width 4 height 5
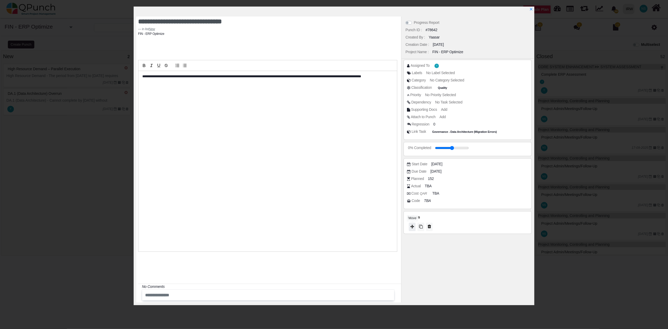
click at [415, 228] on button at bounding box center [412, 227] width 7 height 8
click at [415, 221] on span "Closed" at bounding box center [411, 221] width 15 height 4
type input "***"
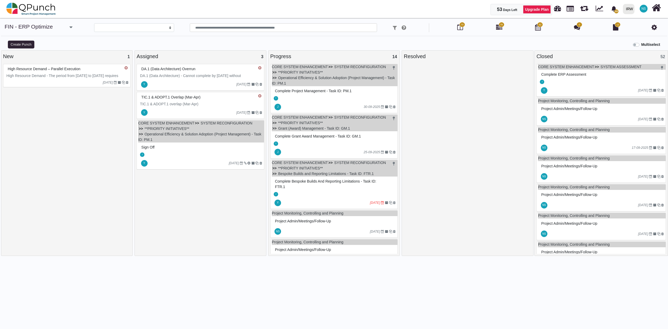
click at [89, 79] on div "[DATE]" at bounding box center [68, 82] width 126 height 8
click at [89, 79] on div "High Resource Demand – Parallel Execution High Resource Demand - The period fro…" at bounding box center [67, 75] width 128 height 23
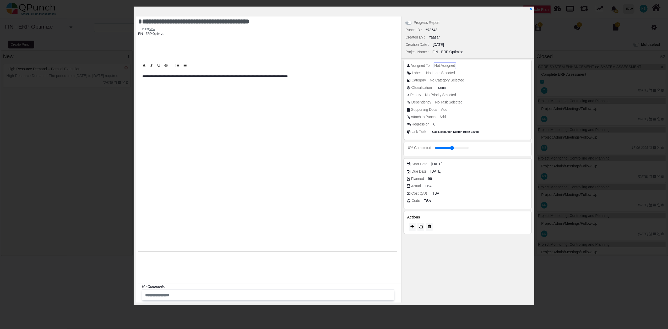
click at [446, 66] on span "Not Assigned" at bounding box center [445, 65] width 21 height 4
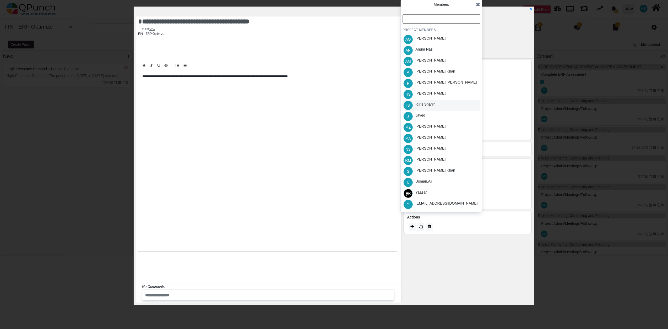
click at [430, 104] on div "Idiris Shariif" at bounding box center [424, 105] width 19 height 6
click at [446, 200] on div "[EMAIL_ADDRESS][DOMAIN_NAME]" at bounding box center [447, 204] width 66 height 11
click at [478, 4] on icon at bounding box center [478, 4] width 4 height 5
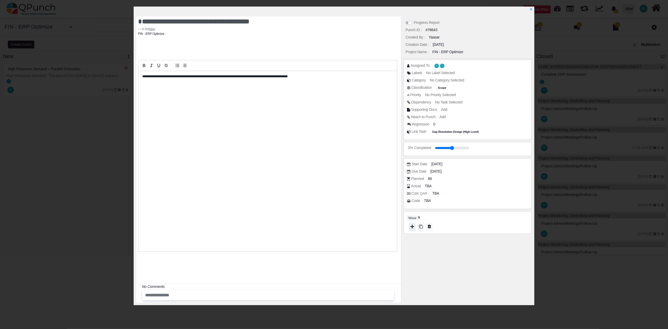
click at [414, 228] on button at bounding box center [412, 227] width 7 height 8
click at [414, 222] on span "Closed" at bounding box center [411, 221] width 15 height 4
type input "***"
click at [478, 167] on icon at bounding box center [478, 167] width 4 height 5
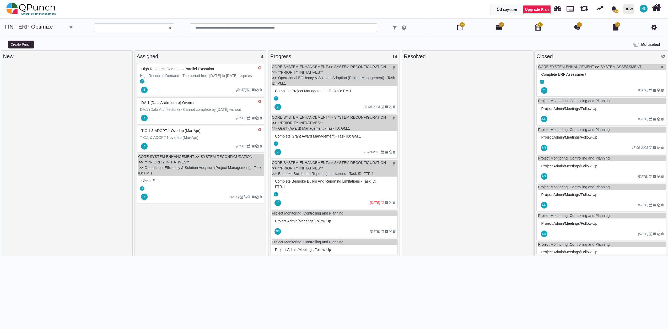
click at [192, 188] on div "J" at bounding box center [201, 189] width 126 height 6
click at [192, 188] on div "CORE SYSTEM ENHANCEMENT SYSTEM RECONFIGURATION **PRIORITY INITIATIVES** Operati…" at bounding box center [201, 179] width 128 height 50
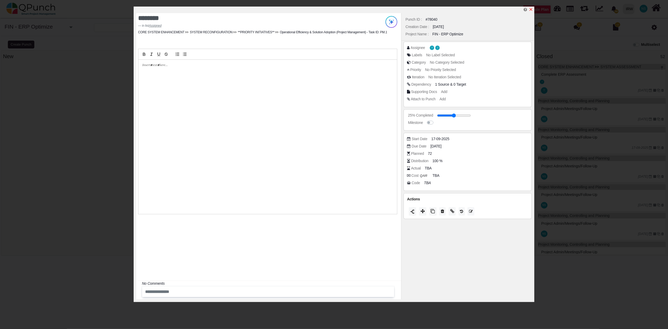
click at [532, 9] on icon "x" at bounding box center [531, 9] width 4 height 4
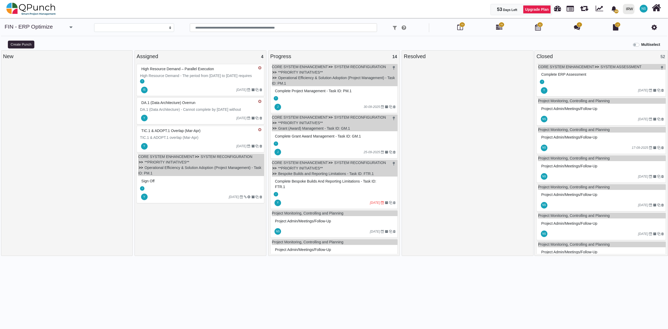
click at [168, 191] on div "J" at bounding box center [201, 189] width 126 height 6
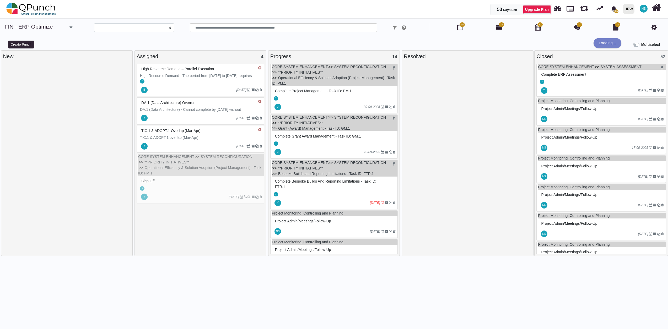
click at [168, 191] on div "CORE SYSTEM ENHANCEMENT SYSTEM RECONFIGURATION **PRIORITY INITIATIVES** Operati…" at bounding box center [201, 179] width 128 height 50
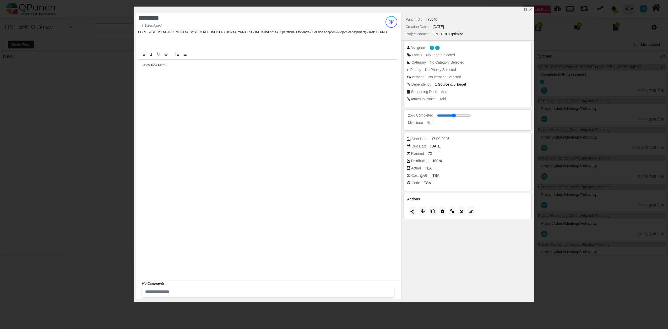
click at [531, 8] on icon "x" at bounding box center [531, 9] width 4 height 4
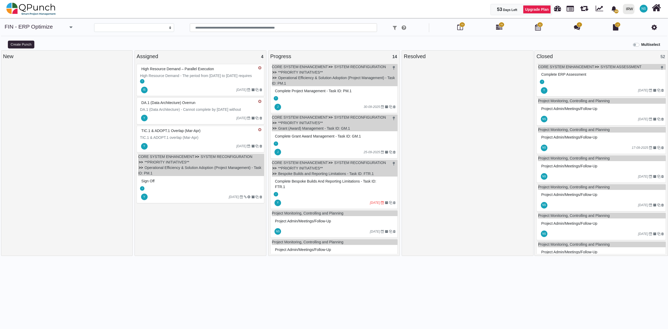
click at [194, 137] on span "TIC.1 & ADOPT.1 overlap (Mar-Apr)" at bounding box center [169, 138] width 58 height 4
click at [194, 137] on div "TIC.1 & ADOPT.1 overlap (Mar-Apr) TIC.1 & ADOPT.1 overlap (Mar-Apr) Y 07-12-2025" at bounding box center [201, 139] width 128 height 27
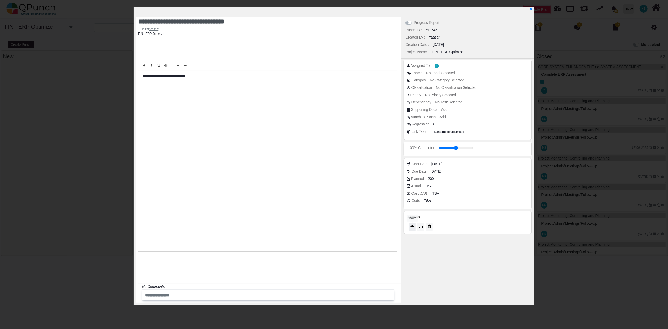
click at [412, 227] on icon at bounding box center [412, 227] width 4 height 4
click at [494, 166] on div "Start Date 2025-11-03" at bounding box center [469, 164] width 124 height 5
click at [480, 168] on icon at bounding box center [478, 167] width 4 height 5
click at [532, 10] on icon "x" at bounding box center [531, 9] width 3 height 3
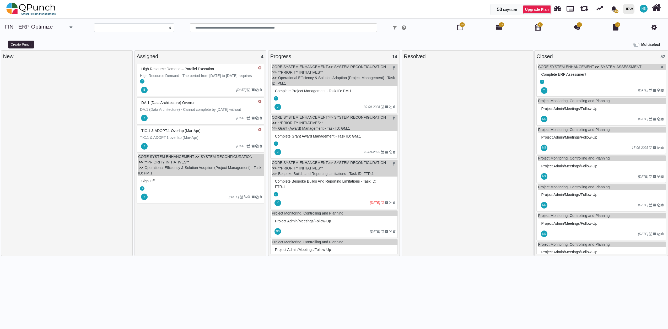
click at [174, 86] on div at bounding box center [192, 90] width 88 height 8
click at [174, 86] on div "High Resource Demand – Parallel Execution High Resource Demand - The period fro…" at bounding box center [201, 80] width 128 height 32
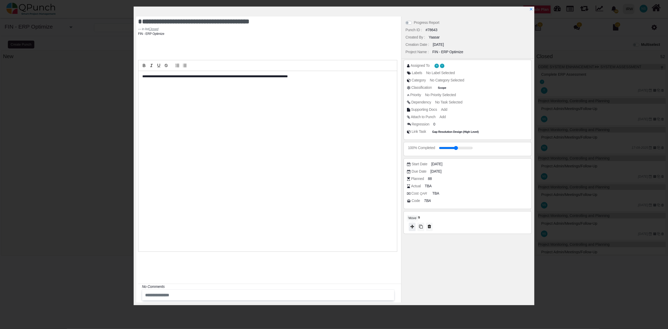
click at [413, 227] on icon at bounding box center [412, 227] width 4 height 4
click at [478, 167] on icon at bounding box center [478, 166] width 4 height 5
click at [530, 8] on icon "x" at bounding box center [531, 9] width 4 height 4
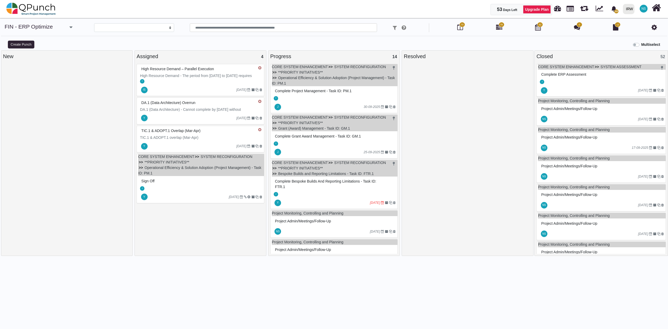
click at [212, 106] on div "DA.1 (Data Architecture) Overrun" at bounding box center [201, 103] width 122 height 8
click at [212, 106] on div "DA.1 (Data Architecture) Overrun DA.1 (Data Architecture) - Cannot complete by …" at bounding box center [201, 110] width 128 height 27
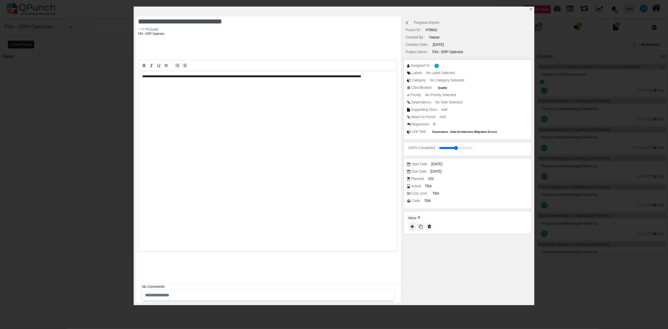
click at [412, 227] on icon at bounding box center [412, 227] width 4 height 4
click at [478, 167] on icon at bounding box center [478, 166] width 4 height 5
click at [531, 11] on icon "x" at bounding box center [531, 9] width 4 height 4
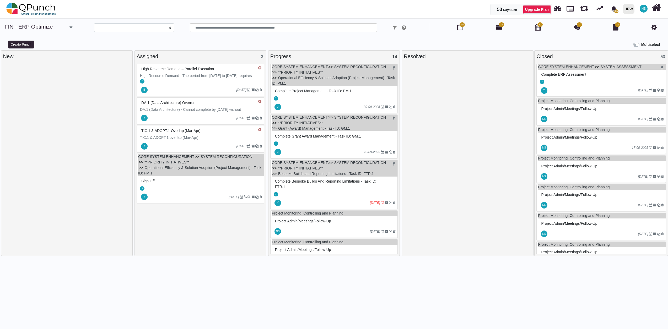
click at [199, 84] on div "IS 26-10-2025" at bounding box center [201, 90] width 126 height 12
click at [199, 84] on div "High Resource Demand – Parallel Execution High Resource Demand - The period fro…" at bounding box center [201, 80] width 128 height 32
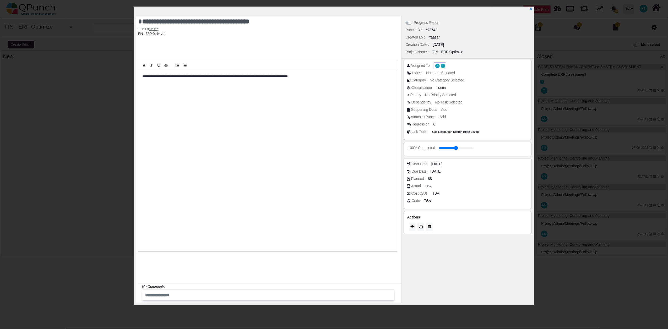
click at [437, 64] on span "IS" at bounding box center [437, 66] width 4 height 4
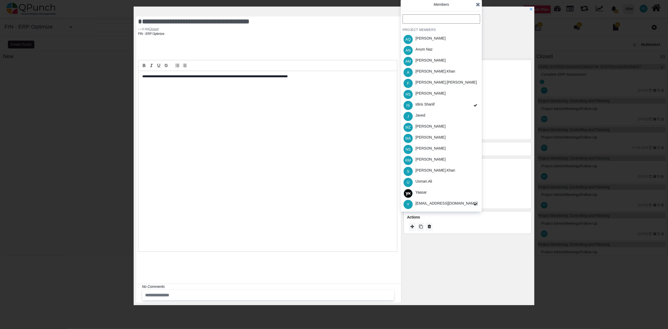
click at [478, 3] on icon at bounding box center [478, 4] width 4 height 5
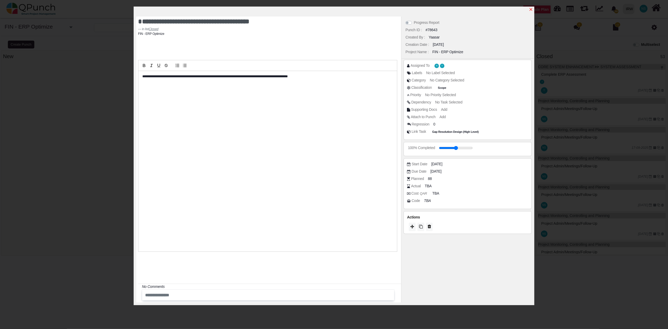
click at [532, 8] on icon "x" at bounding box center [531, 9] width 4 height 4
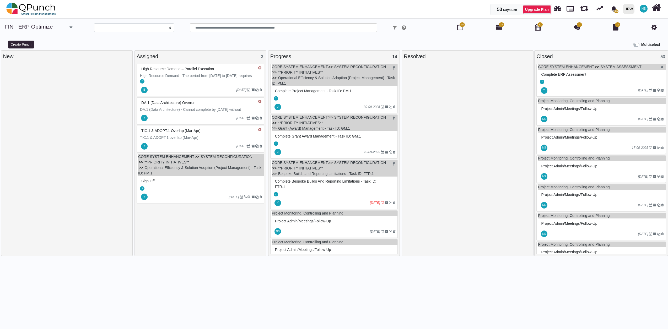
click at [189, 83] on div "Y" at bounding box center [201, 81] width 126 height 6
click at [189, 83] on div "High Resource Demand – Parallel Execution High Resource Demand - The period fro…" at bounding box center [201, 80] width 128 height 32
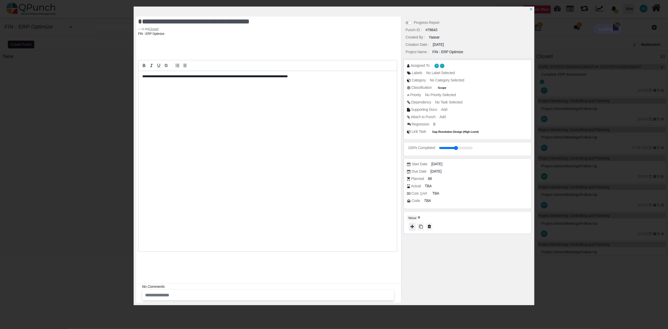
click at [414, 226] on icon at bounding box center [412, 227] width 4 height 4
click at [479, 164] on icon at bounding box center [478, 165] width 4 height 5
click at [533, 10] on icon "x" at bounding box center [531, 9] width 4 height 4
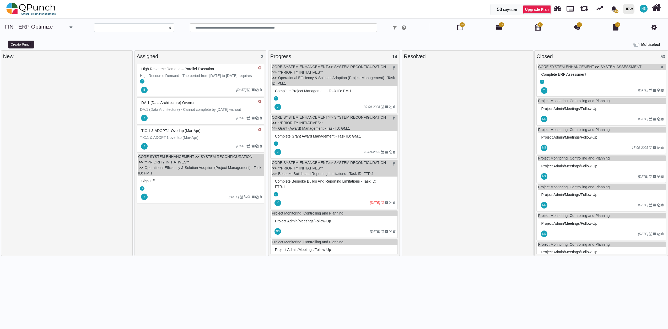
click at [335, 97] on div "Y" at bounding box center [335, 98] width 126 height 6
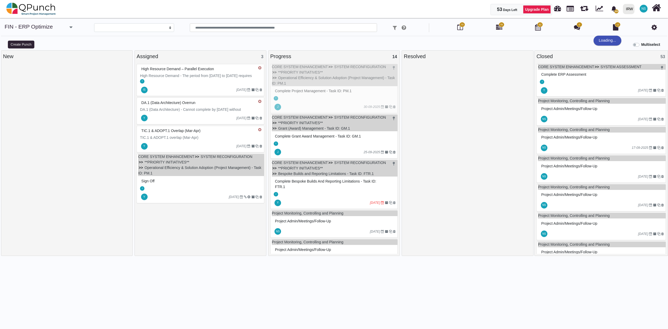
click at [335, 97] on div "CORE SYSTEM ENHANCEMENT SYSTEM RECONFIGURATION **PRIORITY INITIATIVES** Operati…" at bounding box center [334, 89] width 128 height 50
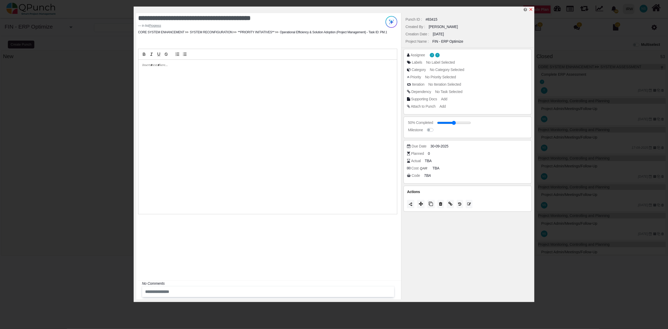
click at [533, 10] on icon "x" at bounding box center [531, 9] width 4 height 4
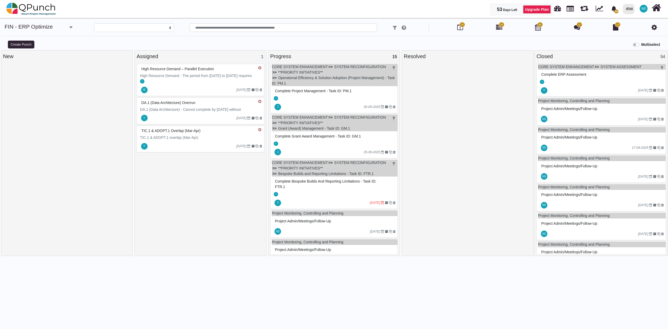
click at [210, 116] on div at bounding box center [192, 118] width 88 height 8
click at [210, 116] on div "DA.1 (Data Architecture) Overrun DA.1 (Data Architecture) - Cannot complete by …" at bounding box center [201, 110] width 128 height 27
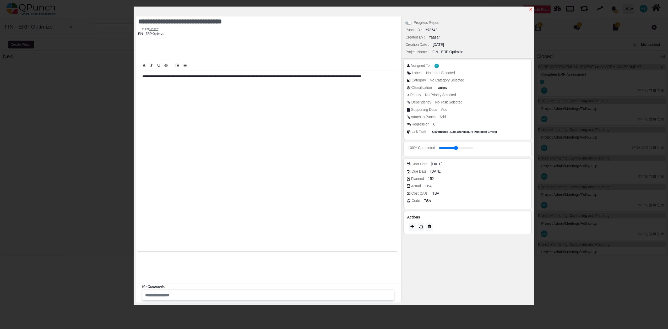
click at [531, 11] on icon "x" at bounding box center [531, 9] width 4 height 4
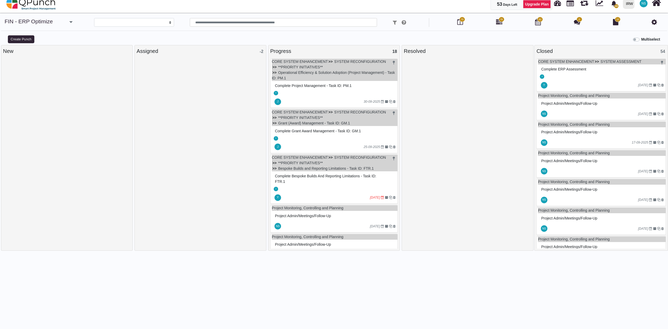
click at [323, 186] on div "Complete Bespoke Builds and Reporting Limitations - Task ID: FTR.1" at bounding box center [335, 179] width 122 height 14
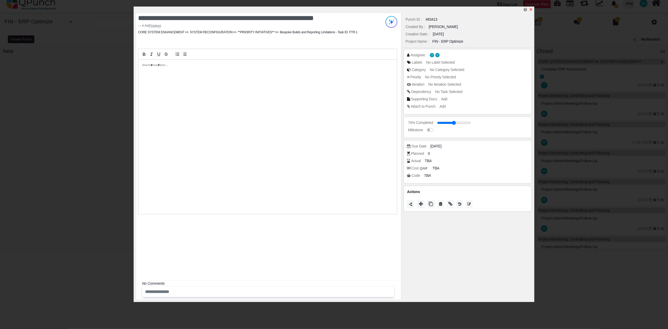
click at [531, 10] on icon "x" at bounding box center [531, 9] width 3 height 3
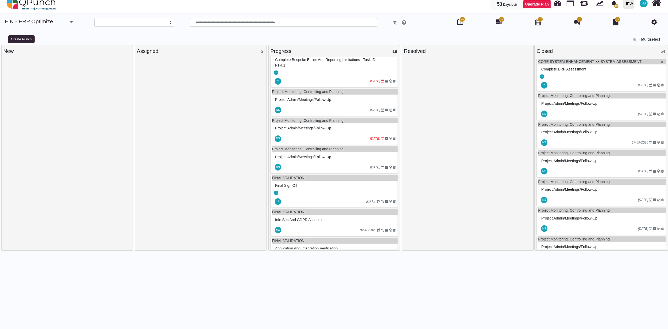
scroll to position [58, 0]
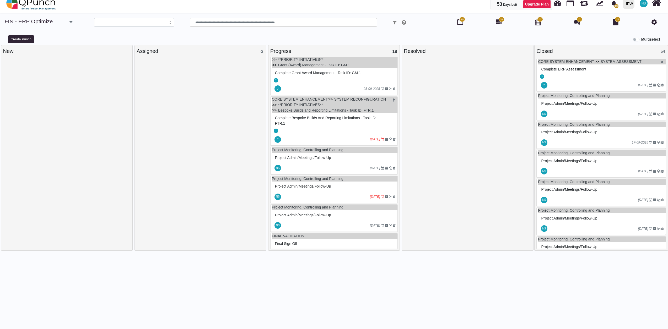
click at [363, 134] on div "Y 28-07-2025" at bounding box center [335, 139] width 126 height 12
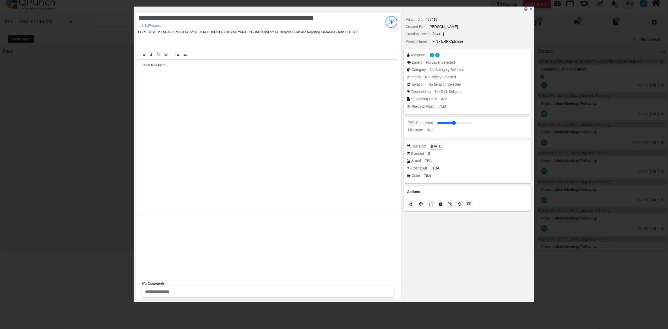
click at [441, 147] on span "[DATE]" at bounding box center [436, 147] width 11 height 6
click at [457, 64] on icon "chevron left" at bounding box center [456, 64] width 4 height 4
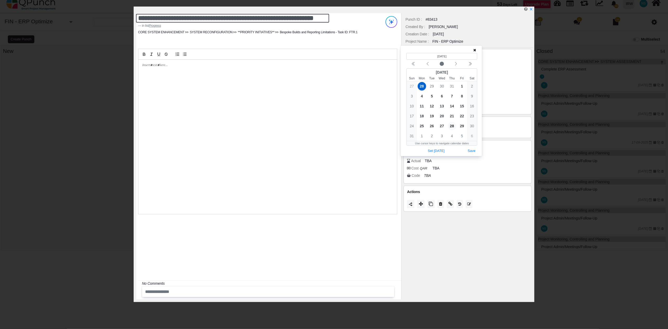
click at [189, 18] on textarea "**********" at bounding box center [232, 18] width 193 height 9
drag, startPoint x: 229, startPoint y: 21, endPoint x: 320, endPoint y: 18, distance: 91.5
click at [320, 18] on textarea "**********" at bounding box center [232, 18] width 193 height 9
click at [456, 64] on icon "chevron left" at bounding box center [456, 63] width 2 height 3
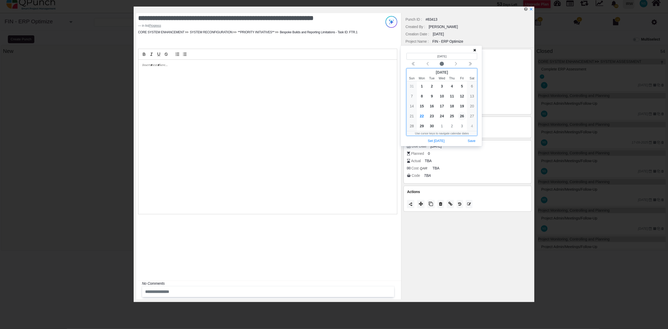
click at [462, 117] on span "26" at bounding box center [462, 116] width 8 height 8
click at [475, 141] on button "Save" at bounding box center [472, 141] width 12 height 7
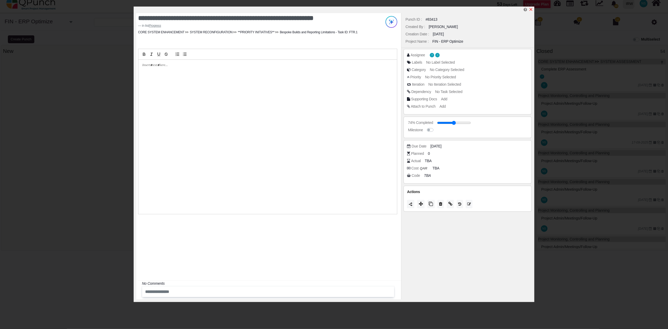
click at [532, 10] on icon "x" at bounding box center [531, 9] width 4 height 4
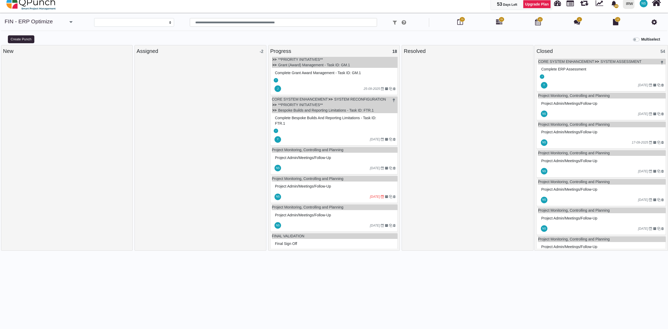
click at [350, 196] on div at bounding box center [326, 197] width 88 height 8
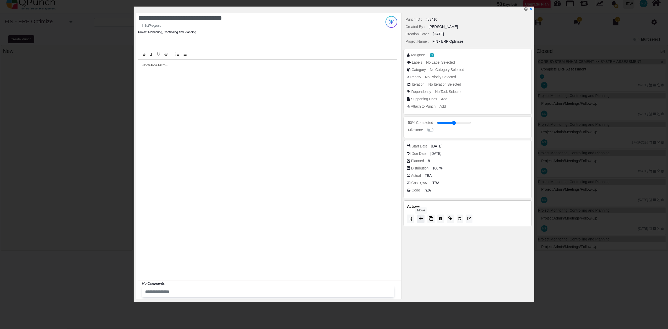
click at [421, 223] on button at bounding box center [420, 219] width 7 height 8
click at [419, 215] on span "Closed" at bounding box center [411, 216] width 15 height 4
type input "***"
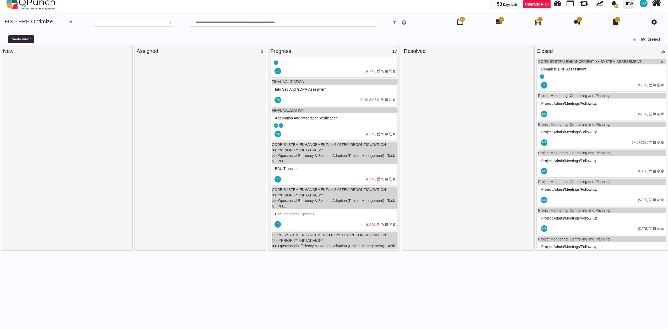
scroll to position [233, 0]
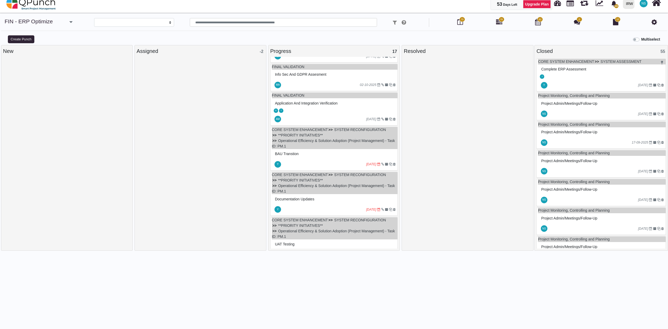
click at [366, 166] on icon "[DATE]" at bounding box center [371, 164] width 10 height 4
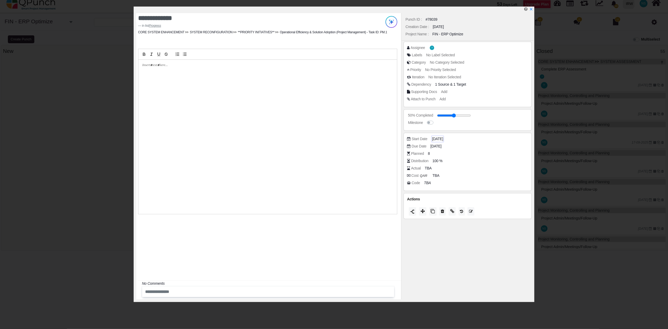
click at [436, 138] on span "15-09-2025" at bounding box center [437, 139] width 11 height 6
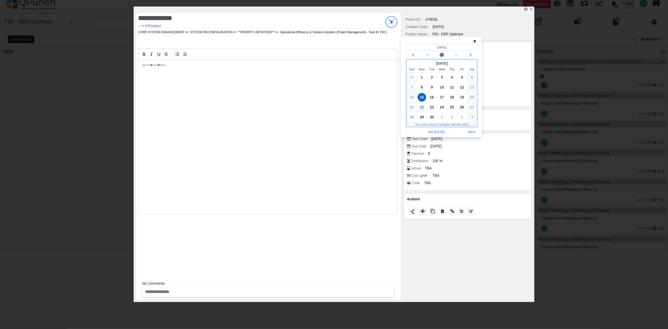
click at [462, 107] on span "26" at bounding box center [462, 107] width 8 height 8
click at [469, 134] on button "Save" at bounding box center [472, 132] width 12 height 7
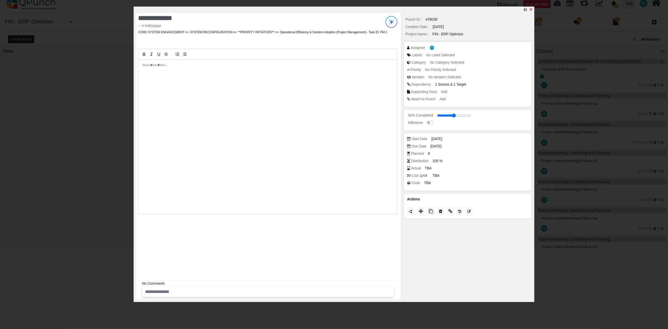
click at [531, 10] on icon "x" at bounding box center [531, 9] width 4 height 4
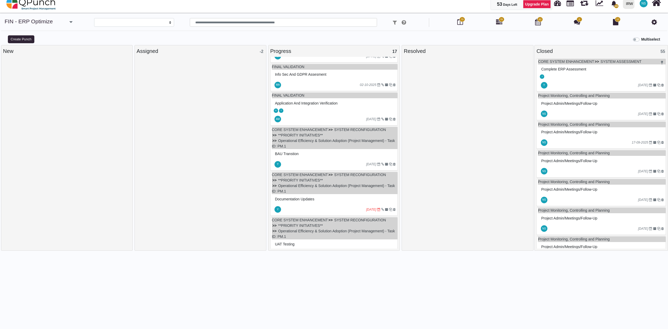
click at [366, 212] on icon "14-09-2025" at bounding box center [371, 210] width 10 height 4
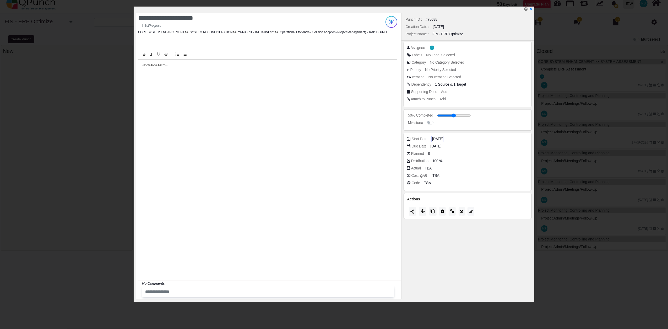
click at [437, 137] on span "13-09-2025" at bounding box center [437, 139] width 11 height 6
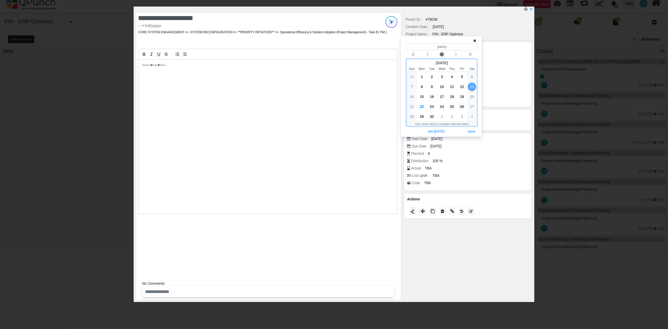
click at [461, 106] on span "26" at bounding box center [462, 106] width 8 height 8
click at [472, 132] on button "Save" at bounding box center [472, 131] width 12 height 7
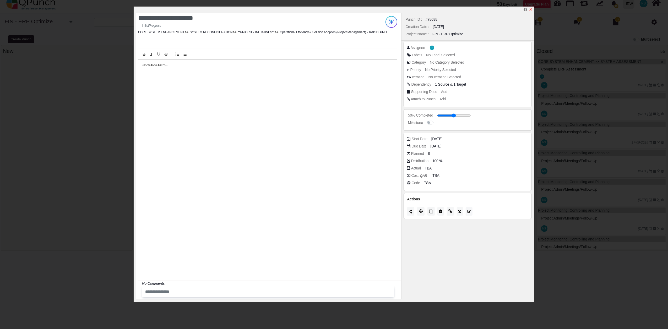
click at [532, 9] on icon "x" at bounding box center [531, 9] width 3 height 3
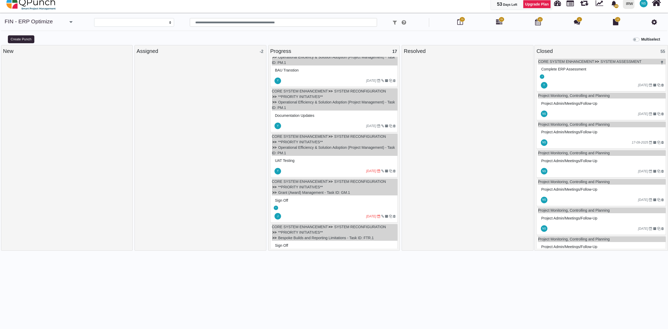
scroll to position [308, 0]
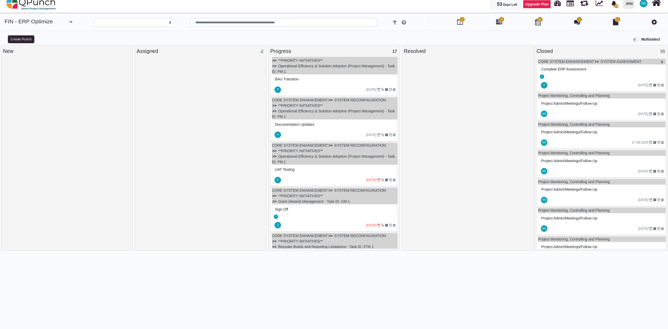
click at [328, 178] on div at bounding box center [324, 180] width 84 height 8
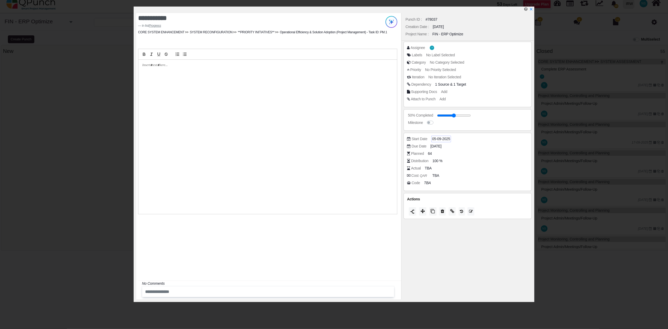
click at [441, 138] on span "05-09-2025" at bounding box center [441, 139] width 18 height 6
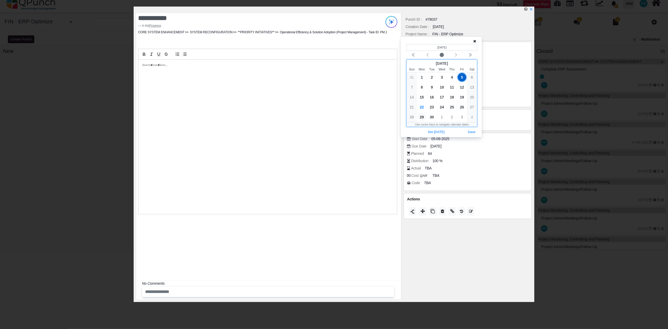
click at [423, 118] on span "29" at bounding box center [422, 117] width 8 height 8
click at [443, 108] on span "24" at bounding box center [442, 107] width 8 height 8
click at [469, 133] on button "Save" at bounding box center [472, 132] width 12 height 7
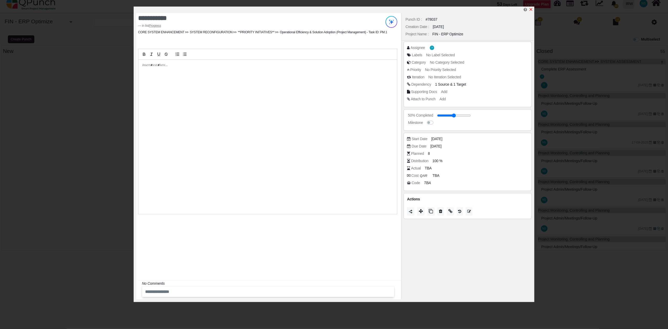
click at [532, 9] on icon "x" at bounding box center [531, 9] width 3 height 3
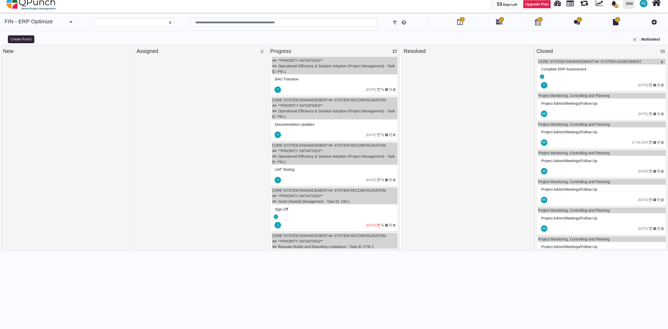
click at [357, 223] on div at bounding box center [324, 225] width 84 height 8
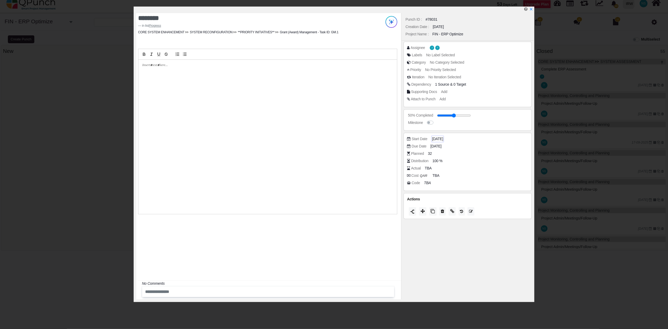
click at [439, 138] on span "23-08-2025" at bounding box center [437, 139] width 11 height 6
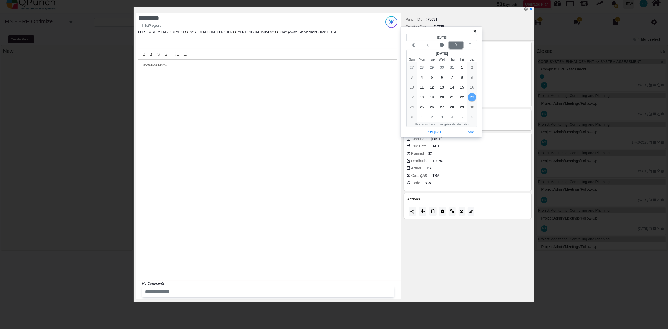
click at [457, 45] on icon "chevron left" at bounding box center [456, 44] width 2 height 3
click at [430, 105] on span "30" at bounding box center [432, 107] width 8 height 8
click at [471, 123] on button "Save" at bounding box center [472, 122] width 12 height 7
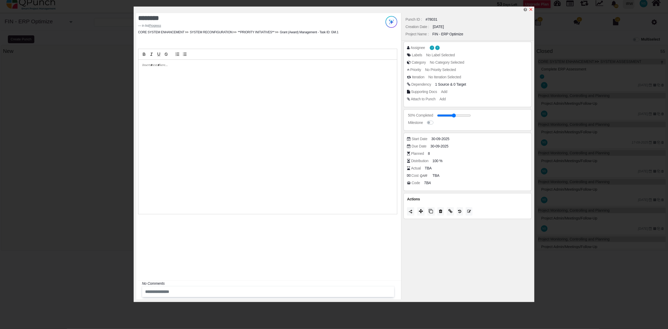
click at [532, 9] on icon "x" at bounding box center [531, 9] width 4 height 4
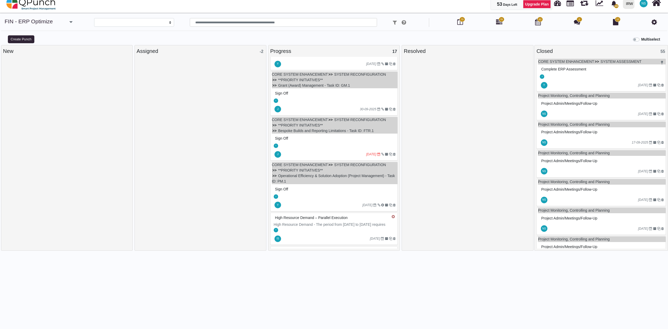
scroll to position [424, 0]
click at [355, 153] on div at bounding box center [324, 154] width 84 height 8
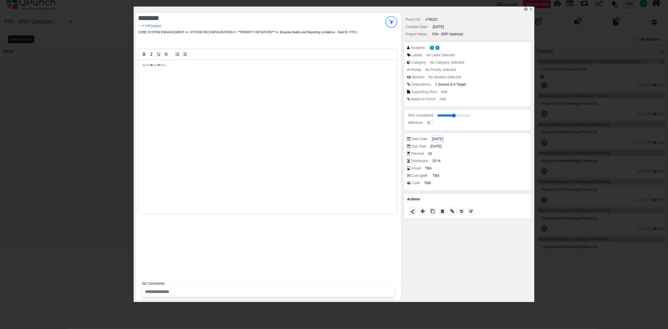
click at [440, 141] on span "19-07-2025" at bounding box center [437, 139] width 11 height 6
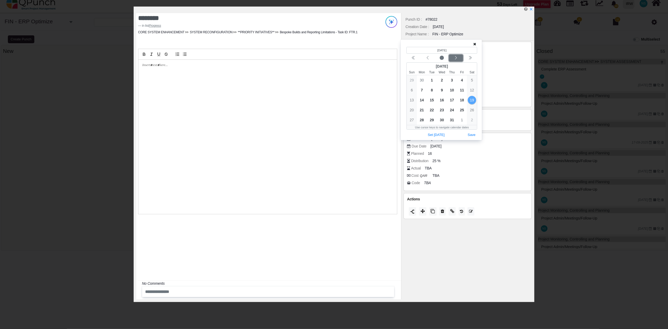
click at [455, 57] on icon "chevron left" at bounding box center [456, 58] width 4 height 4
click at [432, 120] on span "30" at bounding box center [432, 120] width 8 height 8
click at [471, 136] on button "Save" at bounding box center [472, 135] width 12 height 7
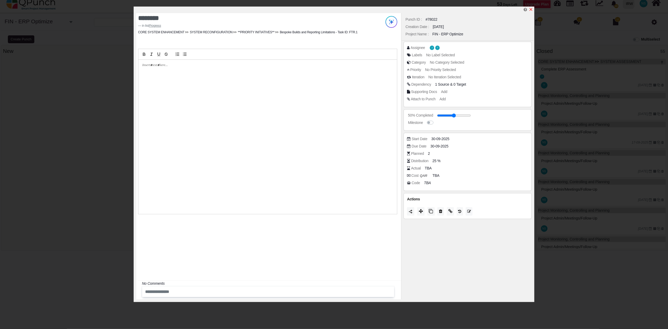
click at [531, 10] on icon "x" at bounding box center [531, 9] width 3 height 3
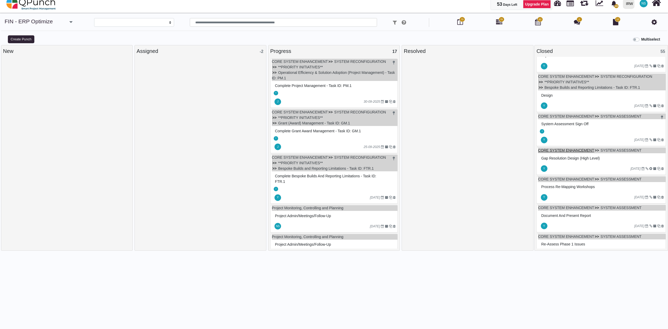
scroll to position [1701, 0]
click at [53, 3] on img at bounding box center [31, 4] width 50 height 16
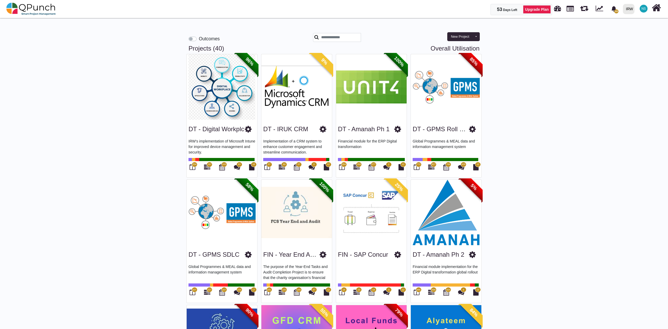
scroll to position [58, 0]
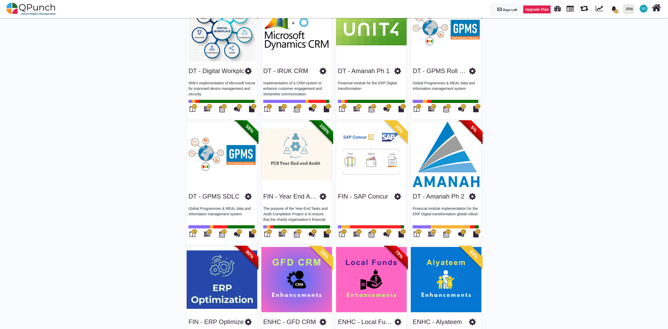
click at [250, 256] on span "90%" at bounding box center [249, 254] width 29 height 29
click at [249, 324] on icon at bounding box center [248, 322] width 7 height 8
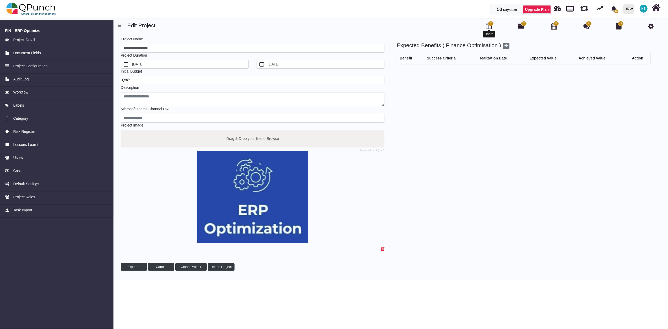
click at [491, 27] on icon at bounding box center [489, 26] width 6 height 6
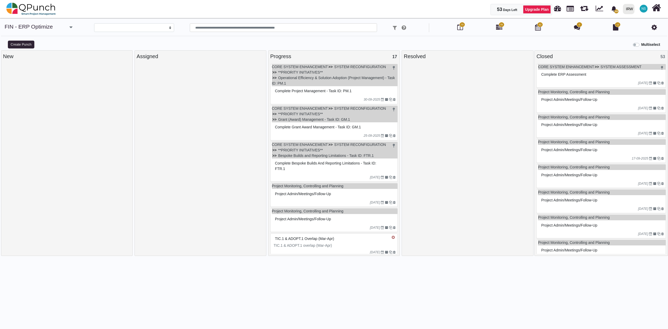
select select
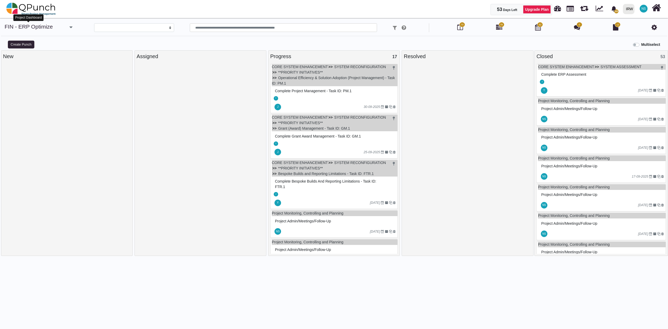
click at [35, 26] on link "FIN - ERP Optimize" at bounding box center [29, 27] width 48 height 6
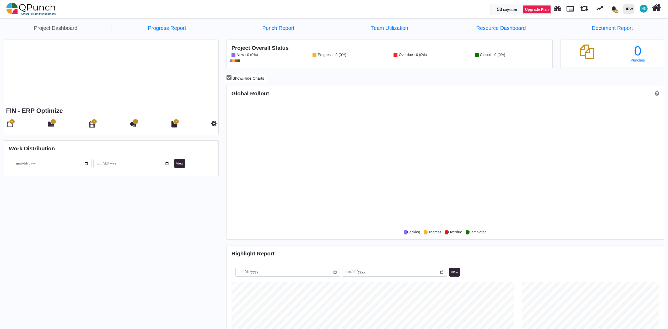
scroll to position [194, 435]
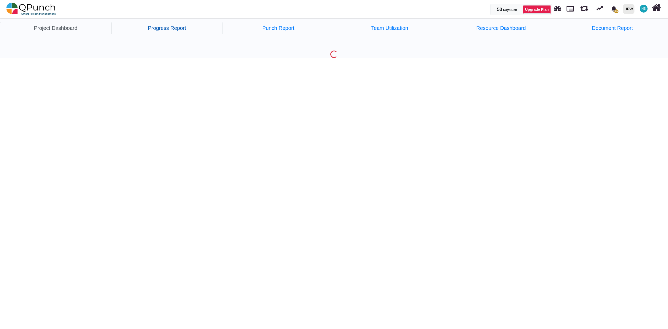
click at [171, 26] on link "Progress Report" at bounding box center [166, 28] width 111 height 12
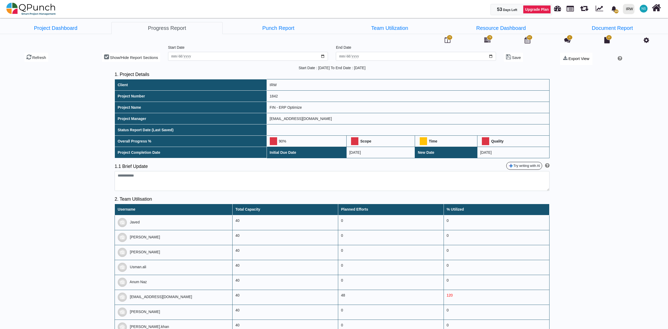
click at [279, 140] on td "90%" at bounding box center [307, 141] width 80 height 11
click at [273, 141] on span at bounding box center [273, 141] width 7 height 8
click at [280, 154] on div at bounding box center [280, 154] width 8 height 8
click at [356, 143] on span at bounding box center [354, 141] width 7 height 8
click at [356, 140] on span at bounding box center [354, 141] width 7 height 8
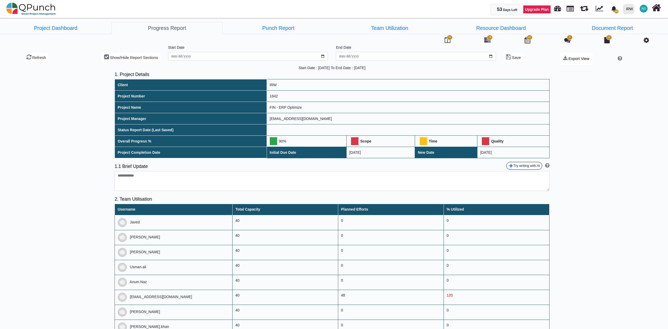
click at [367, 140] on th "Scope" at bounding box center [380, 141] width 68 height 11
click at [357, 141] on span at bounding box center [354, 141] width 7 height 8
click at [485, 142] on span at bounding box center [485, 141] width 7 height 8
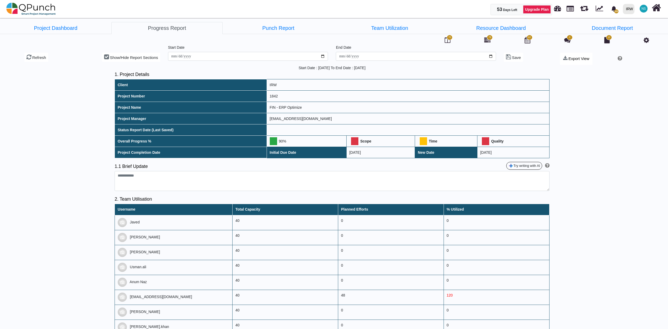
click at [485, 142] on span at bounding box center [485, 141] width 7 height 8
drag, startPoint x: 485, startPoint y: 142, endPoint x: 492, endPoint y: 138, distance: 7.4
click at [492, 138] on th "Quality" at bounding box center [513, 141] width 72 height 11
click at [355, 142] on span at bounding box center [354, 141] width 7 height 8
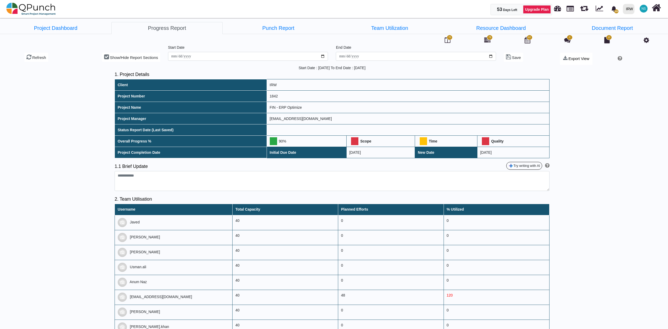
click at [355, 142] on span at bounding box center [354, 141] width 7 height 8
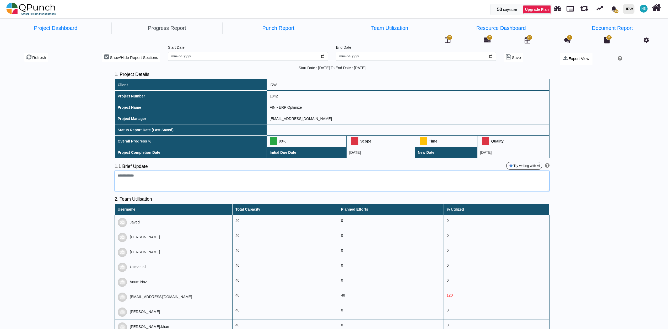
click at [341, 177] on textarea at bounding box center [332, 181] width 435 height 20
type textarea "**********"
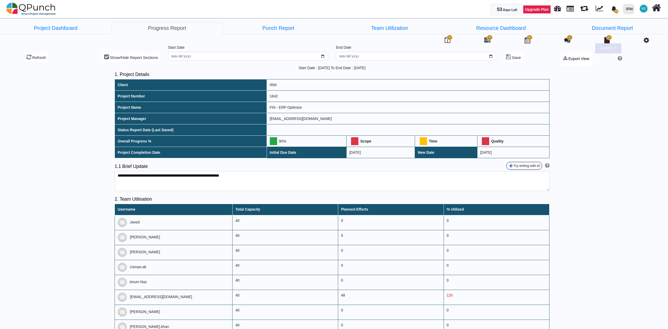
click at [326, 236] on td "40" at bounding box center [285, 237] width 106 height 15
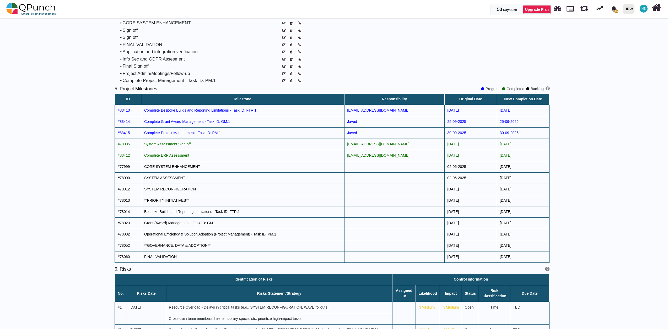
scroll to position [466, 0]
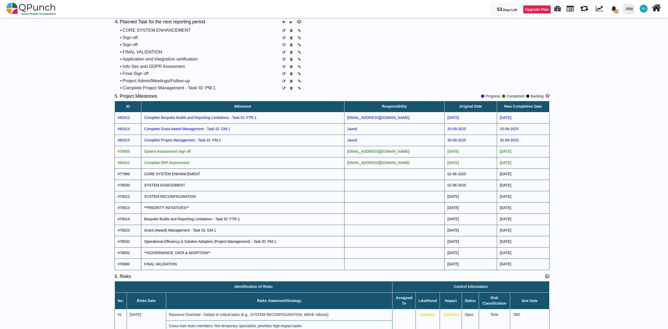
click at [357, 131] on span "Javed" at bounding box center [352, 129] width 10 height 4
click at [161, 131] on span "Complete Grant Award Management - Task ID: GM.1" at bounding box center [187, 129] width 86 height 4
click at [120, 142] on span "#83415" at bounding box center [124, 140] width 12 height 4
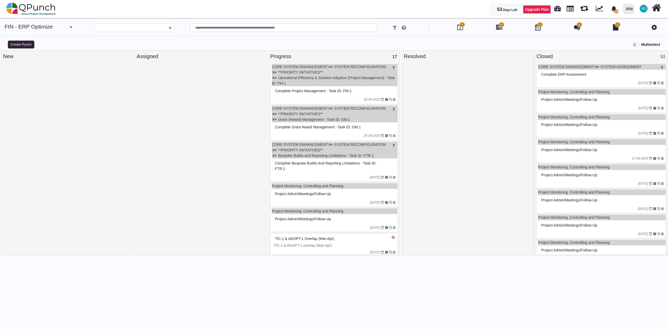
select select
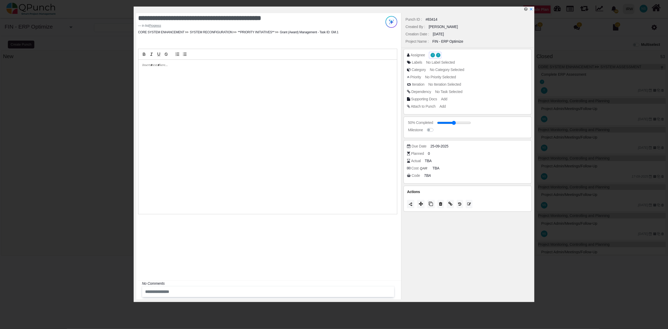
click at [439, 56] on span "Y" at bounding box center [438, 55] width 4 height 4
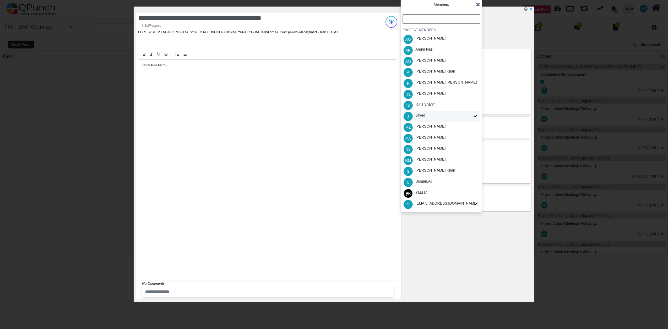
click at [470, 114] on div "J Javed" at bounding box center [442, 116] width 78 height 11
click at [473, 205] on span at bounding box center [475, 204] width 9 height 11
click at [460, 206] on div "[EMAIL_ADDRESS][DOMAIN_NAME]" at bounding box center [446, 204] width 62 height 6
click at [477, 6] on icon at bounding box center [478, 4] width 4 height 5
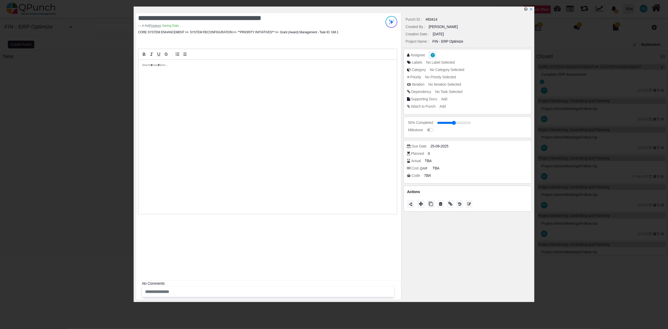
click at [432, 56] on span "Y" at bounding box center [432, 55] width 1 height 2
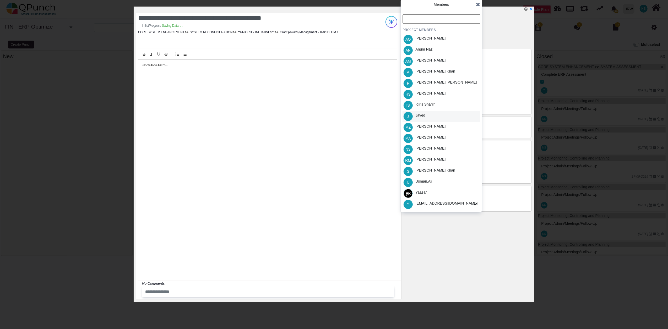
click at [423, 117] on div "Javed" at bounding box center [420, 116] width 10 height 6
click at [479, 4] on icon at bounding box center [478, 4] width 4 height 5
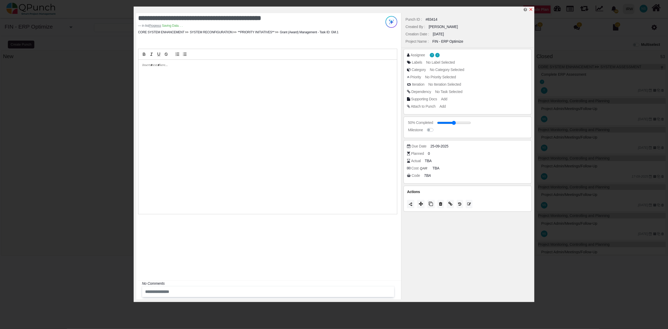
click at [532, 10] on icon "x" at bounding box center [531, 9] width 3 height 3
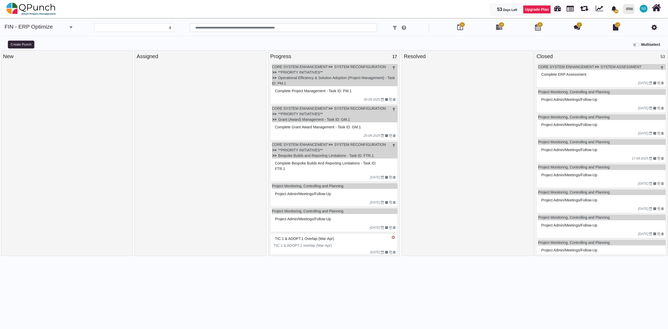
select select
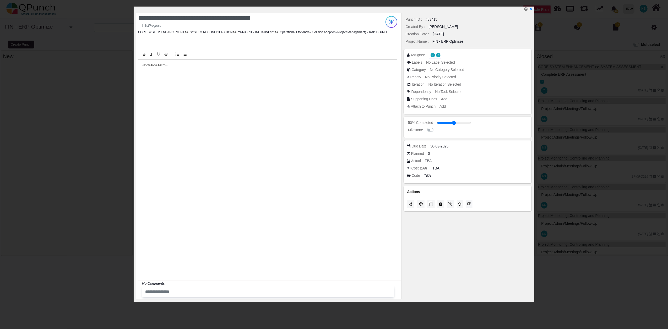
click at [431, 54] on span "J" at bounding box center [433, 55] width 4 height 4
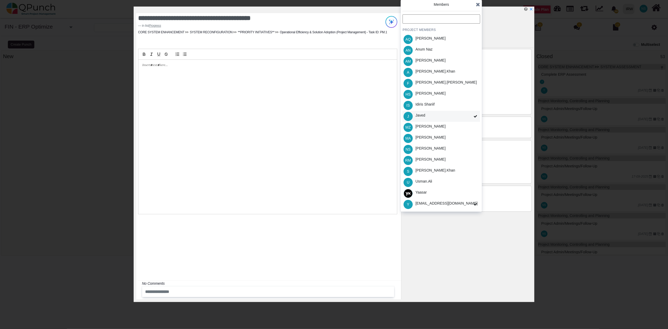
click at [472, 116] on span at bounding box center [475, 116] width 9 height 11
click at [479, 4] on icon at bounding box center [478, 4] width 4 height 5
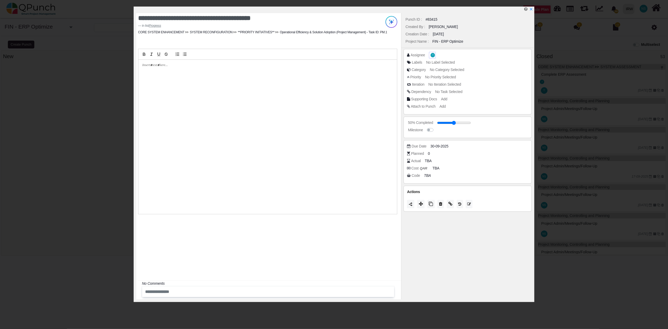
click at [431, 55] on span "Y" at bounding box center [433, 55] width 4 height 4
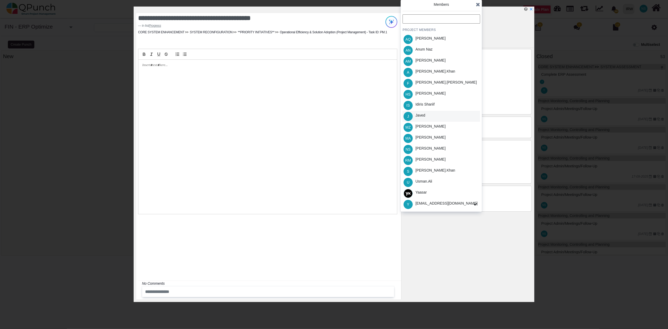
click at [426, 117] on div "Javed" at bounding box center [420, 116] width 13 height 11
click at [478, 7] on icon at bounding box center [478, 4] width 4 height 5
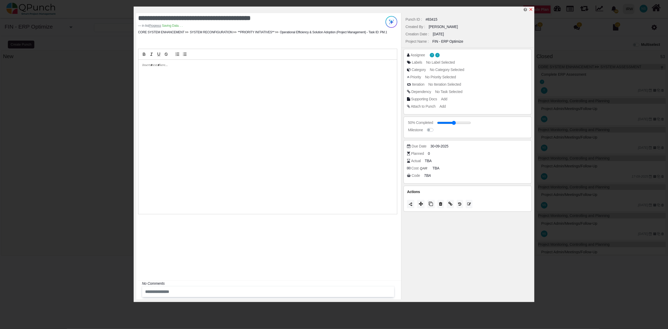
click at [530, 9] on icon "x" at bounding box center [531, 9] width 4 height 4
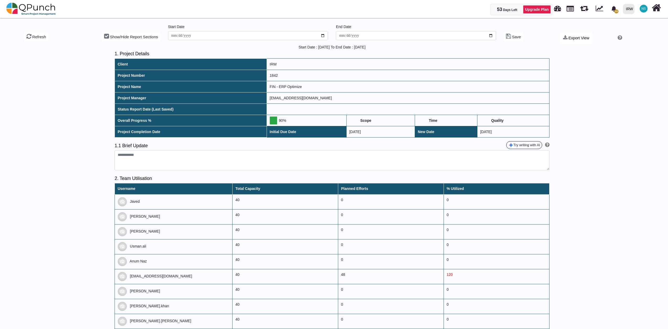
type textarea "**********"
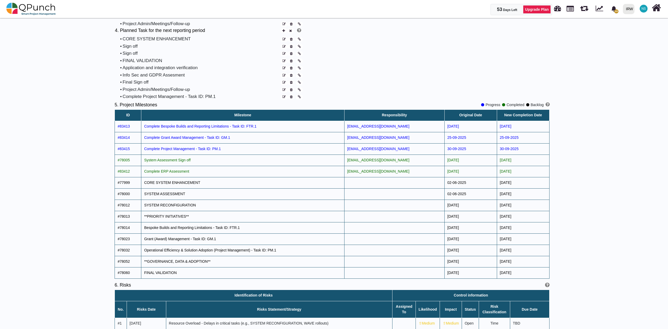
scroll to position [466, 0]
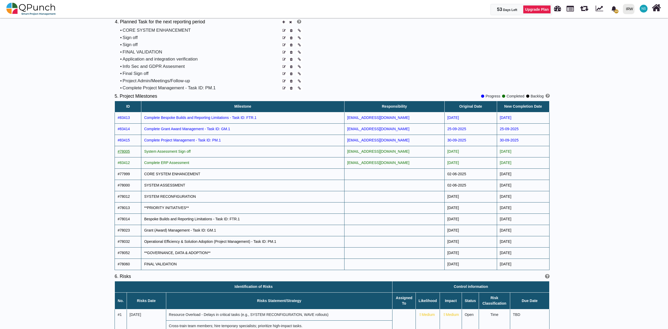
click at [124, 154] on span "#78005" at bounding box center [124, 151] width 12 height 4
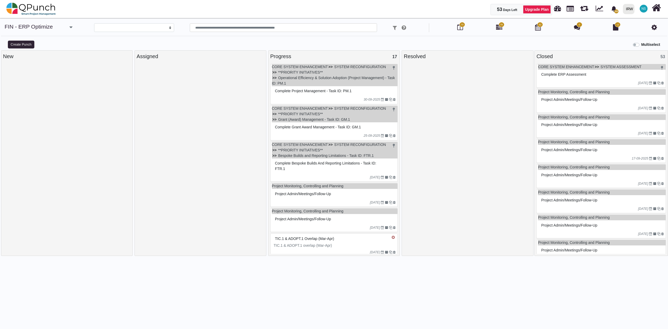
select select
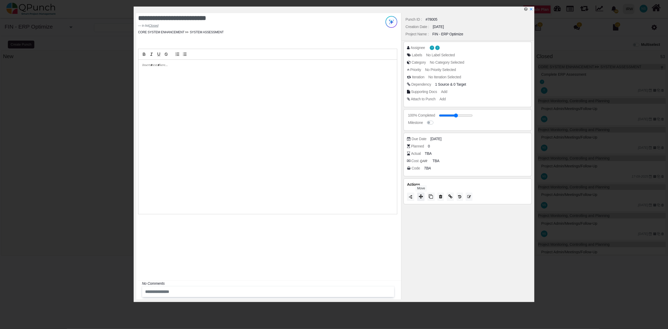
click at [419, 198] on icon at bounding box center [421, 196] width 4 height 4
click at [480, 137] on icon at bounding box center [478, 138] width 4 height 5
click at [530, 8] on icon "x" at bounding box center [531, 9] width 4 height 4
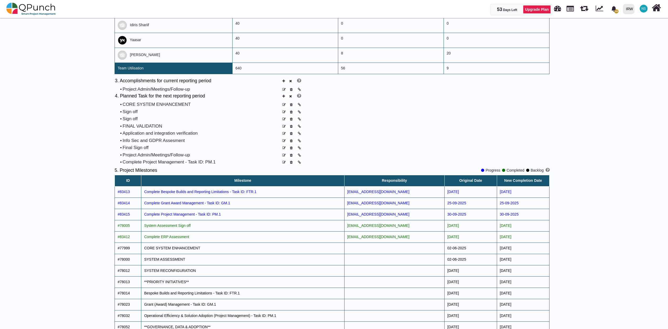
scroll to position [408, 0]
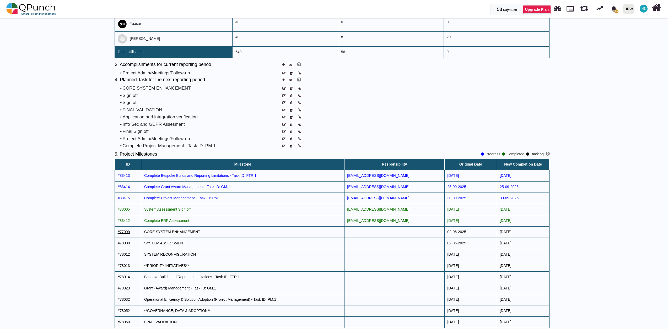
click at [120, 234] on span "#77999" at bounding box center [124, 232] width 12 height 4
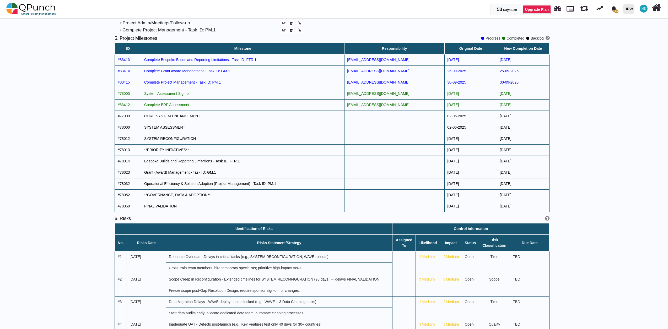
scroll to position [524, 0]
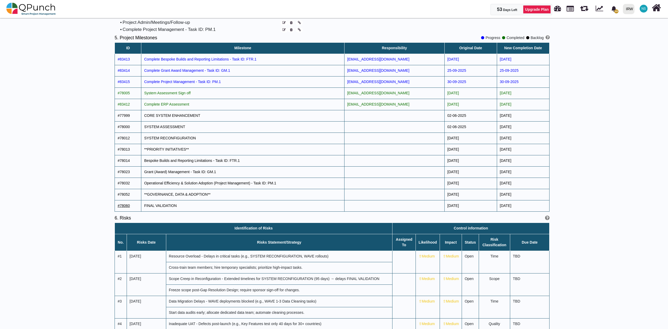
click at [127, 208] on span "#78060" at bounding box center [124, 206] width 12 height 4
click at [167, 208] on span "FINAL VALIDATION" at bounding box center [160, 206] width 32 height 4
click at [123, 151] on span "#78013" at bounding box center [124, 149] width 12 height 4
click at [127, 40] on h5 "5. Project Milestones" at bounding box center [136, 38] width 42 height 6
click at [124, 118] on span "#77999" at bounding box center [124, 115] width 12 height 4
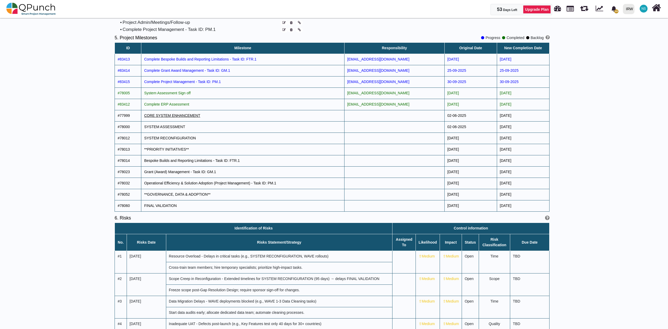
click at [172, 118] on span "CORE SYSTEM ENHANCEMENT" at bounding box center [172, 115] width 56 height 4
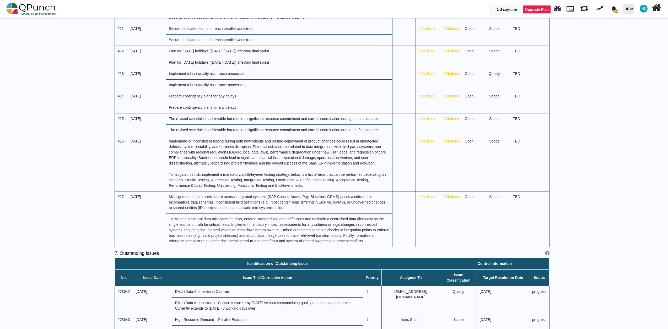
scroll to position [1043, 0]
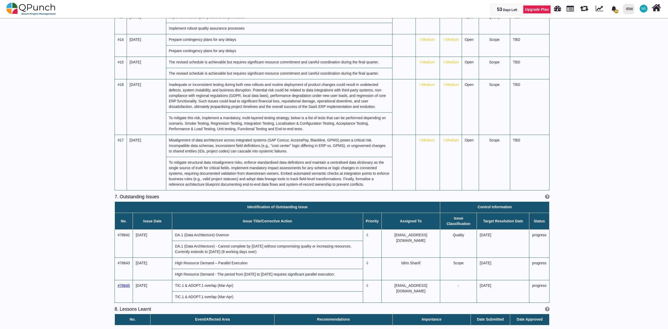
click at [122, 286] on span "#78645" at bounding box center [124, 286] width 12 height 4
click at [123, 264] on span "#78643" at bounding box center [124, 263] width 12 height 4
click at [124, 236] on span "#78642" at bounding box center [124, 235] width 12 height 4
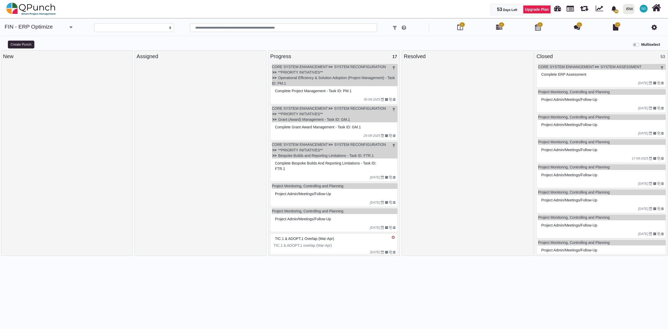
select select
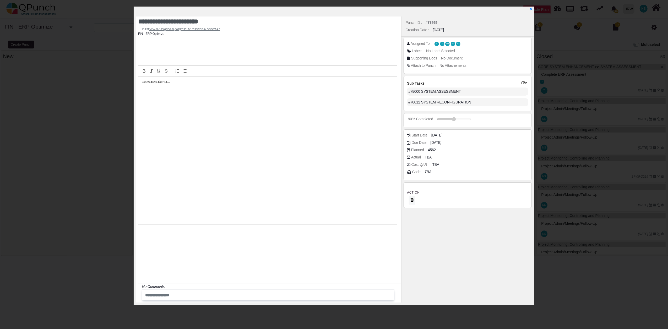
click at [523, 83] on icon at bounding box center [524, 83] width 4 height 4
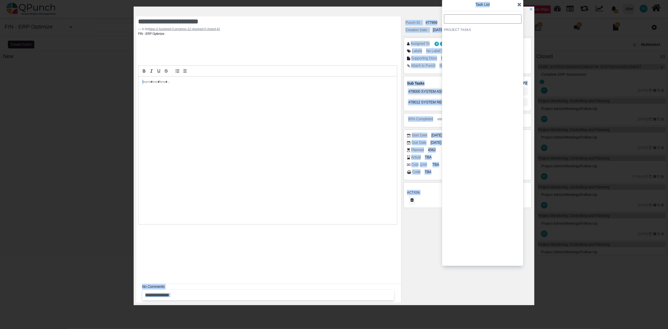
drag, startPoint x: 497, startPoint y: 5, endPoint x: 455, endPoint y: 68, distance: 75.6
click at [376, 329] on div "**********" at bounding box center [334, 334] width 660 height 0
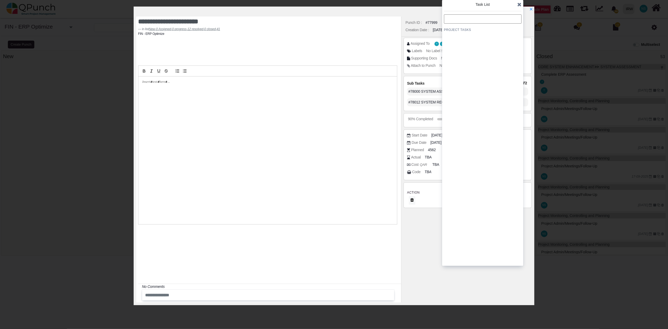
click at [519, 4] on icon at bounding box center [519, 4] width 4 height 5
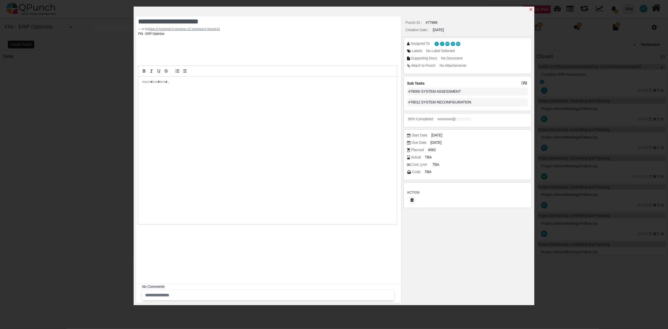
click at [530, 10] on icon "x" at bounding box center [531, 9] width 4 height 4
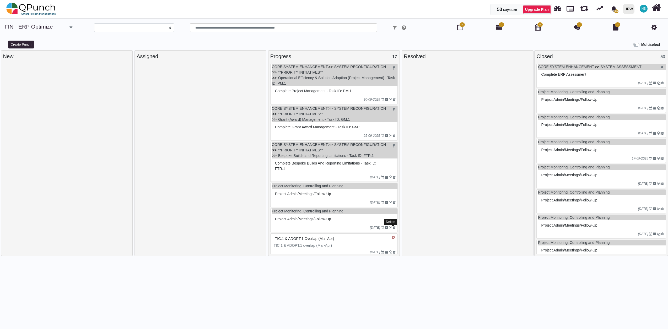
select select
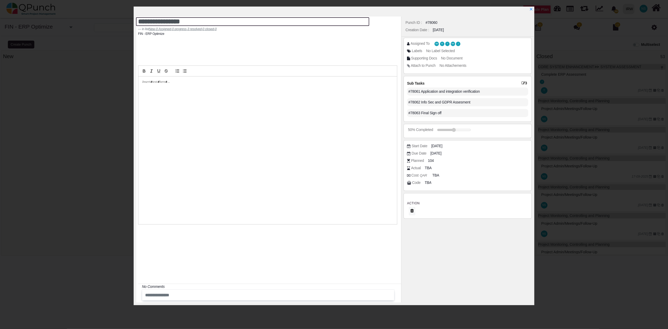
click at [177, 21] on textarea "**********" at bounding box center [253, 21] width 234 height 9
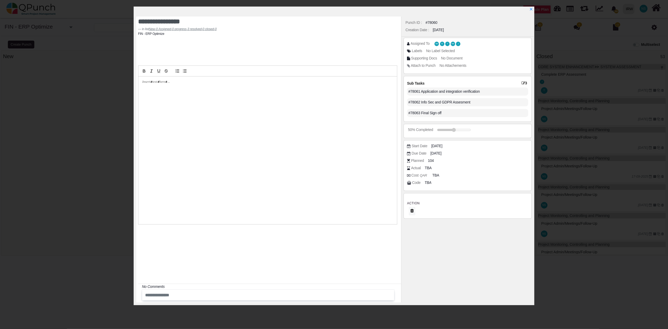
click at [523, 83] on icon at bounding box center [524, 83] width 4 height 4
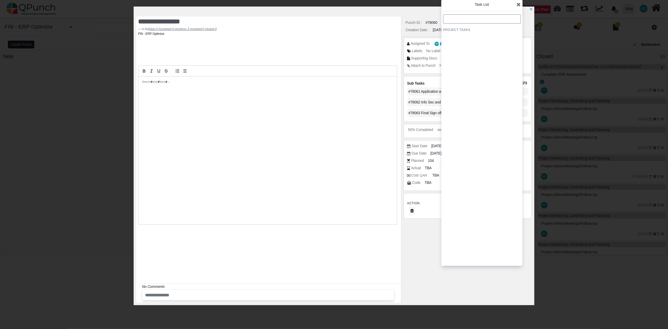
click at [518, 3] on icon at bounding box center [519, 4] width 4 height 5
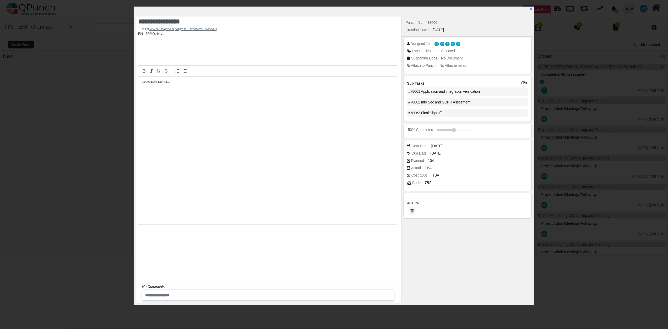
click at [522, 82] on icon at bounding box center [524, 83] width 4 height 4
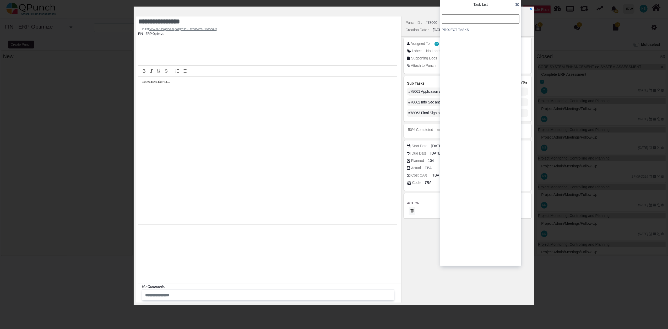
click at [418, 90] on div "#78061 Application and integration verification" at bounding box center [467, 92] width 121 height 8
drag, startPoint x: 418, startPoint y: 90, endPoint x: 516, endPoint y: 6, distance: 129.2
click at [516, 6] on icon at bounding box center [517, 4] width 4 height 5
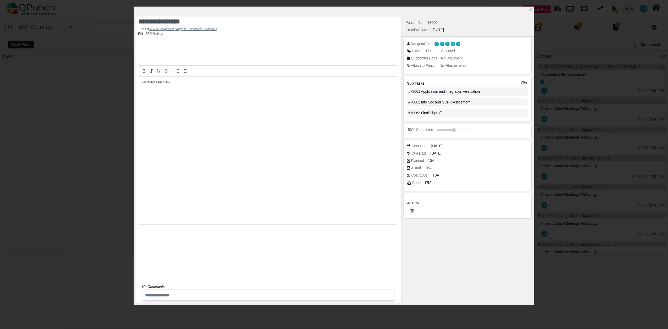
click at [530, 11] on icon "x" at bounding box center [531, 9] width 3 height 3
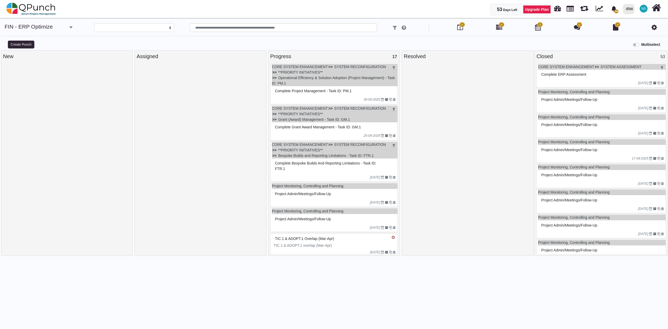
select select
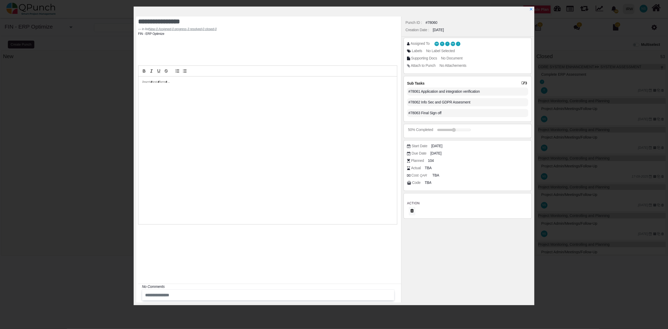
click at [435, 113] on div "#78063 Final Sign off" at bounding box center [467, 113] width 121 height 8
click at [522, 82] on icon at bounding box center [524, 83] width 4 height 4
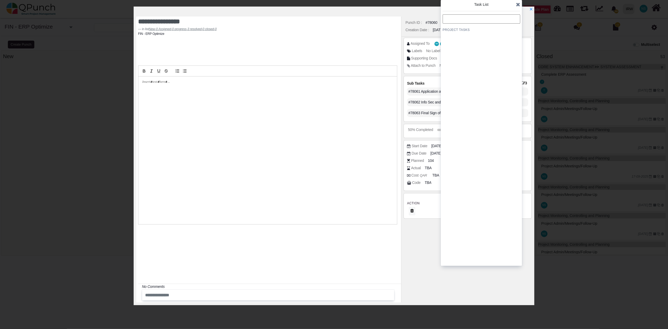
click at [517, 6] on icon at bounding box center [518, 4] width 4 height 5
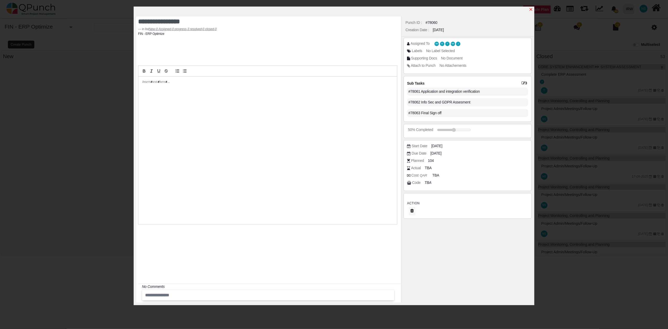
click at [532, 10] on icon "x" at bounding box center [531, 9] width 3 height 3
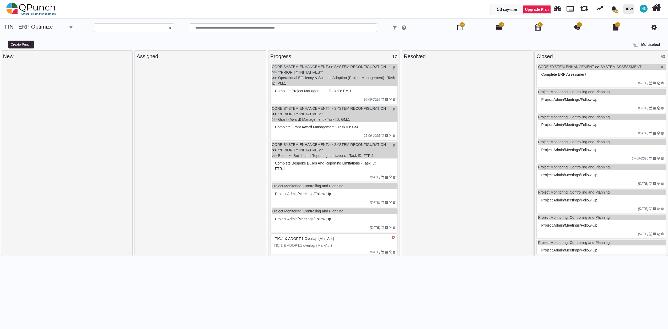
select select
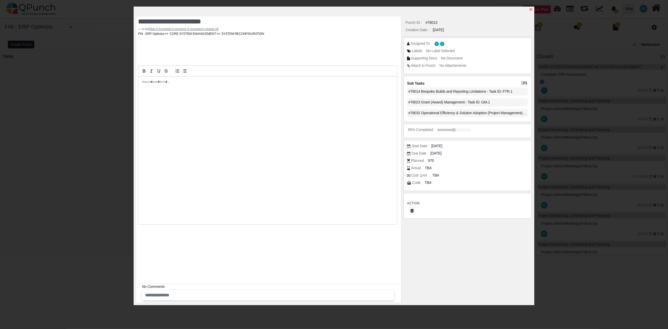
click at [532, 8] on icon "x" at bounding box center [531, 9] width 4 height 4
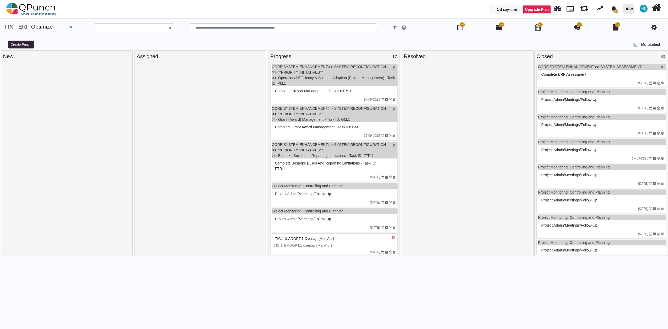
select select
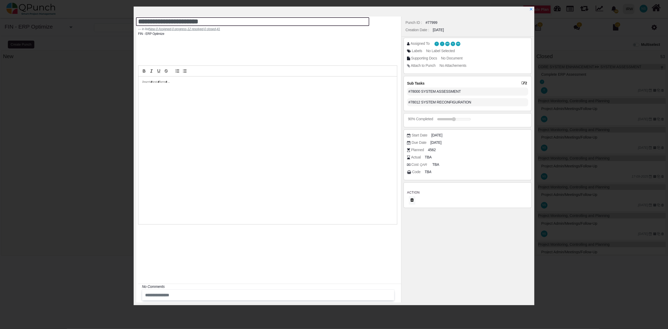
click at [174, 22] on textarea "**********" at bounding box center [253, 21] width 234 height 9
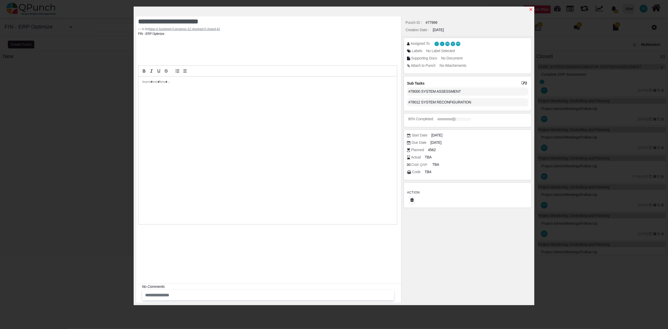
click at [531, 10] on icon "x" at bounding box center [531, 9] width 3 height 3
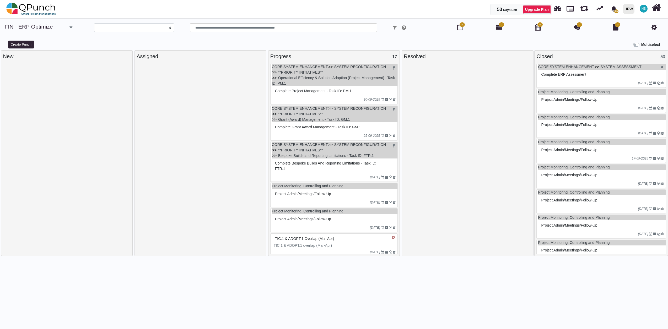
select select
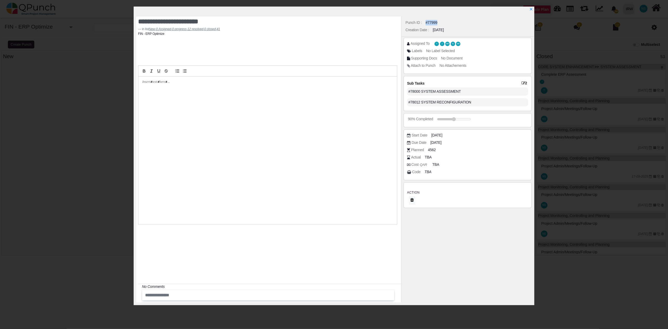
drag, startPoint x: 437, startPoint y: 22, endPoint x: 424, endPoint y: 23, distance: 12.6
click at [424, 23] on div "Punch ID : #77999" at bounding box center [467, 22] width 127 height 7
drag, startPoint x: 424, startPoint y: 23, endPoint x: 427, endPoint y: 22, distance: 3.4
copy div "#77999"
click at [522, 83] on icon at bounding box center [524, 83] width 4 height 4
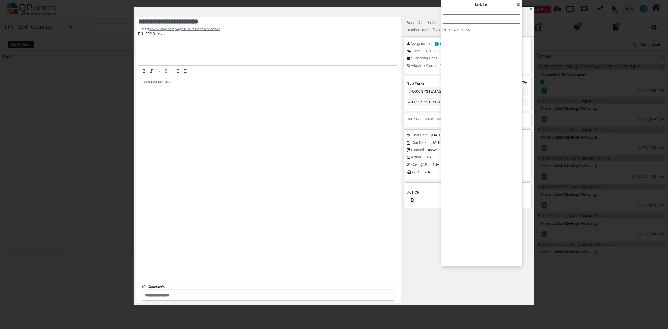
click at [518, 4] on icon at bounding box center [518, 4] width 4 height 5
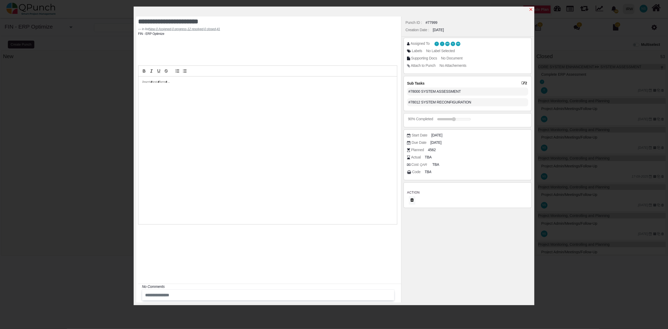
click at [532, 10] on icon "x" at bounding box center [531, 9] width 4 height 4
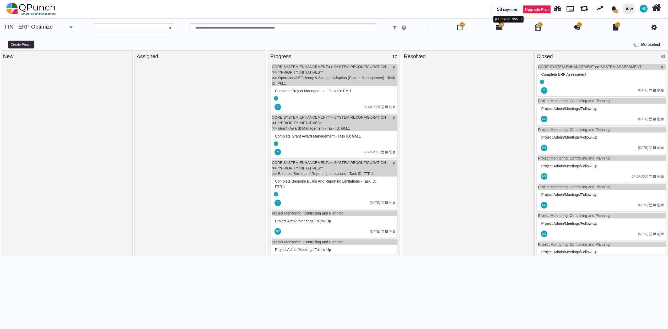
click at [498, 26] on icon at bounding box center [499, 27] width 6 height 6
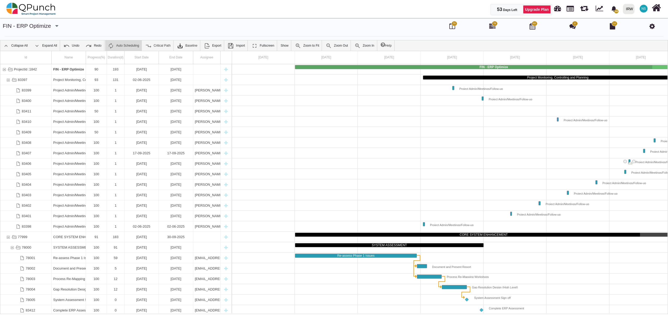
scroll to position [0, 37]
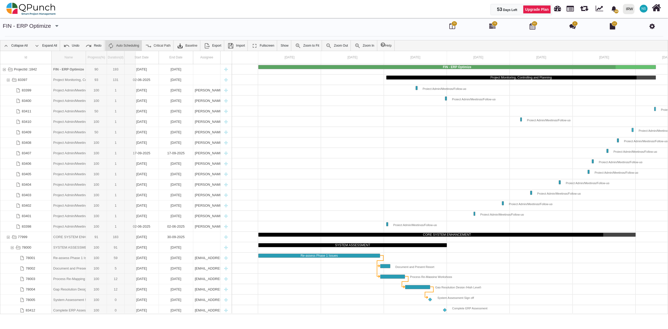
drag, startPoint x: 86, startPoint y: 57, endPoint x: 137, endPoint y: 64, distance: 50.6
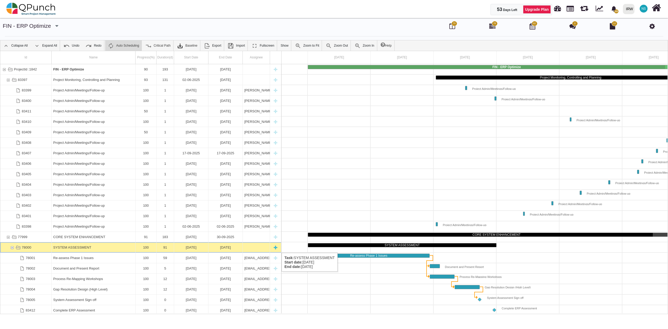
click at [12, 248] on div "78000" at bounding box center [12, 247] width 5 height 10
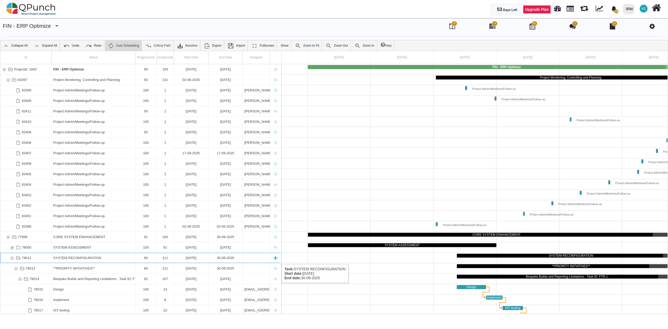
click at [13, 259] on div "78012" at bounding box center [12, 258] width 5 height 10
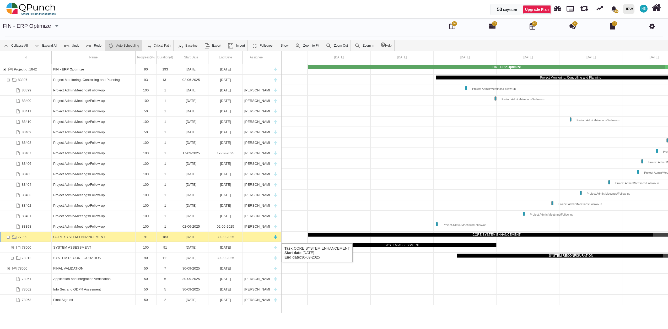
click at [76, 238] on div "CORE SYSTEM ENHANCEMENT" at bounding box center [93, 237] width 80 height 10
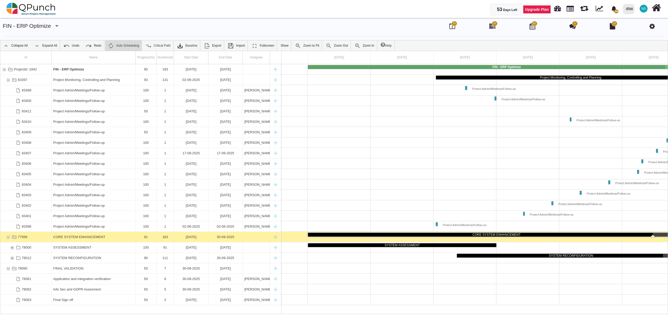
click at [76, 238] on div "CORE SYSTEM ENHANCEMENT" at bounding box center [93, 237] width 80 height 10
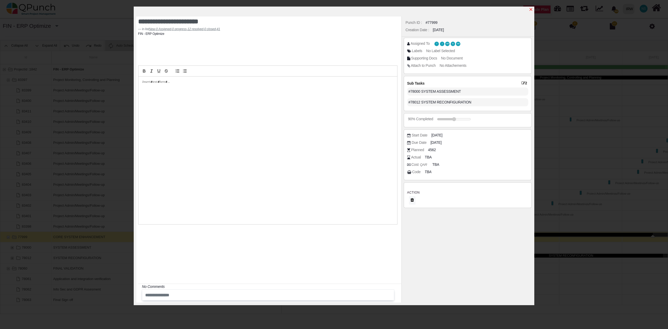
click at [532, 9] on icon "x" at bounding box center [530, 9] width 3 height 3
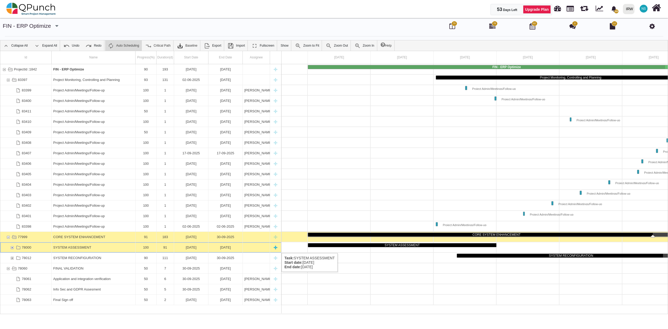
click at [10, 248] on div "78000" at bounding box center [12, 247] width 5 height 10
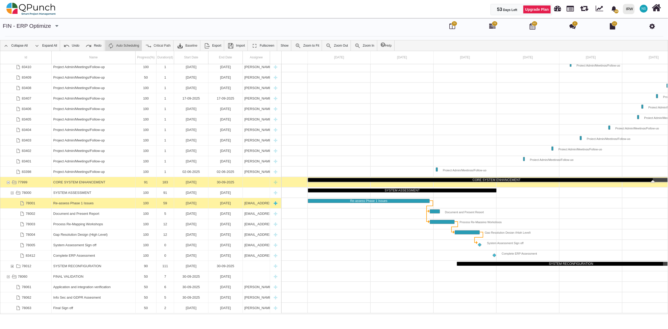
scroll to position [17, 0]
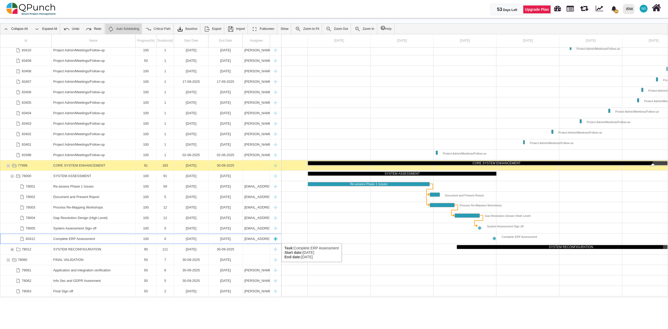
click at [89, 238] on div "Complete ERP Assessment" at bounding box center [93, 239] width 80 height 10
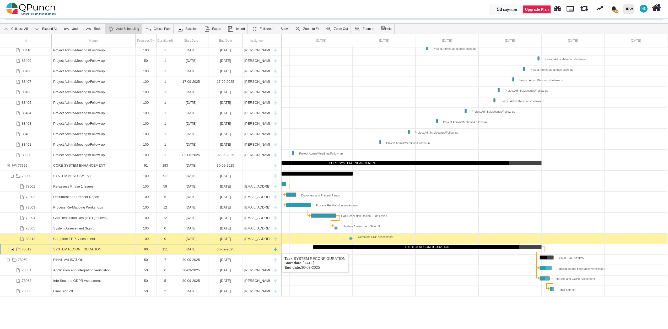
click at [12, 248] on div "78012" at bounding box center [12, 249] width 5 height 10
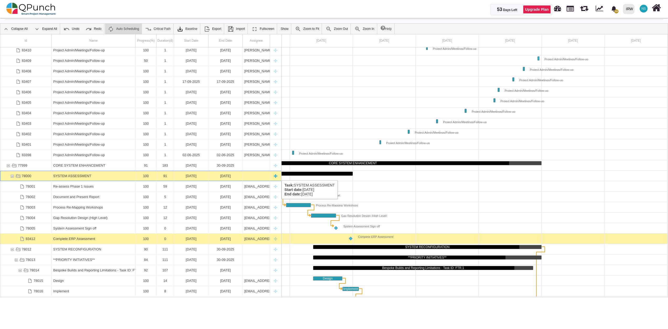
click at [14, 175] on div "78000" at bounding box center [12, 176] width 5 height 10
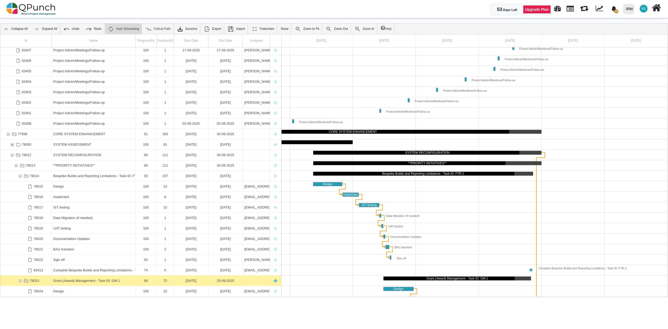
scroll to position [118, 0]
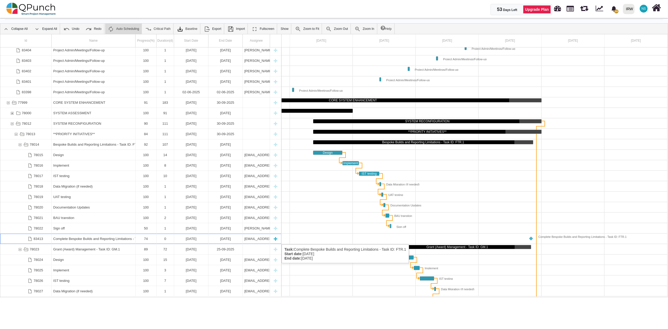
click at [110, 239] on div "Complete Bespoke Builds and Reporting Limitations - Task ID: FTR.1" at bounding box center [93, 239] width 80 height 10
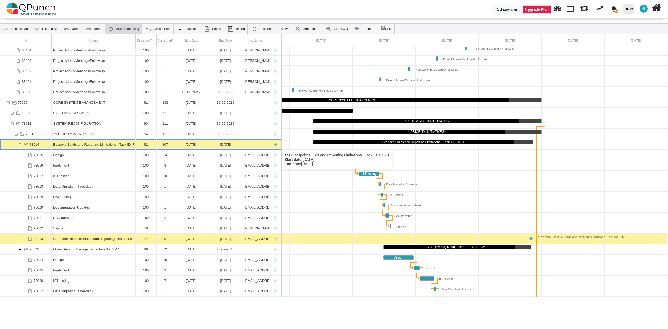
click at [19, 145] on div "78014" at bounding box center [20, 144] width 5 height 10
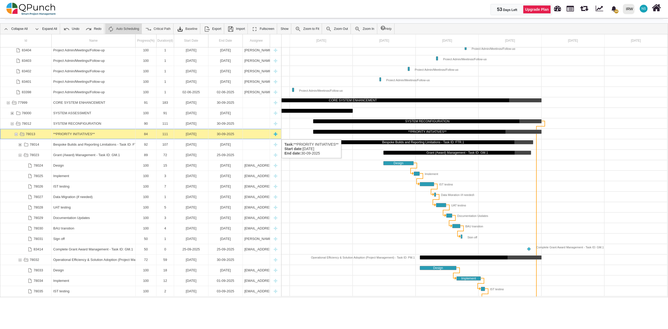
click at [16, 134] on div "78013" at bounding box center [16, 134] width 5 height 10
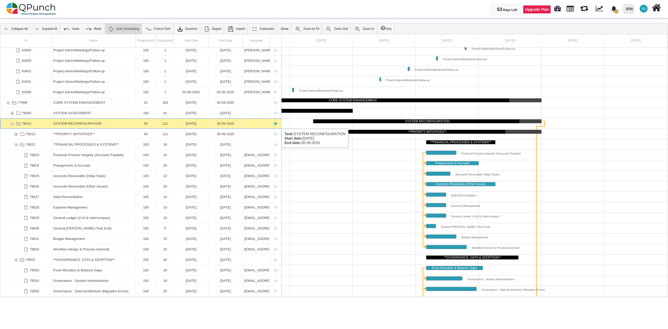
click at [14, 124] on div "78012" at bounding box center [12, 123] width 5 height 10
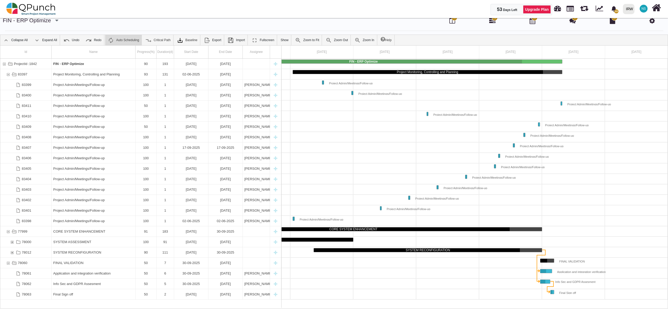
scroll to position [0, 0]
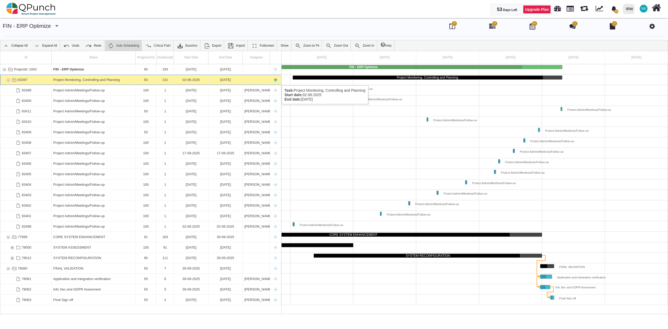
click at [9, 80] on div "83397" at bounding box center [8, 80] width 5 height 10
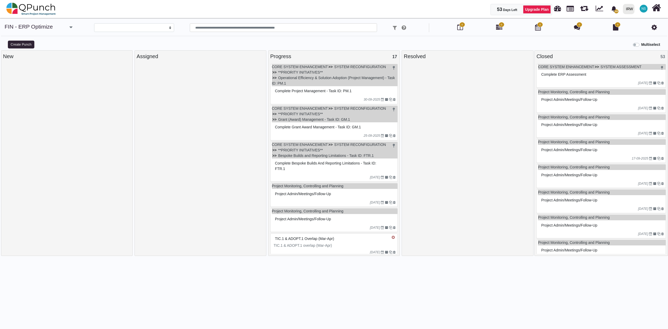
select select
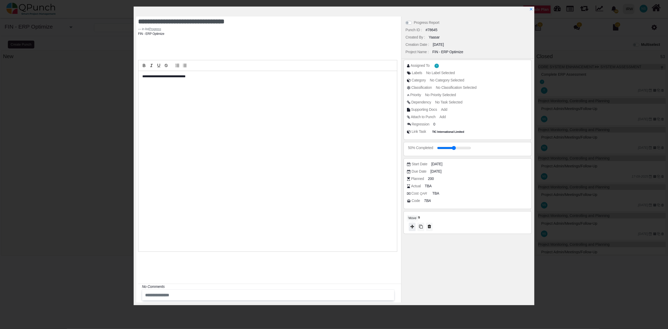
click at [414, 229] on button at bounding box center [412, 227] width 7 height 8
click at [419, 220] on span "Closed" at bounding box center [411, 222] width 15 height 4
type input "***"
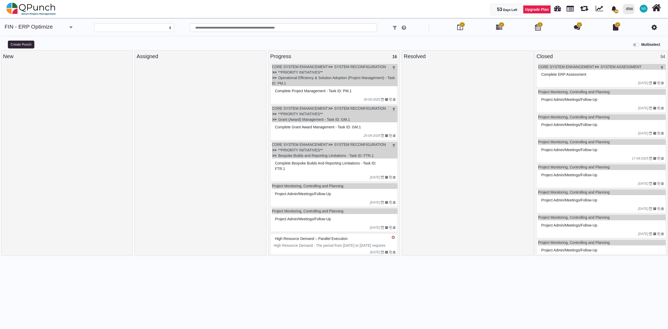
select select
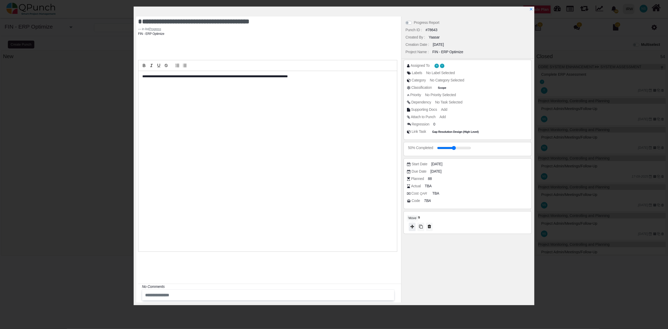
click at [414, 228] on icon at bounding box center [412, 227] width 4 height 4
click at [413, 221] on span "Closed" at bounding box center [411, 221] width 15 height 4
type input "***"
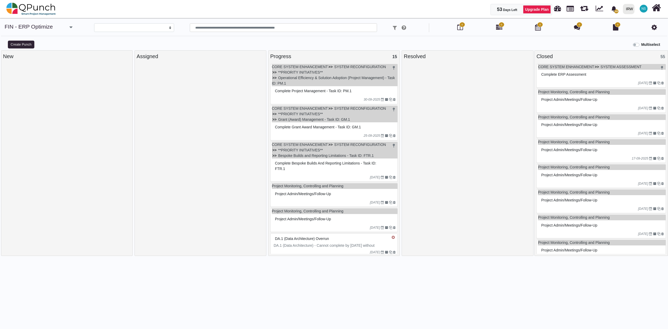
select select
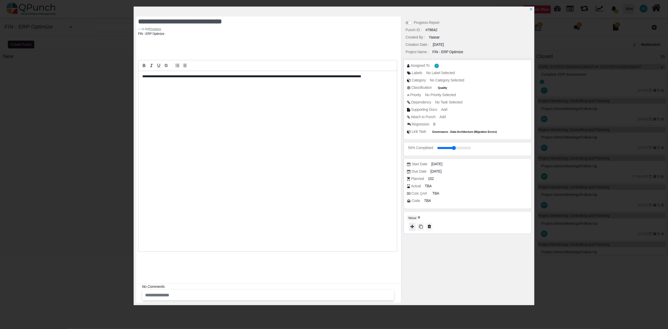
click at [412, 226] on icon at bounding box center [412, 227] width 4 height 4
click at [419, 219] on span "Closed" at bounding box center [411, 219] width 15 height 4
type input "***"
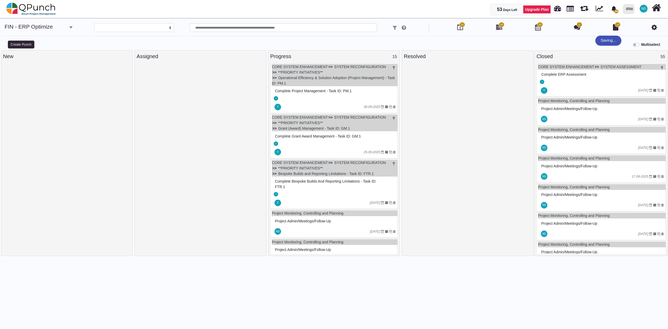
click at [477, 165] on div at bounding box center [468, 197] width 128 height 267
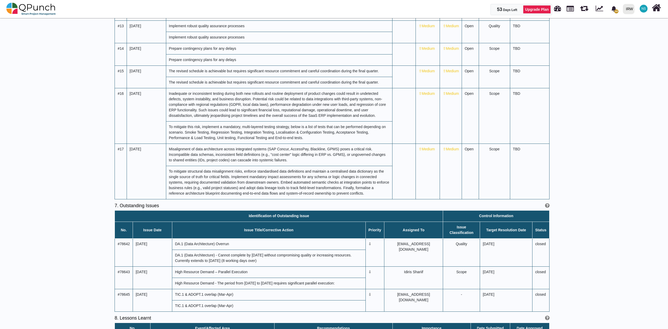
scroll to position [1014, 0]
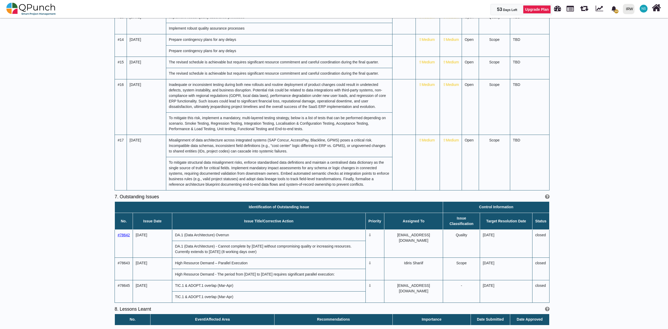
click at [126, 233] on span "#78642" at bounding box center [124, 235] width 12 height 4
click at [128, 264] on span "#78643" at bounding box center [124, 263] width 12 height 4
click at [125, 234] on span "#78642" at bounding box center [124, 235] width 12 height 4
click at [124, 286] on span "#78645" at bounding box center [124, 286] width 12 height 4
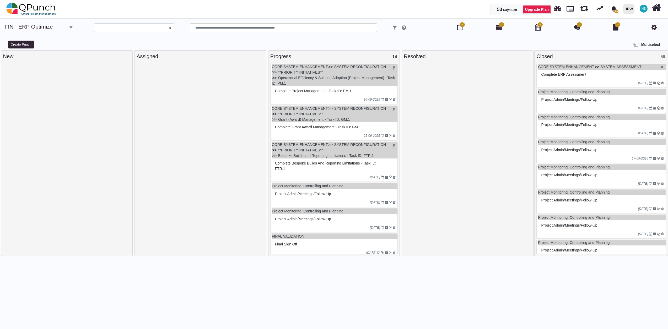
select select
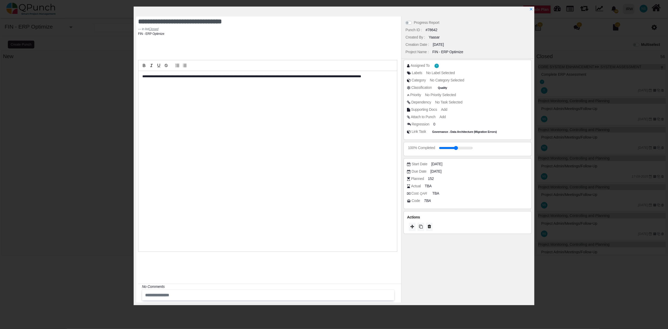
click at [414, 21] on label "Progress Report" at bounding box center [427, 23] width 26 height 6
click at [533, 10] on icon "x" at bounding box center [531, 9] width 4 height 4
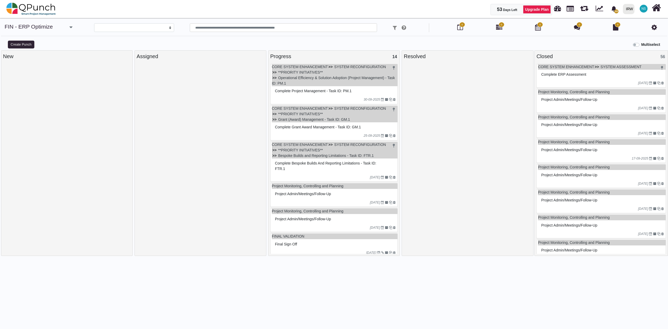
select select
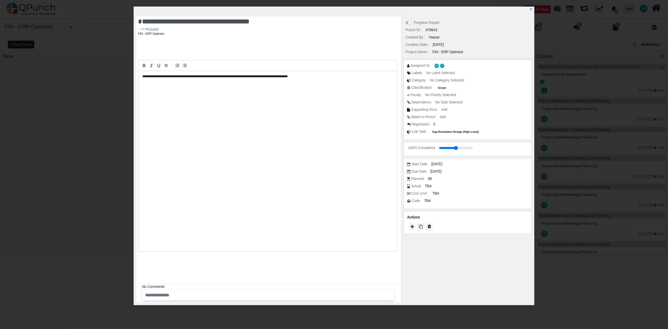
click at [414, 22] on label "Progress Report" at bounding box center [427, 23] width 26 height 6
click at [533, 11] on div at bounding box center [335, 12] width 398 height 10
click at [531, 10] on icon "x" at bounding box center [531, 9] width 4 height 4
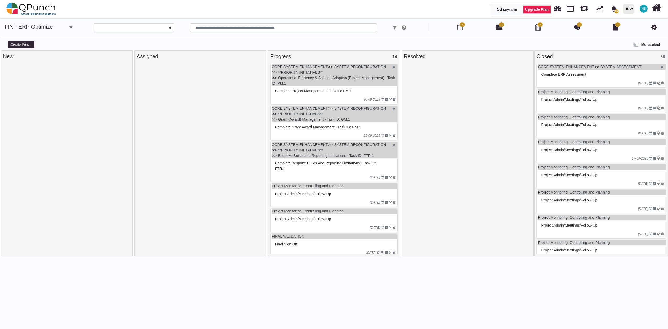
select select
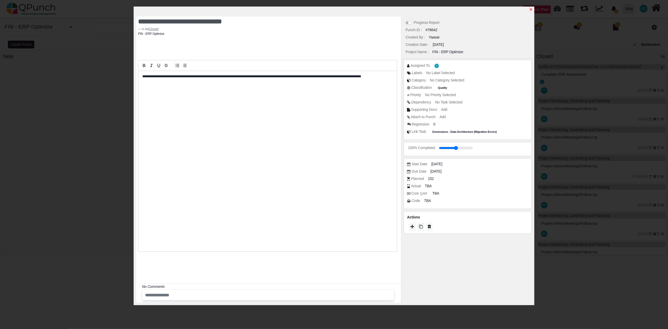
click at [531, 8] on icon "x" at bounding box center [531, 9] width 4 height 4
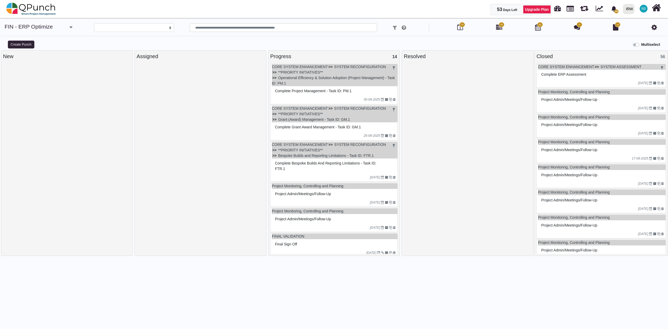
select select
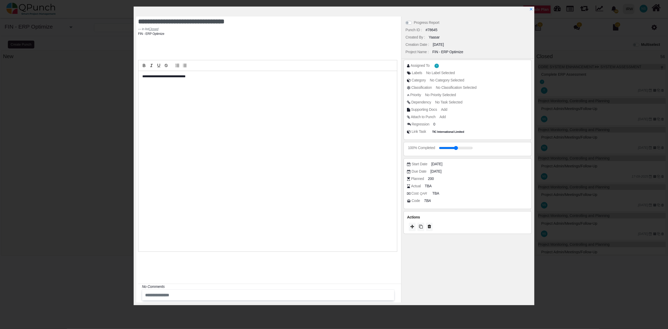
click at [414, 22] on label "Progress Report" at bounding box center [427, 23] width 26 height 6
click at [530, 9] on icon "x" at bounding box center [531, 9] width 3 height 3
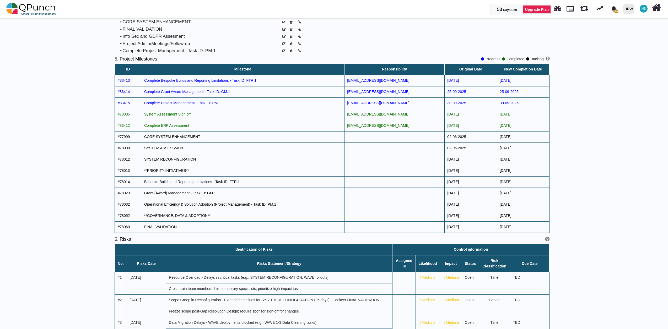
scroll to position [469, 0]
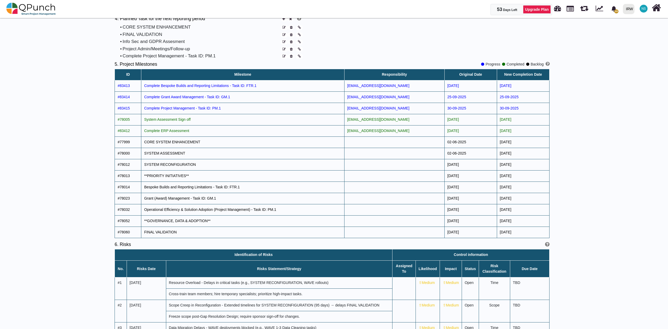
click at [537, 67] on div "Progress Completed Backlog" at bounding box center [515, 64] width 68 height 9
click at [548, 66] on icon at bounding box center [547, 64] width 4 height 5
click at [30, 7] on img at bounding box center [31, 9] width 50 height 16
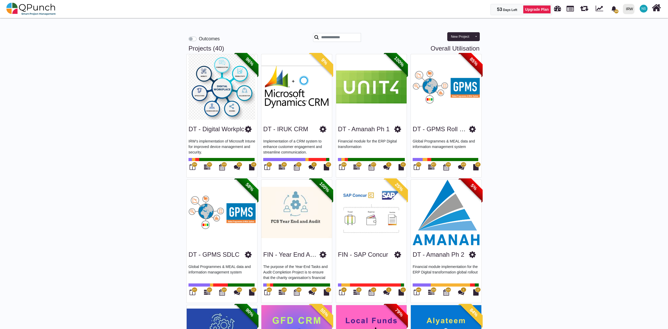
click at [220, 83] on img at bounding box center [222, 87] width 71 height 66
